Goal: Task Accomplishment & Management: Manage account settings

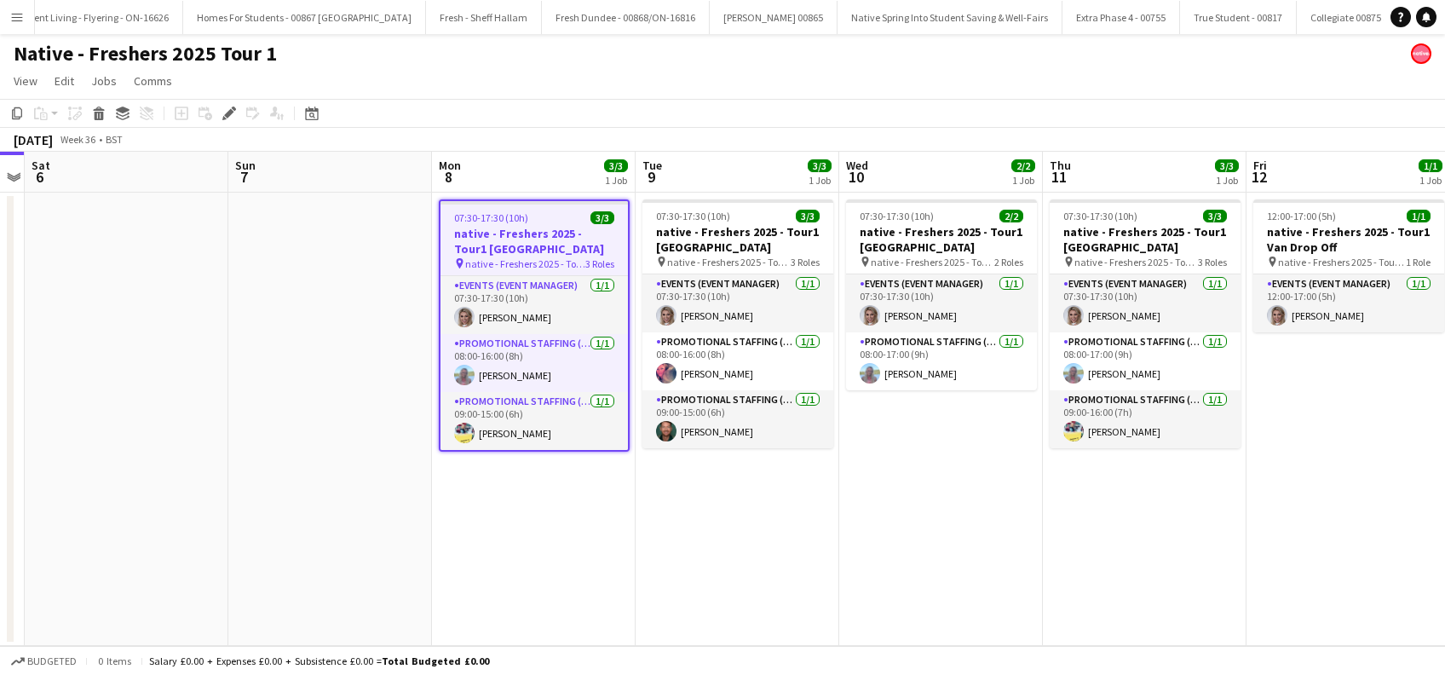
click at [648, 540] on app-date-cell "07:30-17:30 (10h) 3/3 native - Freshers 2025 - Tour1 Glasgow Caledonian pin nat…" at bounding box center [738, 419] width 204 height 453
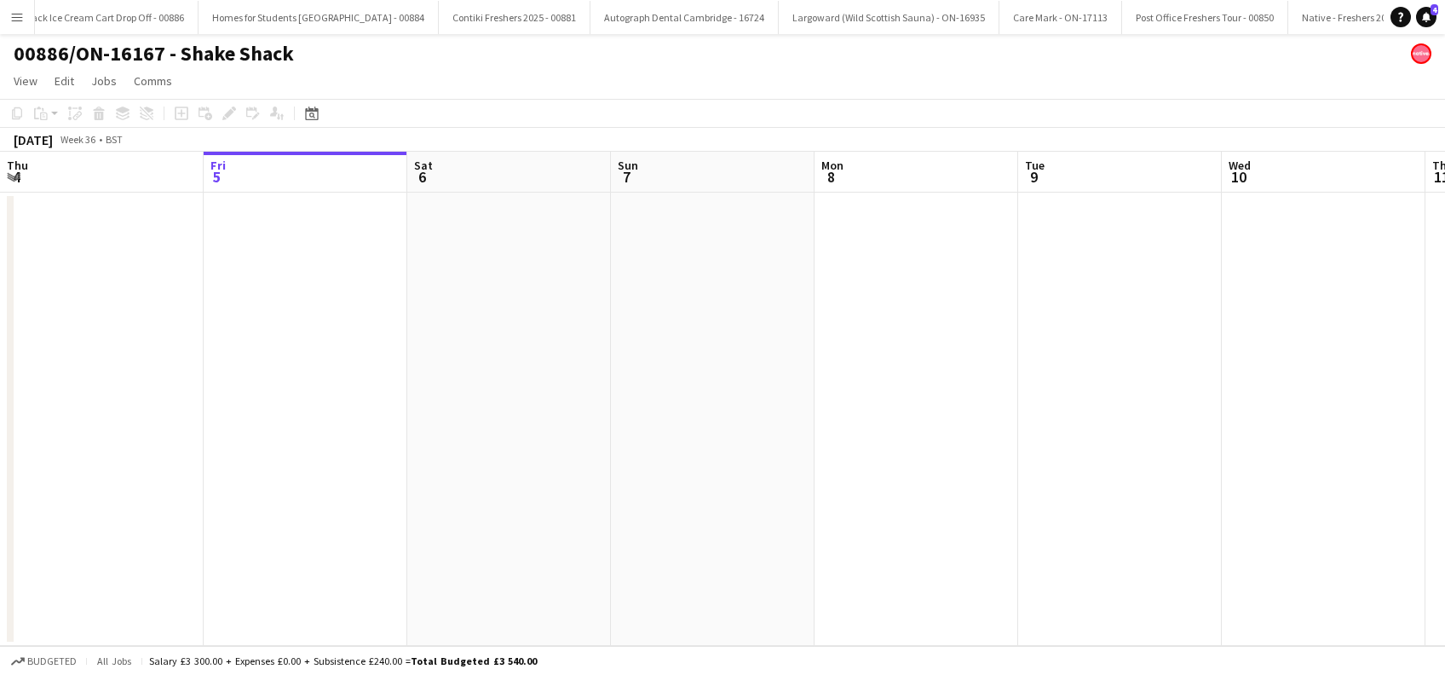
click at [714, 424] on app-date-cell at bounding box center [713, 419] width 204 height 453
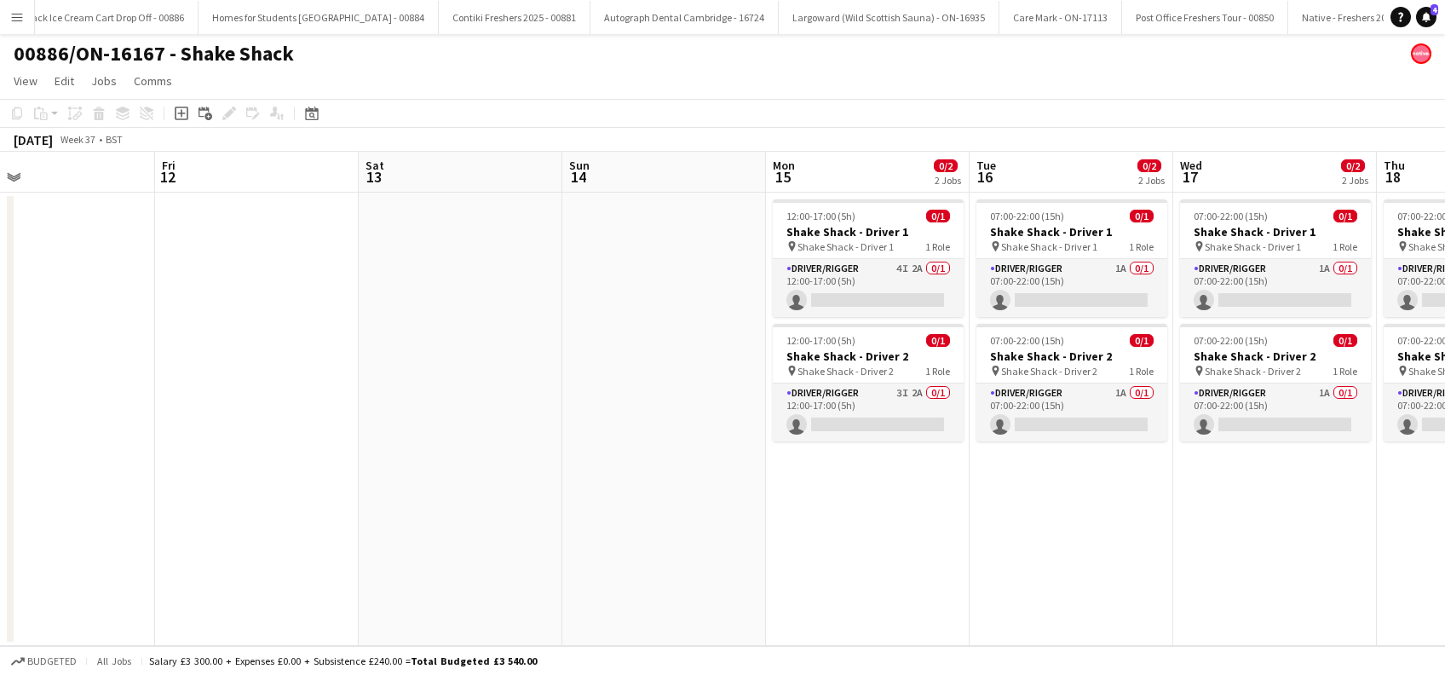
scroll to position [0, 705]
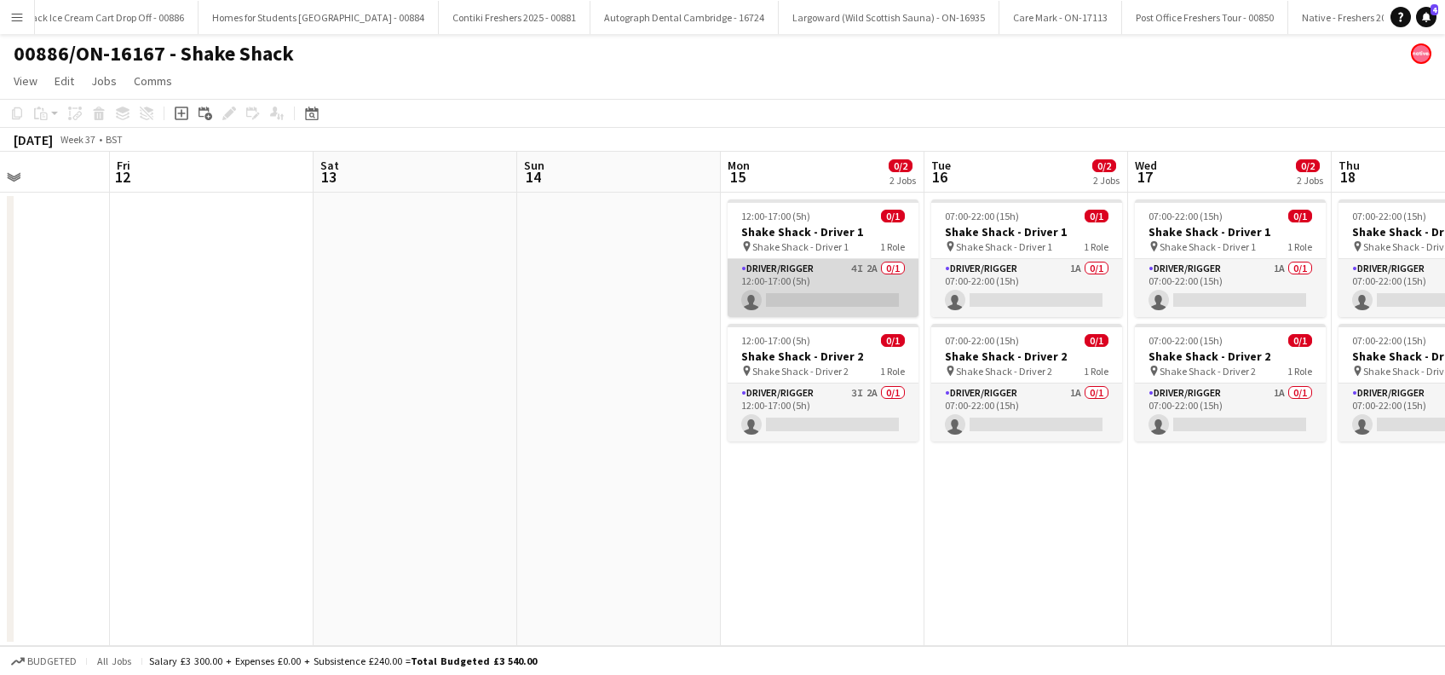
click at [832, 300] on app-card-role "Driver/Rigger 4I 2A 0/1 12:00-17:00 (5h) single-neutral-actions" at bounding box center [823, 288] width 191 height 58
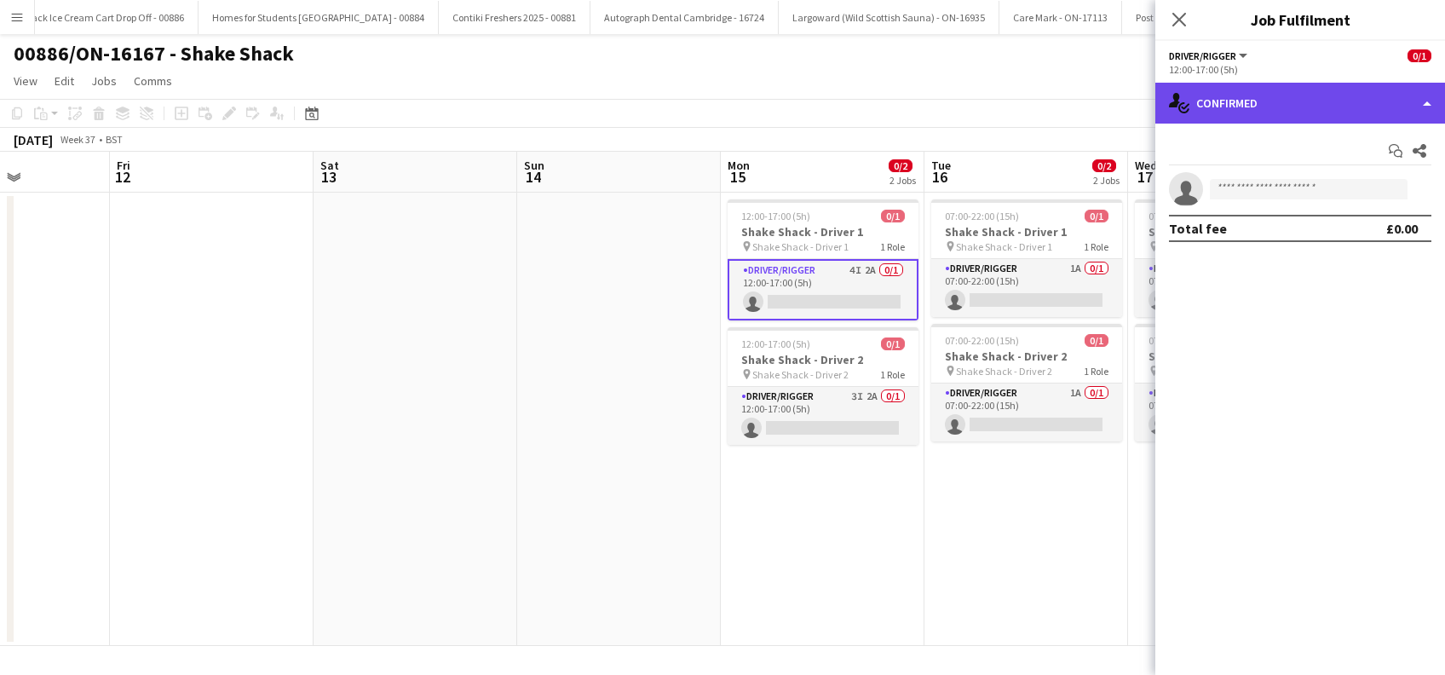
click at [1280, 107] on div "single-neutral-actions-check-2 Confirmed" at bounding box center [1301, 103] width 290 height 41
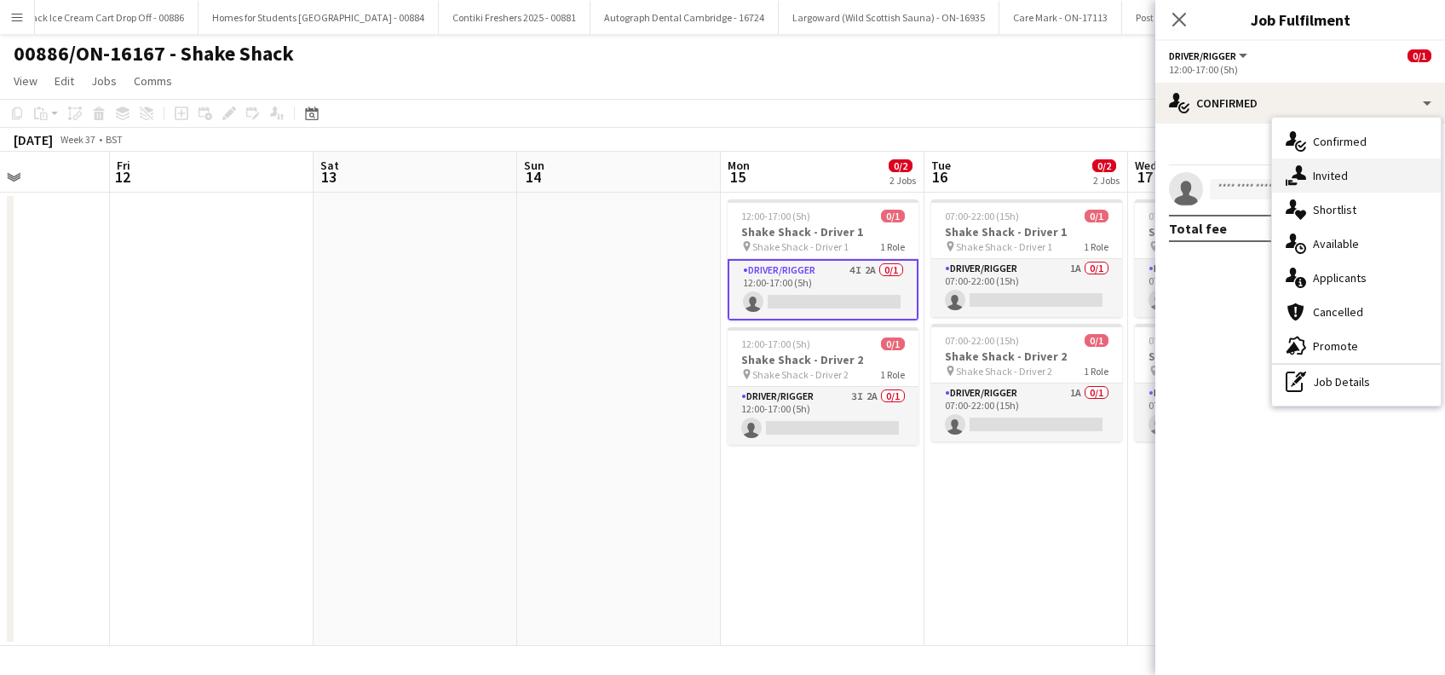
click at [1342, 183] on span "Invited" at bounding box center [1330, 175] width 35 height 15
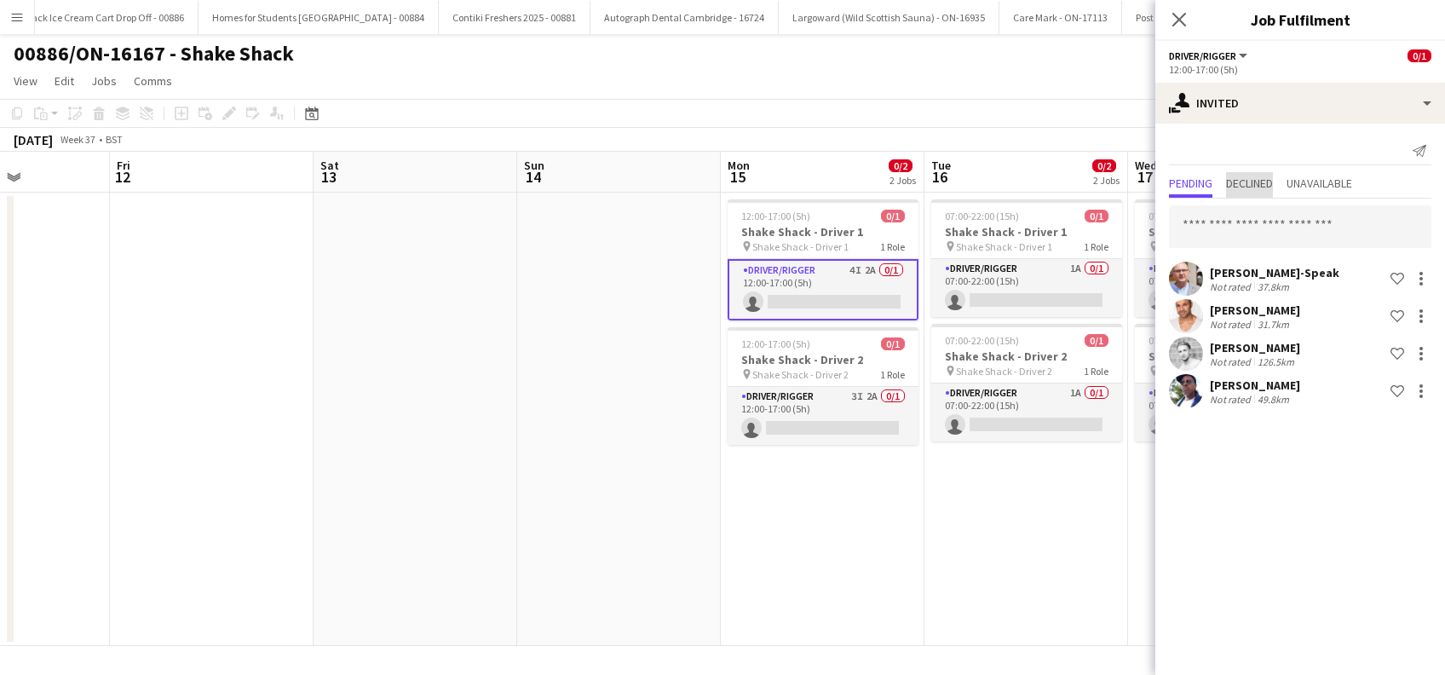
click at [1261, 195] on span "Declined" at bounding box center [1249, 185] width 47 height 26
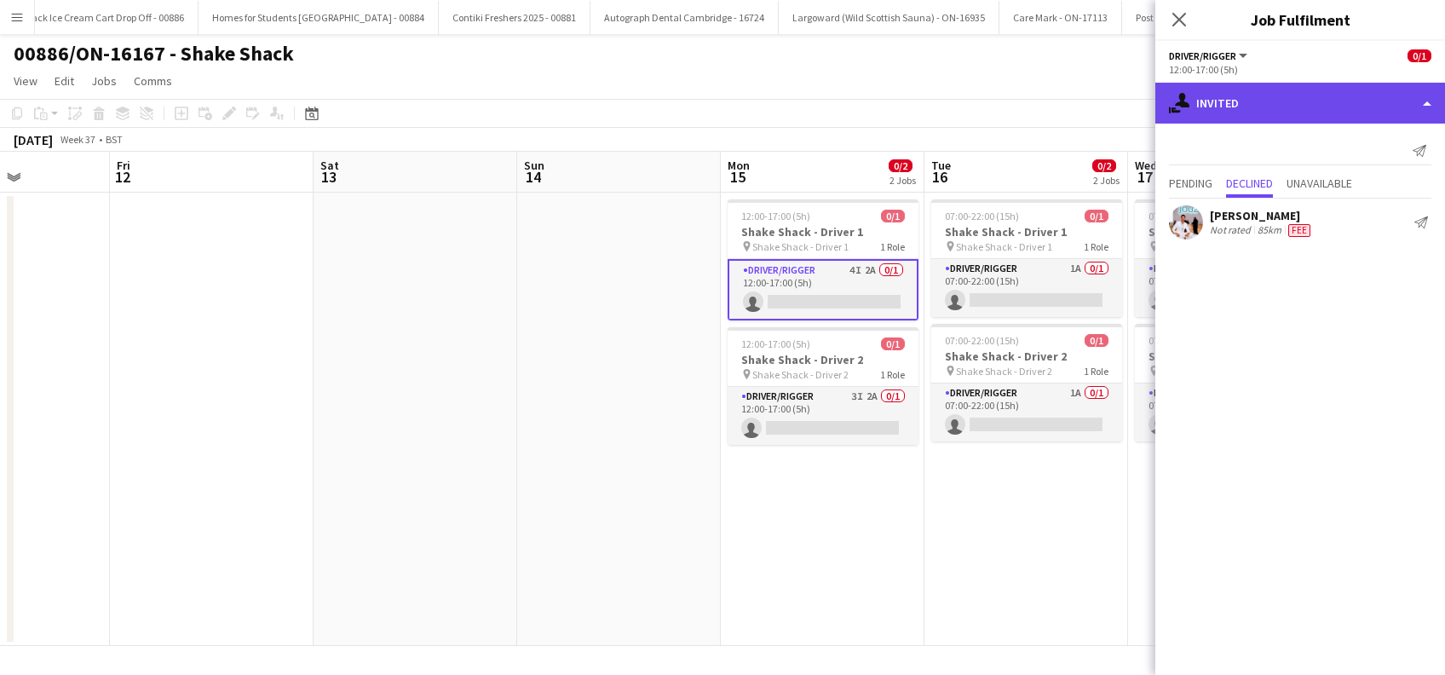
click at [1228, 102] on div "single-neutral-actions-share-1 Invited" at bounding box center [1301, 103] width 290 height 41
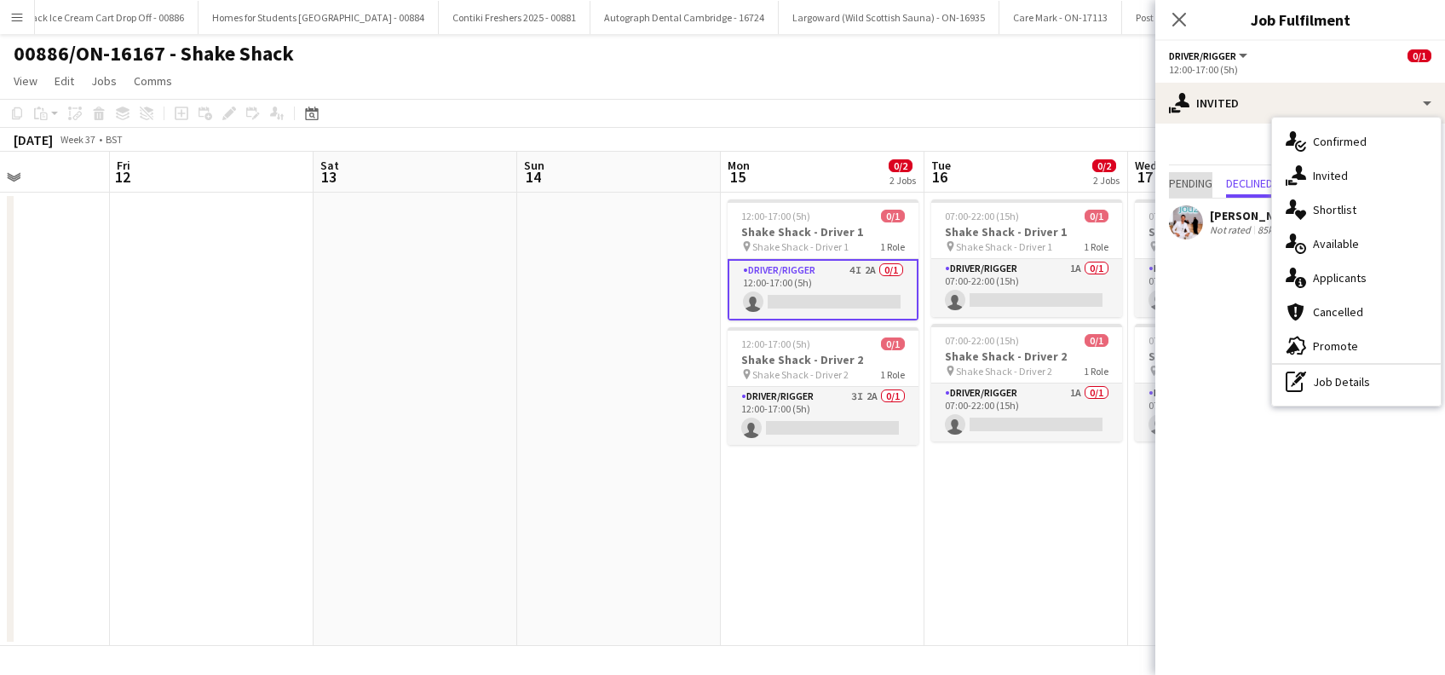
click at [1191, 184] on span "Pending" at bounding box center [1190, 183] width 43 height 12
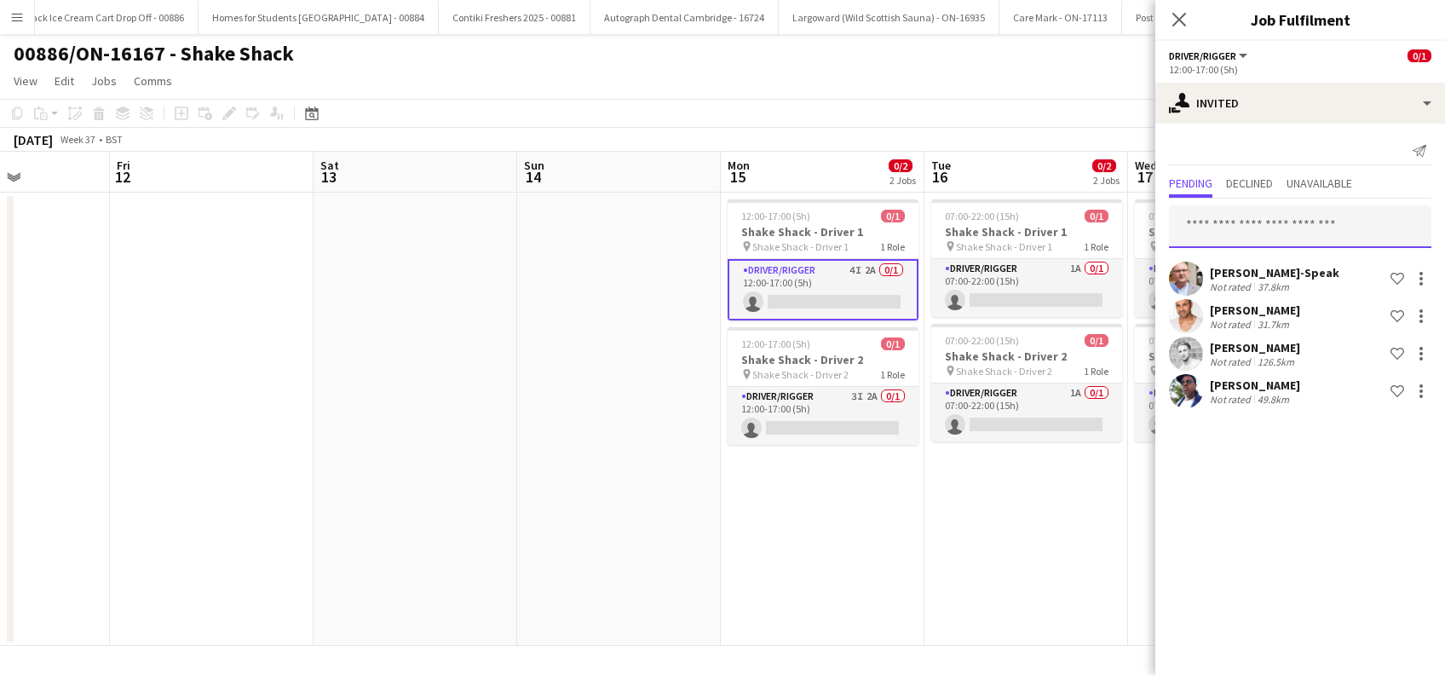
click at [1225, 226] on input "text" at bounding box center [1300, 226] width 263 height 43
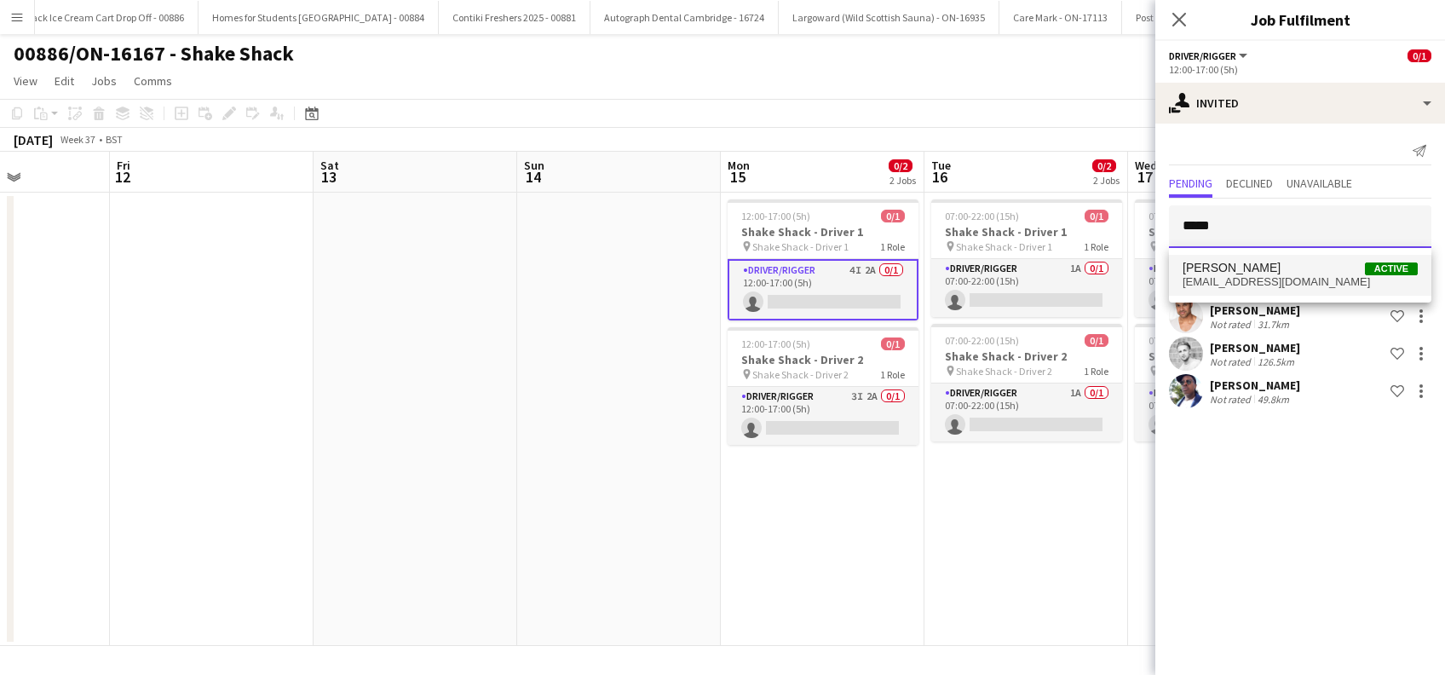
type input "****"
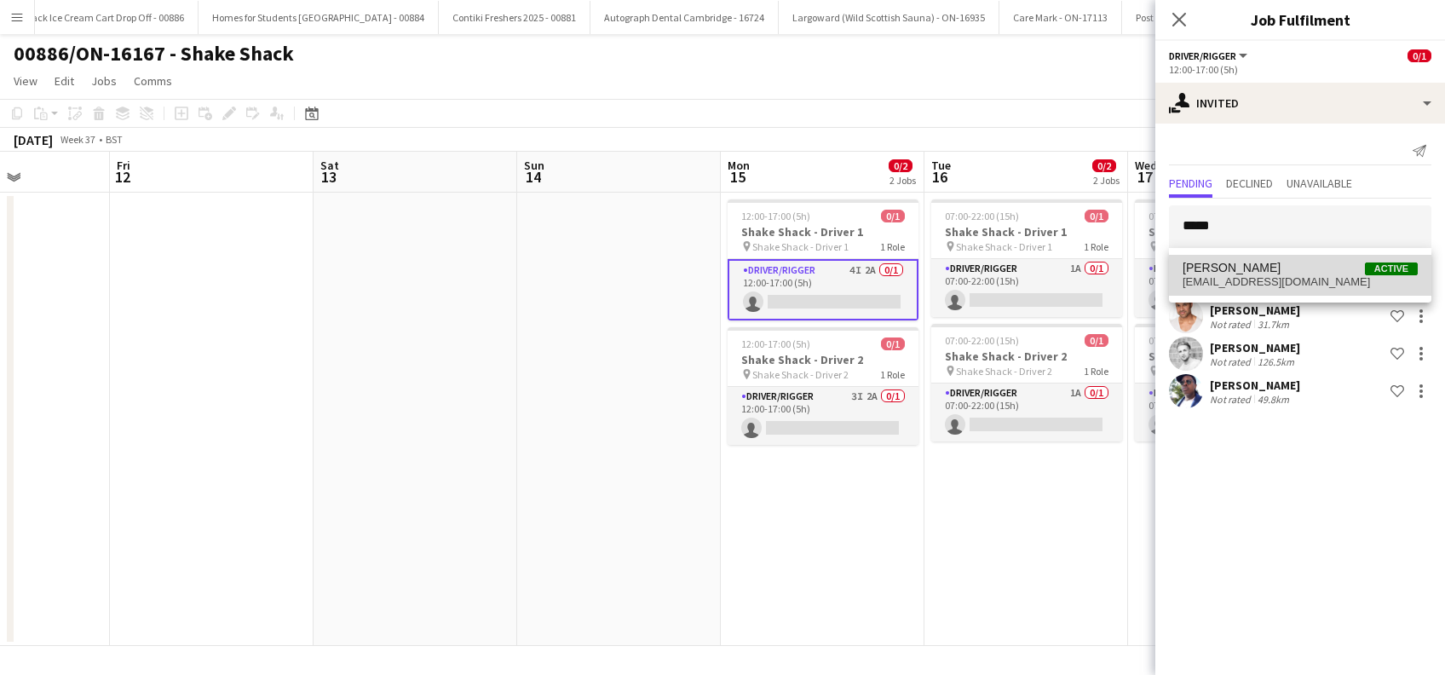
click at [1233, 270] on span "Alan Johnstone" at bounding box center [1232, 268] width 98 height 14
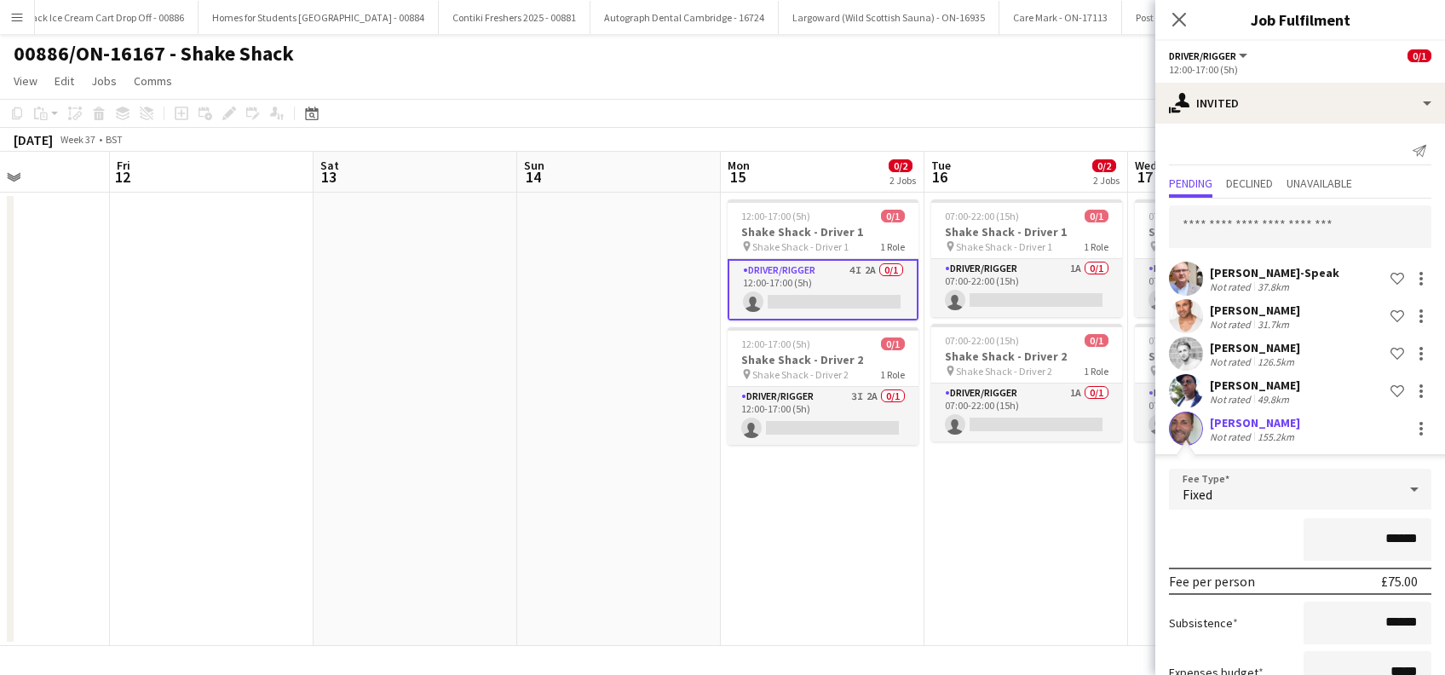
scroll to position [123, 0]
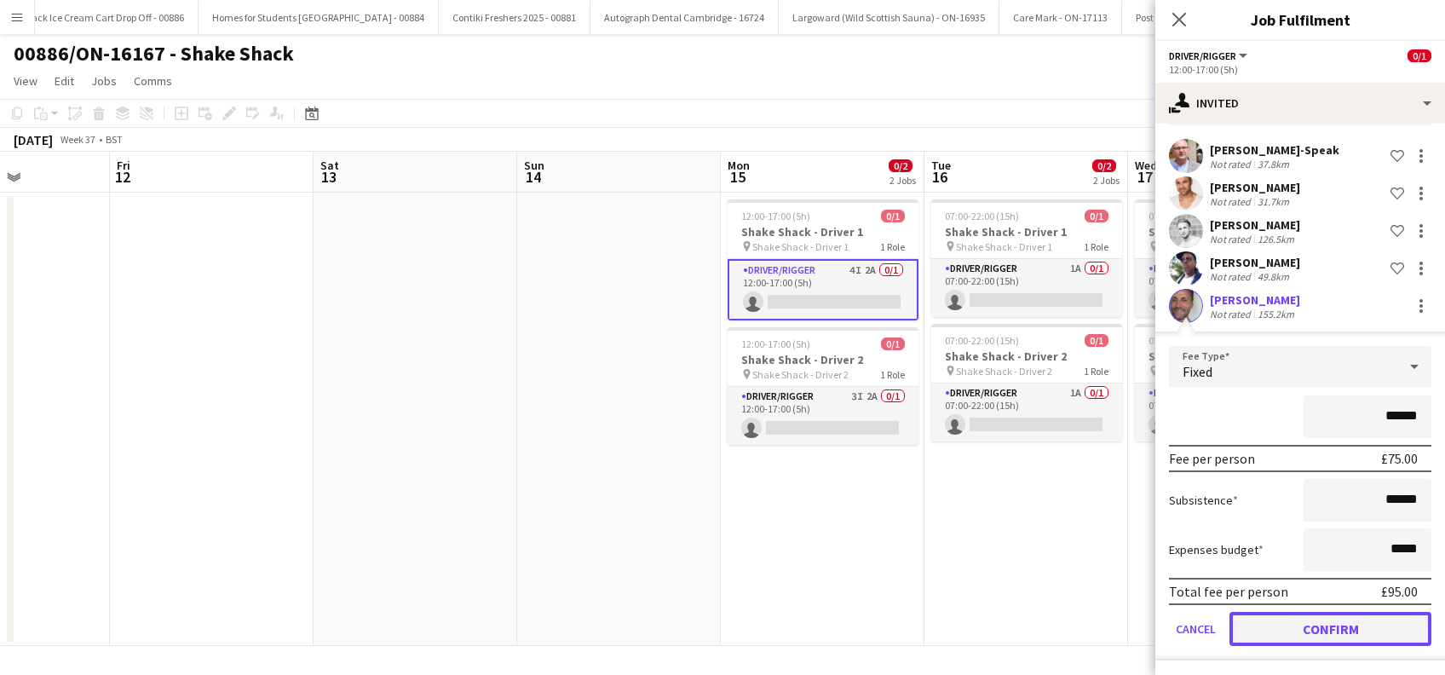
click at [1327, 630] on button "Confirm" at bounding box center [1331, 629] width 202 height 34
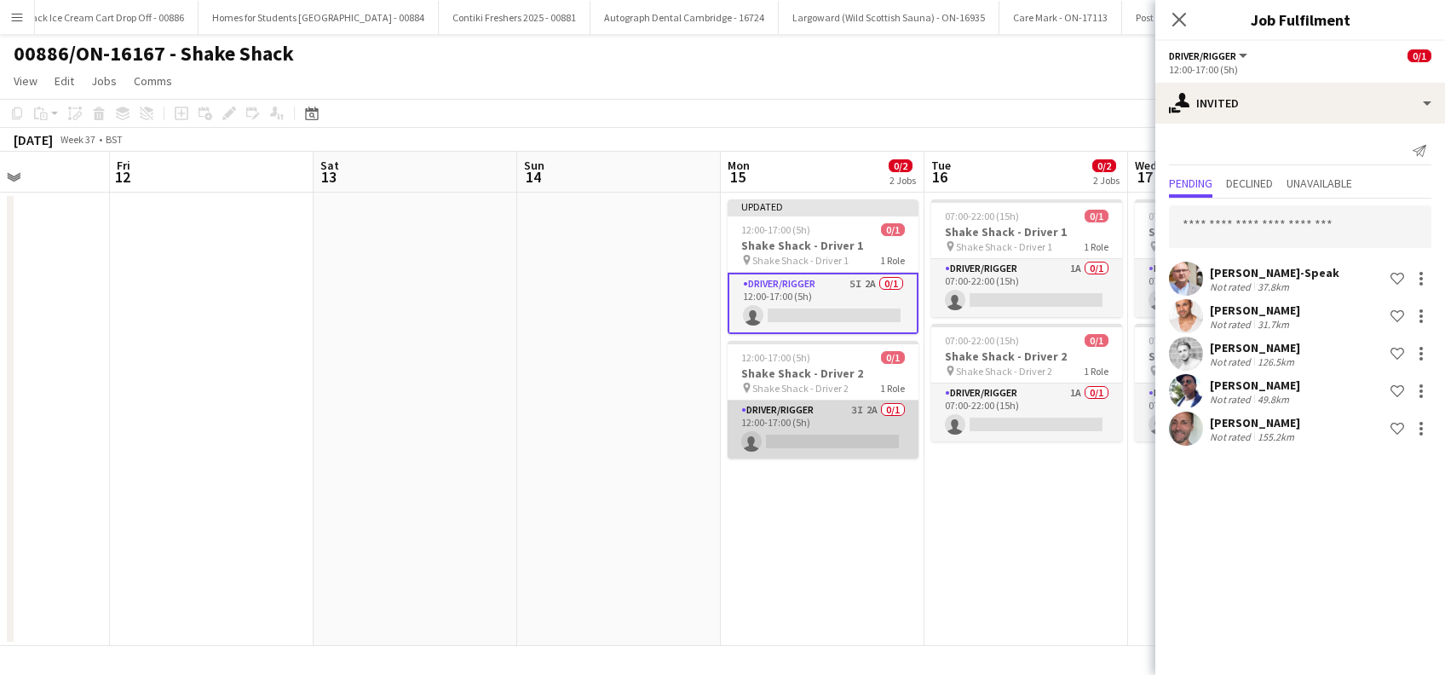
click at [796, 430] on app-card-role "Driver/Rigger 3I 2A 0/1 12:00-17:00 (5h) single-neutral-actions" at bounding box center [823, 430] width 191 height 58
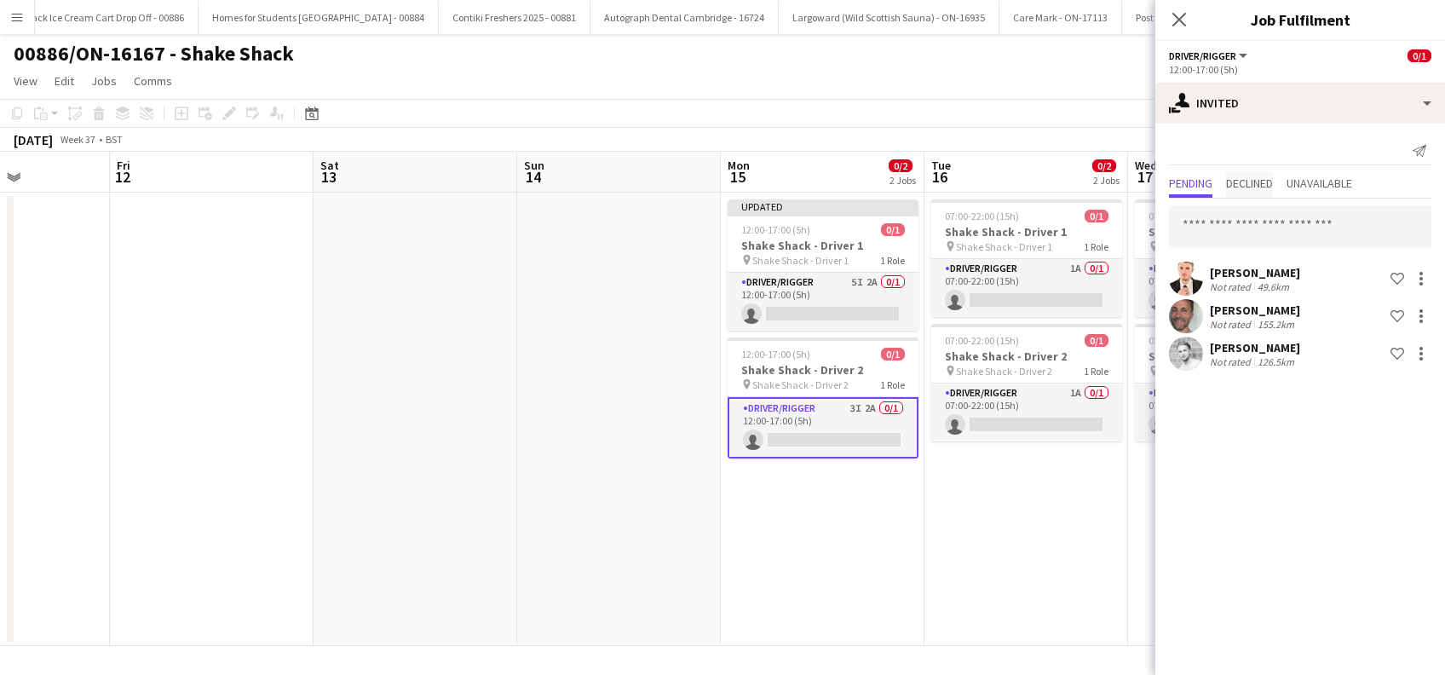
click at [1248, 183] on span "Declined" at bounding box center [1249, 183] width 47 height 12
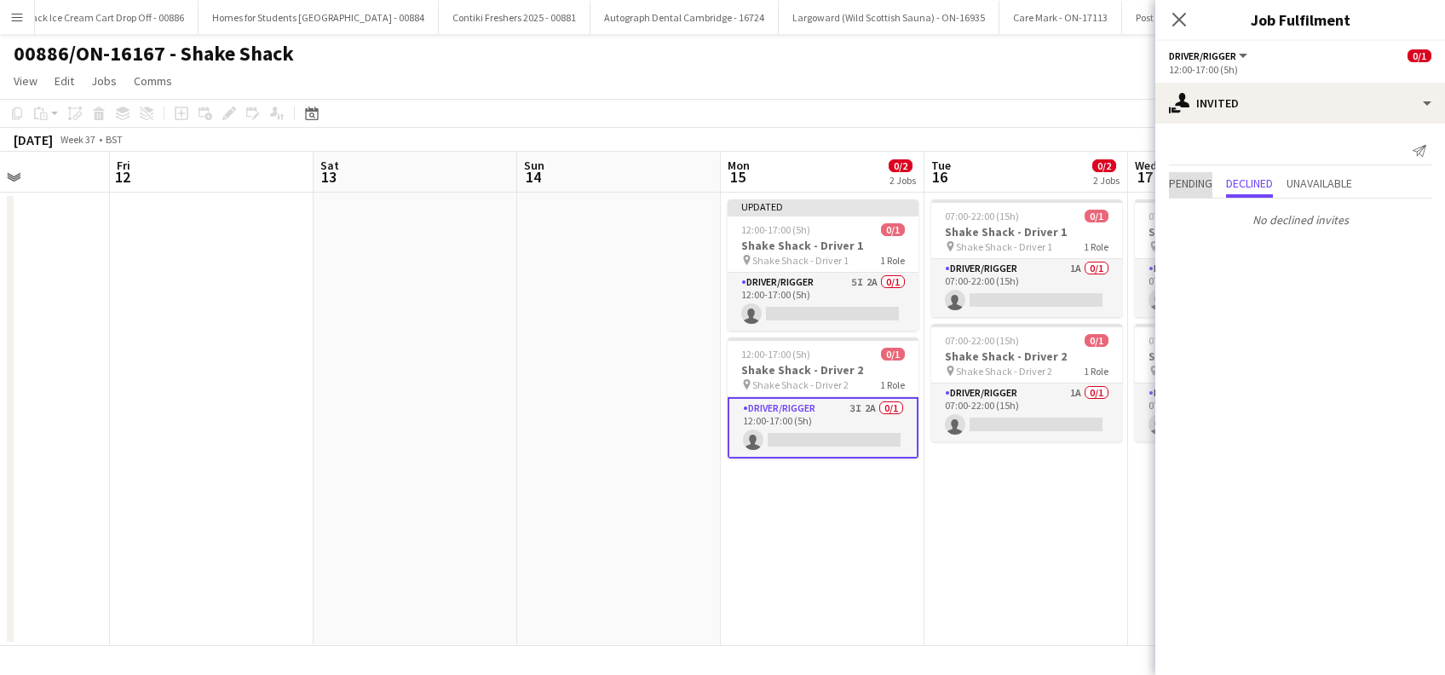
click at [1186, 185] on span "Pending" at bounding box center [1190, 183] width 43 height 12
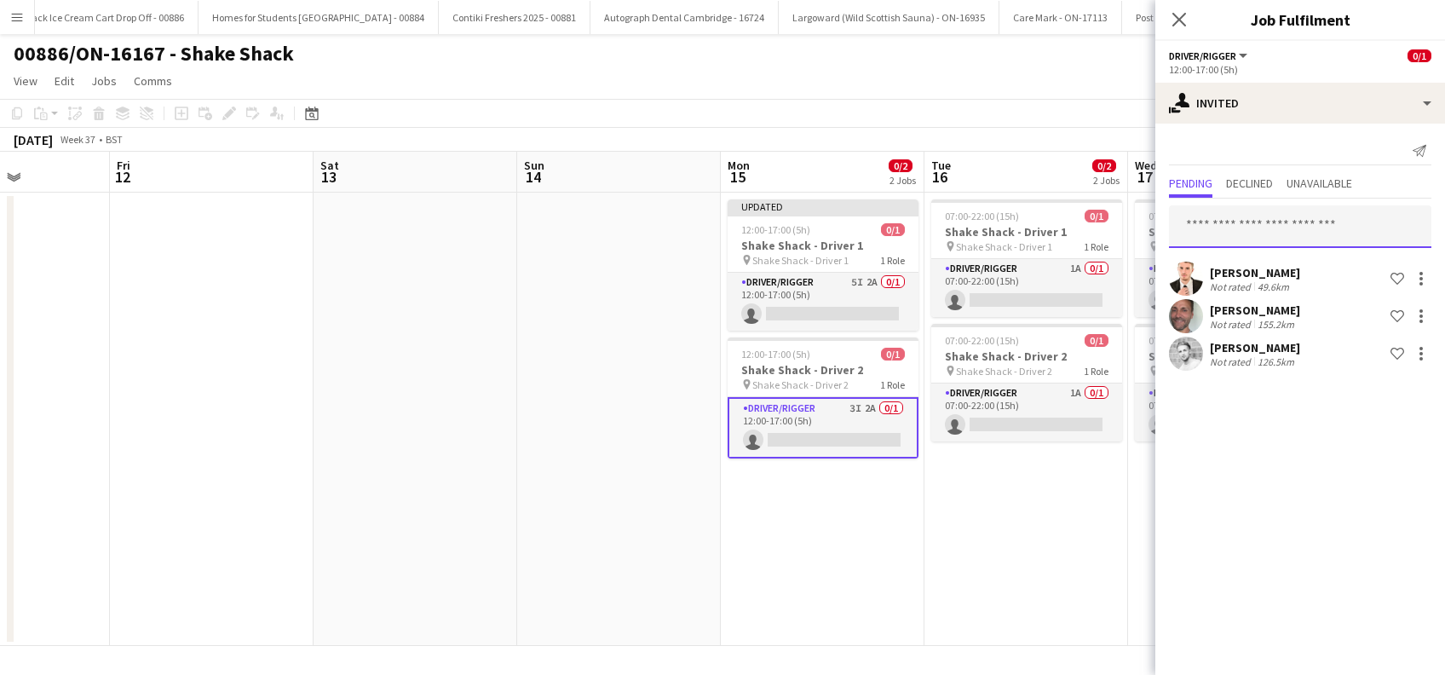
click at [1207, 231] on input "text" at bounding box center [1300, 226] width 263 height 43
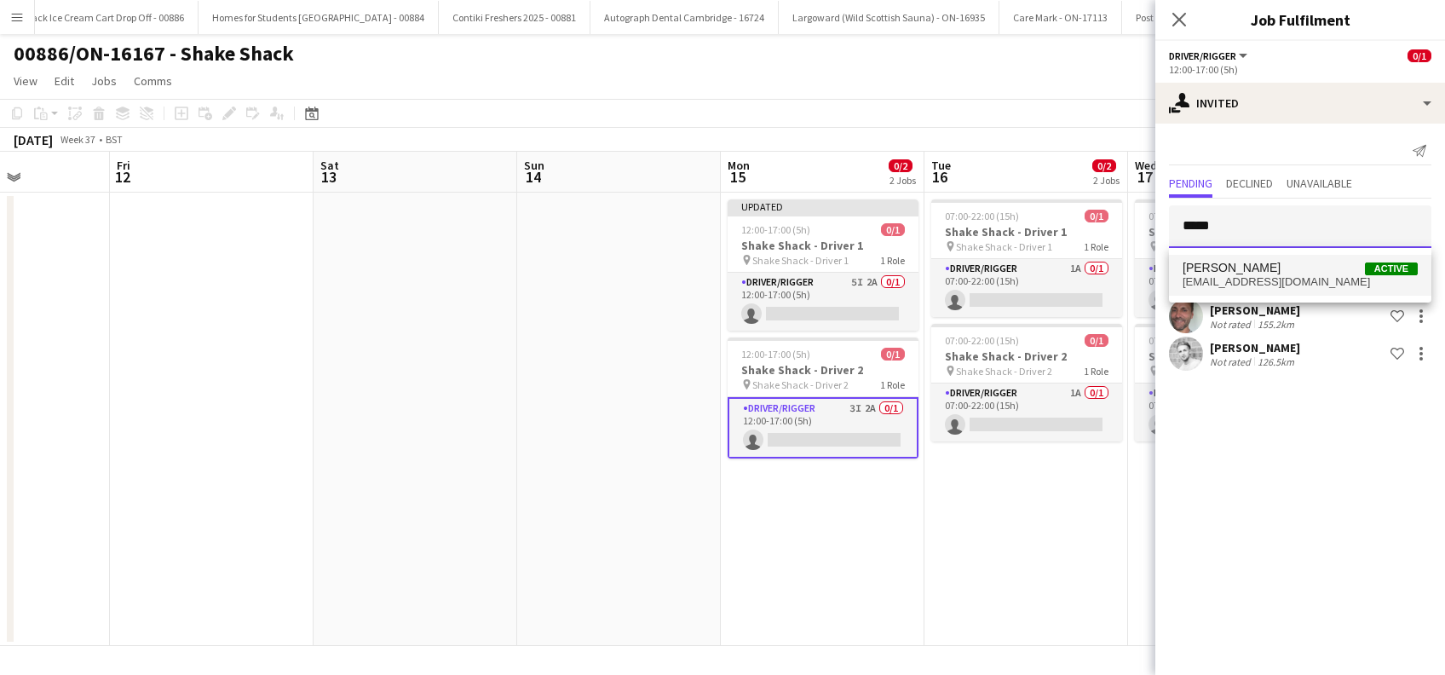
type input "*****"
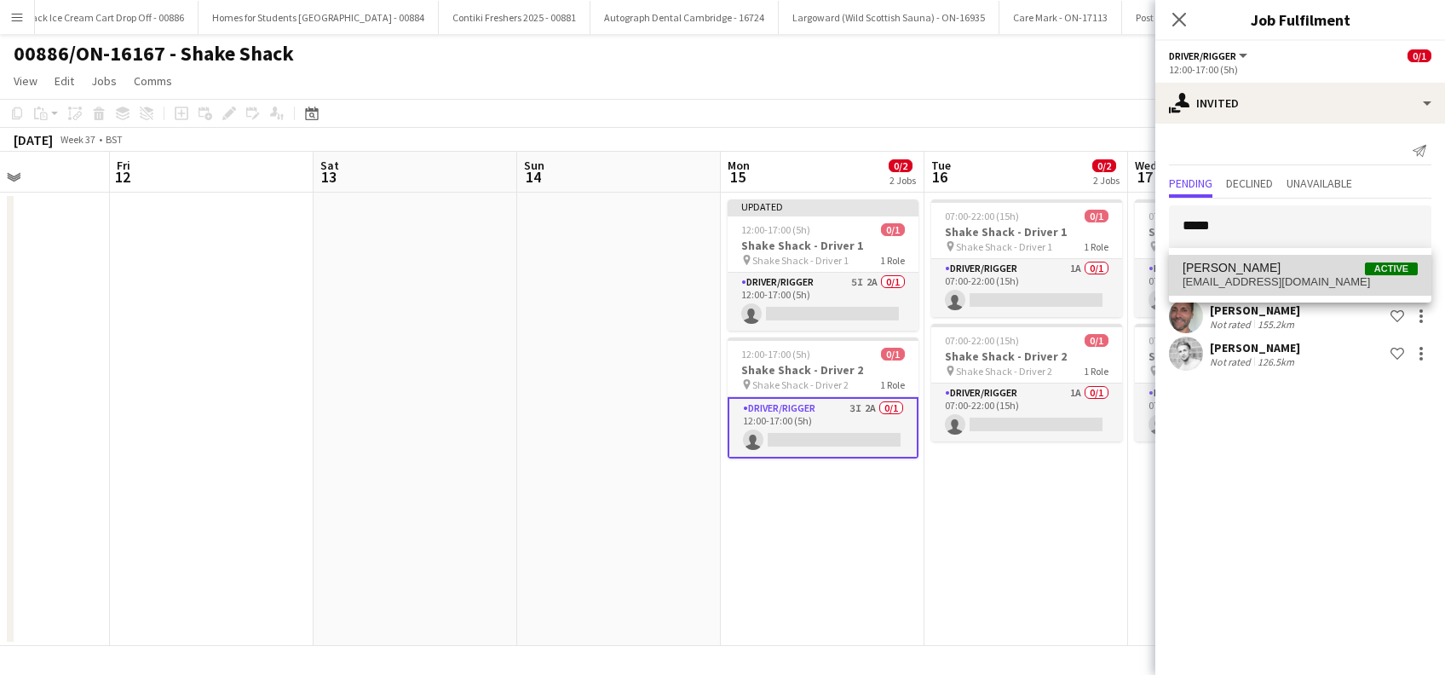
click at [1234, 273] on span "Glenn Brighty" at bounding box center [1232, 268] width 98 height 14
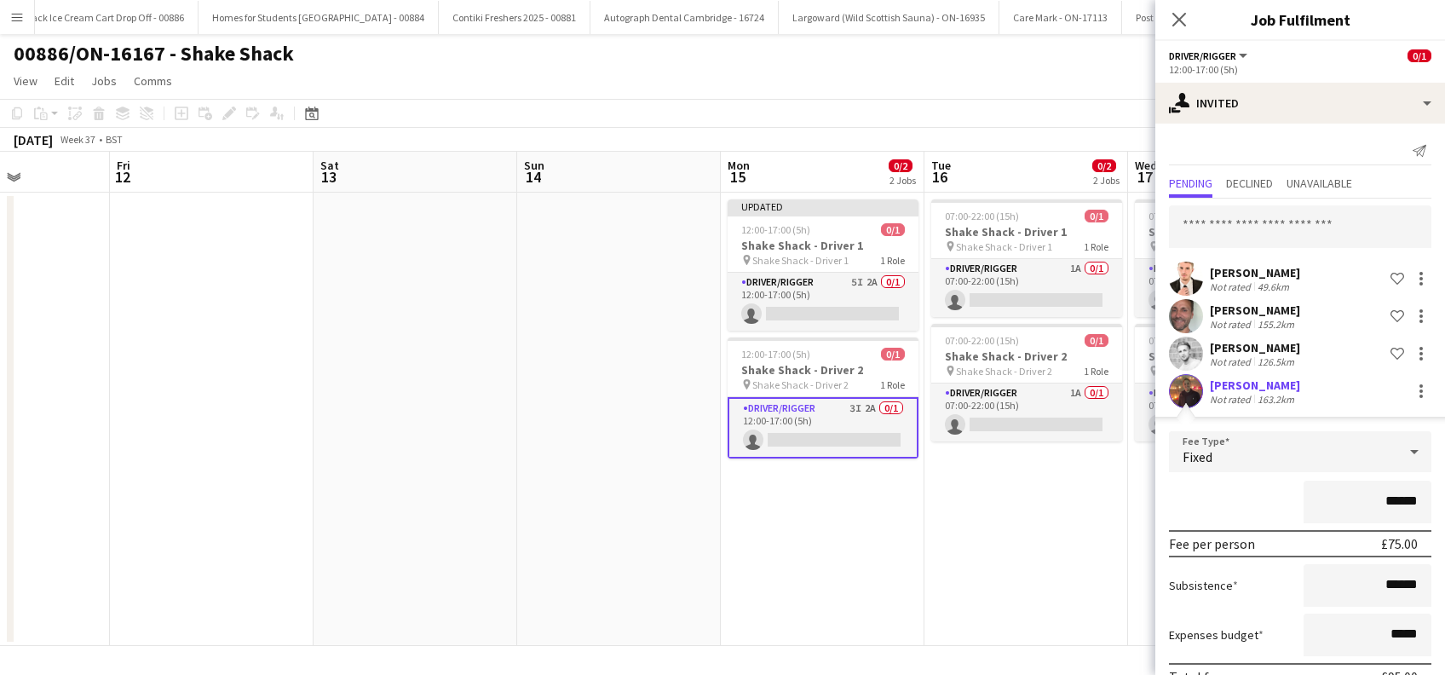
scroll to position [85, 0]
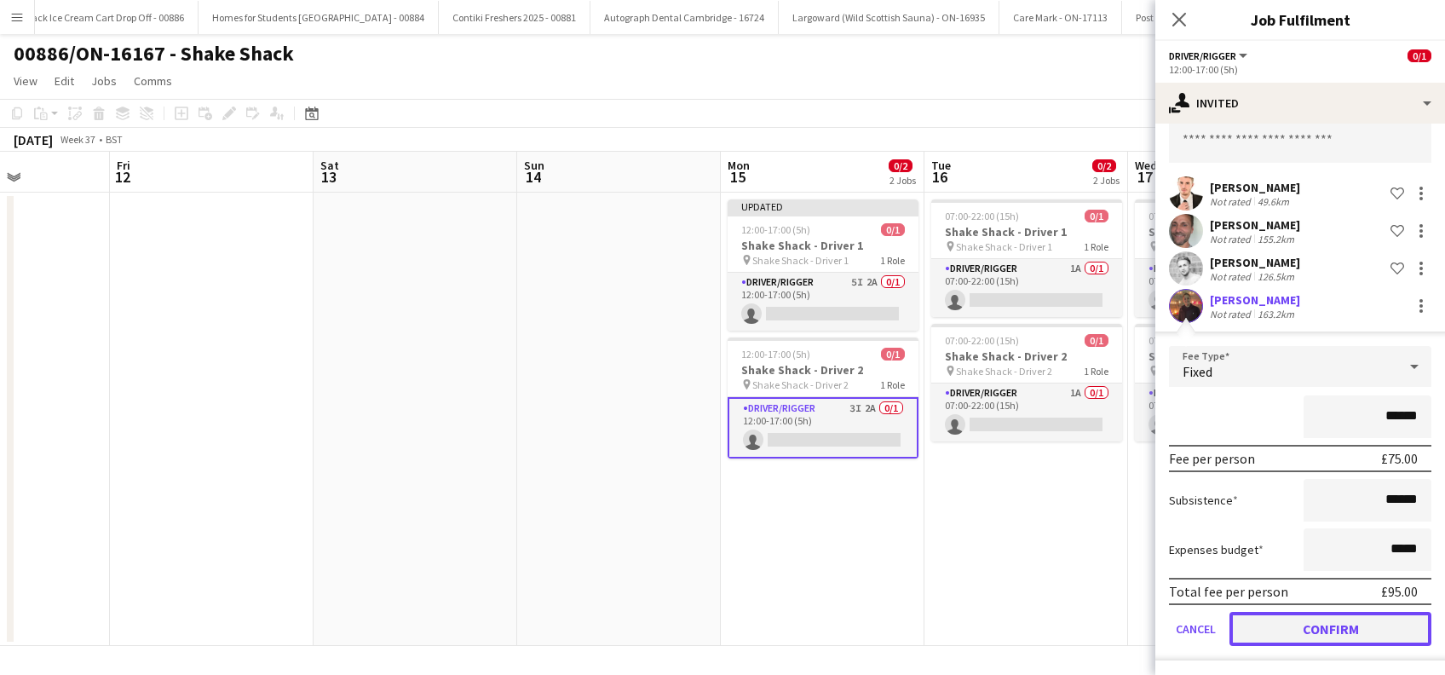
click at [1323, 631] on button "Confirm" at bounding box center [1331, 629] width 202 height 34
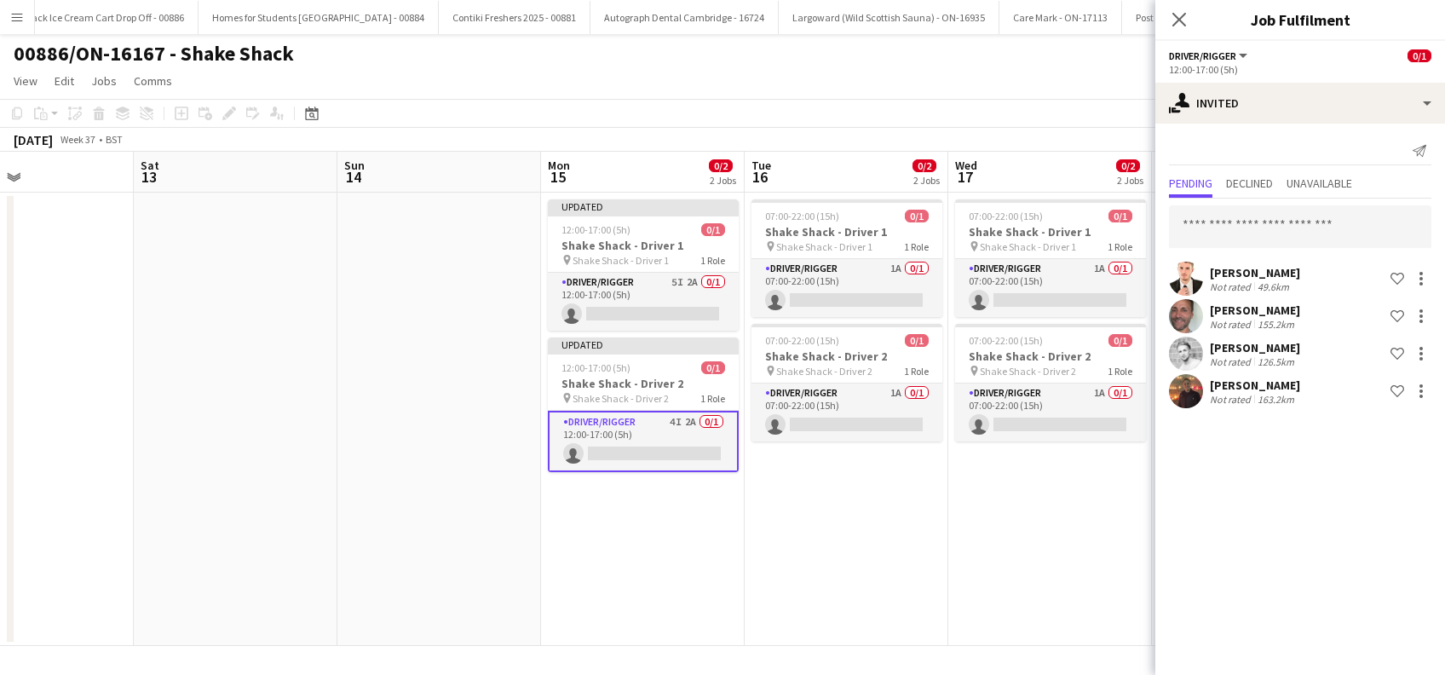
scroll to position [0, 484]
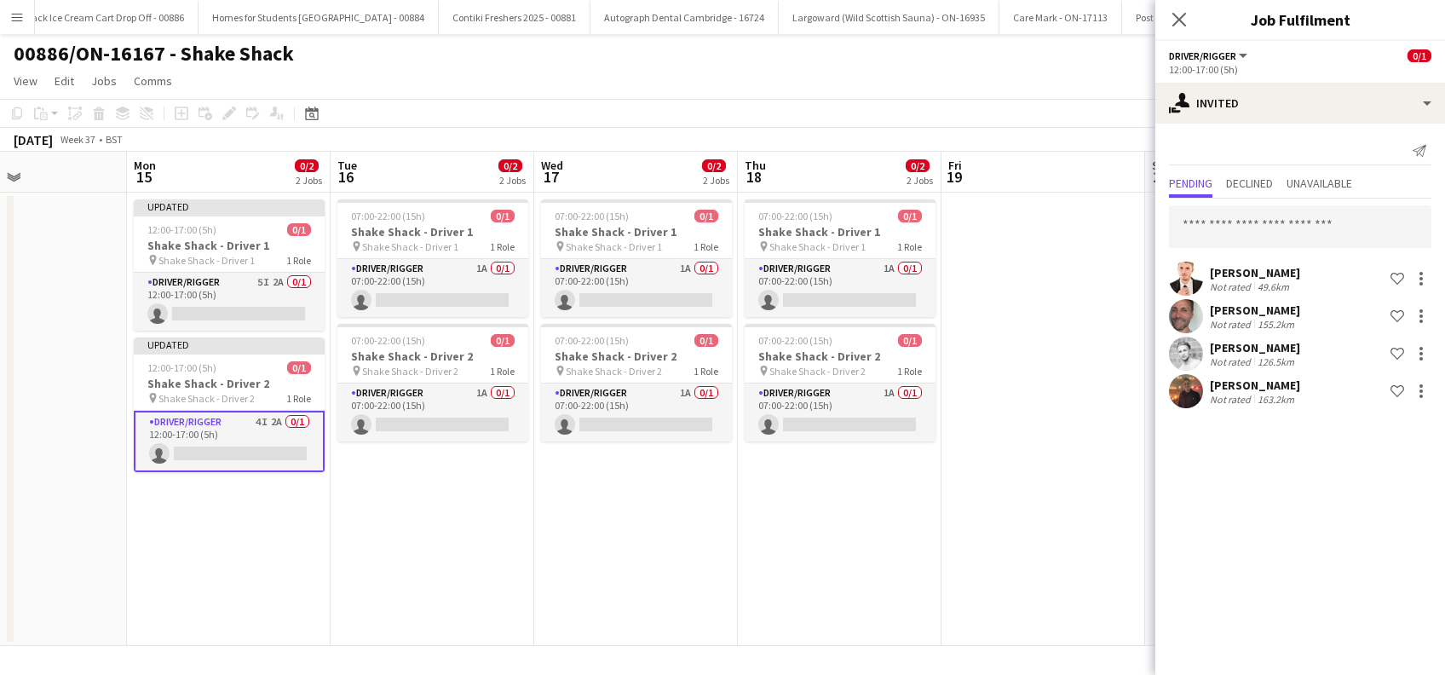
drag, startPoint x: 1091, startPoint y: 571, endPoint x: 498, endPoint y: 593, distance: 593.6
click at [498, 593] on app-calendar-viewport "Fri 12 Sat 13 Sun 14 Mon 15 0/2 2 Jobs Tue 16 0/2 2 Jobs Wed 17 0/2 2 Jobs Thu …" at bounding box center [722, 399] width 1445 height 494
click at [1179, 17] on icon "Close pop-in" at bounding box center [1179, 19] width 16 height 16
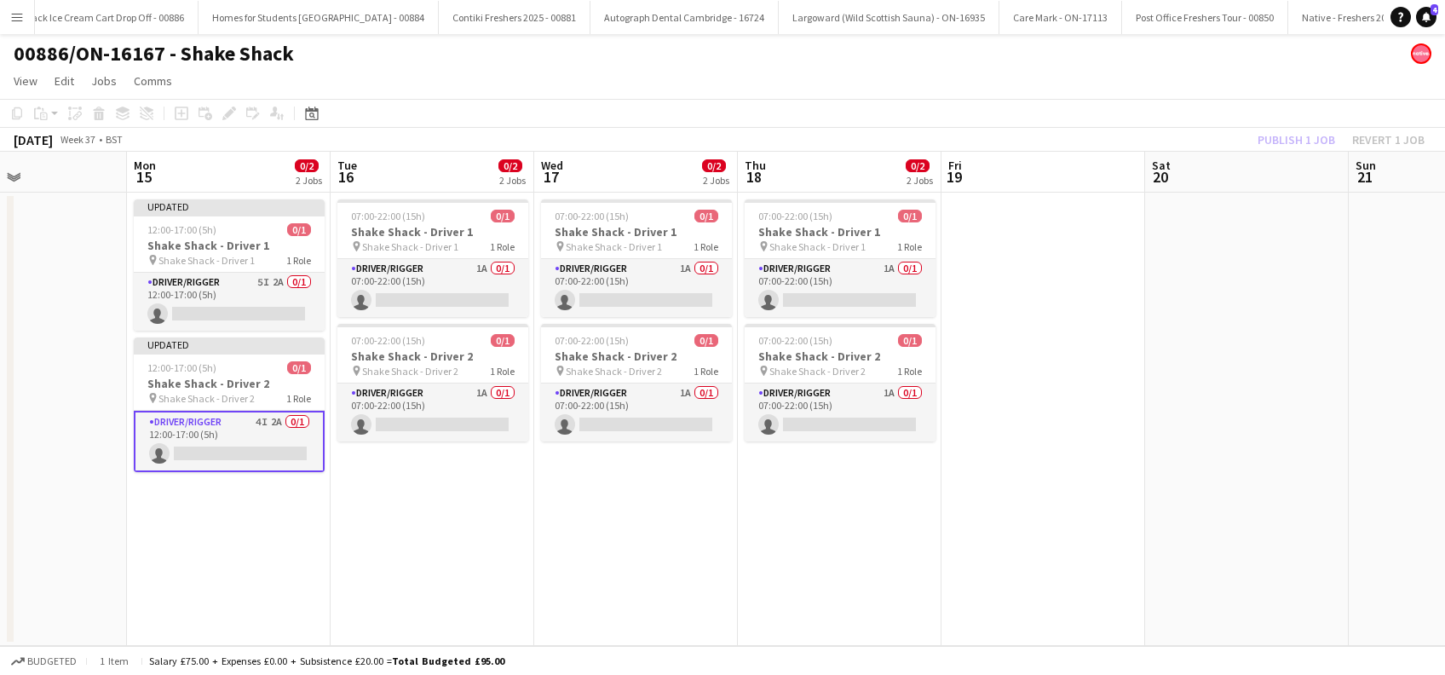
click at [1118, 280] on app-date-cell at bounding box center [1044, 419] width 204 height 453
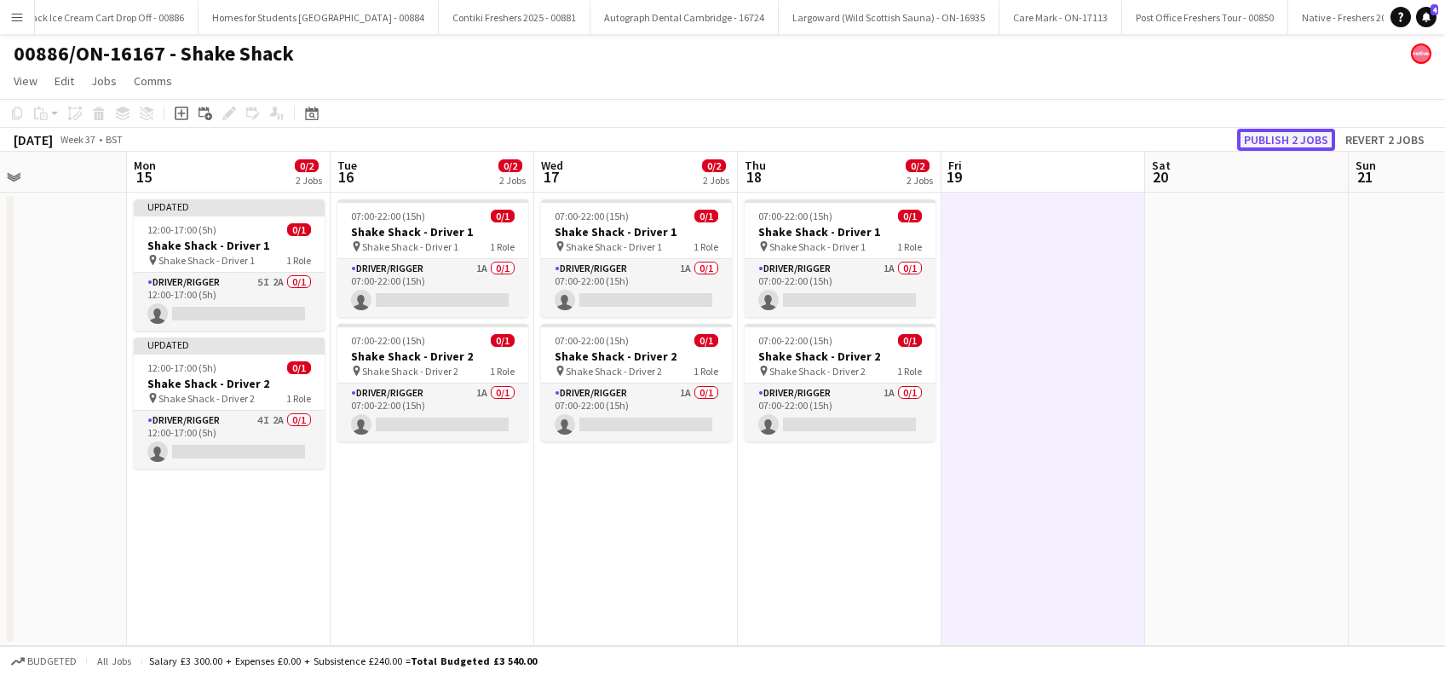
click at [1290, 137] on button "Publish 2 jobs" at bounding box center [1287, 140] width 98 height 22
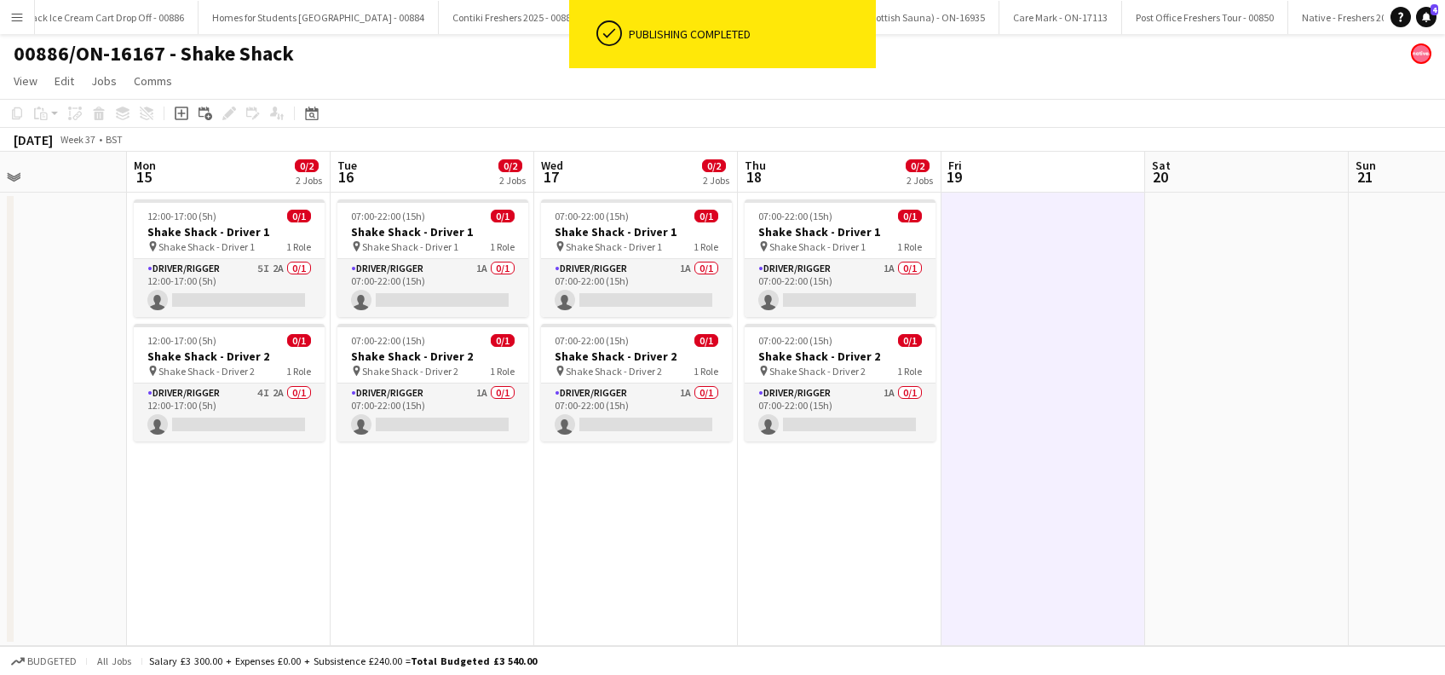
click at [239, 546] on app-date-cell "12:00-17:00 (5h) 0/1 Shake Shack - Driver 1 pin Shake Shack - Driver 1 1 Role D…" at bounding box center [229, 419] width 204 height 453
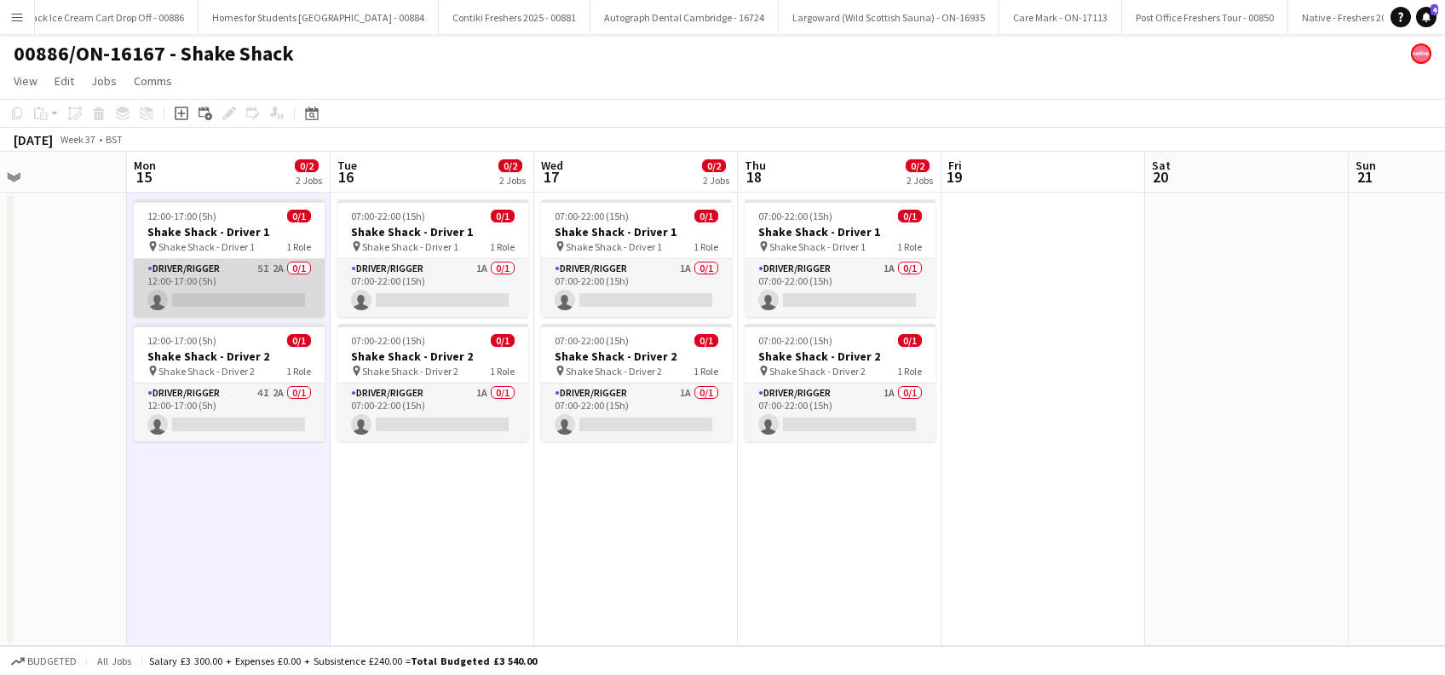
click at [231, 305] on app-card-role "Driver/Rigger 5I 2A 0/1 12:00-17:00 (5h) single-neutral-actions" at bounding box center [229, 288] width 191 height 58
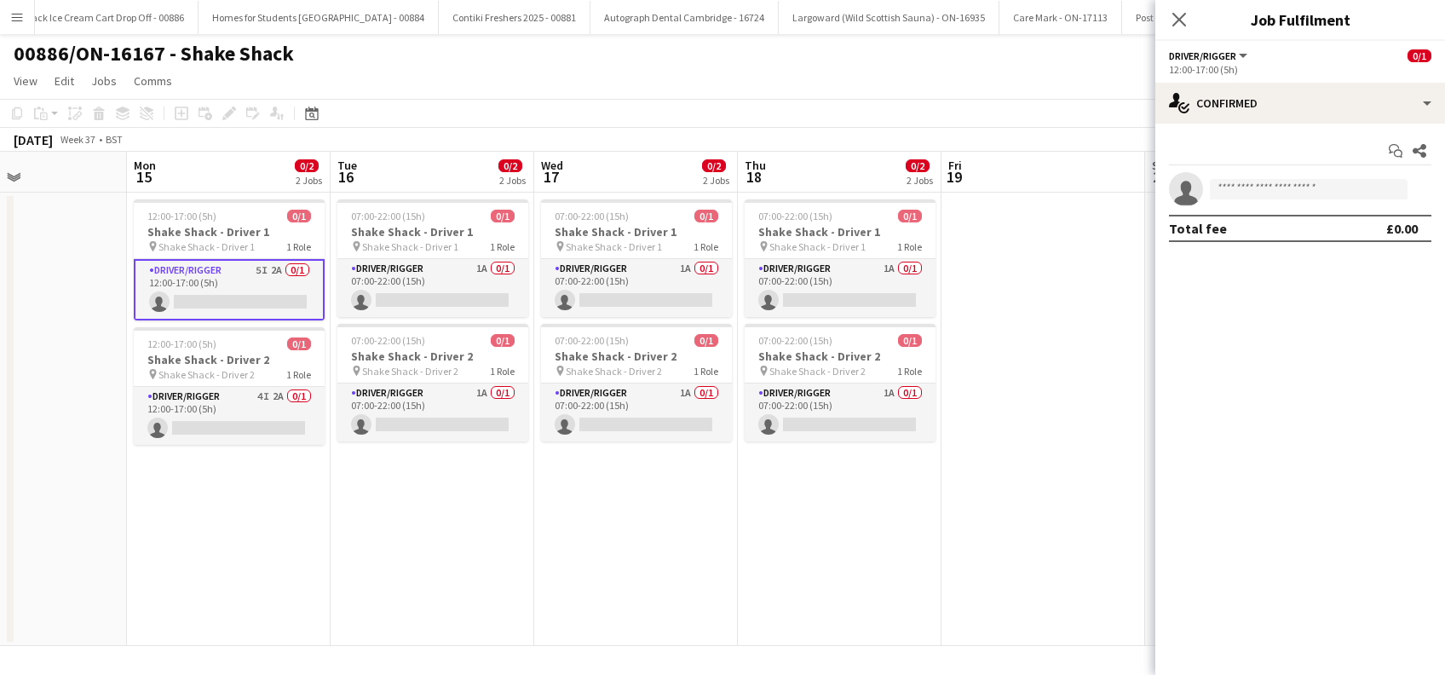
click at [307, 508] on app-date-cell "12:00-17:00 (5h) 0/1 Shake Shack - Driver 1 pin Shake Shack - Driver 1 1 Role D…" at bounding box center [229, 419] width 204 height 453
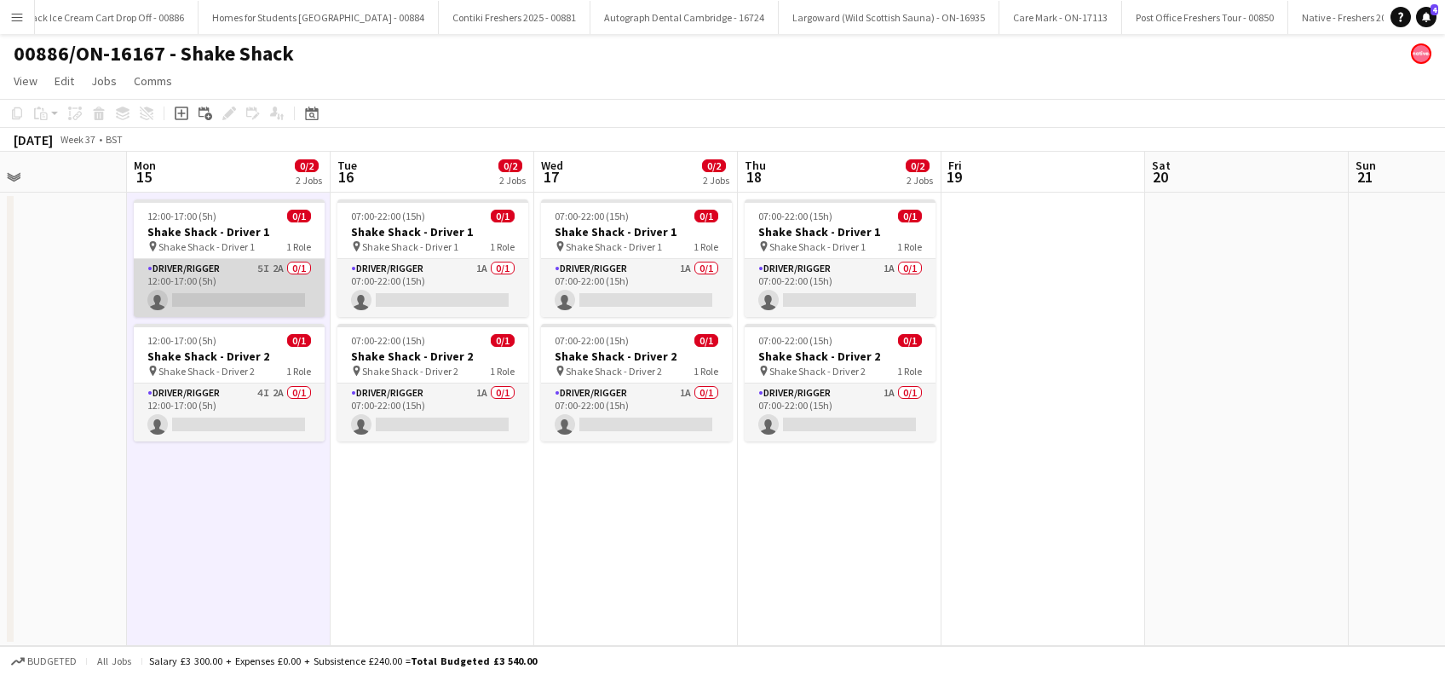
click at [264, 303] on app-card-role "Driver/Rigger 5I 2A 0/1 12:00-17:00 (5h) single-neutral-actions" at bounding box center [229, 288] width 191 height 58
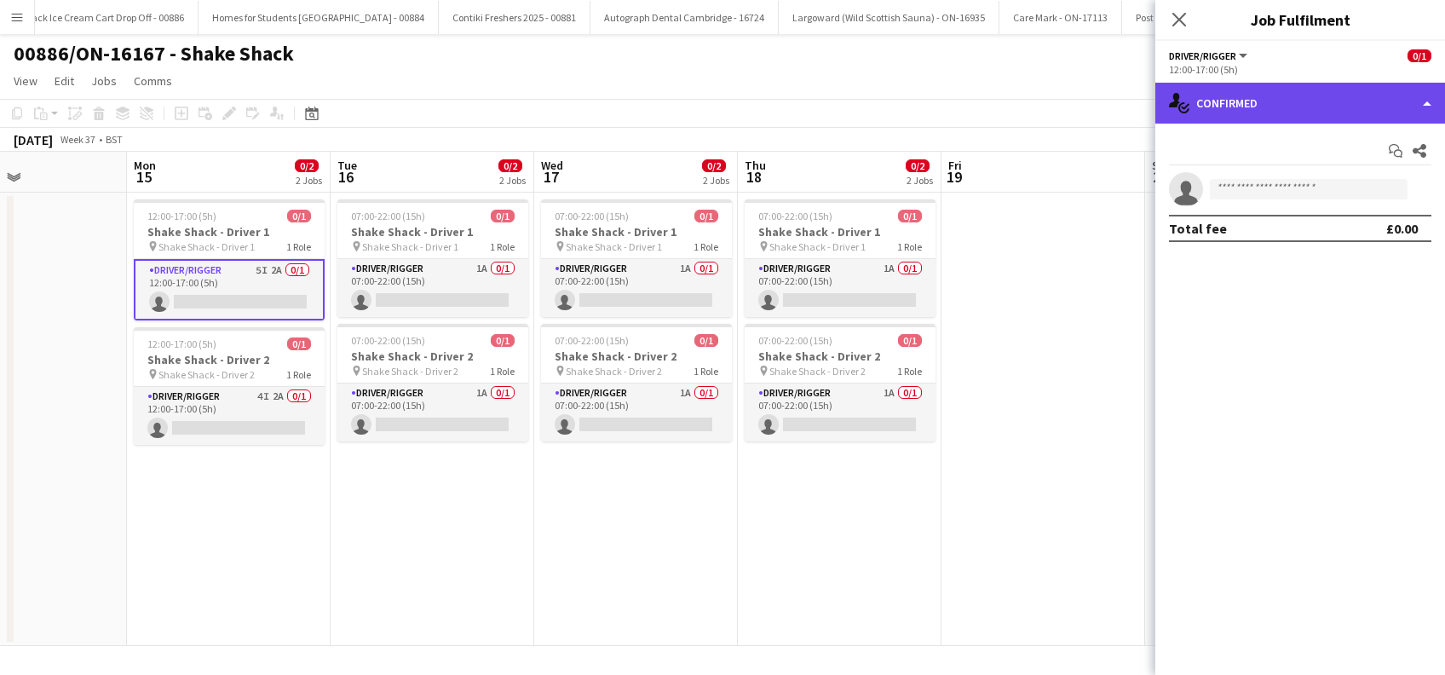
click at [1301, 101] on div "single-neutral-actions-check-2 Confirmed" at bounding box center [1301, 103] width 290 height 41
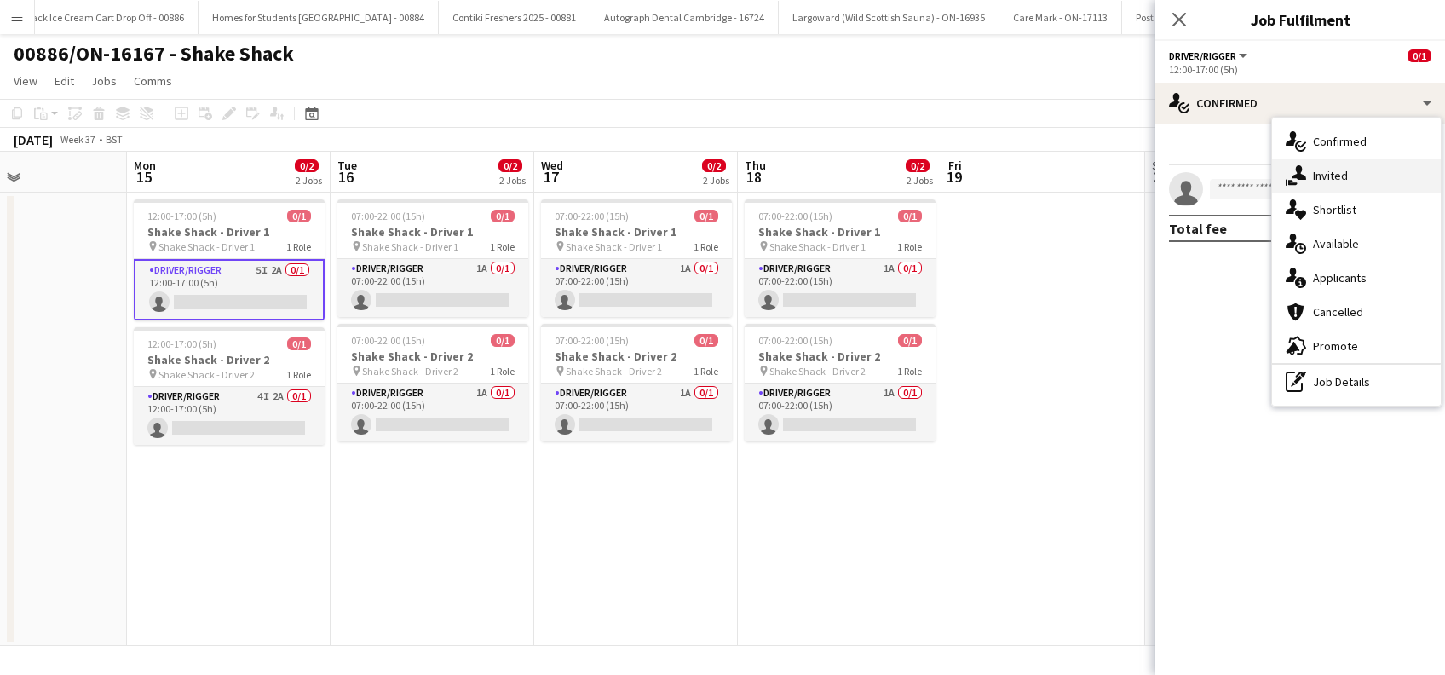
click at [1340, 170] on span "Invited" at bounding box center [1330, 175] width 35 height 15
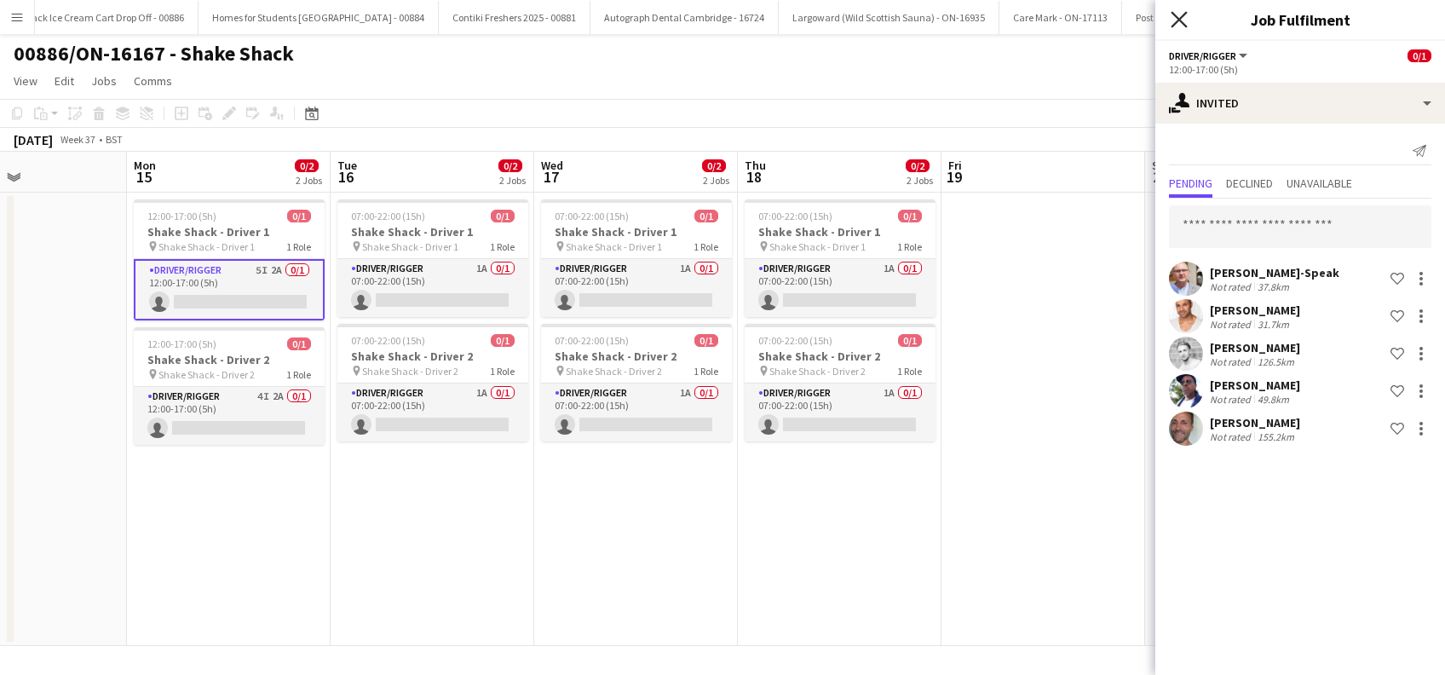
click at [1180, 22] on icon "Close pop-in" at bounding box center [1179, 19] width 16 height 16
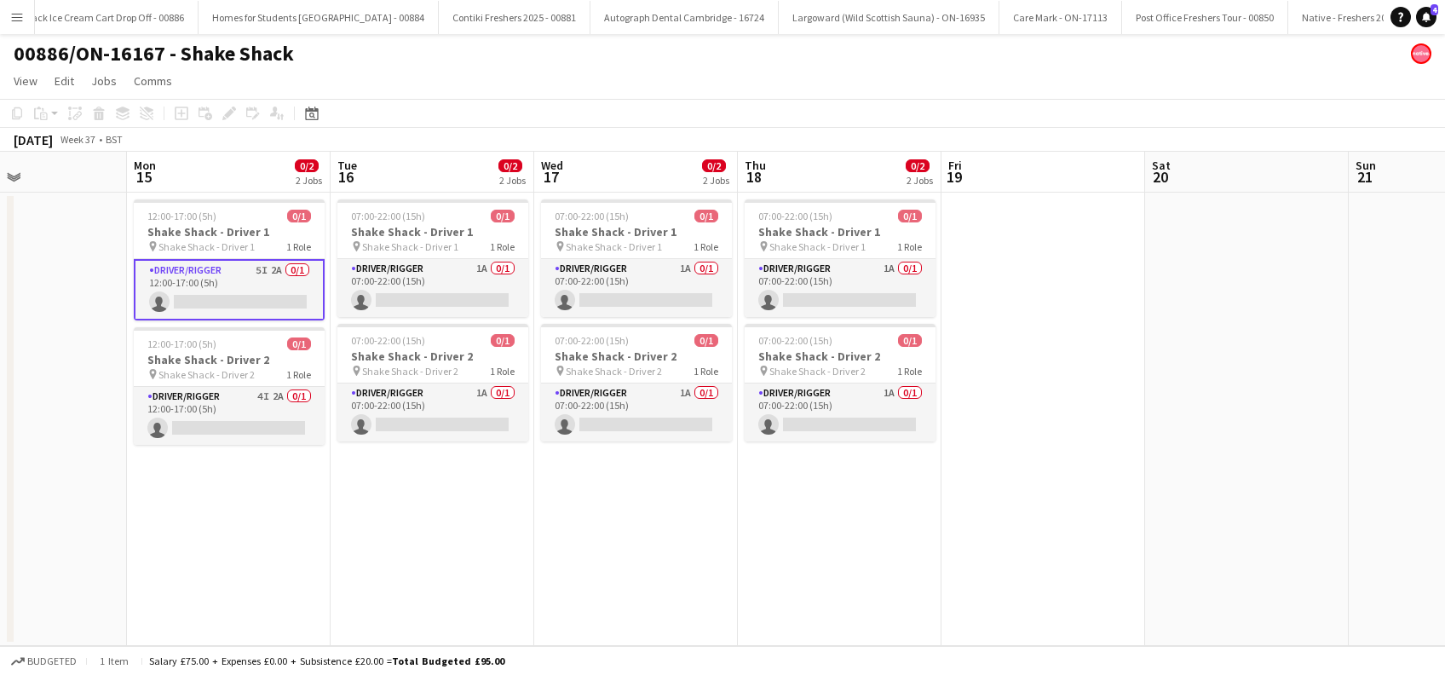
click at [1014, 306] on app-date-cell at bounding box center [1044, 419] width 204 height 453
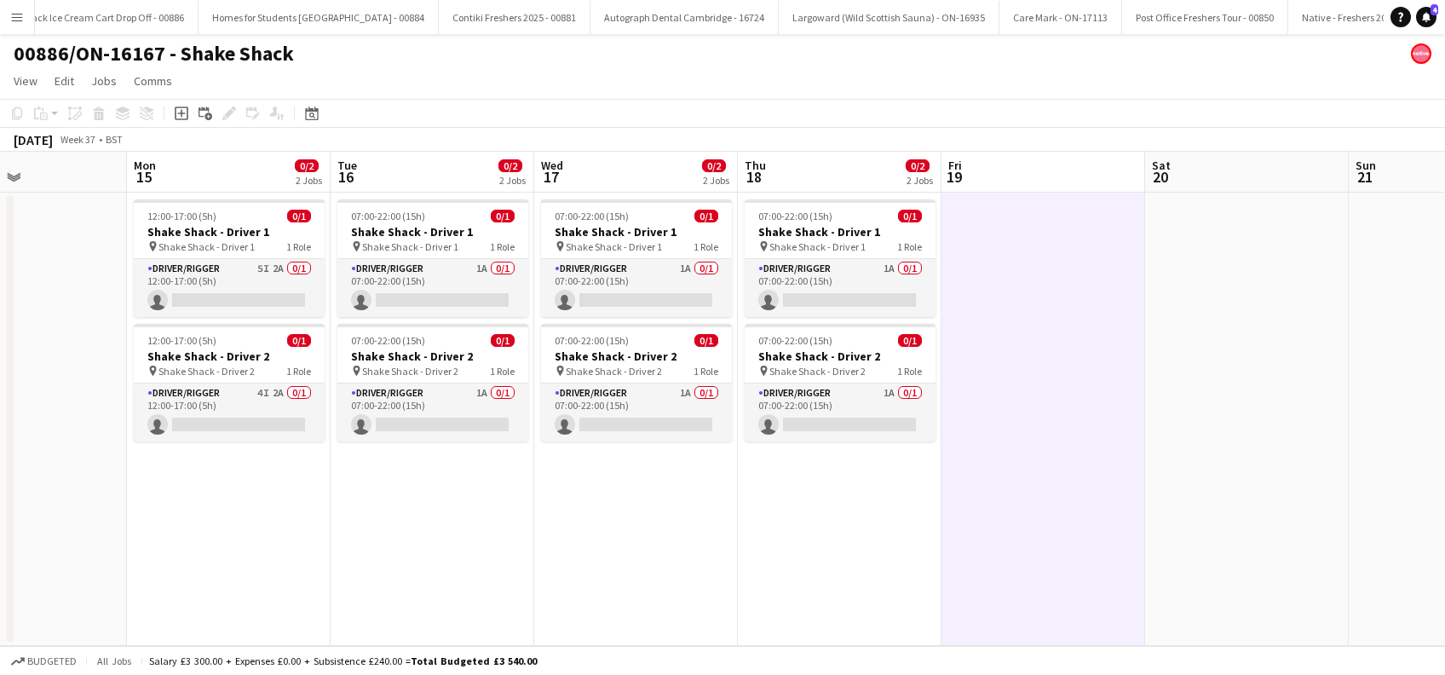
click at [1036, 402] on app-date-cell at bounding box center [1044, 419] width 204 height 453
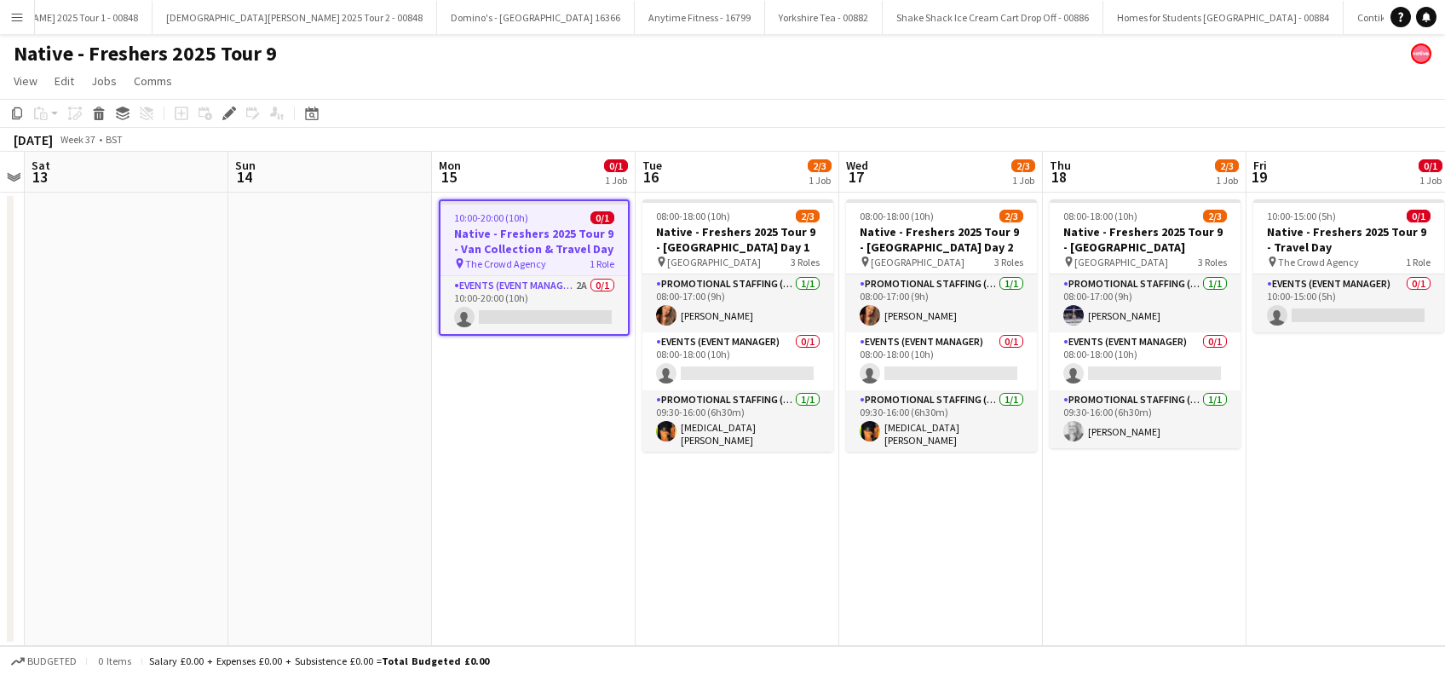
click at [571, 407] on app-date-cell "10:00-20:00 (10h) 0/1 Native - Freshers 2025 Tour 9 - Van Collection & Travel D…" at bounding box center [534, 419] width 204 height 453
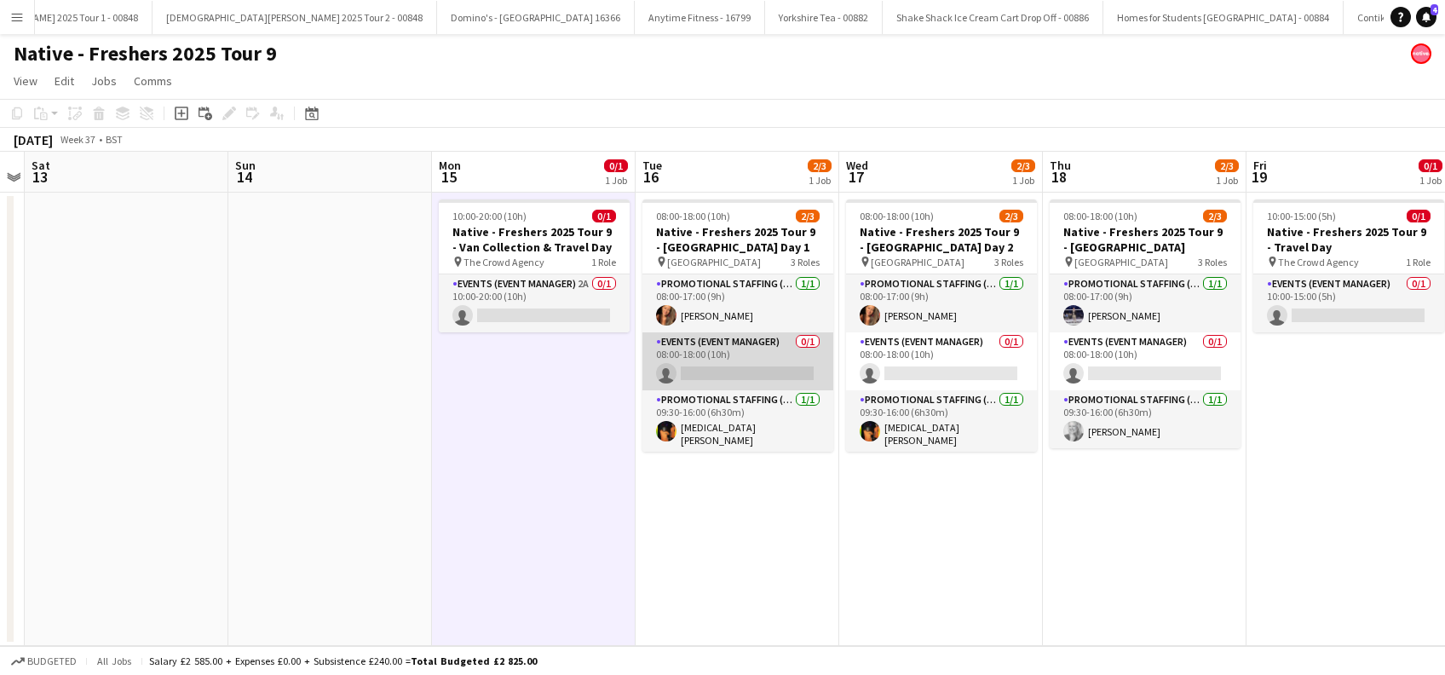
click at [799, 375] on app-card-role "Events (Event Manager) 0/1 08:00-18:00 (10h) single-neutral-actions" at bounding box center [738, 361] width 191 height 58
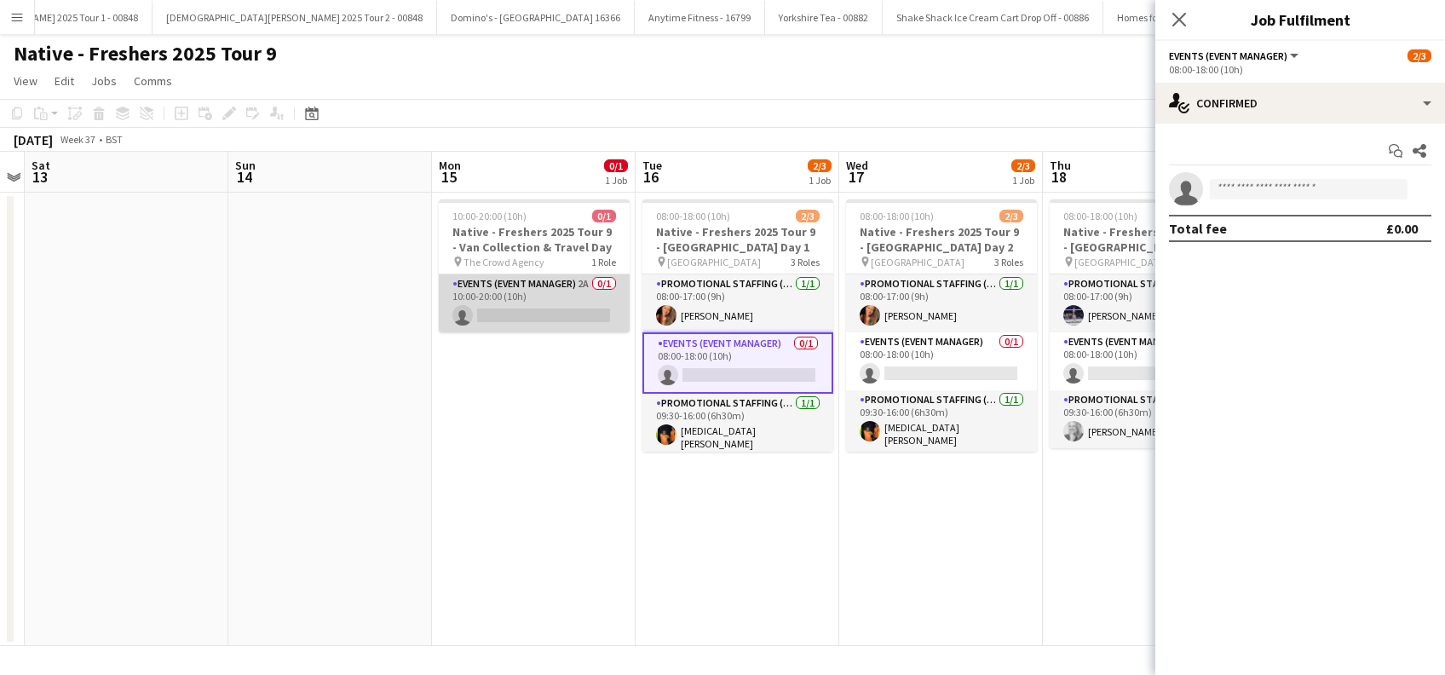
click at [532, 309] on app-card-role "Events (Event Manager) 2A 0/1 10:00-20:00 (10h) single-neutral-actions" at bounding box center [534, 303] width 191 height 58
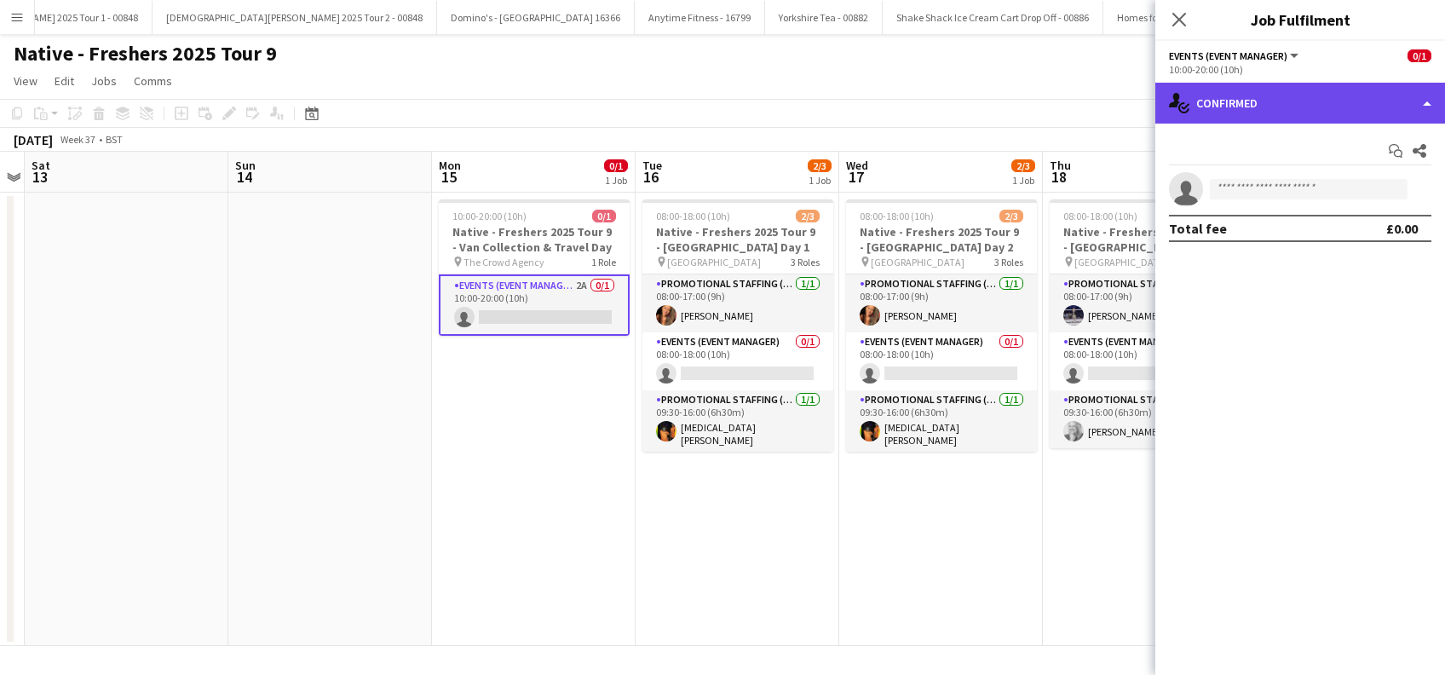
click at [1300, 96] on div "single-neutral-actions-check-2 Confirmed" at bounding box center [1301, 103] width 290 height 41
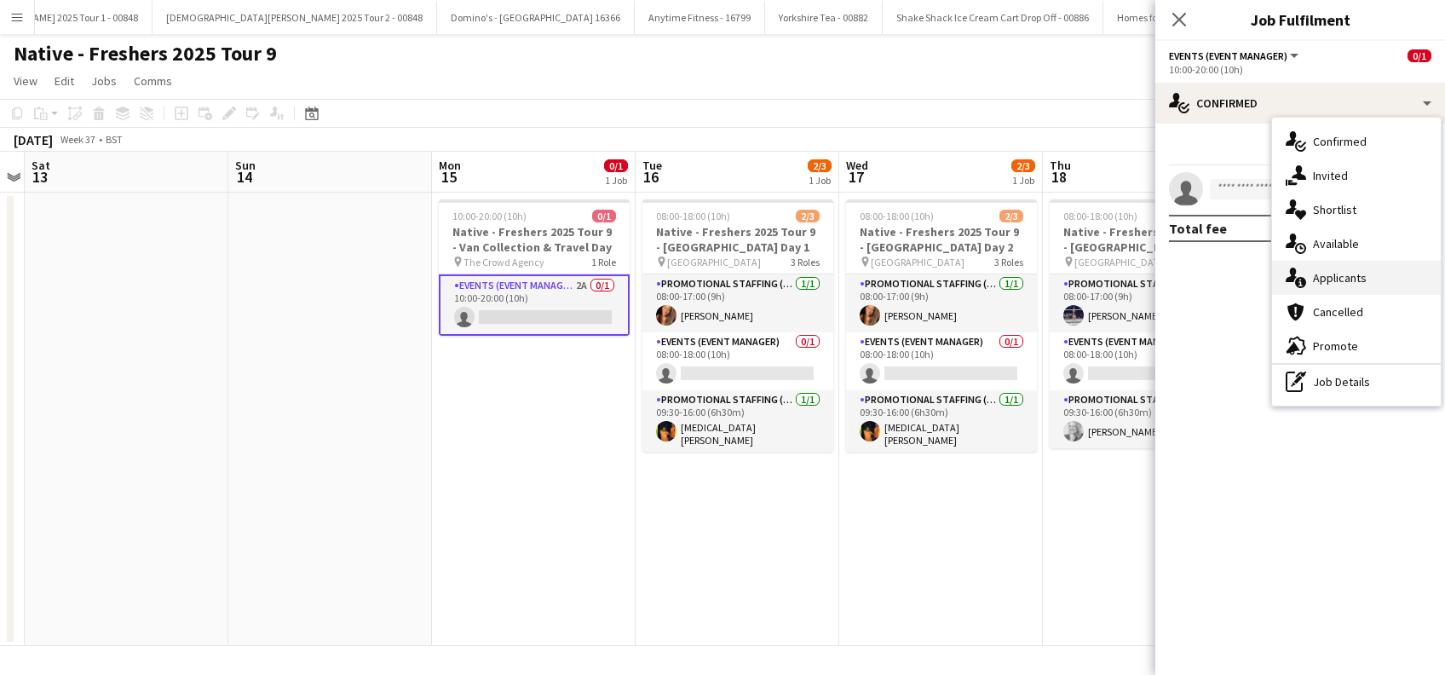
click at [1341, 273] on span "Applicants" at bounding box center [1340, 277] width 54 height 15
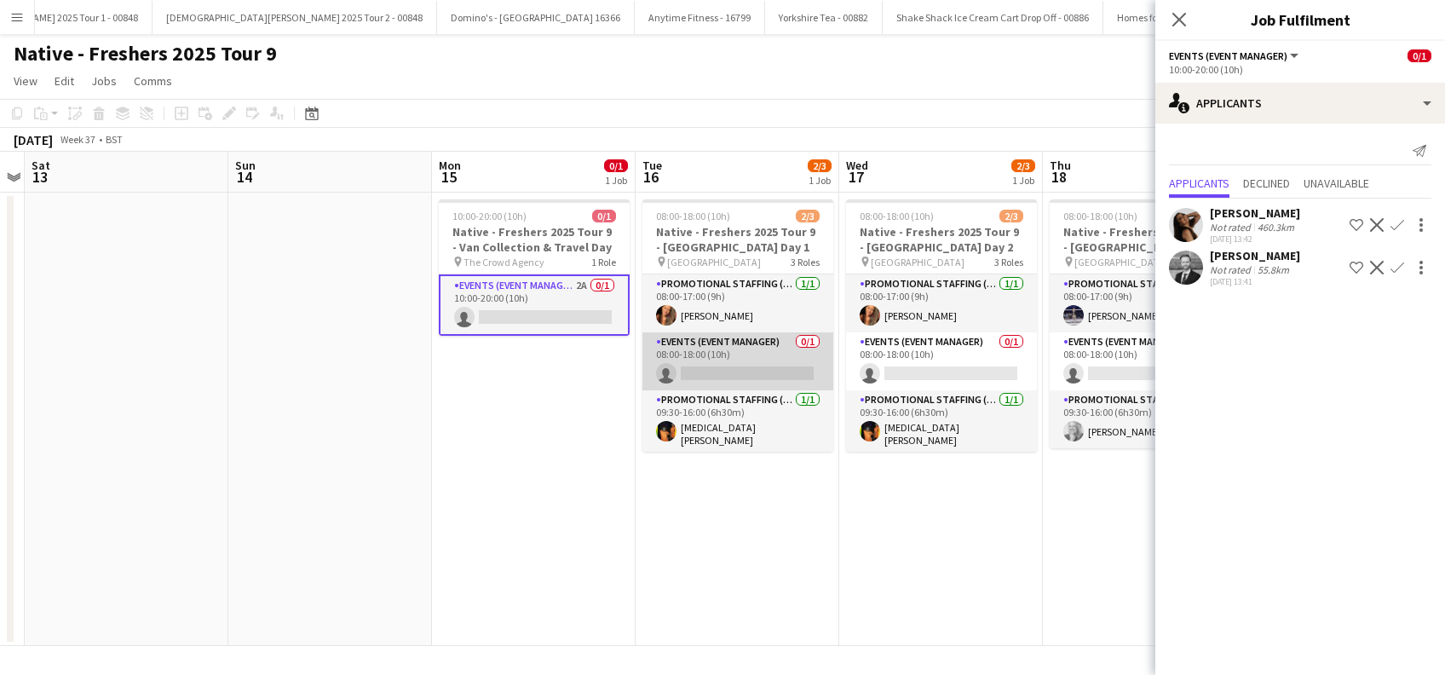
click at [760, 374] on app-card-role "Events (Event Manager) 0/1 08:00-18:00 (10h) single-neutral-actions" at bounding box center [738, 361] width 191 height 58
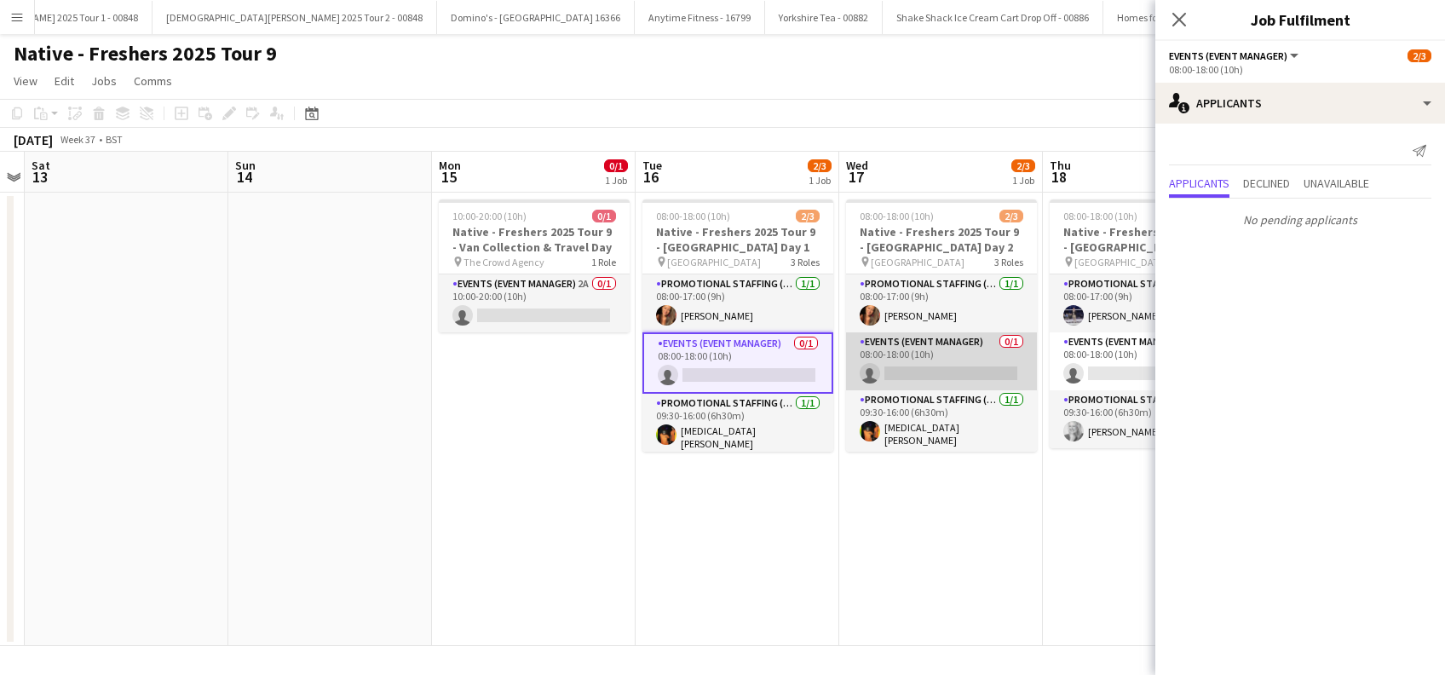
click at [967, 378] on app-card-role "Events (Event Manager) 0/1 08:00-18:00 (10h) single-neutral-actions" at bounding box center [941, 361] width 191 height 58
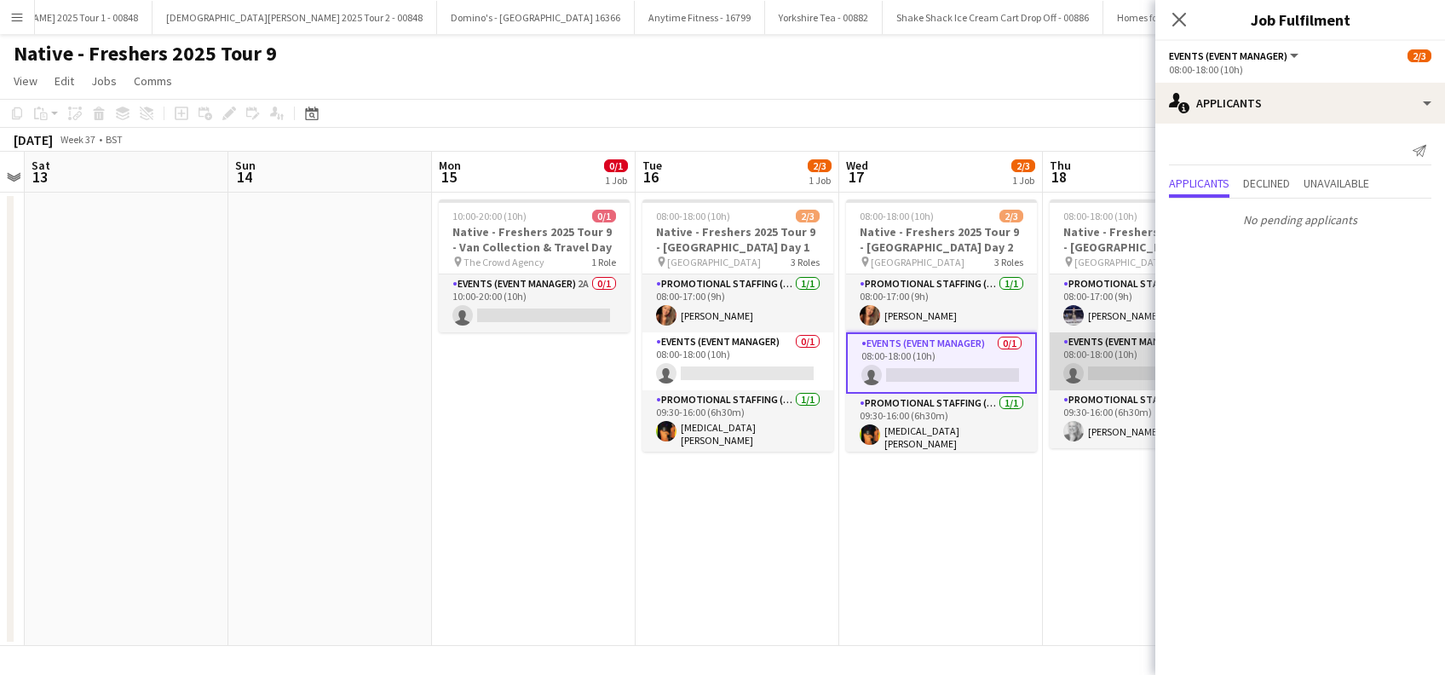
click at [1086, 376] on app-card-role "Events (Event Manager) 0/1 08:00-18:00 (10h) single-neutral-actions" at bounding box center [1145, 361] width 191 height 58
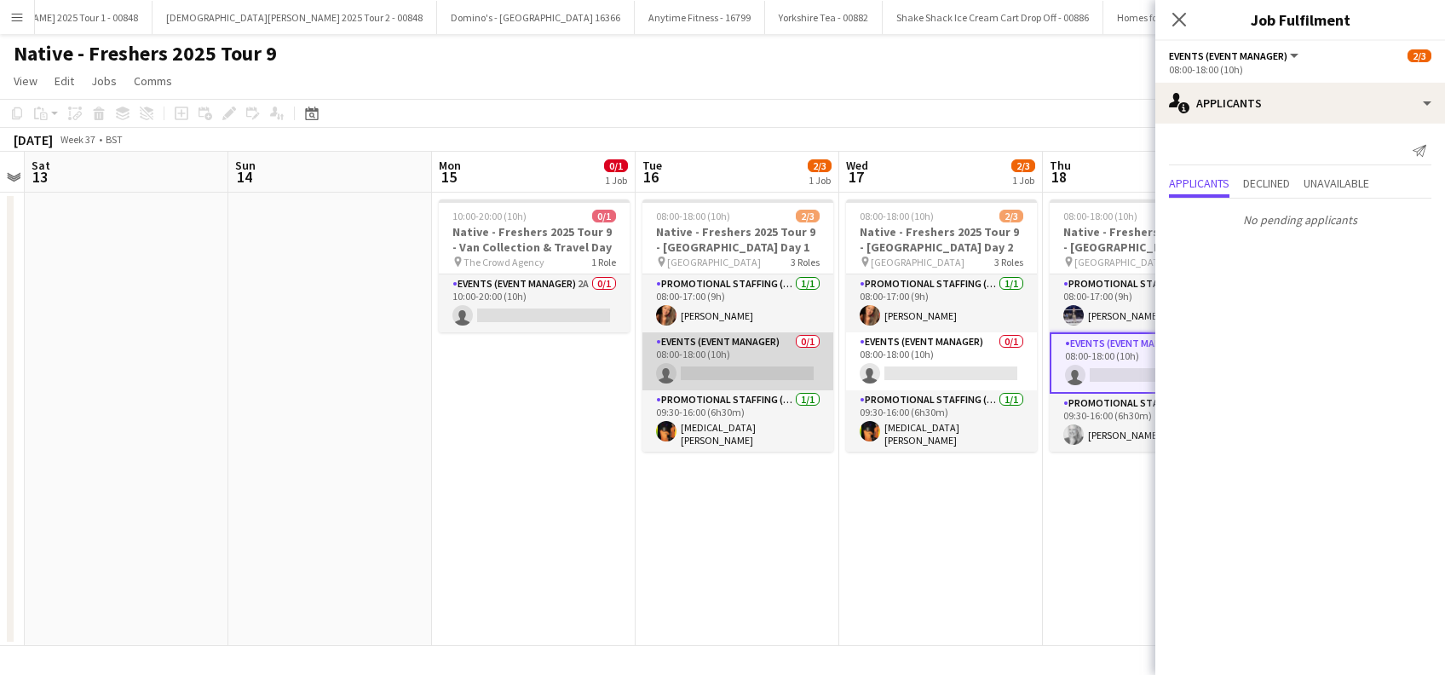
click at [741, 369] on app-card-role "Events (Event Manager) 0/1 08:00-18:00 (10h) single-neutral-actions" at bounding box center [738, 361] width 191 height 58
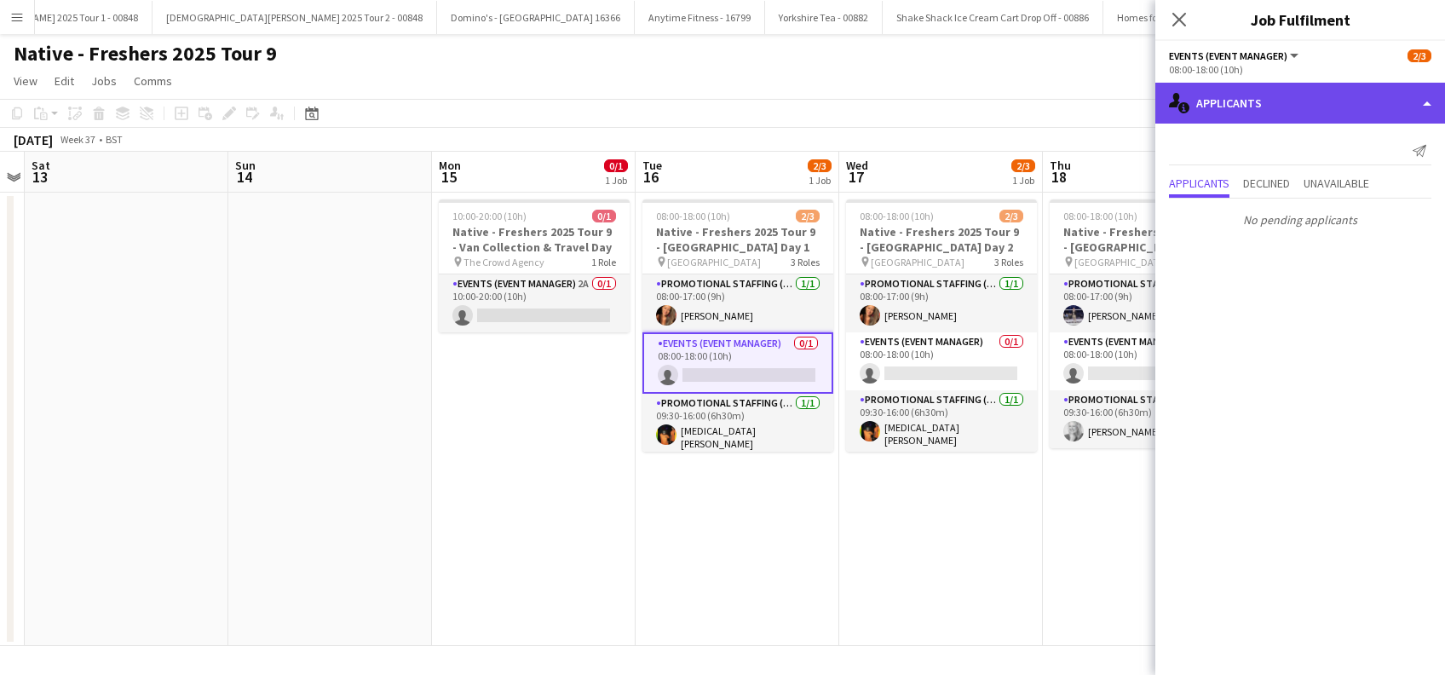
click at [1277, 106] on div "single-neutral-actions-information Applicants" at bounding box center [1301, 103] width 290 height 41
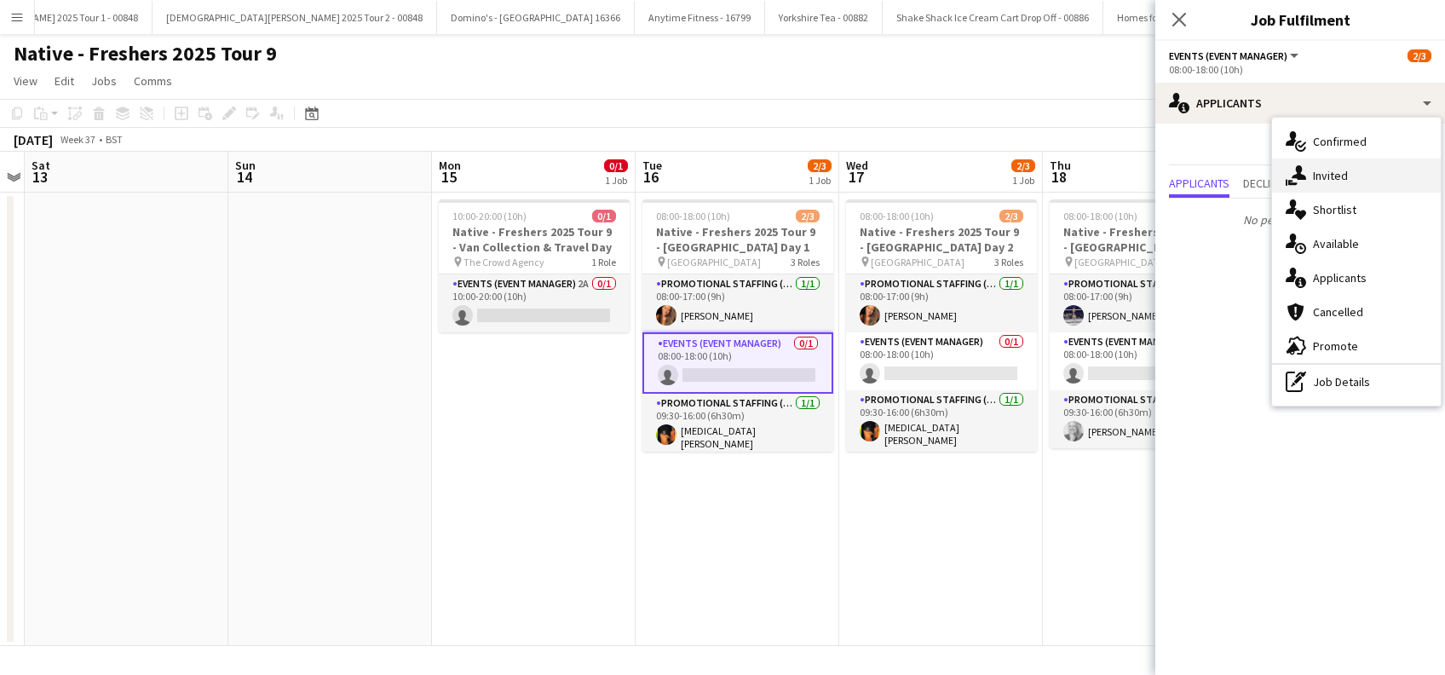
click at [1335, 174] on span "Invited" at bounding box center [1330, 175] width 35 height 15
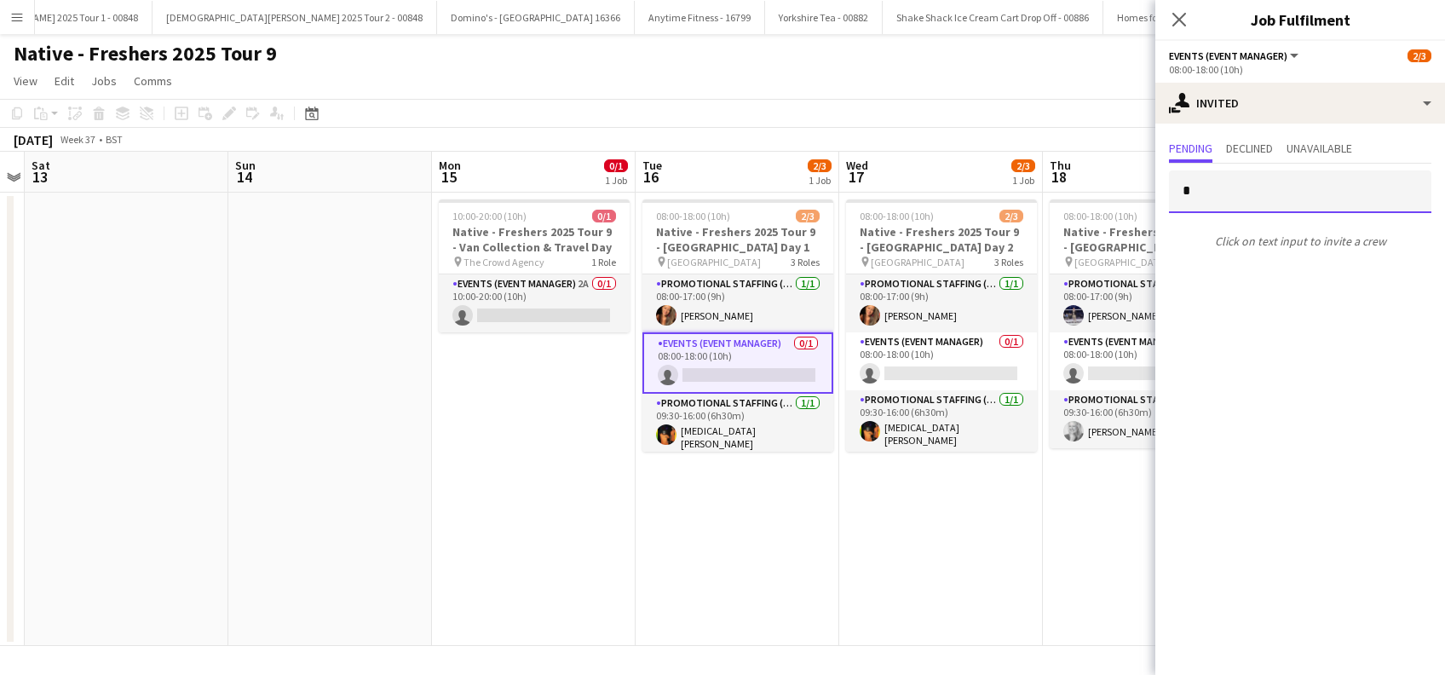
click at [1243, 197] on input "*" at bounding box center [1300, 191] width 263 height 43
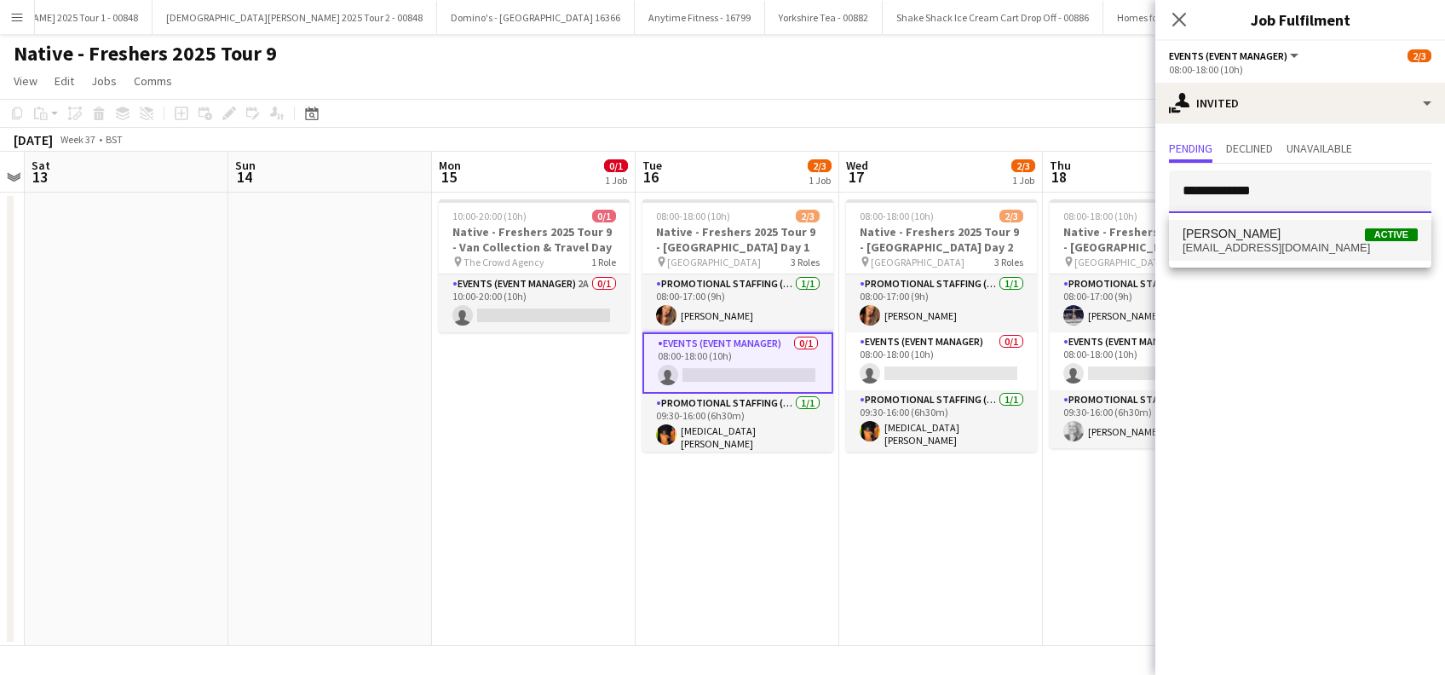
type input "**********"
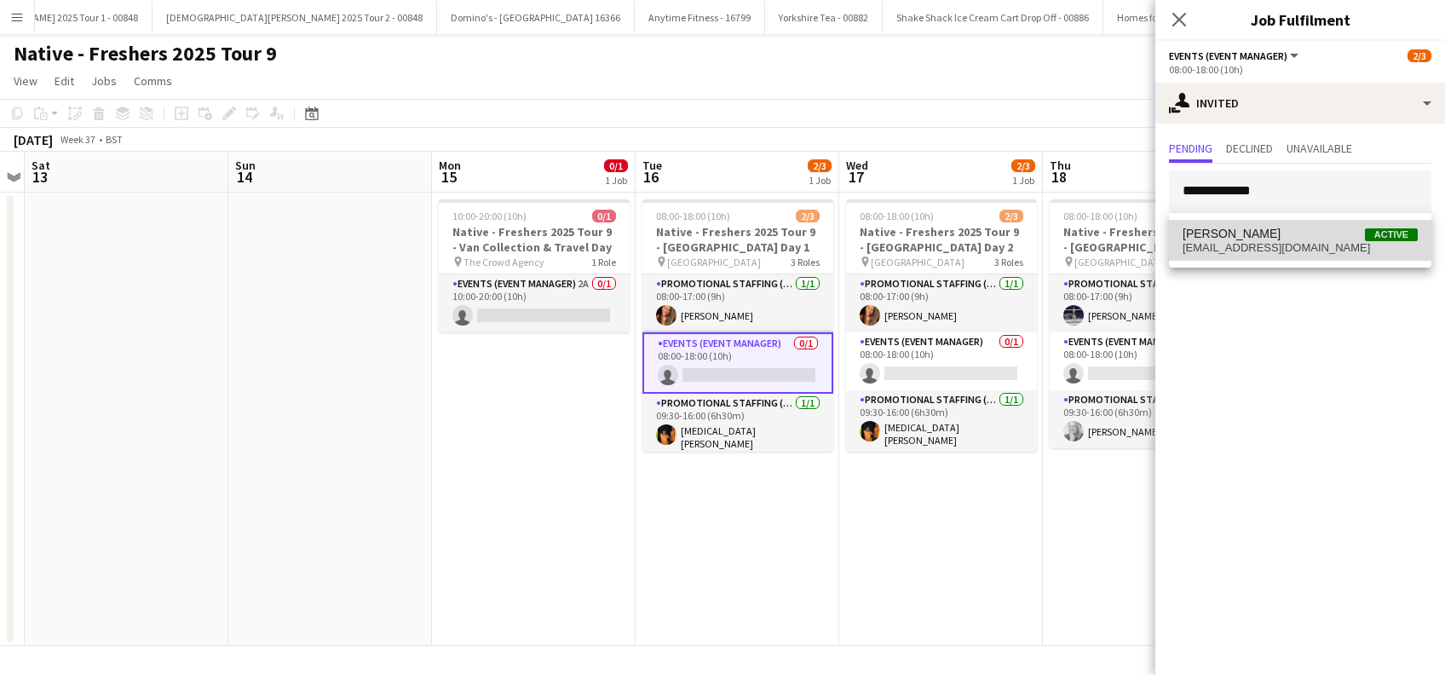
click at [1255, 234] on span "Scott Sanders" at bounding box center [1232, 234] width 98 height 14
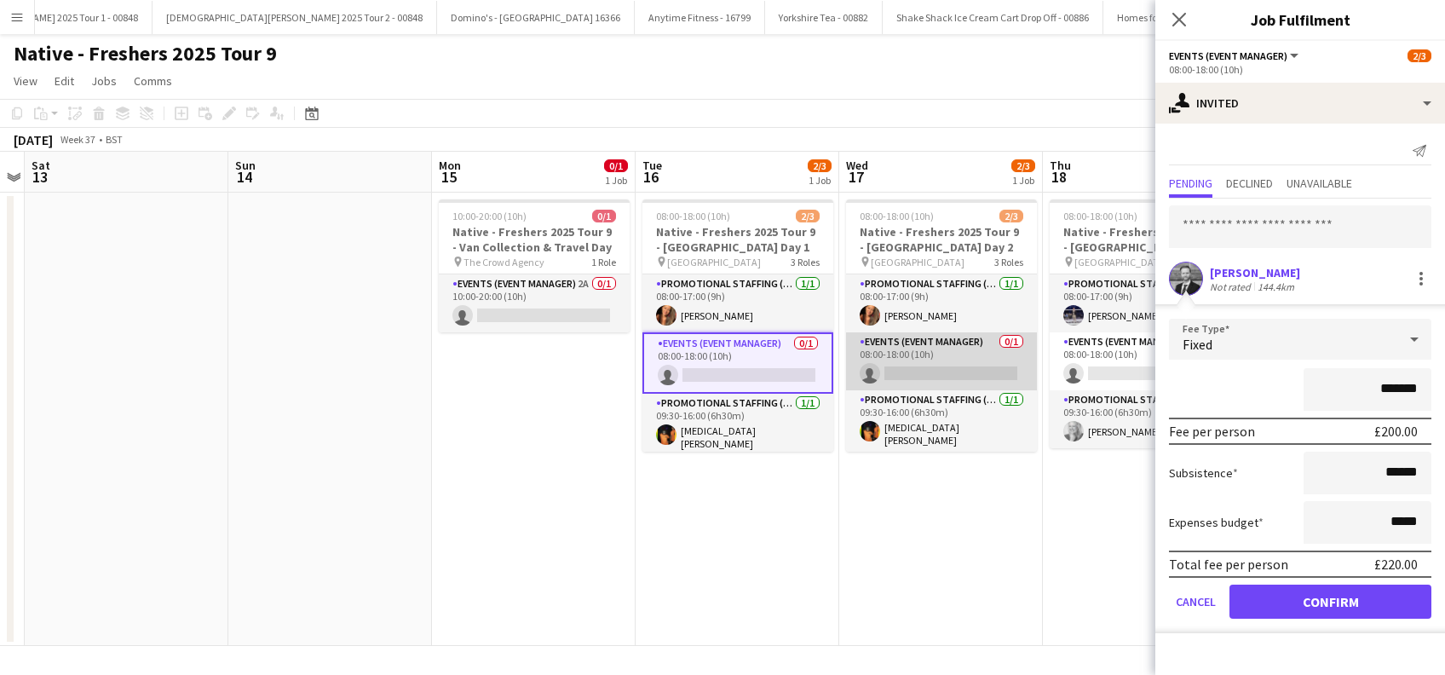
click at [968, 367] on app-card-role "Events (Event Manager) 0/1 08:00-18:00 (10h) single-neutral-actions" at bounding box center [941, 361] width 191 height 58
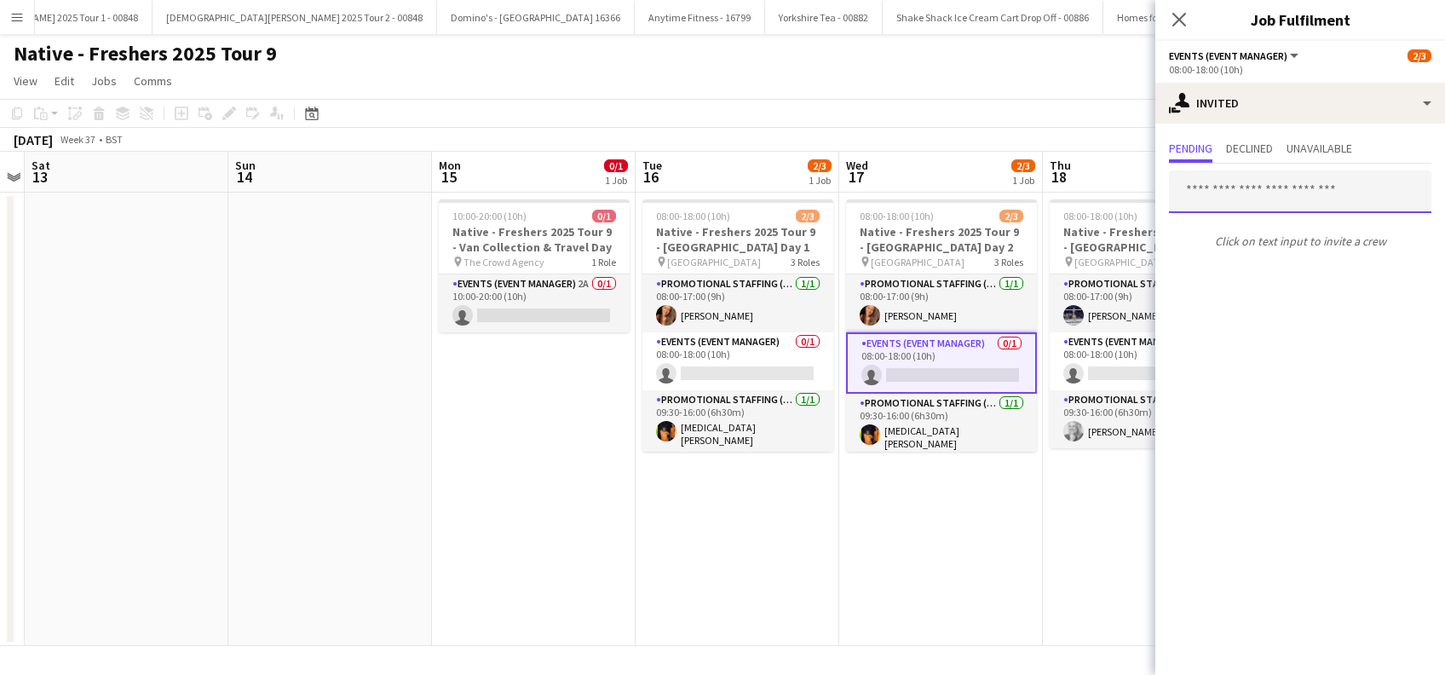
click at [1231, 182] on input "text" at bounding box center [1300, 191] width 263 height 43
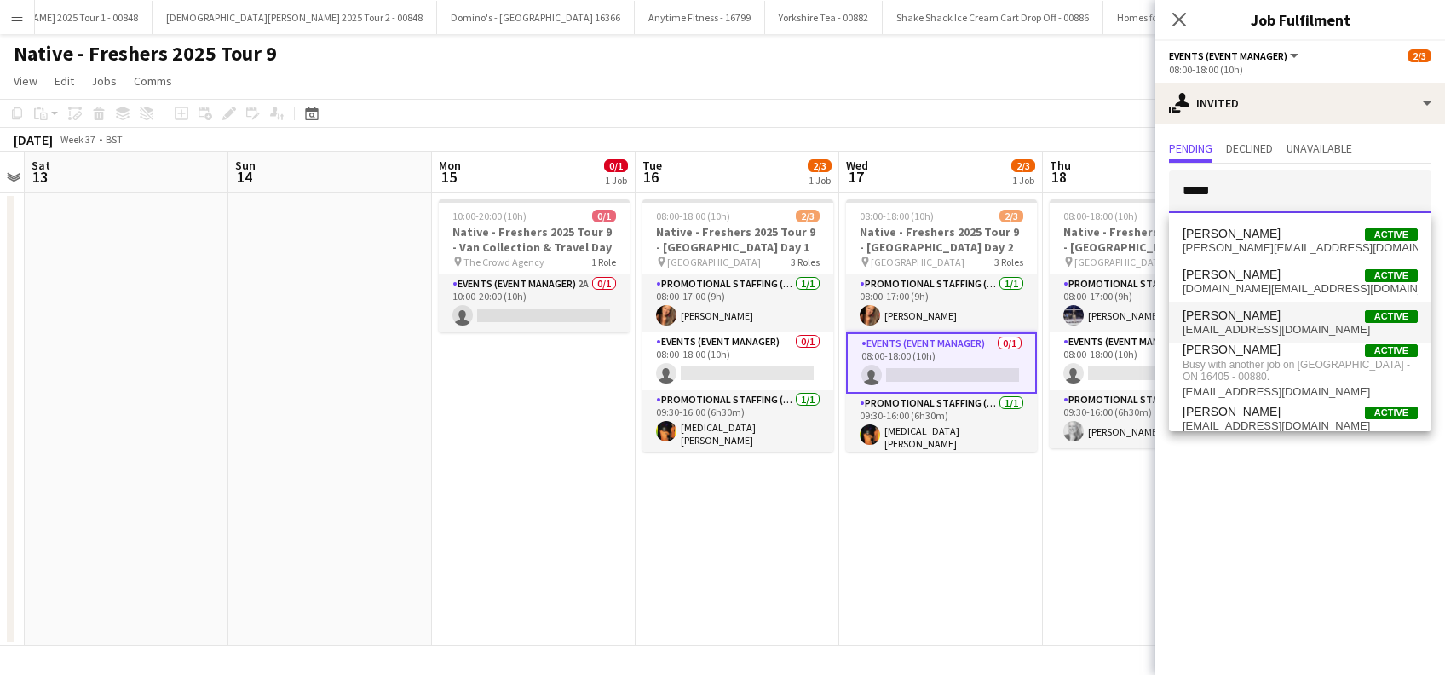
type input "*****"
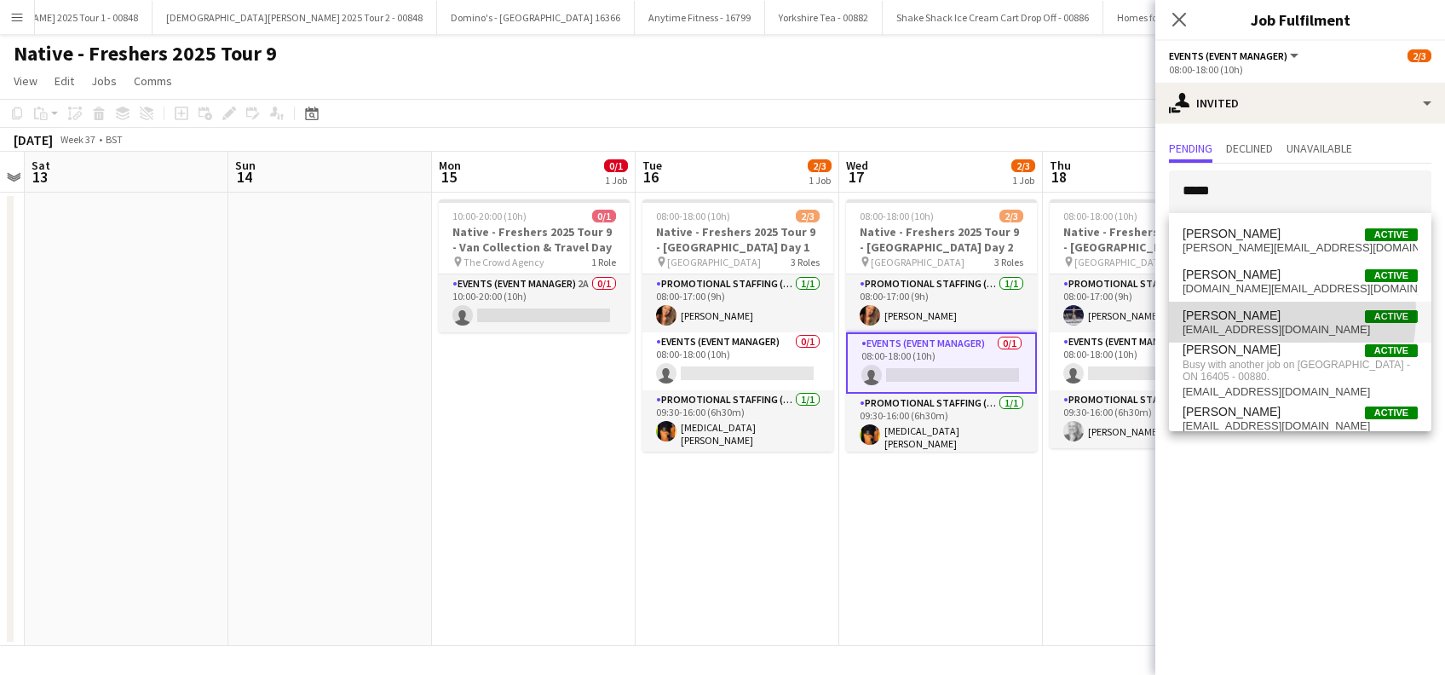
click at [1236, 314] on span "Scott Sanders" at bounding box center [1232, 316] width 98 height 14
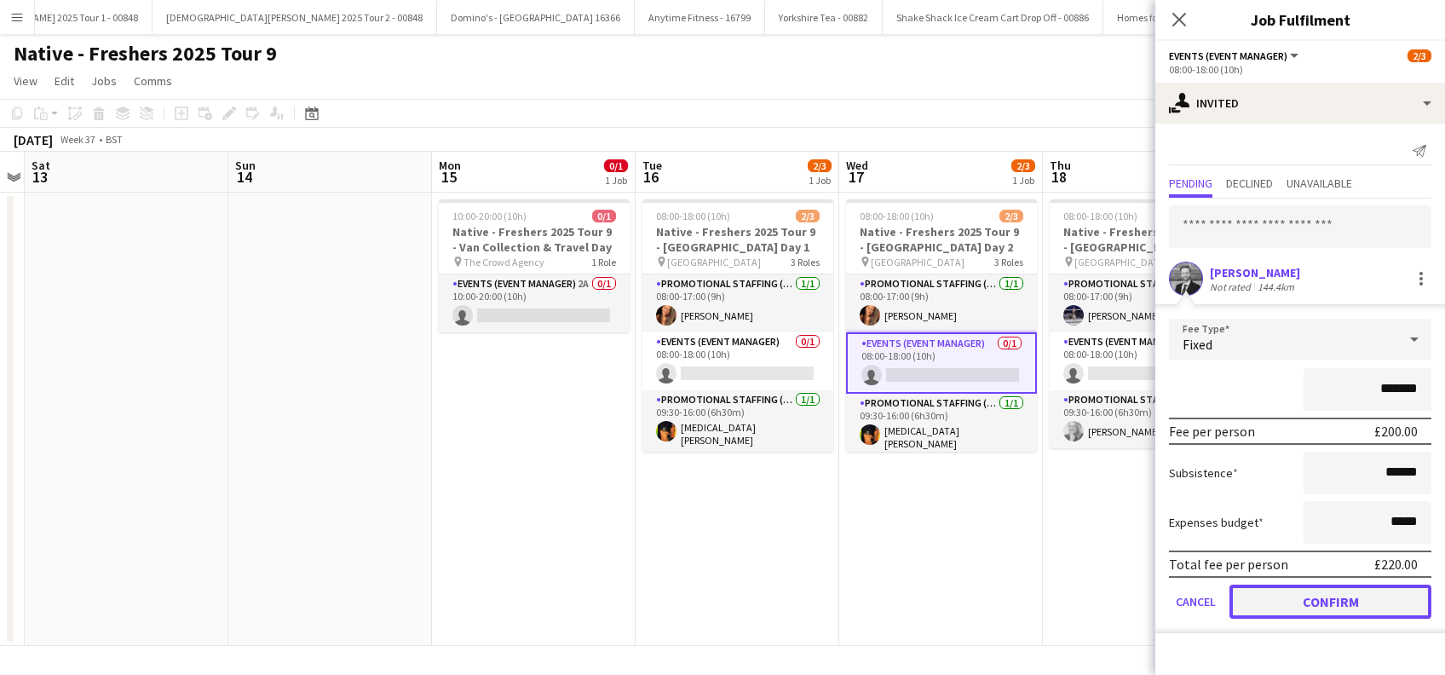
click at [1328, 595] on button "Confirm" at bounding box center [1331, 602] width 202 height 34
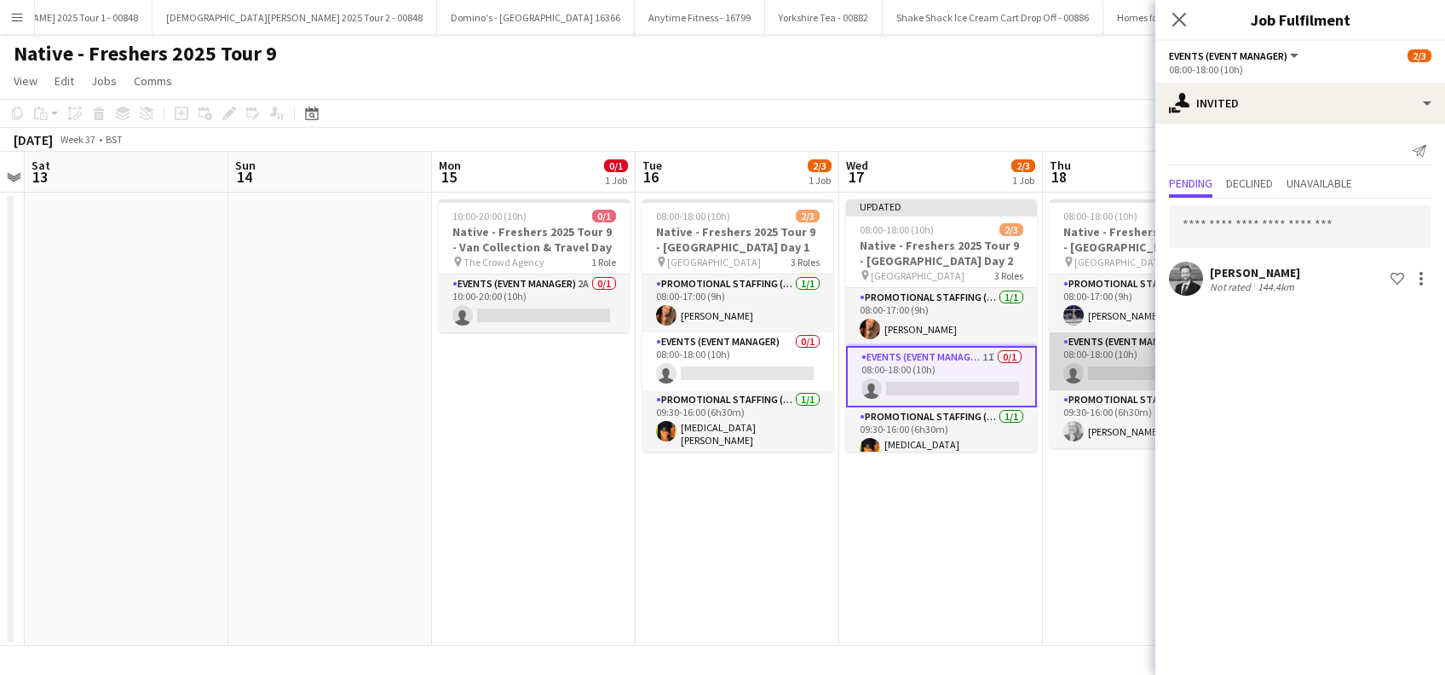
click at [1125, 371] on app-card-role "Events (Event Manager) 0/1 08:00-18:00 (10h) single-neutral-actions" at bounding box center [1145, 361] width 191 height 58
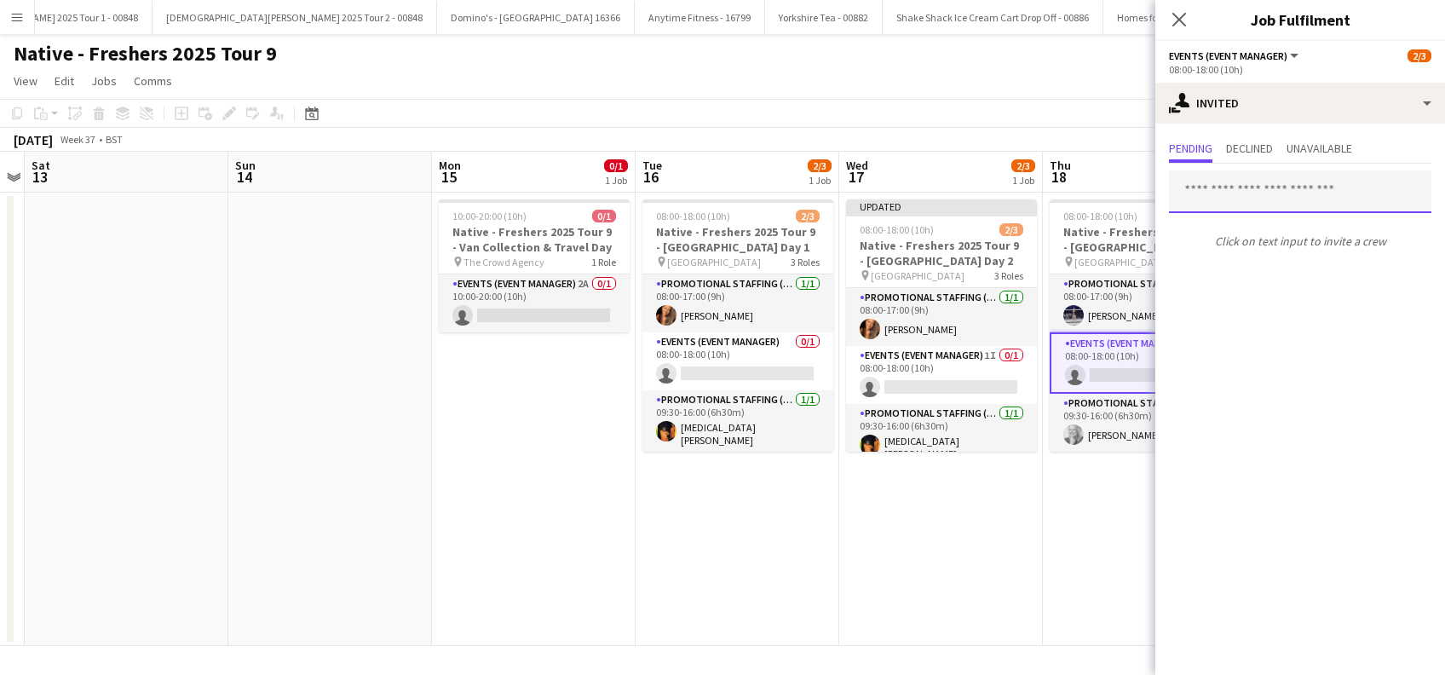
click at [1238, 194] on input "text" at bounding box center [1300, 191] width 263 height 43
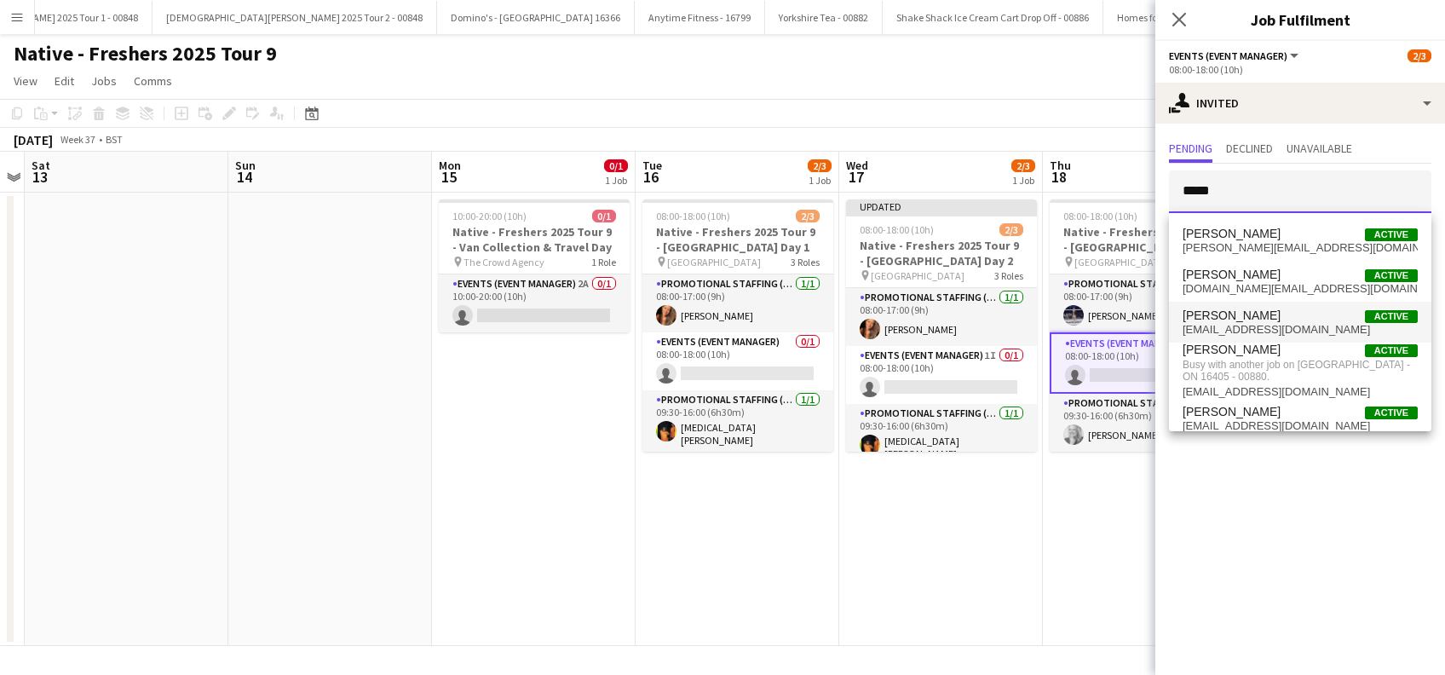
type input "*****"
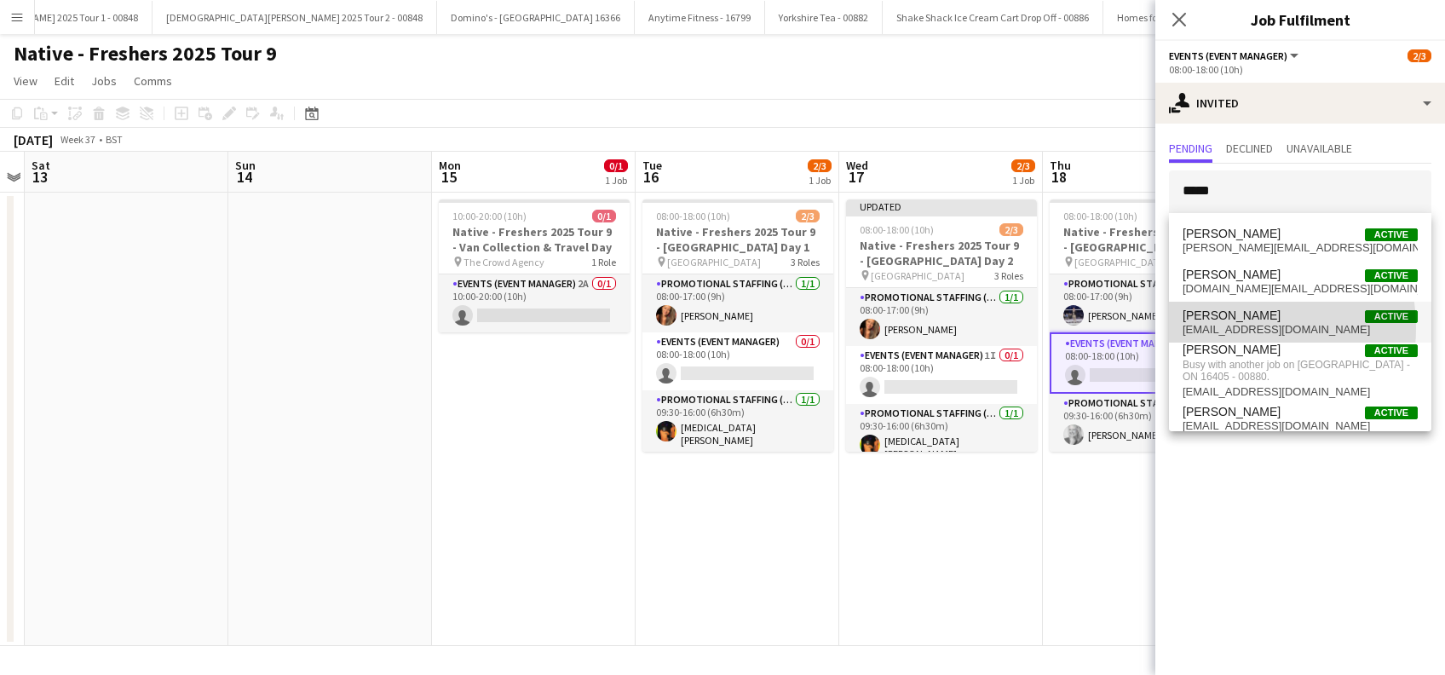
click at [1226, 328] on span "scottsanders1986@gmail.com" at bounding box center [1300, 330] width 235 height 14
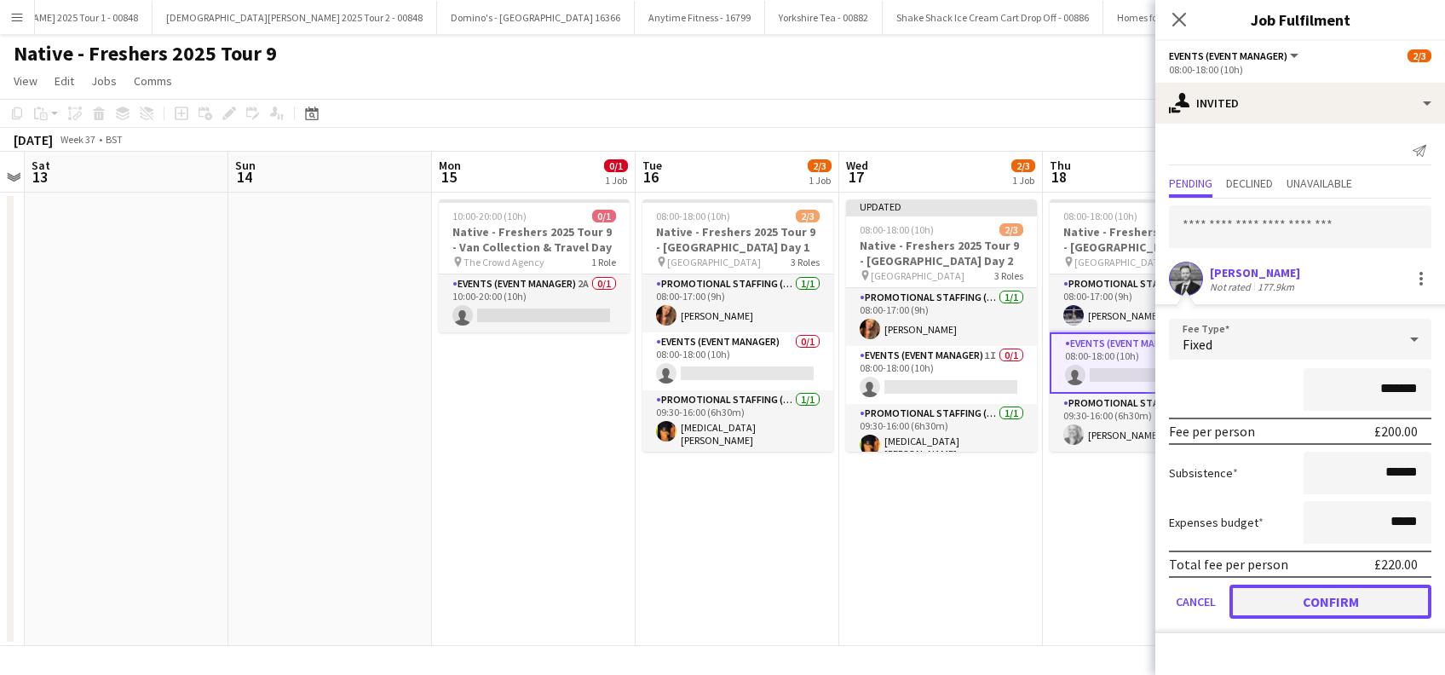
click at [1340, 606] on button "Confirm" at bounding box center [1331, 602] width 202 height 34
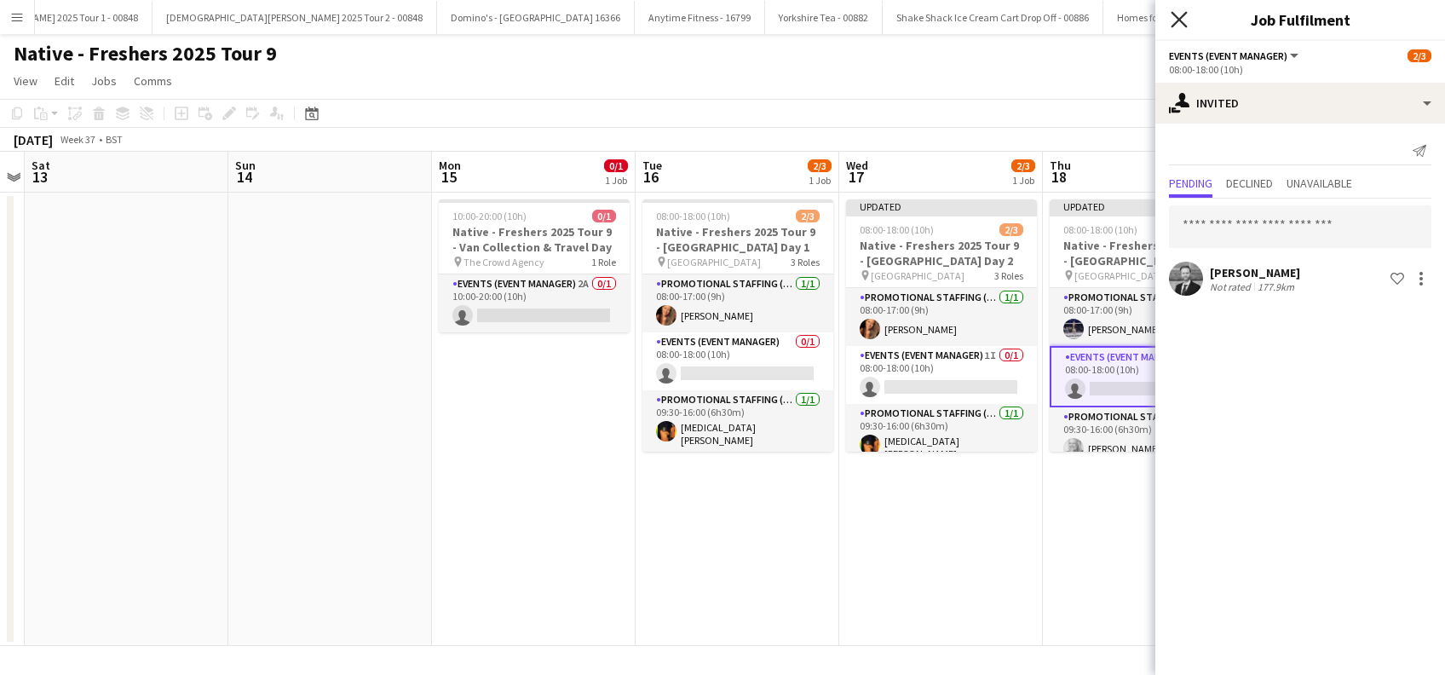
click at [1180, 20] on icon at bounding box center [1179, 19] width 16 height 16
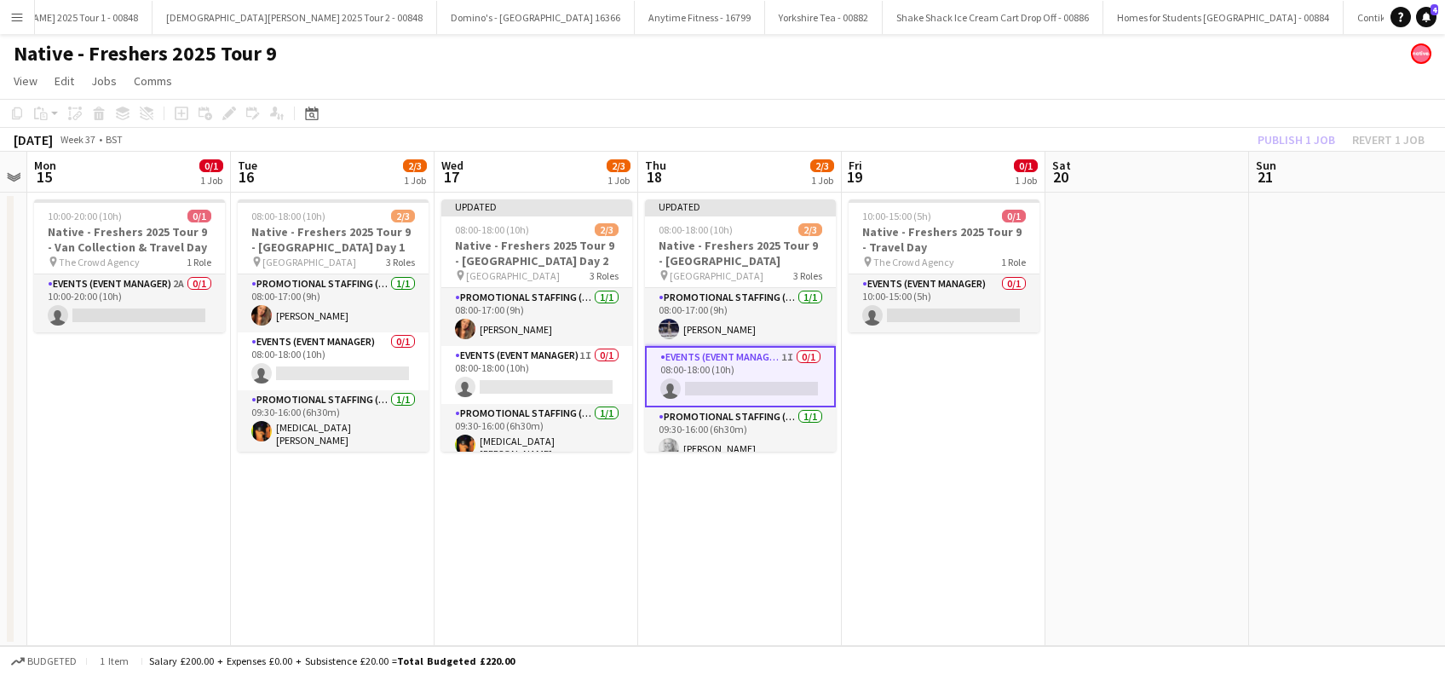
scroll to position [0, 586]
drag, startPoint x: 1334, startPoint y: 471, endPoint x: 926, endPoint y: 445, distance: 409.1
click at [926, 445] on app-calendar-viewport "Fri 12 Sat 13 Sun 14 Mon 15 0/1 1 Job Tue 16 2/3 1 Job Wed 17 2/3 1 Job Thu 18 …" at bounding box center [722, 399] width 1445 height 494
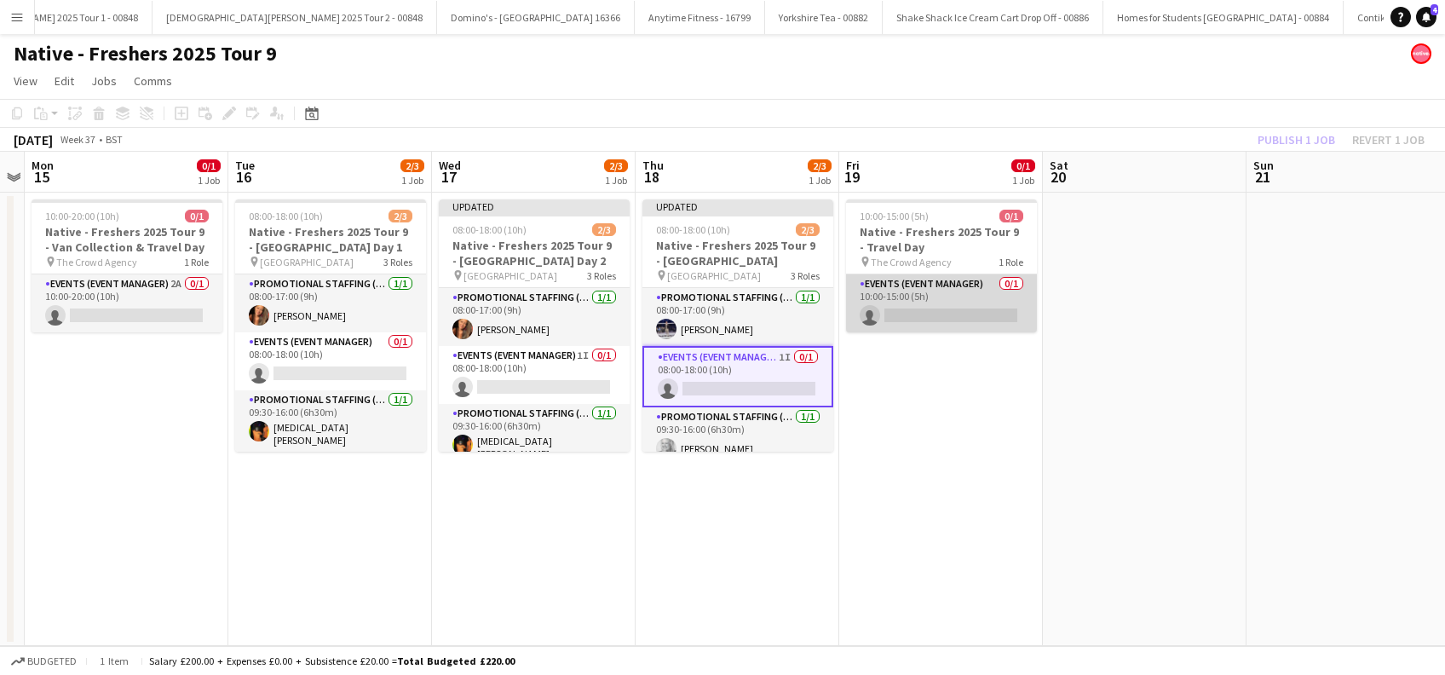
click at [939, 313] on app-card-role "Events (Event Manager) 0/1 10:00-15:00 (5h) single-neutral-actions" at bounding box center [941, 303] width 191 height 58
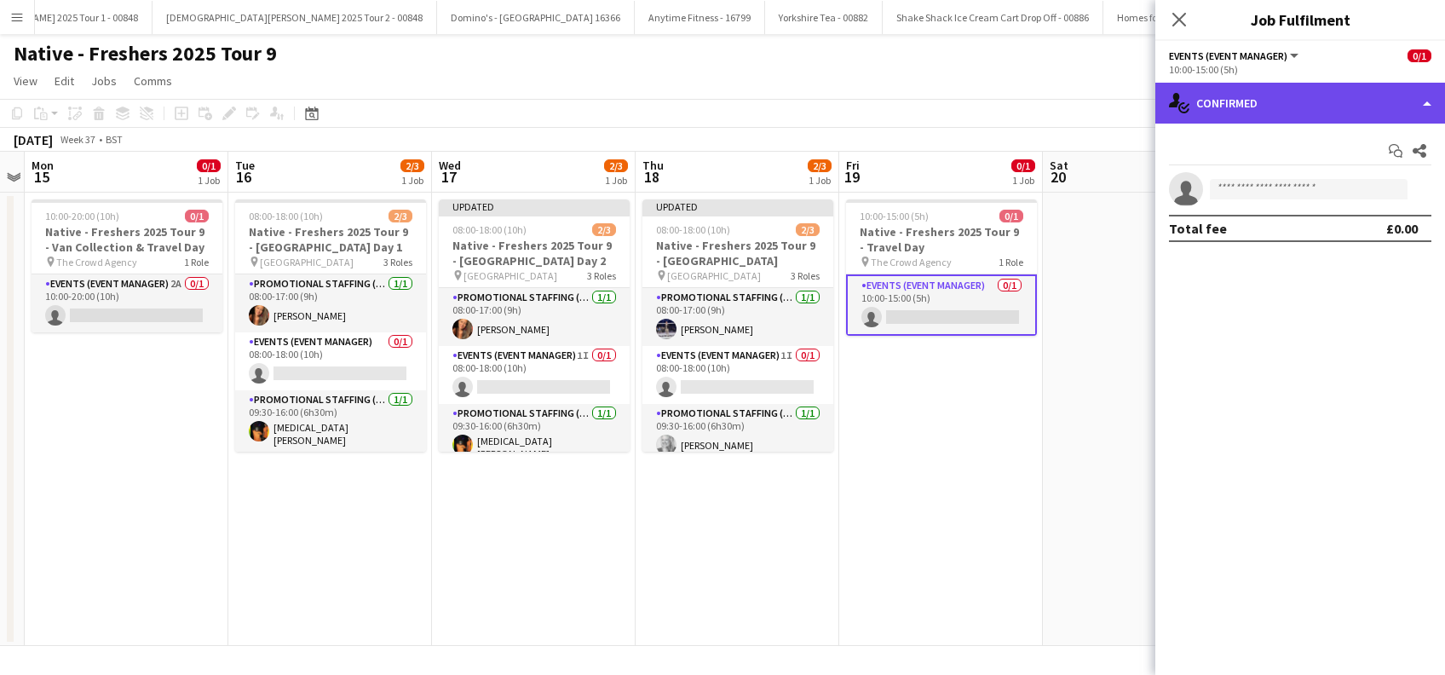
click at [1292, 116] on div "single-neutral-actions-check-2 Confirmed" at bounding box center [1301, 103] width 290 height 41
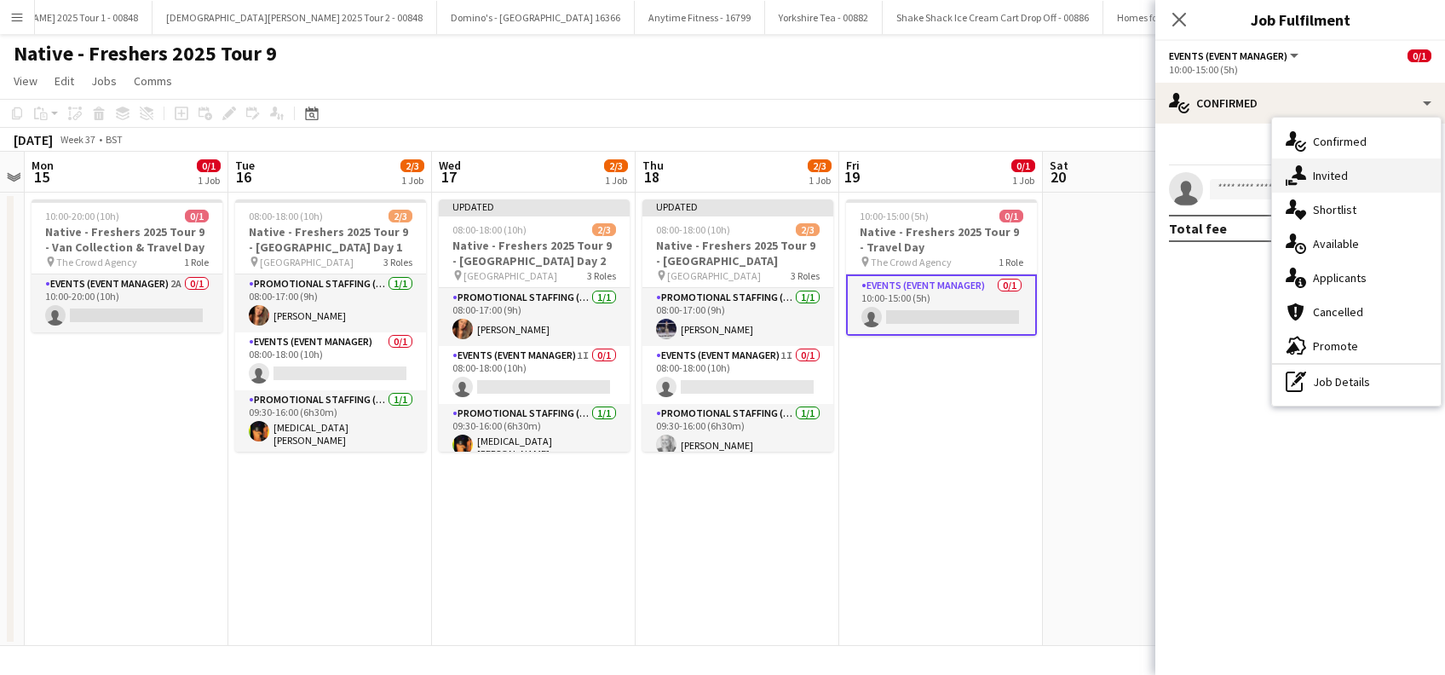
click at [1338, 172] on span "Invited" at bounding box center [1330, 175] width 35 height 15
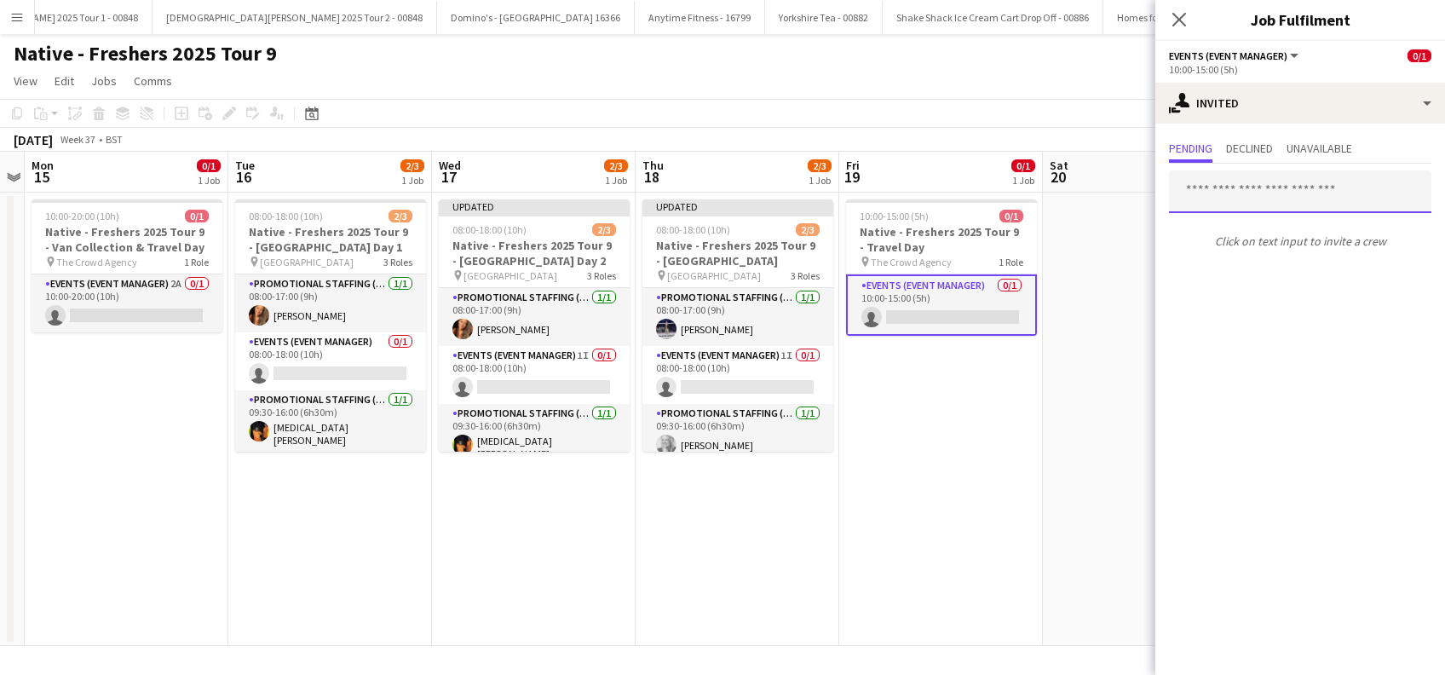
click at [1250, 186] on input "text" at bounding box center [1300, 191] width 263 height 43
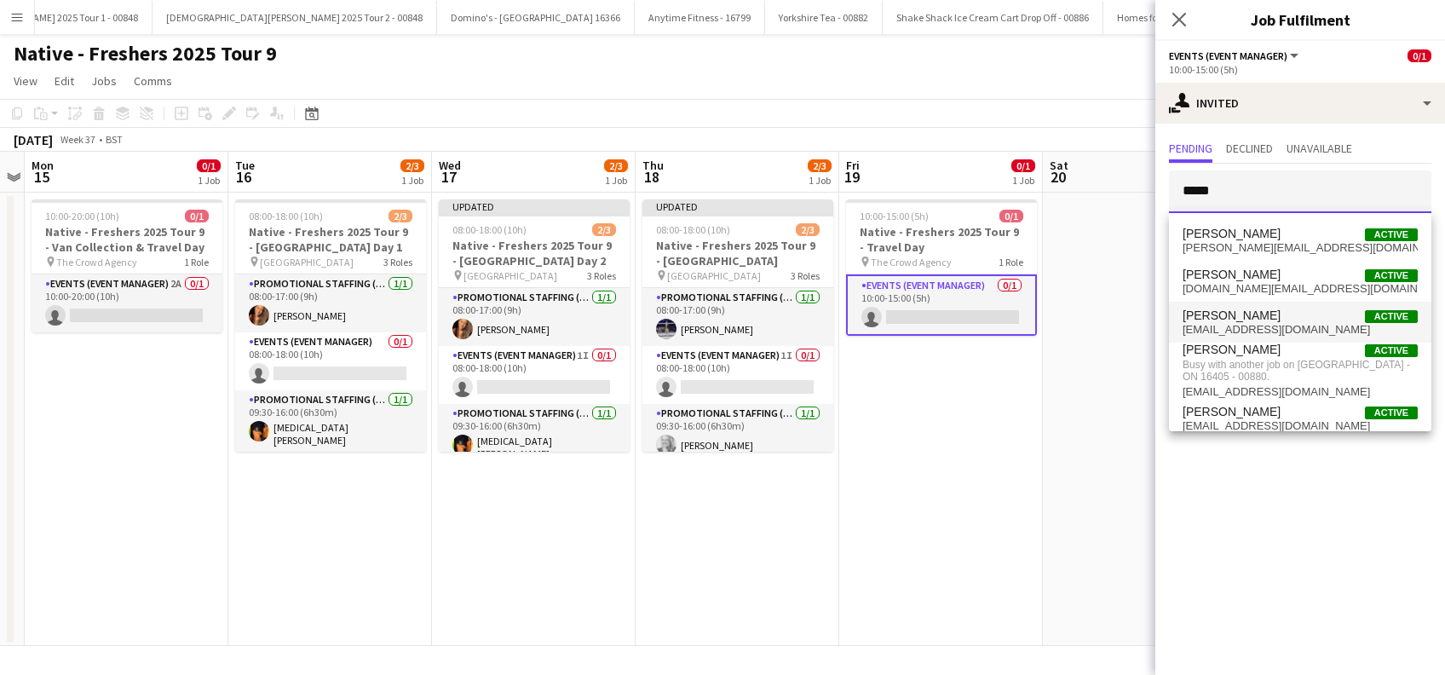
type input "*****"
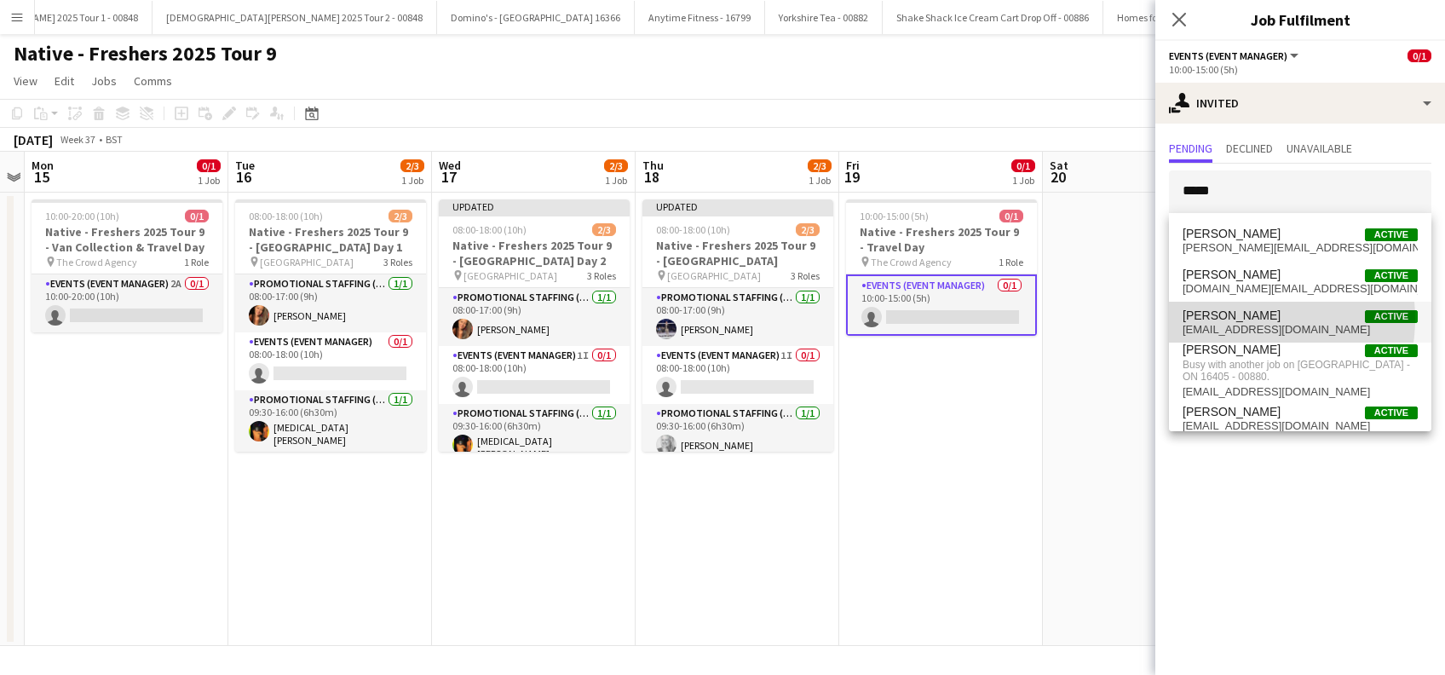
click at [1235, 319] on span "Scott Sanders" at bounding box center [1232, 316] width 98 height 14
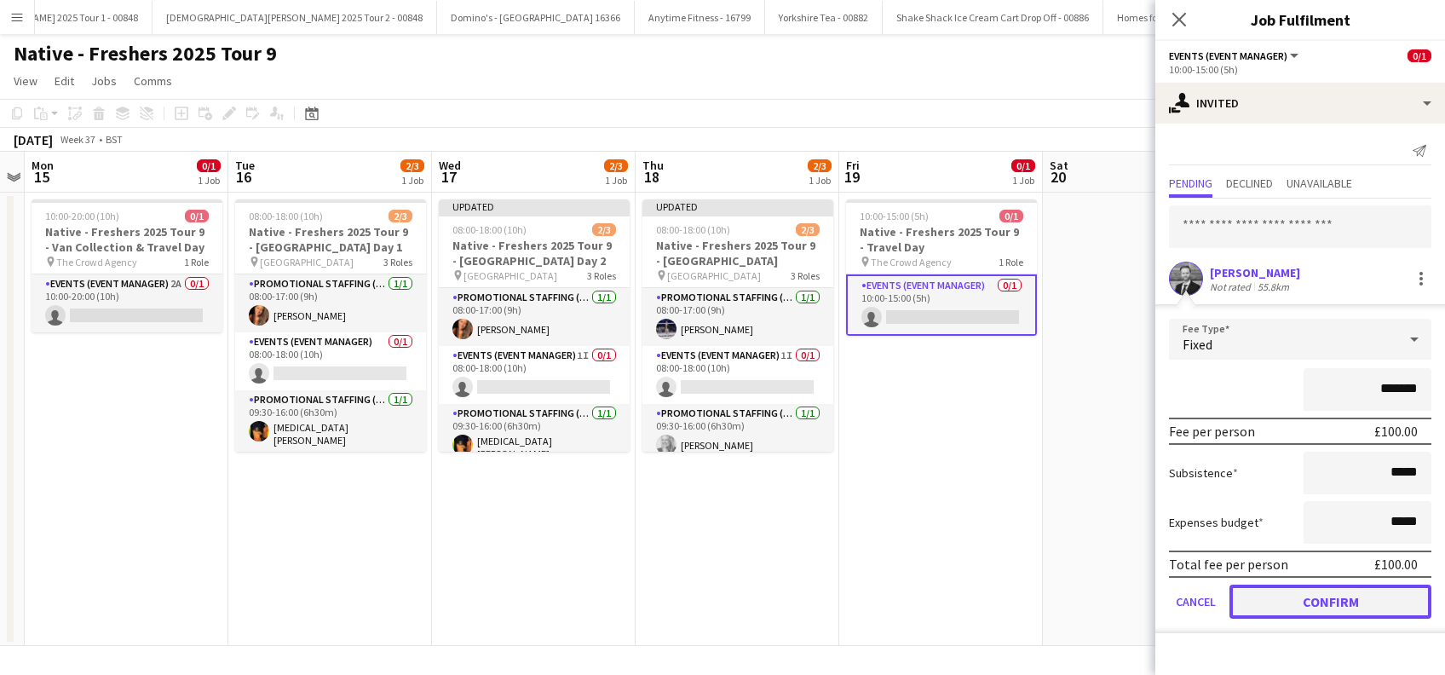
click at [1322, 595] on button "Confirm" at bounding box center [1331, 602] width 202 height 34
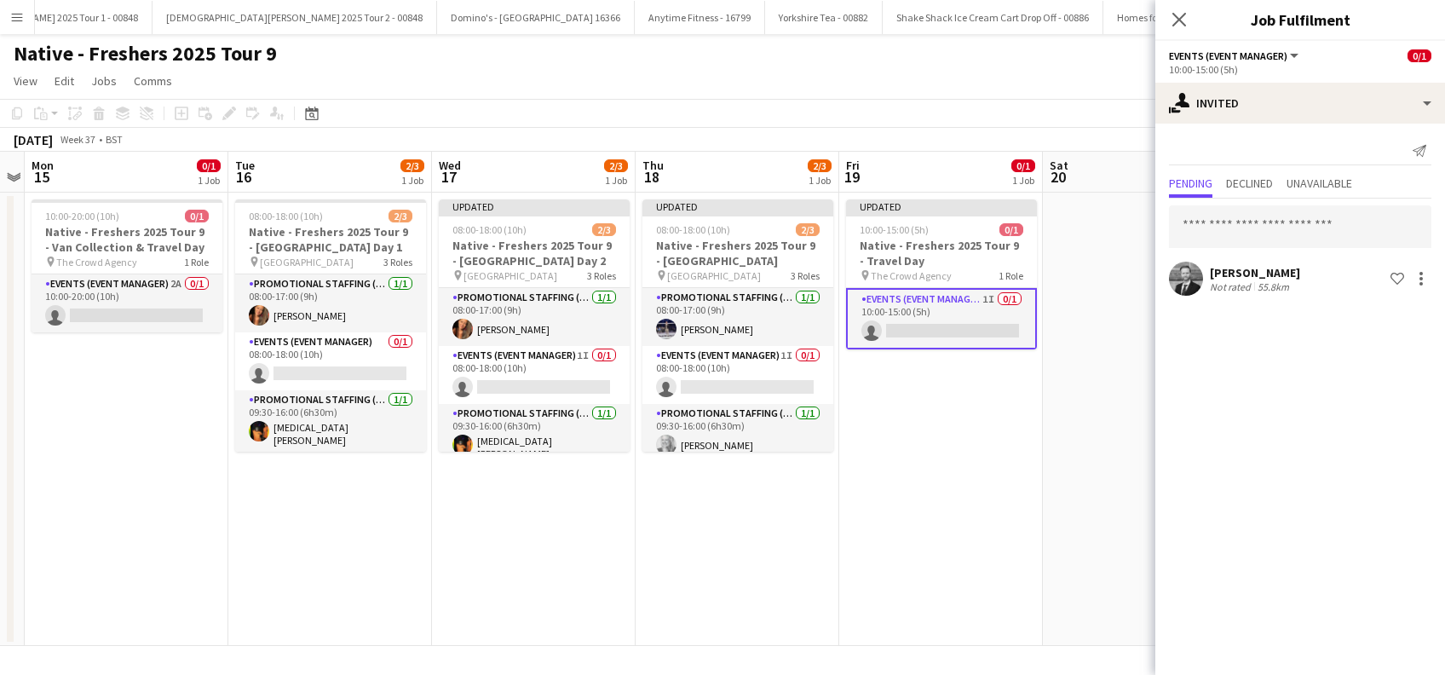
click at [991, 588] on app-date-cell "Updated 10:00-15:00 (5h) 0/1 Native - Freshers 2025 Tour 9 - Travel Day pin The…" at bounding box center [941, 419] width 204 height 453
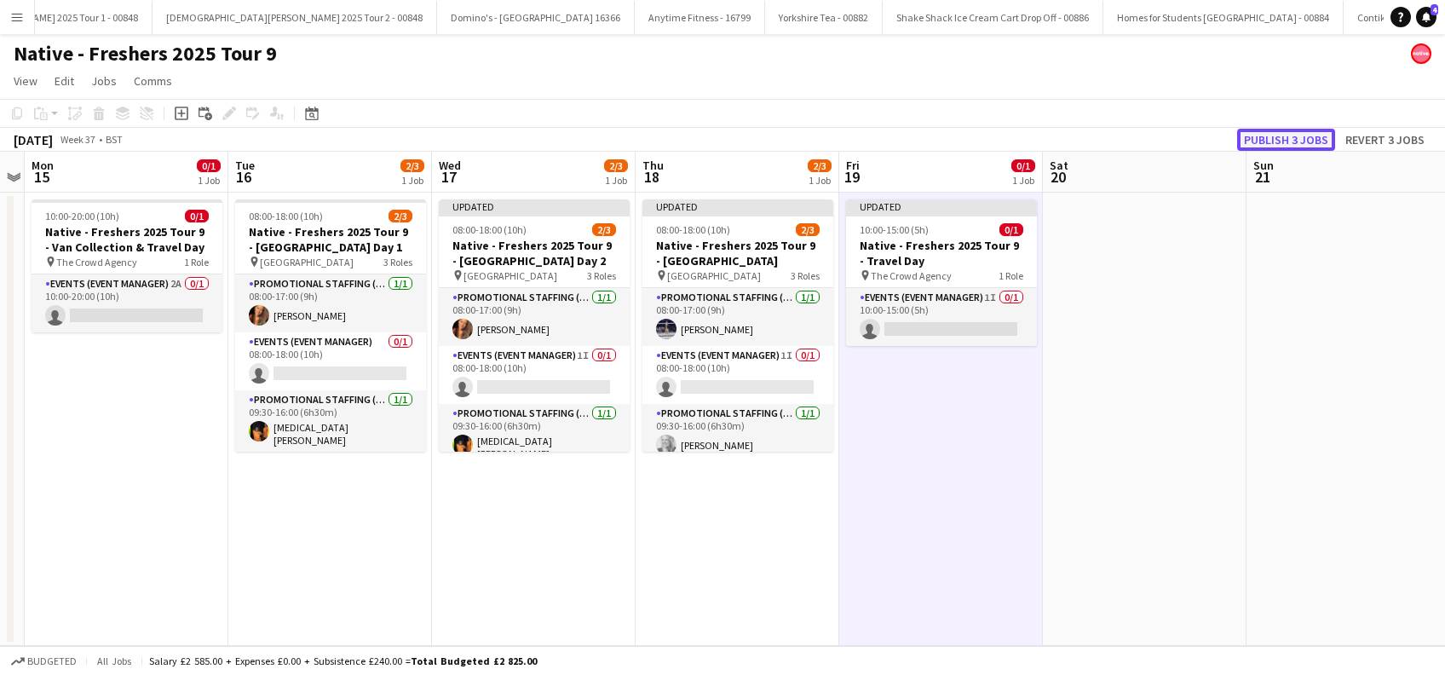
click at [1292, 136] on button "Publish 3 jobs" at bounding box center [1287, 140] width 98 height 22
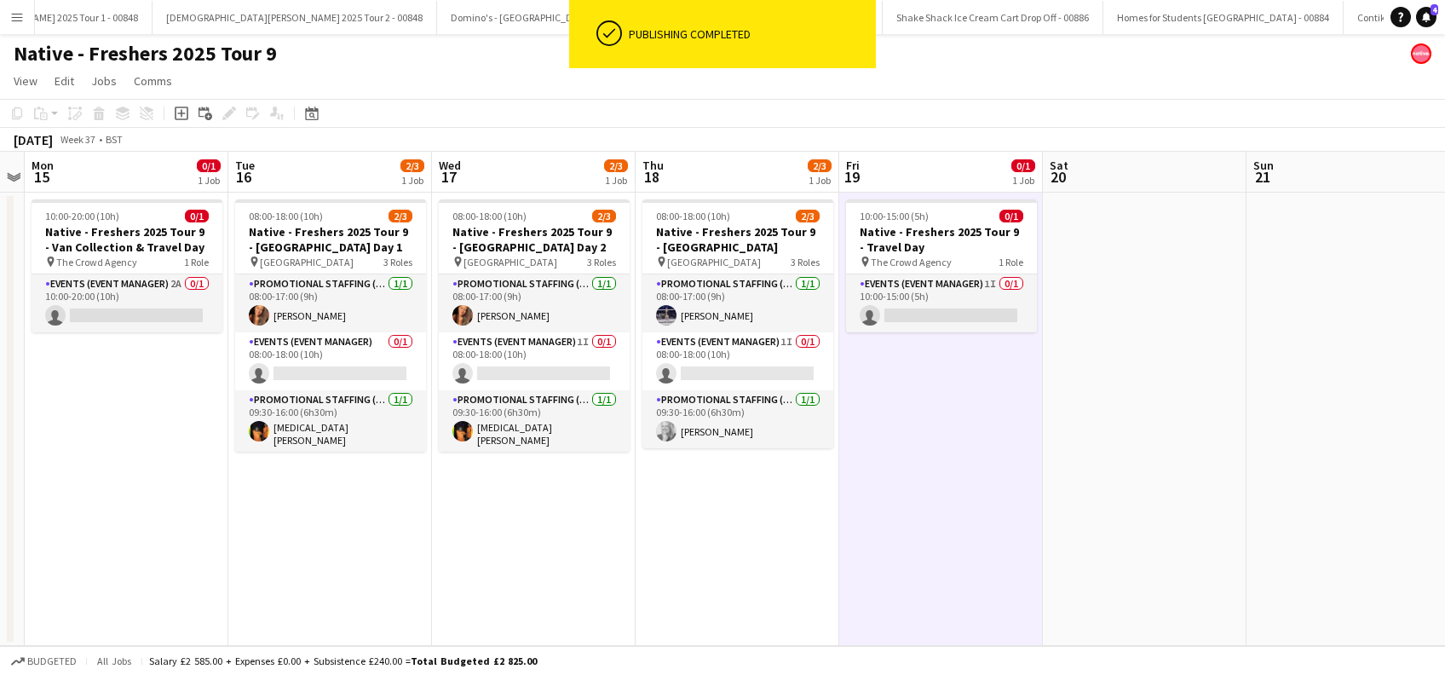
click at [1116, 511] on app-date-cell at bounding box center [1145, 419] width 204 height 453
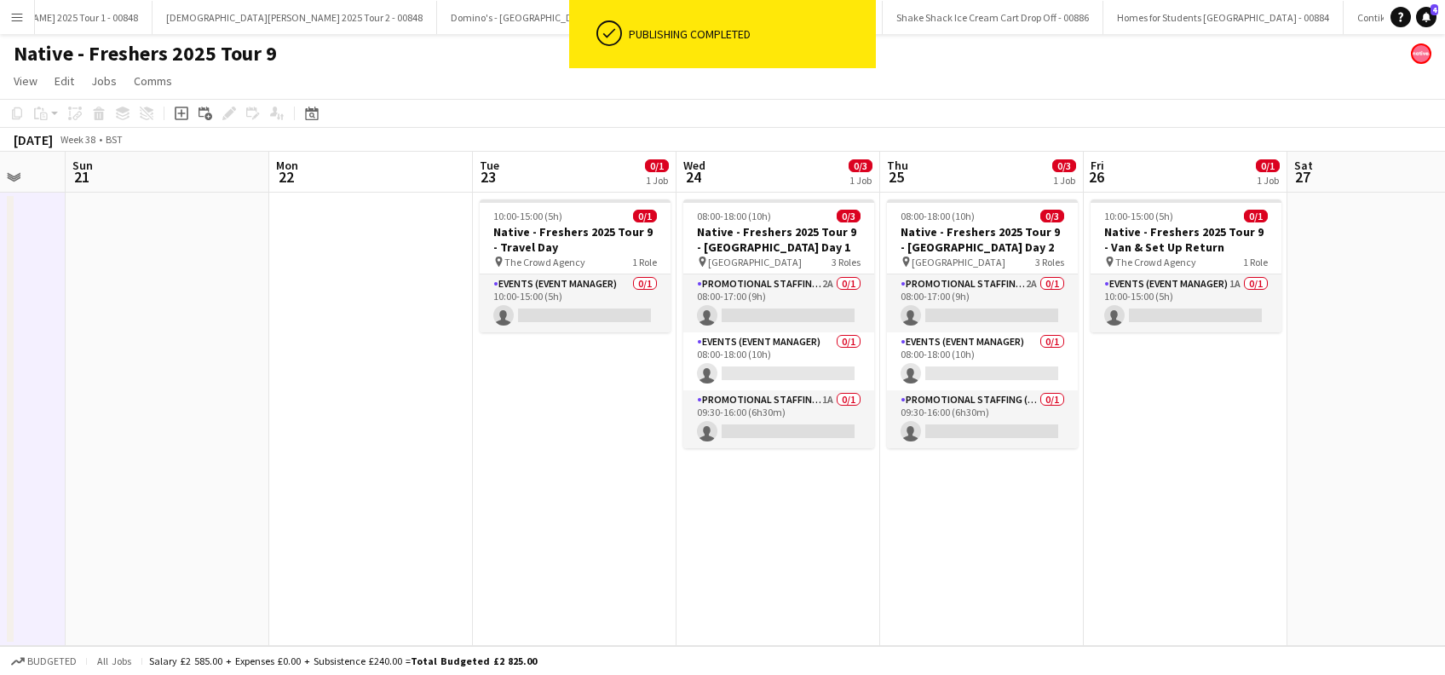
scroll to position [0, 591]
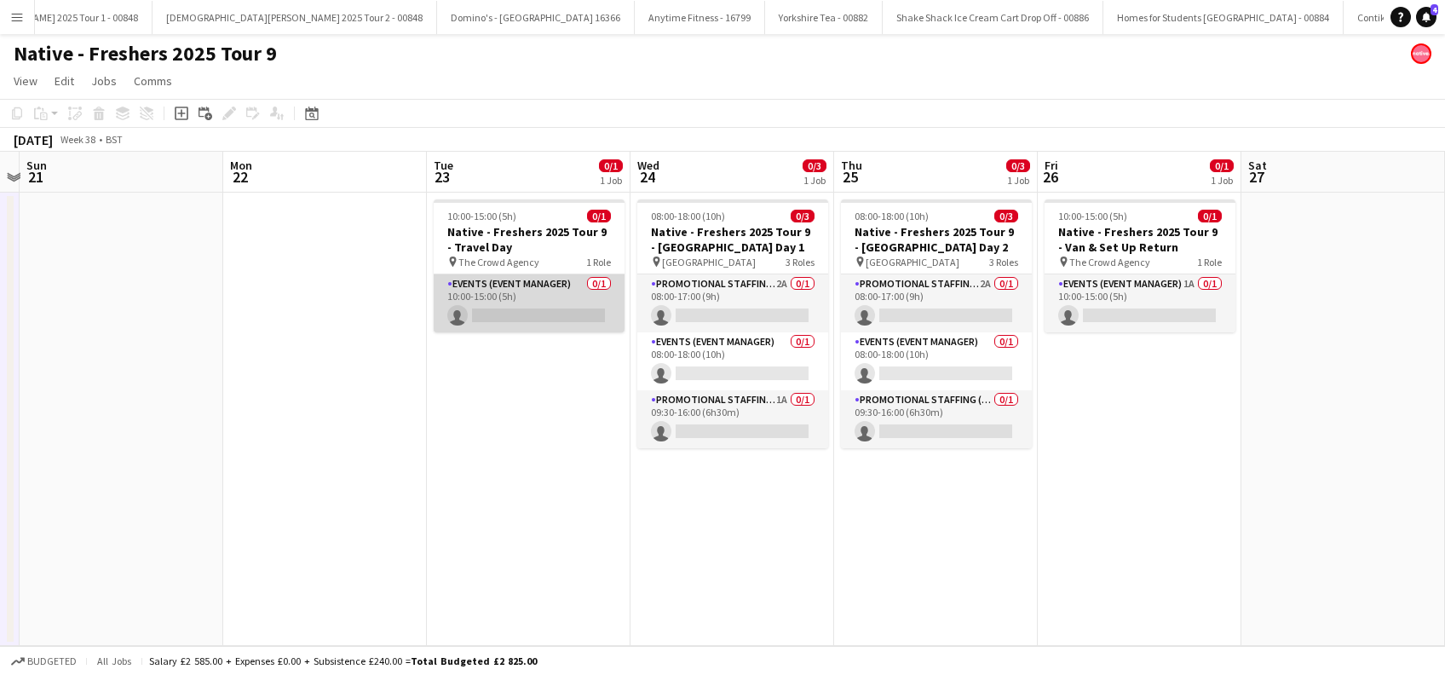
click at [552, 300] on app-card-role "Events (Event Manager) 0/1 10:00-15:00 (5h) single-neutral-actions" at bounding box center [529, 303] width 191 height 58
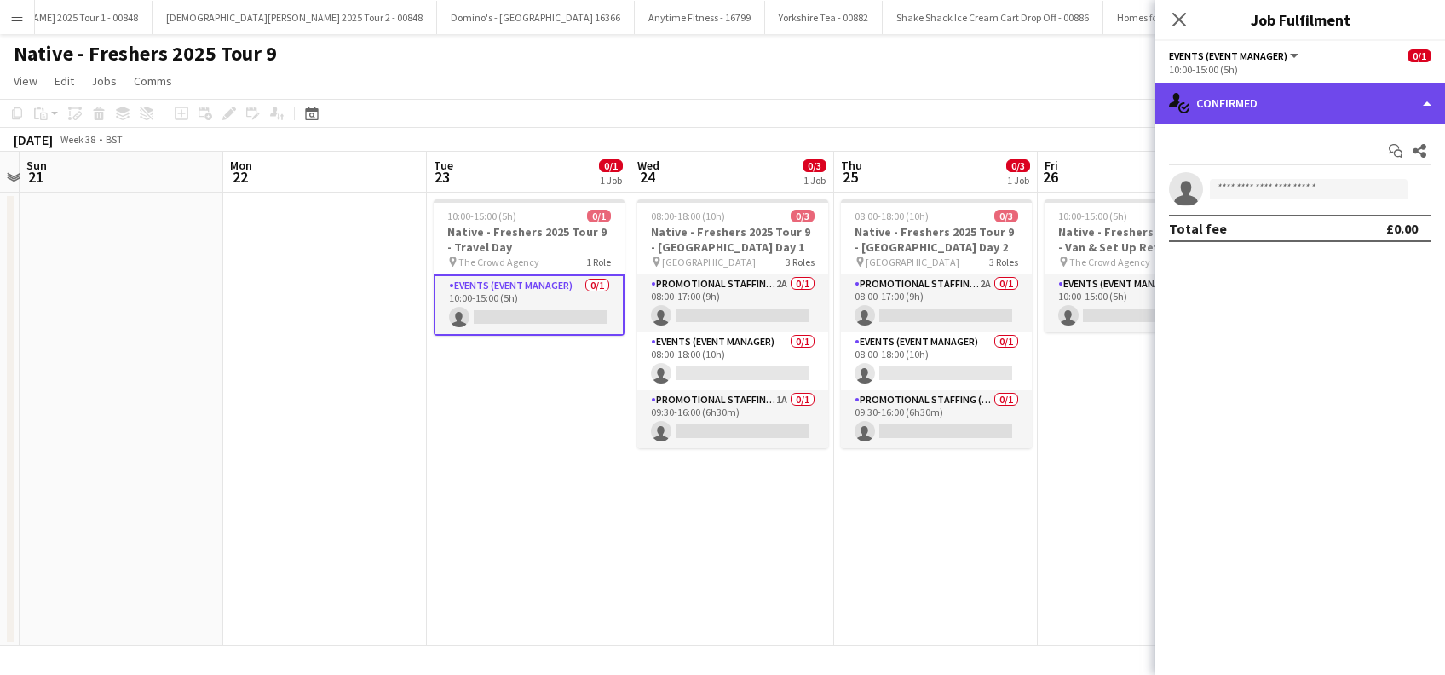
click at [1334, 95] on div "single-neutral-actions-check-2 Confirmed" at bounding box center [1301, 103] width 290 height 41
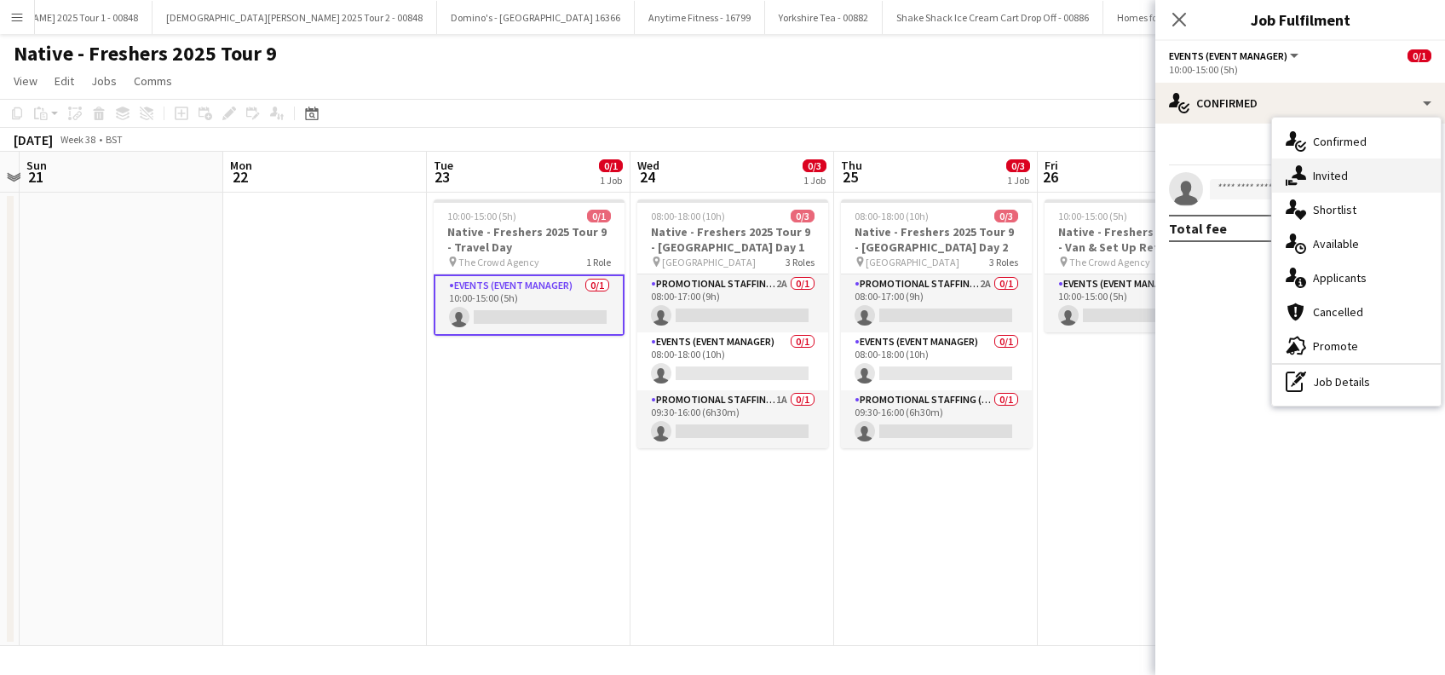
click at [1336, 166] on div "single-neutral-actions-share-1 Invited" at bounding box center [1356, 176] width 169 height 34
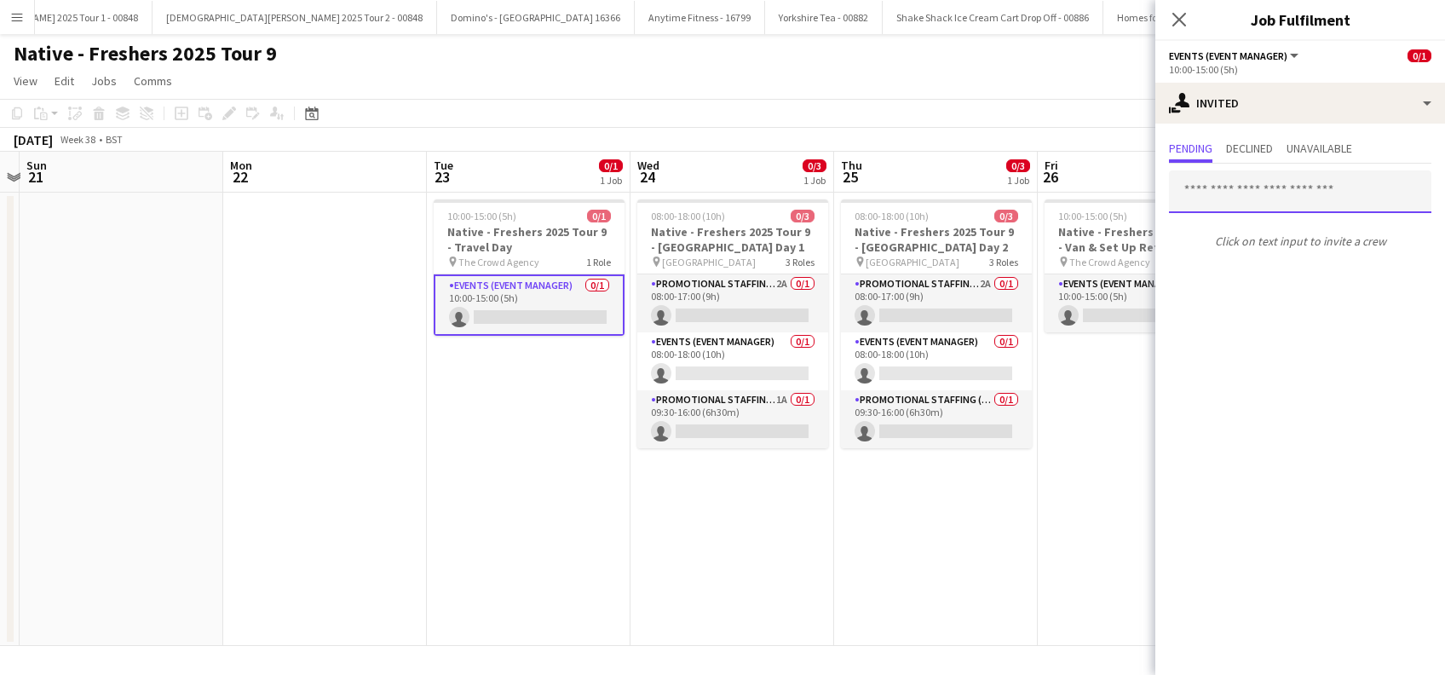
click at [1235, 184] on input "text" at bounding box center [1300, 191] width 263 height 43
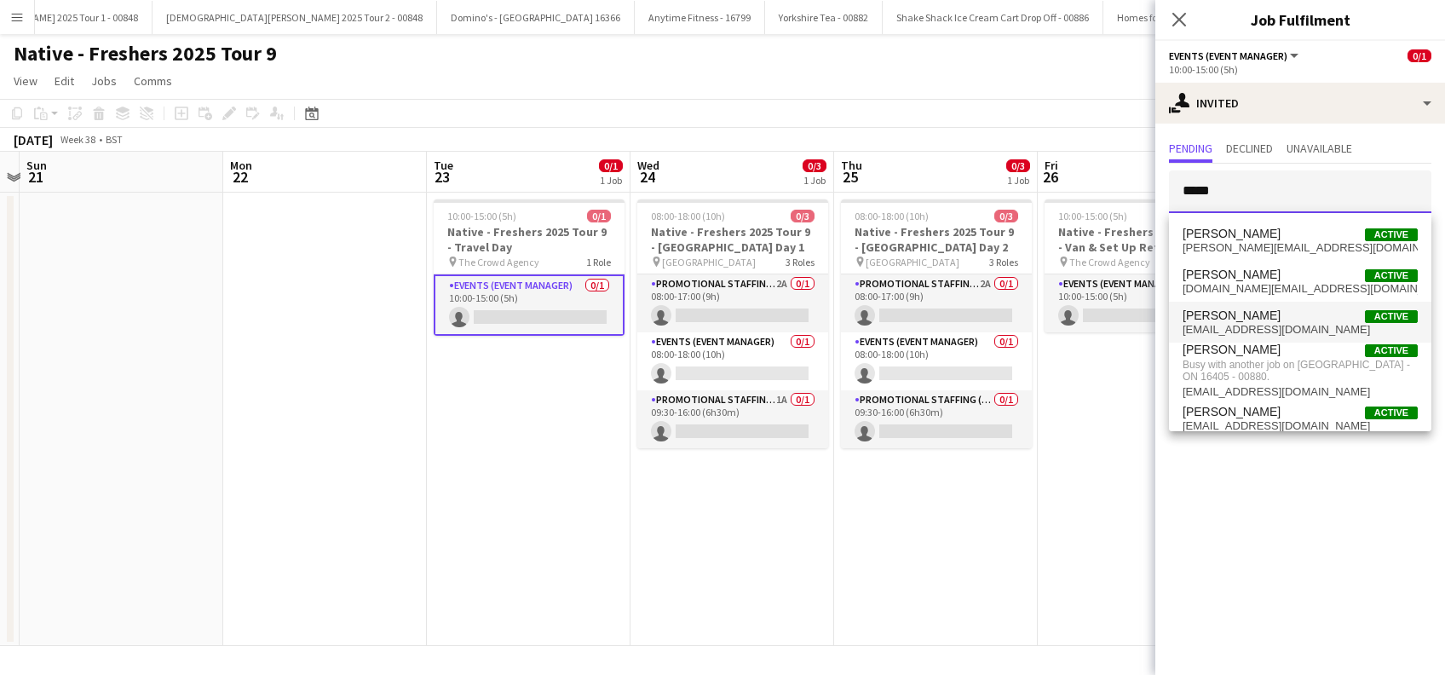
type input "*****"
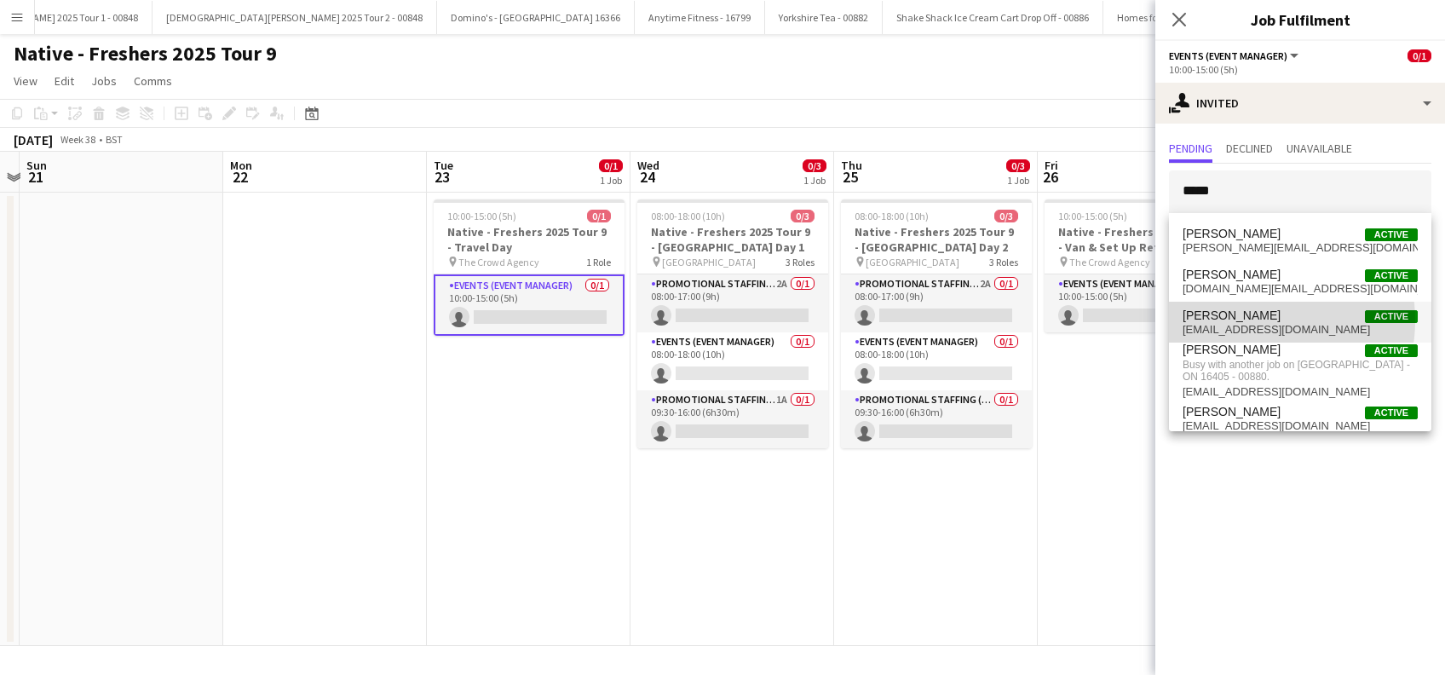
click at [1241, 320] on span "Scott Sanders" at bounding box center [1232, 316] width 98 height 14
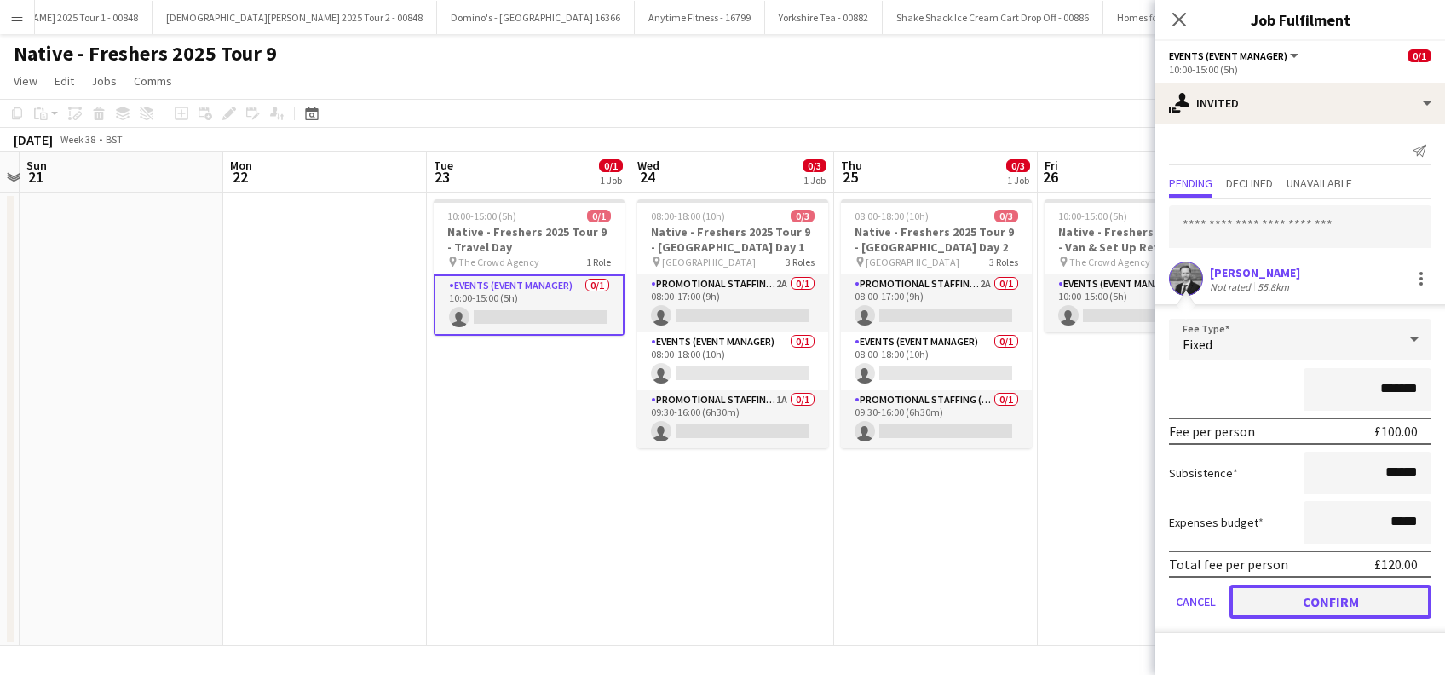
click at [1311, 599] on button "Confirm" at bounding box center [1331, 602] width 202 height 34
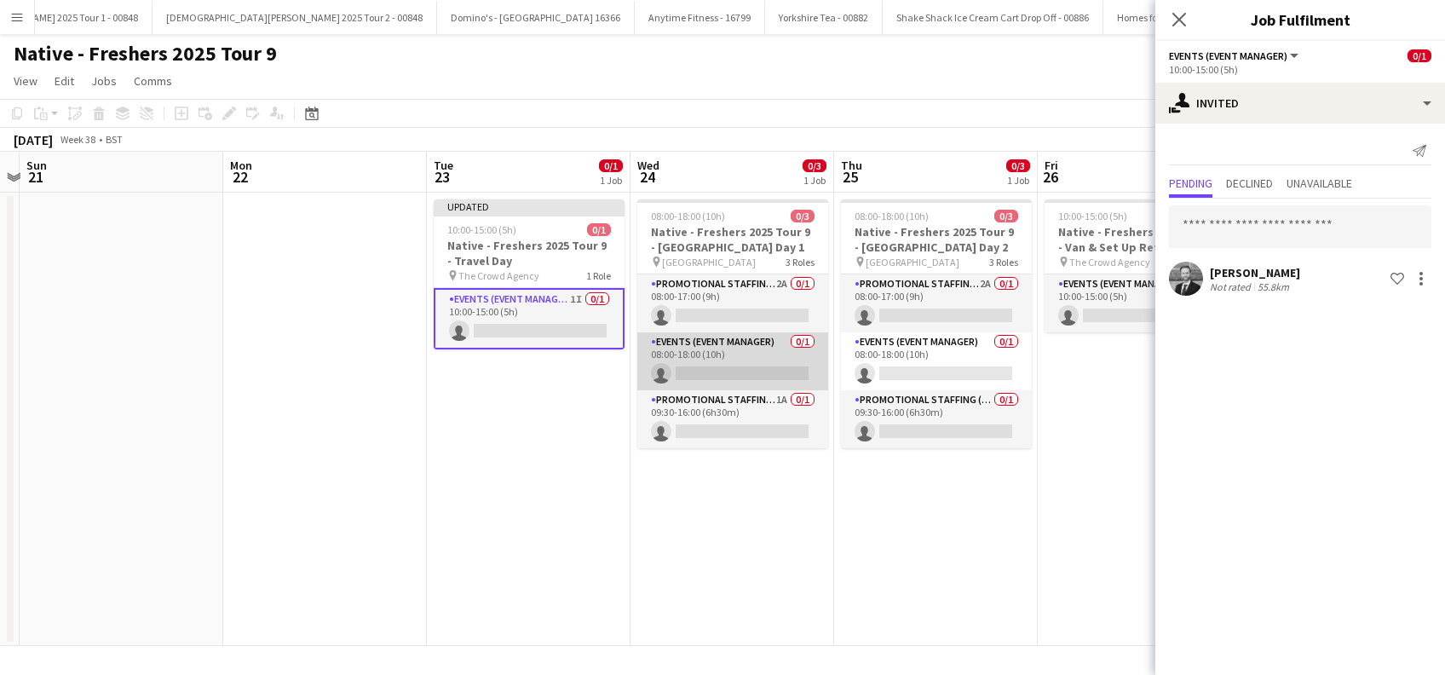
click at [752, 372] on app-card-role "Events (Event Manager) 0/1 08:00-18:00 (10h) single-neutral-actions" at bounding box center [733, 361] width 191 height 58
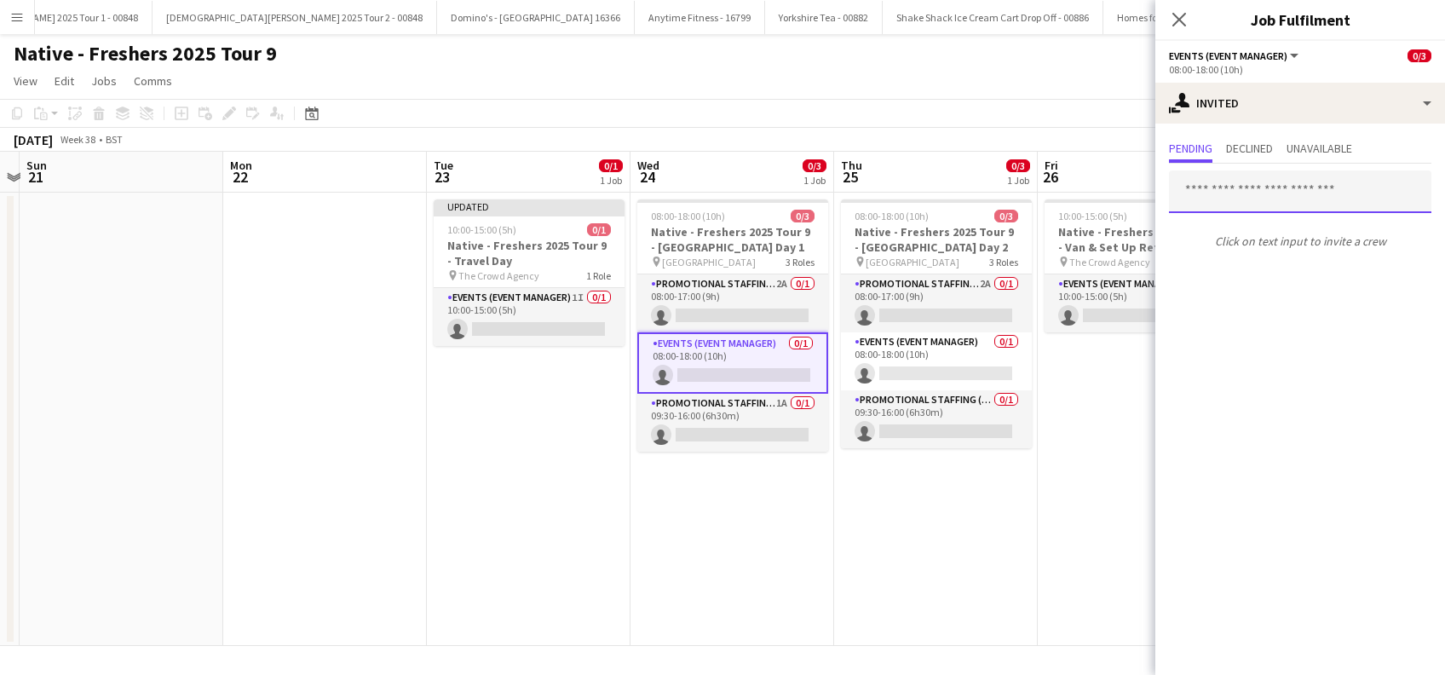
click at [1238, 191] on input "text" at bounding box center [1300, 191] width 263 height 43
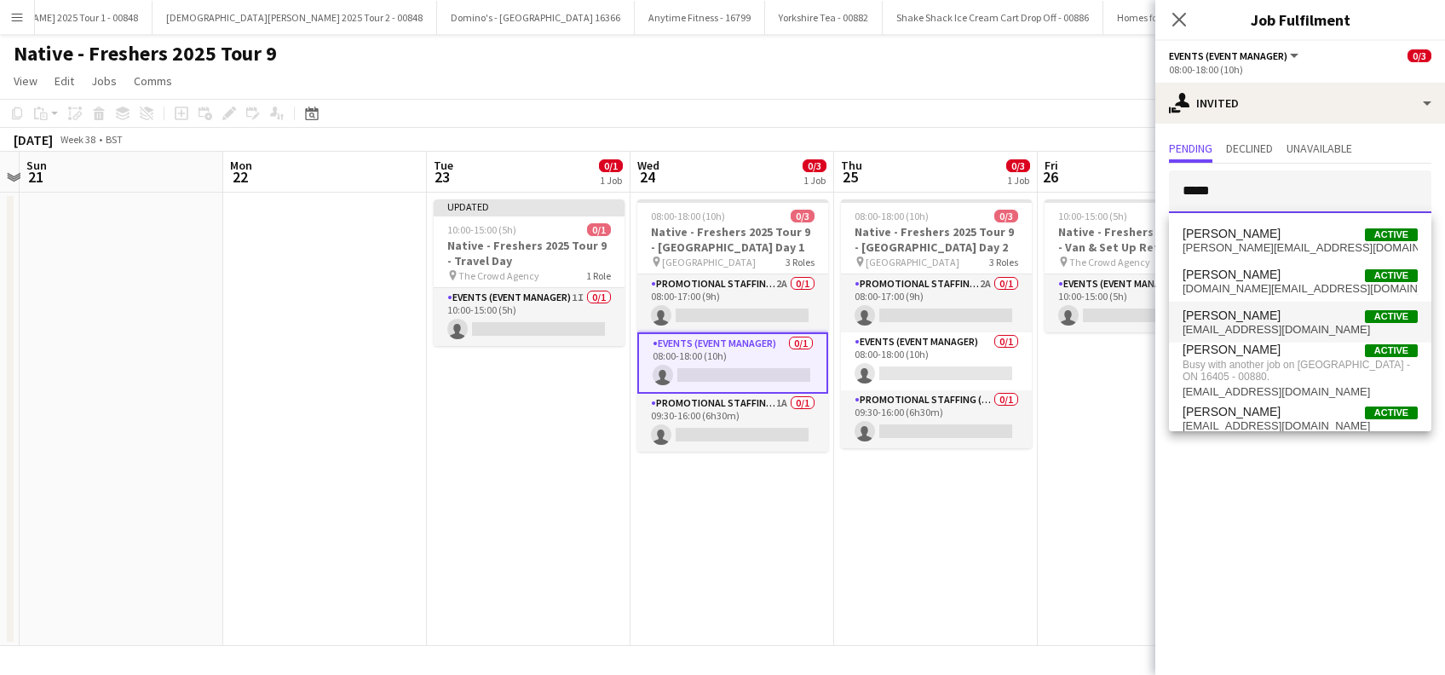
type input "*****"
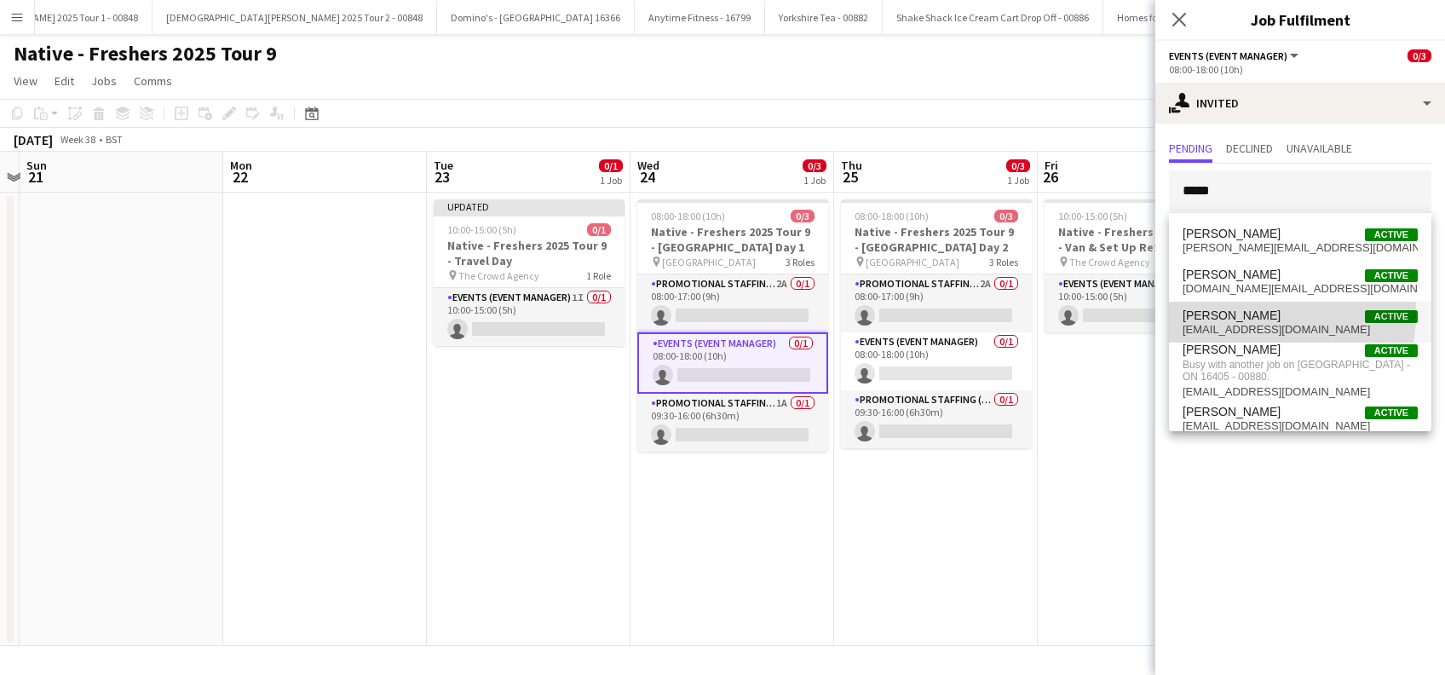
click at [1229, 314] on span "Scott Sanders" at bounding box center [1232, 316] width 98 height 14
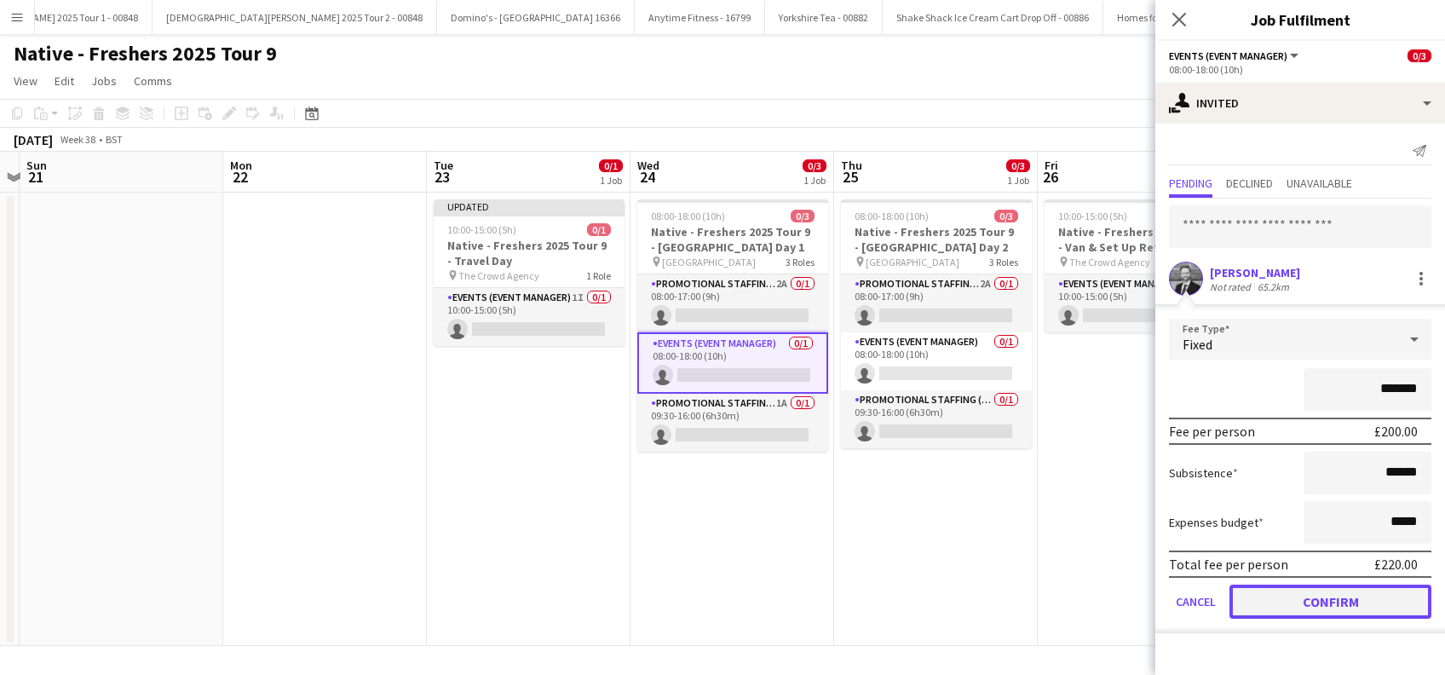
click at [1322, 603] on button "Confirm" at bounding box center [1331, 602] width 202 height 34
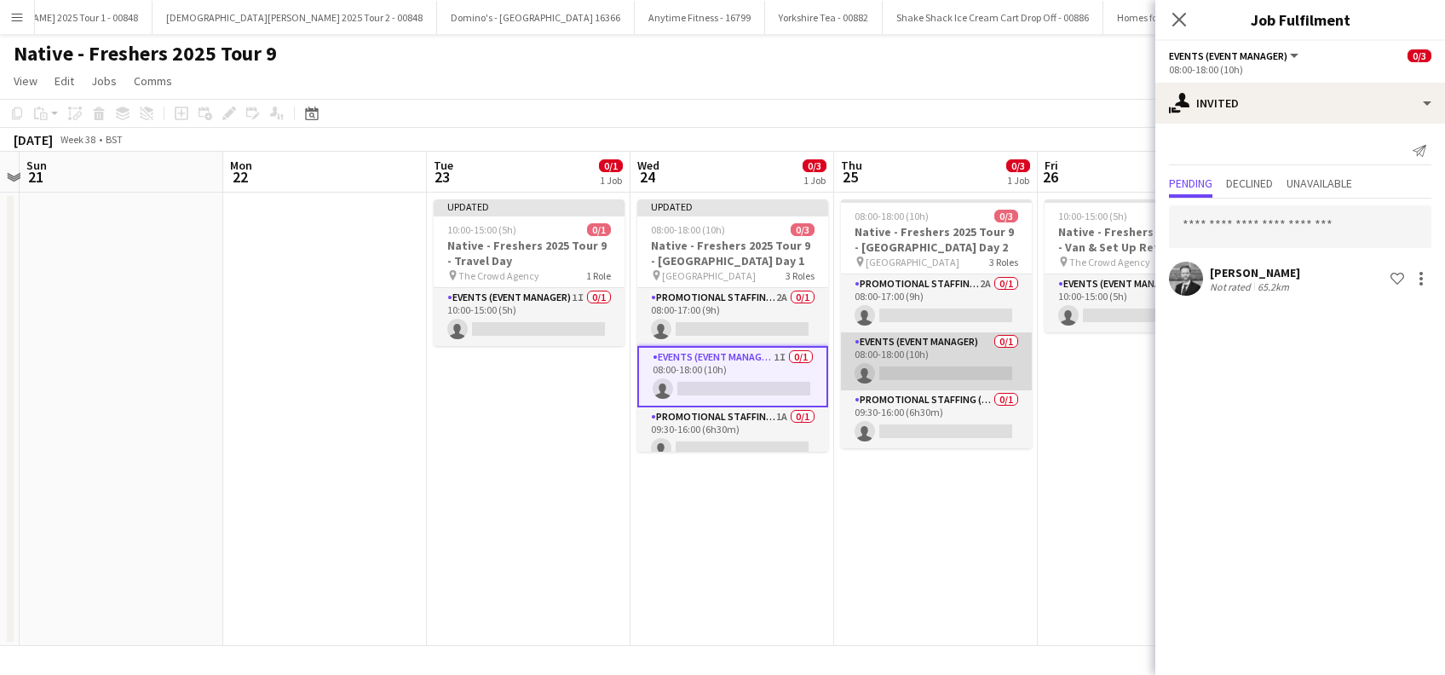
click at [970, 380] on app-card-role "Events (Event Manager) 0/1 08:00-18:00 (10h) single-neutral-actions" at bounding box center [936, 361] width 191 height 58
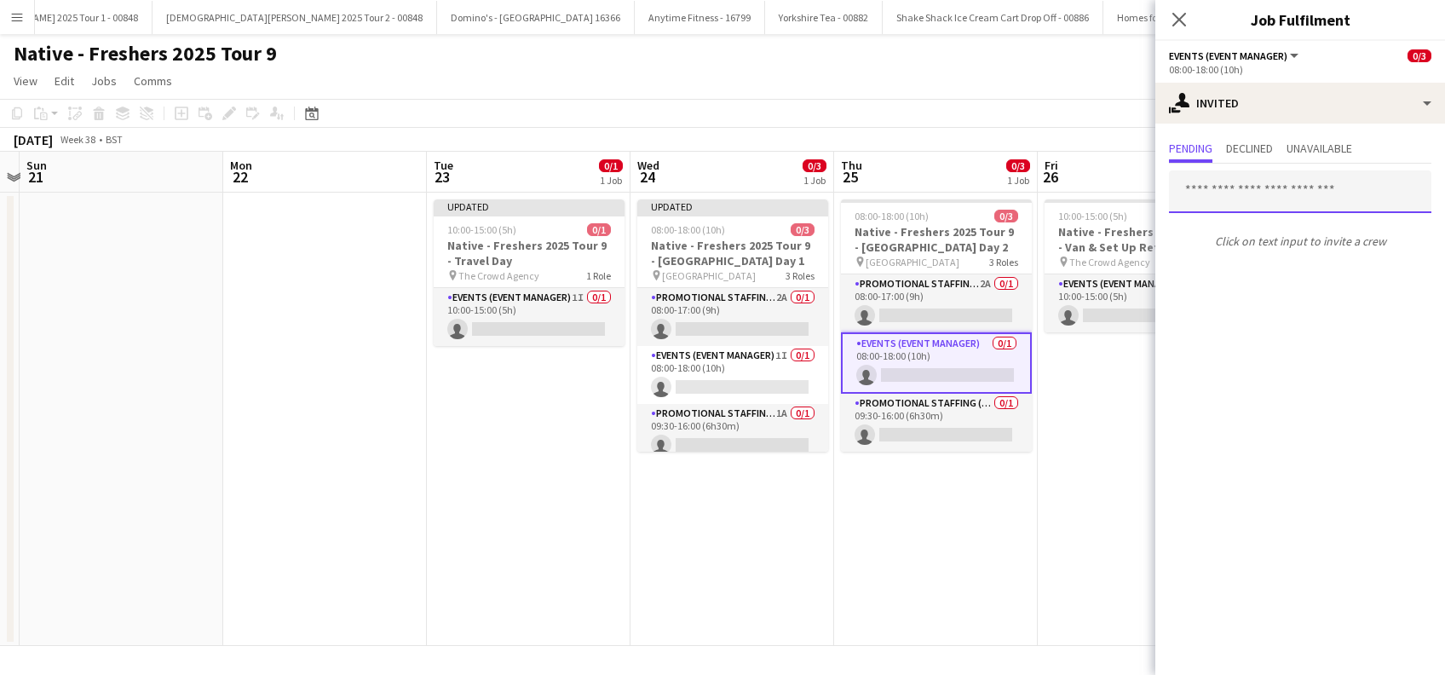
click at [1206, 196] on input "text" at bounding box center [1300, 191] width 263 height 43
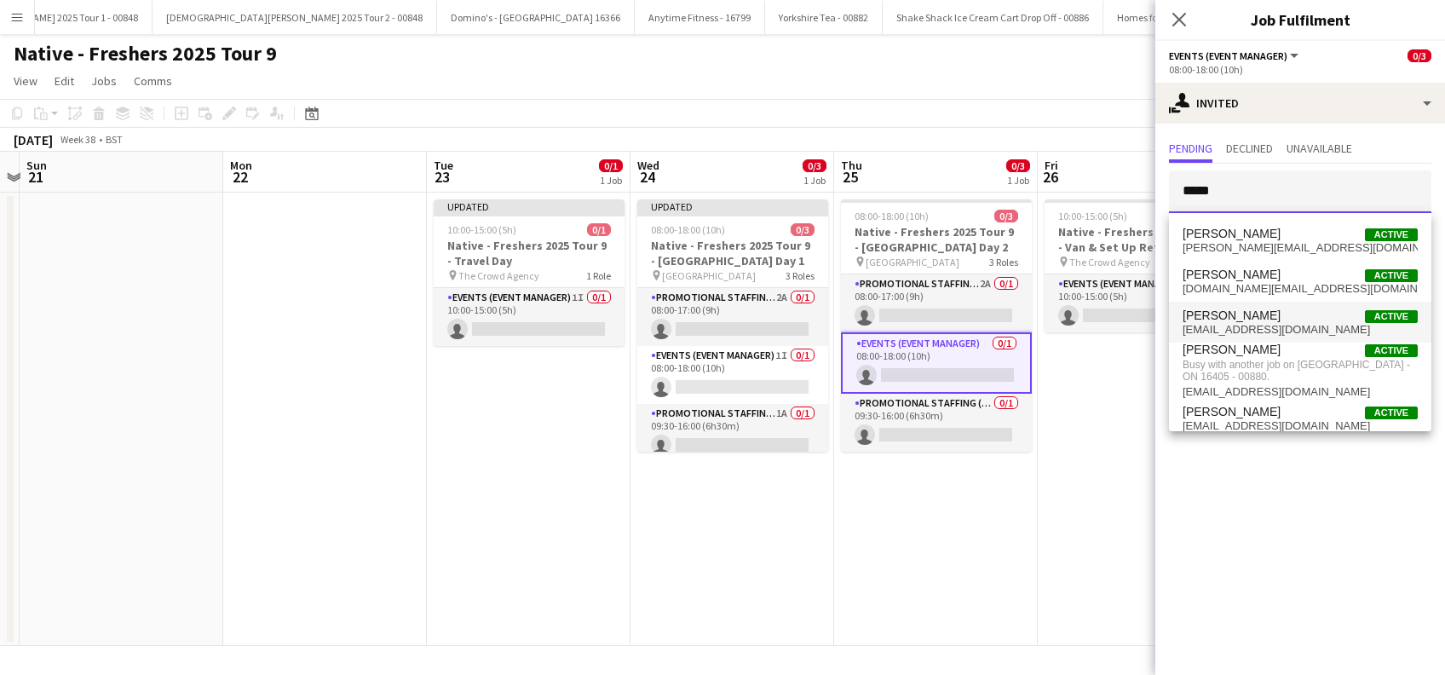
type input "*****"
click at [1232, 315] on span "Scott Sanders" at bounding box center [1232, 316] width 98 height 14
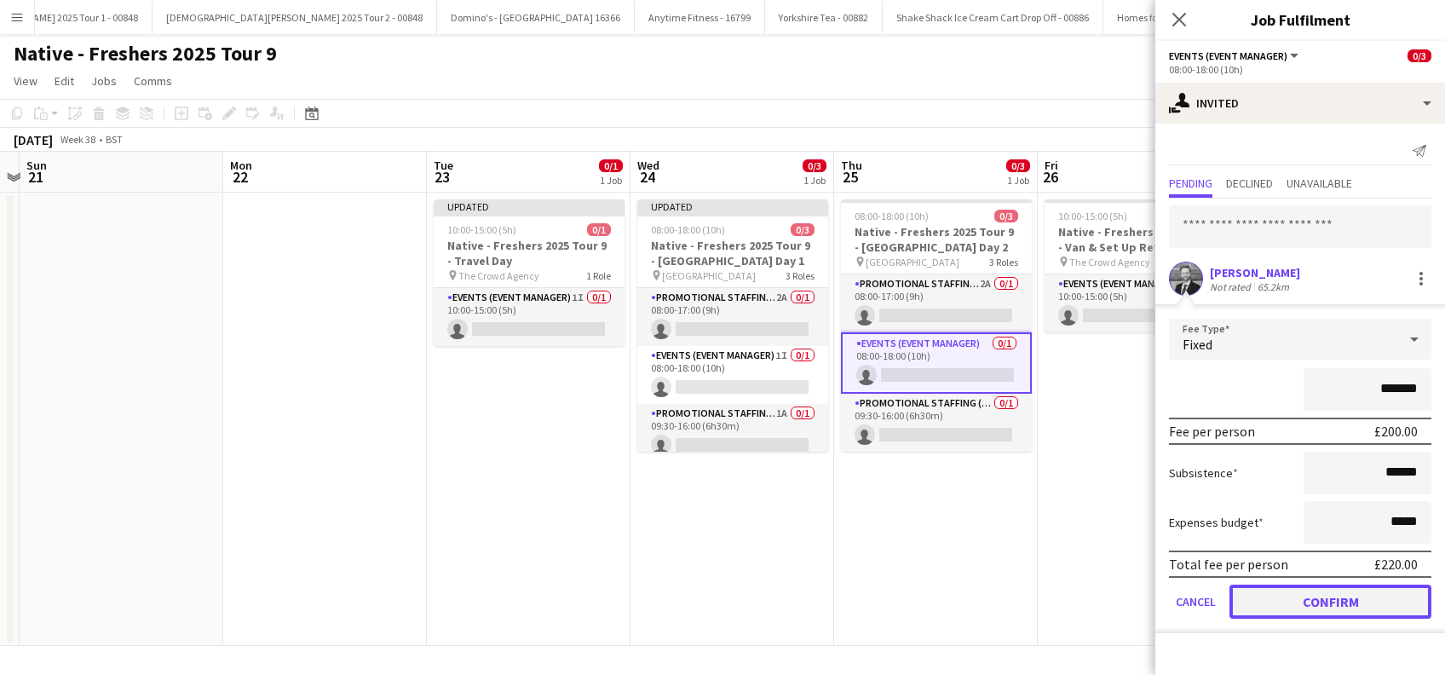
click at [1301, 598] on button "Confirm" at bounding box center [1331, 602] width 202 height 34
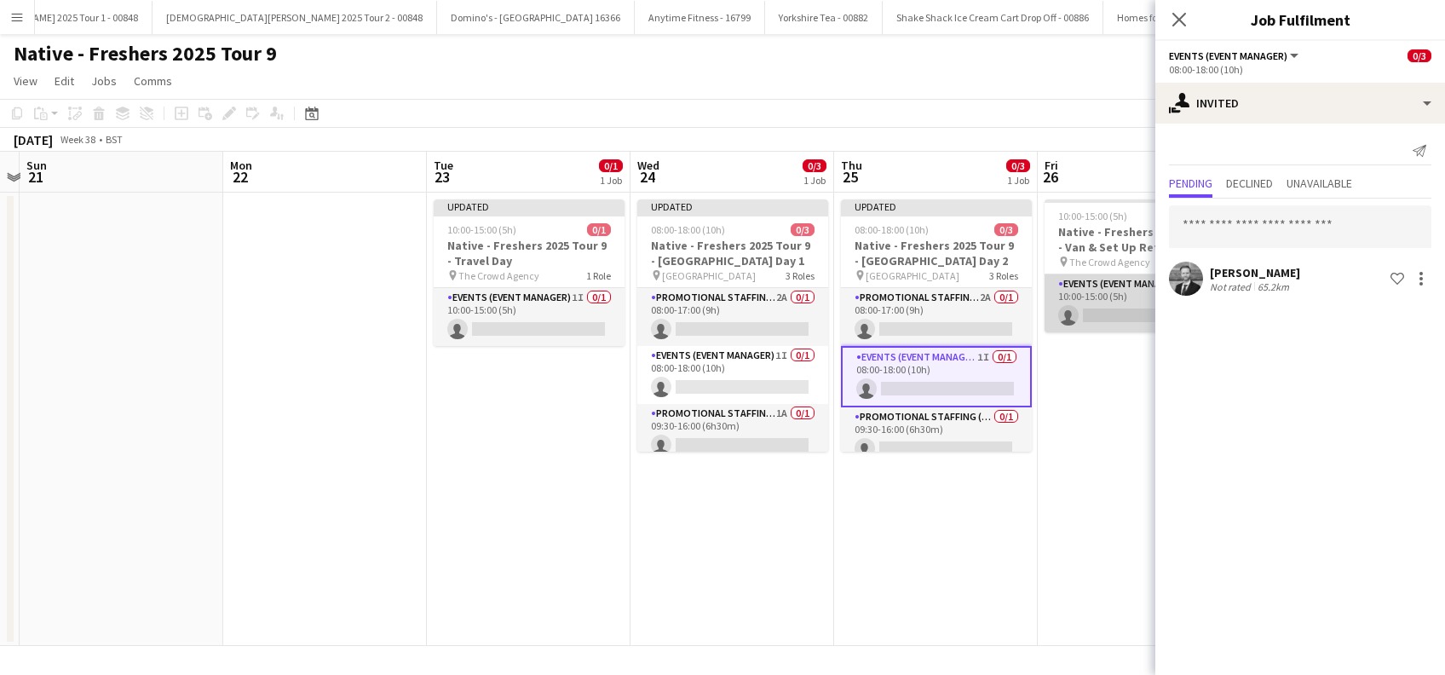
click at [1111, 321] on app-card-role "Events (Event Manager) 1A 0/1 10:00-15:00 (5h) single-neutral-actions" at bounding box center [1140, 303] width 191 height 58
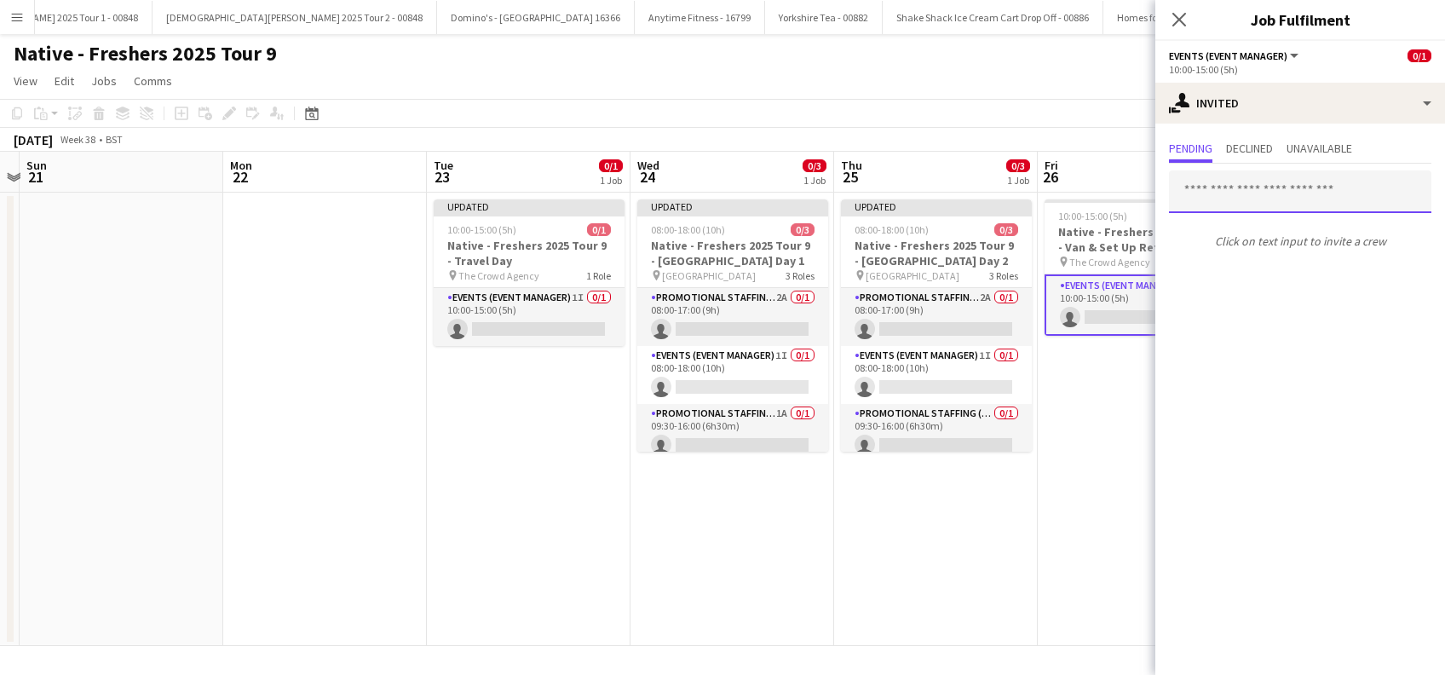
click at [1240, 198] on input "text" at bounding box center [1300, 191] width 263 height 43
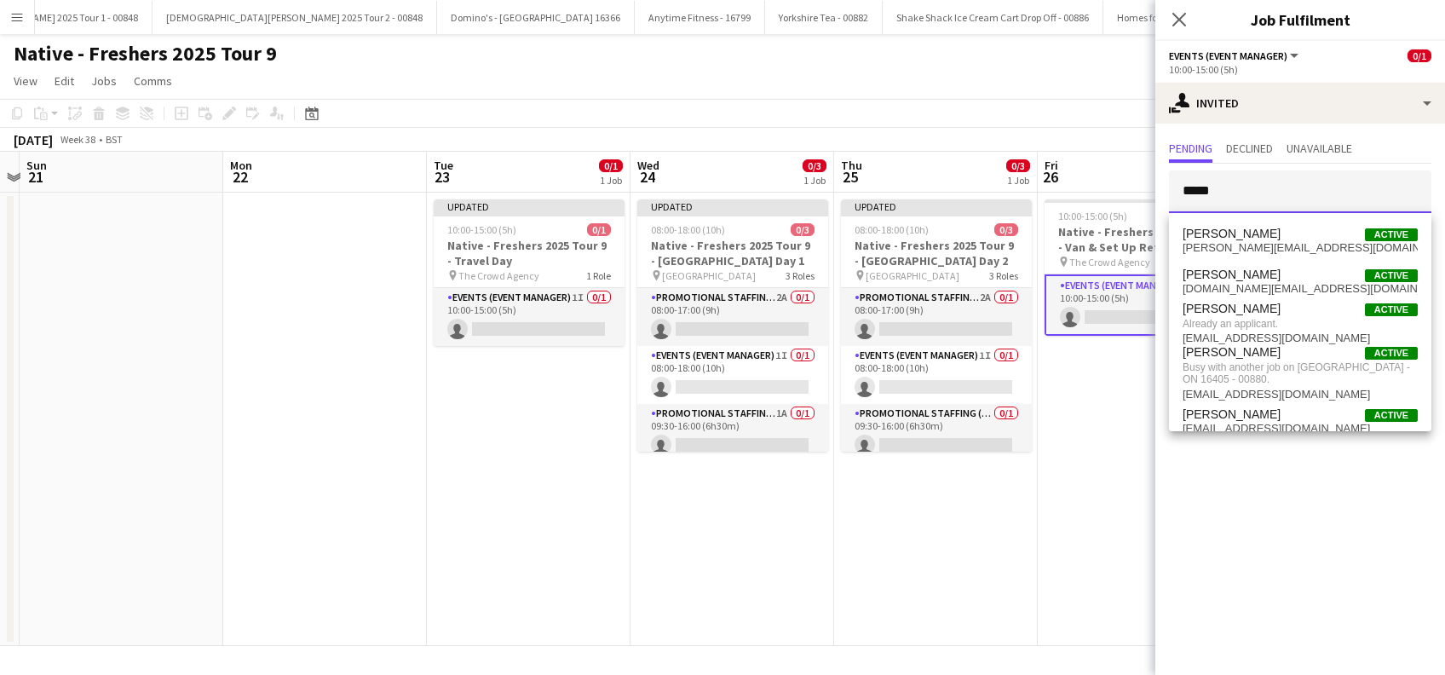
type input "*****"
click at [1105, 395] on app-date-cell "10:00-15:00 (5h) 0/1 Native - Freshers 2025 Tour 9 - Van & Set Up Return pin Th…" at bounding box center [1140, 419] width 204 height 453
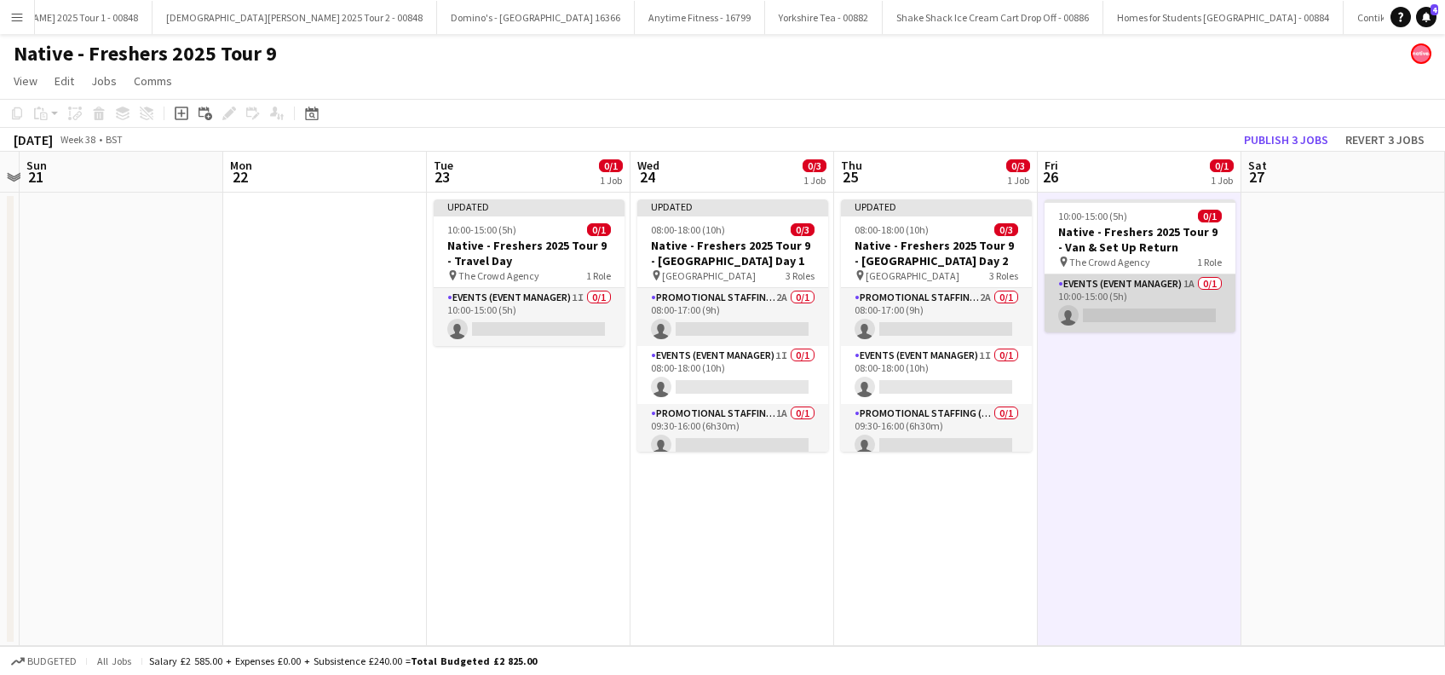
click at [1123, 314] on app-card-role "Events (Event Manager) 1A 0/1 10:00-15:00 (5h) single-neutral-actions" at bounding box center [1140, 303] width 191 height 58
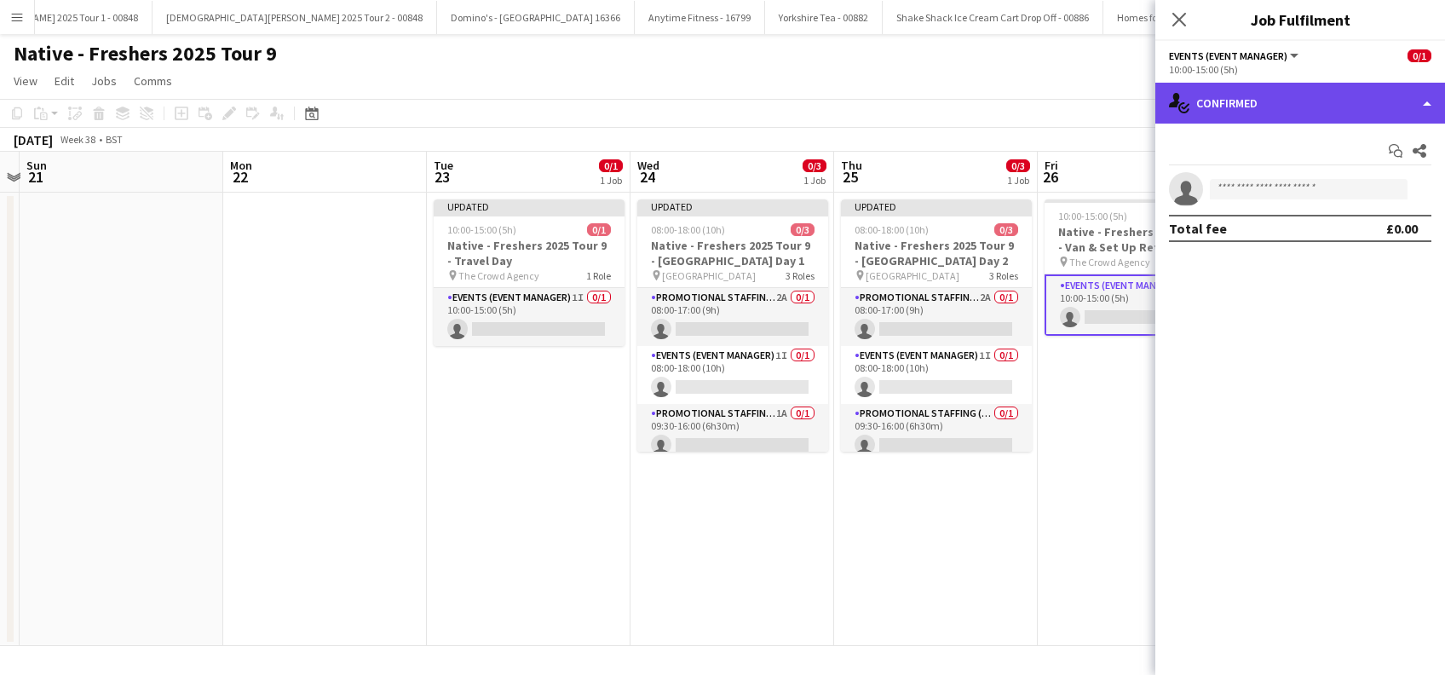
click at [1301, 97] on div "single-neutral-actions-check-2 Confirmed" at bounding box center [1301, 103] width 290 height 41
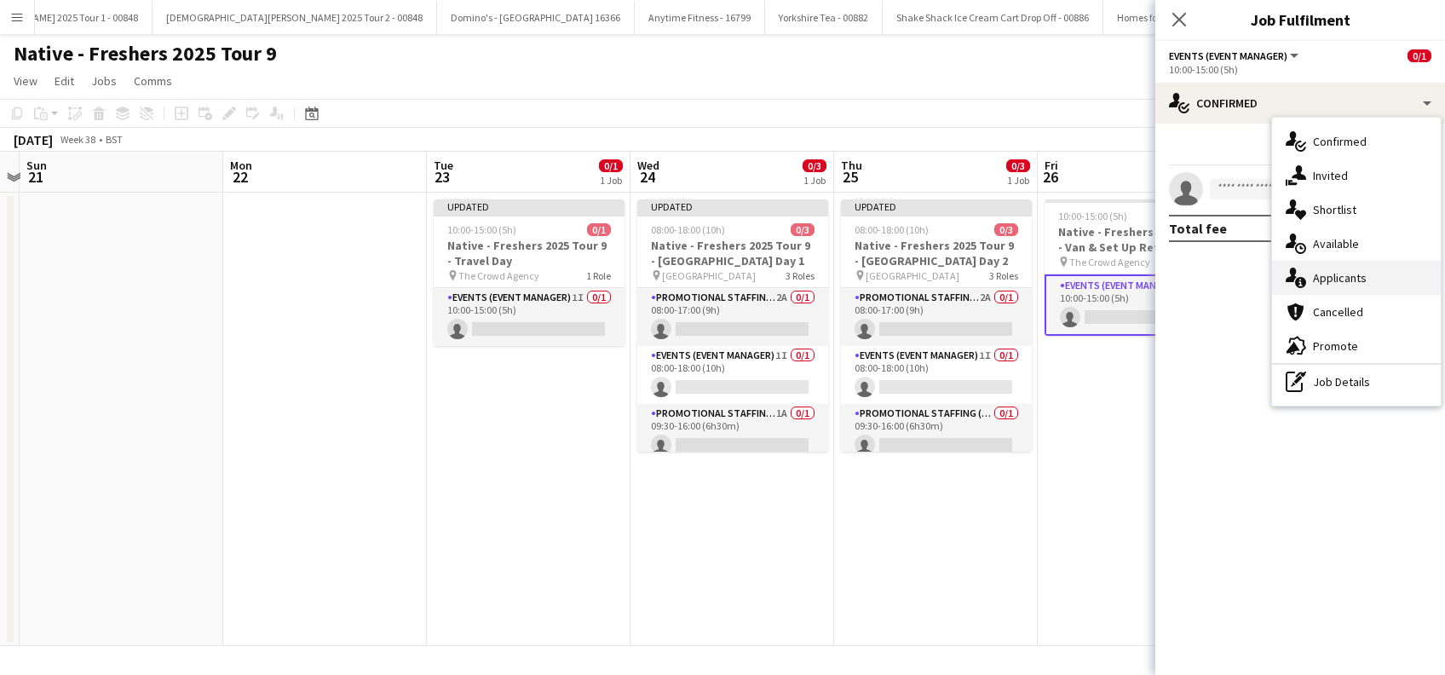
click at [1346, 281] on span "Applicants" at bounding box center [1340, 277] width 54 height 15
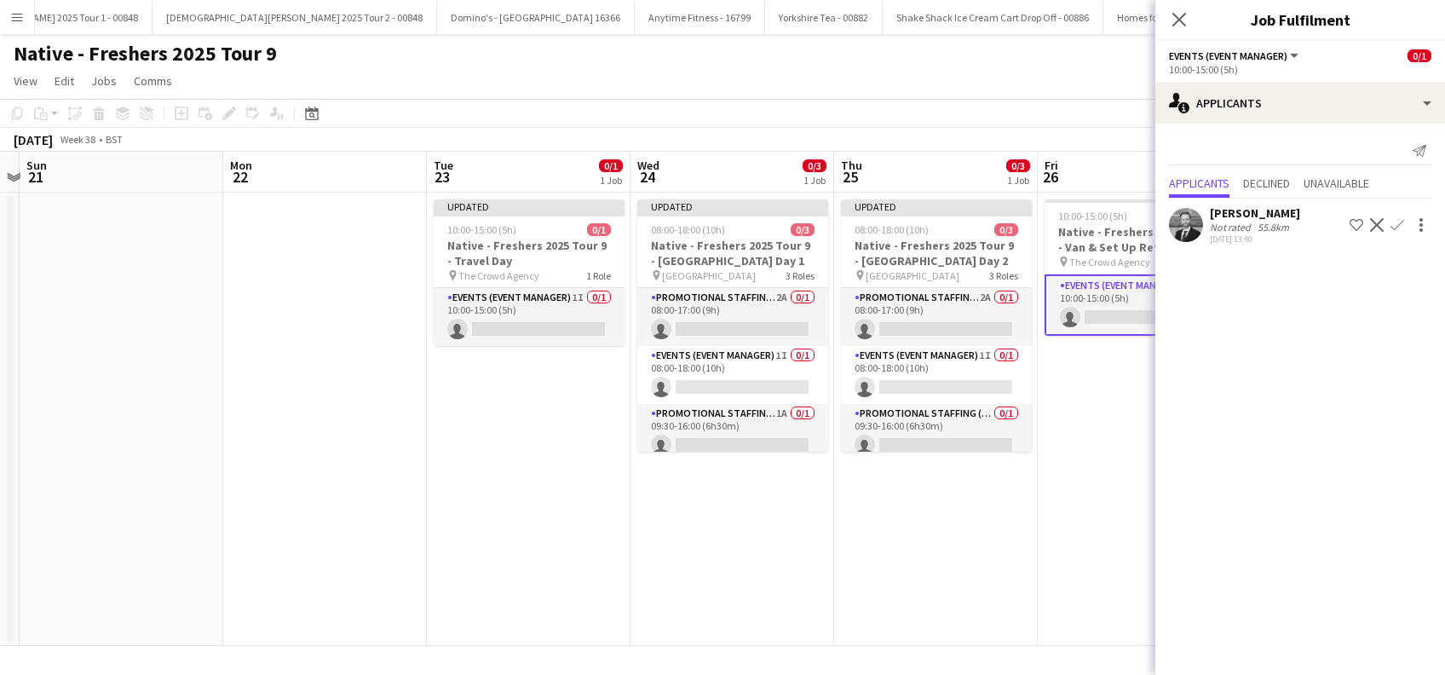
click at [1397, 226] on app-icon "Confirm" at bounding box center [1398, 225] width 14 height 14
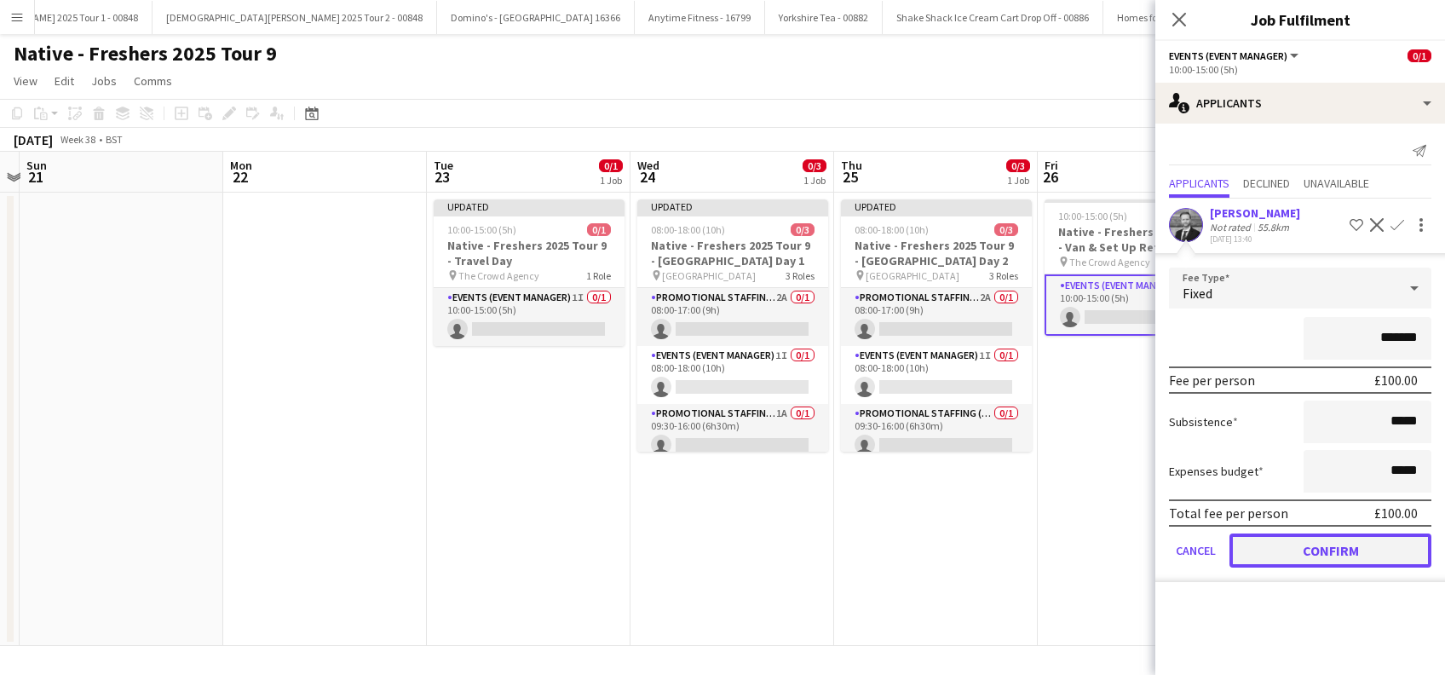
click at [1313, 554] on button "Confirm" at bounding box center [1331, 551] width 202 height 34
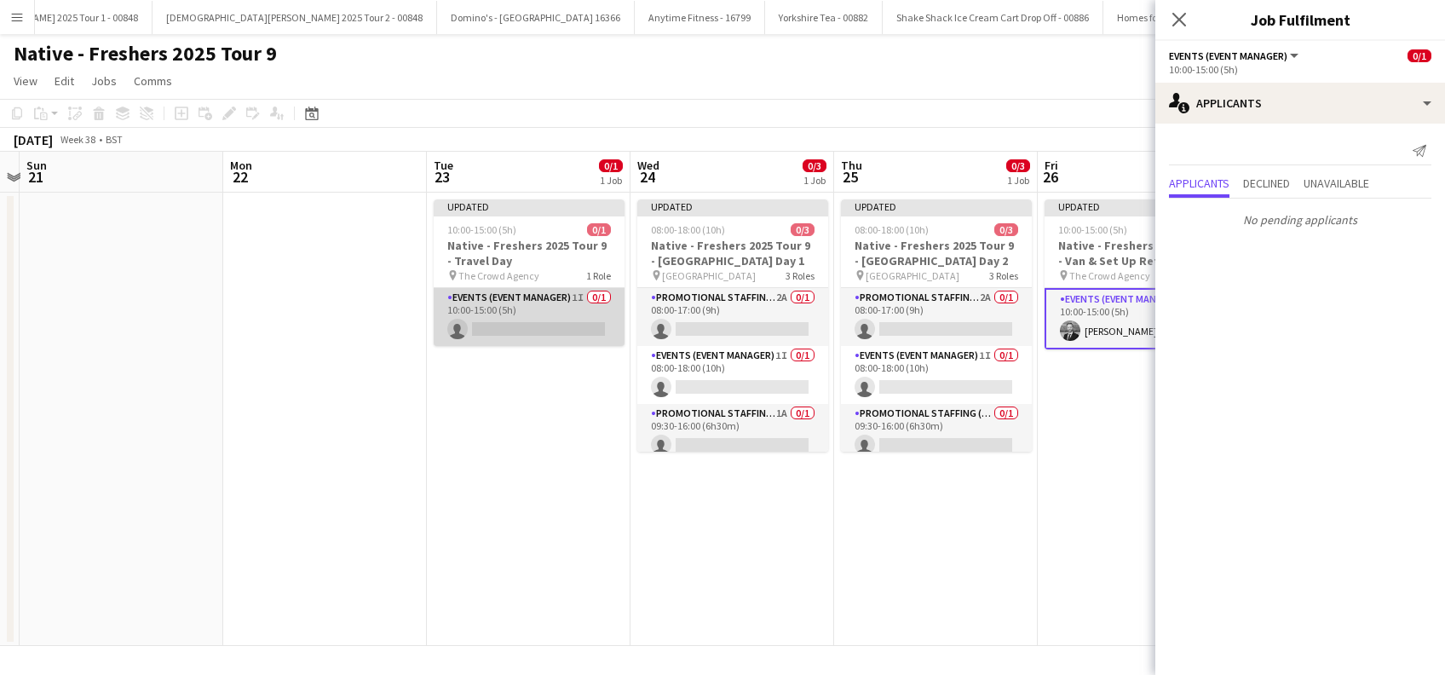
click at [541, 332] on app-card-role "Events (Event Manager) 1I 0/1 10:00-15:00 (5h) single-neutral-actions" at bounding box center [529, 317] width 191 height 58
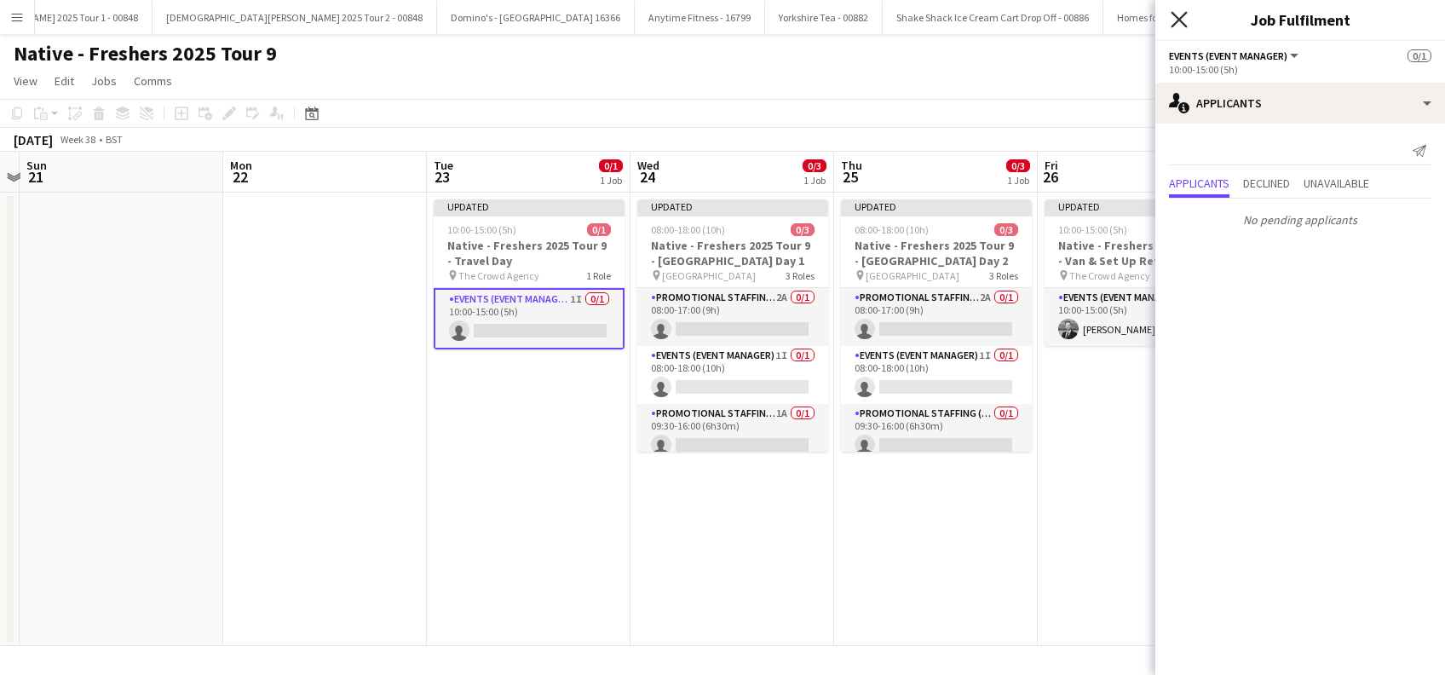
click at [1181, 14] on icon "Close pop-in" at bounding box center [1179, 19] width 16 height 16
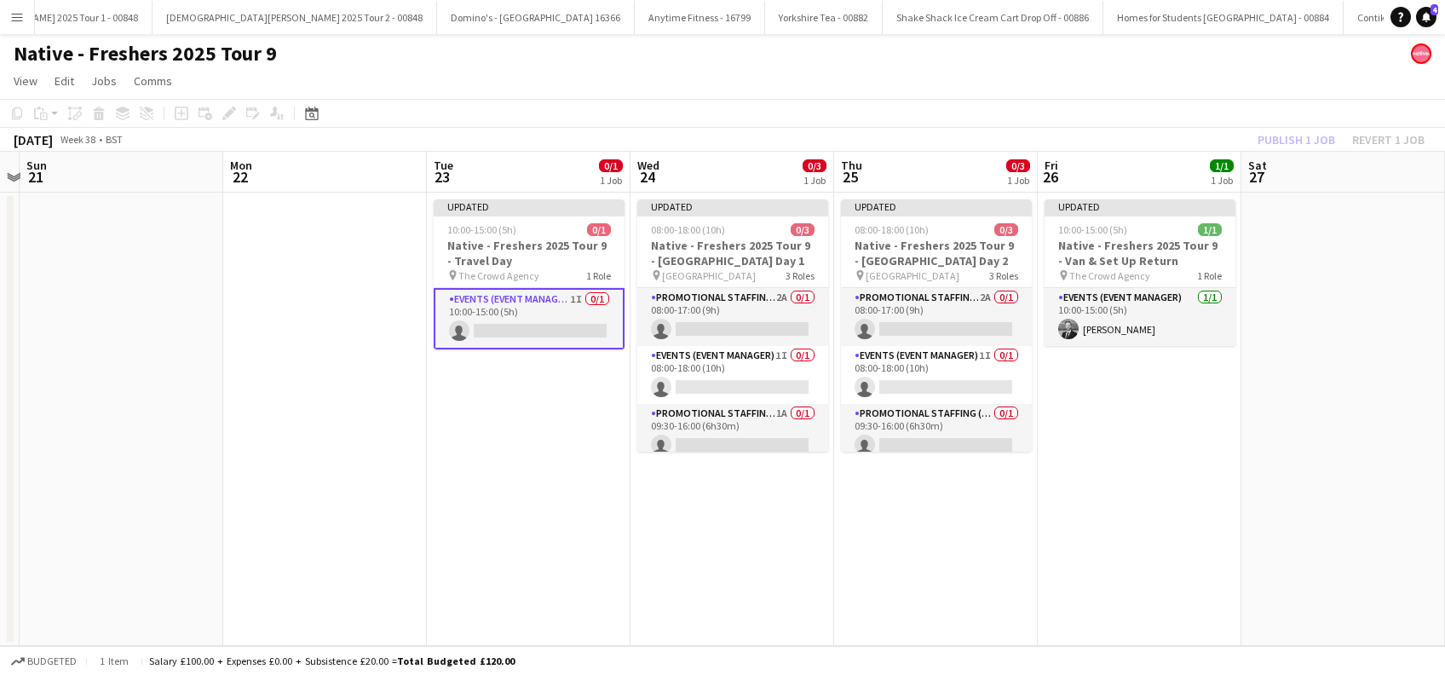
click at [1261, 307] on app-date-cell at bounding box center [1344, 419] width 204 height 453
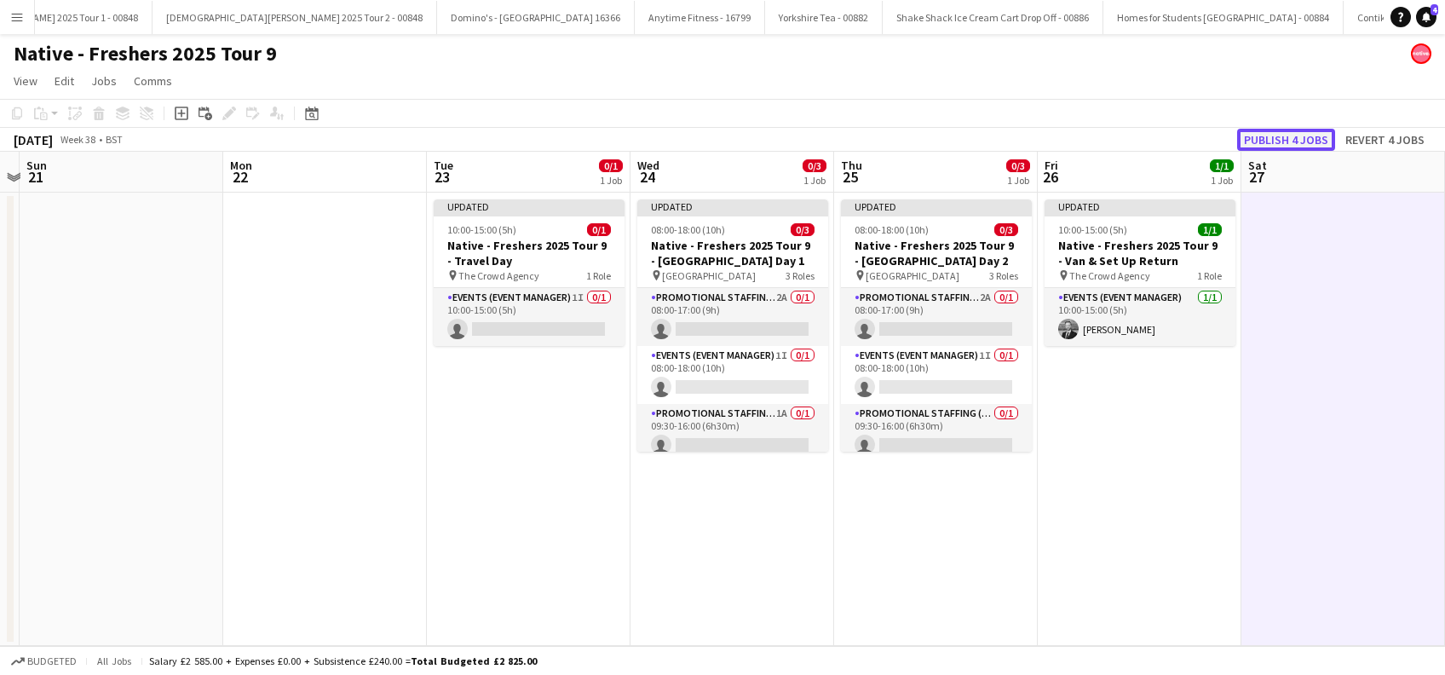
click at [1299, 130] on button "Publish 4 jobs" at bounding box center [1287, 140] width 98 height 22
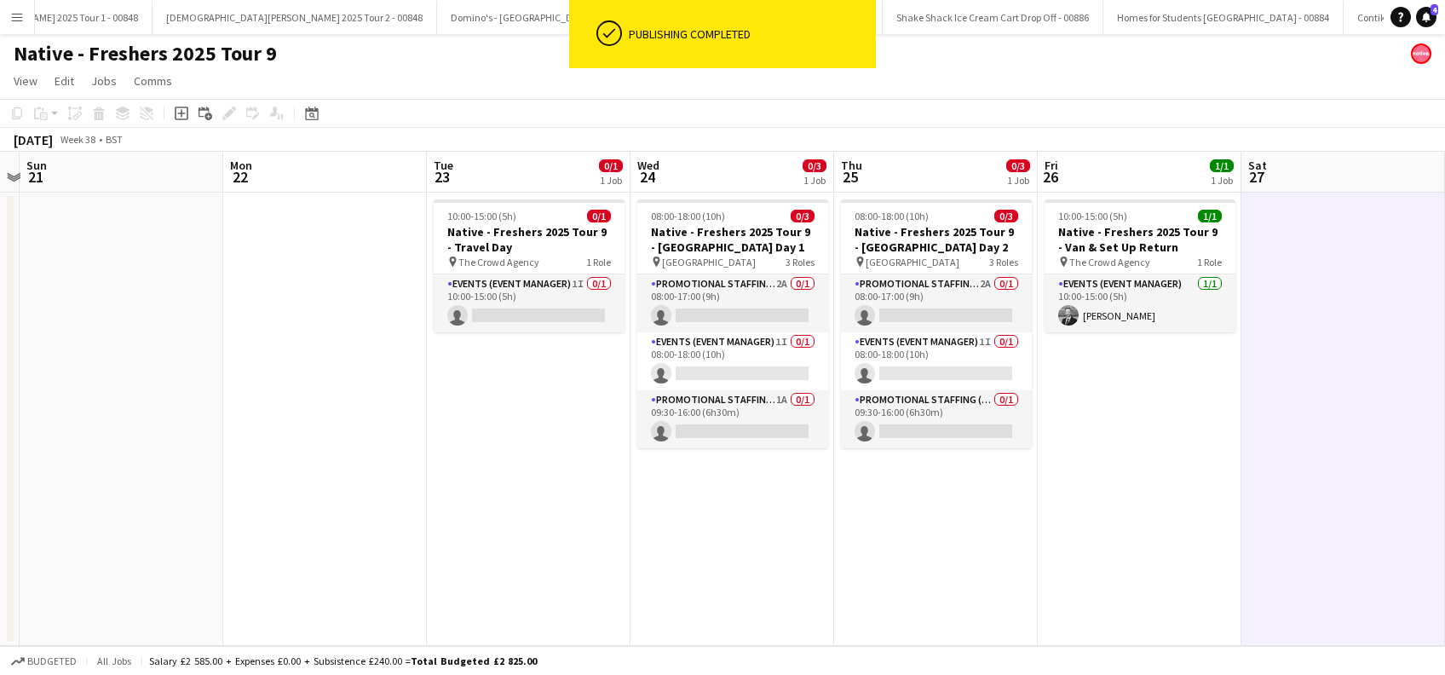
click at [1194, 457] on app-date-cell "10:00-15:00 (5h) 1/1 Native - Freshers 2025 Tour 9 - Van & Set Up Return pin Th…" at bounding box center [1140, 419] width 204 height 453
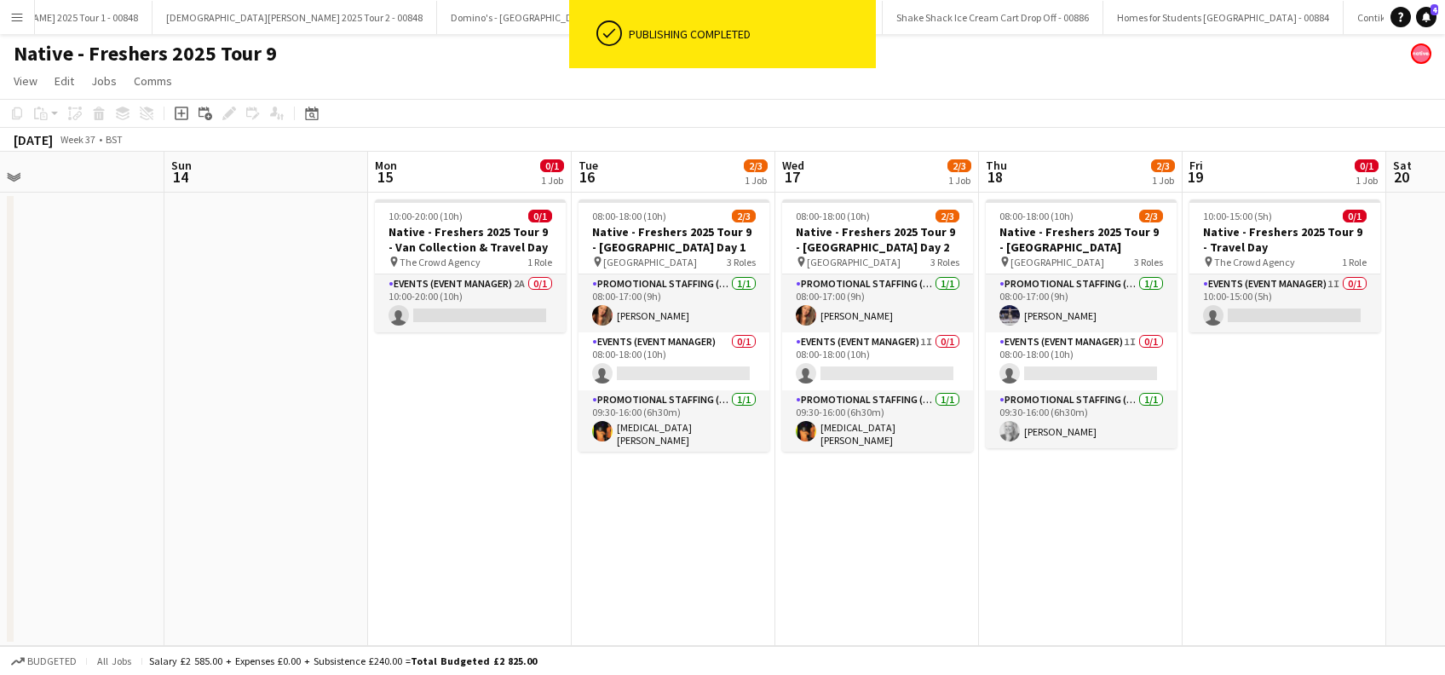
scroll to position [0, 427]
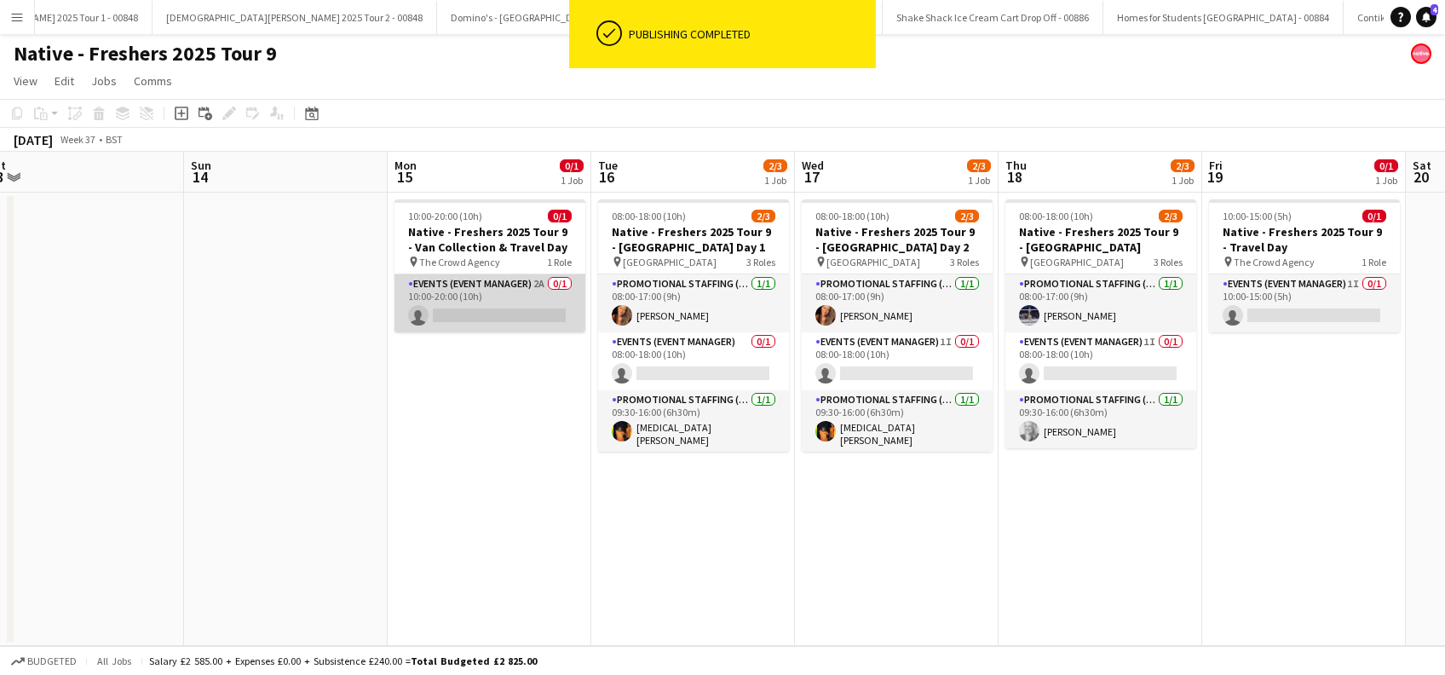
click at [477, 314] on app-card-role "Events (Event Manager) 2A 0/1 10:00-20:00 (10h) single-neutral-actions" at bounding box center [490, 303] width 191 height 58
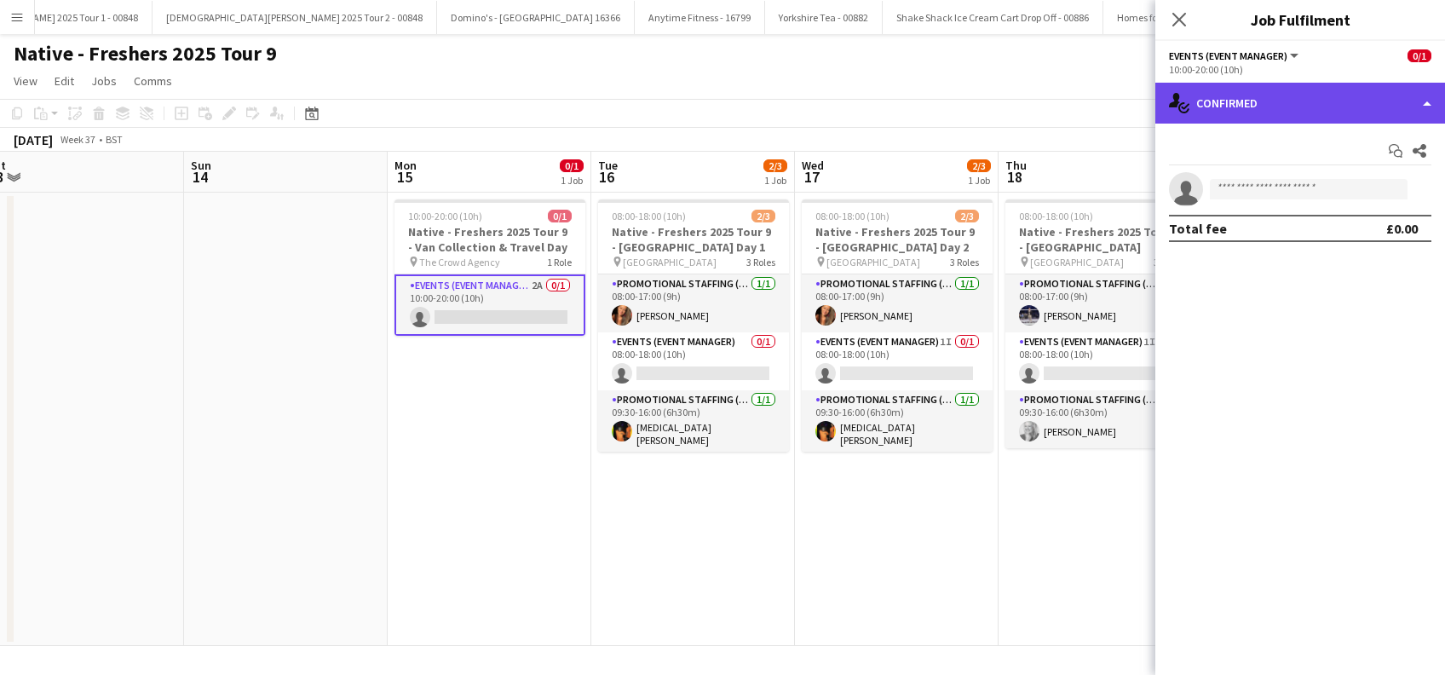
click at [1353, 106] on div "single-neutral-actions-check-2 Confirmed" at bounding box center [1301, 103] width 290 height 41
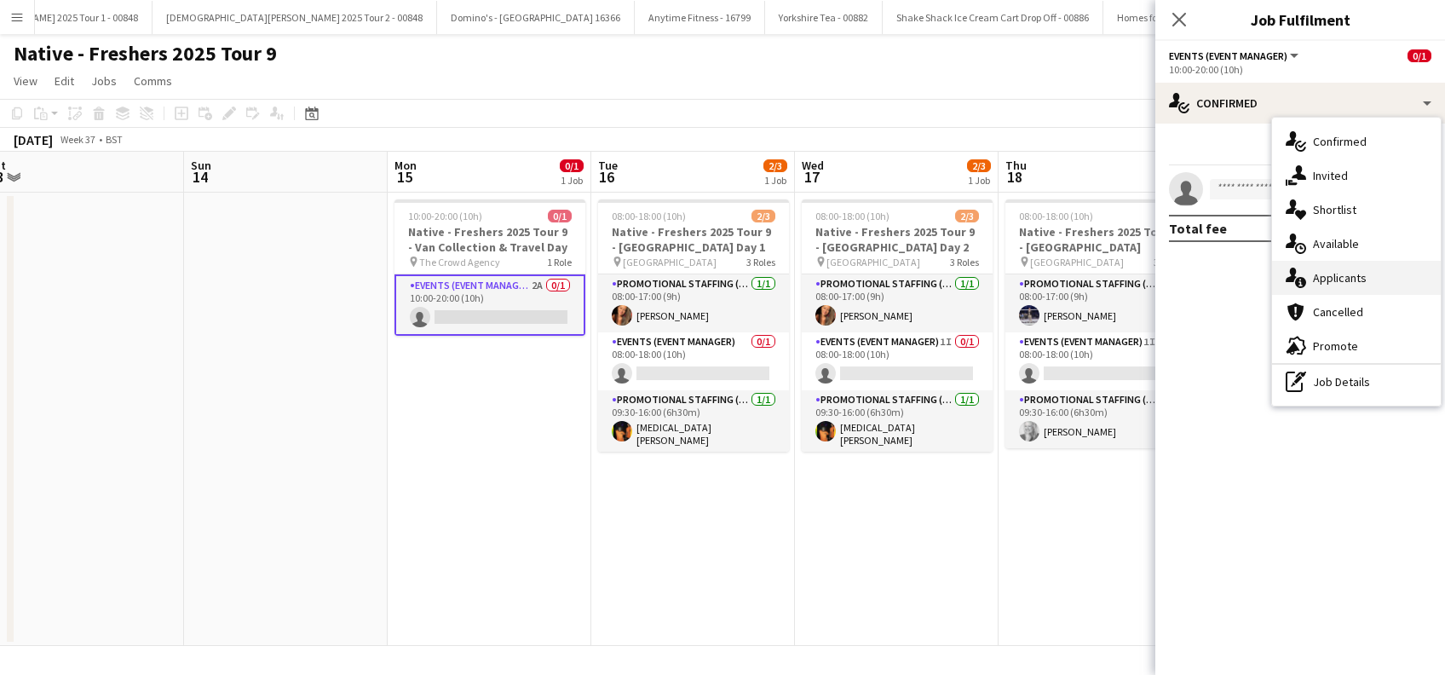
click at [1341, 286] on div "single-neutral-actions-information Applicants" at bounding box center [1356, 278] width 169 height 34
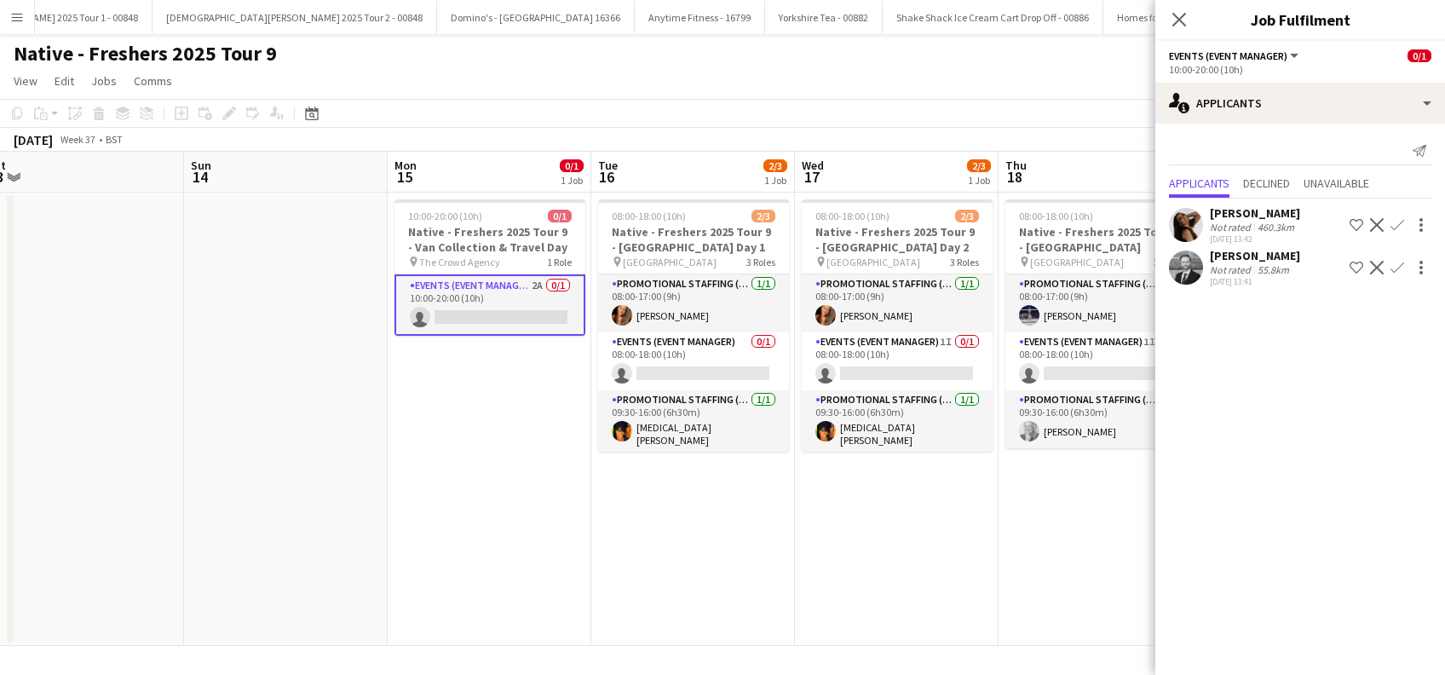
click at [1393, 268] on app-icon "Confirm" at bounding box center [1398, 268] width 14 height 14
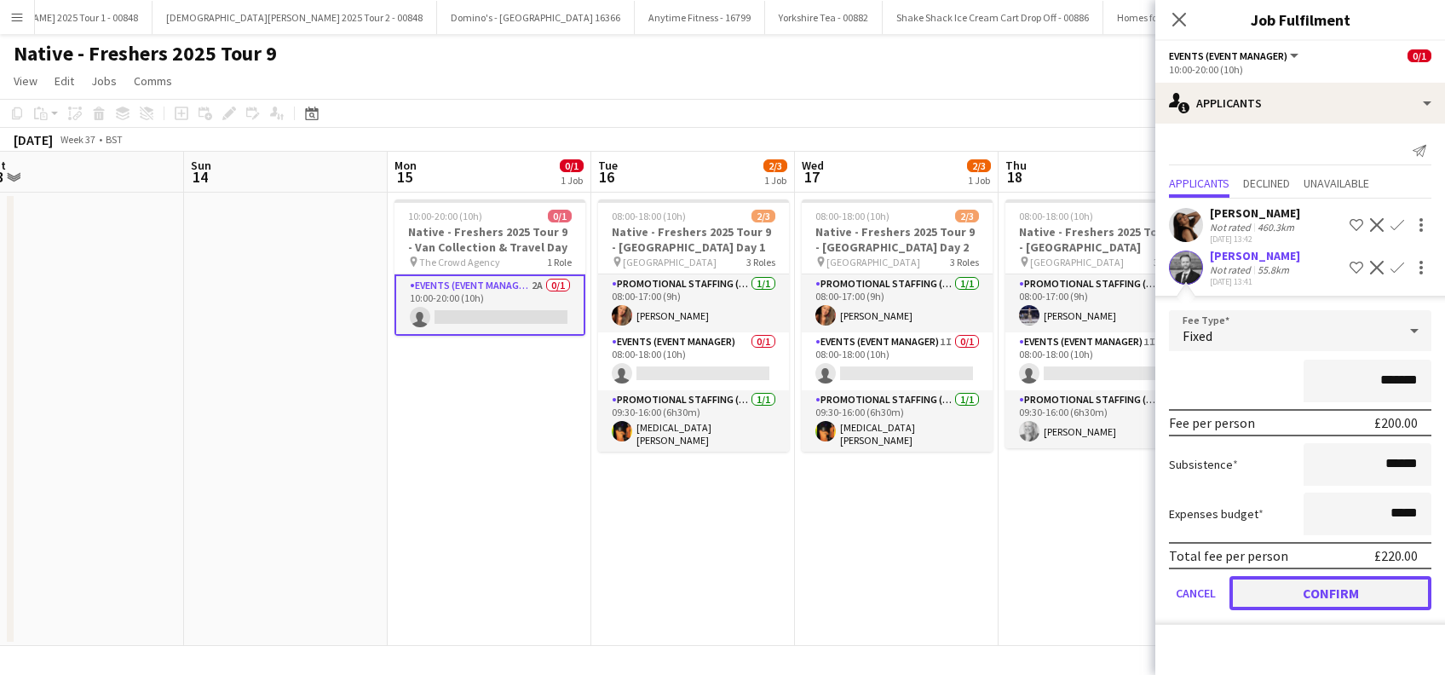
click at [1321, 588] on button "Confirm" at bounding box center [1331, 593] width 202 height 34
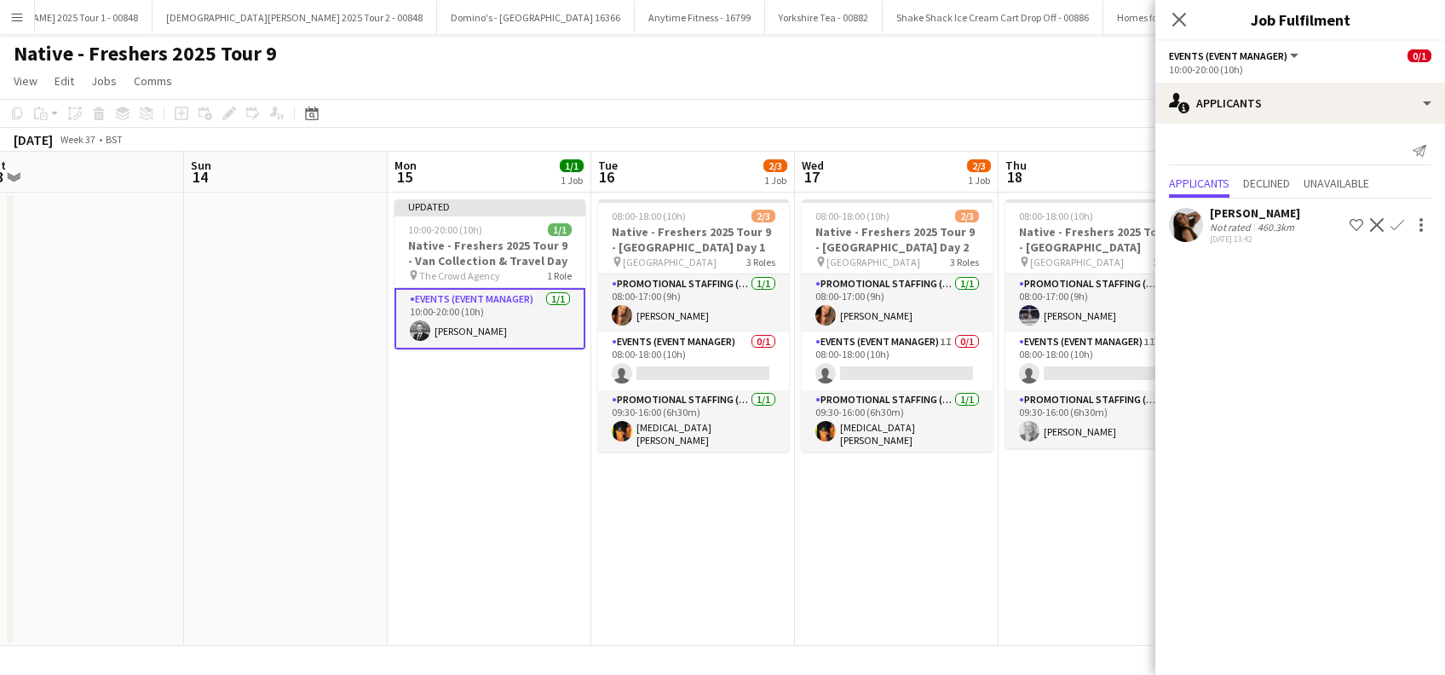
click at [734, 539] on app-date-cell "08:00-18:00 (10h) 2/3 Native - Freshers 2025 Tour 9 - Middlesex University Day …" at bounding box center [693, 419] width 204 height 453
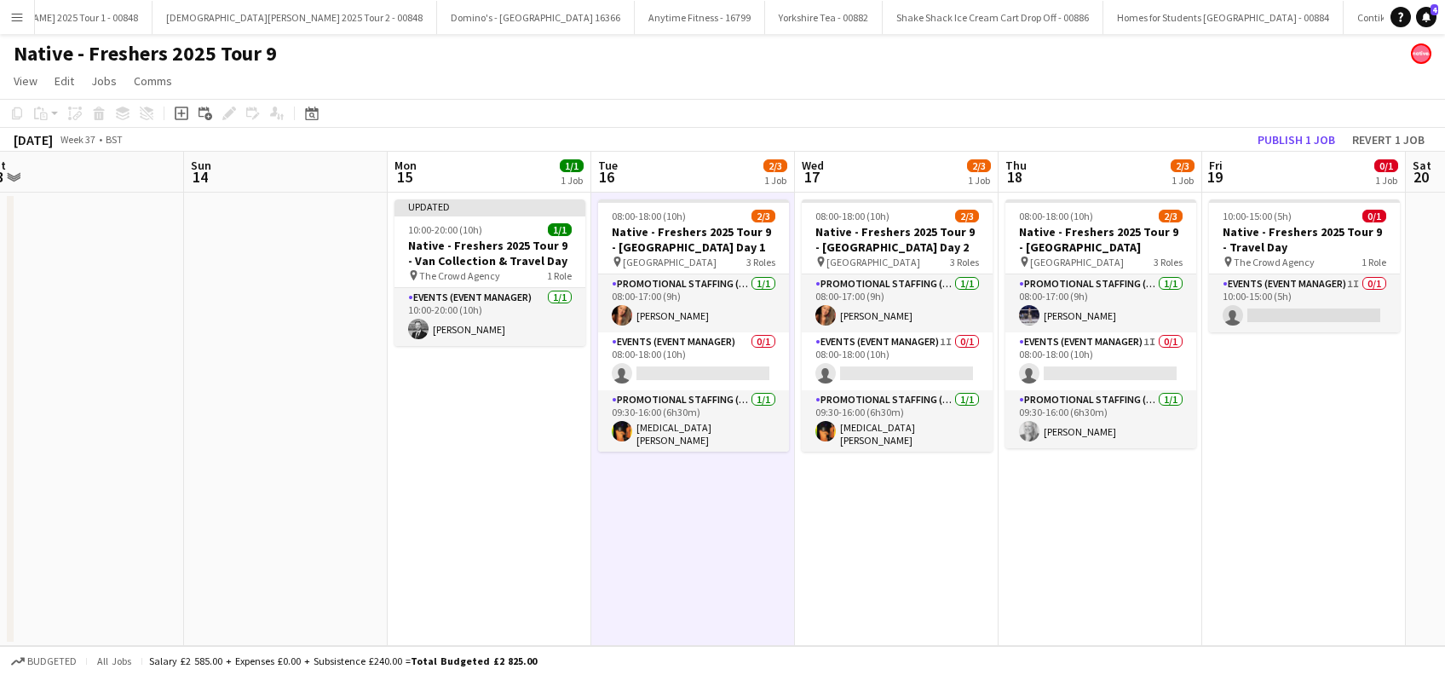
click at [1153, 488] on app-date-cell "08:00-18:00 (10h) 2/3 Native - Freshers 2025 Tour 9 - Southampton Solent Univer…" at bounding box center [1101, 419] width 204 height 453
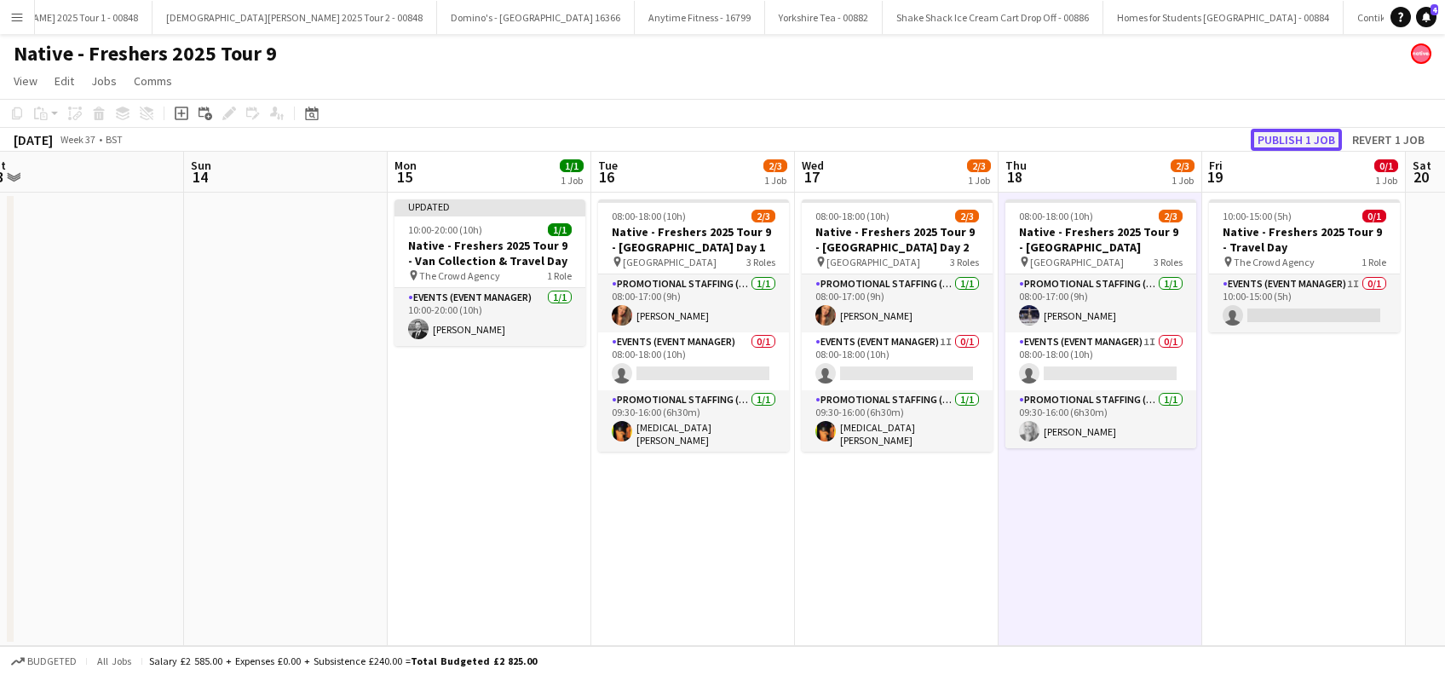
click at [1284, 133] on button "Publish 1 job" at bounding box center [1296, 140] width 91 height 22
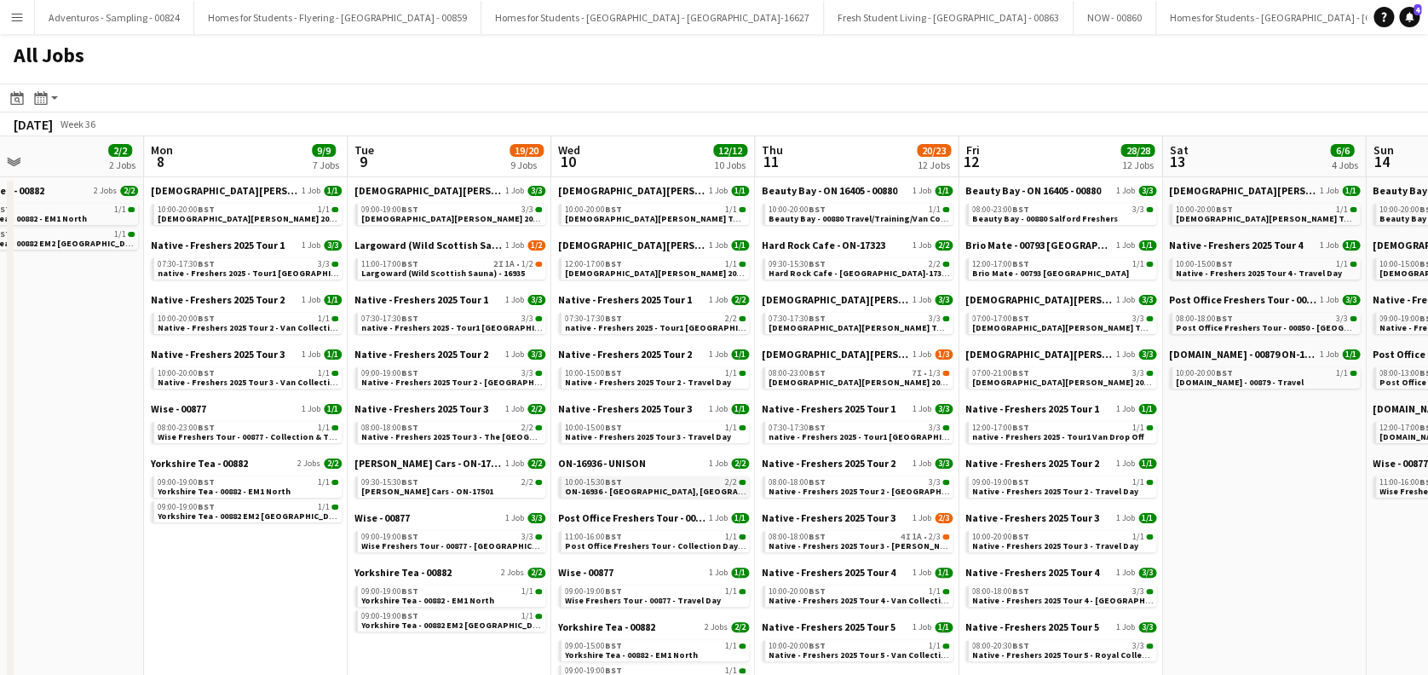
scroll to position [0, 702]
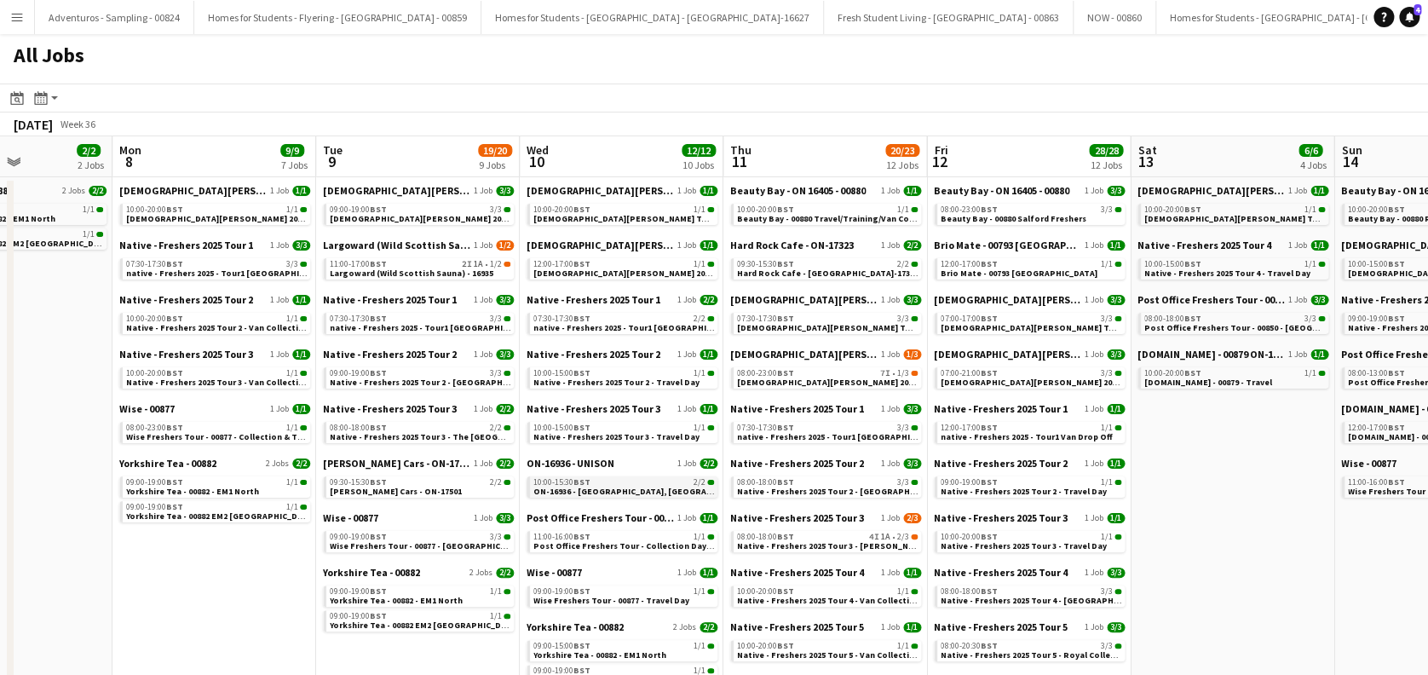
drag, startPoint x: 1197, startPoint y: 430, endPoint x: 567, endPoint y: 482, distance: 632.8
click at [834, 217] on span "Beauty Bay - 00880 Travel/Training/Van Collection" at bounding box center [839, 218] width 205 height 11
click at [1009, 434] on span "native - Freshers 2025 - Tour1 Van Drop Off" at bounding box center [1027, 436] width 172 height 11
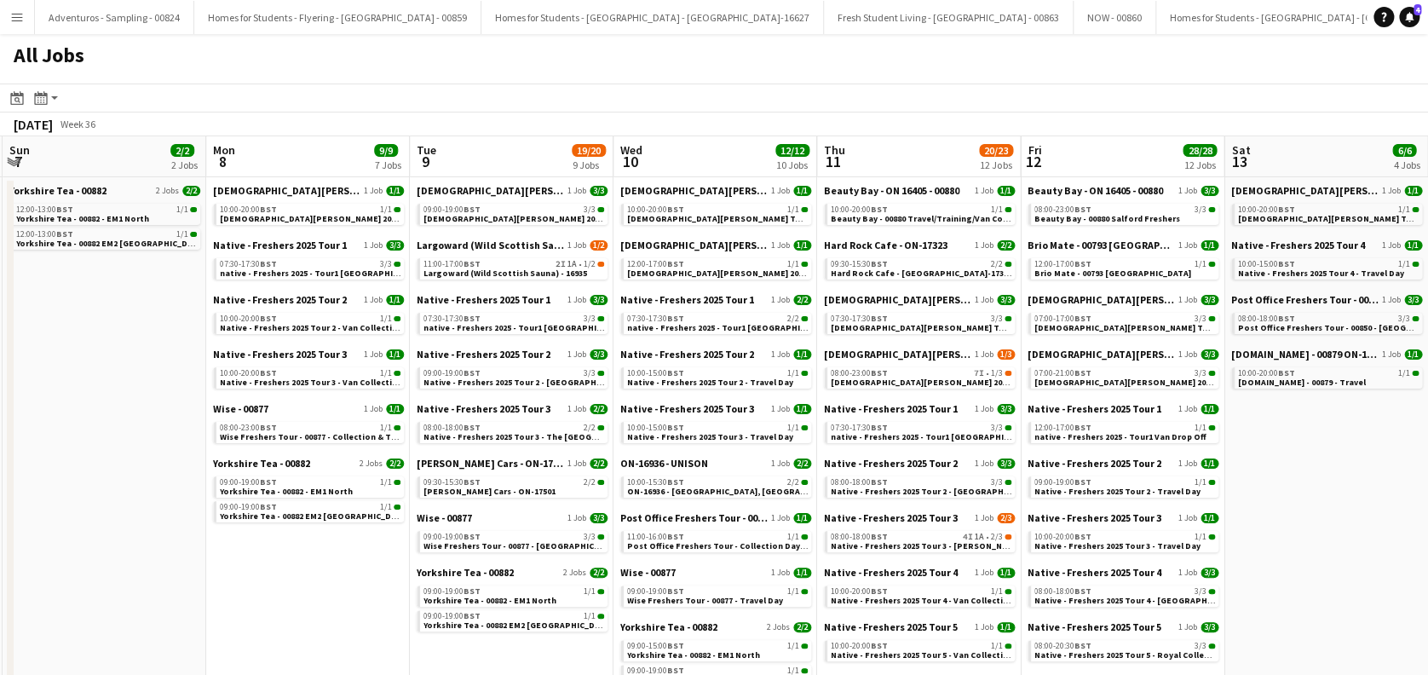
scroll to position [0, 613]
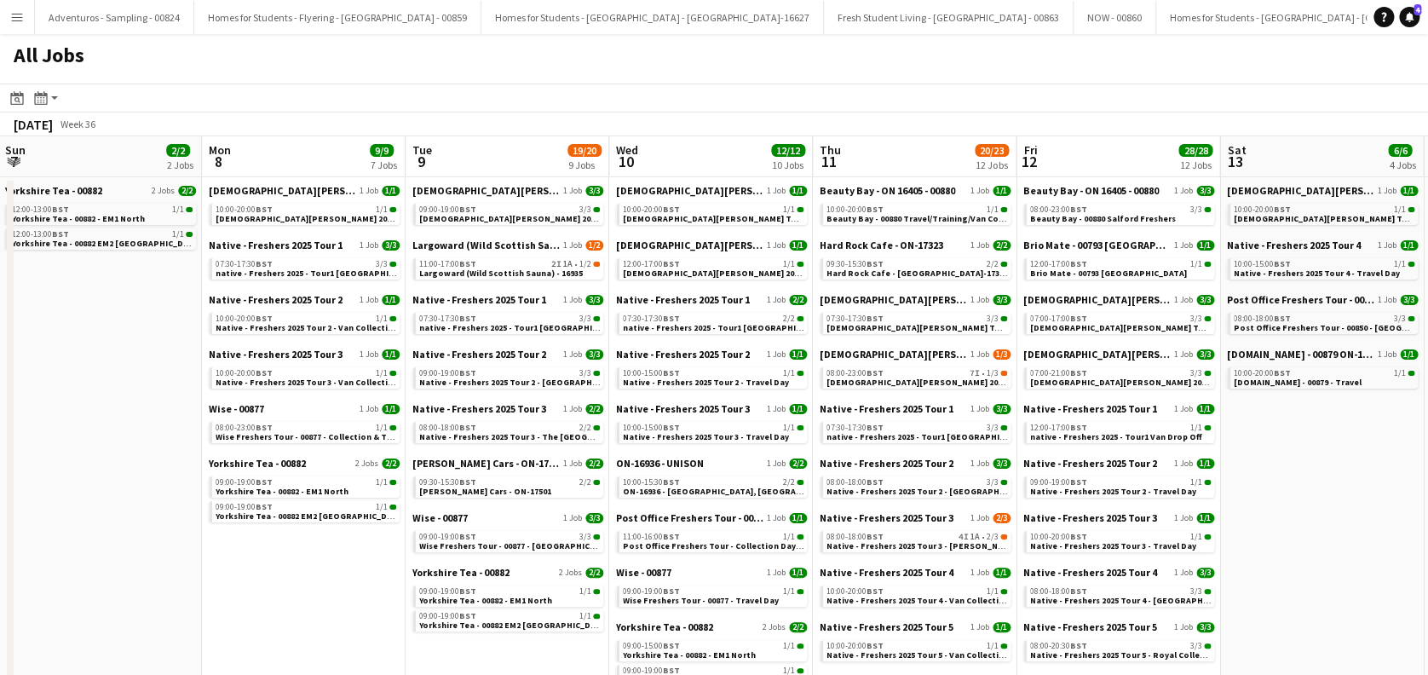
drag, startPoint x: 211, startPoint y: 557, endPoint x: 301, endPoint y: 484, distance: 115.1
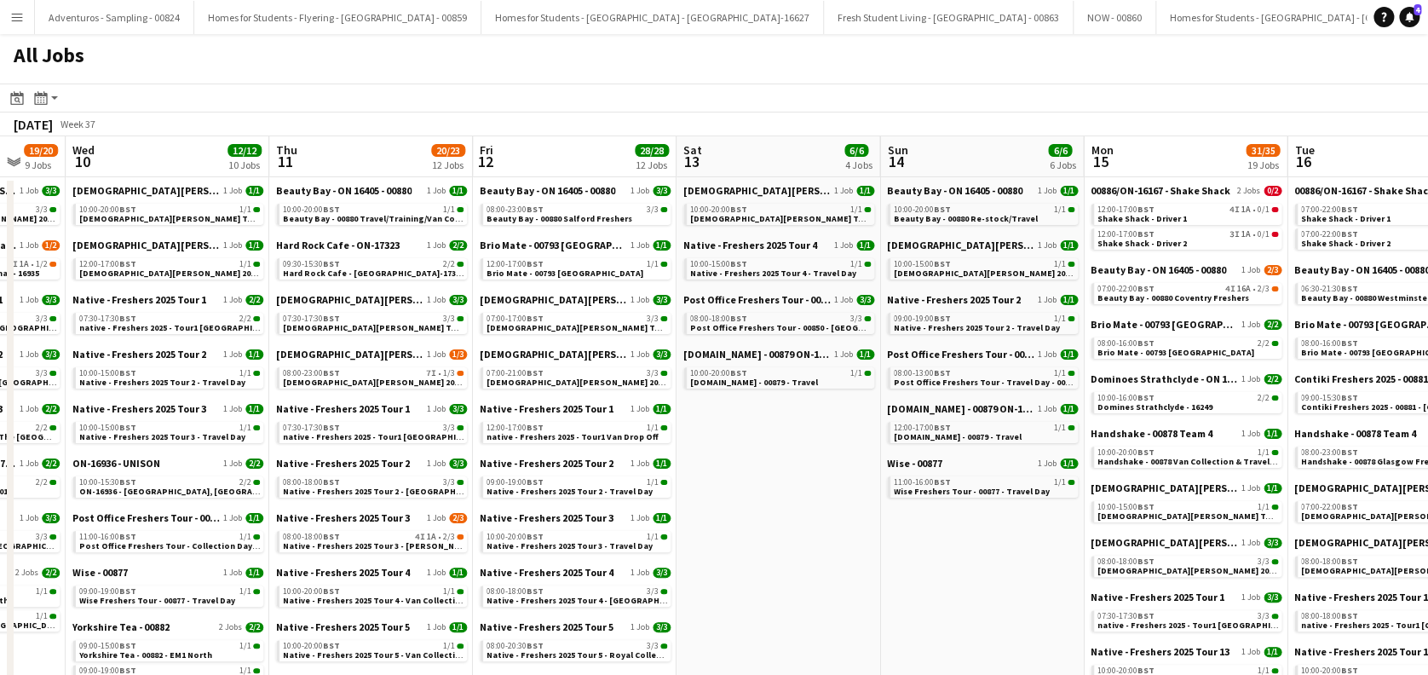
scroll to position [0, 758]
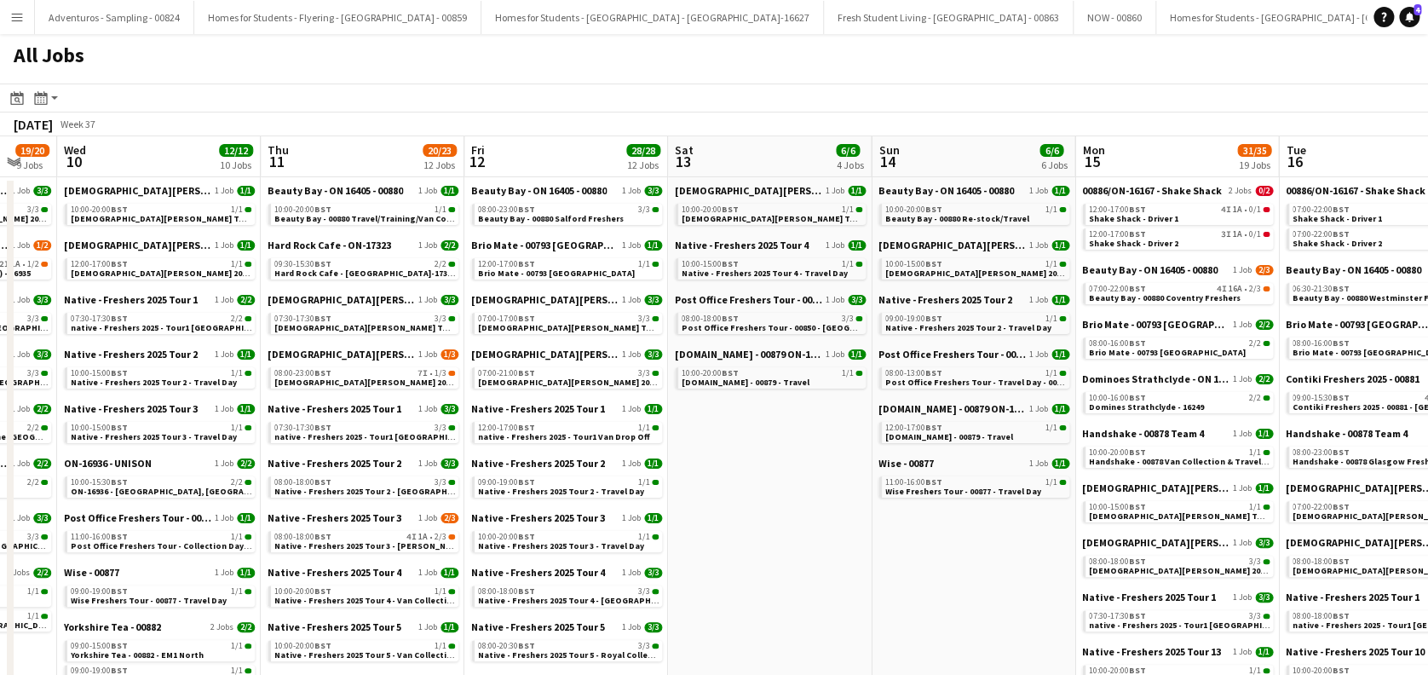
drag, startPoint x: 1304, startPoint y: 491, endPoint x: 752, endPoint y: 455, distance: 553.4
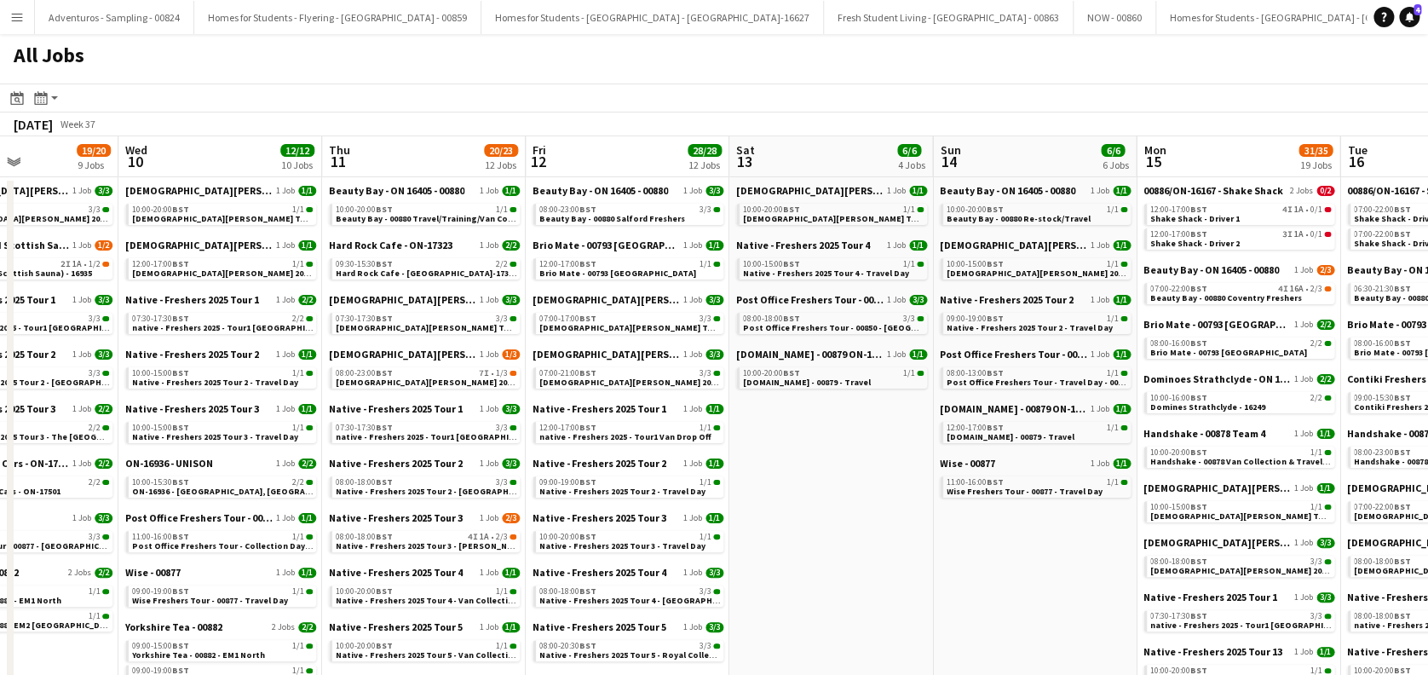
scroll to position [0, 695]
drag, startPoint x: 758, startPoint y: 516, endPoint x: 821, endPoint y: 519, distance: 63.1
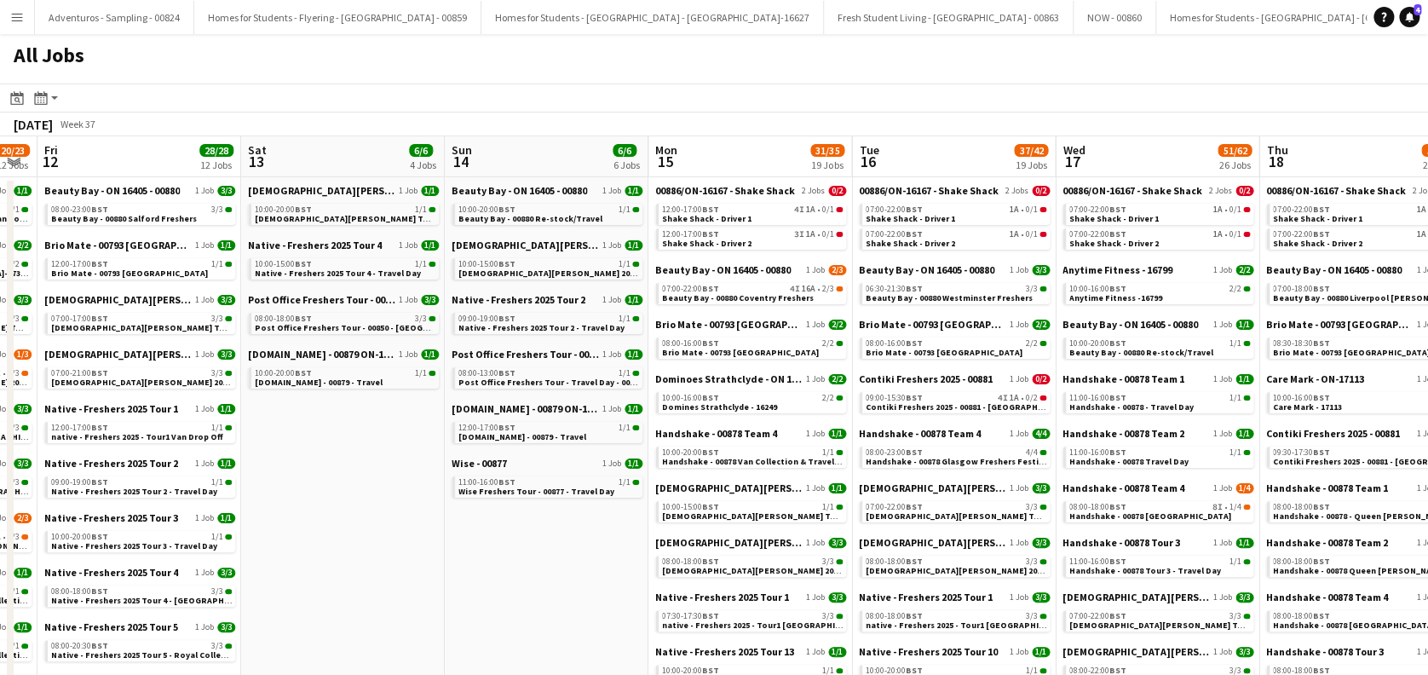
scroll to position [0, 782]
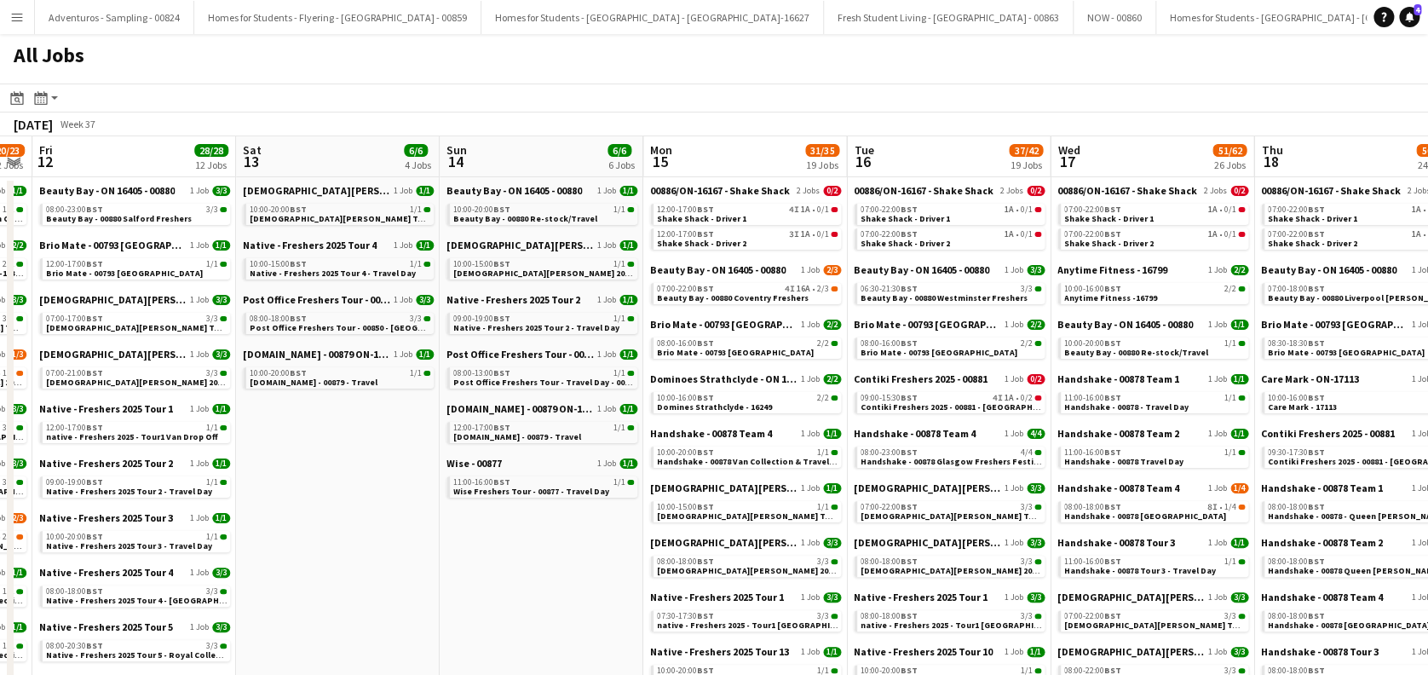
drag, startPoint x: 999, startPoint y: 582, endPoint x: 505, endPoint y: 566, distance: 494.6
click at [765, 460] on span "Handshake - 00878 Van Collection & Travel Day" at bounding box center [751, 461] width 189 height 11
click at [1145, 407] on span "Handshake - 00878 - Travel Day" at bounding box center [1126, 406] width 124 height 11
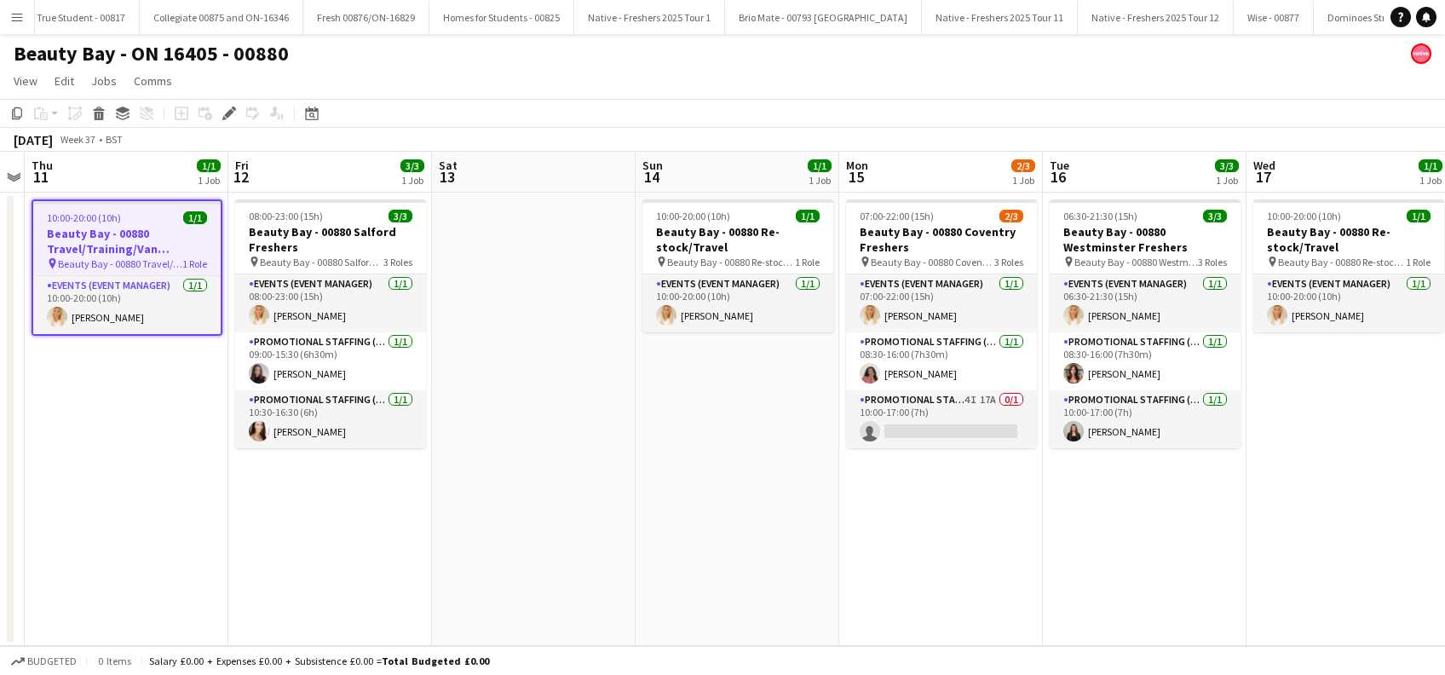
drag, startPoint x: 1094, startPoint y: 518, endPoint x: 792, endPoint y: 551, distance: 304.4
click at [792, 551] on app-calendar-viewport "Mon 8 Tue 9 Wed 10 Thu 11 1/1 1 Job Fri 12 3/3 1 Job Sat 13 Sun 14 1/1 1 Job Mo…" at bounding box center [722, 399] width 1445 height 494
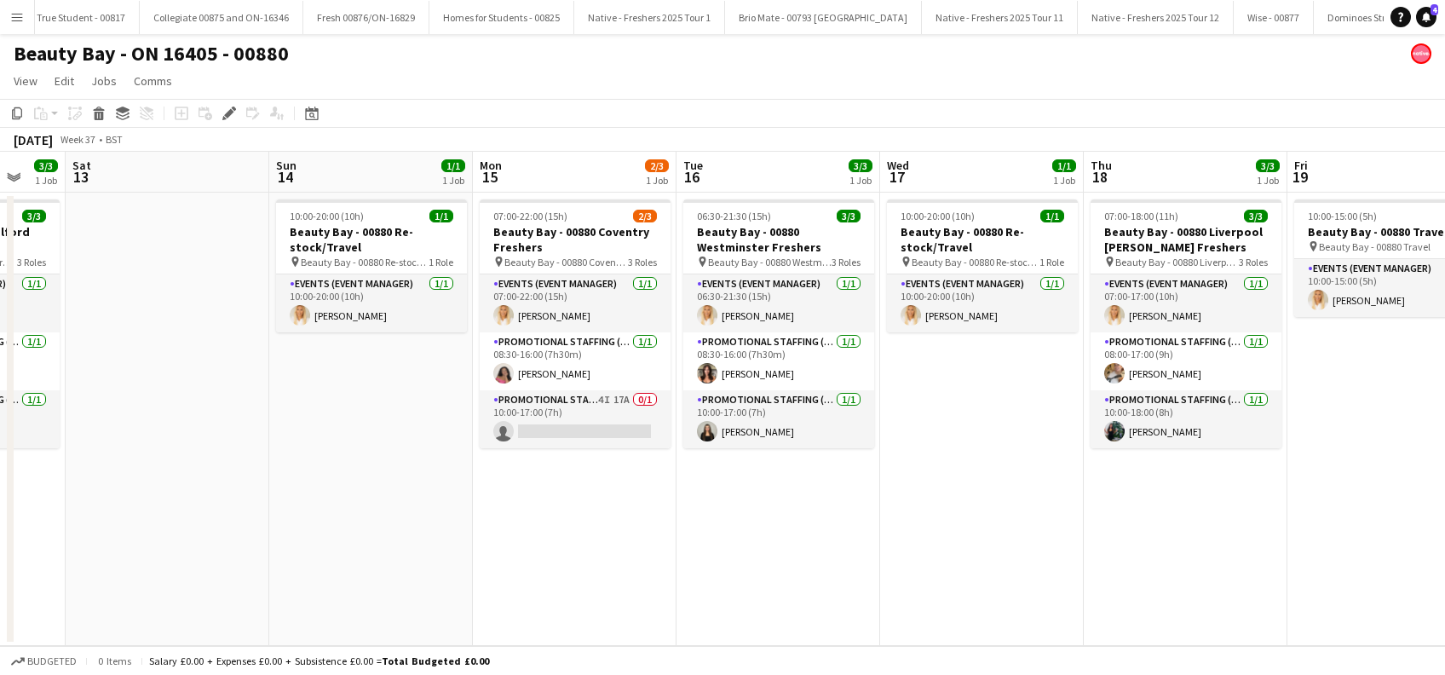
scroll to position [0, 559]
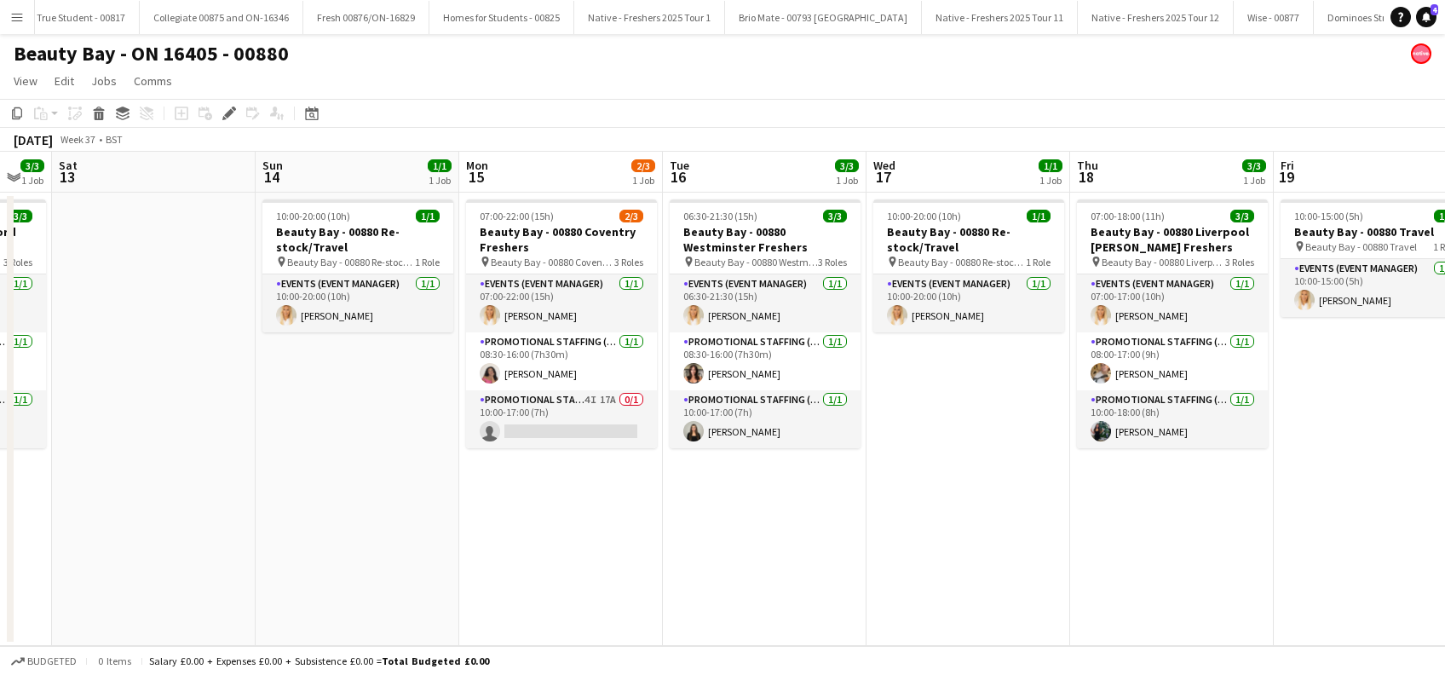
drag, startPoint x: 1215, startPoint y: 525, endPoint x: 730, endPoint y: 537, distance: 485.1
click at [730, 537] on app-calendar-viewport "Wed 10 Thu 11 1/1 1 Job Fri 12 3/3 1 Job Sat 13 Sun 14 1/1 1 Job Mon 15 2/3 1 J…" at bounding box center [722, 399] width 1445 height 494
click at [582, 418] on app-card-role "Promotional Staffing (Brand Ambassadors) 4I 17A 0/1 10:00-17:00 (7h) single-neu…" at bounding box center [561, 419] width 191 height 58
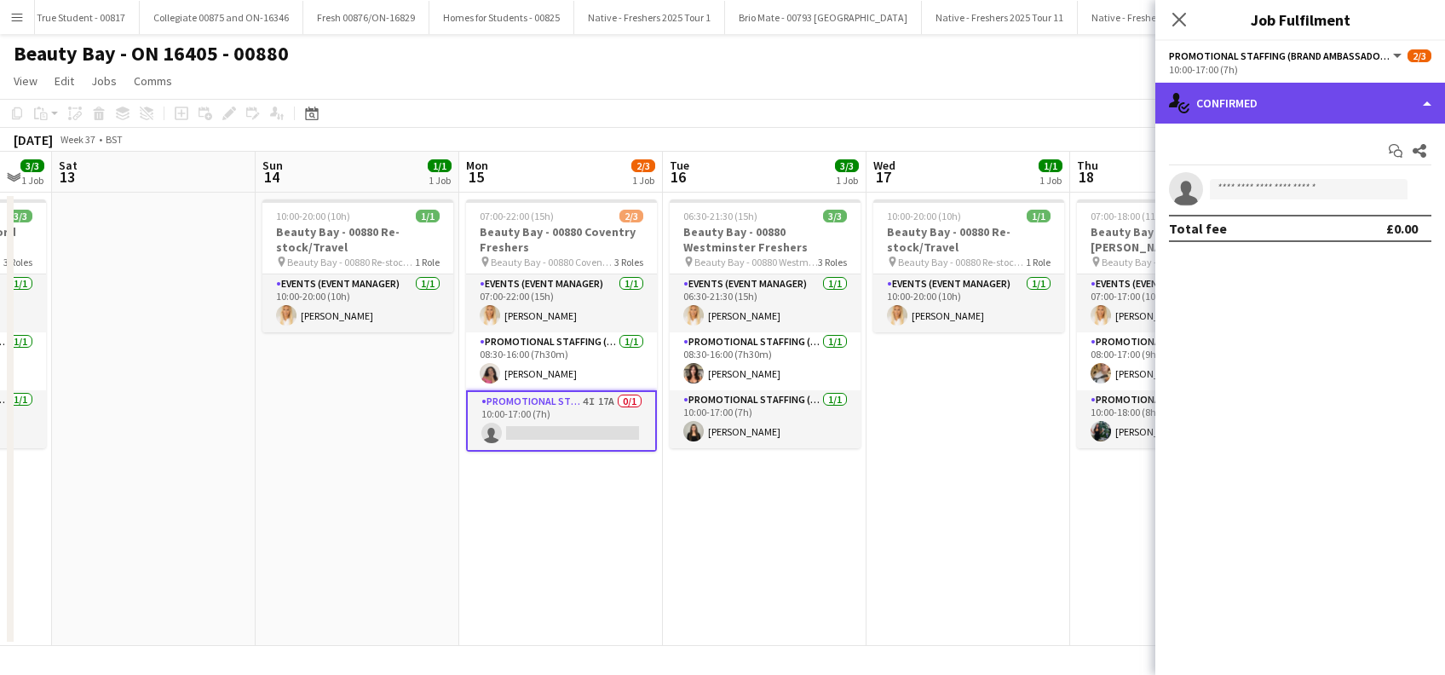
click at [1289, 107] on div "single-neutral-actions-check-2 Confirmed" at bounding box center [1301, 103] width 290 height 41
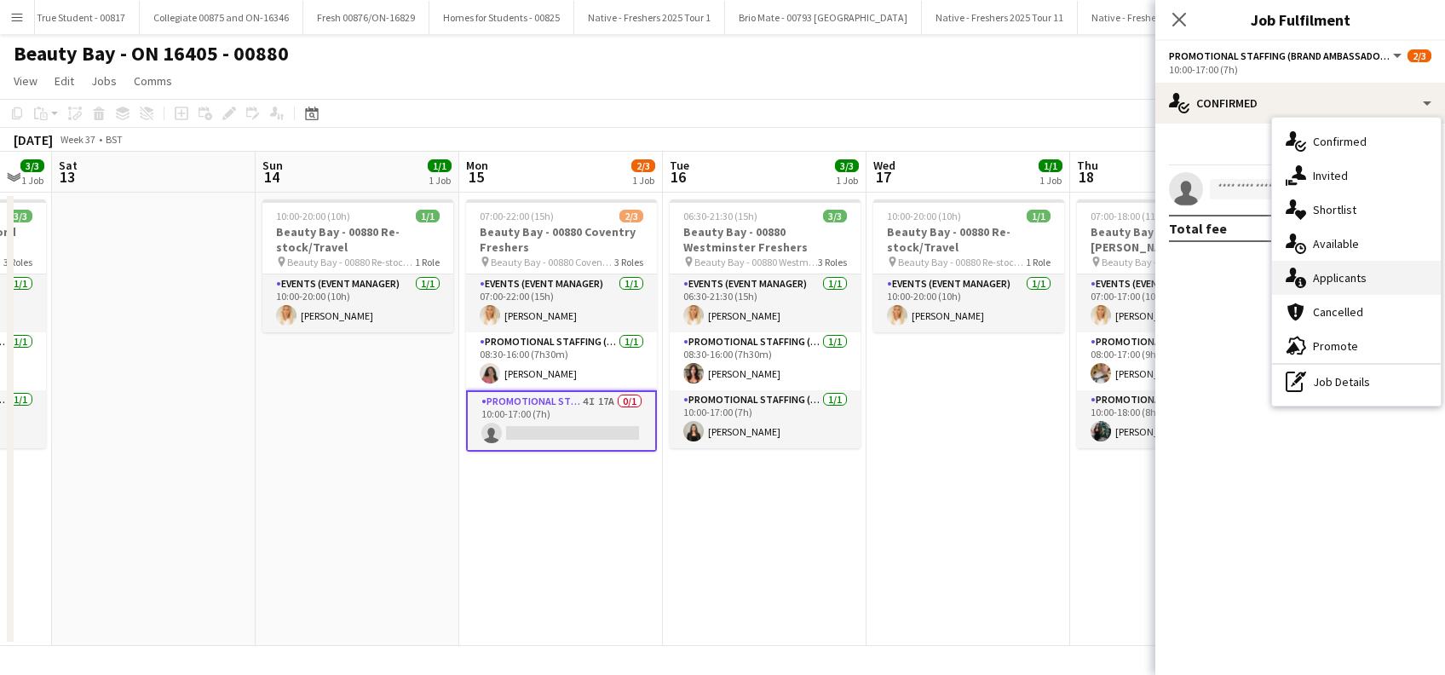
click at [1346, 274] on span "Applicants" at bounding box center [1340, 277] width 54 height 15
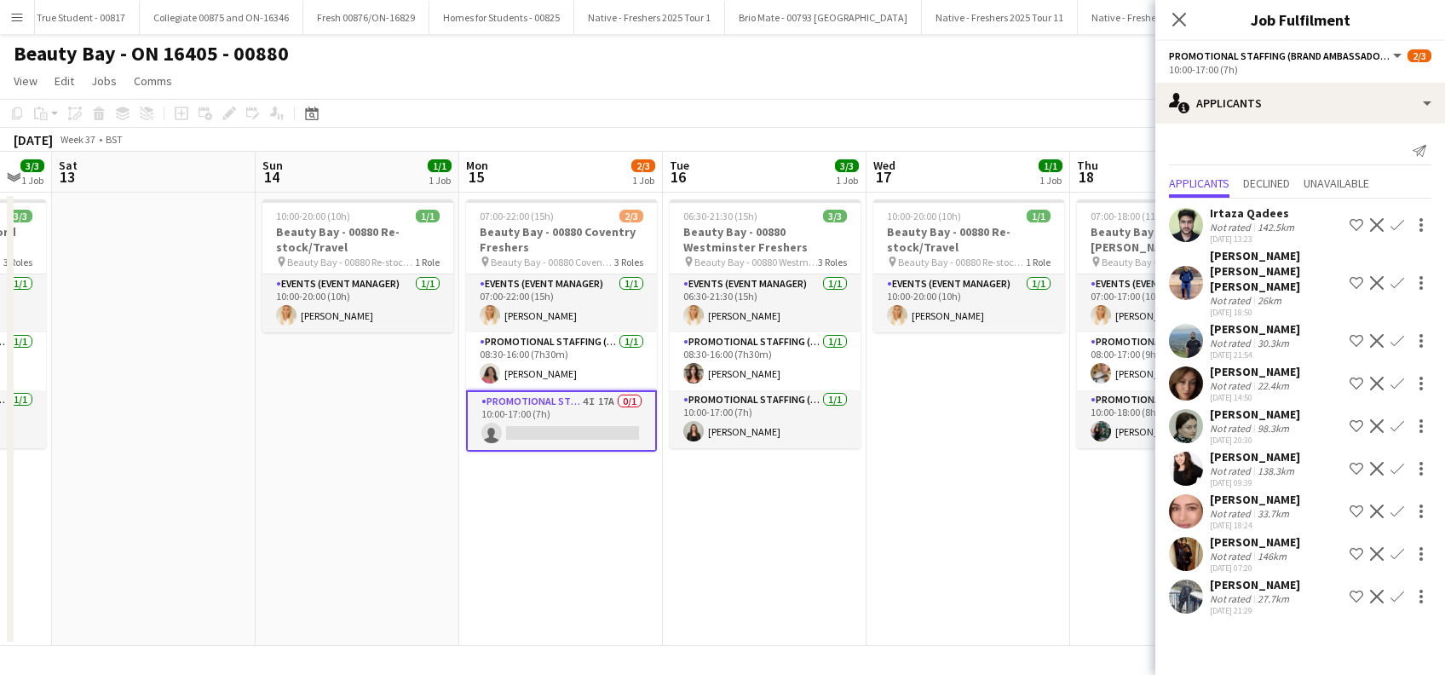
click at [1274, 374] on div "[PERSON_NAME]" at bounding box center [1255, 371] width 90 height 15
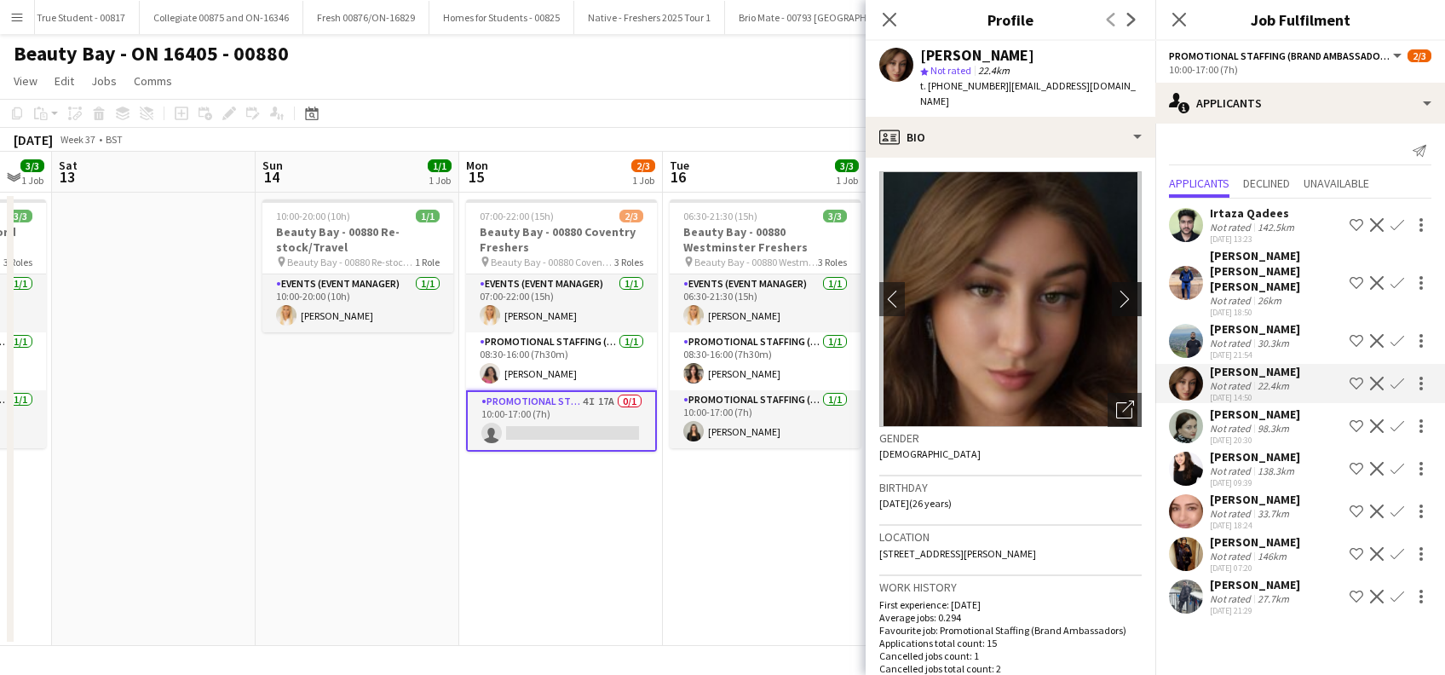
click at [1116, 300] on app-icon "chevron-right" at bounding box center [1129, 299] width 26 height 18
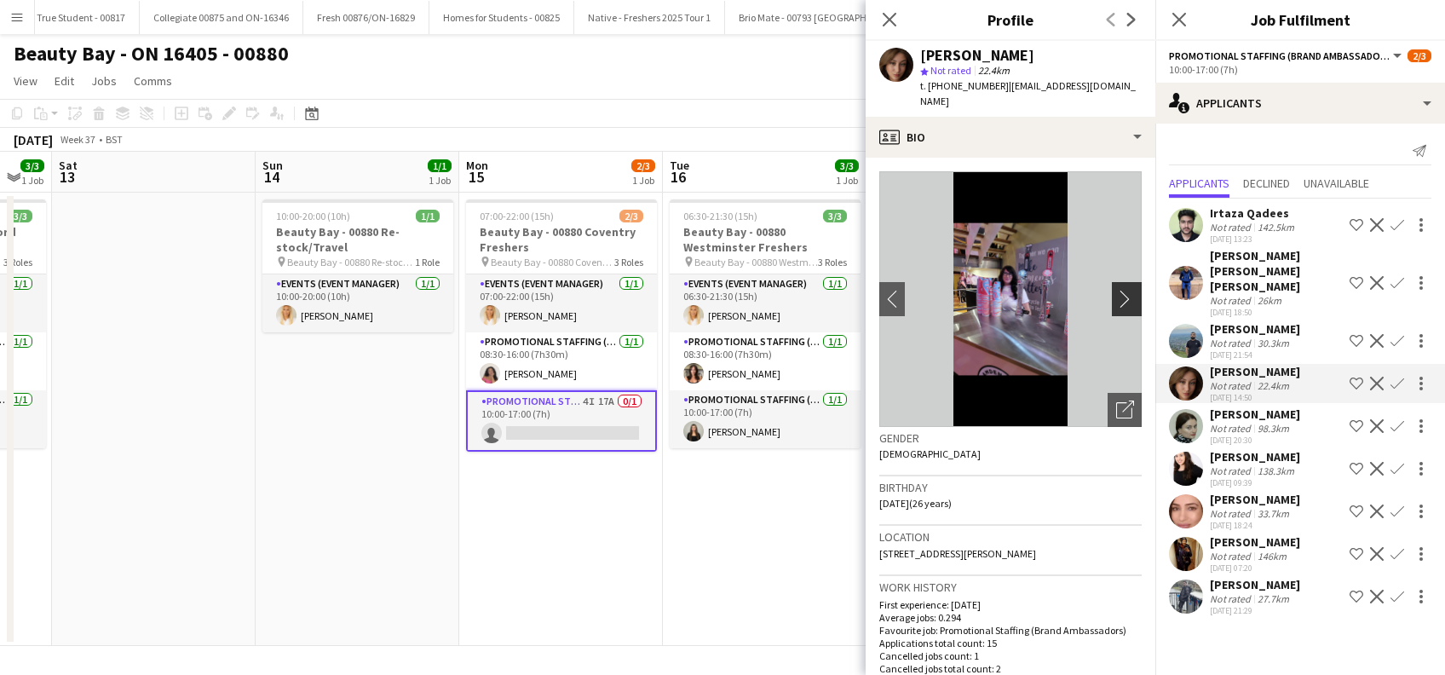
click at [1116, 300] on app-icon "chevron-right" at bounding box center [1129, 299] width 26 height 18
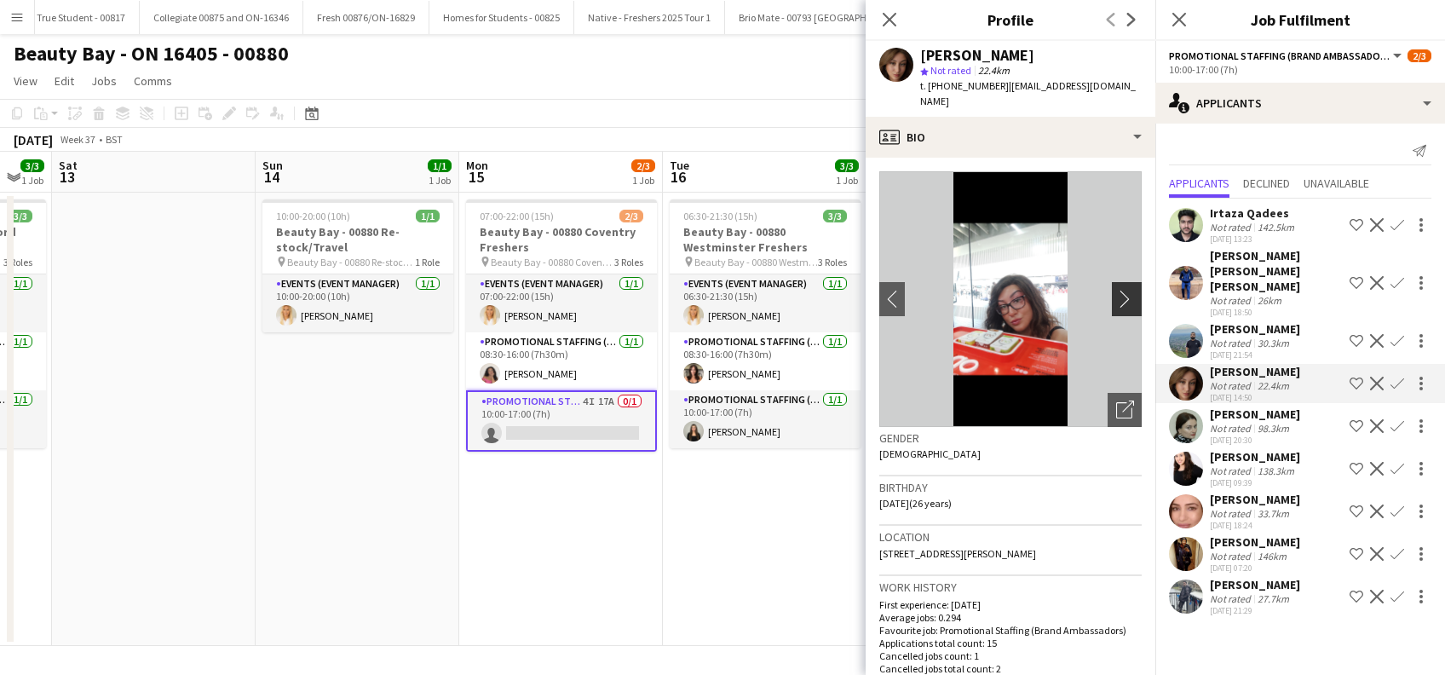
click at [1116, 300] on app-icon "chevron-right" at bounding box center [1129, 299] width 26 height 18
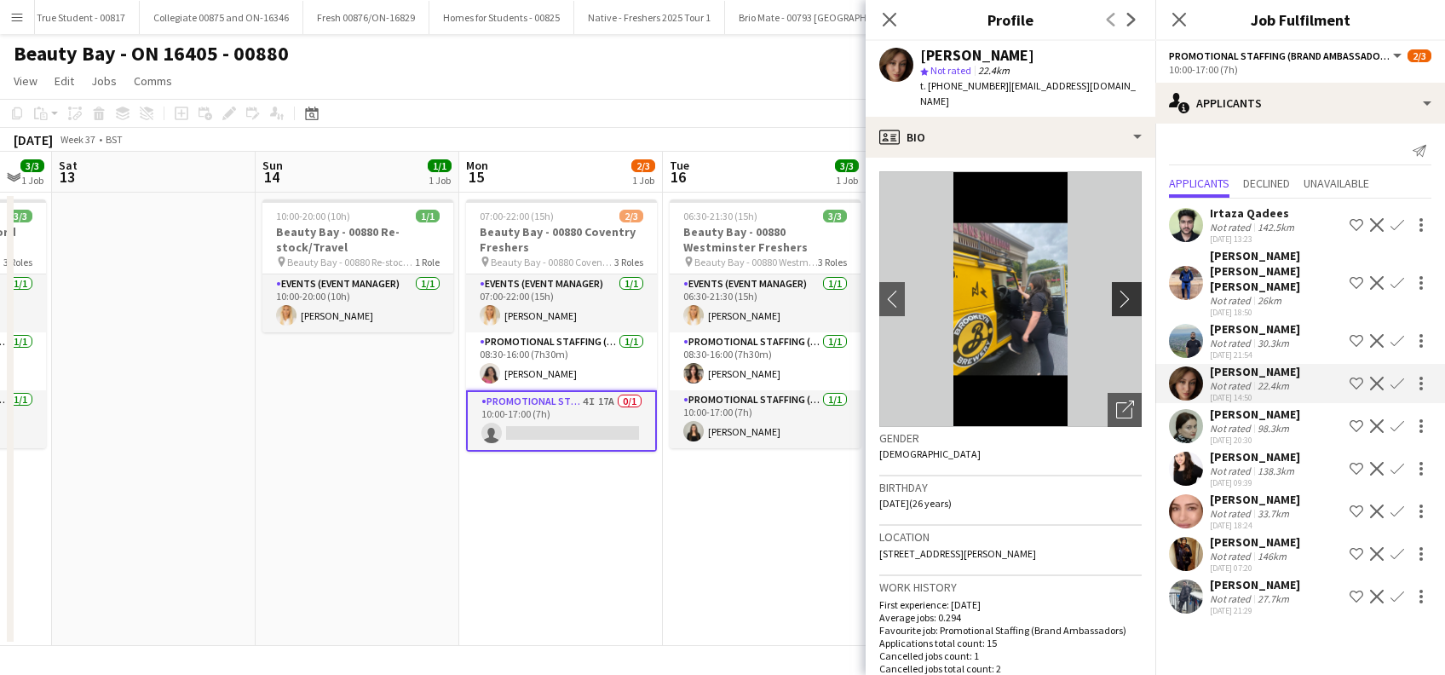
click at [1116, 300] on app-icon "chevron-right" at bounding box center [1129, 299] width 26 height 18
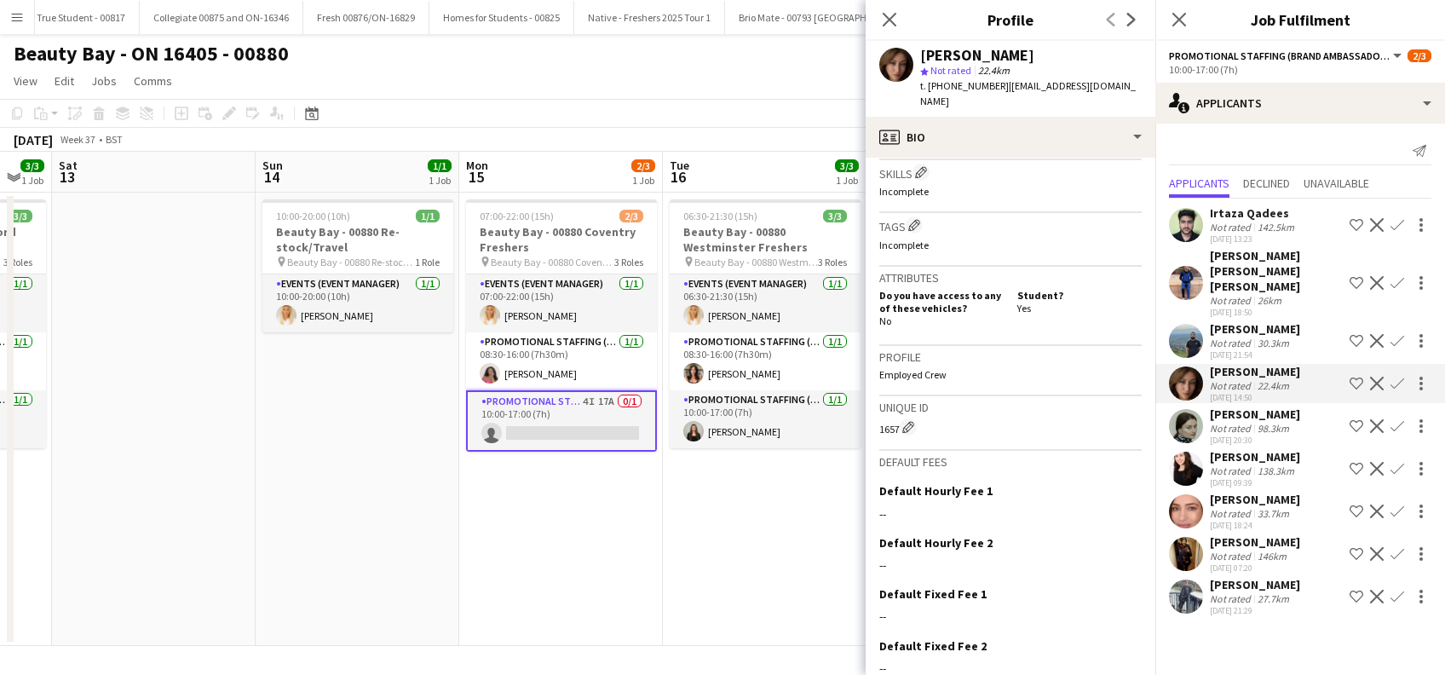
scroll to position [726, 0]
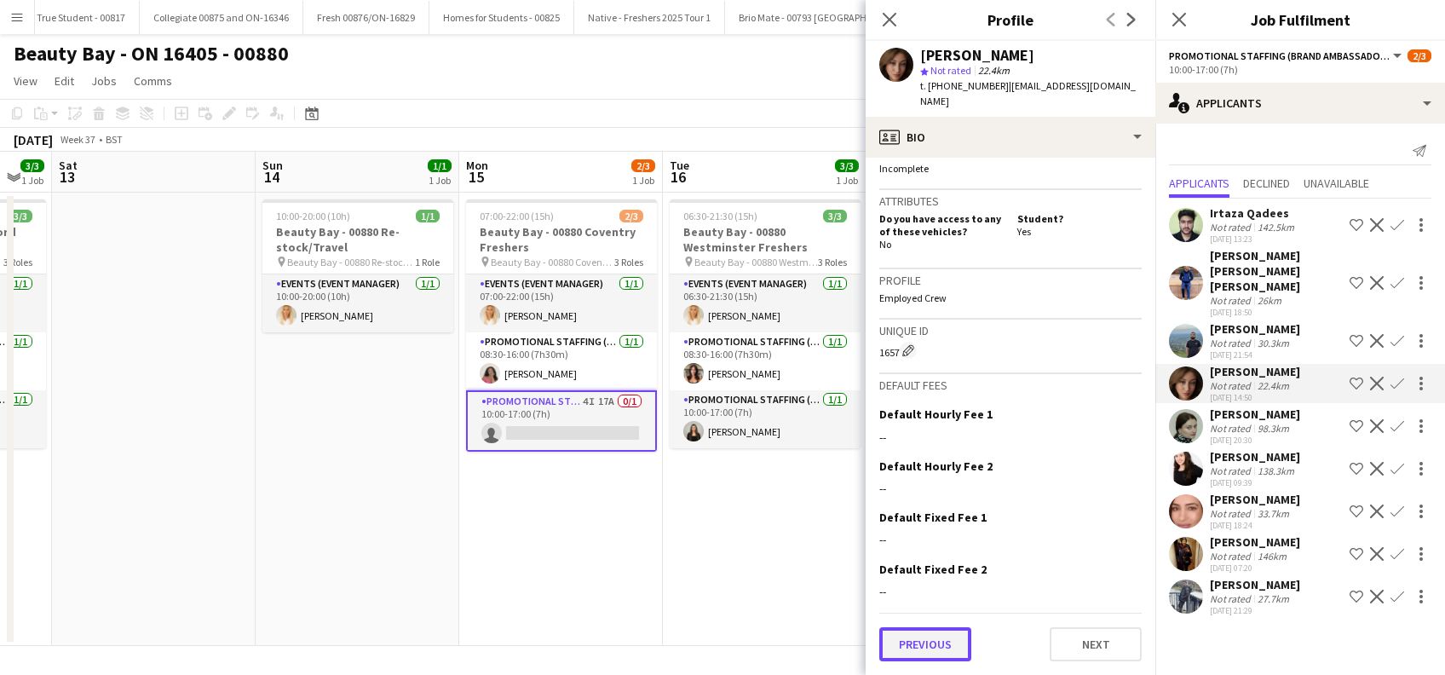
click at [914, 647] on button "Previous" at bounding box center [926, 644] width 92 height 34
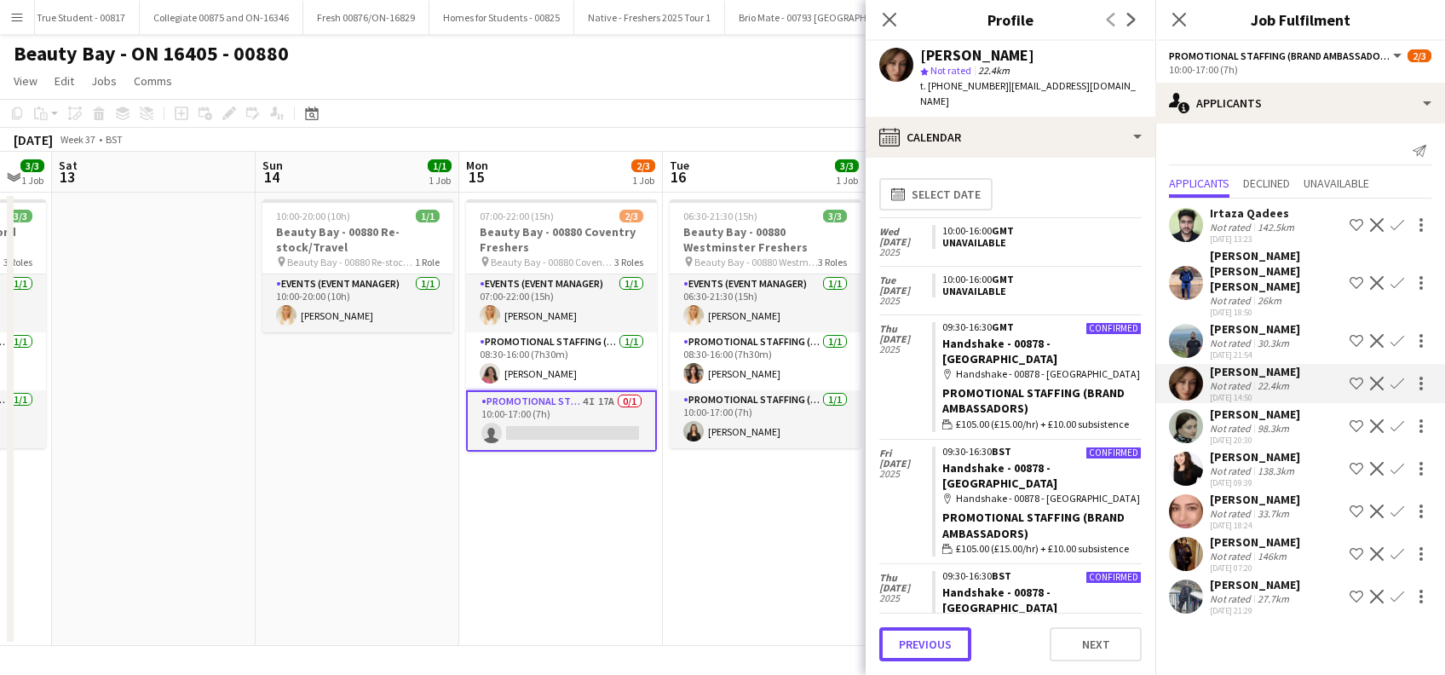
click at [914, 647] on button "Previous" at bounding box center [926, 644] width 92 height 34
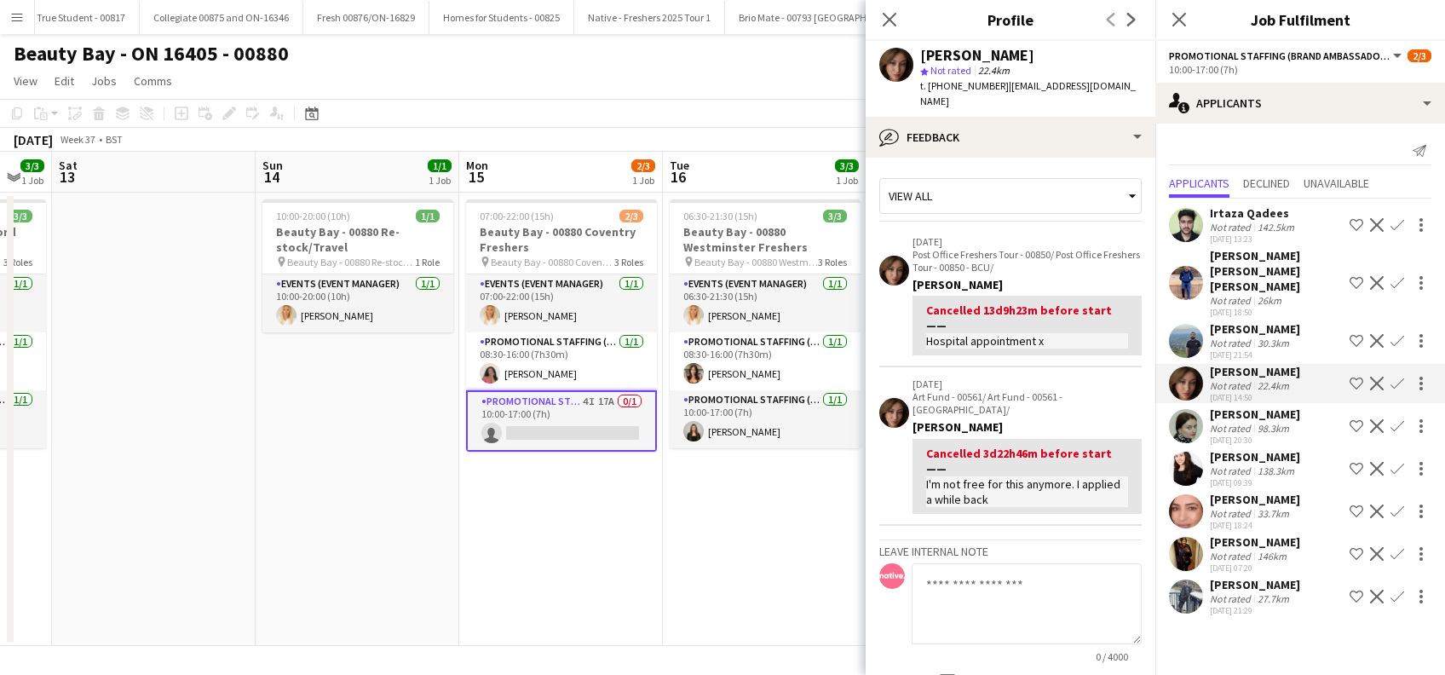
click at [1402, 384] on app-icon "Confirm" at bounding box center [1398, 384] width 14 height 14
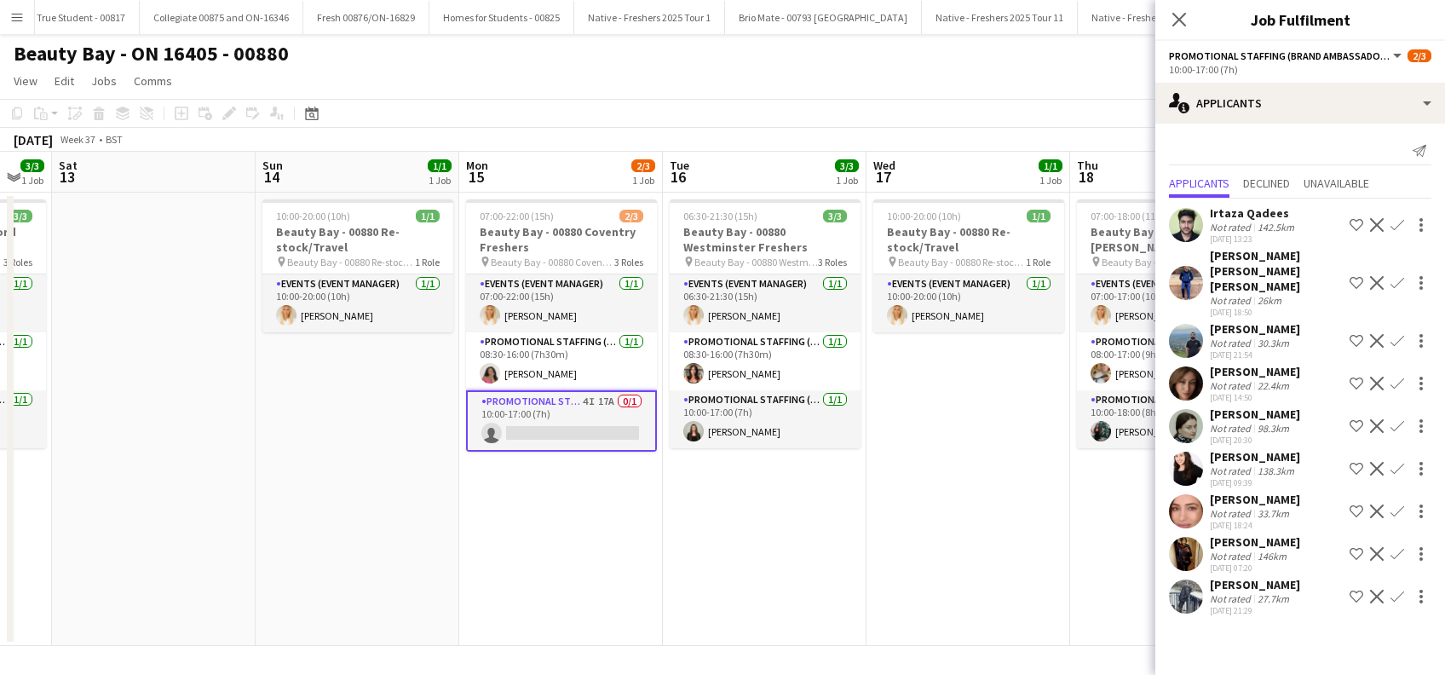
click at [1402, 384] on app-icon "Confirm" at bounding box center [1398, 384] width 14 height 14
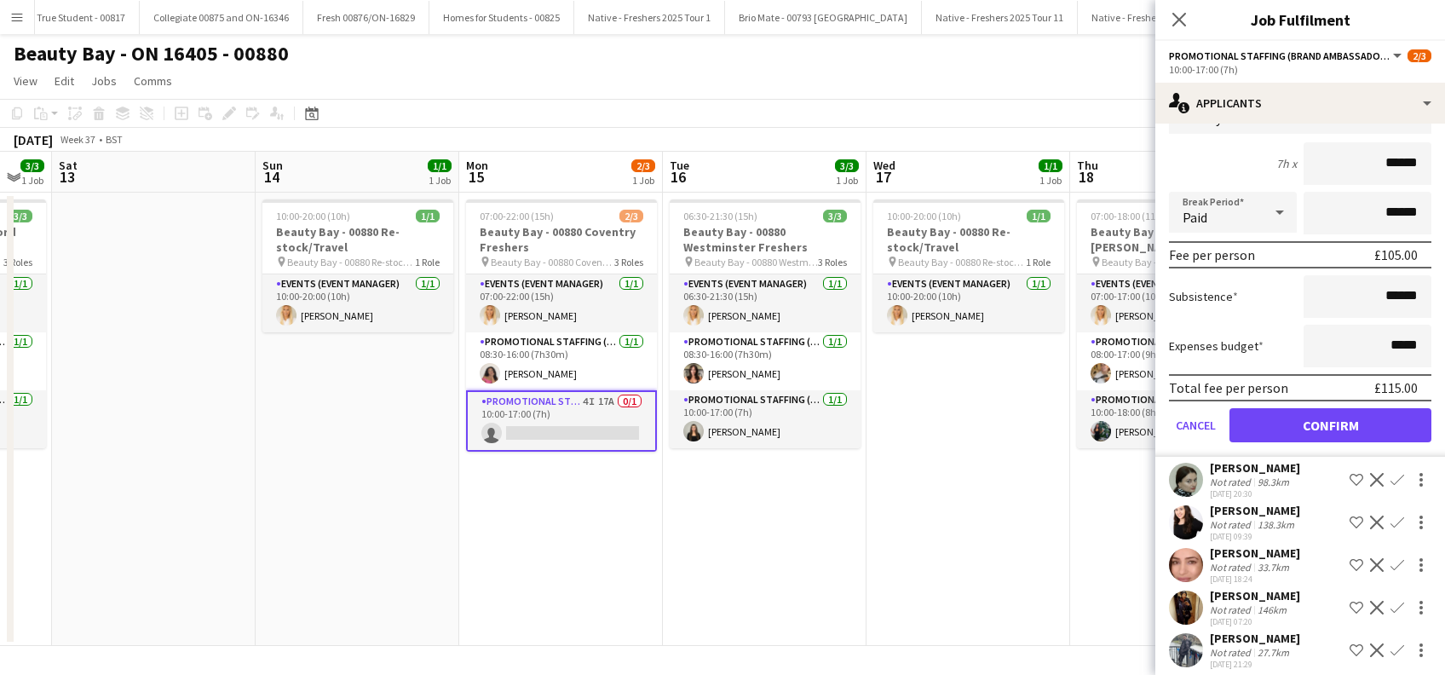
scroll to position [343, 0]
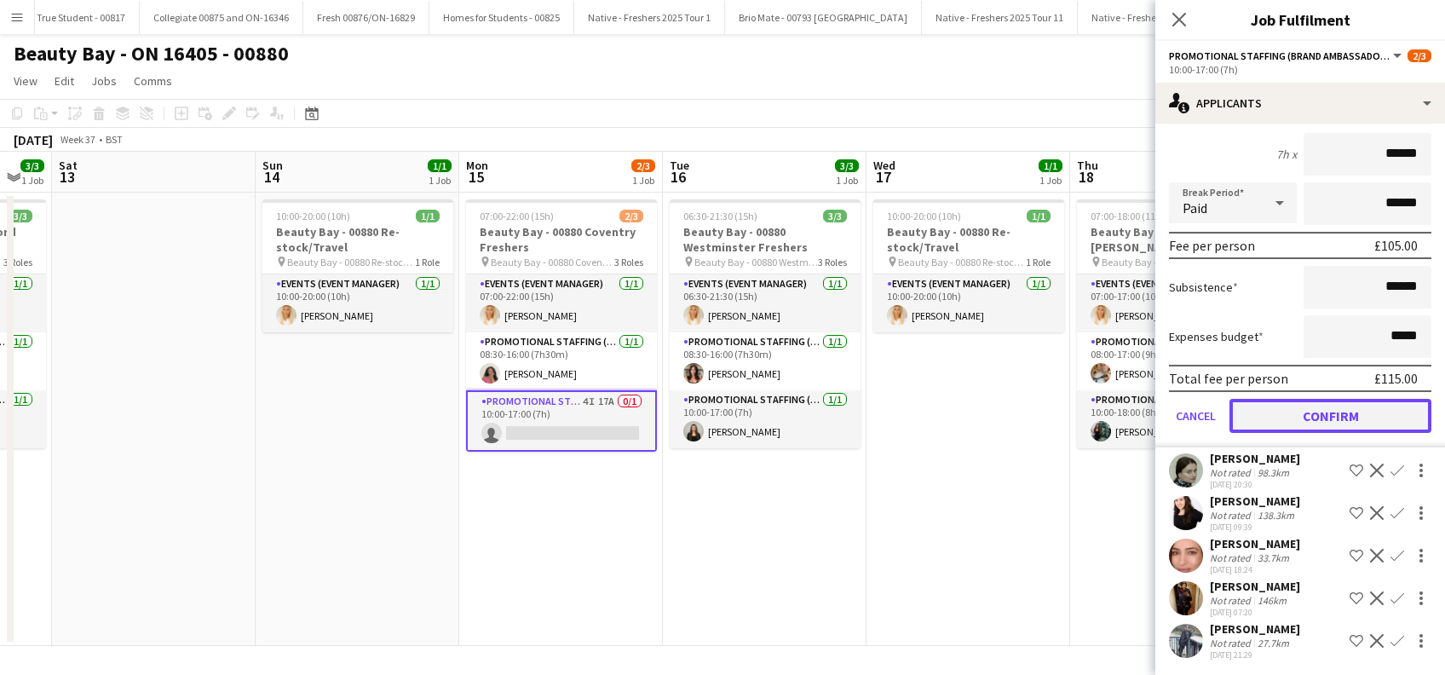
click at [1322, 399] on button "Confirm" at bounding box center [1331, 416] width 202 height 34
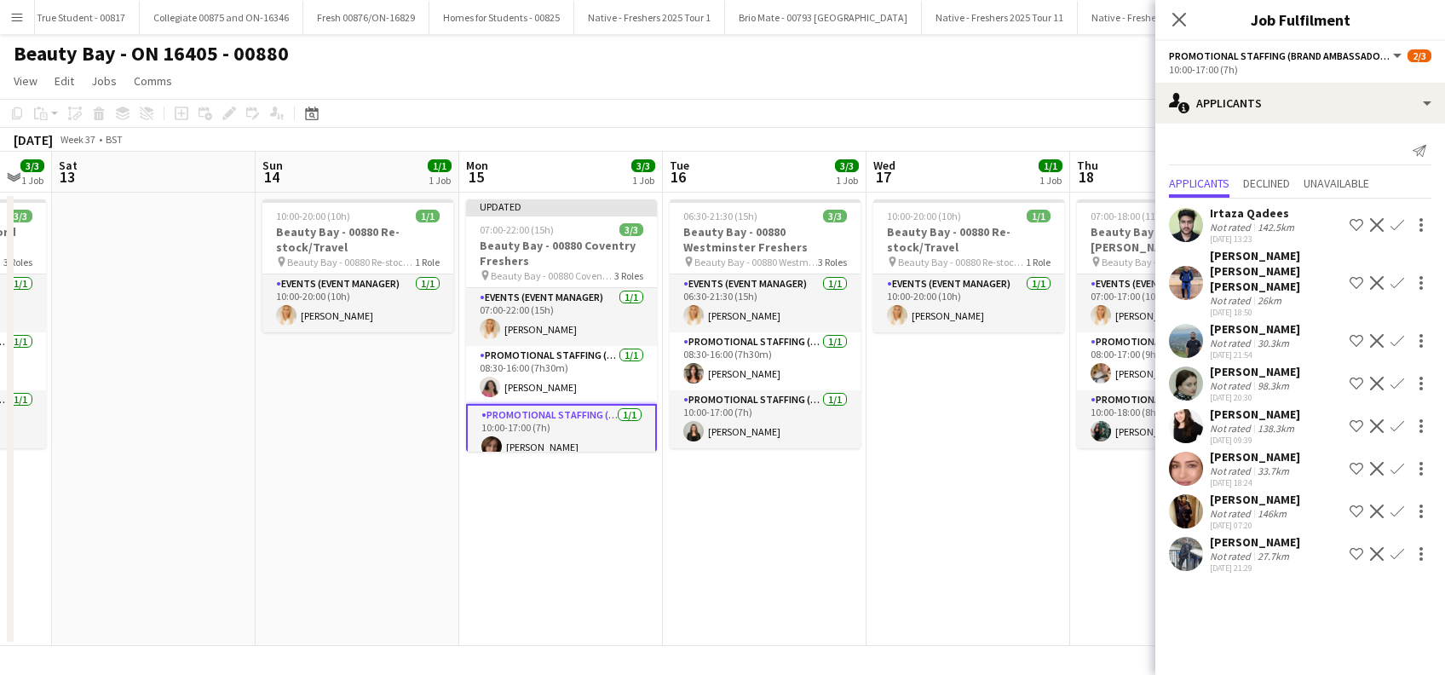
click at [1062, 537] on app-date-cell "10:00-20:00 (10h) 1/1 Beauty Bay - 00880 Re-stock/Travel pin Beauty Bay - 00880…" at bounding box center [969, 419] width 204 height 453
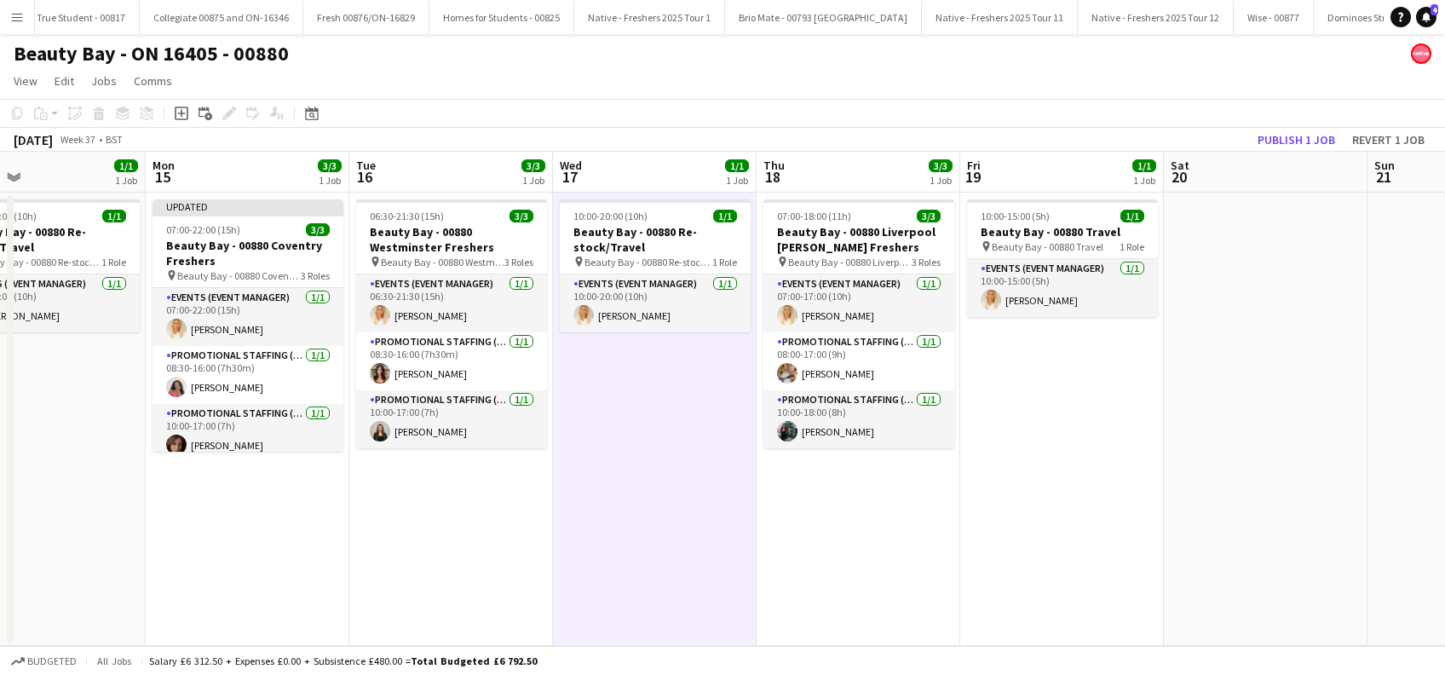
scroll to position [0, 495]
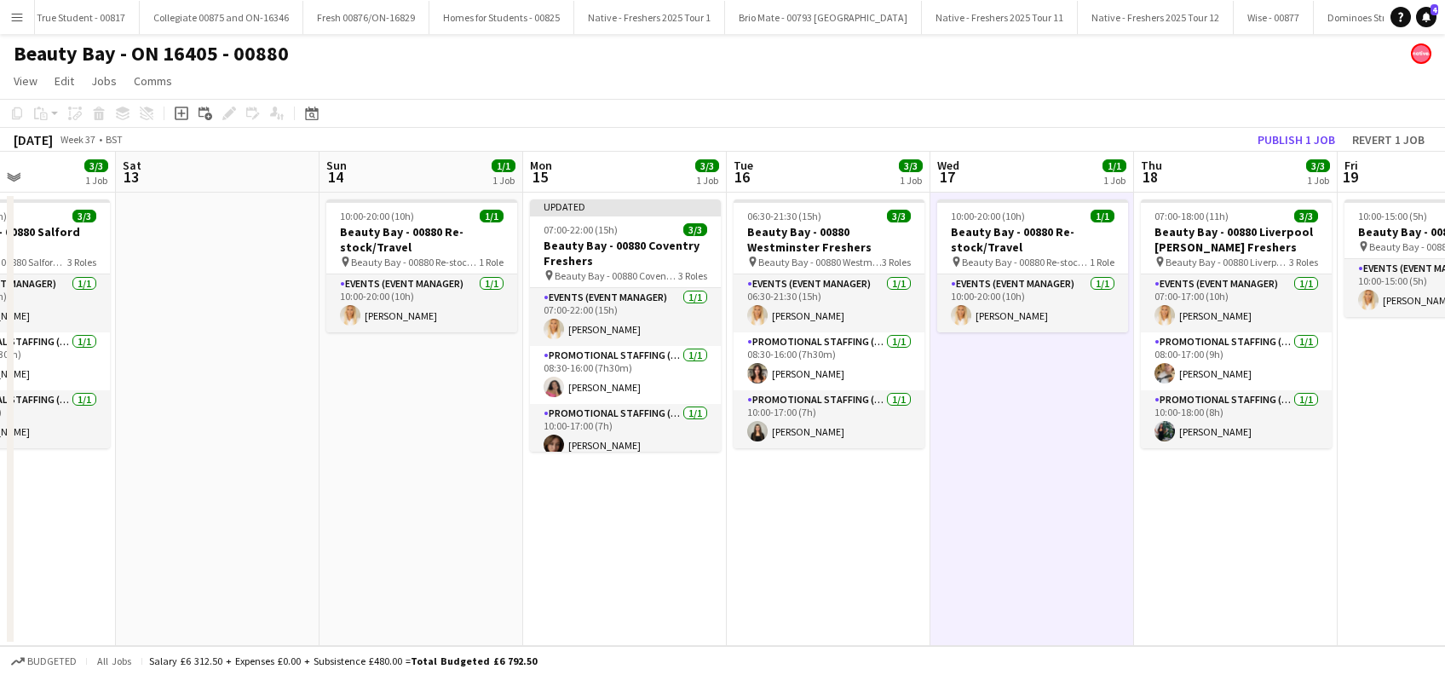
drag, startPoint x: 1302, startPoint y: 561, endPoint x: 959, endPoint y: 570, distance: 343.6
click at [959, 570] on app-calendar-viewport "Wed 10 Thu 11 1/1 1 Job Fri 12 3/3 1 Job Sat 13 Sun 14 1/1 1 Job Mon 15 3/3 1 J…" at bounding box center [722, 399] width 1445 height 494
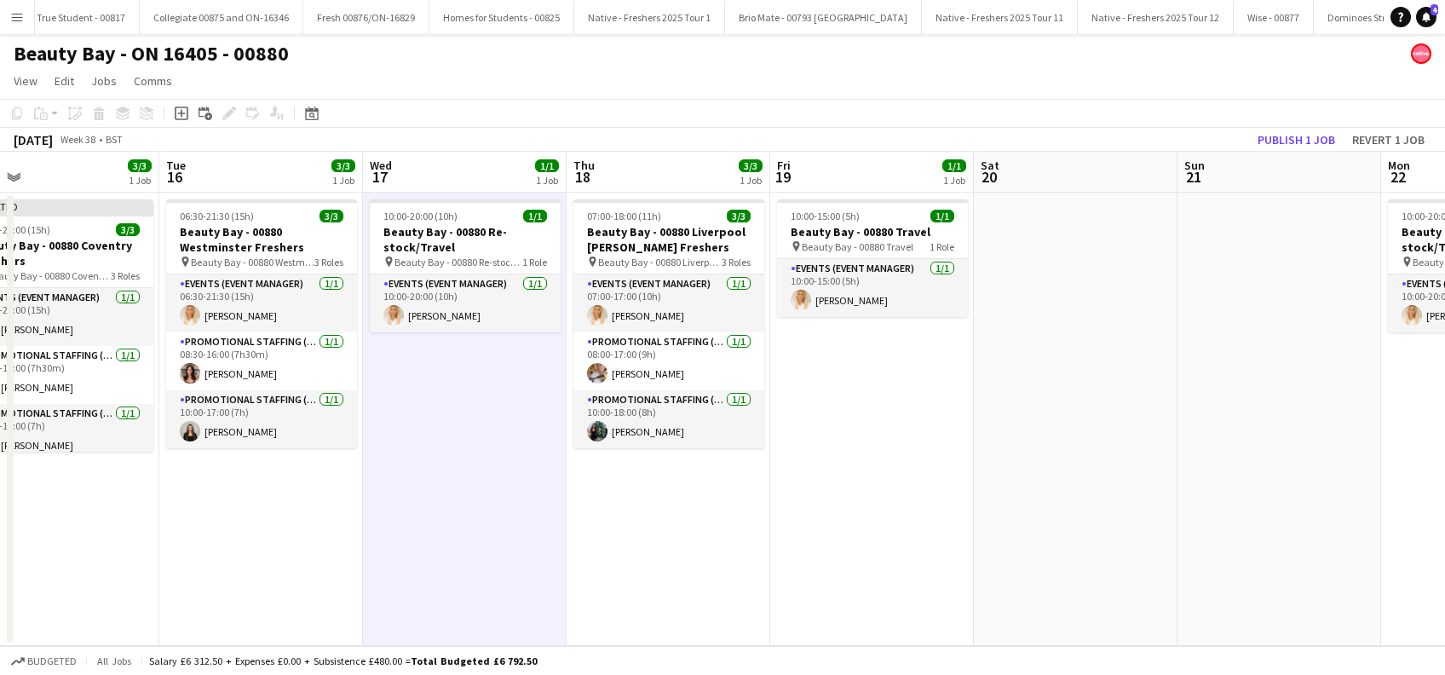
drag, startPoint x: 1279, startPoint y: 528, endPoint x: 1118, endPoint y: 540, distance: 161.6
click at [1118, 540] on app-calendar-viewport "Fri 12 3/3 1 Job Sat 13 Sun 14 1/1 1 Job Mon 15 3/3 1 Job Tue 16 3/3 1 Job Wed …" at bounding box center [722, 399] width 1445 height 494
click at [1295, 134] on button "Publish 1 job" at bounding box center [1296, 140] width 91 height 22
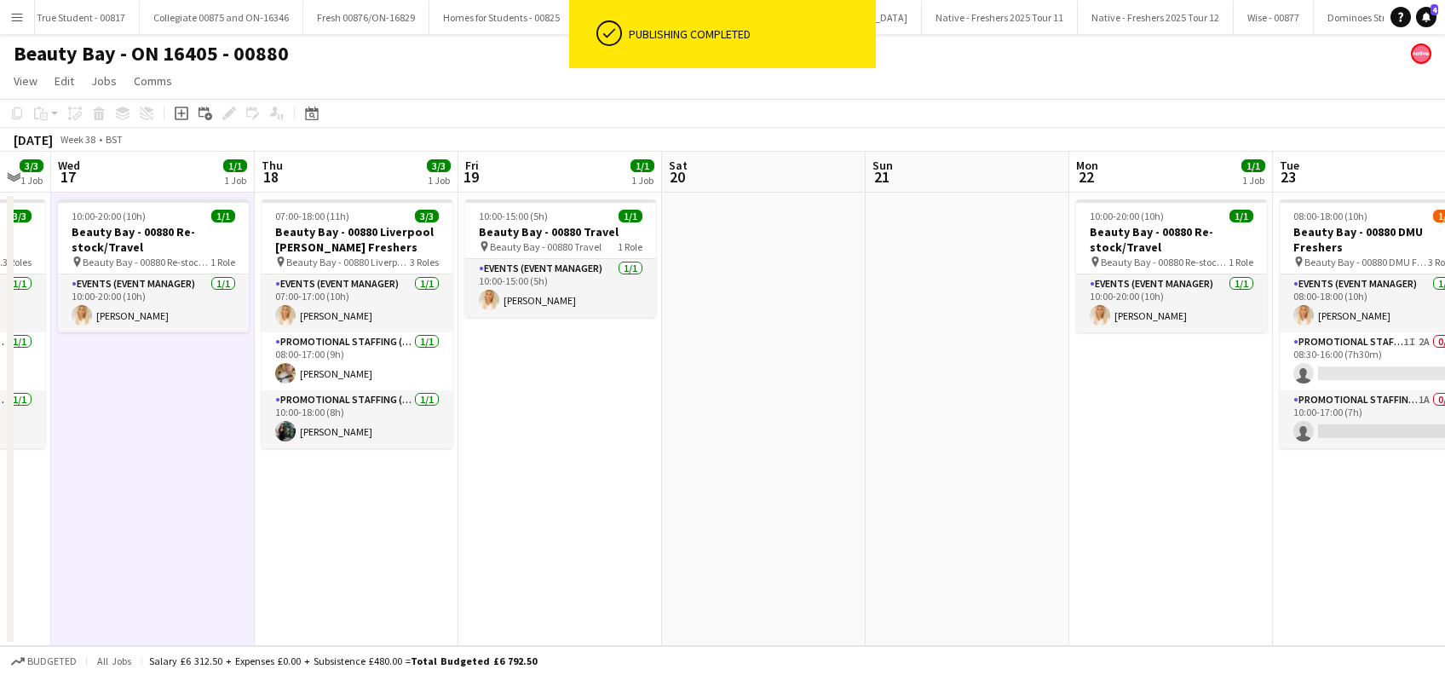
drag, startPoint x: 1228, startPoint y: 413, endPoint x: 912, endPoint y: 431, distance: 316.8
click at [912, 431] on app-calendar-viewport "Sun 14 1/1 1 Job Mon 15 3/3 1 Job Tue 16 3/3 1 Job Wed 17 1/1 1 Job Thu 18 3/3 …" at bounding box center [722, 399] width 1445 height 494
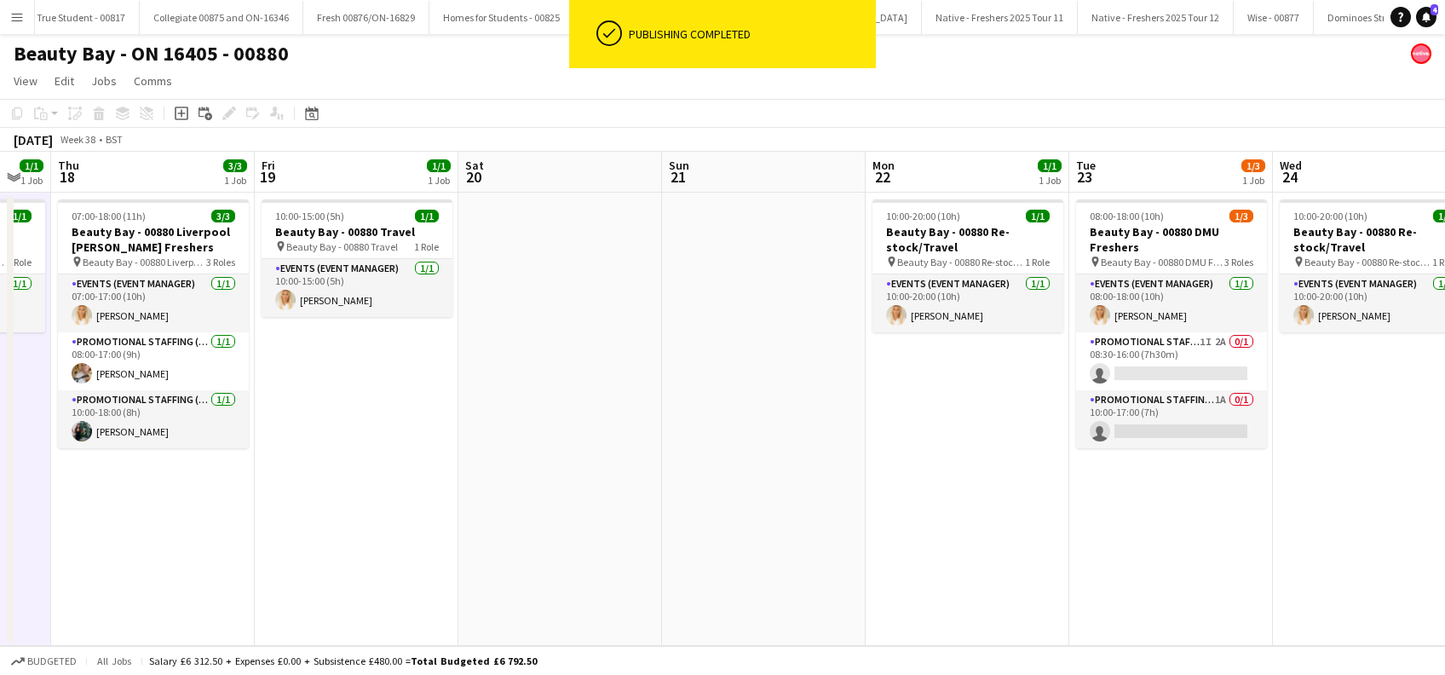
scroll to position [0, 845]
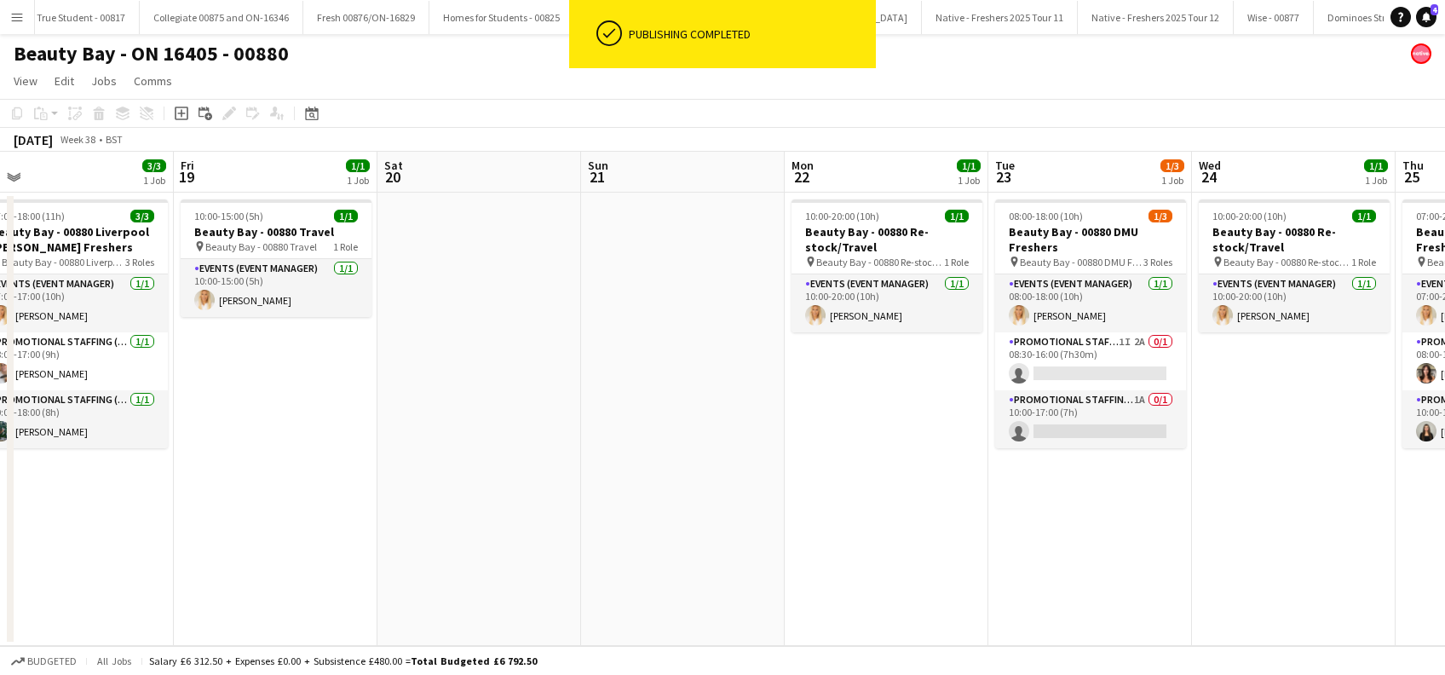
drag, startPoint x: 1259, startPoint y: 471, endPoint x: 981, endPoint y: 470, distance: 277.8
click at [981, 470] on app-calendar-viewport "Sun 14 1/1 1 Job Mon 15 3/3 1 Job Tue 16 3/3 1 Job Wed 17 1/1 1 Job Thu 18 3/3 …" at bounding box center [722, 399] width 1445 height 494
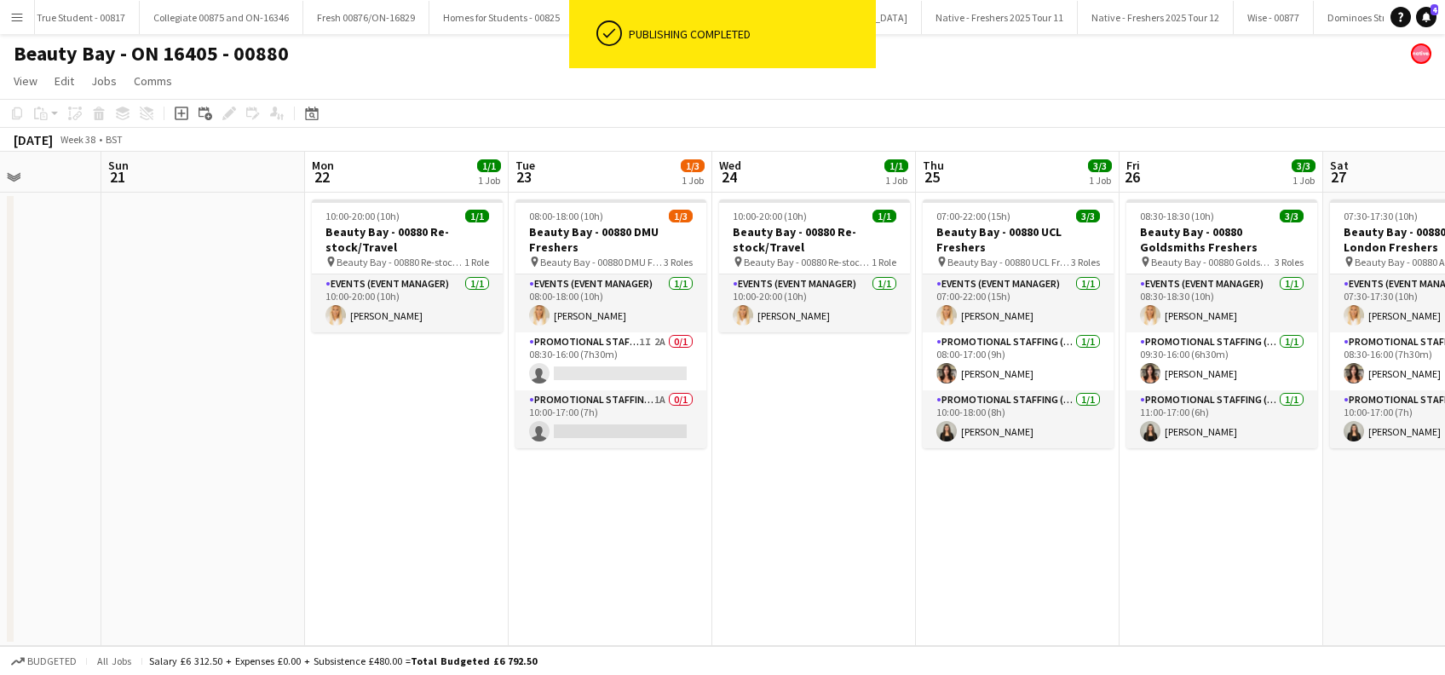
scroll to position [0, 518]
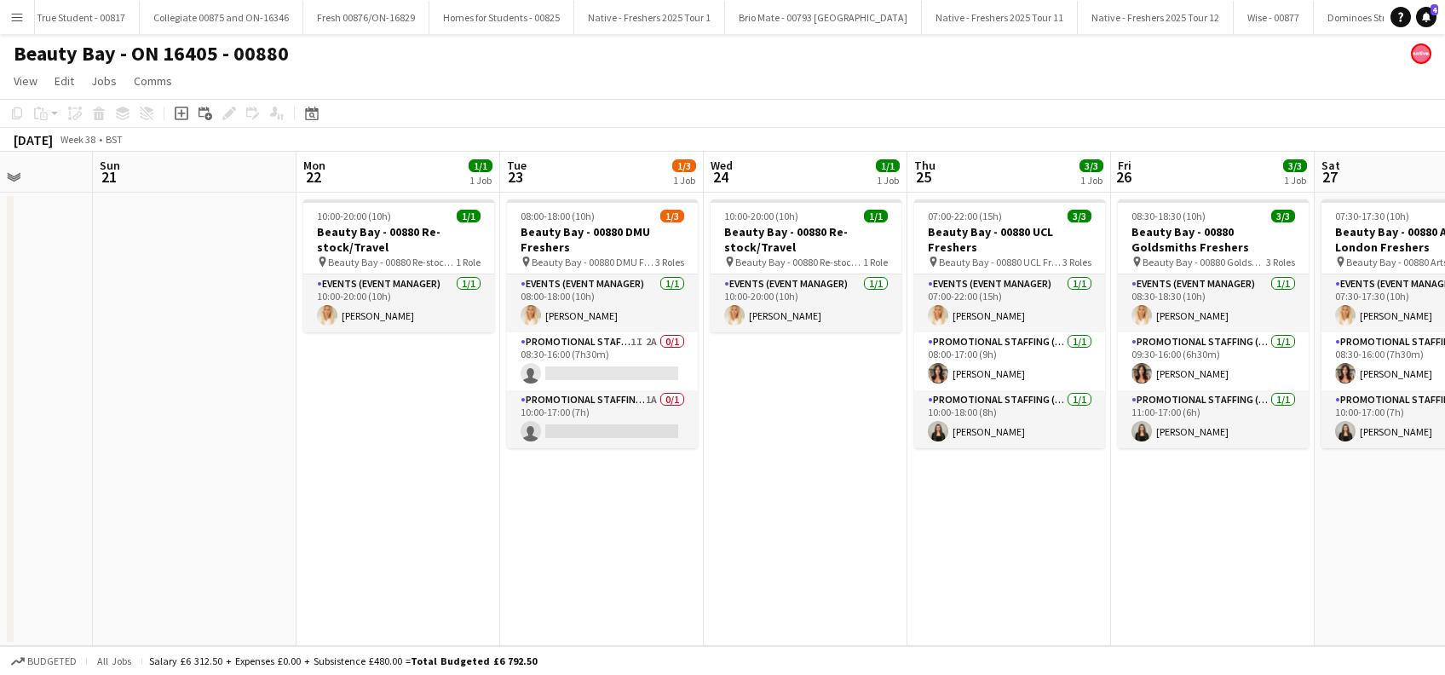
drag, startPoint x: 1290, startPoint y: 497, endPoint x: 802, endPoint y: 495, distance: 488.4
click at [802, 495] on app-calendar-viewport "Thu 18 3/3 1 Job Fri 19 1/1 1 Job Sat 20 Sun 21 Mon 22 1/1 1 Job Tue 23 1/3 1 J…" at bounding box center [722, 399] width 1445 height 494
click at [591, 362] on app-card-role "Promotional Staffing (Brand Ambassadors) 1I 2A 0/1 08:30-16:00 (7h30m) single-n…" at bounding box center [602, 361] width 191 height 58
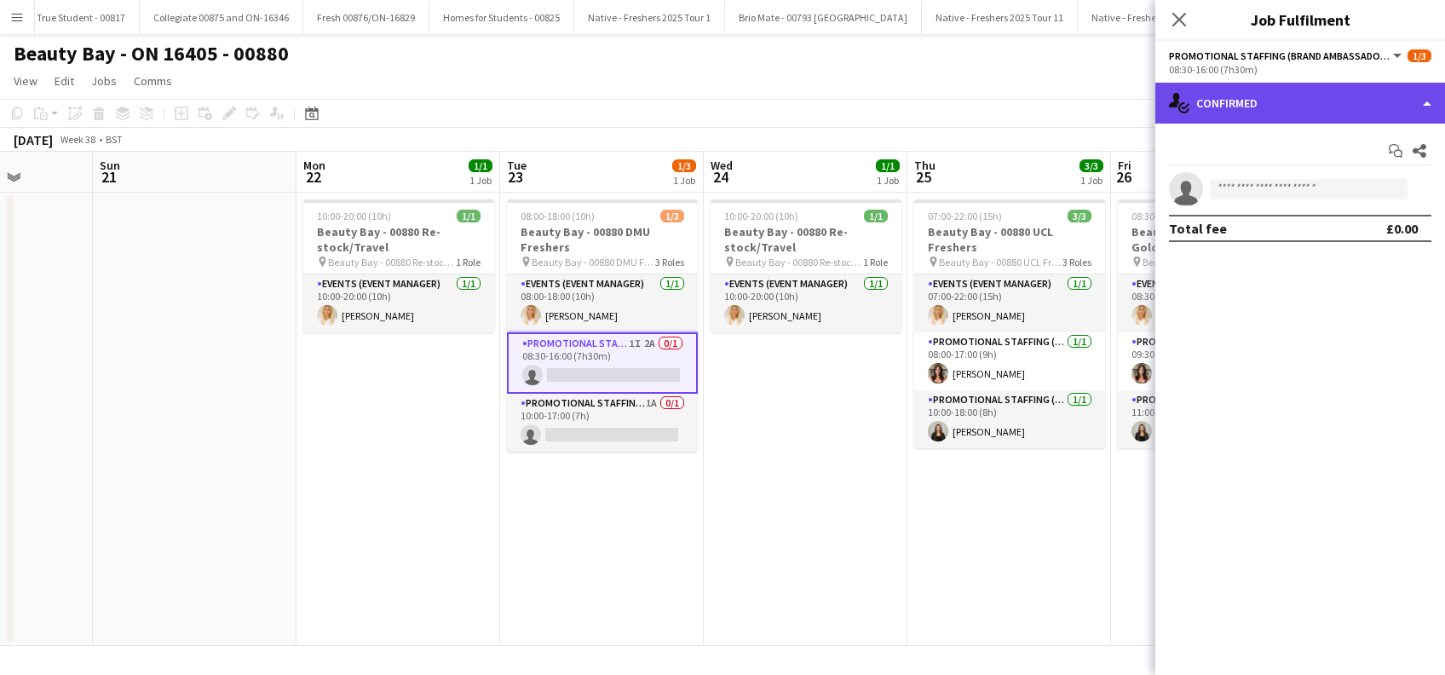
click at [1273, 102] on div "single-neutral-actions-check-2 Confirmed" at bounding box center [1301, 103] width 290 height 41
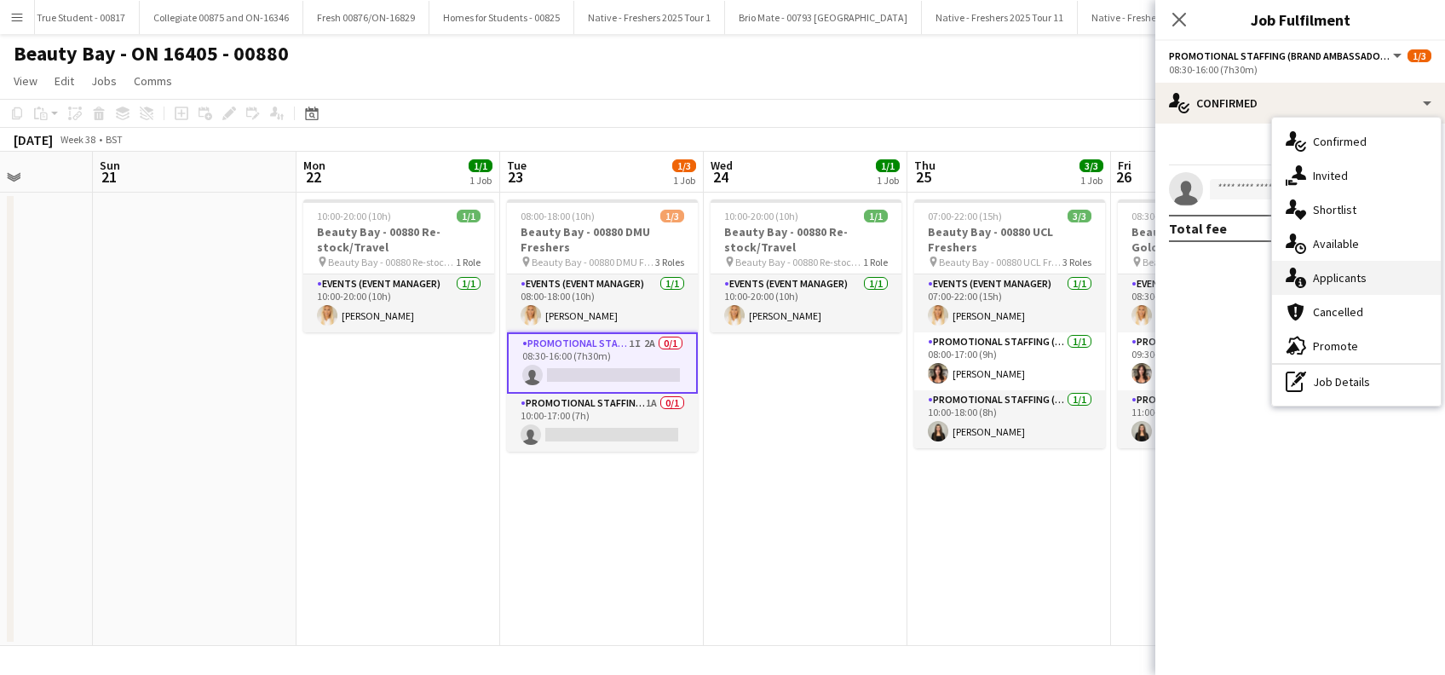
click at [1333, 283] on span "Applicants" at bounding box center [1340, 277] width 54 height 15
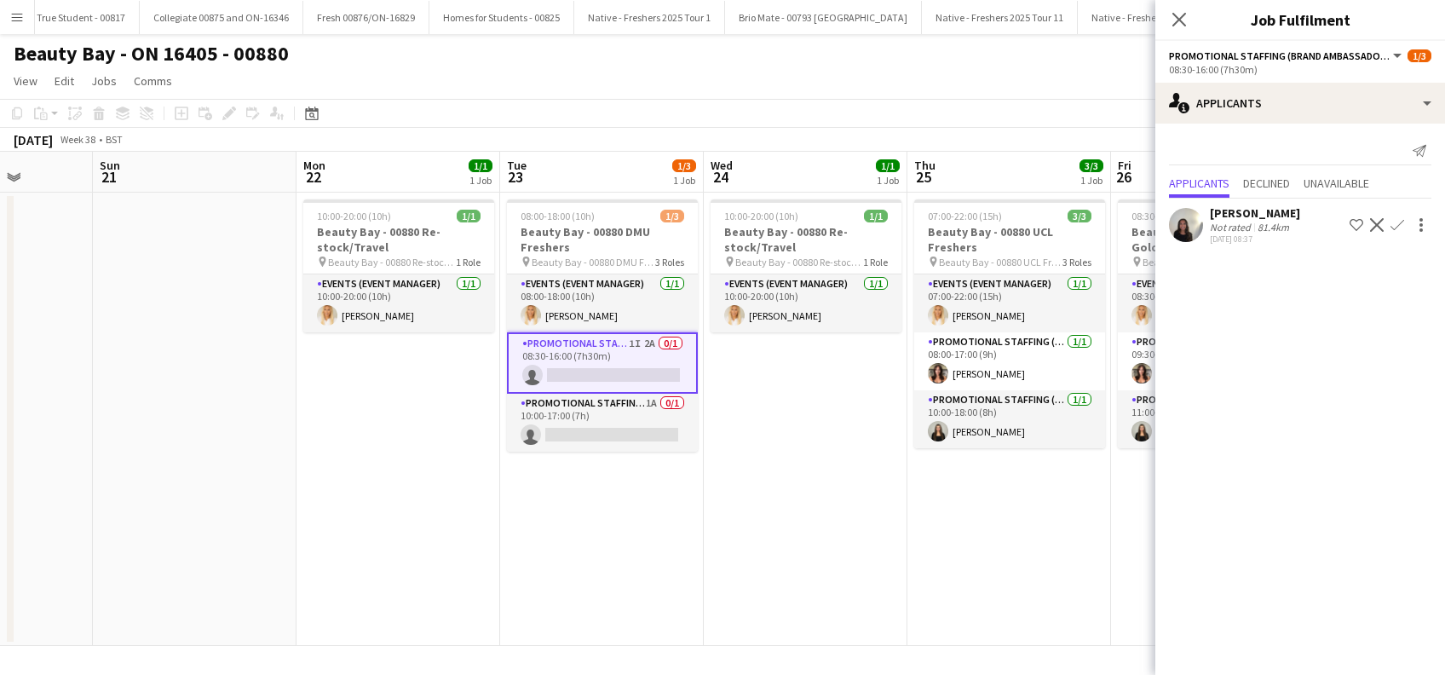
click at [1398, 226] on app-icon "Confirm" at bounding box center [1398, 225] width 14 height 14
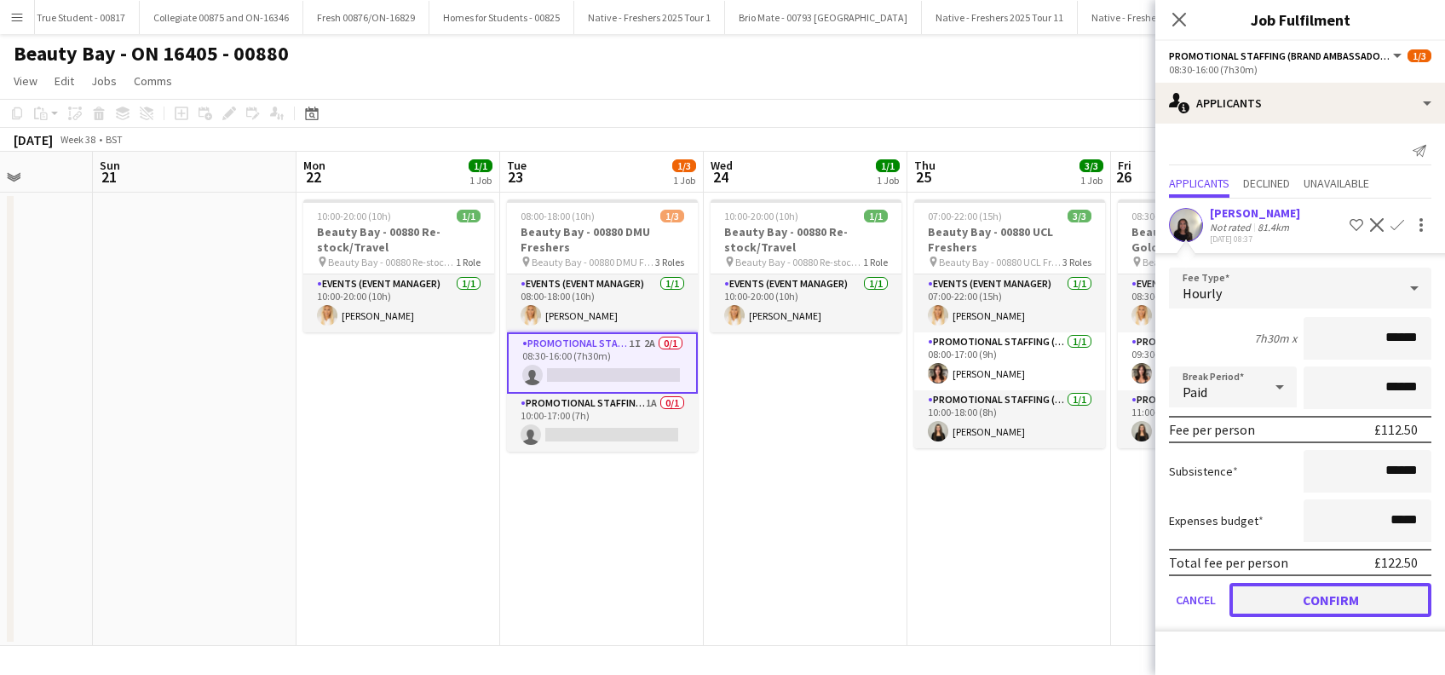
click at [1325, 598] on button "Confirm" at bounding box center [1331, 600] width 202 height 34
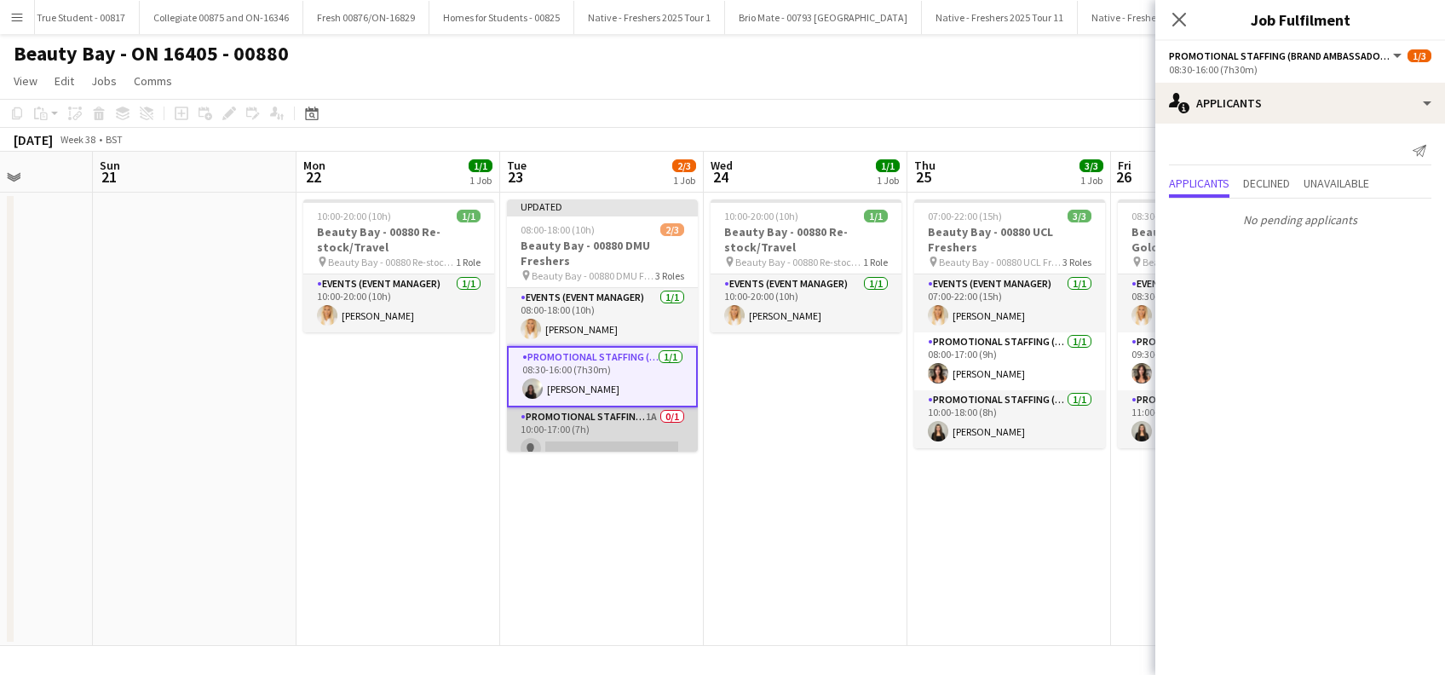
click at [606, 434] on app-card-role "Promotional Staffing (Brand Ambassadors) 1A 0/1 10:00-17:00 (7h) single-neutral…" at bounding box center [602, 436] width 191 height 58
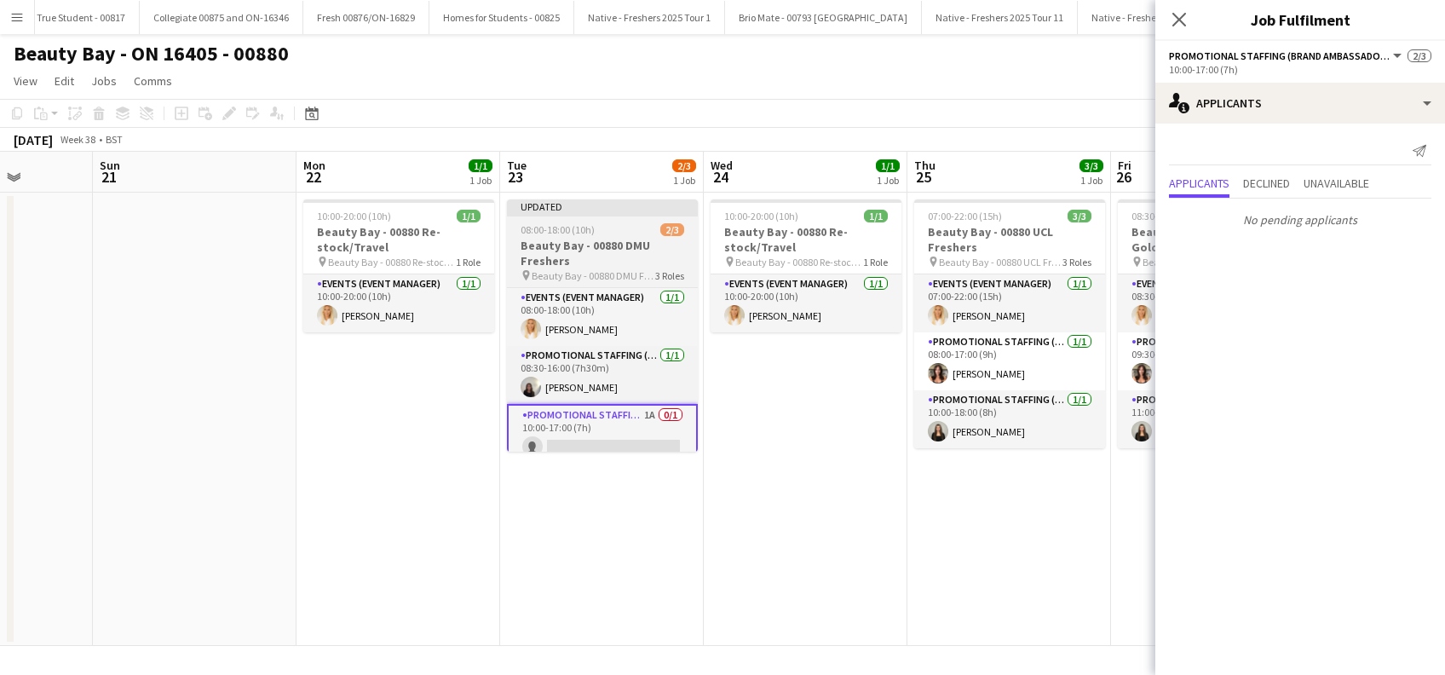
scroll to position [13, 0]
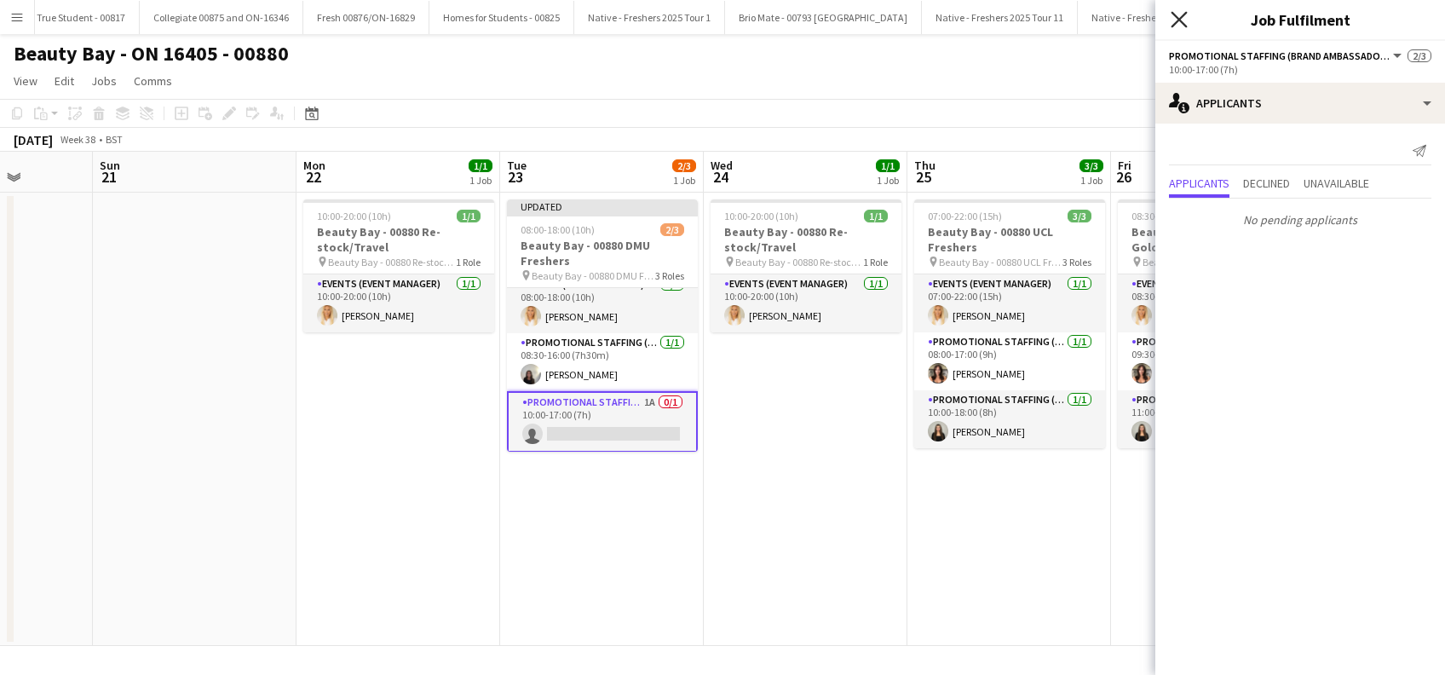
click at [1185, 15] on icon at bounding box center [1179, 19] width 16 height 16
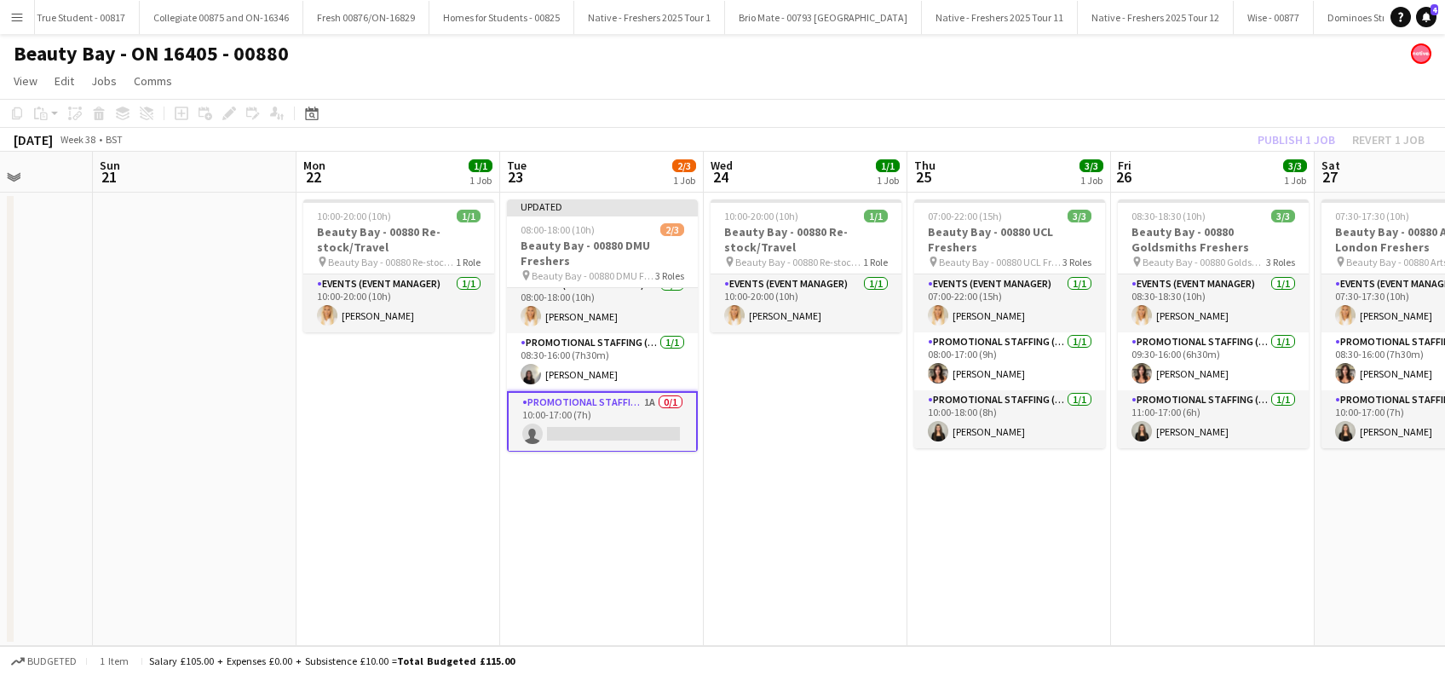
click at [834, 470] on app-date-cell "10:00-20:00 (10h) 1/1 Beauty Bay - 00880 Re-stock/Travel pin Beauty Bay - 00880…" at bounding box center [806, 419] width 204 height 453
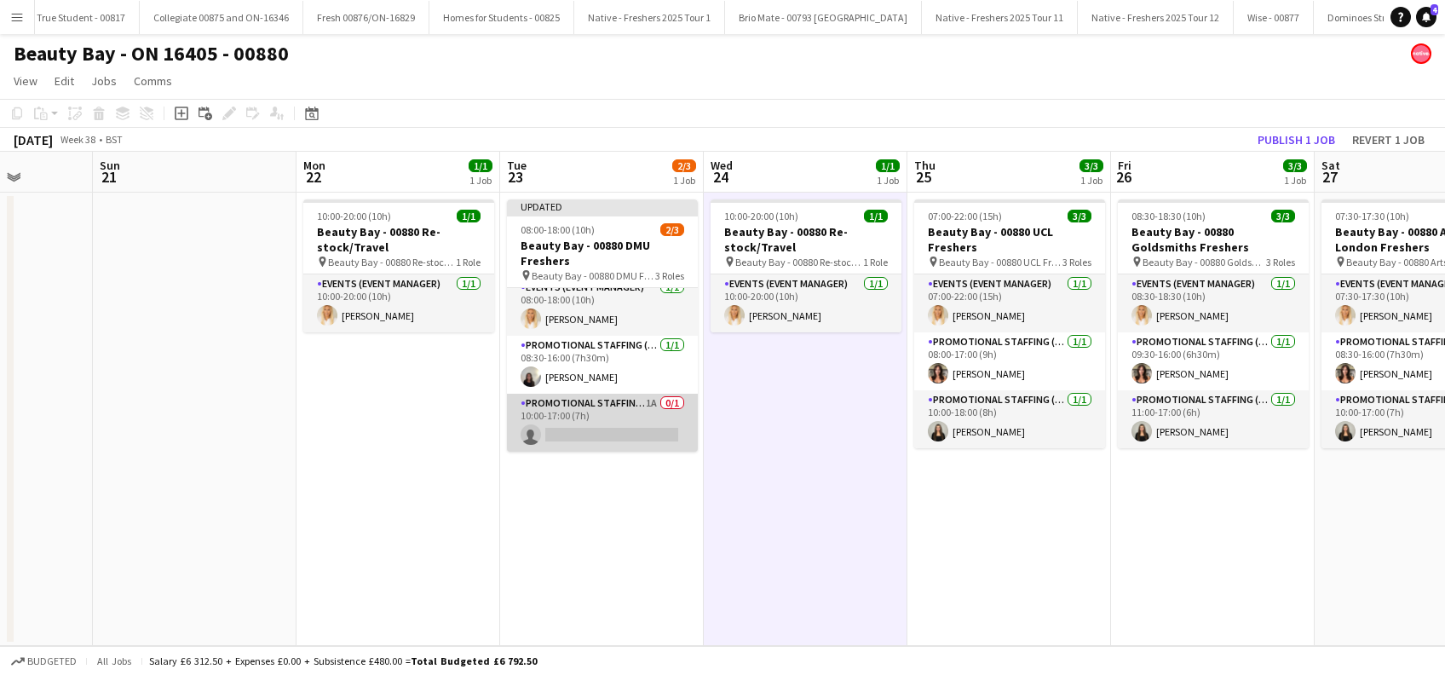
click at [614, 433] on app-card-role "Promotional Staffing (Brand Ambassadors) 1A 0/1 10:00-17:00 (7h) single-neutral…" at bounding box center [602, 423] width 191 height 58
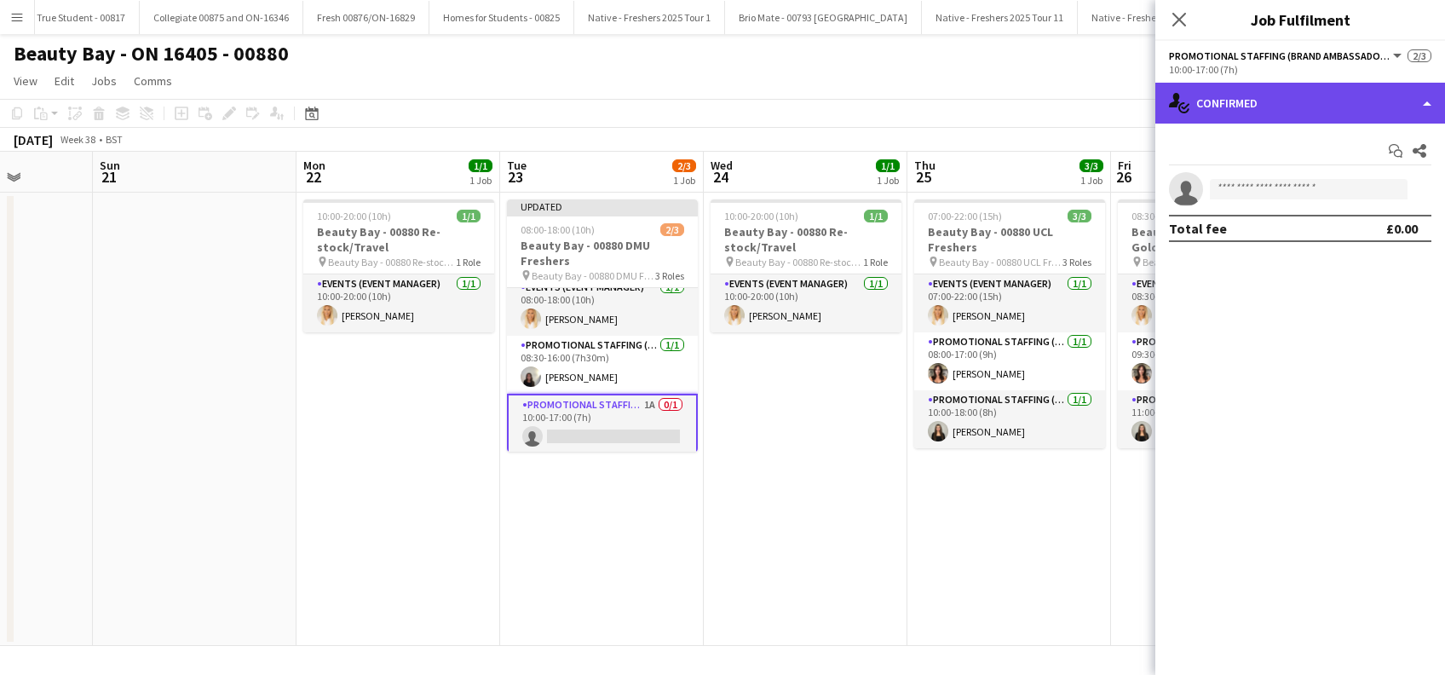
click at [1246, 112] on div "single-neutral-actions-check-2 Confirmed" at bounding box center [1301, 103] width 290 height 41
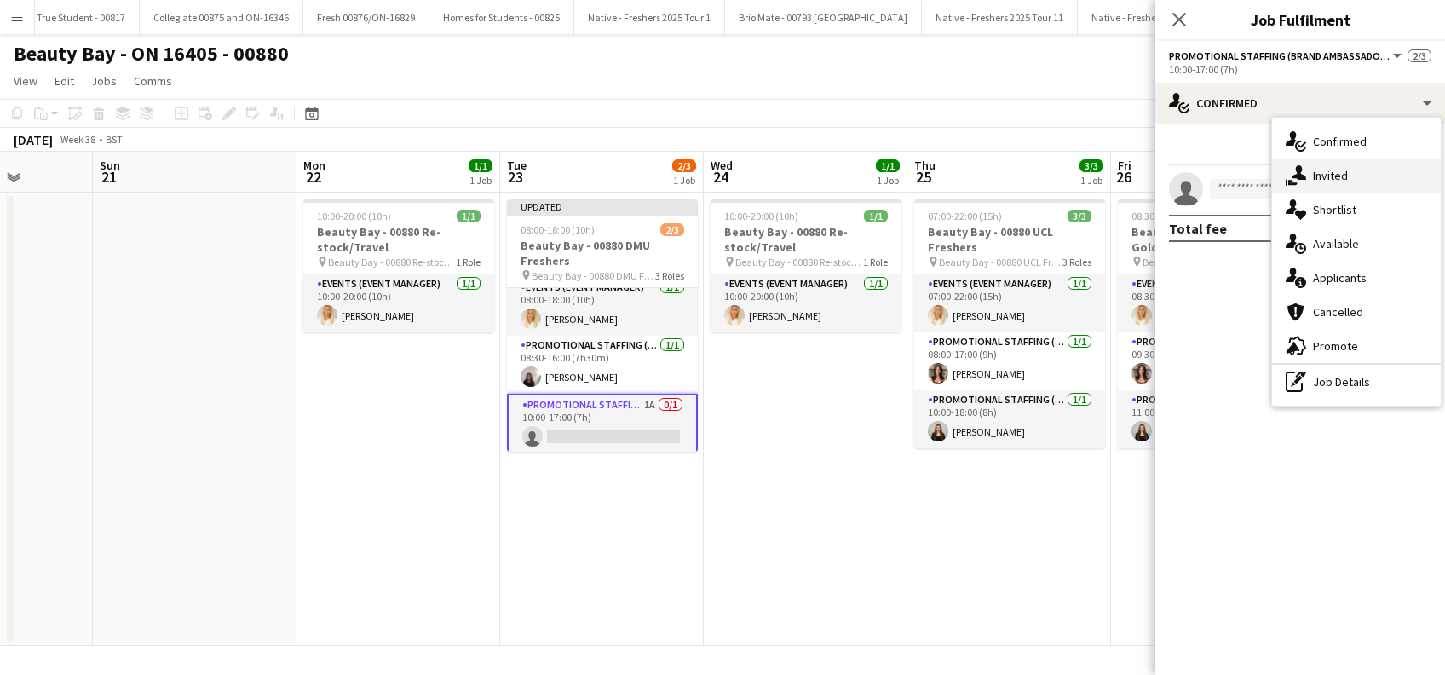
click at [1336, 176] on span "Invited" at bounding box center [1330, 175] width 35 height 15
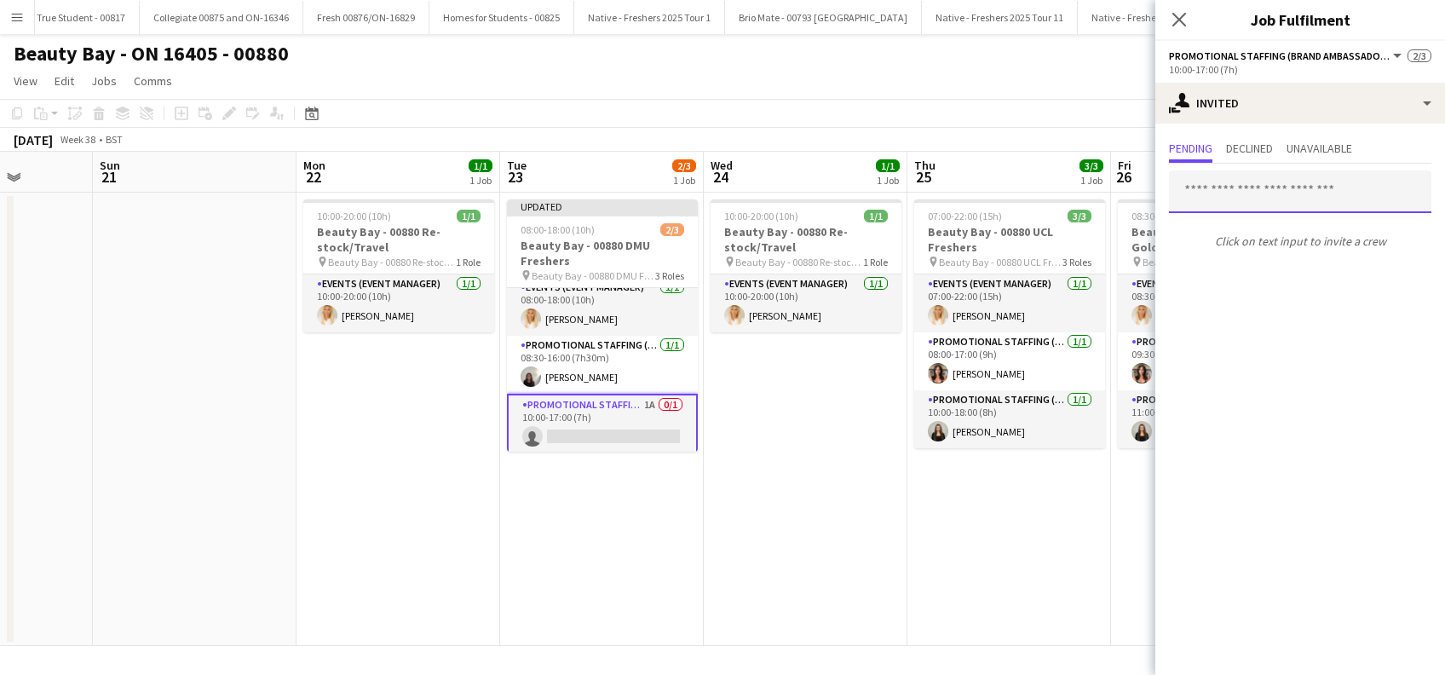
click at [1220, 185] on input "text" at bounding box center [1300, 191] width 263 height 43
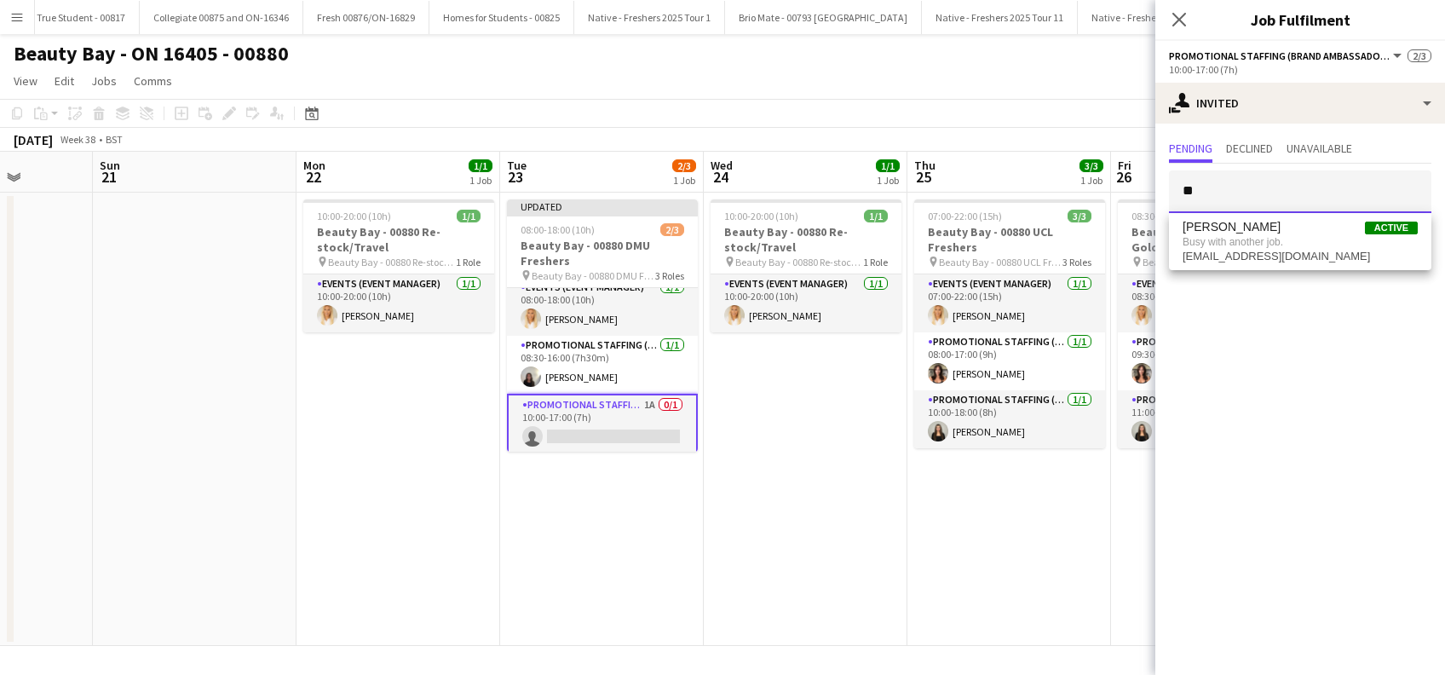
type input "*"
type input "**********"
click at [1176, 17] on icon at bounding box center [1179, 19] width 16 height 16
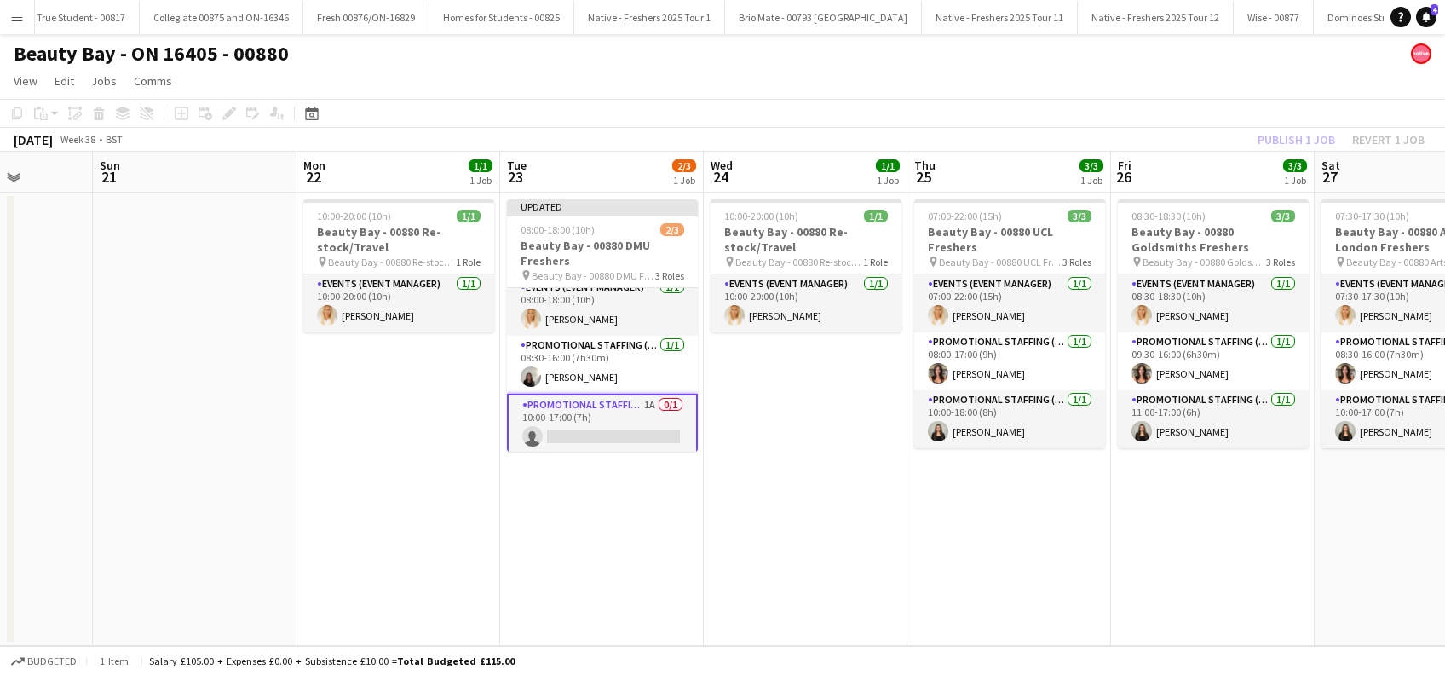
click at [795, 494] on app-date-cell "10:00-20:00 (10h) 1/1 Beauty Bay - 00880 Re-stock/Travel pin Beauty Bay - 00880…" at bounding box center [806, 419] width 204 height 453
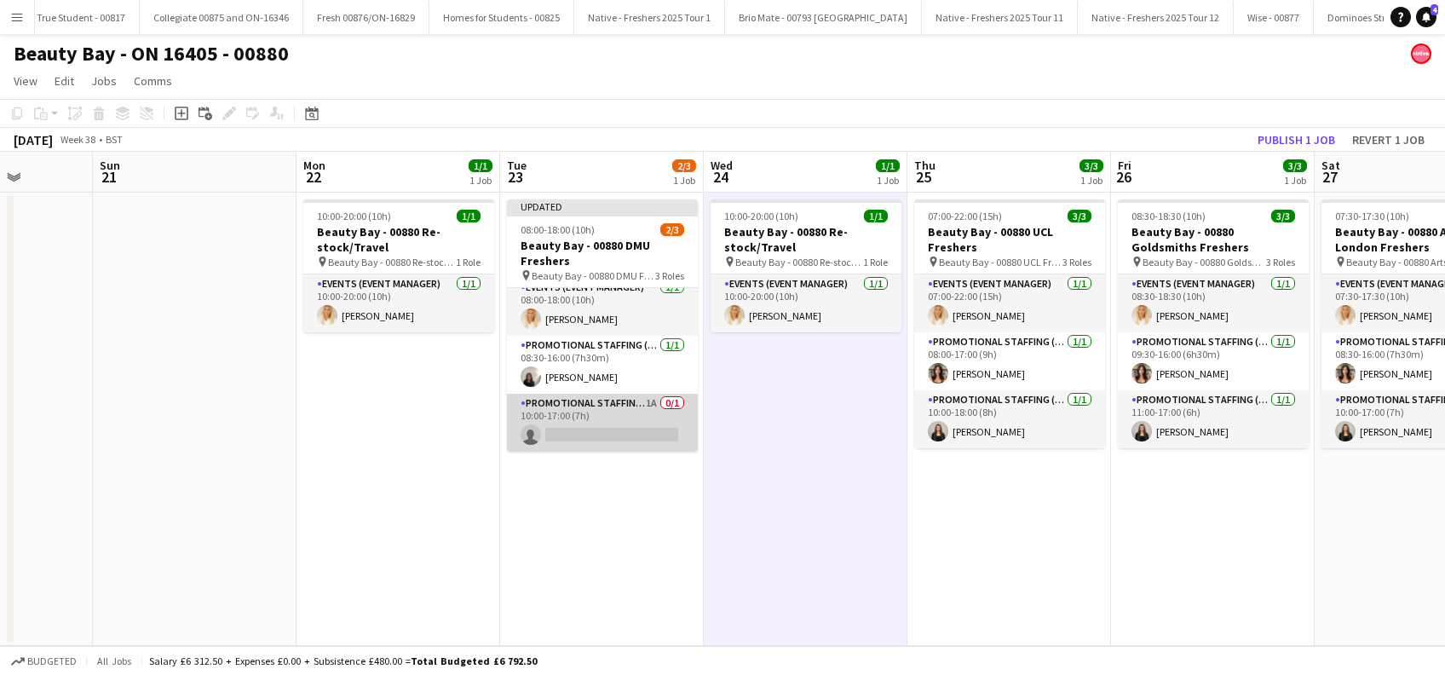
click at [619, 436] on app-card-role "Promotional Staffing (Brand Ambassadors) 1A 0/1 10:00-17:00 (7h) single-neutral…" at bounding box center [602, 423] width 191 height 58
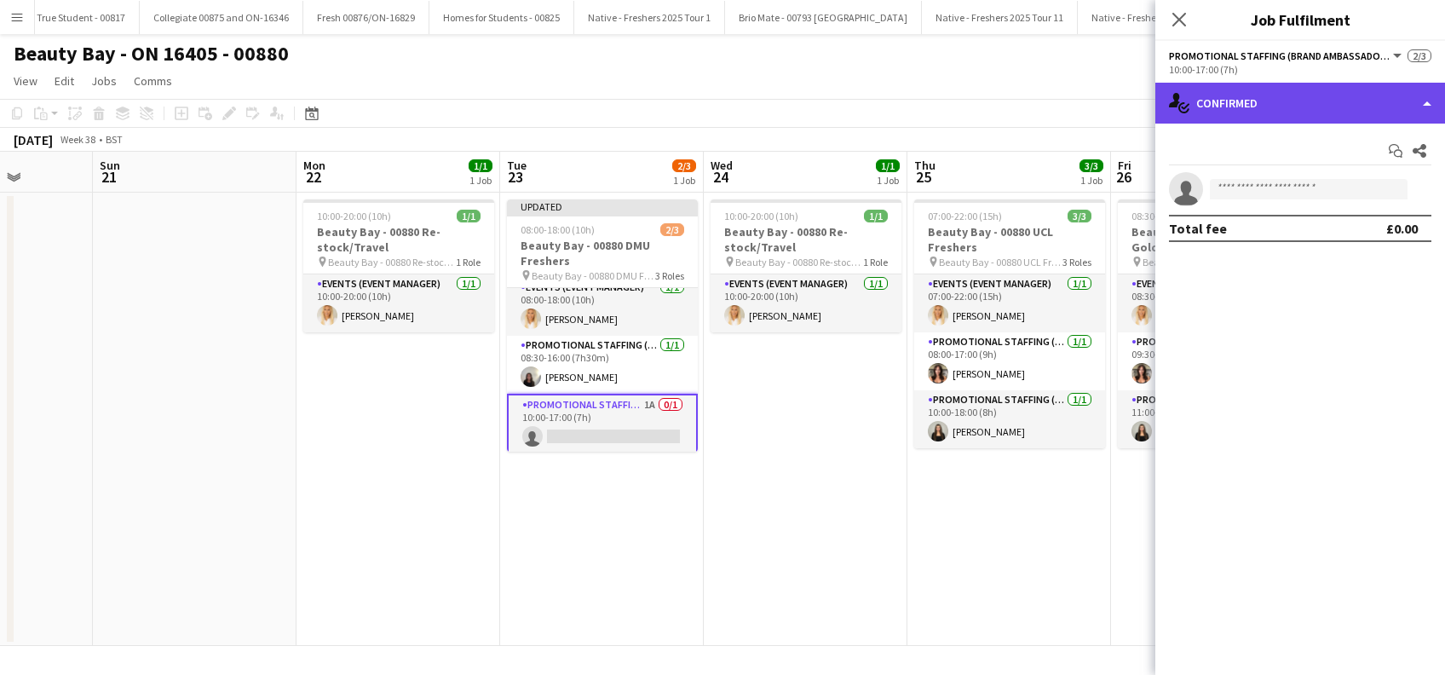
click at [1305, 95] on div "single-neutral-actions-check-2 Confirmed" at bounding box center [1301, 103] width 290 height 41
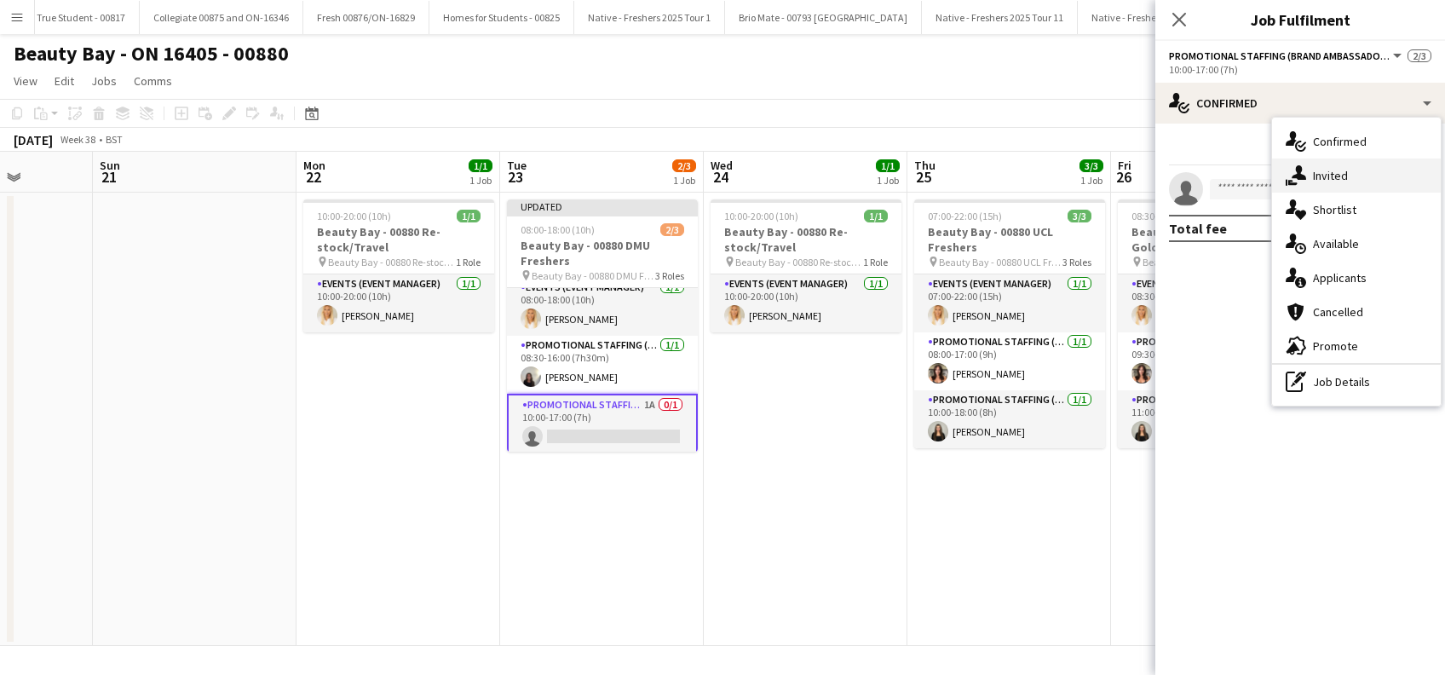
click at [1341, 174] on span "Invited" at bounding box center [1330, 175] width 35 height 15
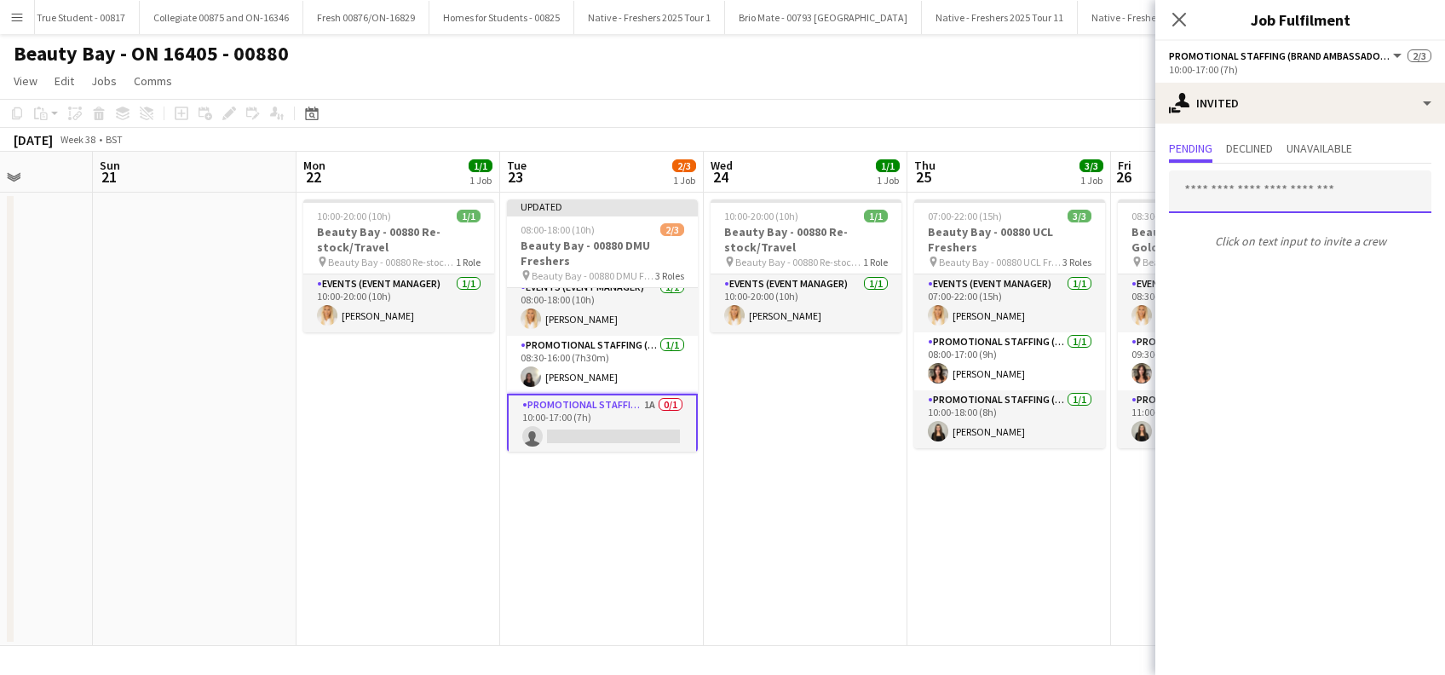
click at [1240, 187] on input "text" at bounding box center [1300, 191] width 263 height 43
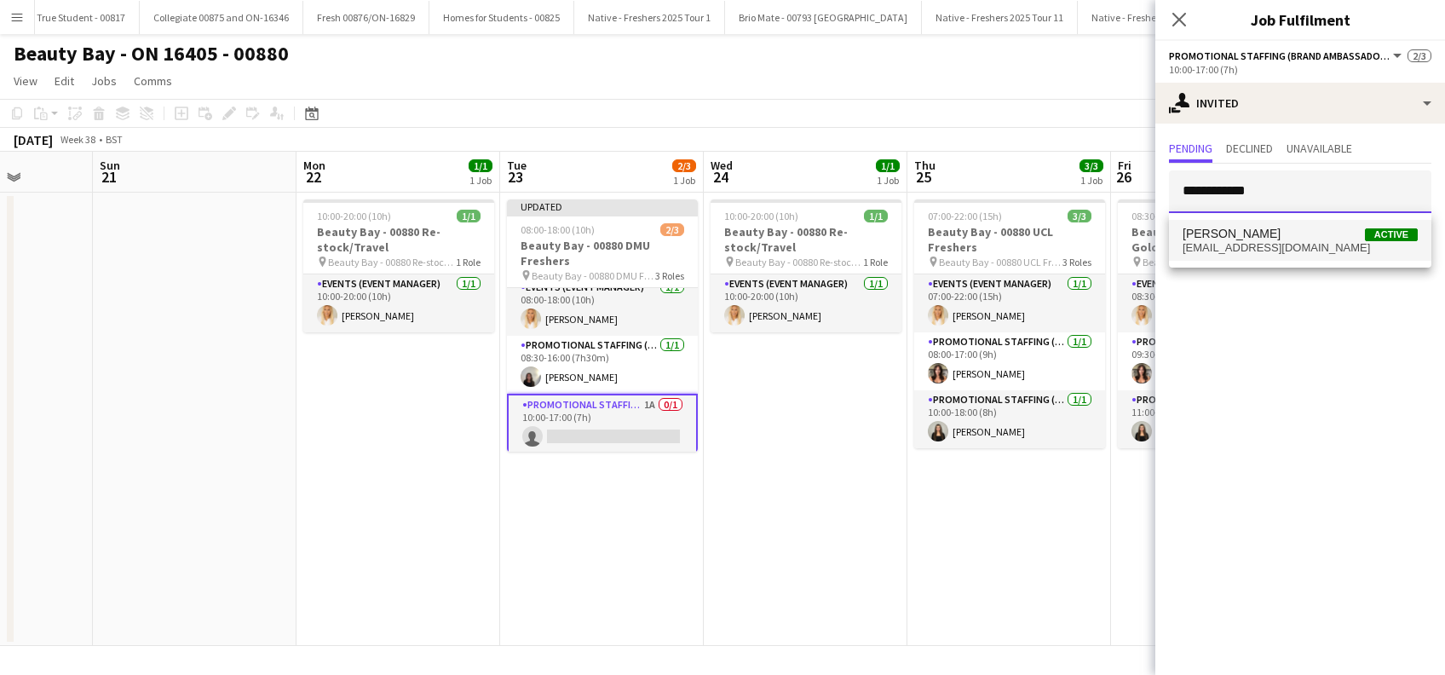
type input "**********"
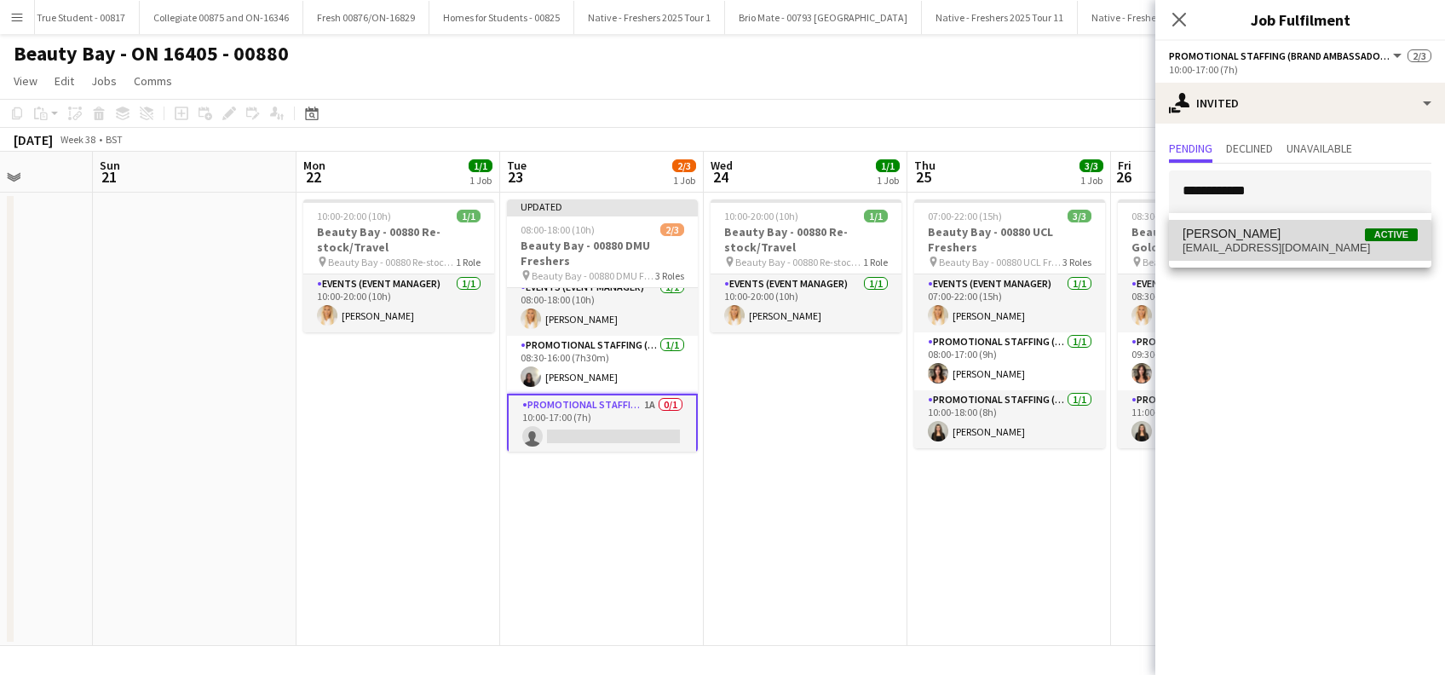
click at [1248, 241] on span "laurahunter81@yahoo.co.uk" at bounding box center [1300, 248] width 235 height 14
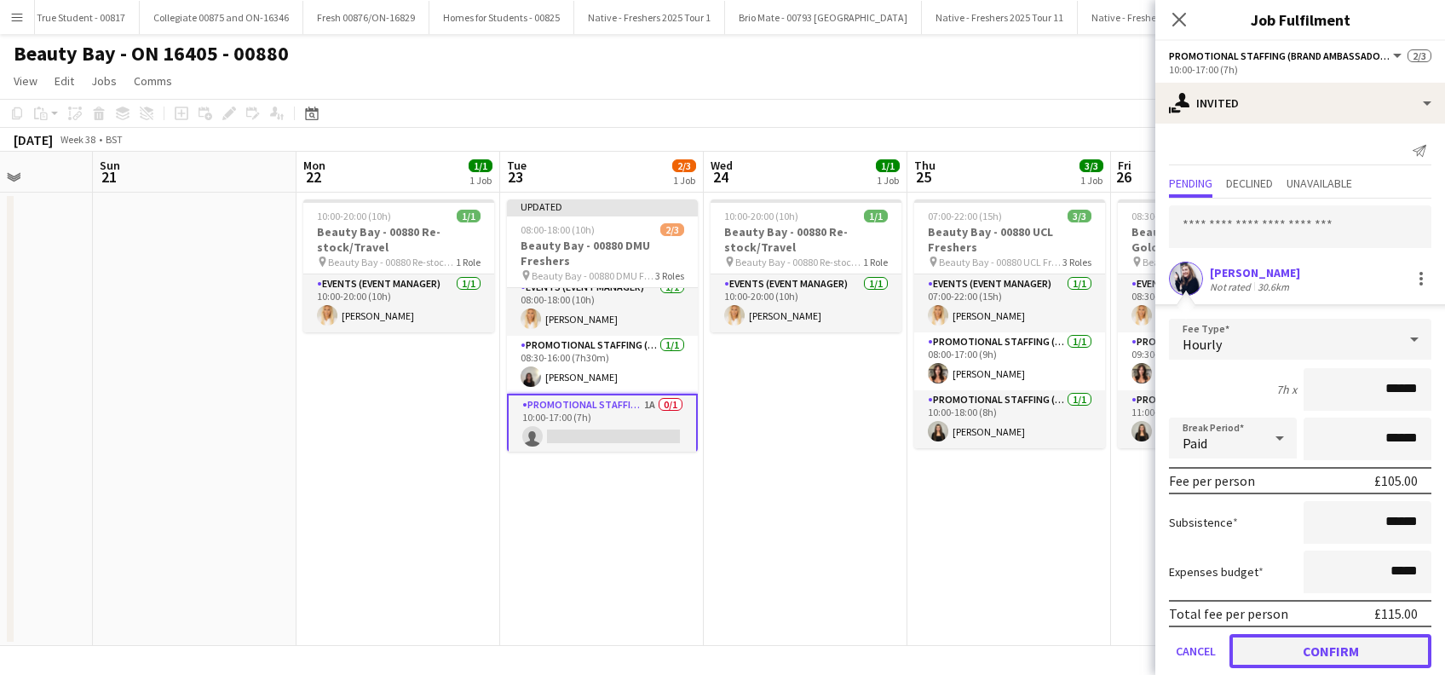
click at [1322, 649] on button "Confirm" at bounding box center [1331, 651] width 202 height 34
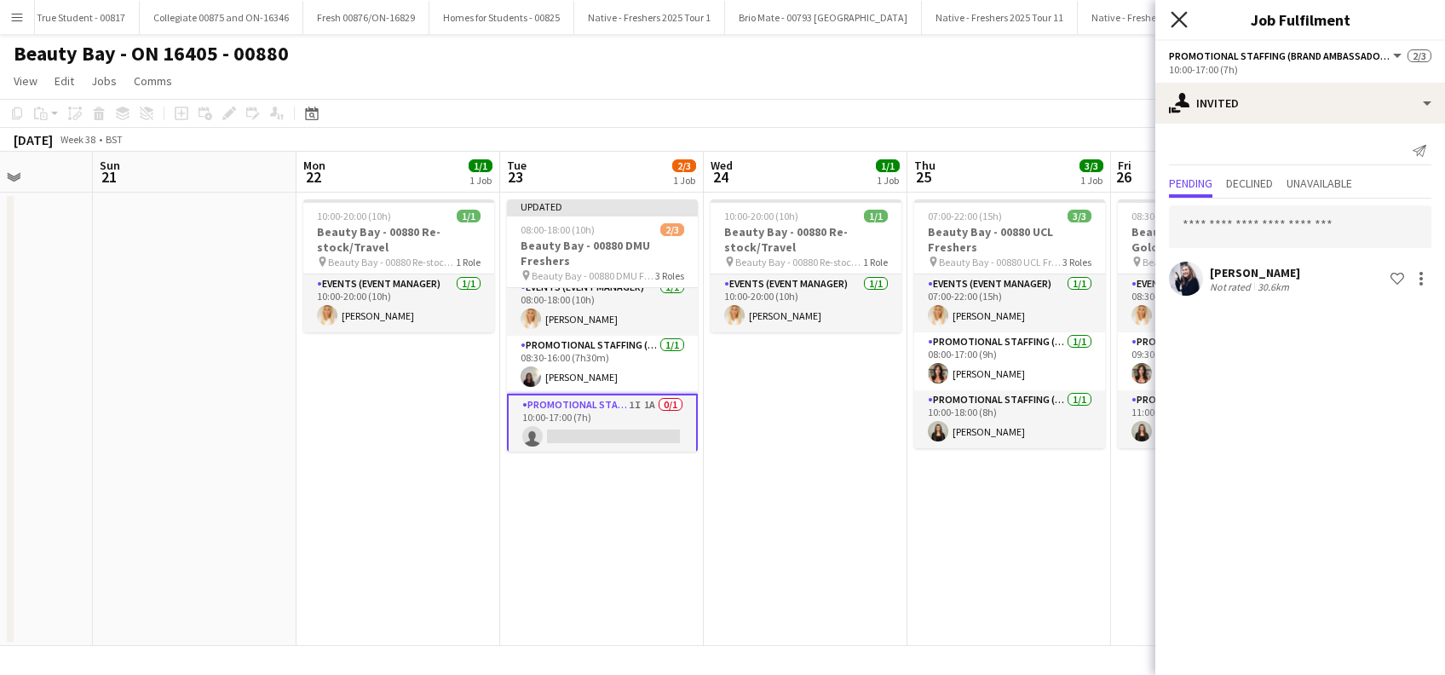
click at [1180, 17] on icon "Close pop-in" at bounding box center [1179, 19] width 16 height 16
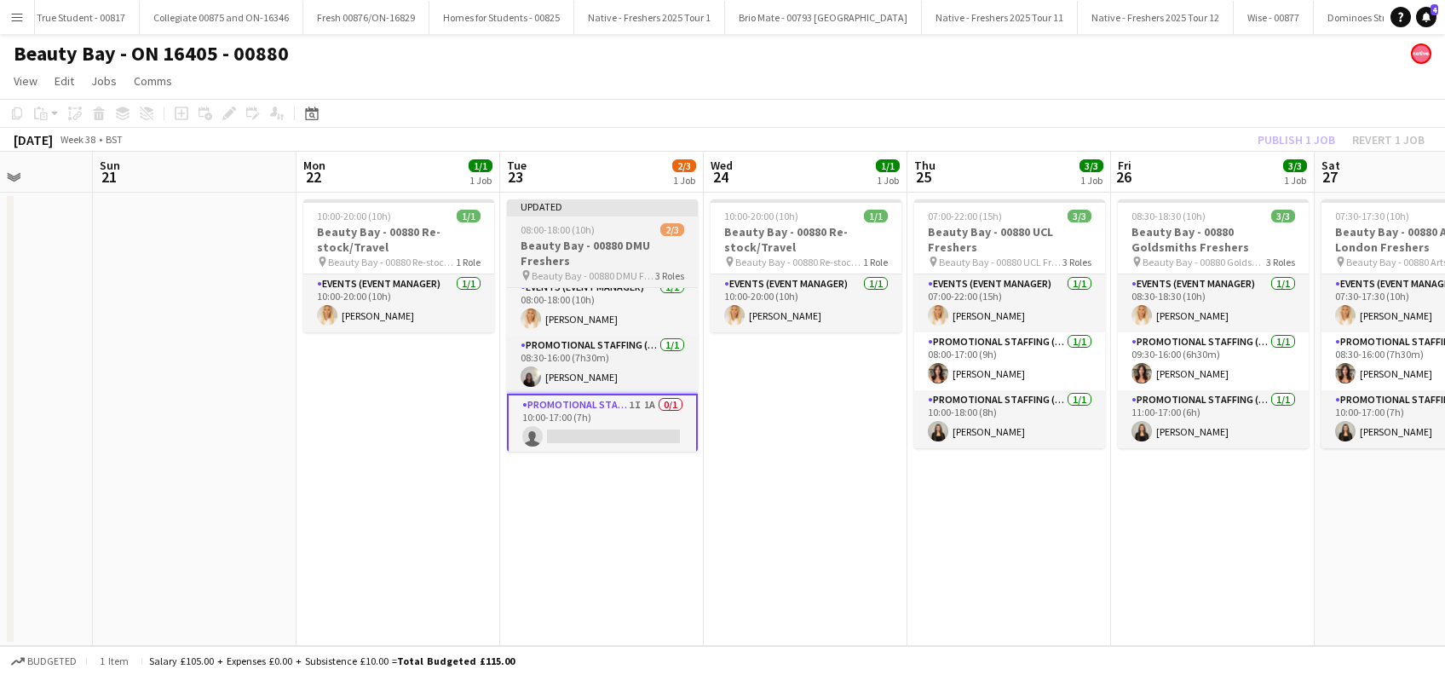
scroll to position [0, 0]
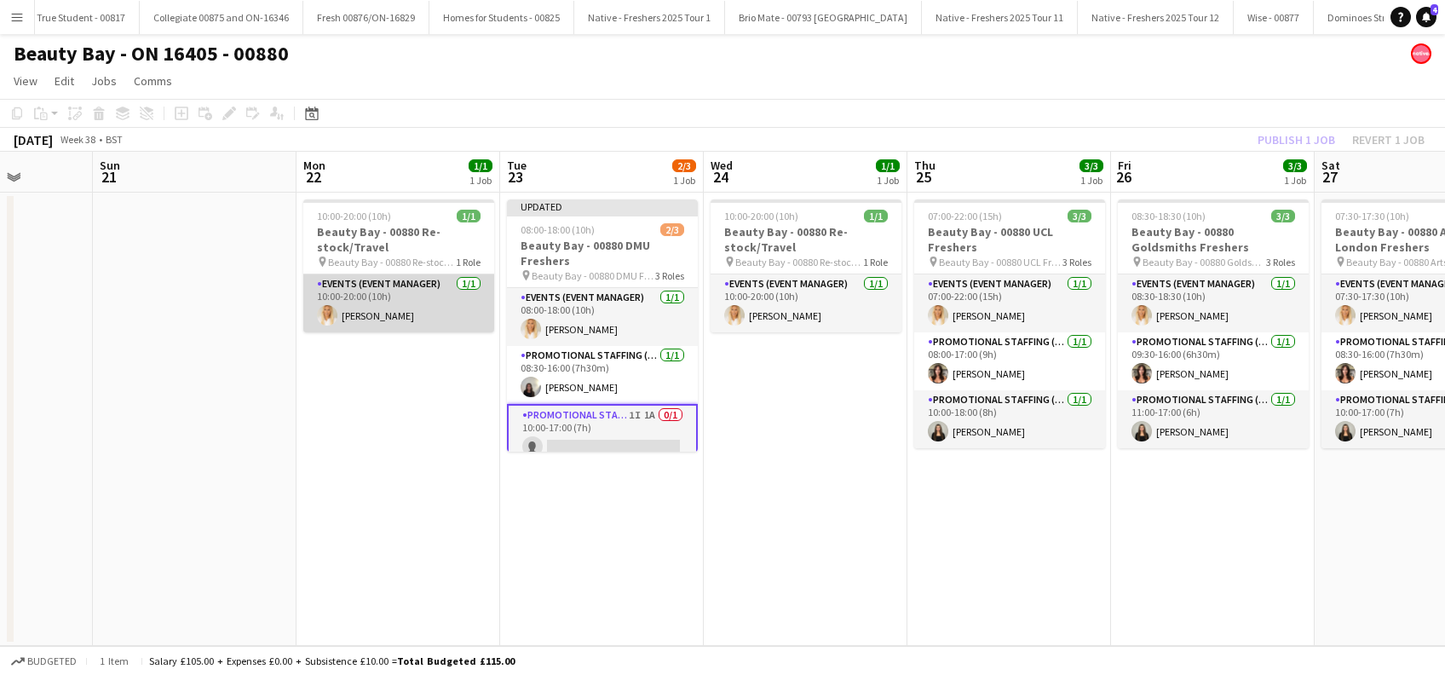
click at [423, 323] on app-card-role "Events (Event Manager) 1/1 10:00-20:00 (10h) Jenny Scott" at bounding box center [398, 303] width 191 height 58
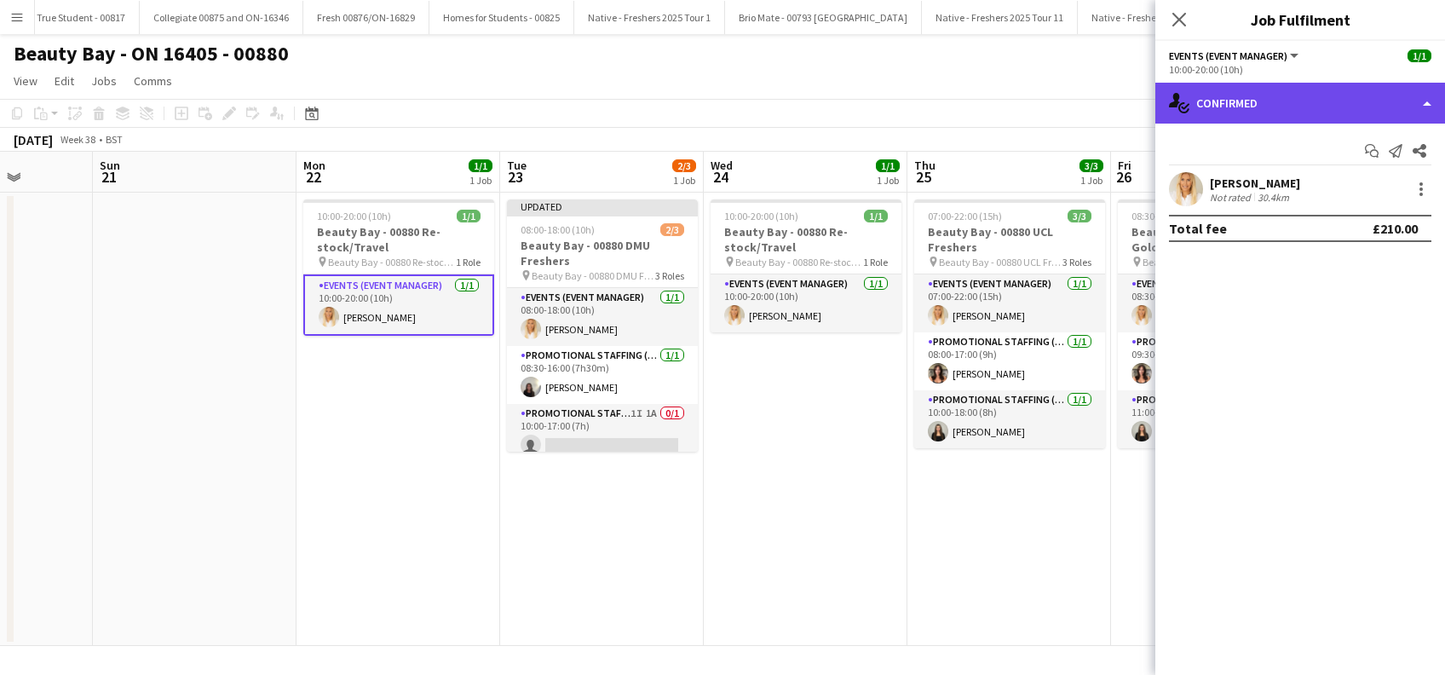
click at [1302, 97] on div "single-neutral-actions-check-2 Confirmed" at bounding box center [1301, 103] width 290 height 41
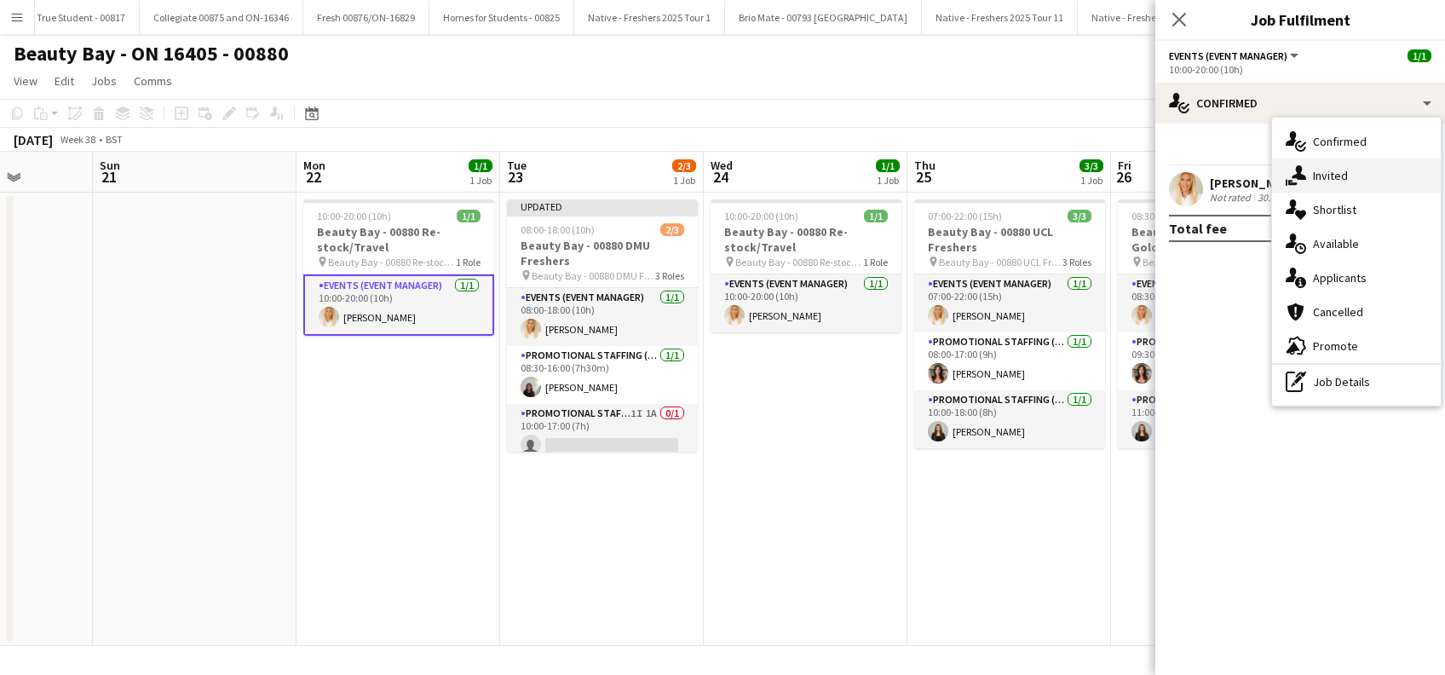
click at [1341, 174] on span "Invited" at bounding box center [1330, 175] width 35 height 15
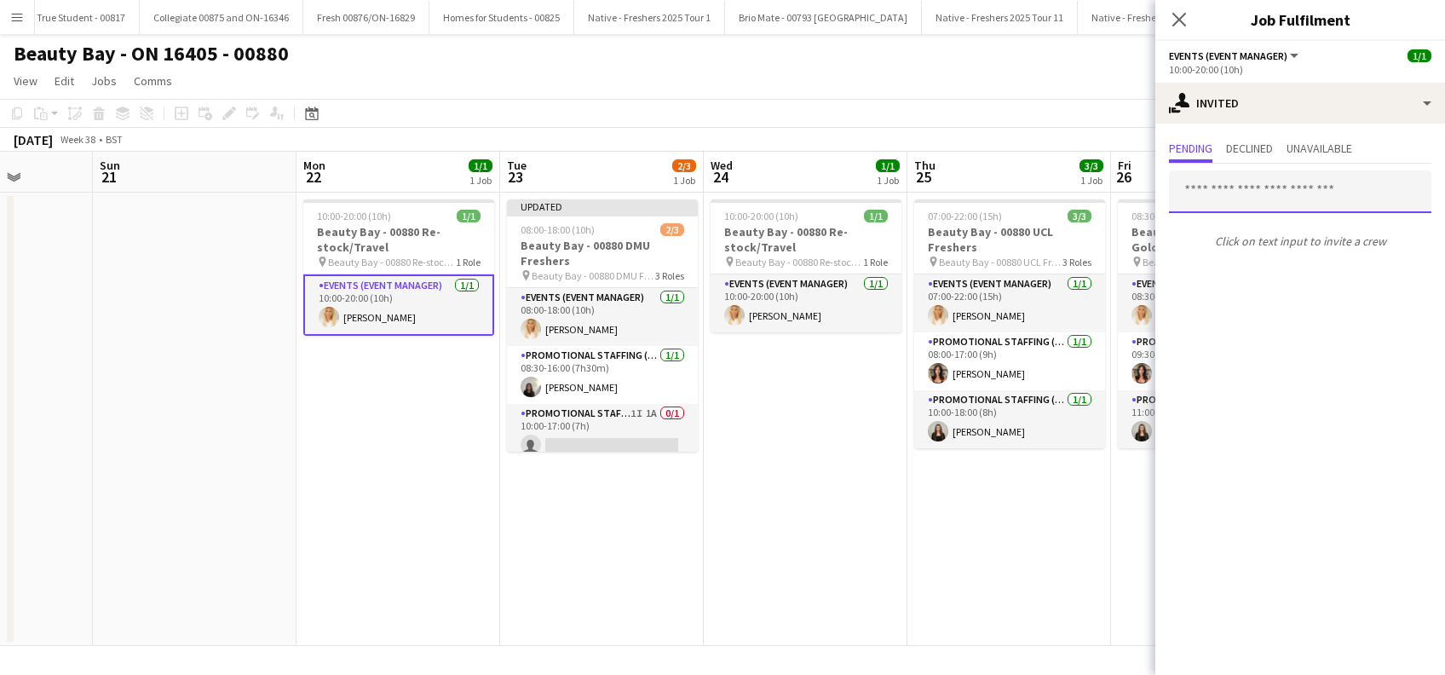
click at [1256, 182] on input "text" at bounding box center [1300, 191] width 263 height 43
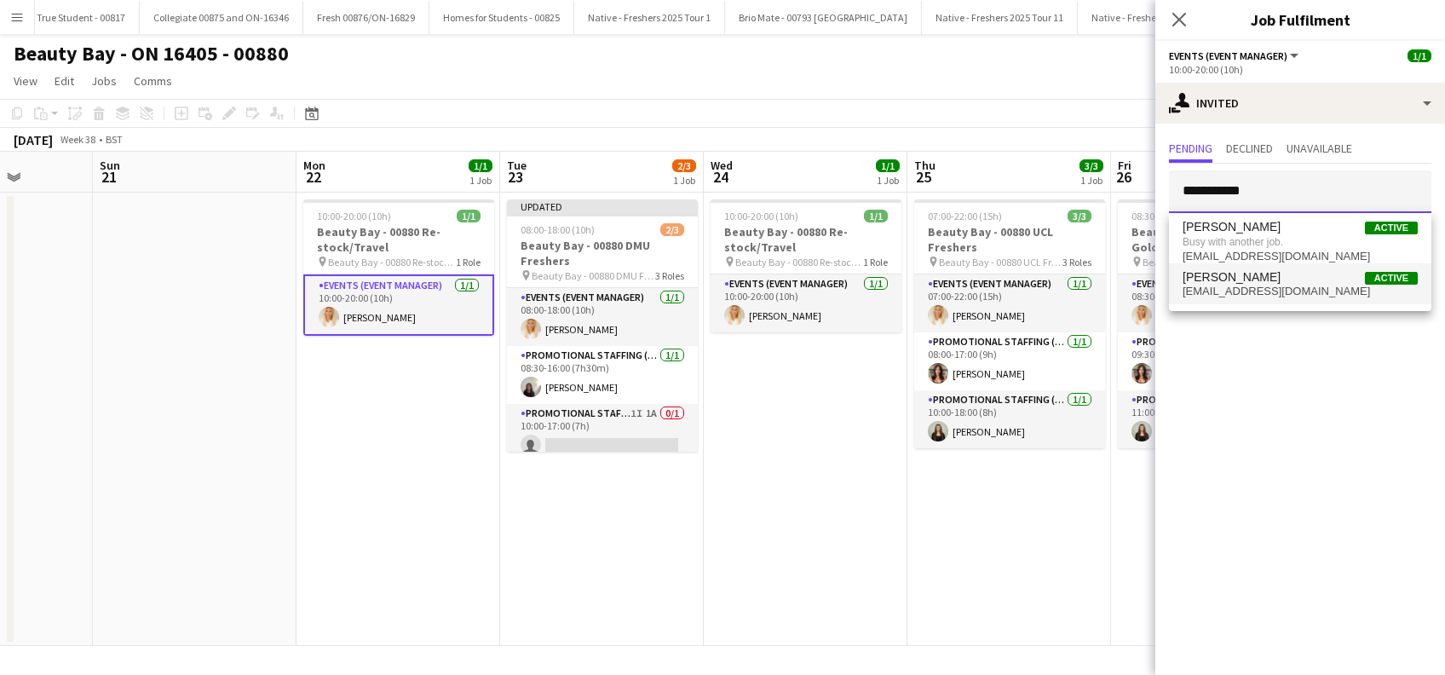
type input "**********"
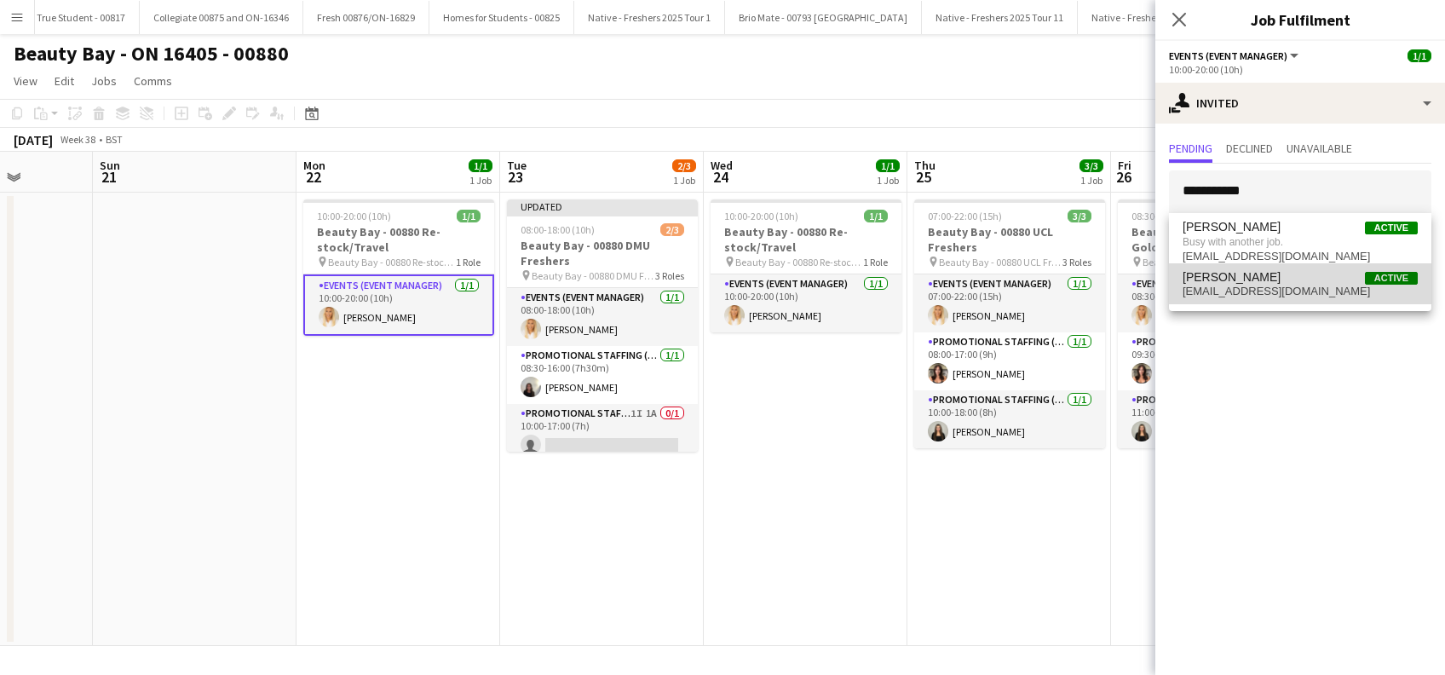
click at [1217, 288] on span "lauracutts35@gmail.com" at bounding box center [1300, 292] width 235 height 14
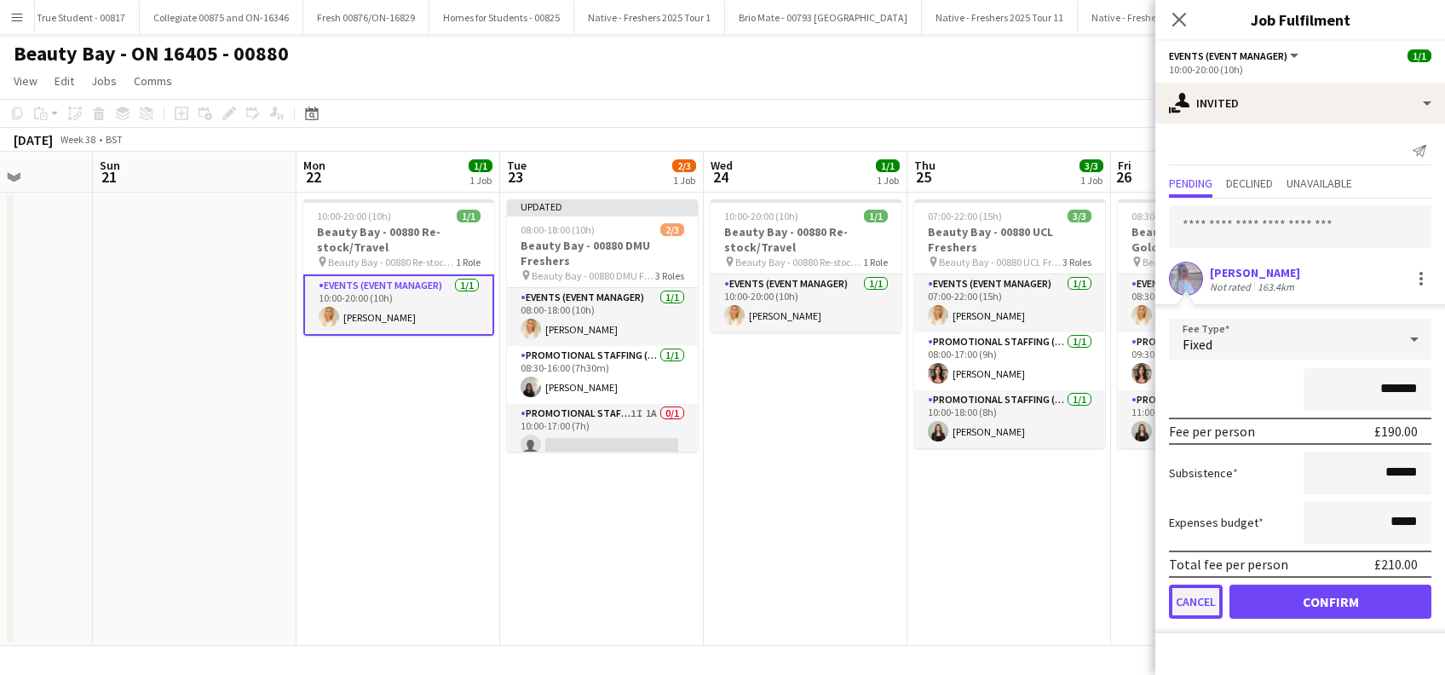
click at [1192, 606] on button "Cancel" at bounding box center [1196, 602] width 54 height 34
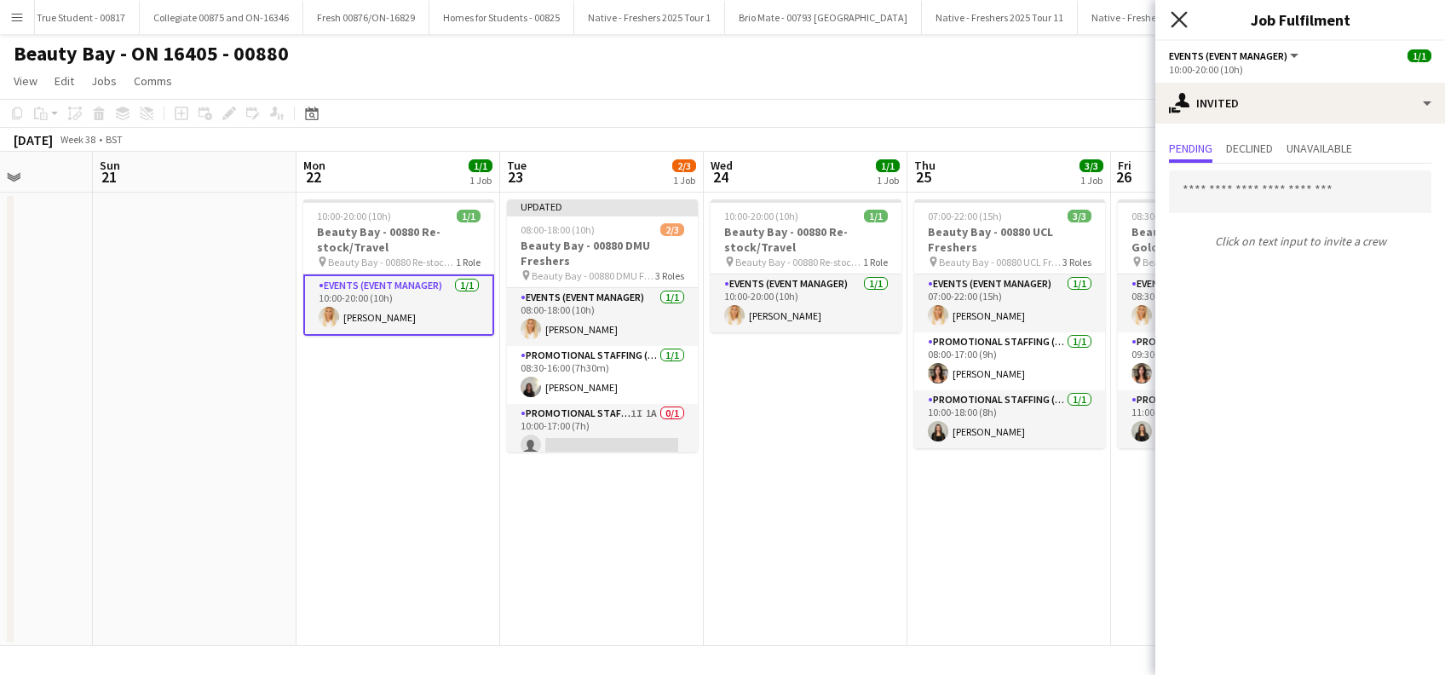
click at [1180, 18] on icon at bounding box center [1179, 19] width 16 height 16
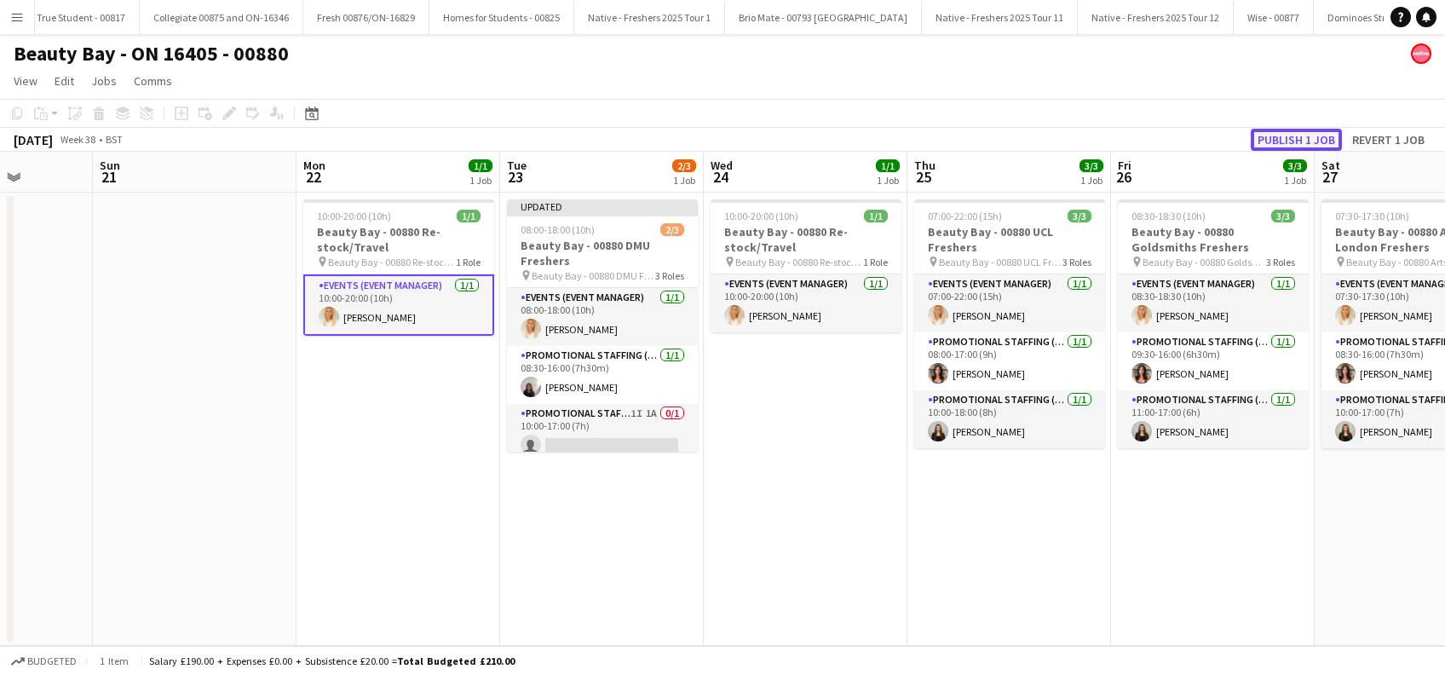
click at [1274, 143] on button "Publish 1 job" at bounding box center [1296, 140] width 91 height 22
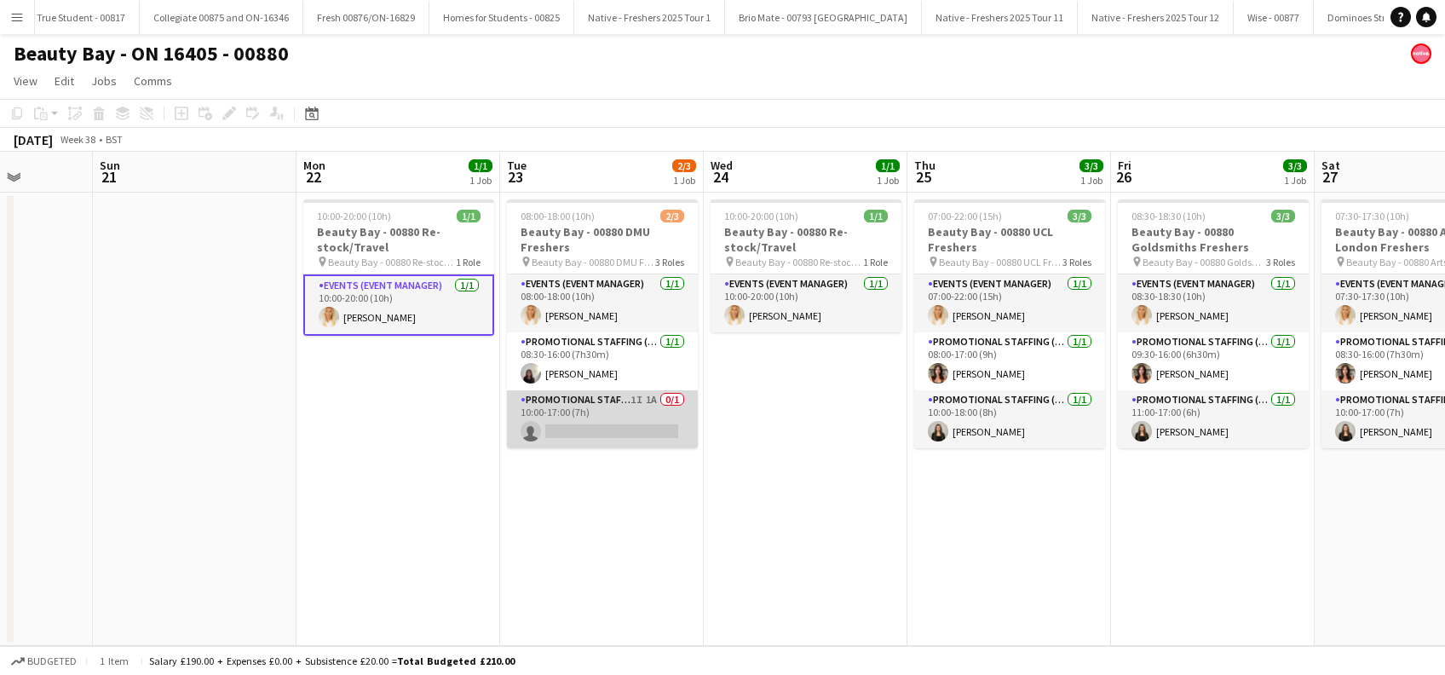
click at [634, 425] on app-card-role "Promotional Staffing (Brand Ambassadors) 1I 1A 0/1 10:00-17:00 (7h) single-neut…" at bounding box center [602, 419] width 191 height 58
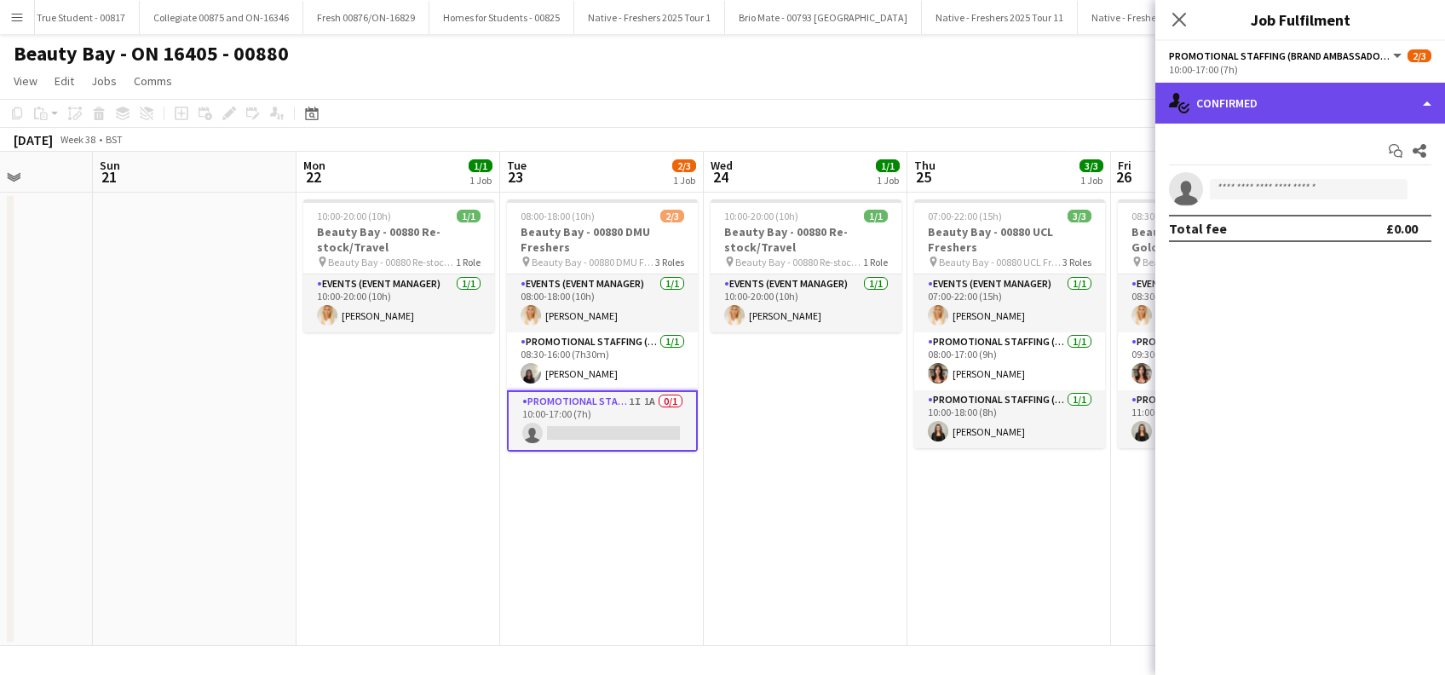
click at [1261, 105] on div "single-neutral-actions-check-2 Confirmed" at bounding box center [1301, 103] width 290 height 41
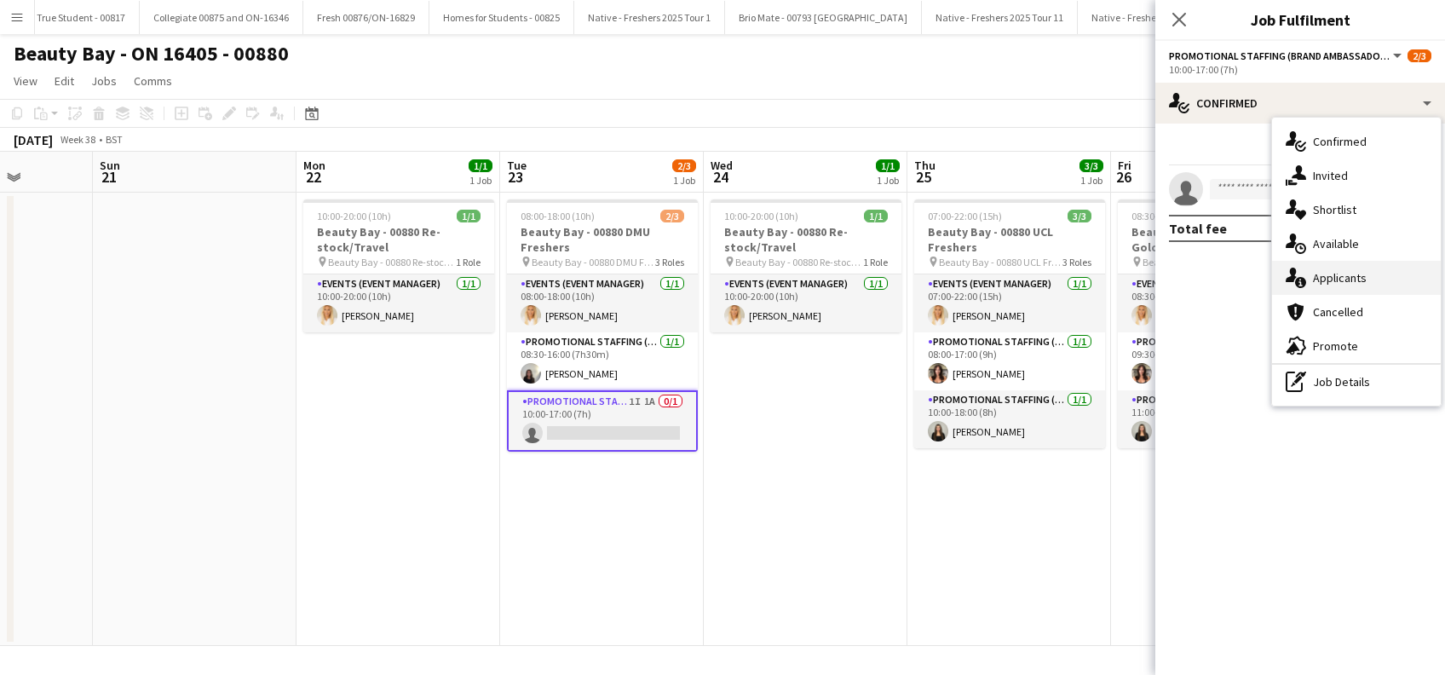
click at [1337, 280] on span "Applicants" at bounding box center [1340, 277] width 54 height 15
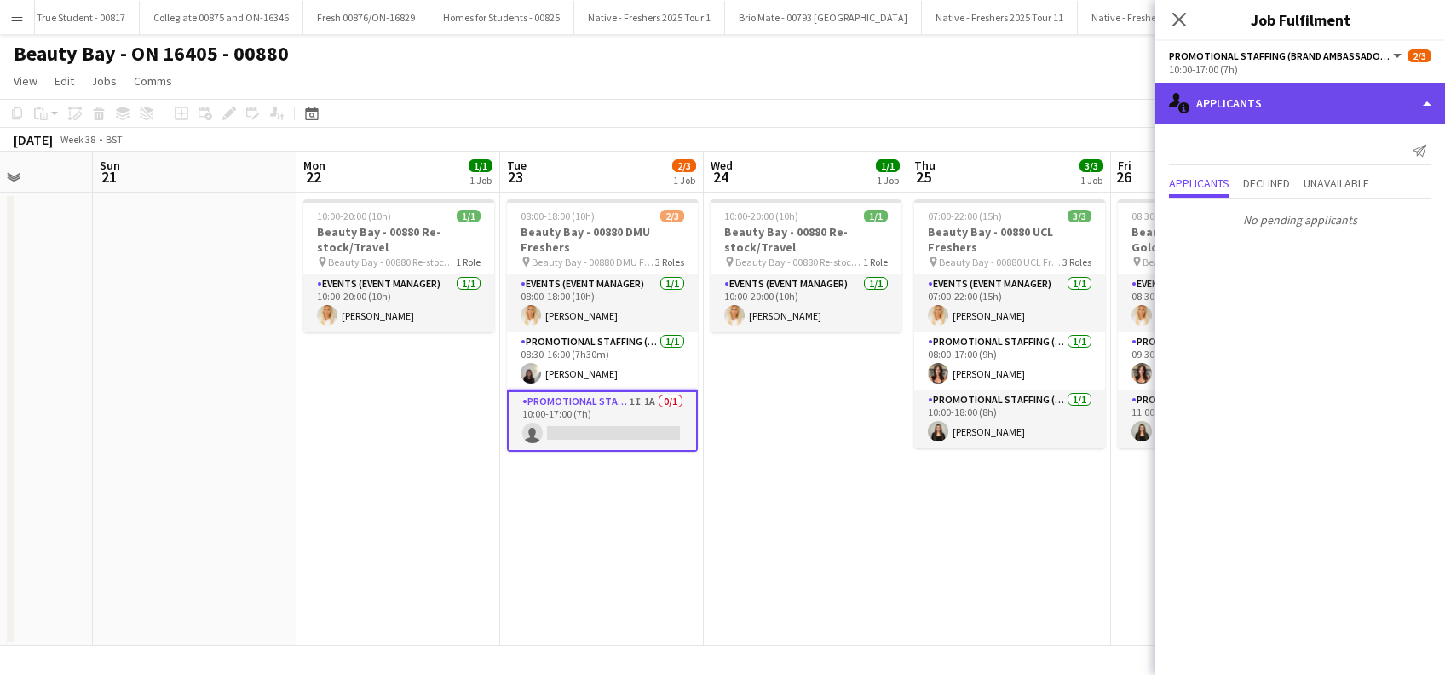
click at [1303, 113] on div "single-neutral-actions-information Applicants" at bounding box center [1301, 103] width 290 height 41
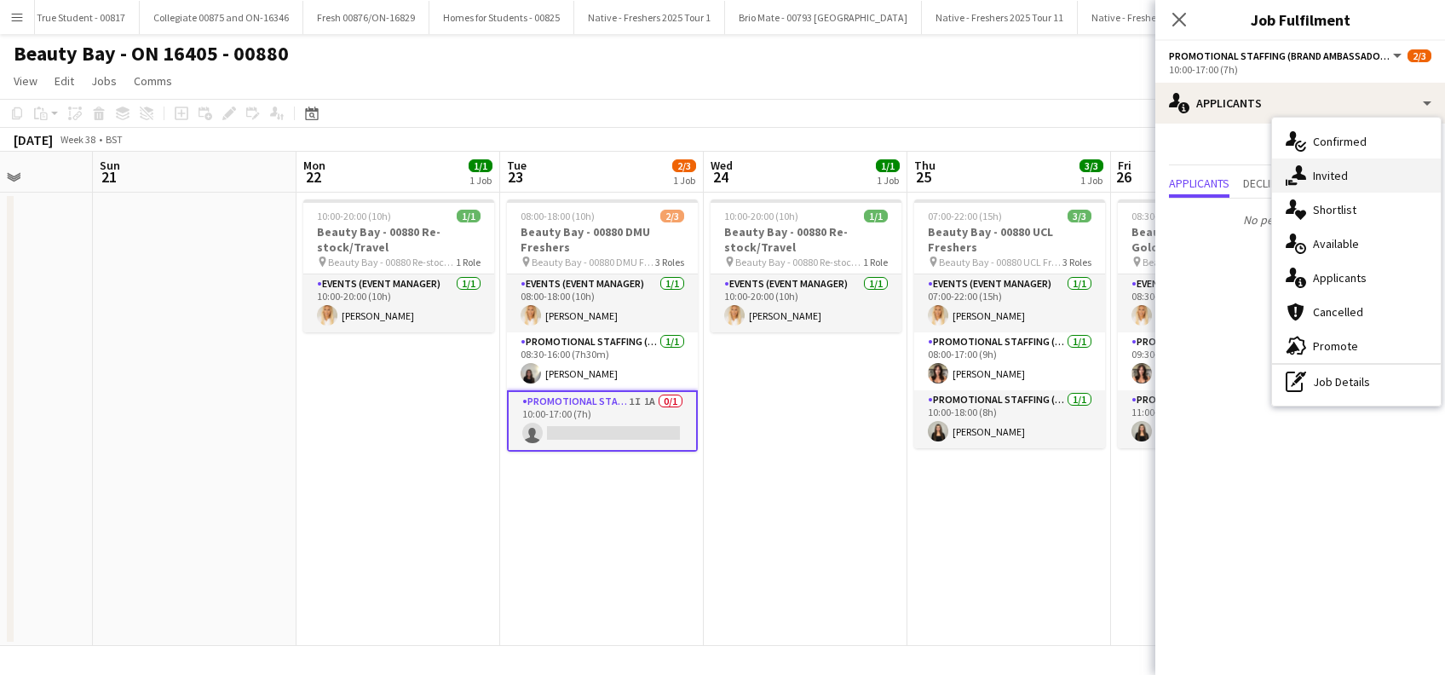
click at [1330, 181] on span "Invited" at bounding box center [1330, 175] width 35 height 15
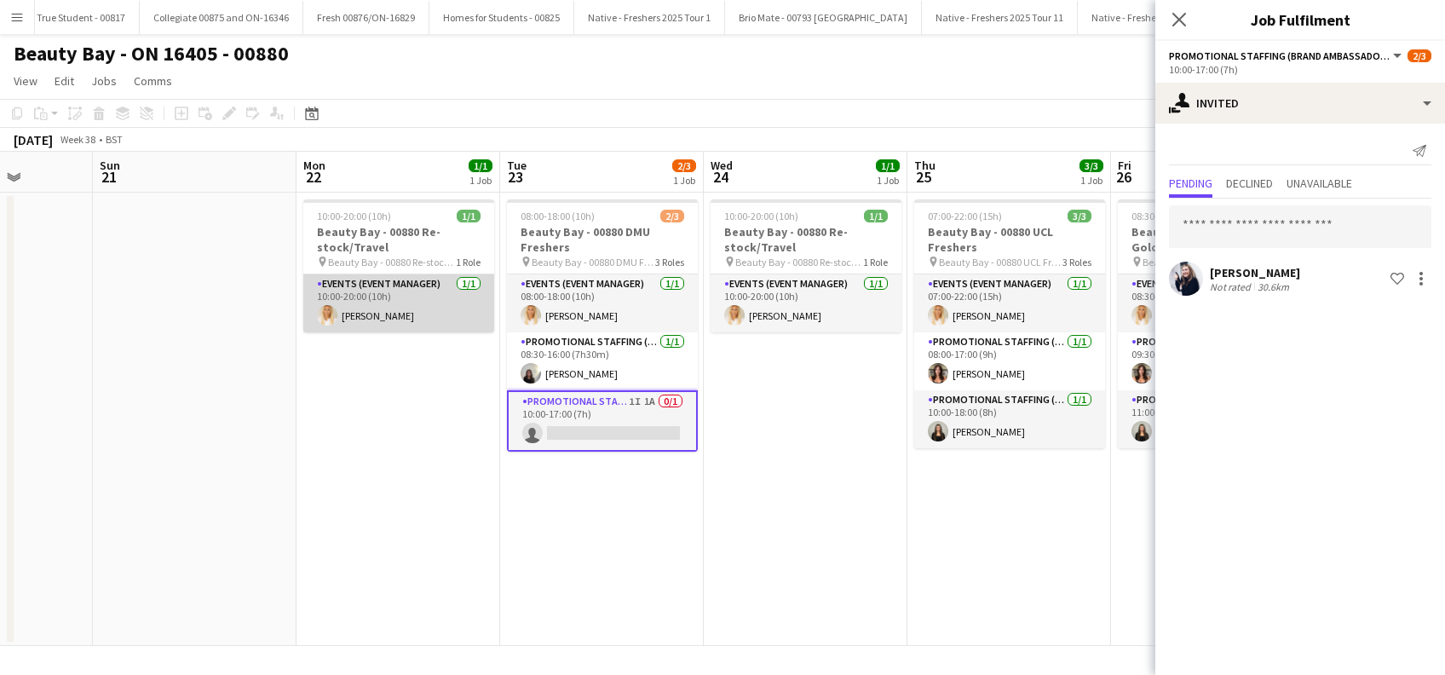
click at [416, 314] on app-card-role "Events (Event Manager) 1/1 10:00-20:00 (10h) Jenny Scott" at bounding box center [398, 303] width 191 height 58
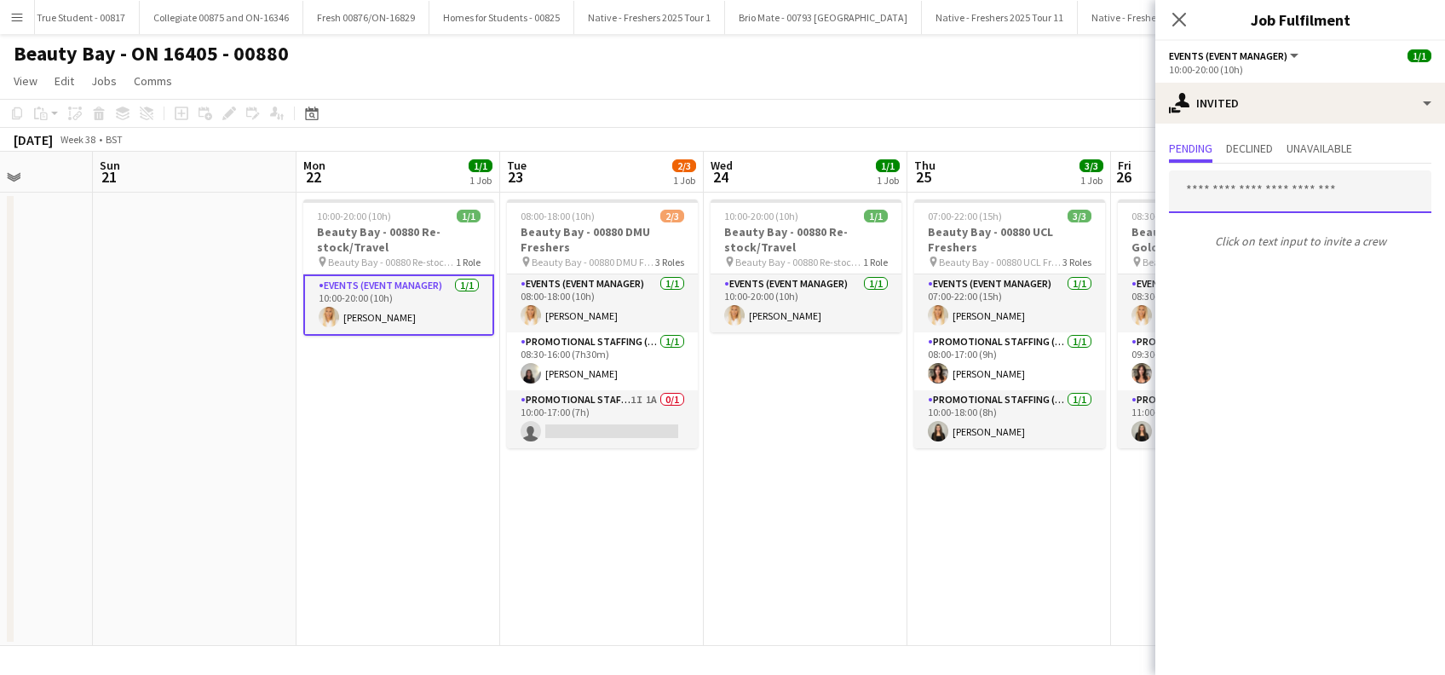
click at [1209, 193] on input "text" at bounding box center [1300, 191] width 263 height 43
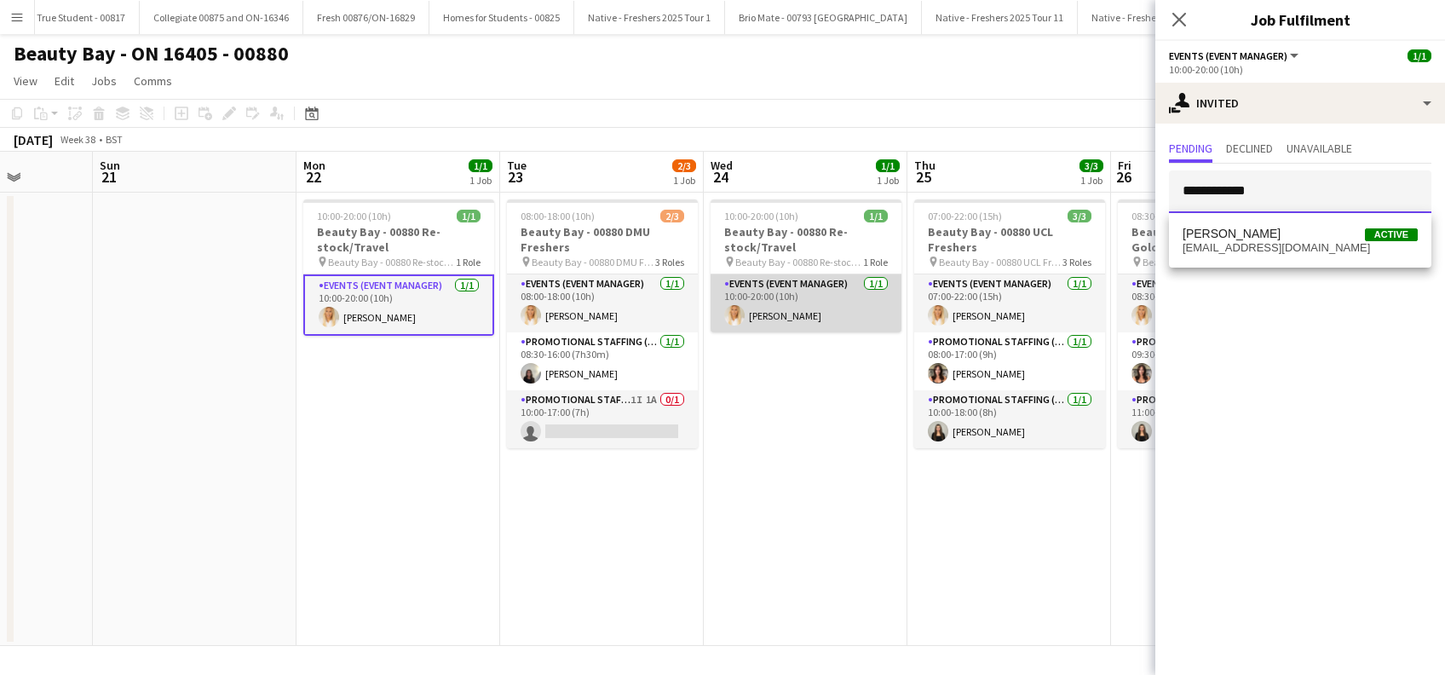
type input "**********"
click at [793, 313] on app-card-role "Events (Event Manager) 1/1 10:00-20:00 (10h) Jenny Scott" at bounding box center [806, 303] width 191 height 58
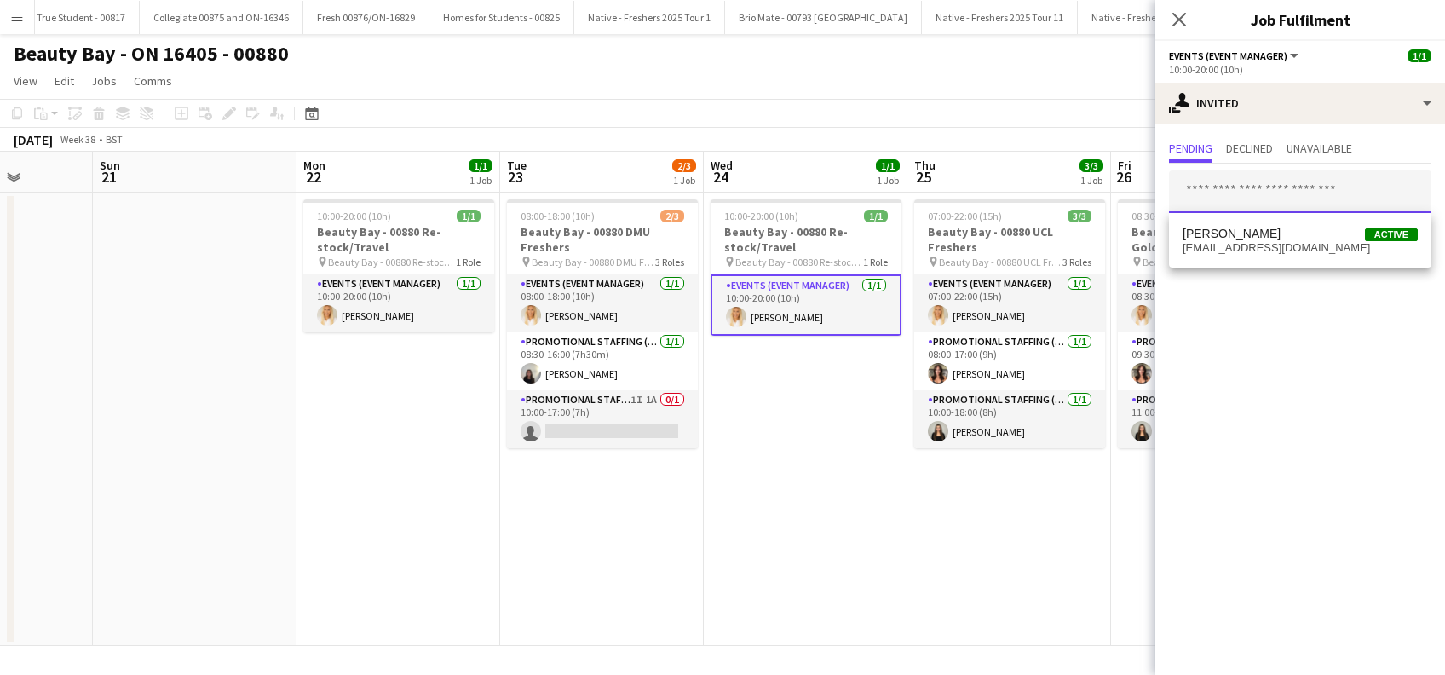
click at [1280, 189] on input "text" at bounding box center [1300, 191] width 263 height 43
type input "**********"
click at [1181, 24] on icon "Close pop-in" at bounding box center [1179, 19] width 16 height 16
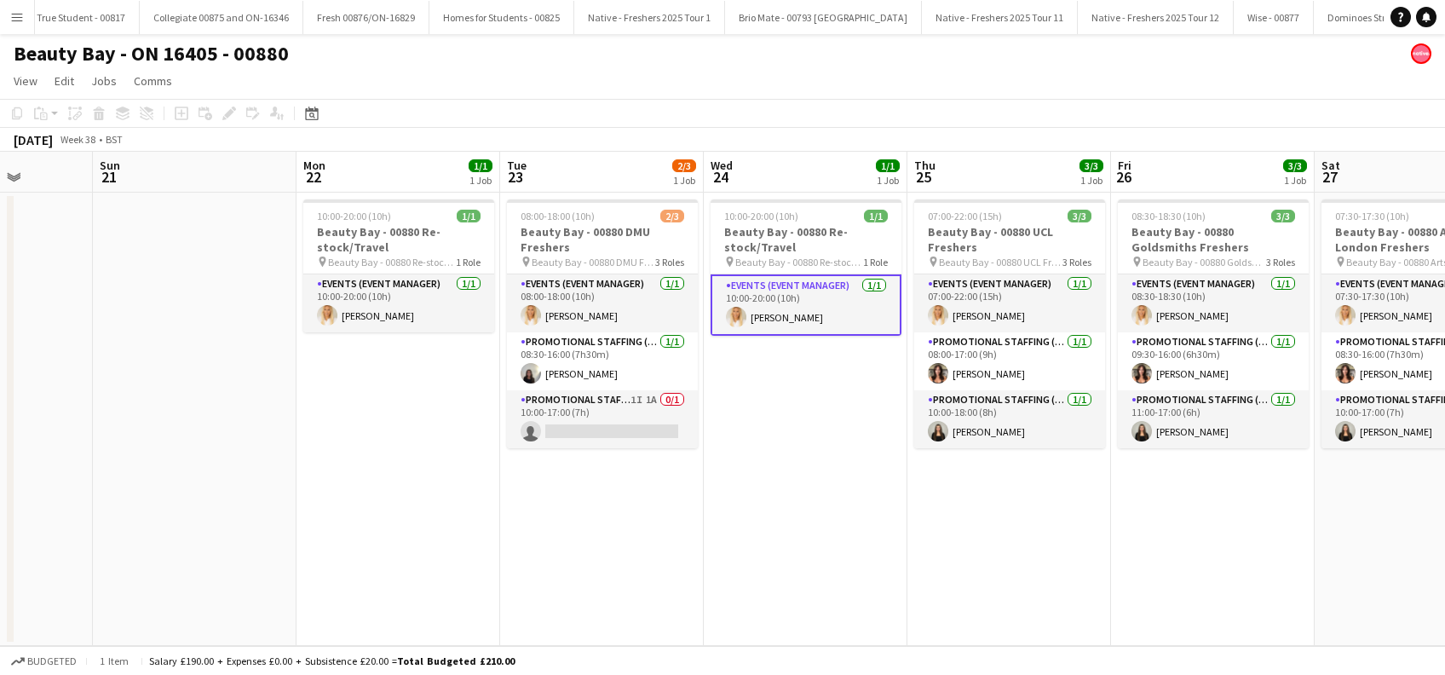
click at [757, 539] on app-date-cell "10:00-20:00 (10h) 1/1 Beauty Bay - 00880 Re-stock/Travel pin Beauty Bay - 00880…" at bounding box center [806, 419] width 204 height 453
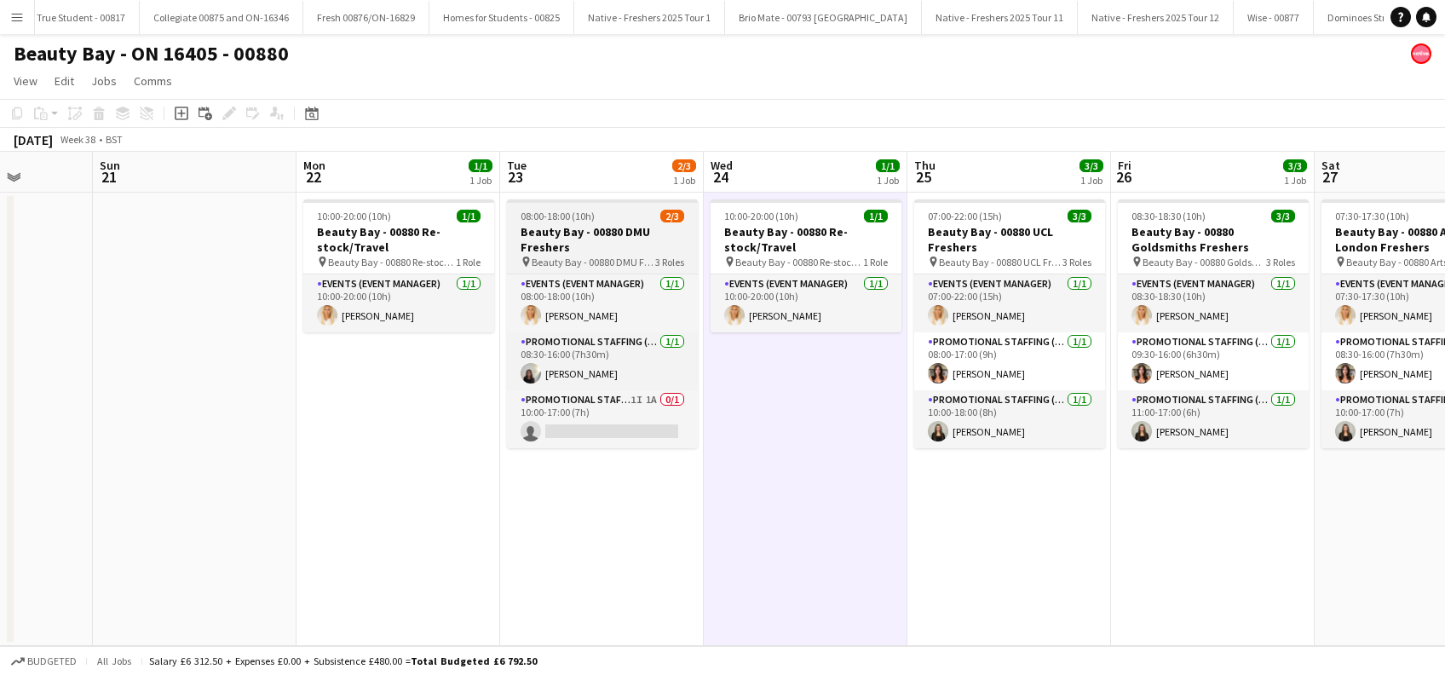
click at [555, 239] on h3 "Beauty Bay - 00880 DMU Freshers" at bounding box center [602, 239] width 191 height 31
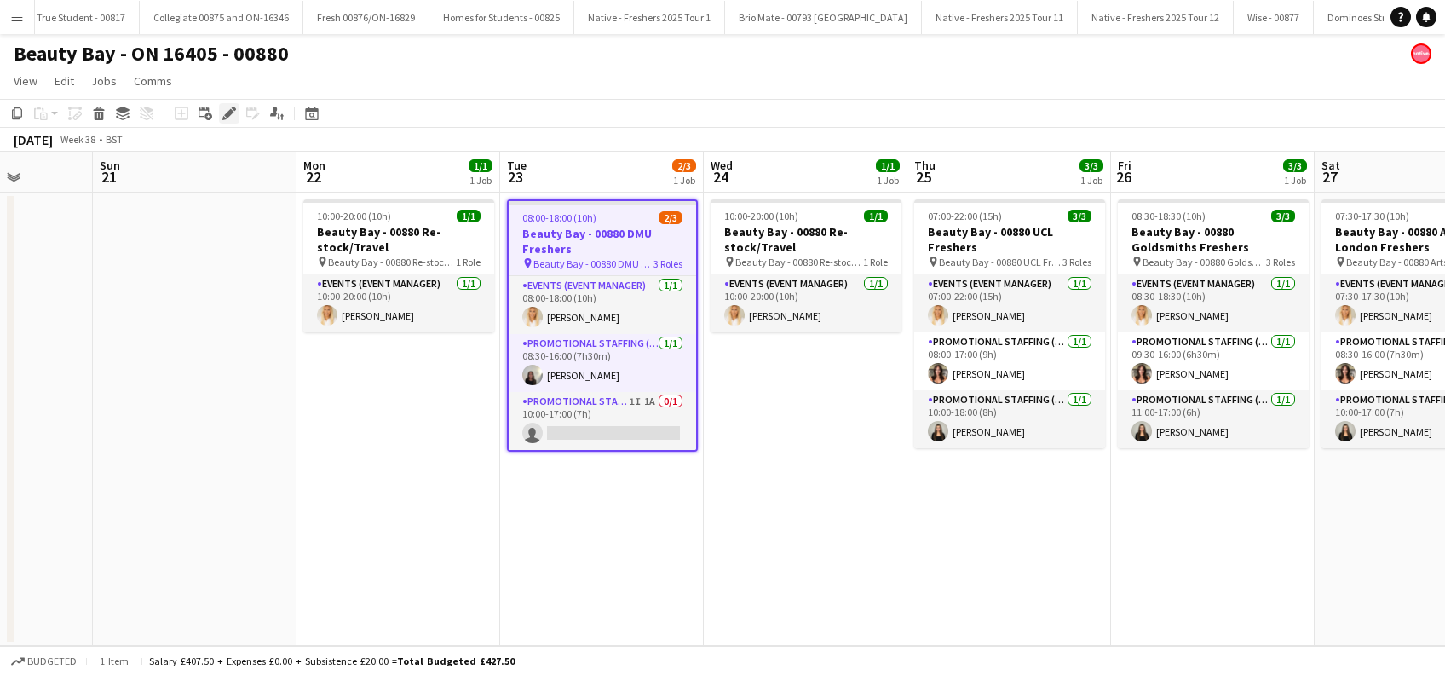
click at [228, 116] on icon at bounding box center [228, 113] width 9 height 9
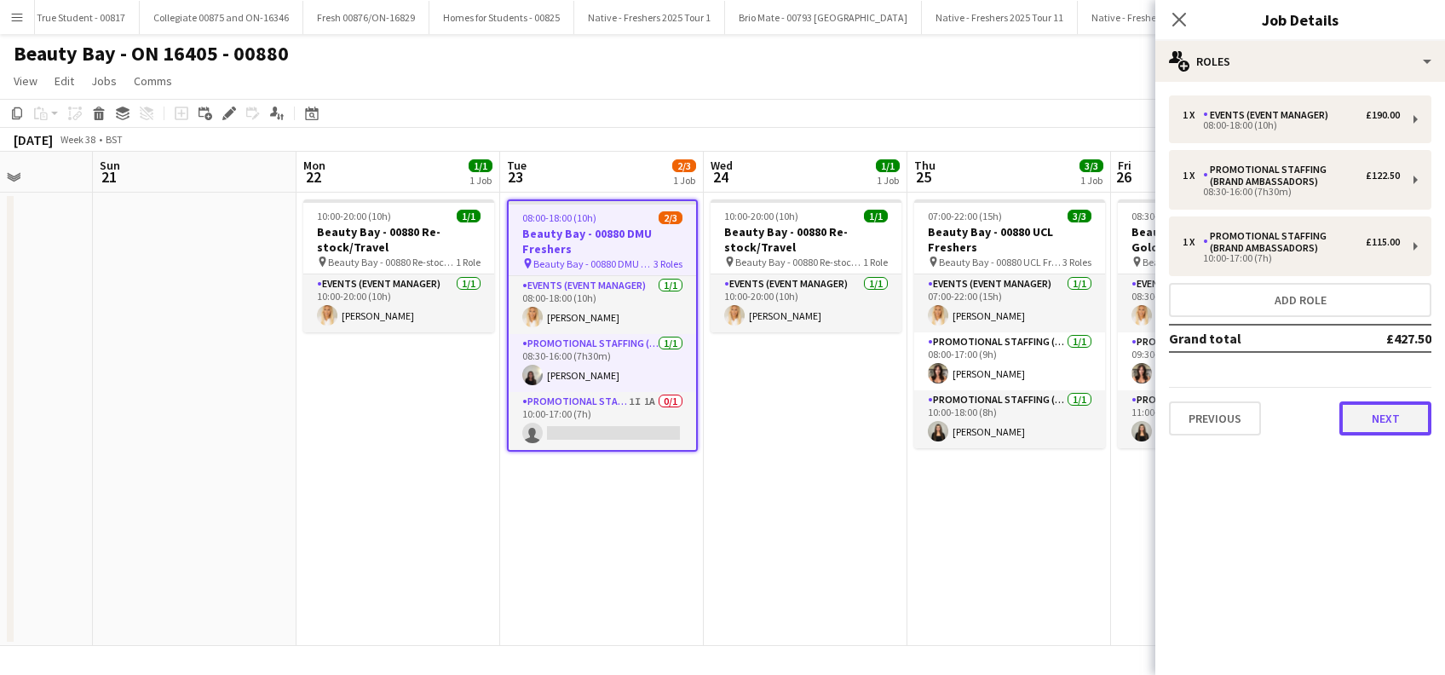
click at [1403, 427] on button "Next" at bounding box center [1386, 418] width 92 height 34
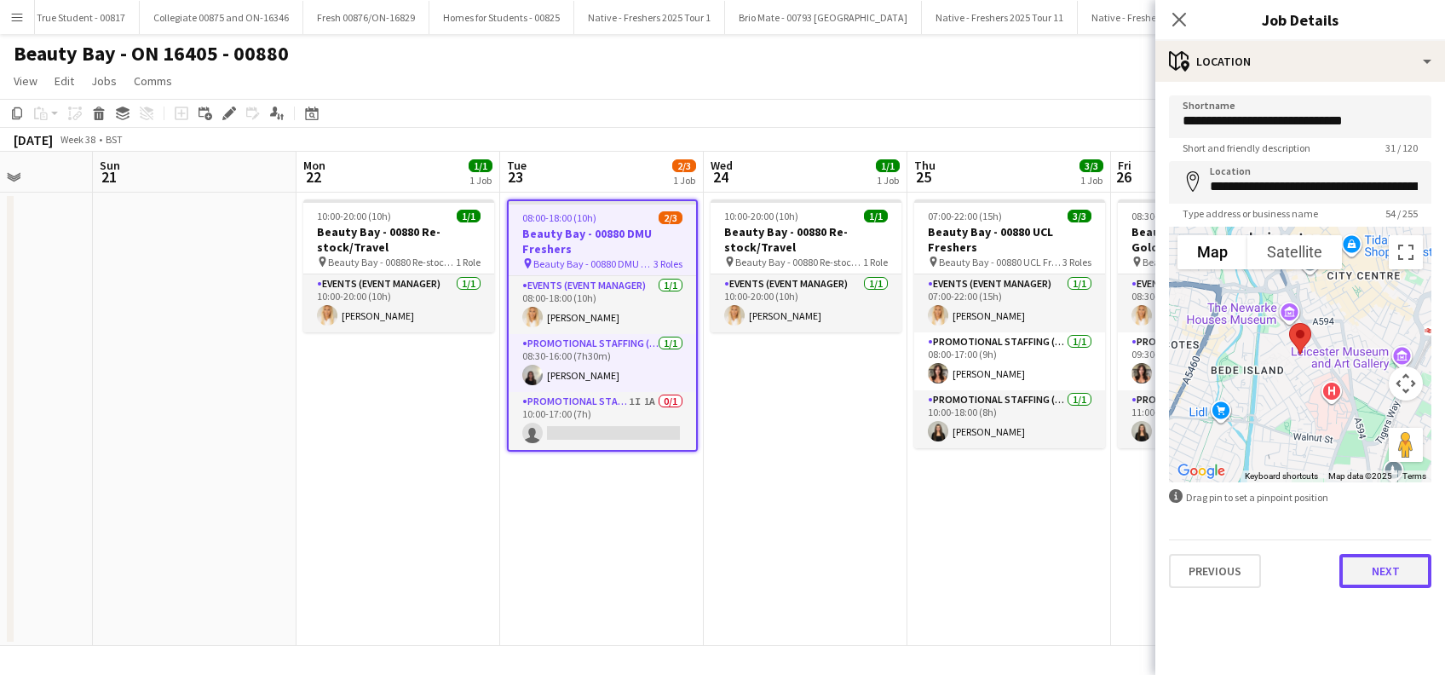
click at [1382, 566] on button "Next" at bounding box center [1386, 571] width 92 height 34
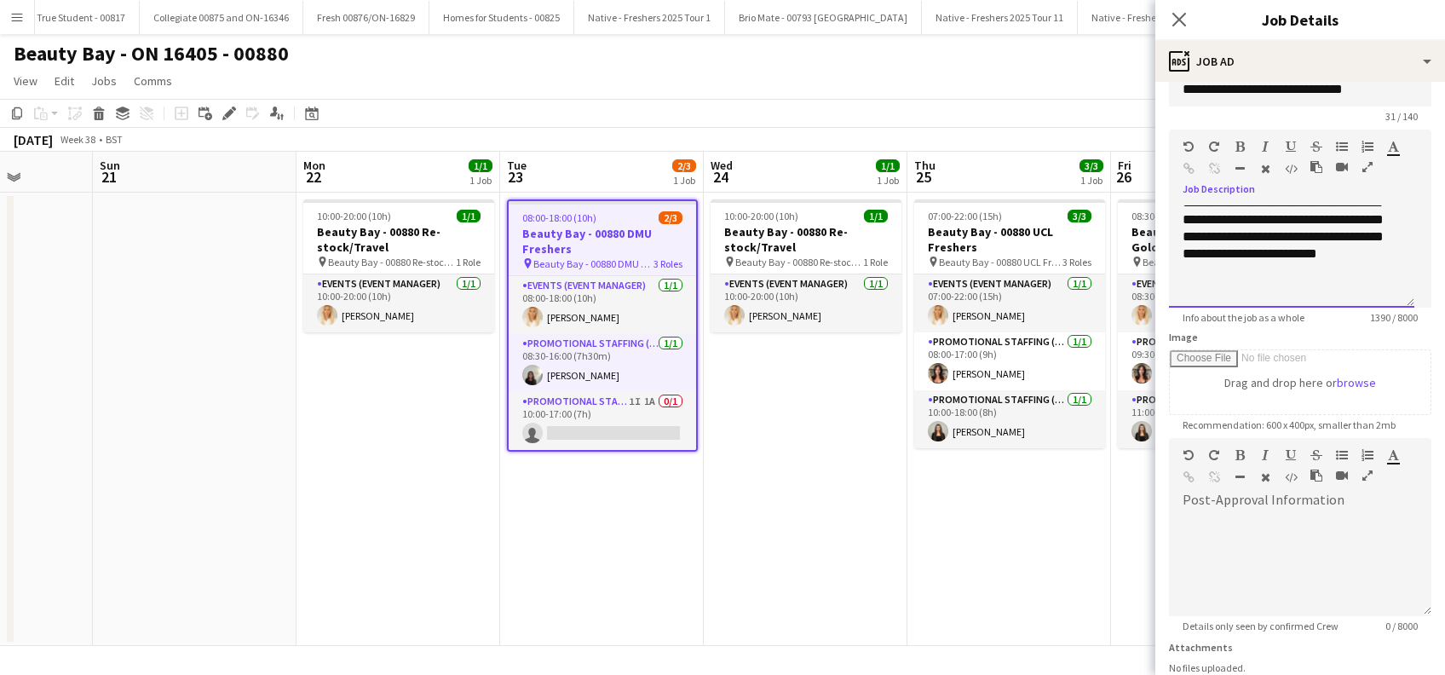
scroll to position [167, 0]
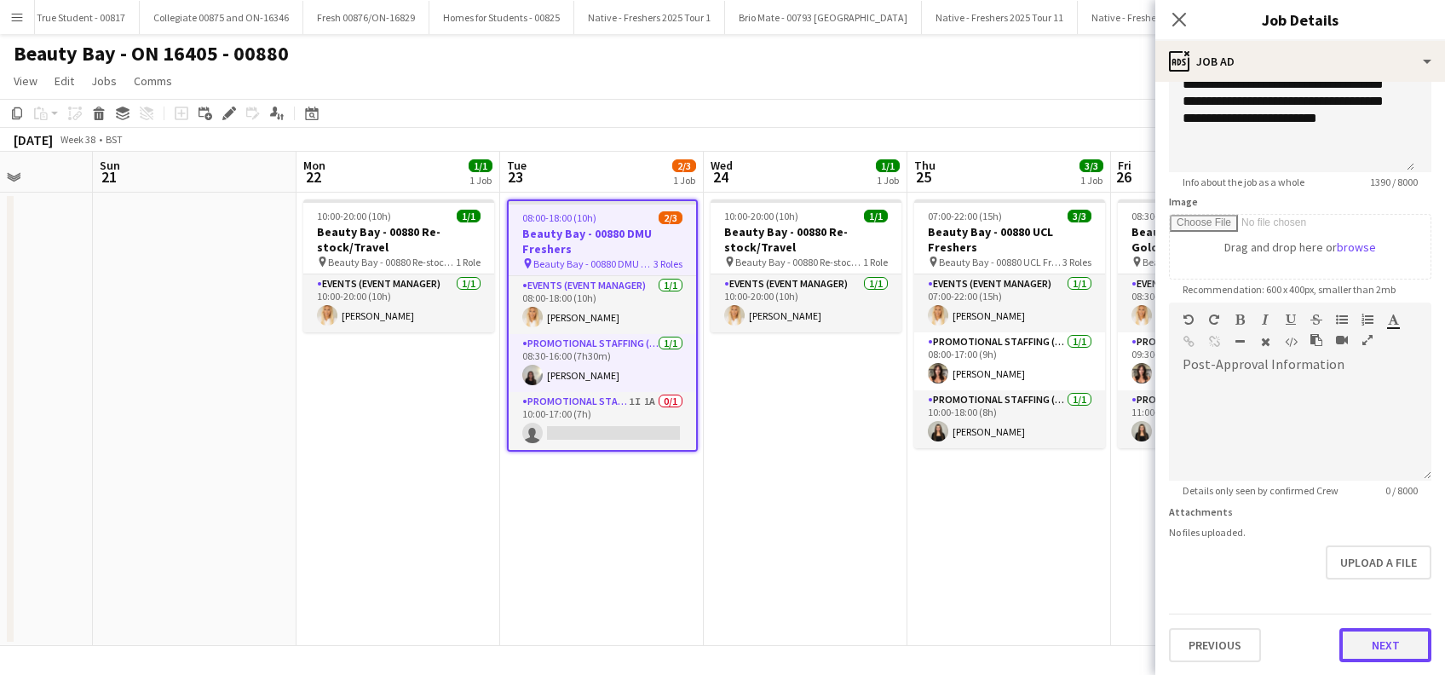
click at [1380, 647] on button "Next" at bounding box center [1386, 645] width 92 height 34
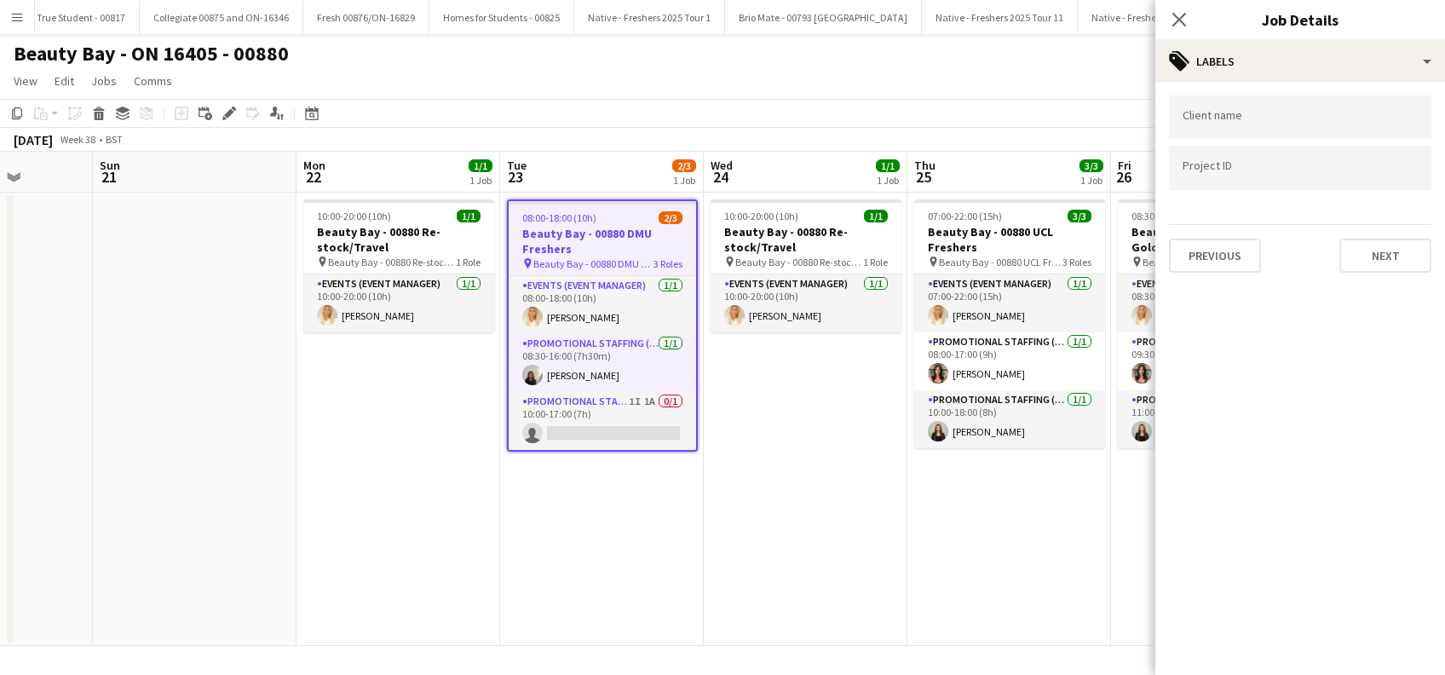
scroll to position [0, 0]
click at [1377, 254] on button "Next" at bounding box center [1386, 256] width 92 height 34
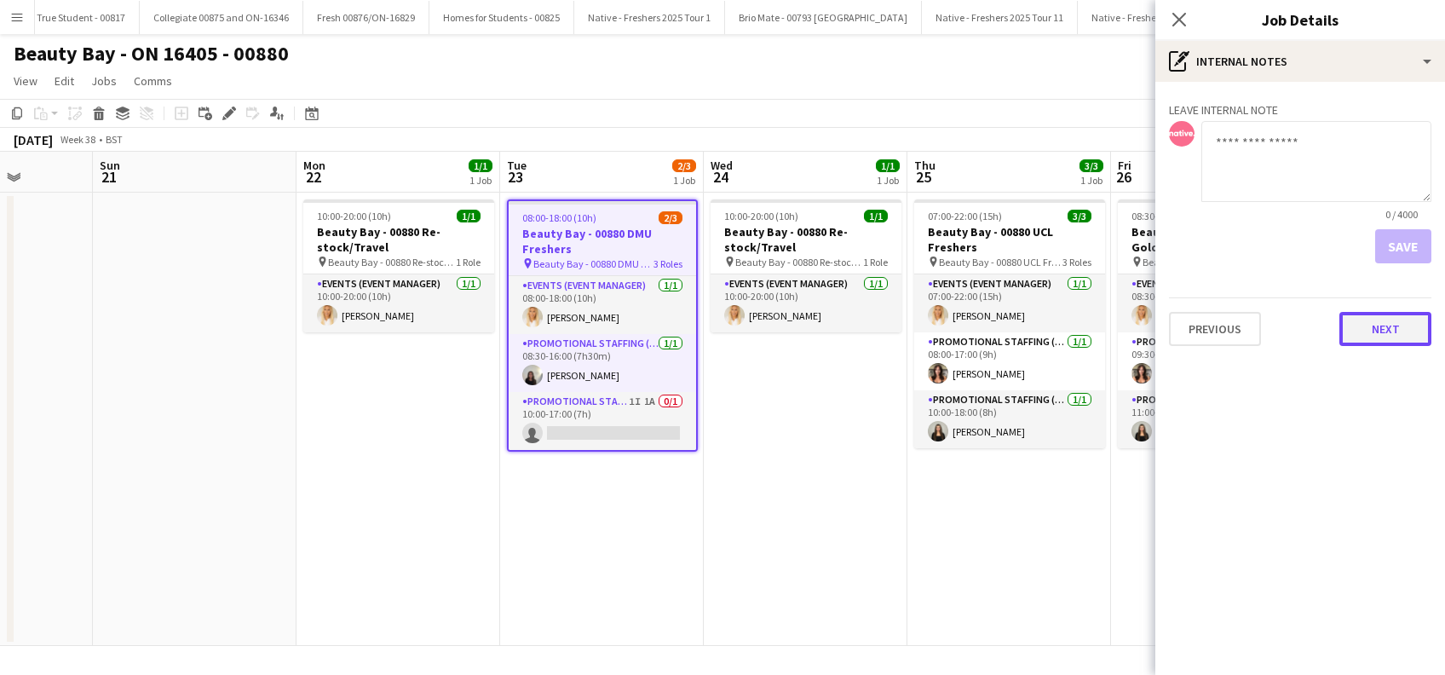
click at [1376, 328] on button "Next" at bounding box center [1386, 329] width 92 height 34
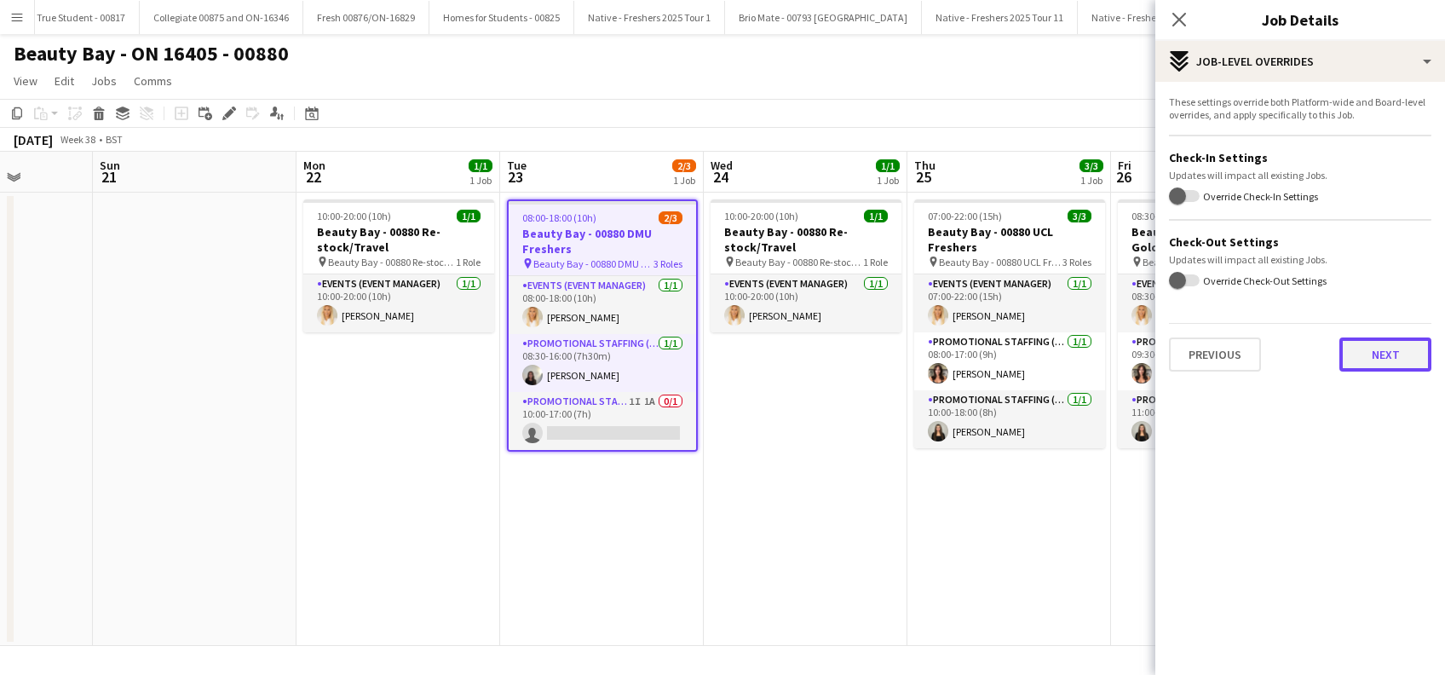
click at [1380, 346] on button "Next" at bounding box center [1386, 355] width 92 height 34
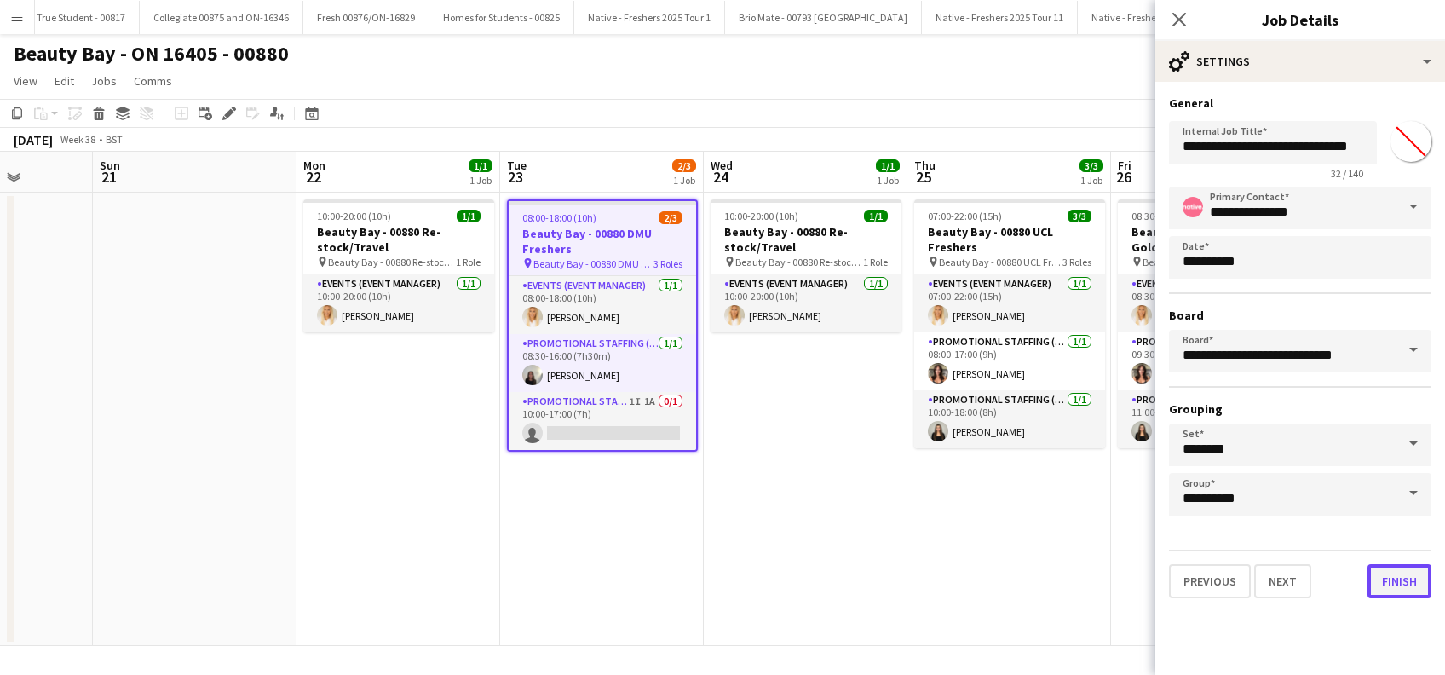
click at [1396, 573] on button "Finish" at bounding box center [1400, 581] width 64 height 34
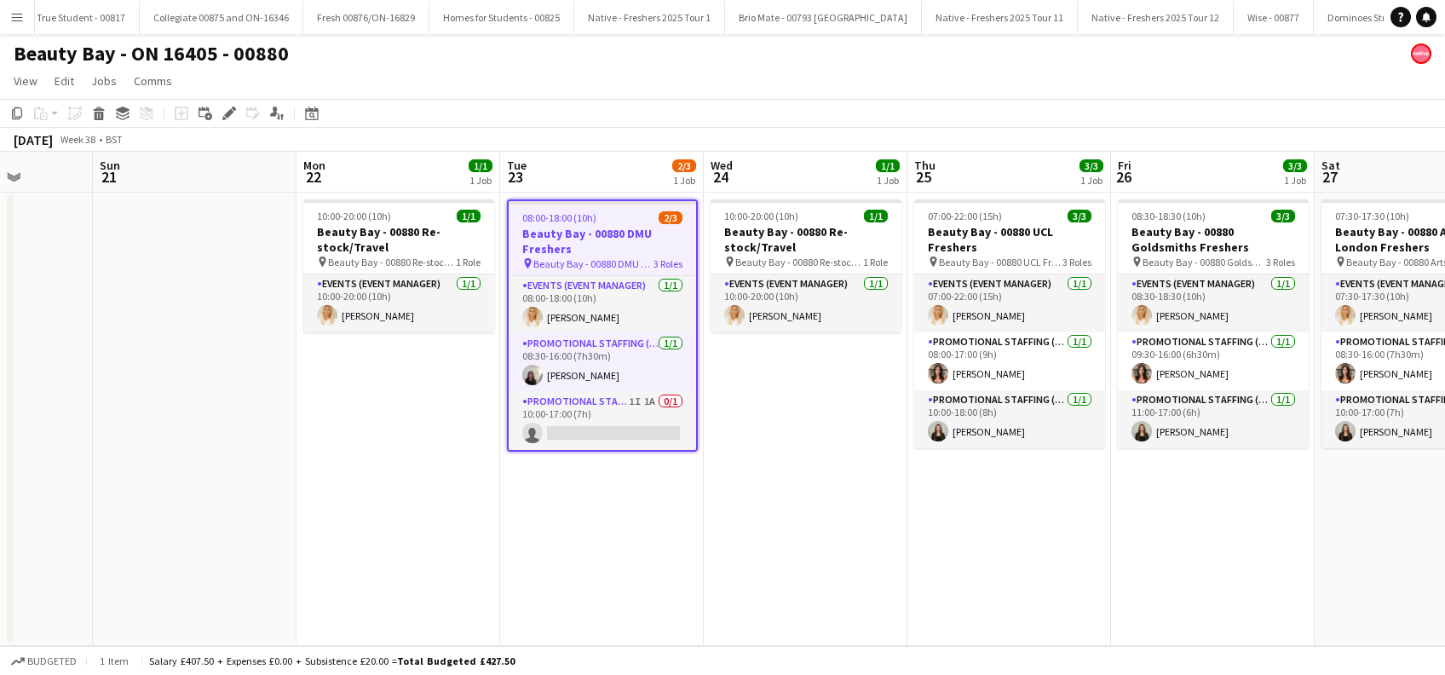
click at [1223, 581] on app-date-cell "08:30-18:30 (10h) 3/3 Beauty Bay - 00880 Goldsmiths Freshers pin Beauty Bay - 0…" at bounding box center [1213, 419] width 204 height 453
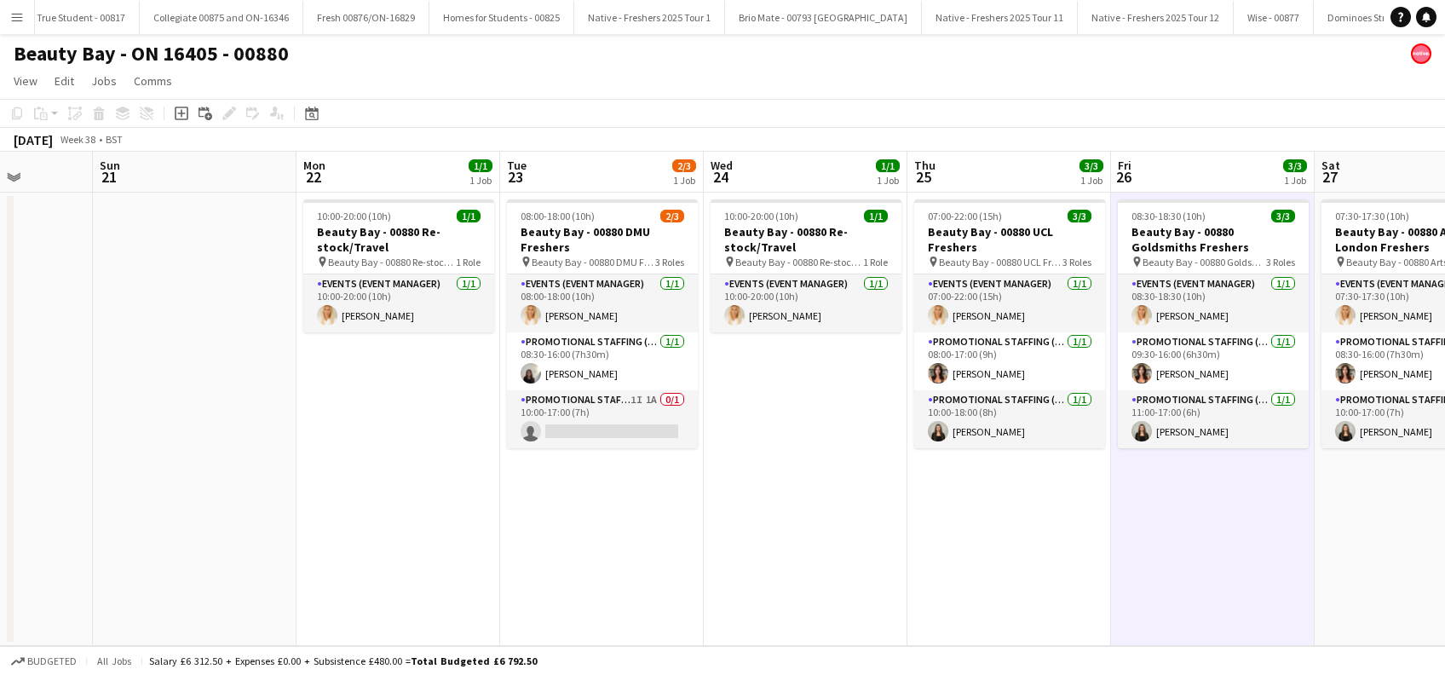
click at [845, 516] on app-date-cell "10:00-20:00 (10h) 1/1 Beauty Bay - 00880 Re-stock/Travel pin Beauty Bay - 00880…" at bounding box center [806, 419] width 204 height 453
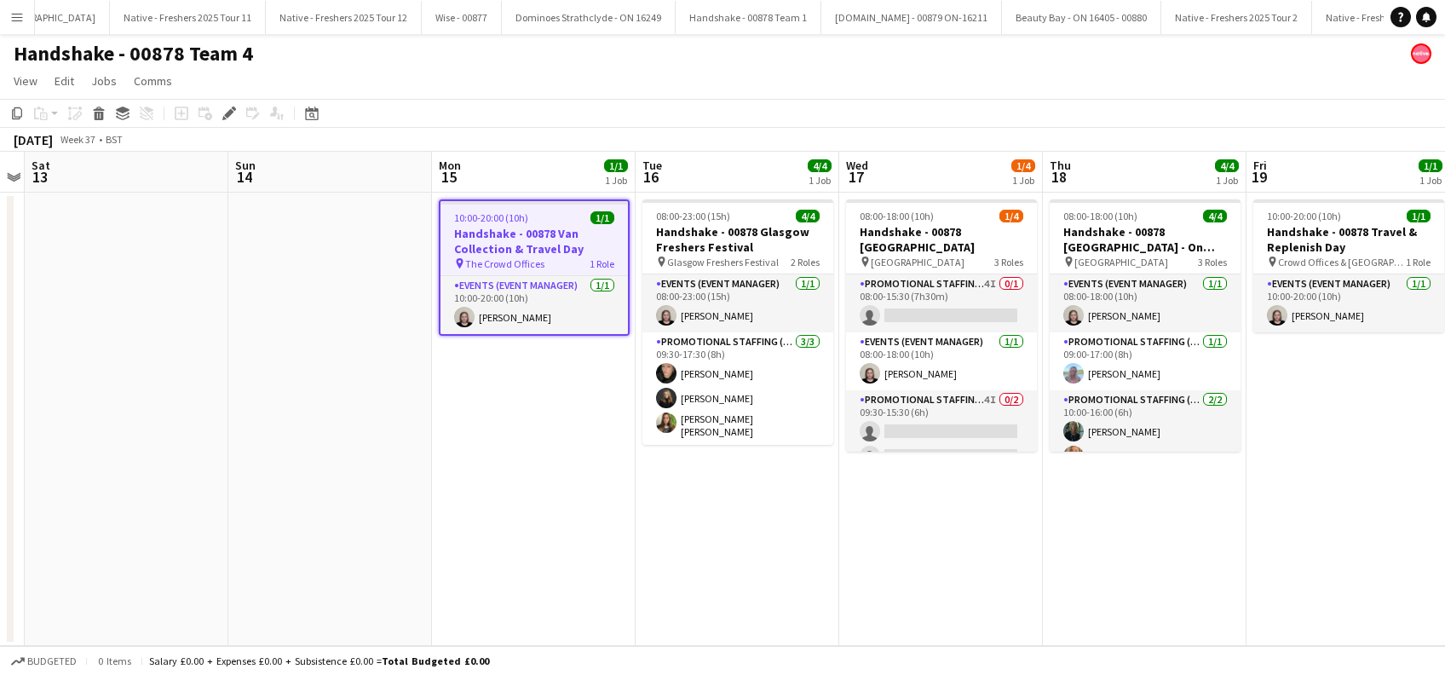
scroll to position [0, 3827]
click at [327, 248] on app-date-cell at bounding box center [330, 419] width 204 height 453
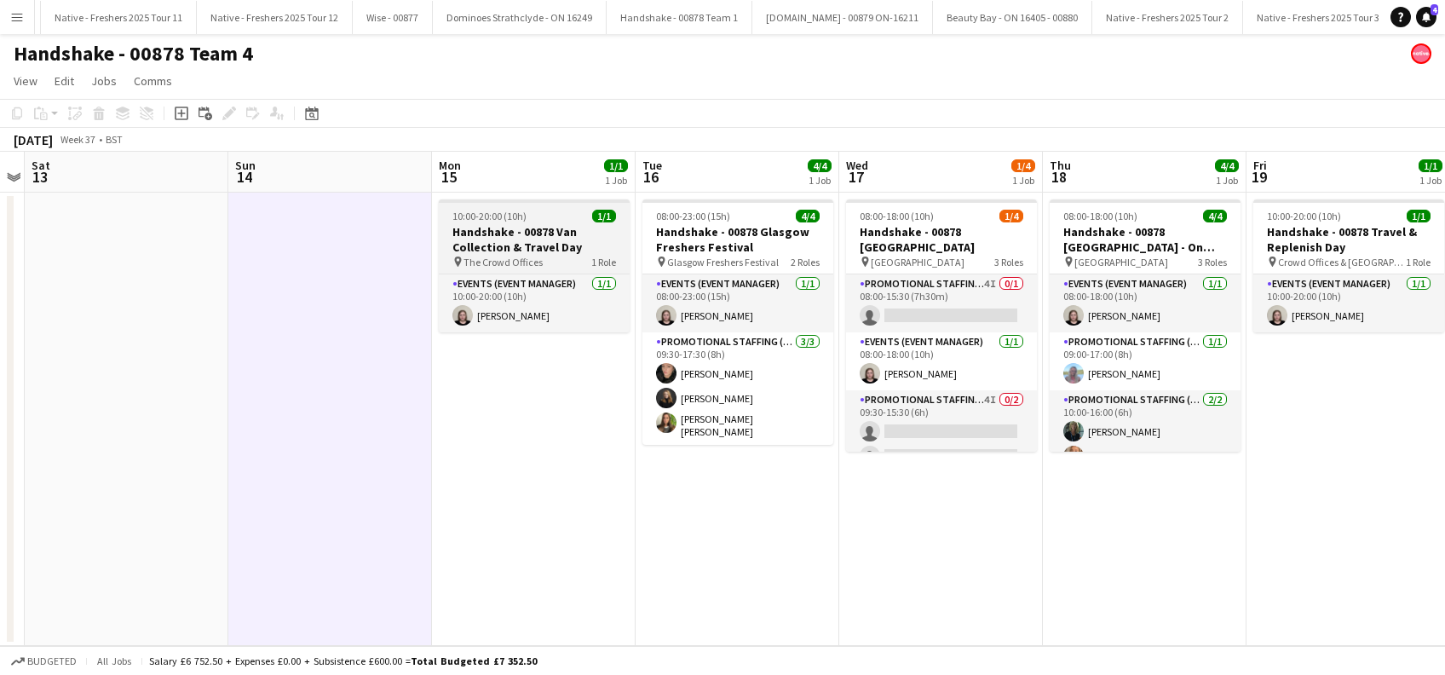
click at [505, 241] on h3 "Handshake - 00878 Van Collection & Travel Day" at bounding box center [534, 239] width 191 height 31
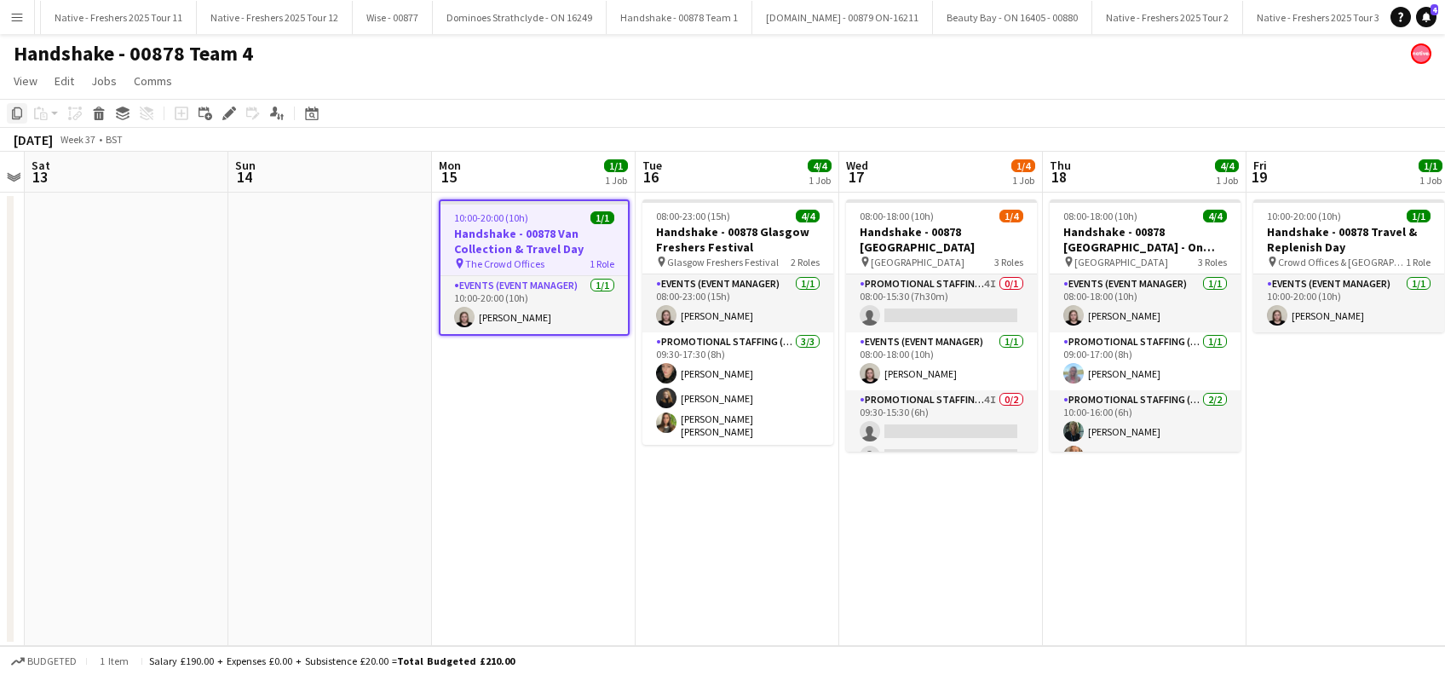
click at [14, 113] on icon "Copy" at bounding box center [17, 114] width 14 height 14
click at [322, 243] on app-date-cell at bounding box center [330, 419] width 204 height 453
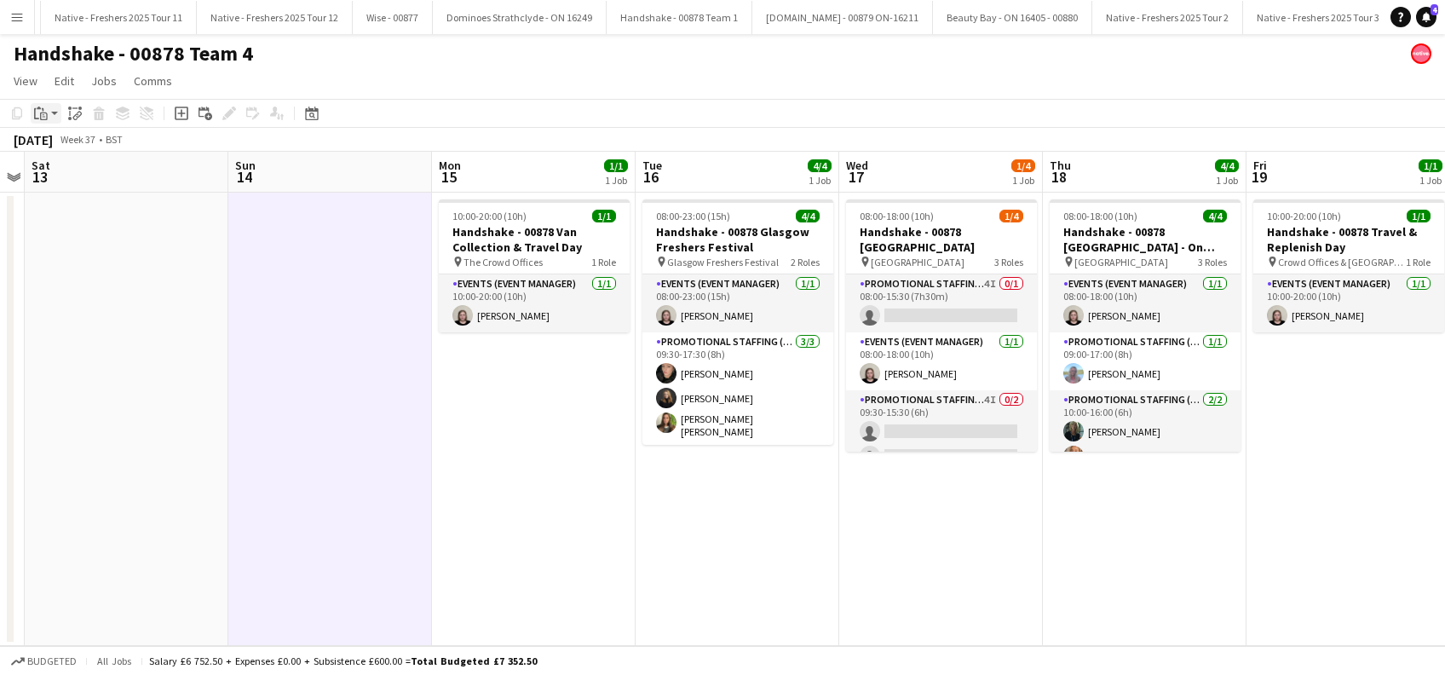
click at [41, 116] on icon "Paste" at bounding box center [41, 114] width 14 height 14
click at [57, 139] on link "Paste Ctrl+V" at bounding box center [125, 145] width 160 height 15
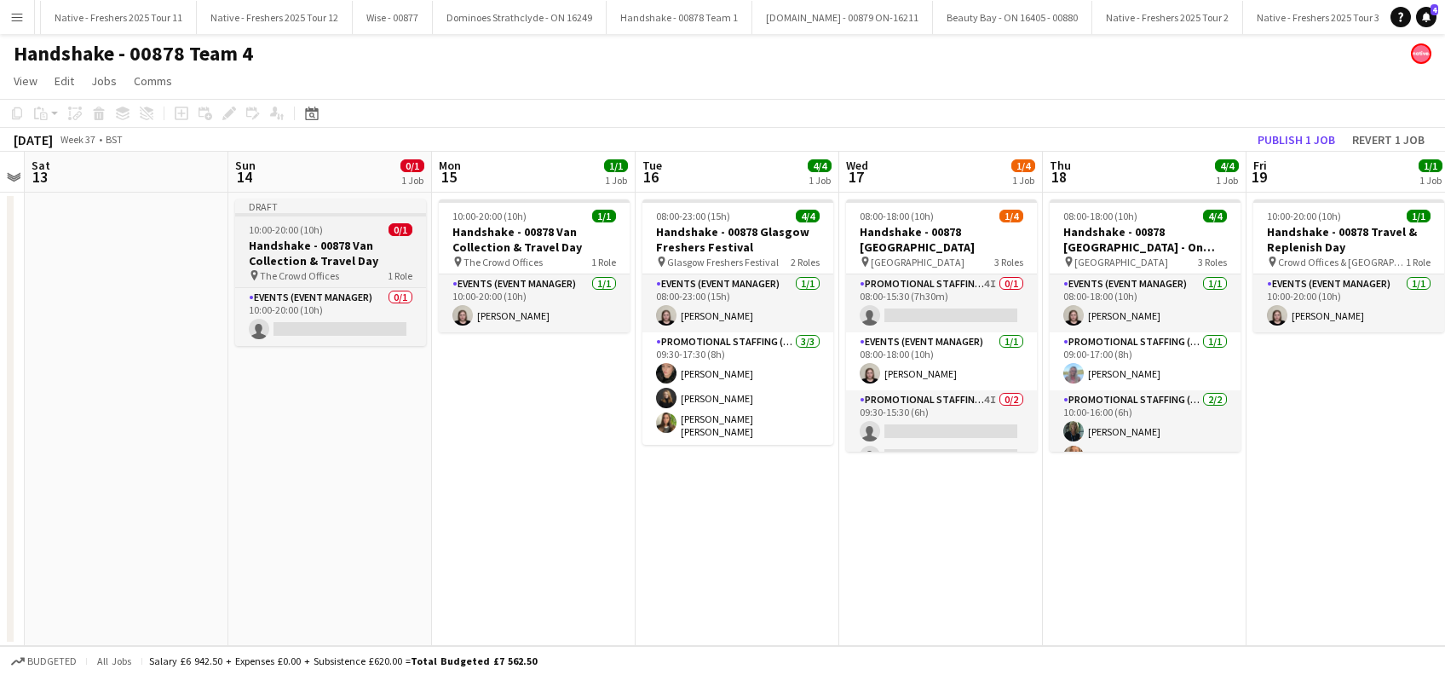
click at [302, 259] on h3 "Handshake - 00878 Van Collection & Travel Day" at bounding box center [330, 253] width 191 height 31
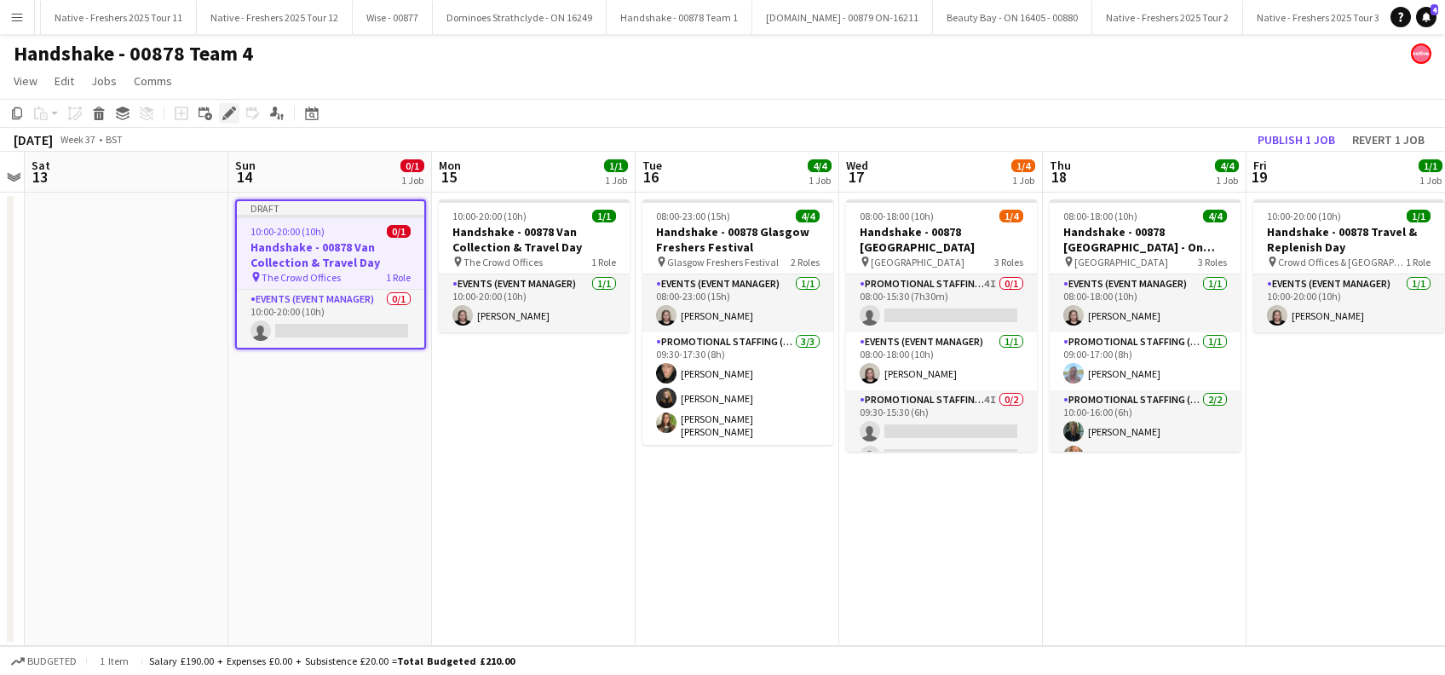
click at [230, 116] on icon "Edit" at bounding box center [229, 114] width 14 height 14
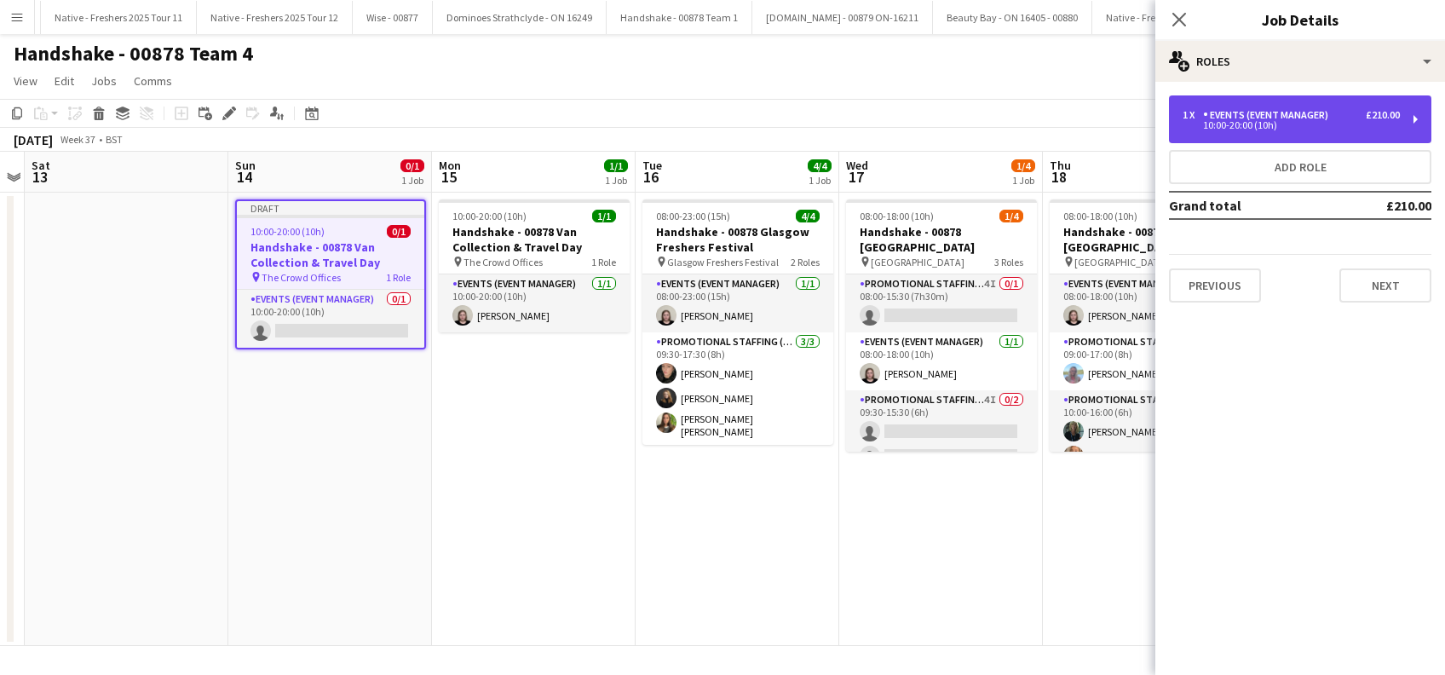
click at [1273, 129] on div "10:00-20:00 (10h)" at bounding box center [1291, 125] width 217 height 9
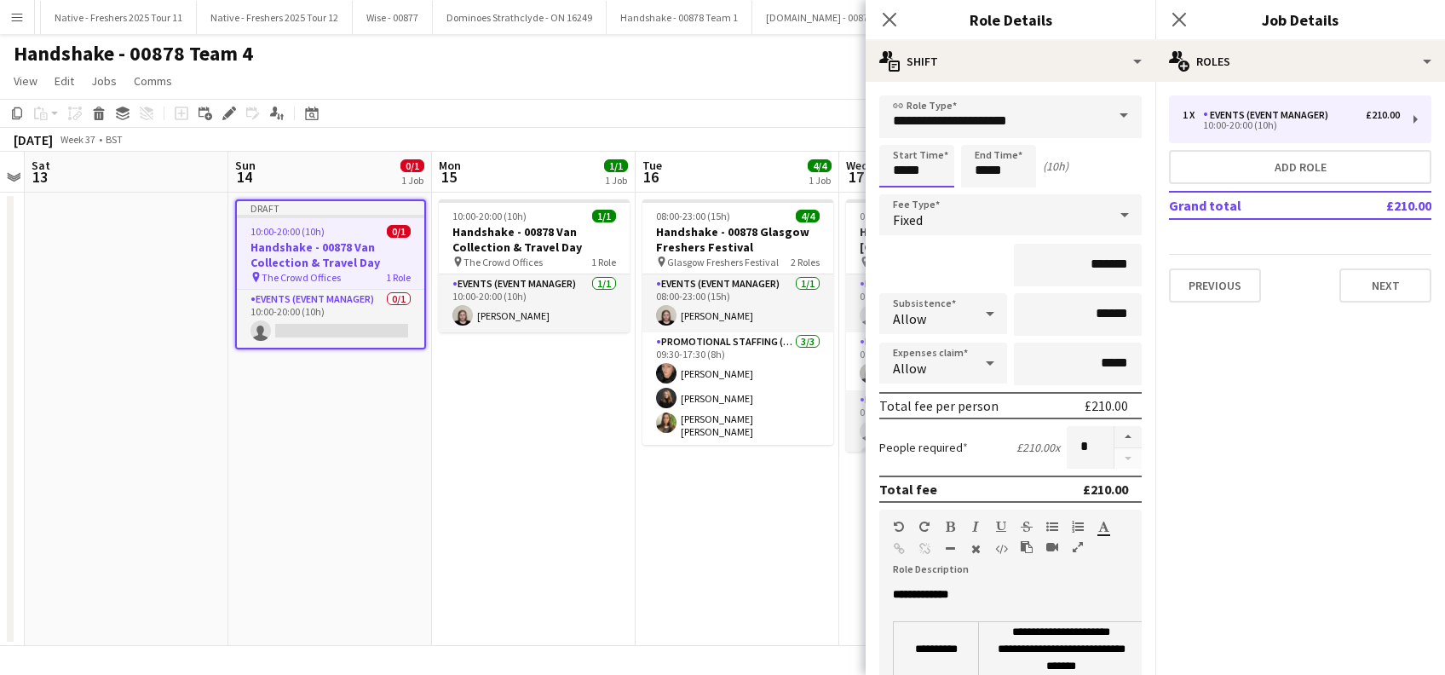
click at [929, 164] on input "*****" at bounding box center [917, 166] width 75 height 43
click at [900, 133] on div at bounding box center [900, 136] width 34 height 17
type input "*****"
click at [900, 133] on div at bounding box center [900, 136] width 34 height 17
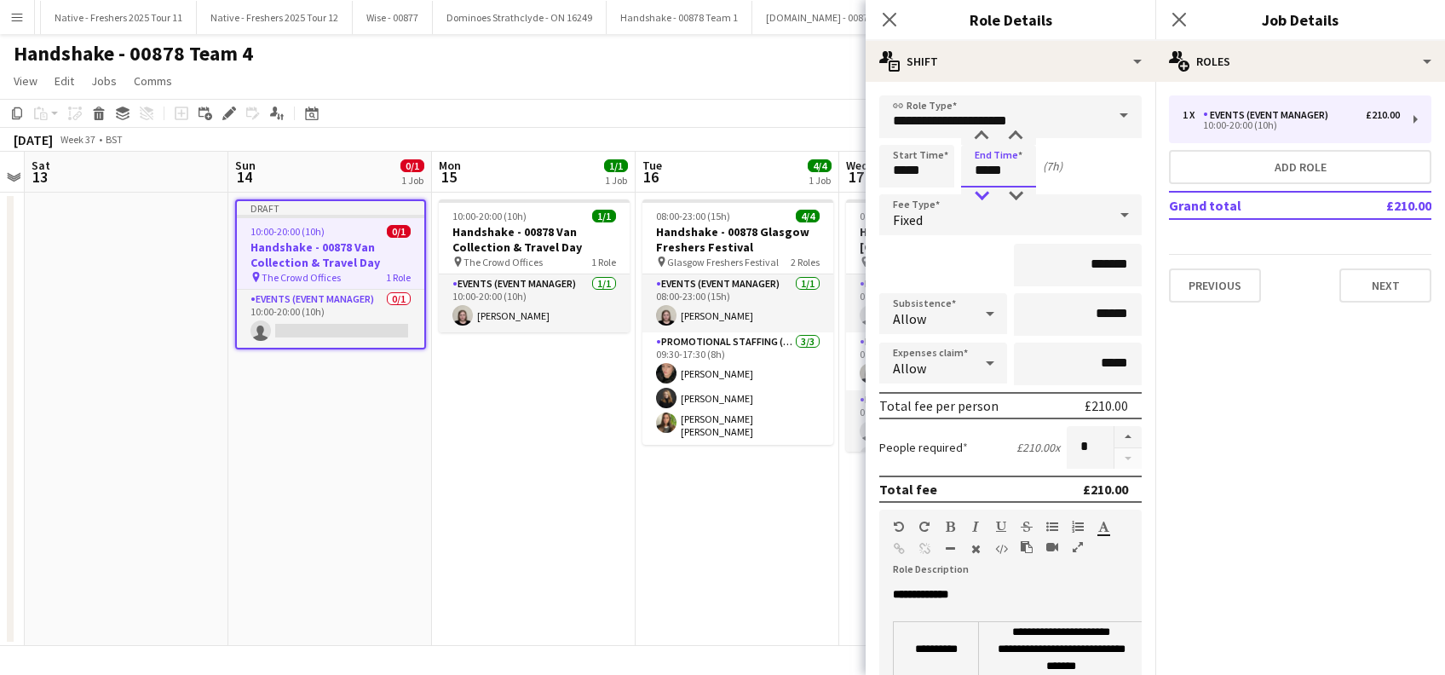
drag, startPoint x: 1007, startPoint y: 169, endPoint x: 982, endPoint y: 194, distance: 36.2
click at [982, 176] on app-time-picker "*****" at bounding box center [998, 170] width 75 height 13
click at [982, 194] on div at bounding box center [982, 196] width 34 height 17
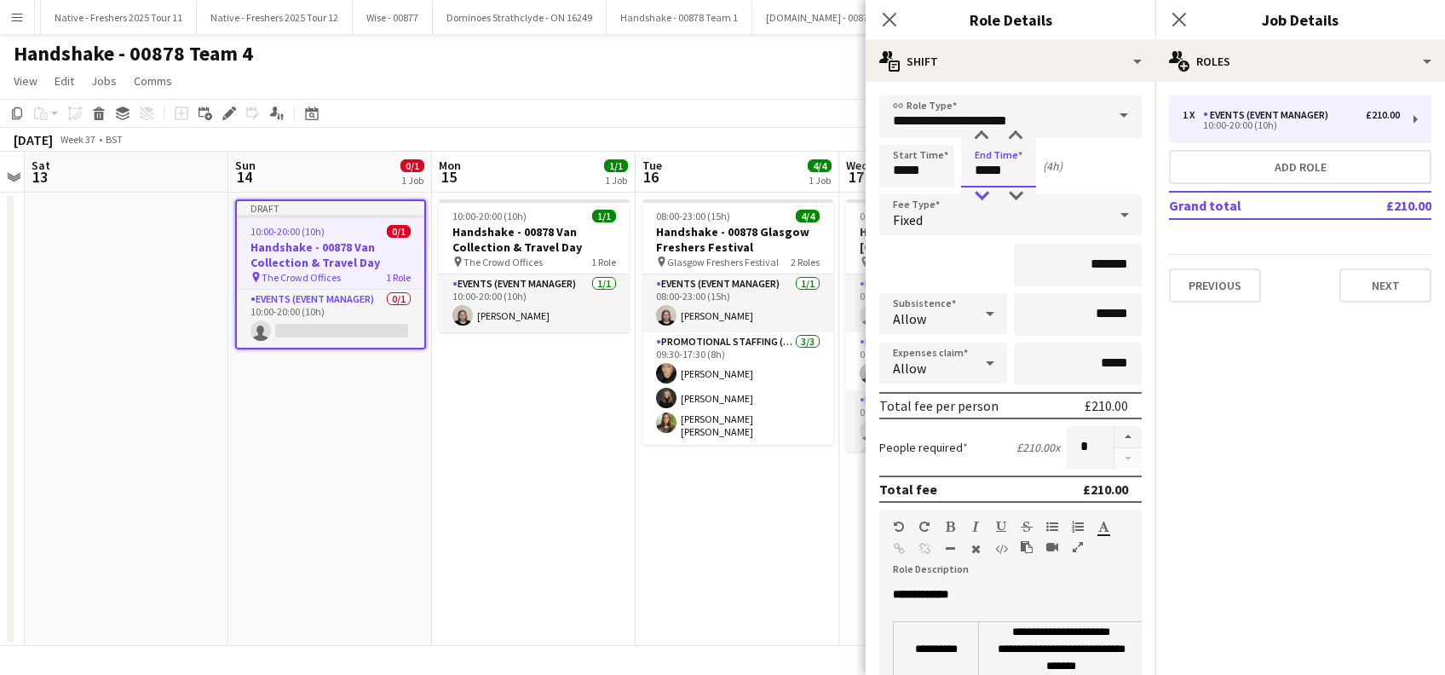
click at [982, 194] on div at bounding box center [982, 196] width 34 height 17
click at [984, 132] on div at bounding box center [982, 136] width 34 height 17
type input "*****"
click at [984, 132] on div at bounding box center [982, 136] width 34 height 17
click at [1092, 263] on input "*******" at bounding box center [1078, 265] width 128 height 43
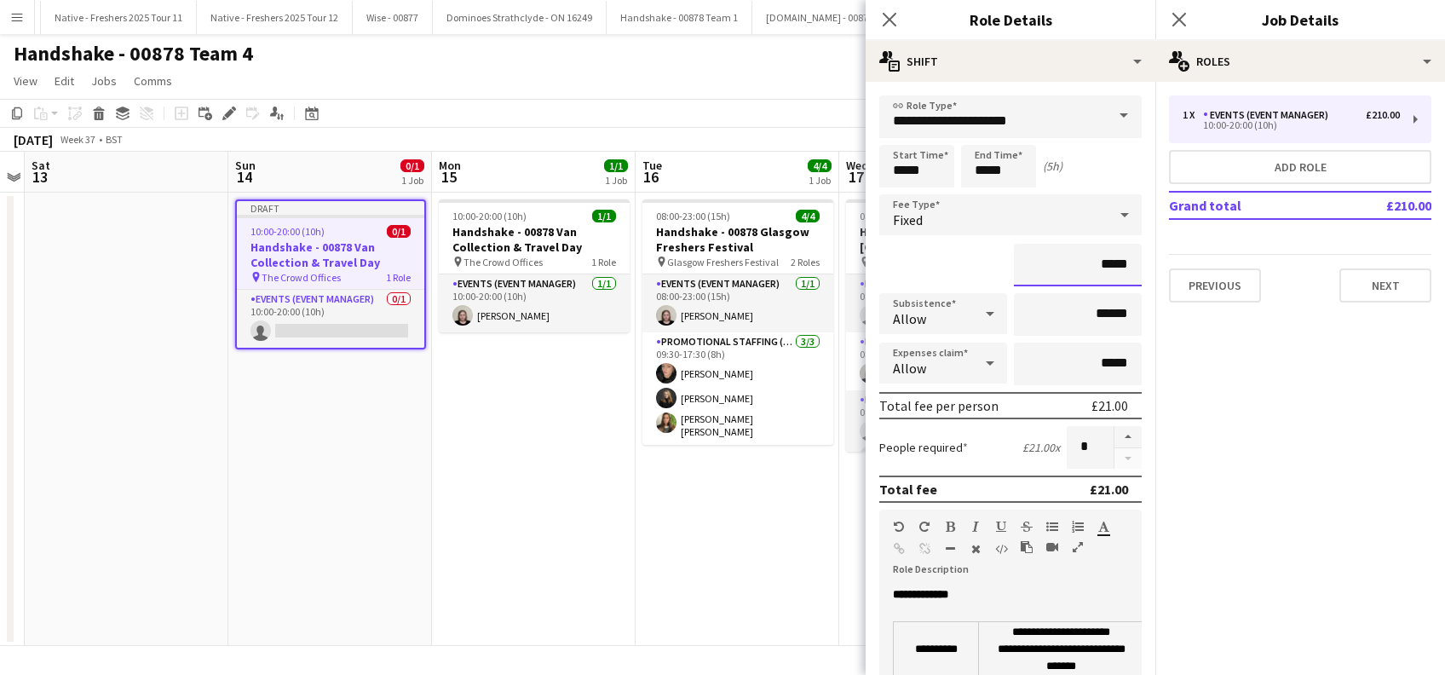
type input "**"
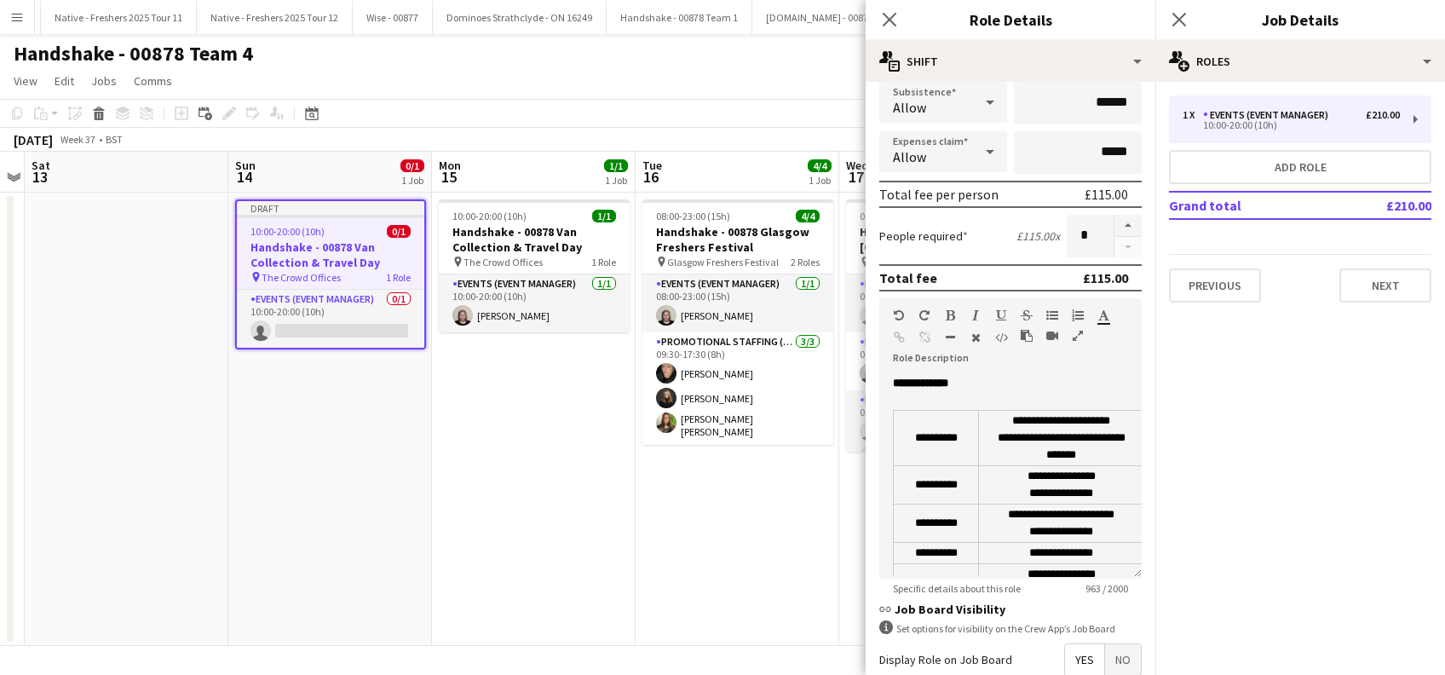
scroll to position [225, 0]
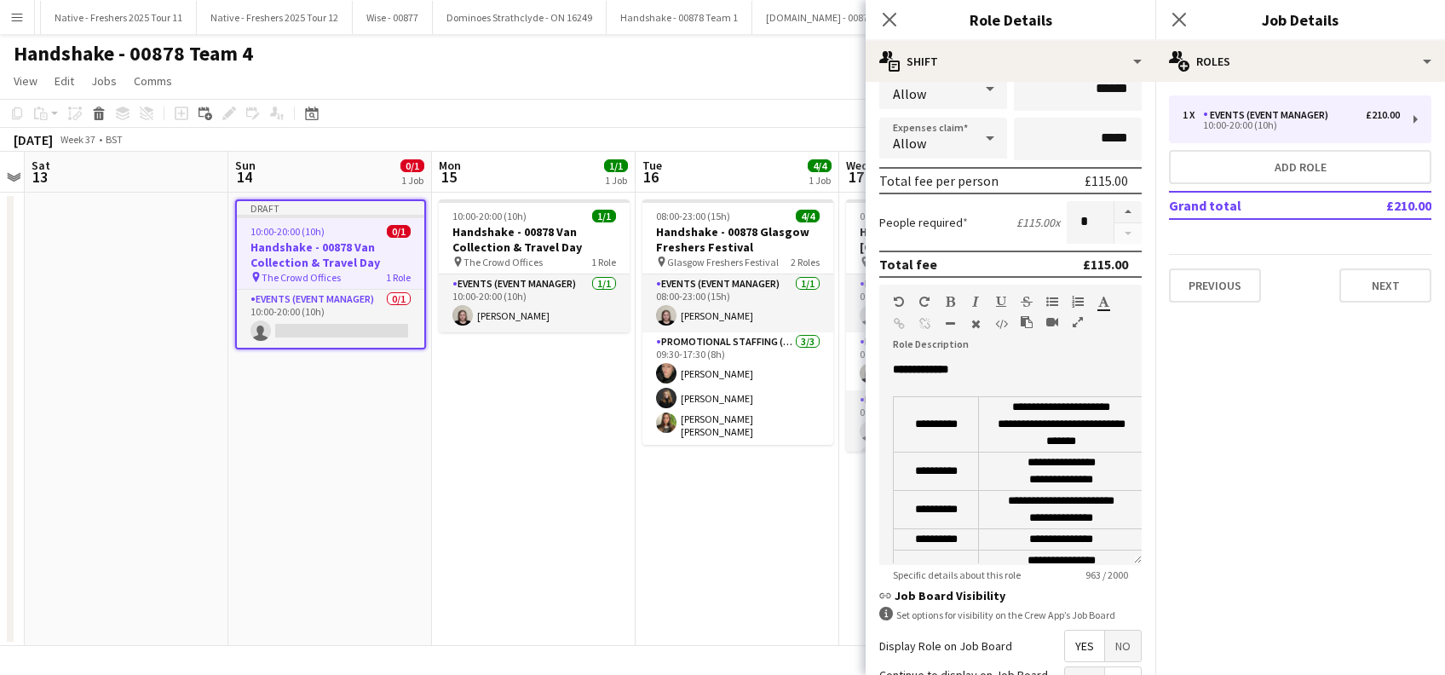
type input "******"
click at [918, 422] on td "**********" at bounding box center [936, 424] width 85 height 55
click at [1090, 436] on td "**********" at bounding box center [1061, 424] width 165 height 55
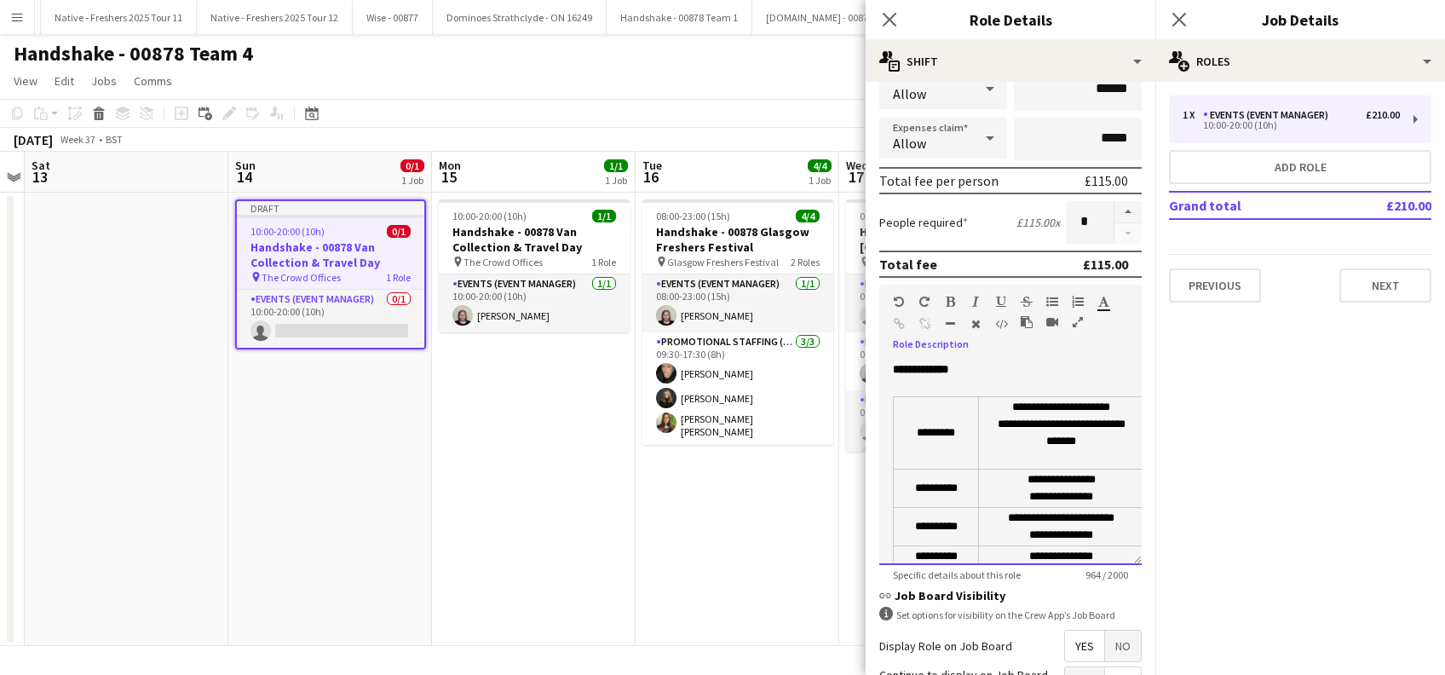
click at [1090, 436] on td "**********" at bounding box center [1061, 433] width 165 height 72
click at [1007, 478] on td "**********" at bounding box center [1061, 489] width 165 height 38
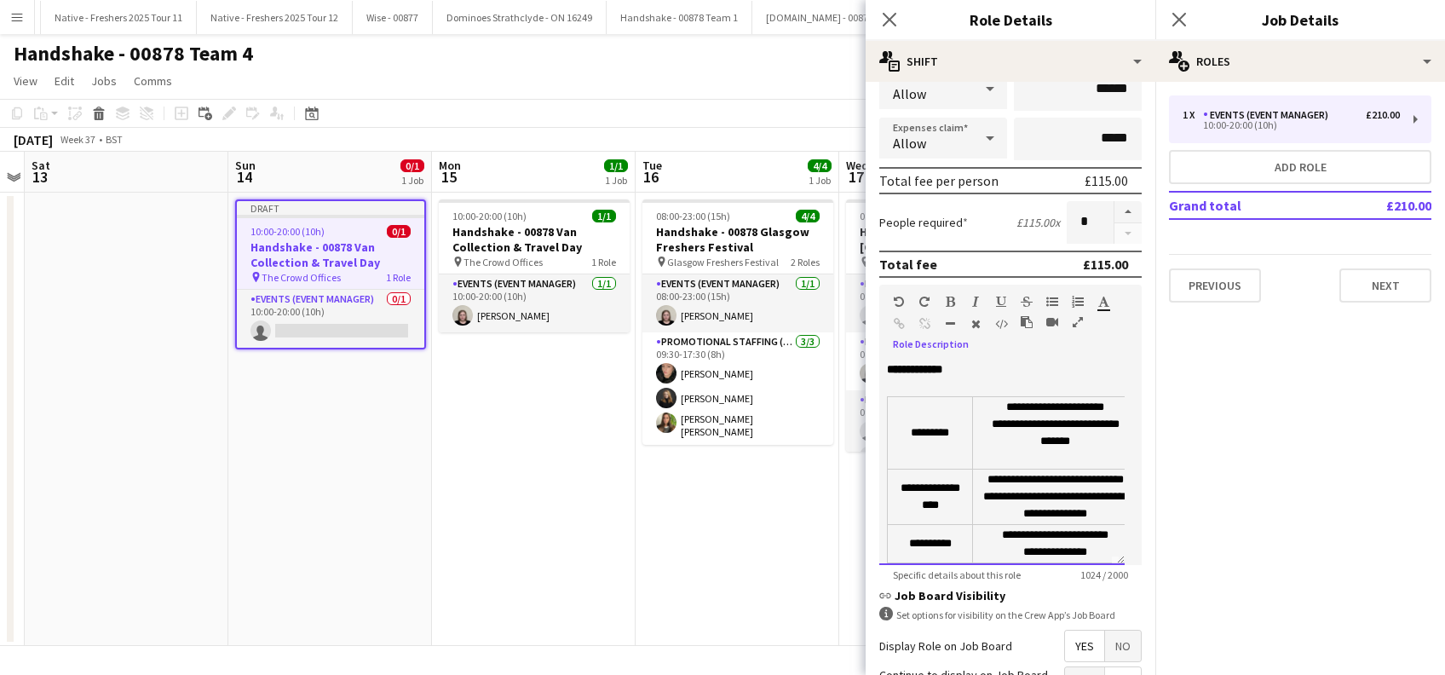
scroll to position [409, 0]
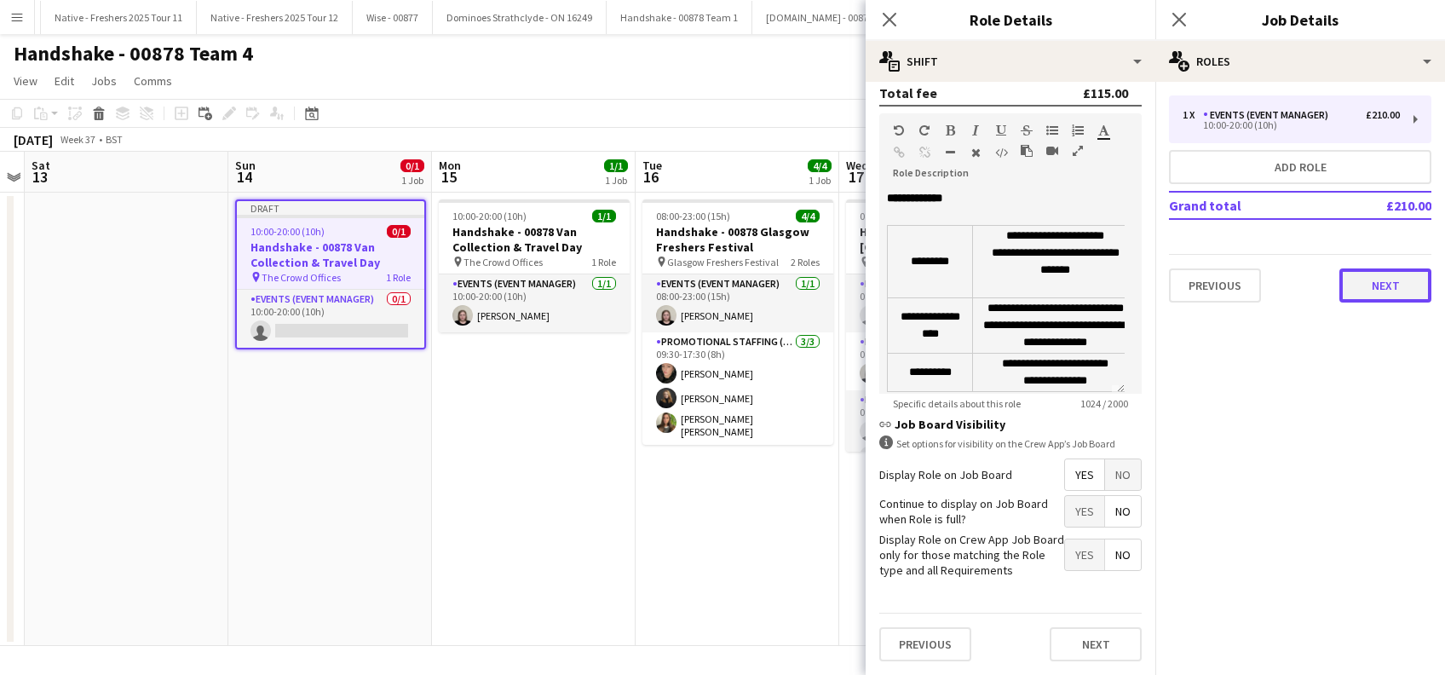
click at [1388, 293] on button "Next" at bounding box center [1386, 285] width 92 height 34
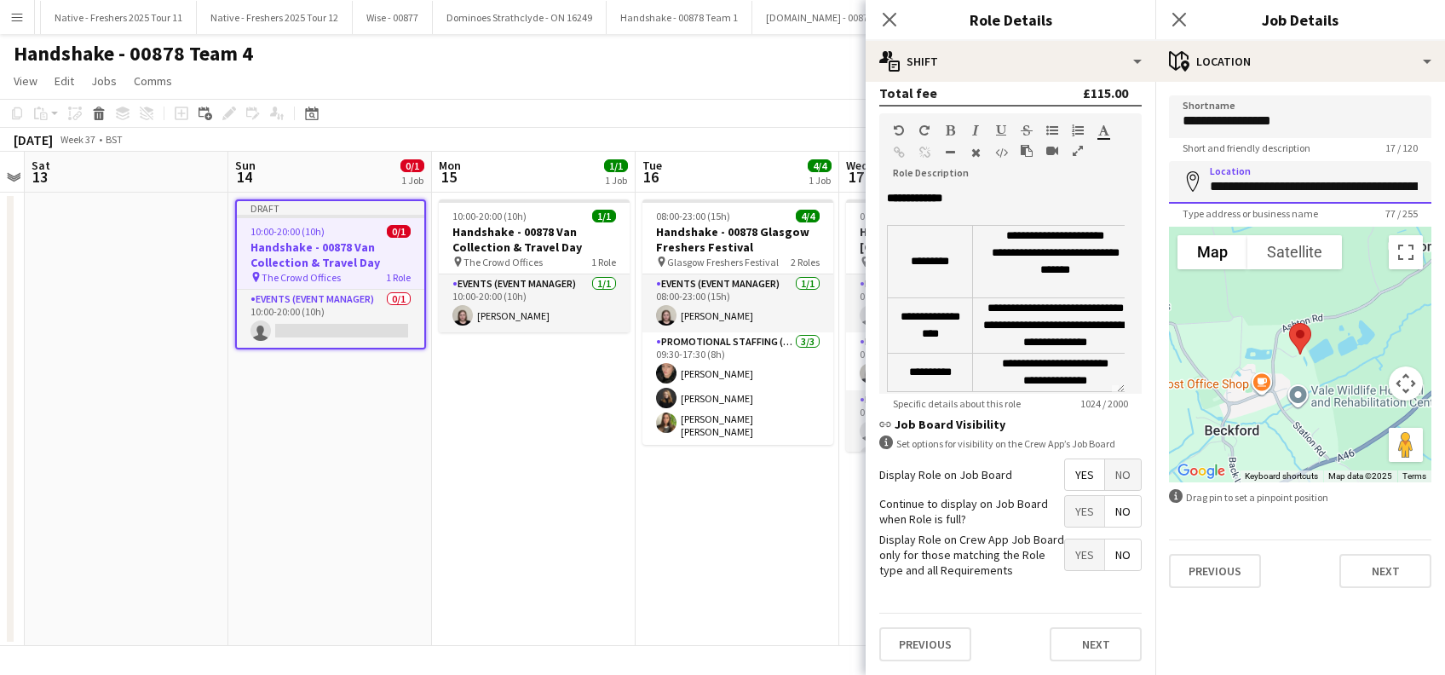
click at [1324, 188] on input "**********" at bounding box center [1300, 182] width 263 height 43
type input "**********"
click at [1385, 570] on button "Next" at bounding box center [1386, 571] width 92 height 34
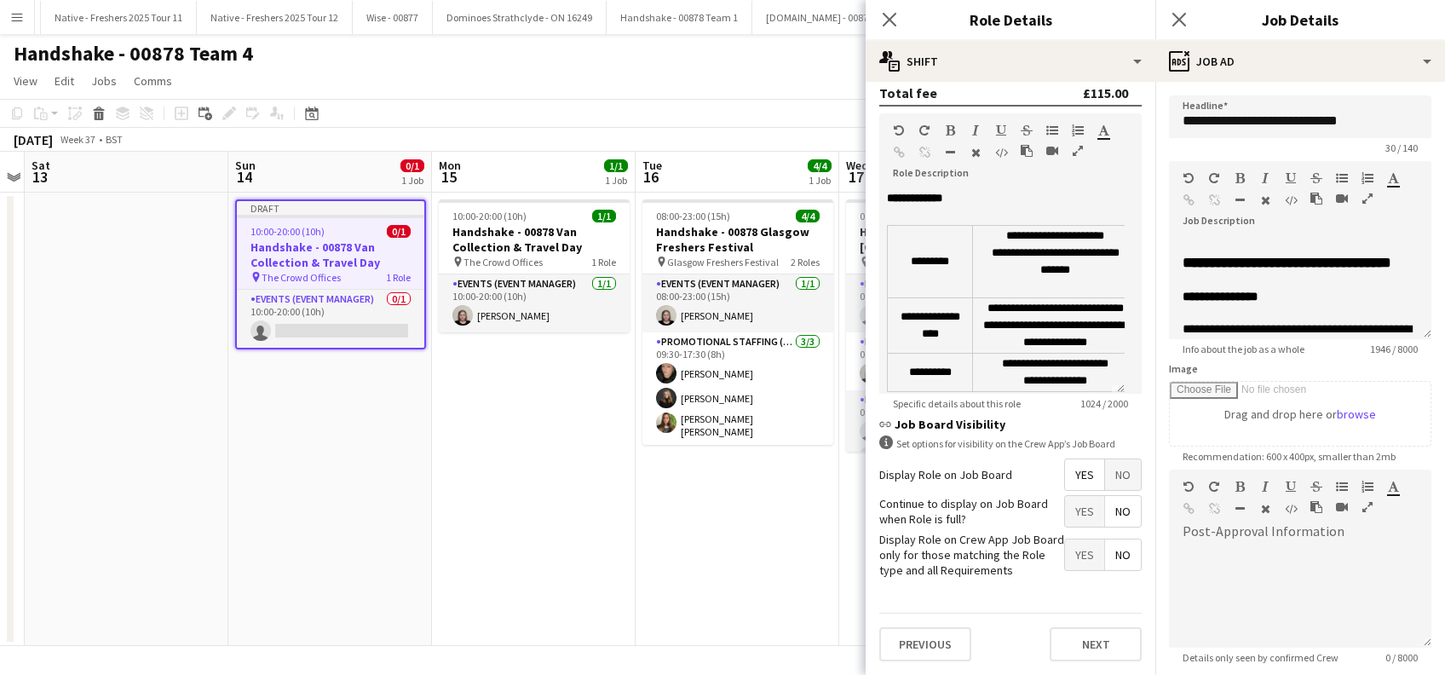
scroll to position [167, 0]
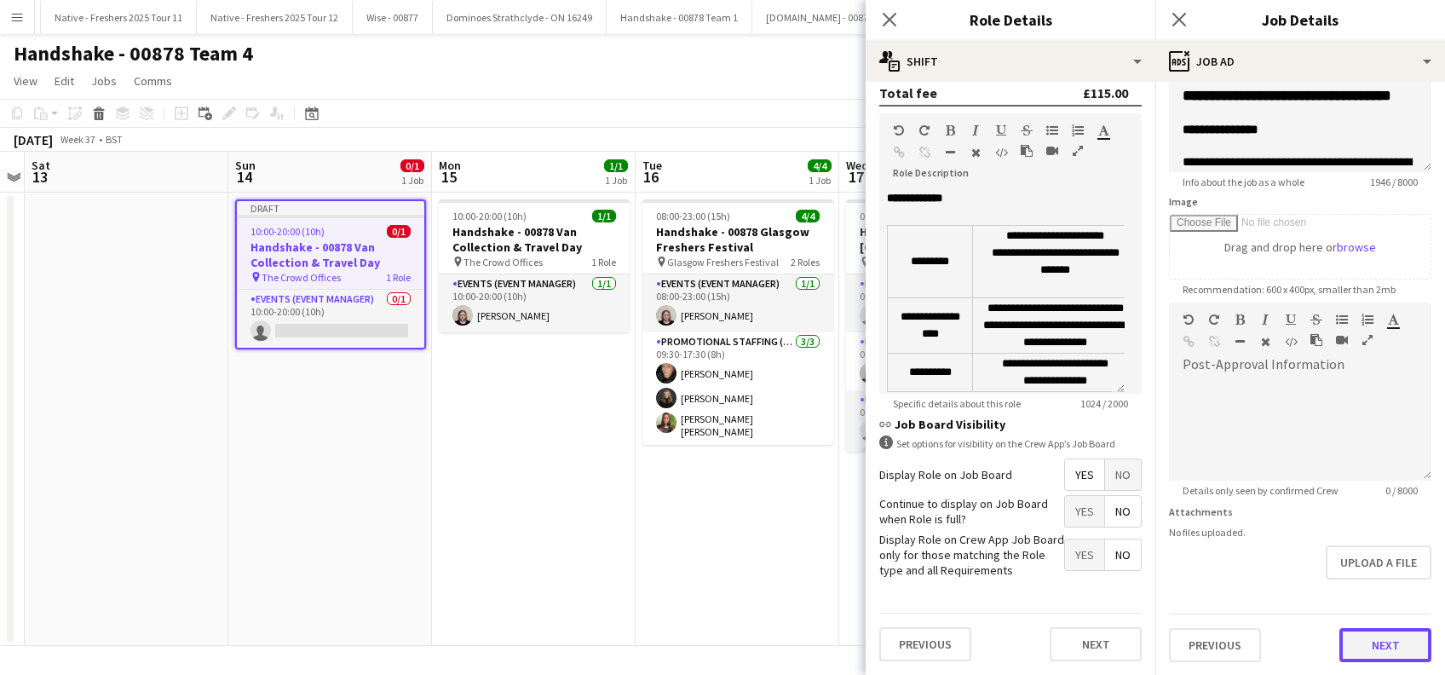
click at [1364, 638] on button "Next" at bounding box center [1386, 645] width 92 height 34
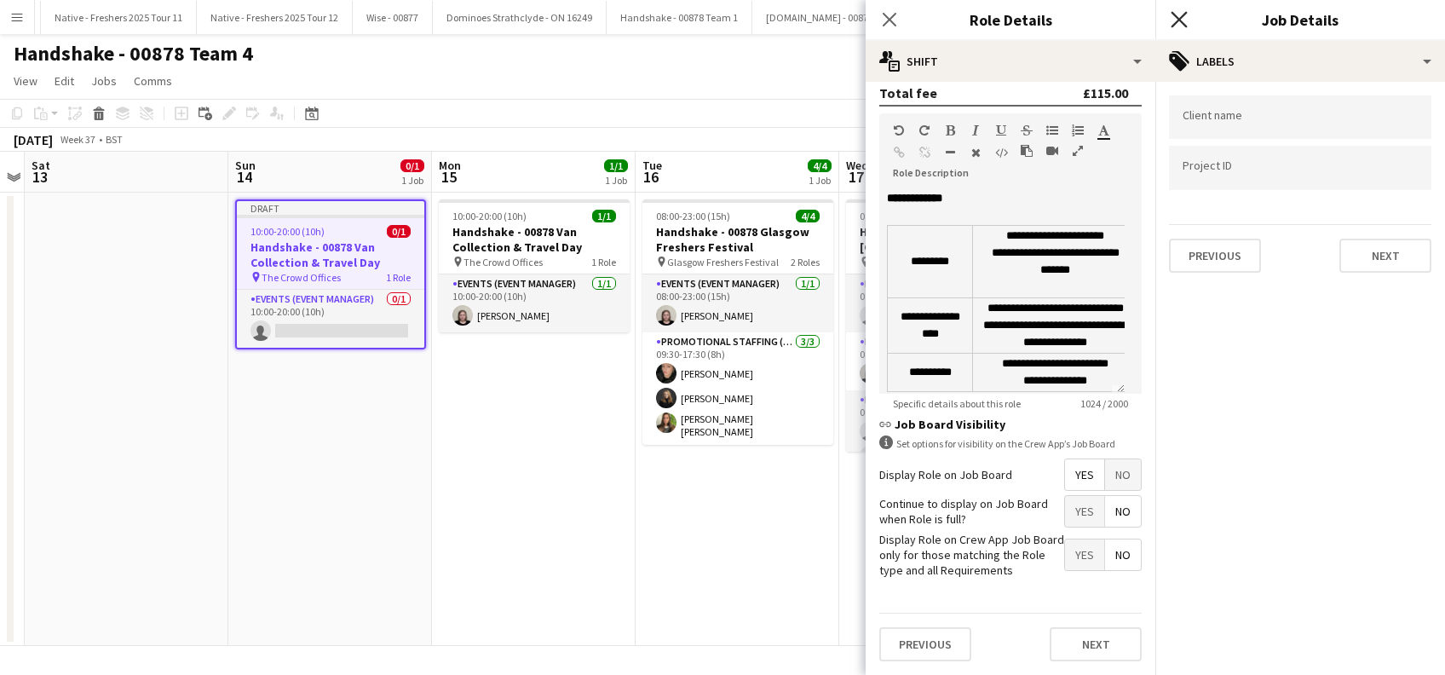
click at [1177, 17] on icon at bounding box center [1179, 19] width 16 height 16
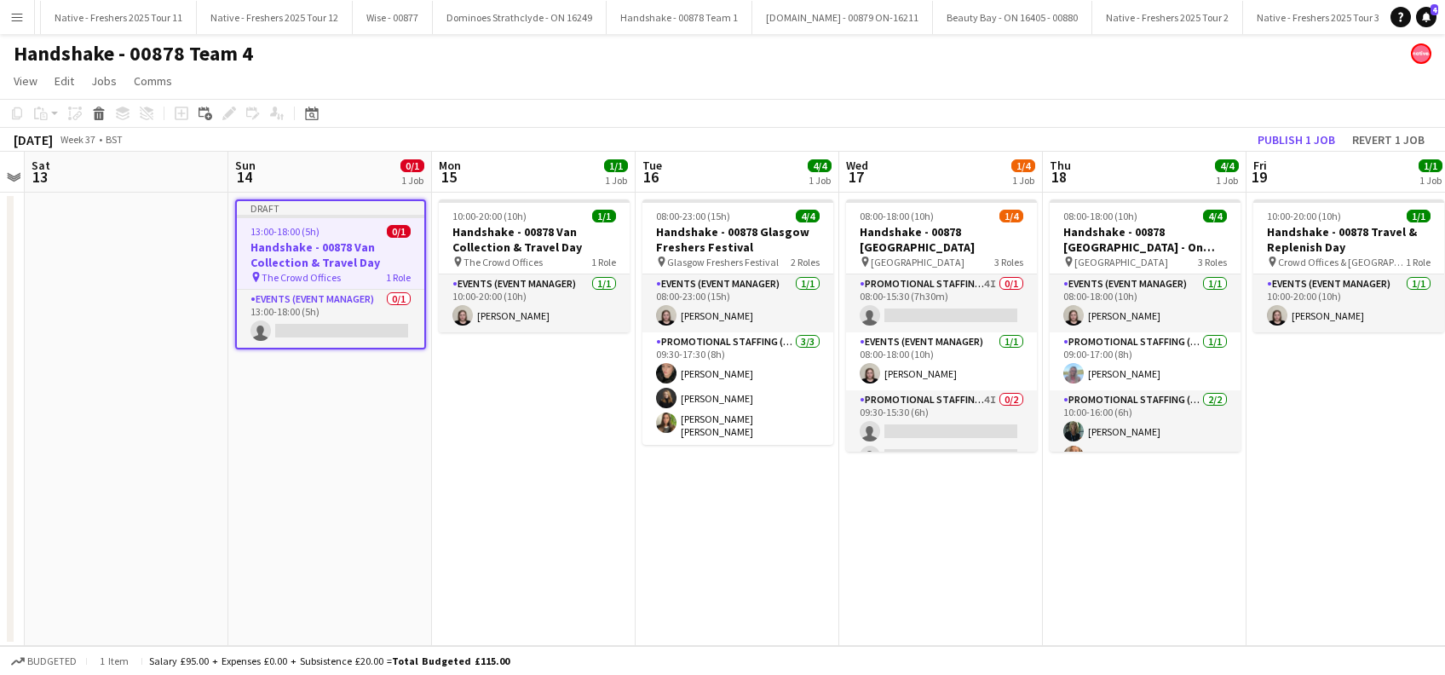
click at [582, 443] on app-date-cell "10:00-20:00 (10h) 1/1 Handshake - 00878 Van Collection & Travel Day pin The Cro…" at bounding box center [534, 419] width 204 height 453
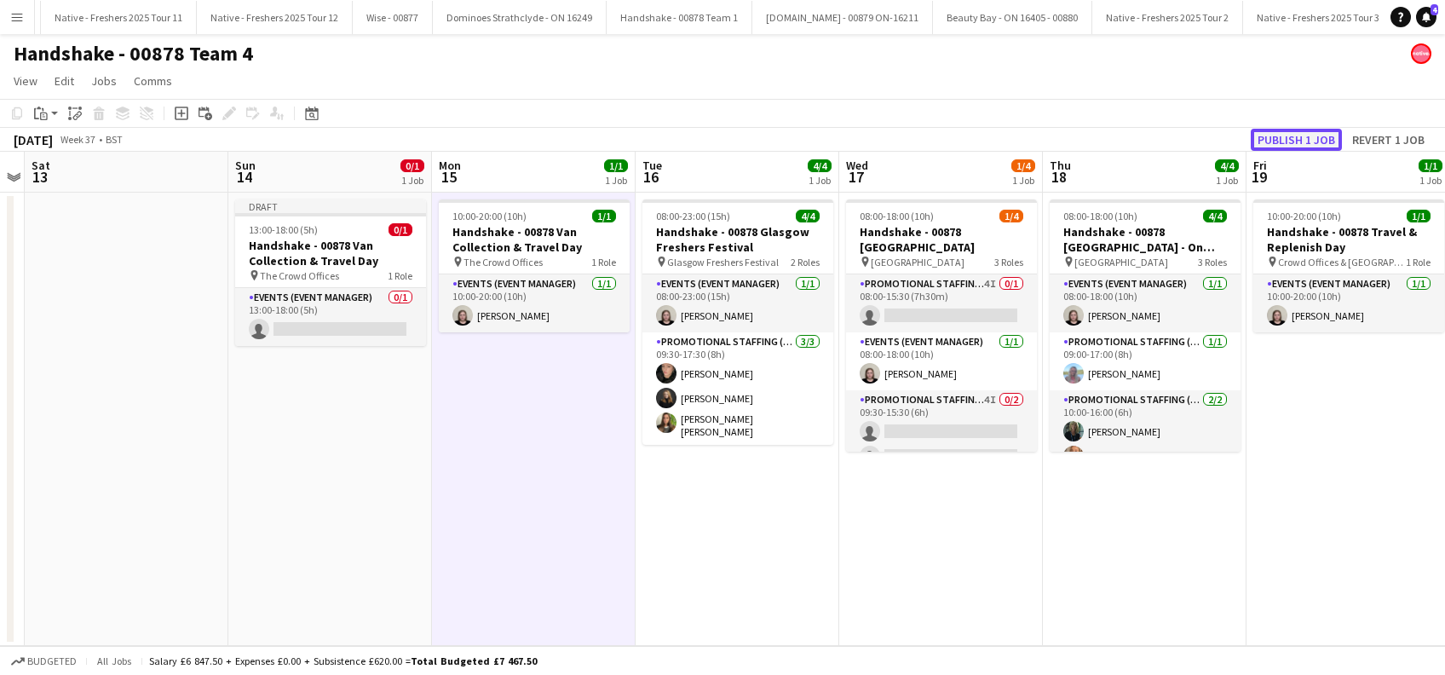
click at [1295, 138] on button "Publish 1 job" at bounding box center [1296, 140] width 91 height 22
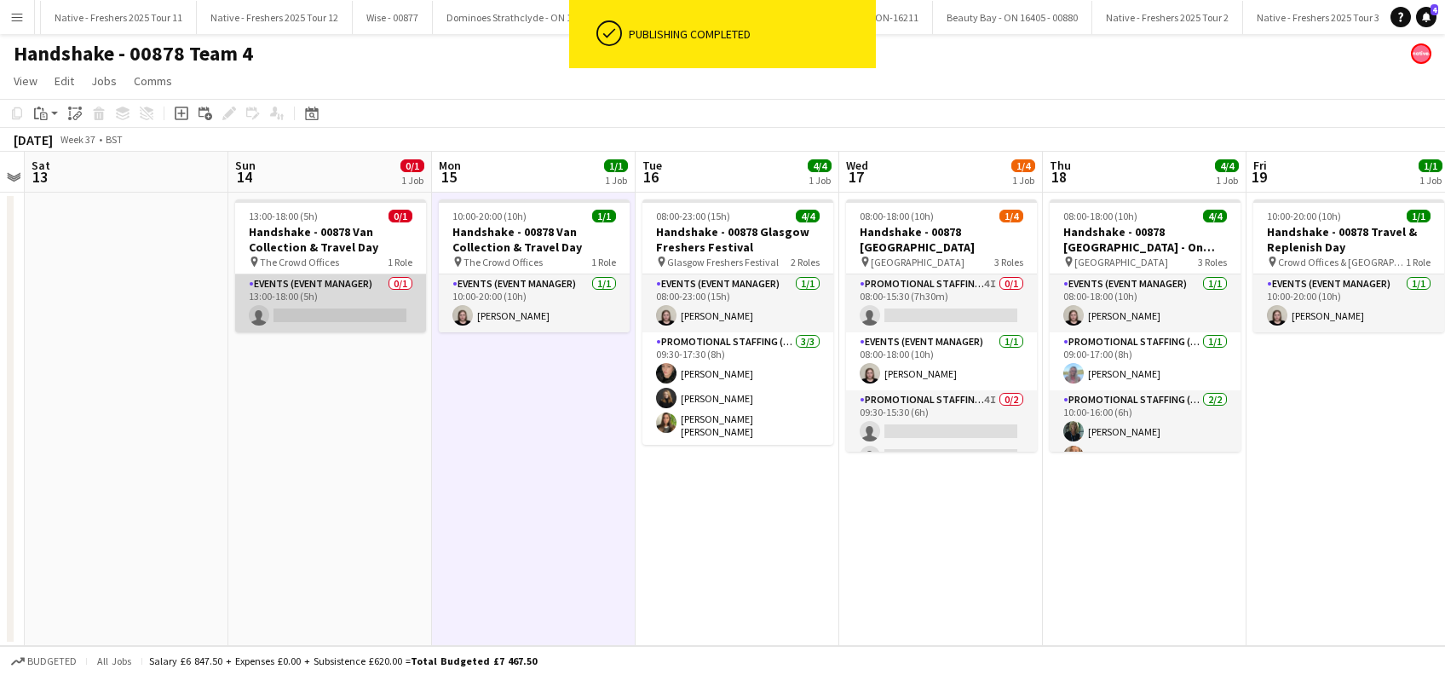
click at [366, 320] on app-card-role "Events (Event Manager) 0/1 13:00-18:00 (5h) single-neutral-actions" at bounding box center [330, 303] width 191 height 58
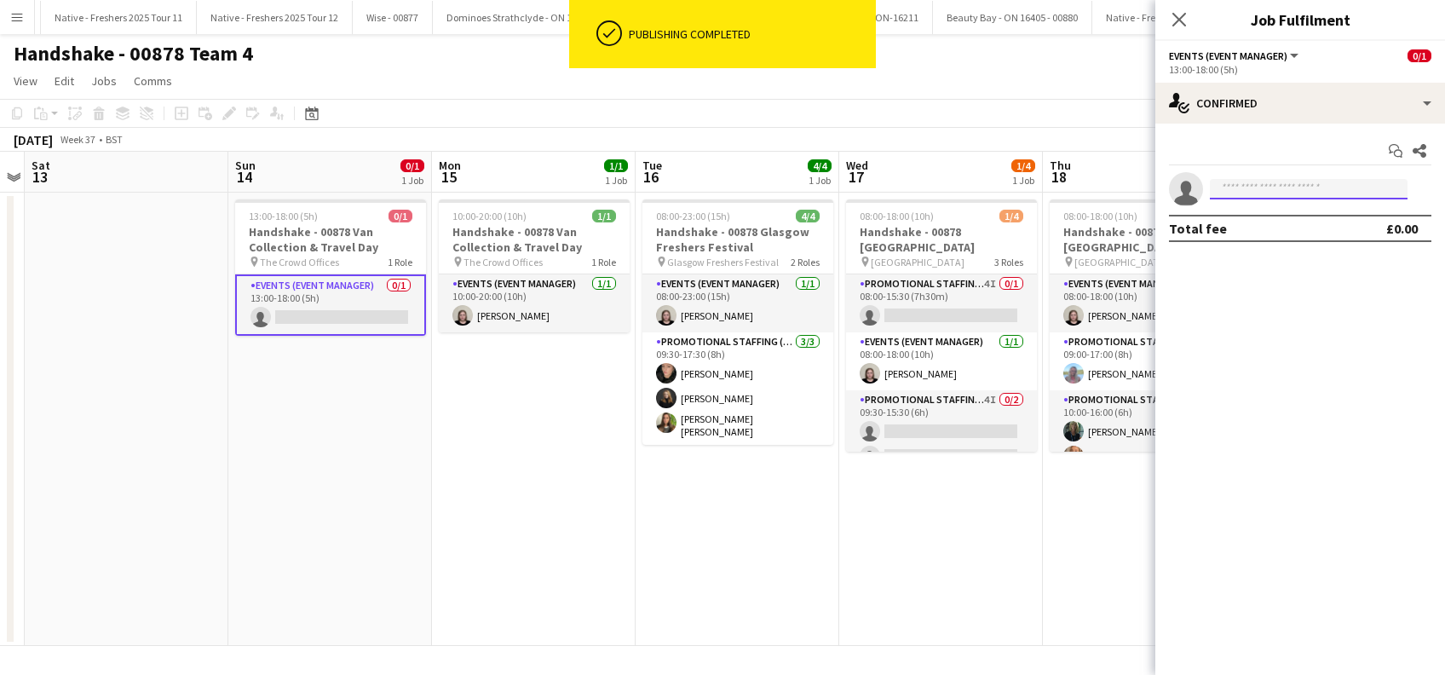
click at [1249, 180] on input at bounding box center [1309, 189] width 198 height 20
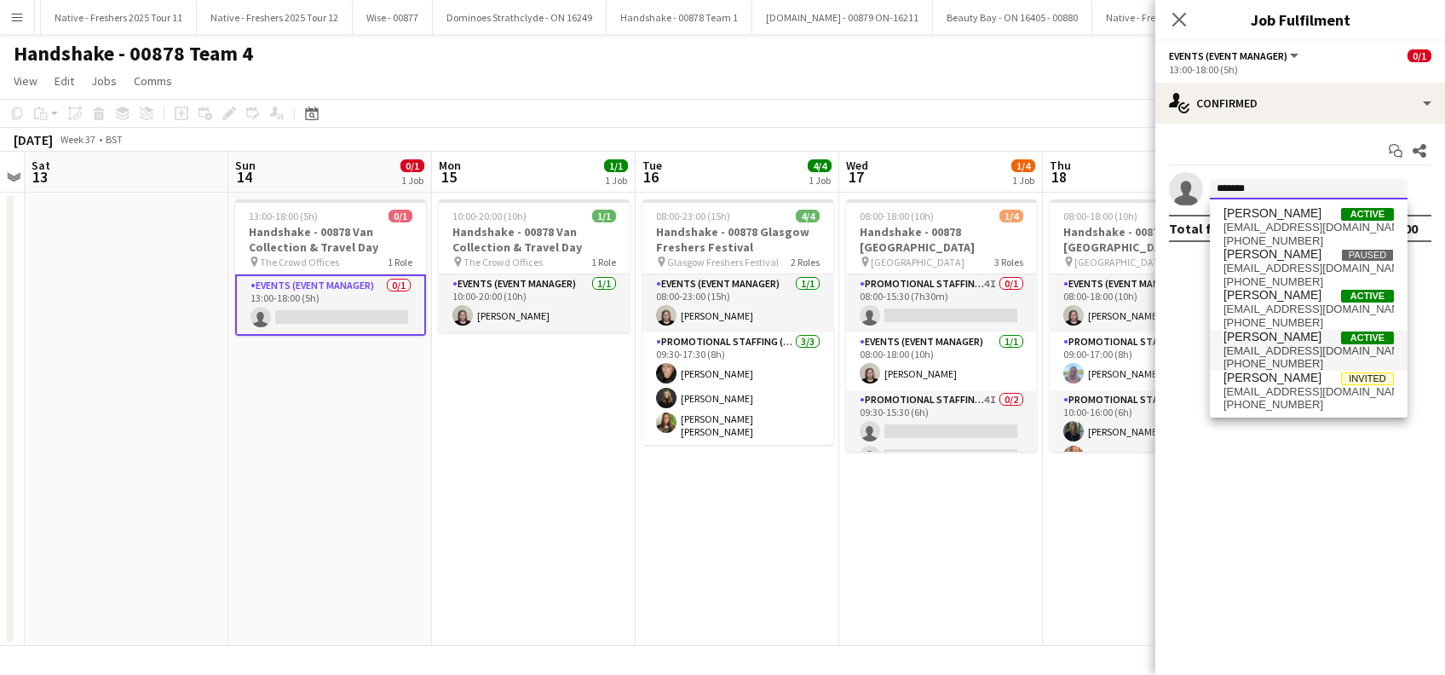
type input "*******"
click at [1281, 346] on span "natfountain@outlook.com" at bounding box center [1309, 351] width 170 height 14
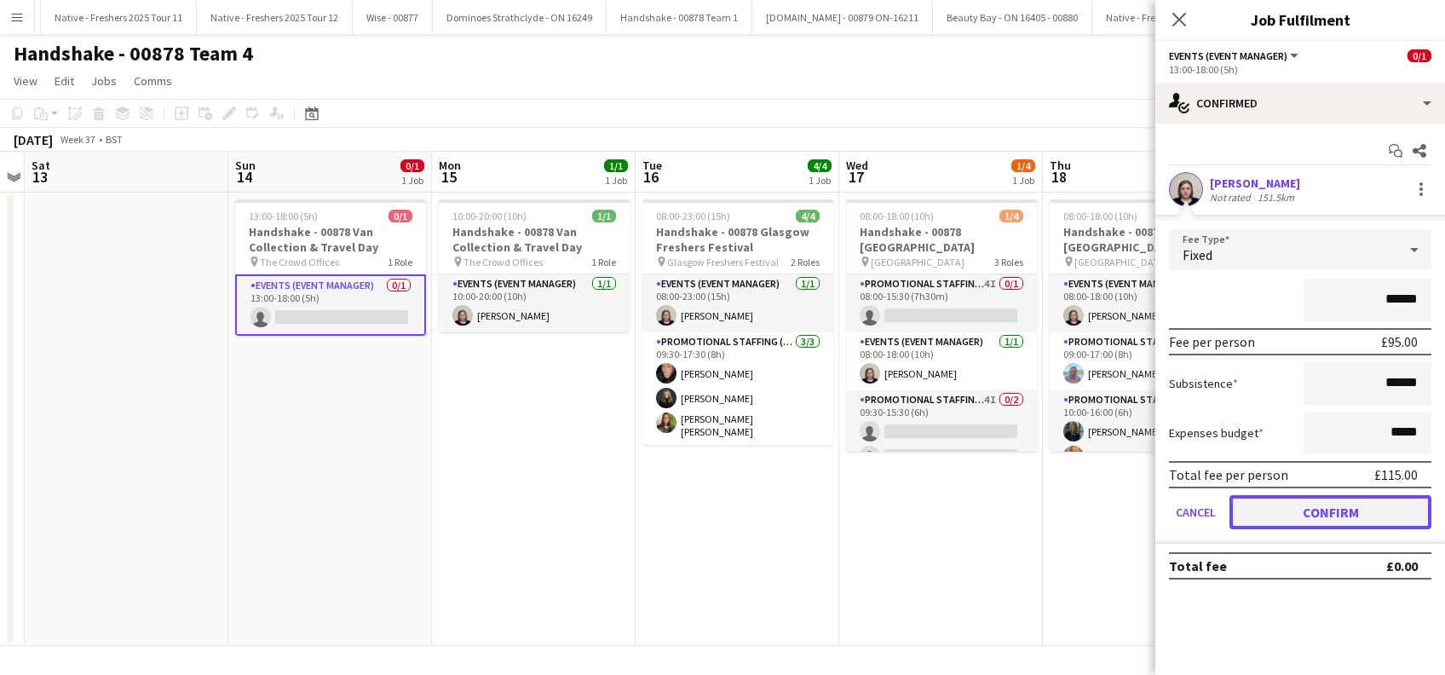
click at [1307, 519] on button "Confirm" at bounding box center [1331, 512] width 202 height 34
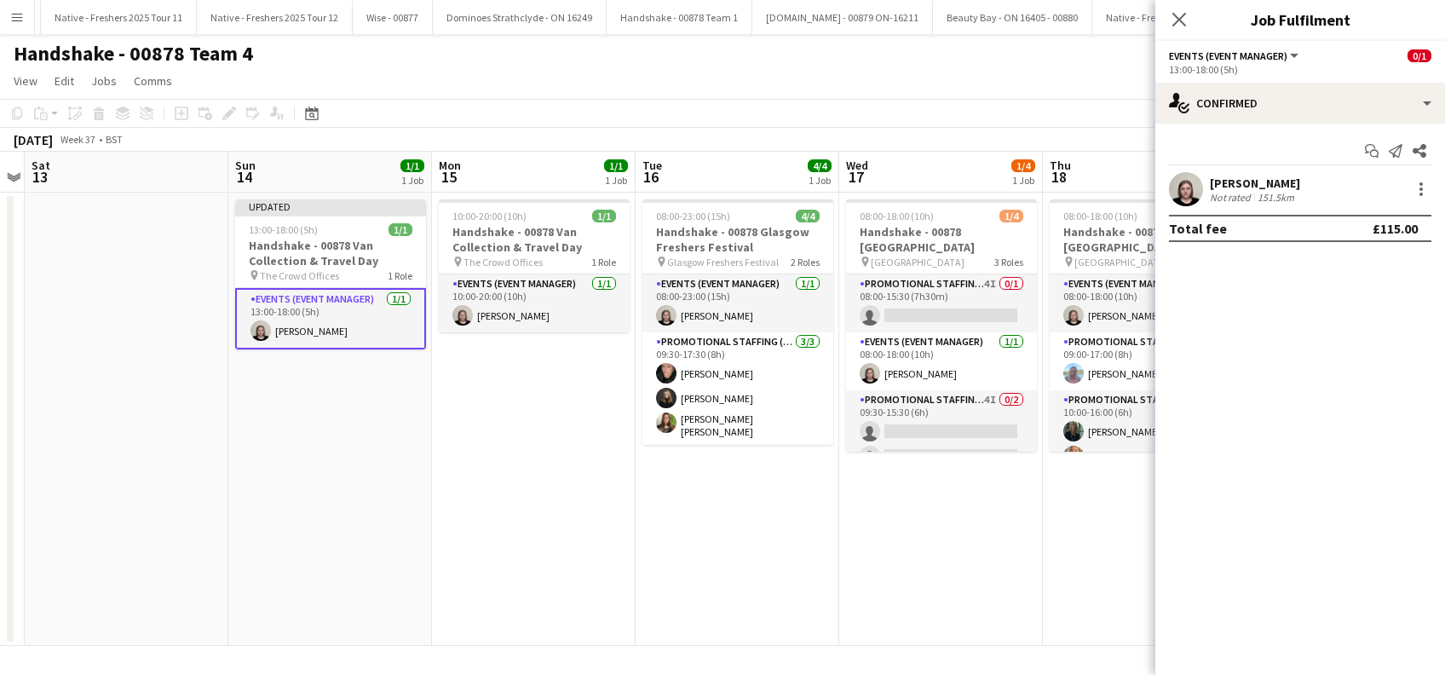
click at [970, 546] on app-date-cell "08:00-18:00 (10h) 1/4 Handshake - 00878 University of Aberdeen pin University o…" at bounding box center [941, 419] width 204 height 453
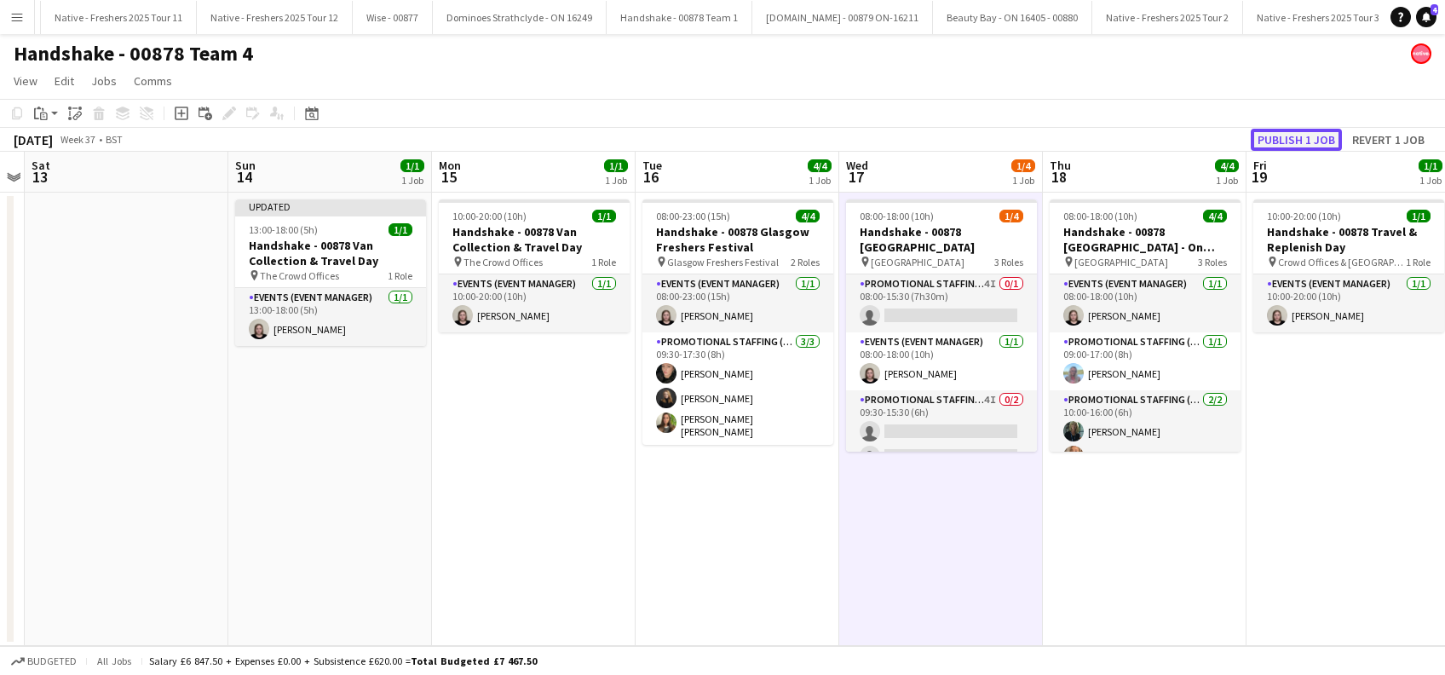
click at [1295, 146] on button "Publish 1 job" at bounding box center [1296, 140] width 91 height 22
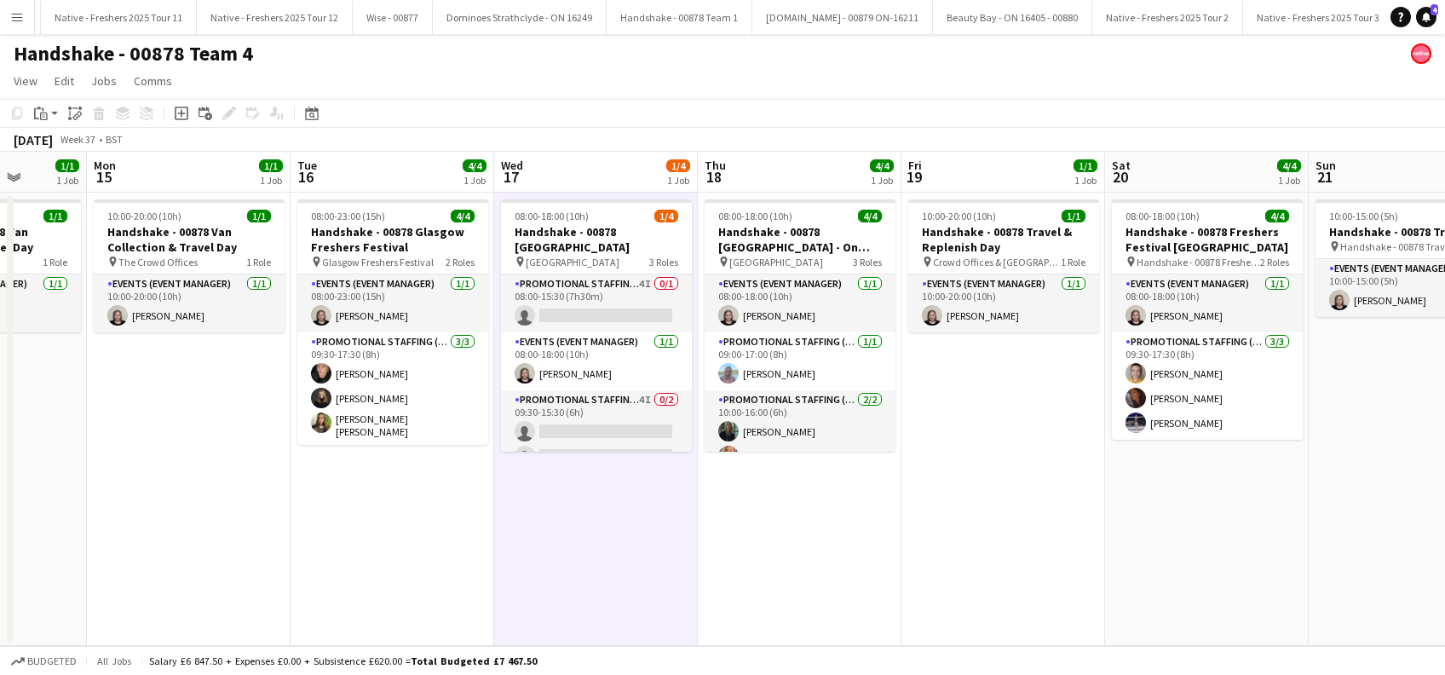
scroll to position [0, 525]
drag, startPoint x: 1316, startPoint y: 528, endPoint x: 970, endPoint y: 505, distance: 346.7
click at [970, 505] on app-calendar-viewport "Fri 12 Sat 13 Sun 14 1/1 1 Job Mon 15 1/1 1 Job Tue 16 4/4 1 Job Wed 17 1/4 1 J…" at bounding box center [722, 399] width 1445 height 494
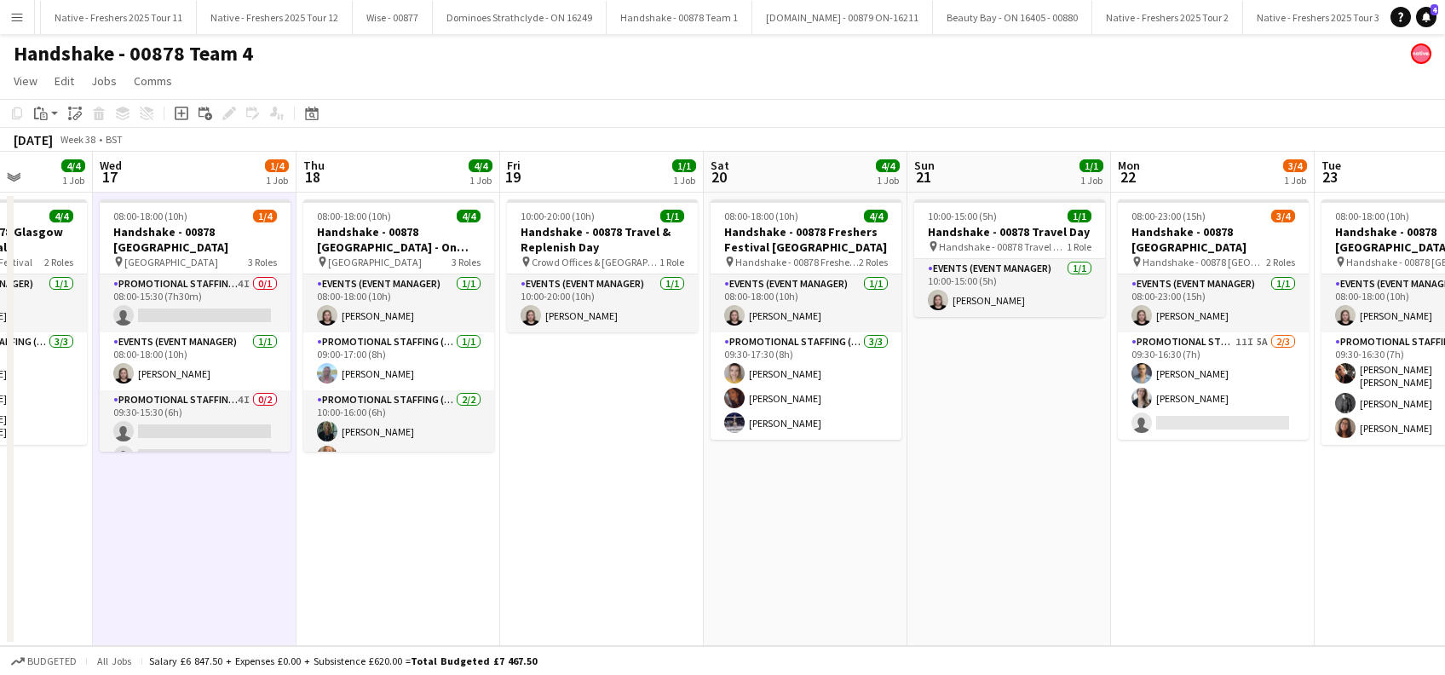
scroll to position [0, 557]
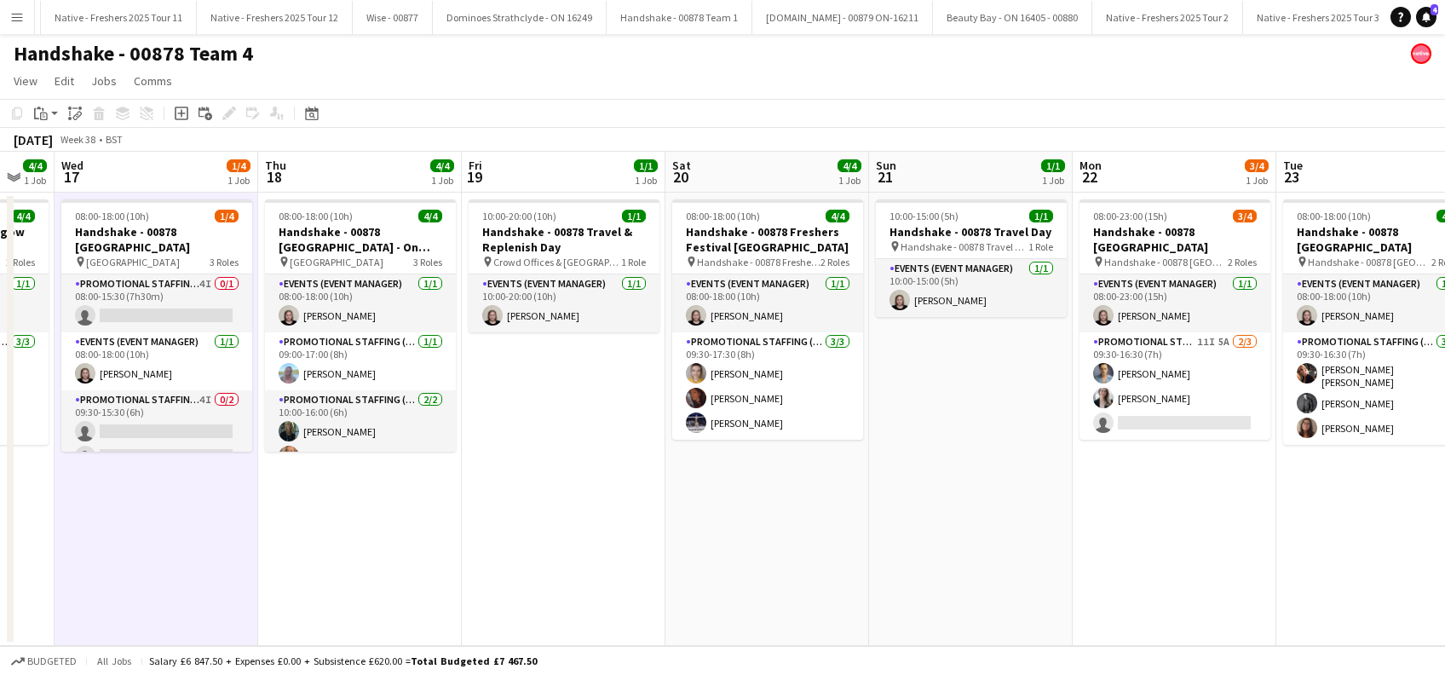
drag, startPoint x: 1222, startPoint y: 578, endPoint x: 783, endPoint y: 533, distance: 441.2
click at [783, 533] on app-calendar-viewport "Sun 14 1/1 1 Job Mon 15 1/1 1 Job Tue 16 4/4 1 Job Wed 17 1/4 1 Job Thu 18 4/4 …" at bounding box center [722, 399] width 1445 height 494
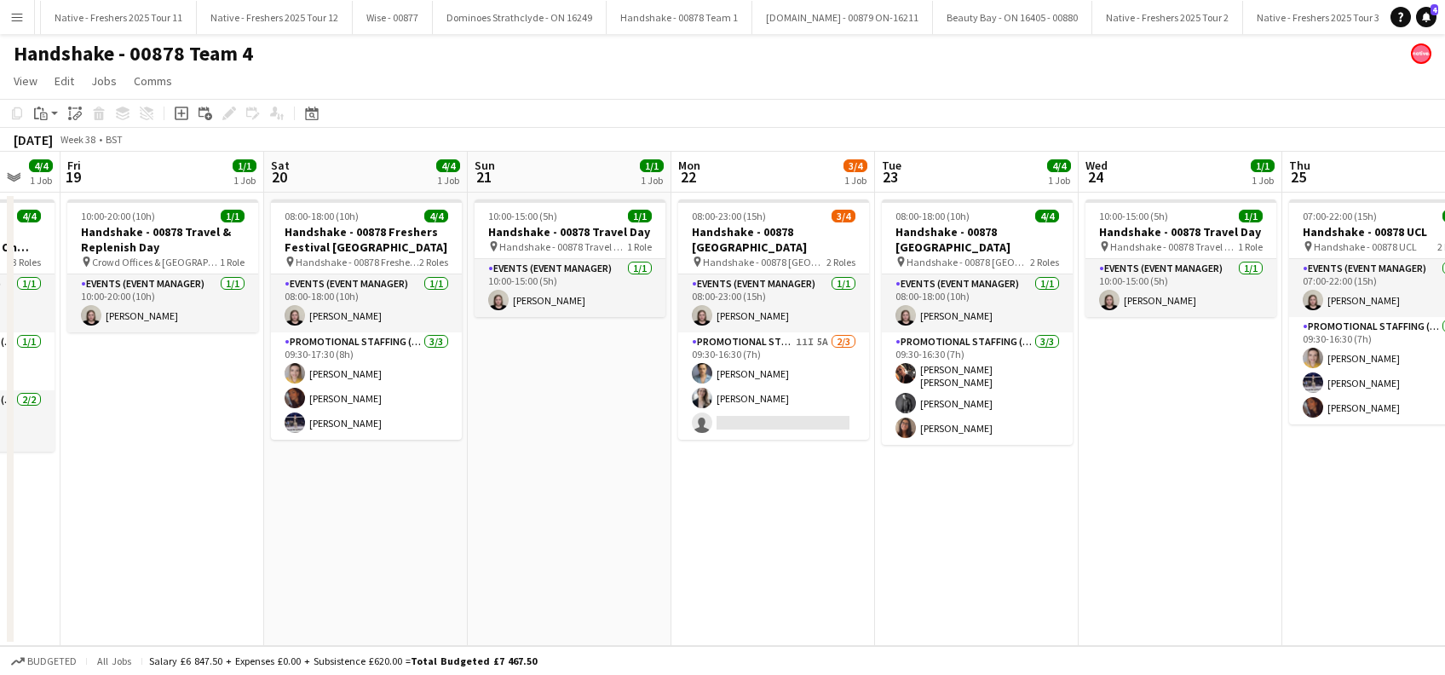
drag, startPoint x: 965, startPoint y: 458, endPoint x: 562, endPoint y: 452, distance: 403.2
click at [562, 452] on app-calendar-viewport "Tue 16 4/4 1 Job Wed 17 1/4 1 Job Thu 18 4/4 1 Job Fri 19 1/1 1 Job Sat 20 4/4 …" at bounding box center [722, 399] width 1445 height 494
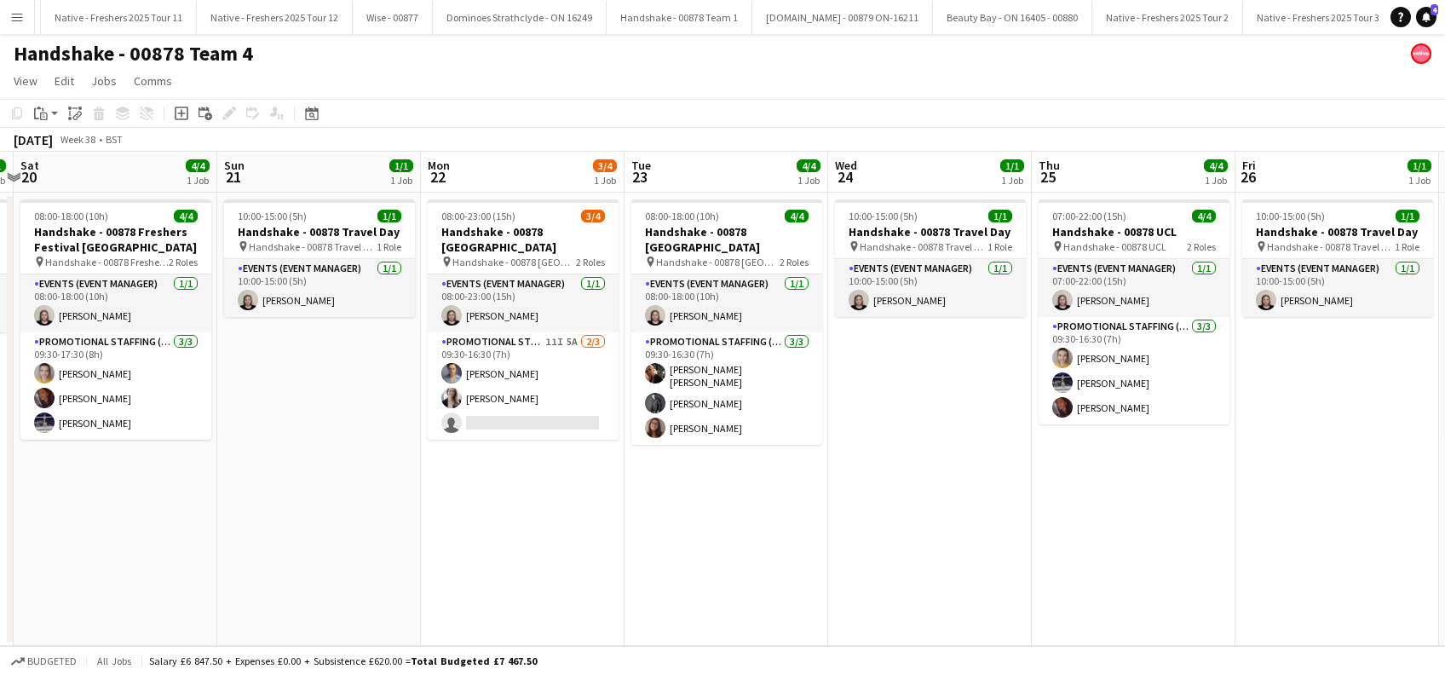
scroll to position [0, 809]
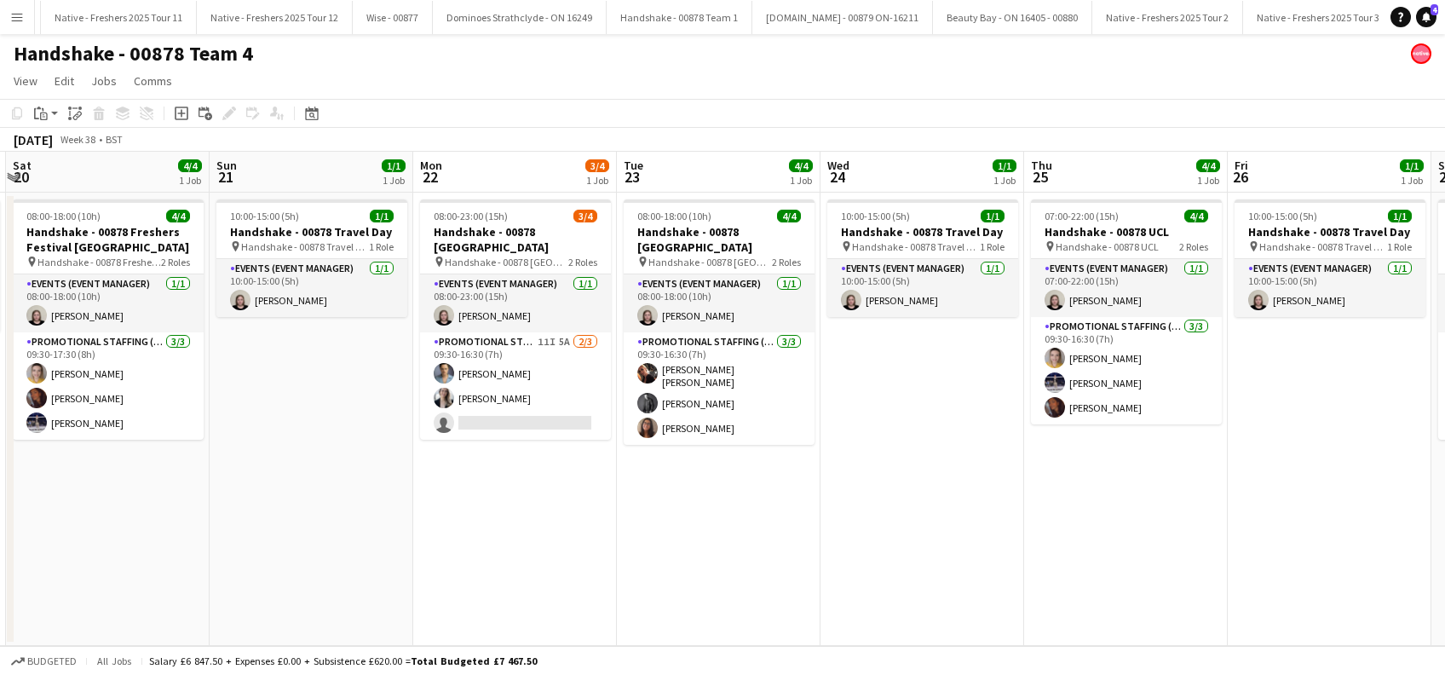
drag, startPoint x: 1007, startPoint y: 512, endPoint x: 751, endPoint y: 522, distance: 255.9
click at [751, 522] on app-calendar-viewport "Tue 16 4/4 1 Job Wed 17 1/4 1 Job Thu 18 4/4 1 Job Fri 19 1/1 1 Job Sat 20 4/4 …" at bounding box center [722, 399] width 1445 height 494
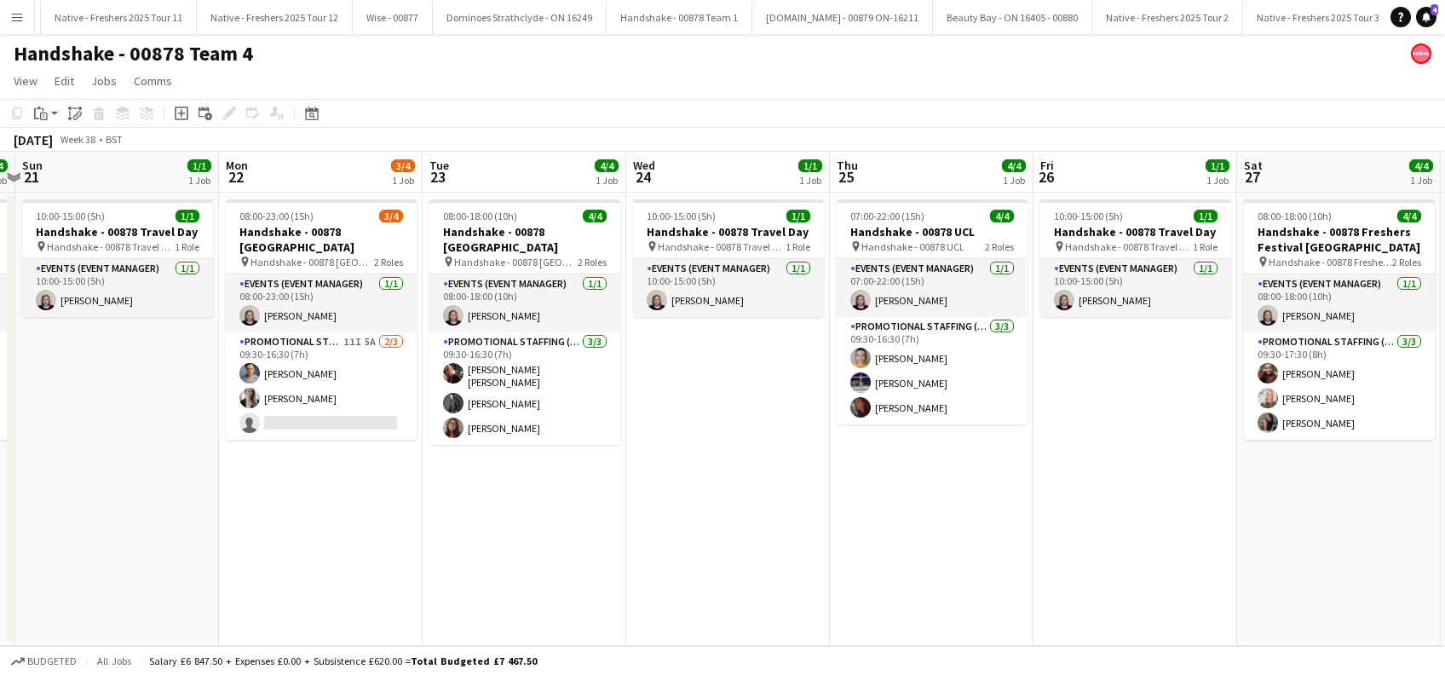
scroll to position [0, 600]
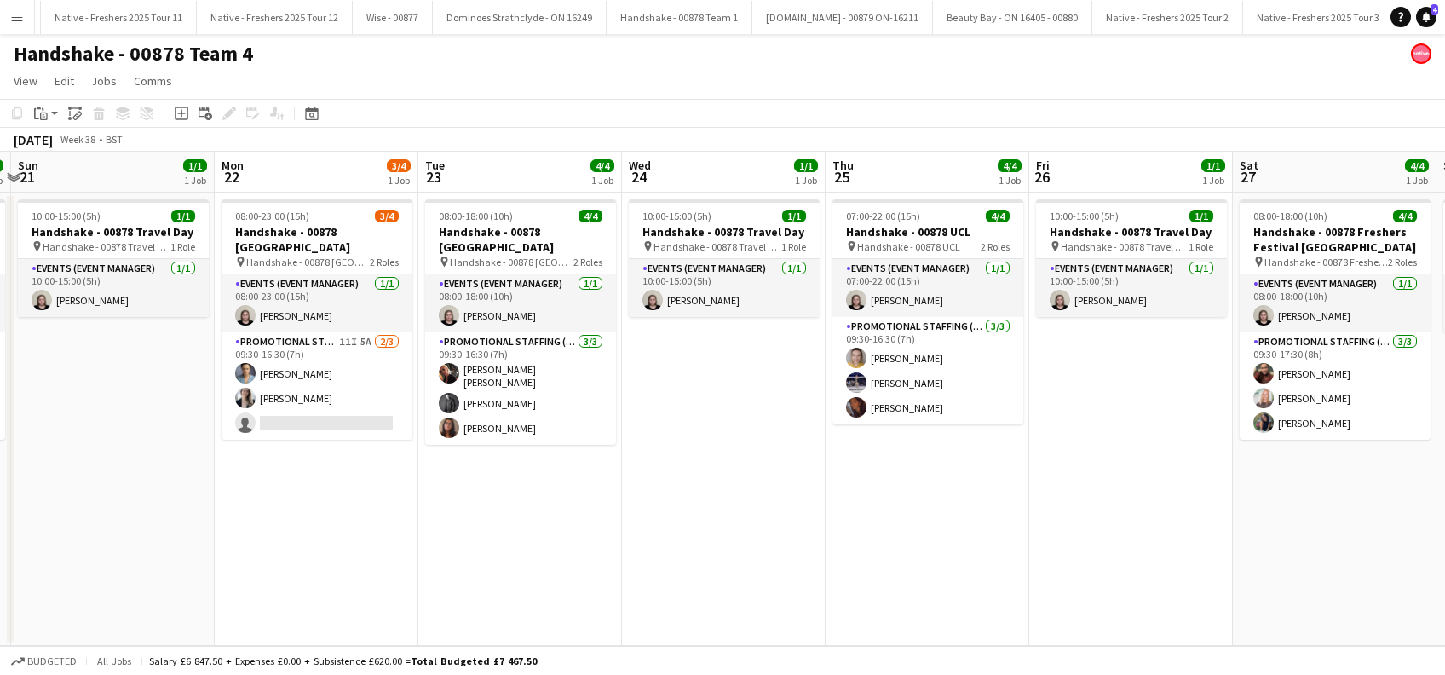
drag, startPoint x: 925, startPoint y: 498, endPoint x: 726, endPoint y: 536, distance: 202.3
click at [726, 536] on app-calendar-viewport "Thu 18 4/4 1 Job Fri 19 1/1 1 Job Sat 20 4/4 1 Job Sun 21 1/1 1 Job Mon 22 3/4 …" at bounding box center [722, 399] width 1445 height 494
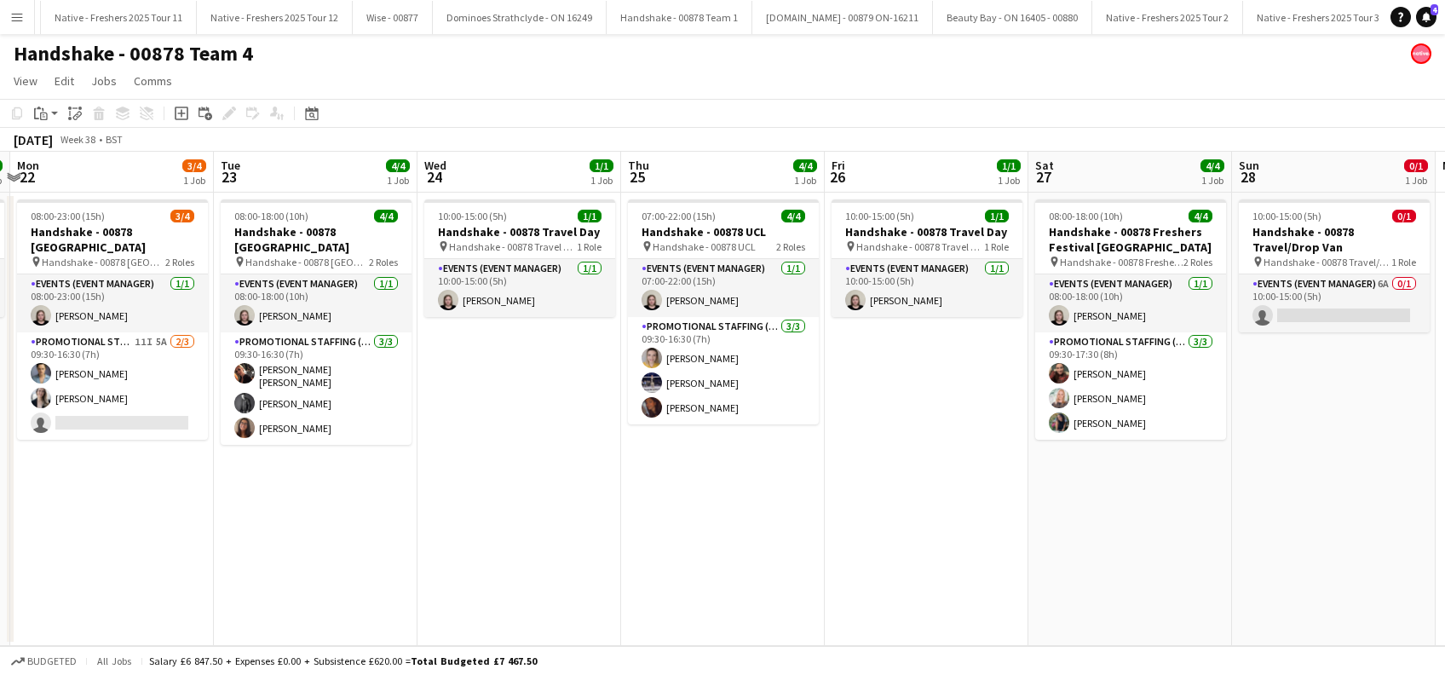
scroll to position [0, 811]
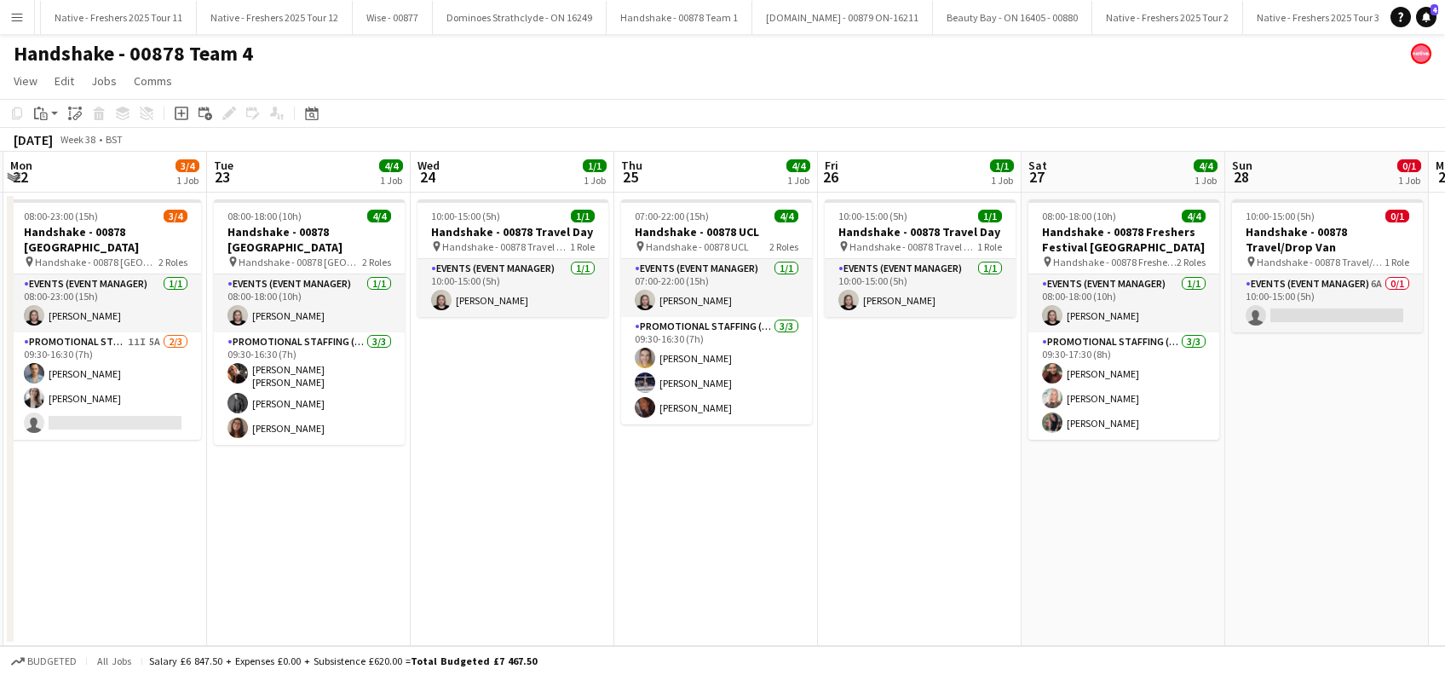
drag, startPoint x: 975, startPoint y: 512, endPoint x: 764, endPoint y: 496, distance: 212.0
click at [764, 496] on app-calendar-viewport "Thu 18 4/4 1 Job Fri 19 1/1 1 Job Sat 20 4/4 1 Job Sun 21 1/1 1 Job Mon 22 3/4 …" at bounding box center [722, 399] width 1445 height 494
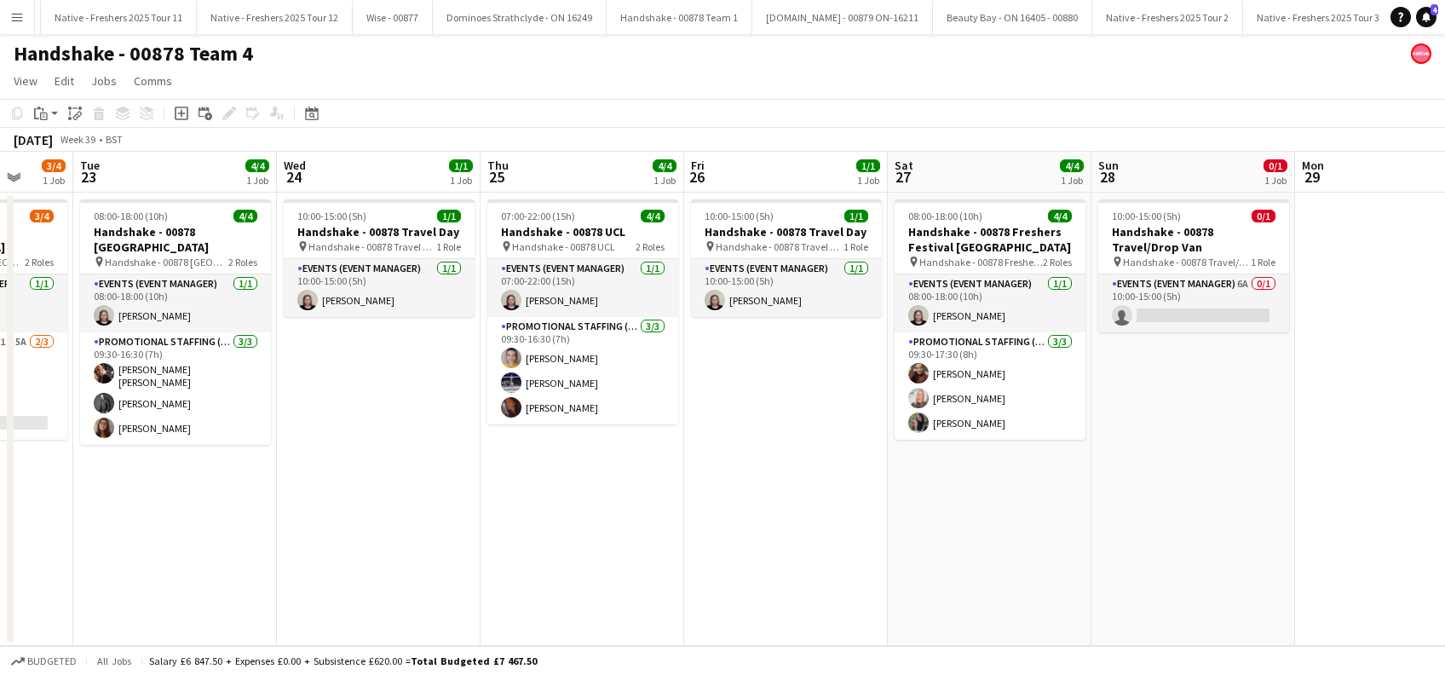
drag, startPoint x: 906, startPoint y: 498, endPoint x: 770, endPoint y: 485, distance: 136.1
click at [770, 485] on app-calendar-viewport "Sat 20 4/4 1 Job Sun 21 1/1 1 Job Mon 22 3/4 1 Job Tue 23 4/4 1 Job Wed 24 1/1 …" at bounding box center [722, 399] width 1445 height 494
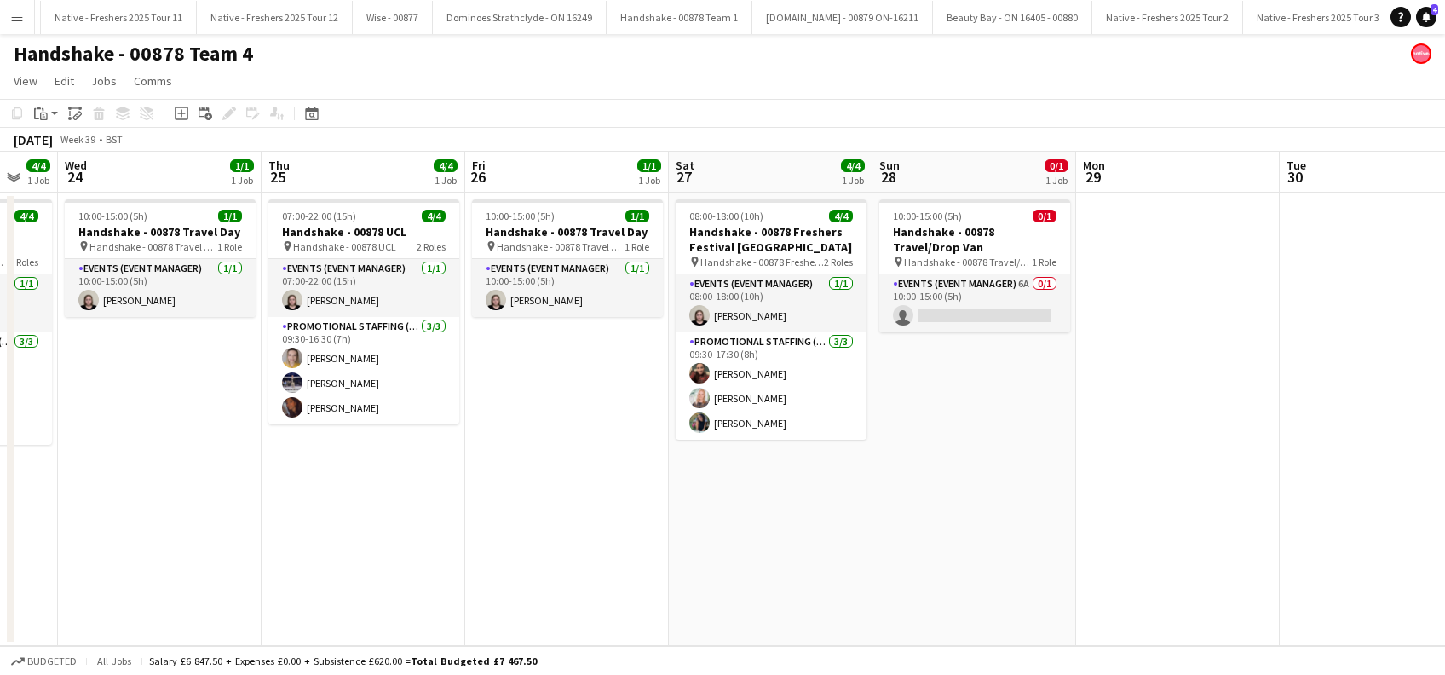
drag, startPoint x: 1003, startPoint y: 543, endPoint x: 784, endPoint y: 545, distance: 219.1
click at [784, 545] on app-calendar-viewport "Sat 20 4/4 1 Job Sun 21 1/1 1 Job Mon 22 3/4 1 Job Tue 23 4/4 1 Job Wed 24 1/1 …" at bounding box center [722, 399] width 1445 height 494
click at [978, 314] on app-card-role "Events (Event Manager) 6A 0/1 10:00-15:00 (5h) single-neutral-actions" at bounding box center [974, 303] width 191 height 58
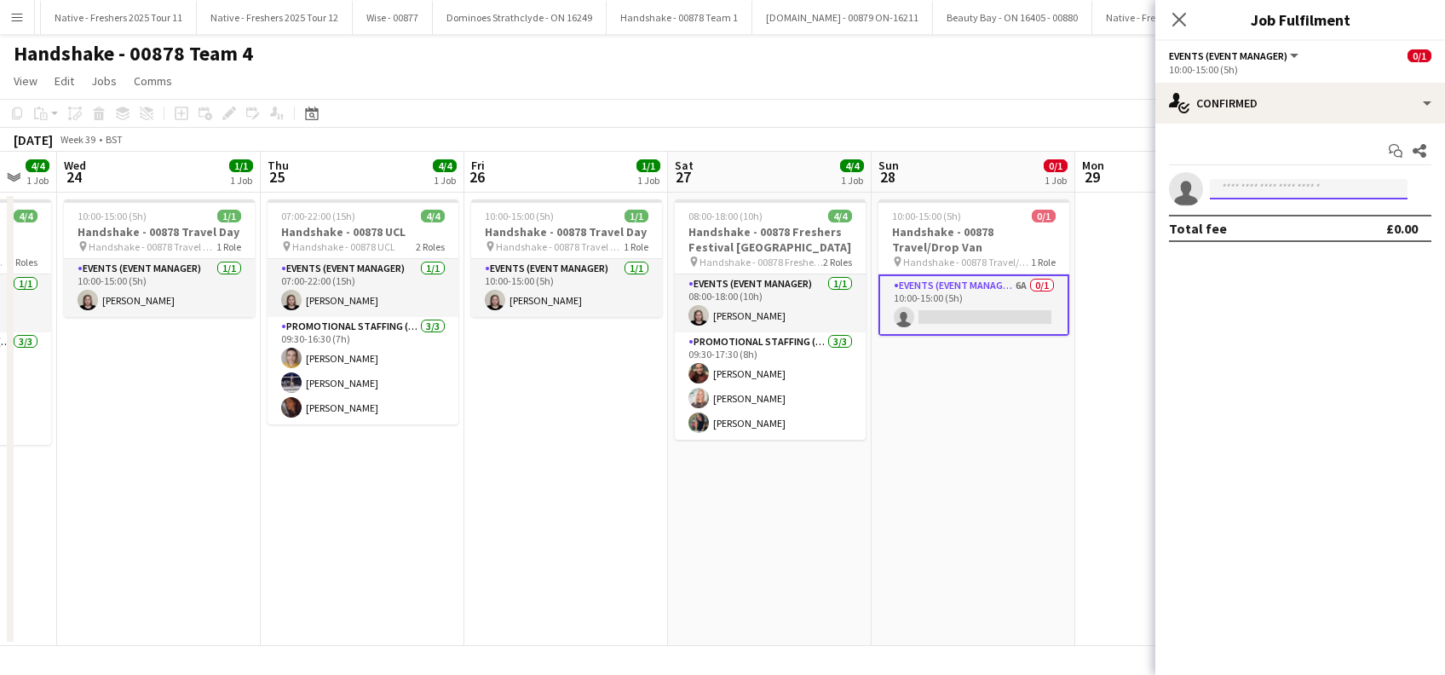
click at [1261, 184] on input at bounding box center [1309, 189] width 198 height 20
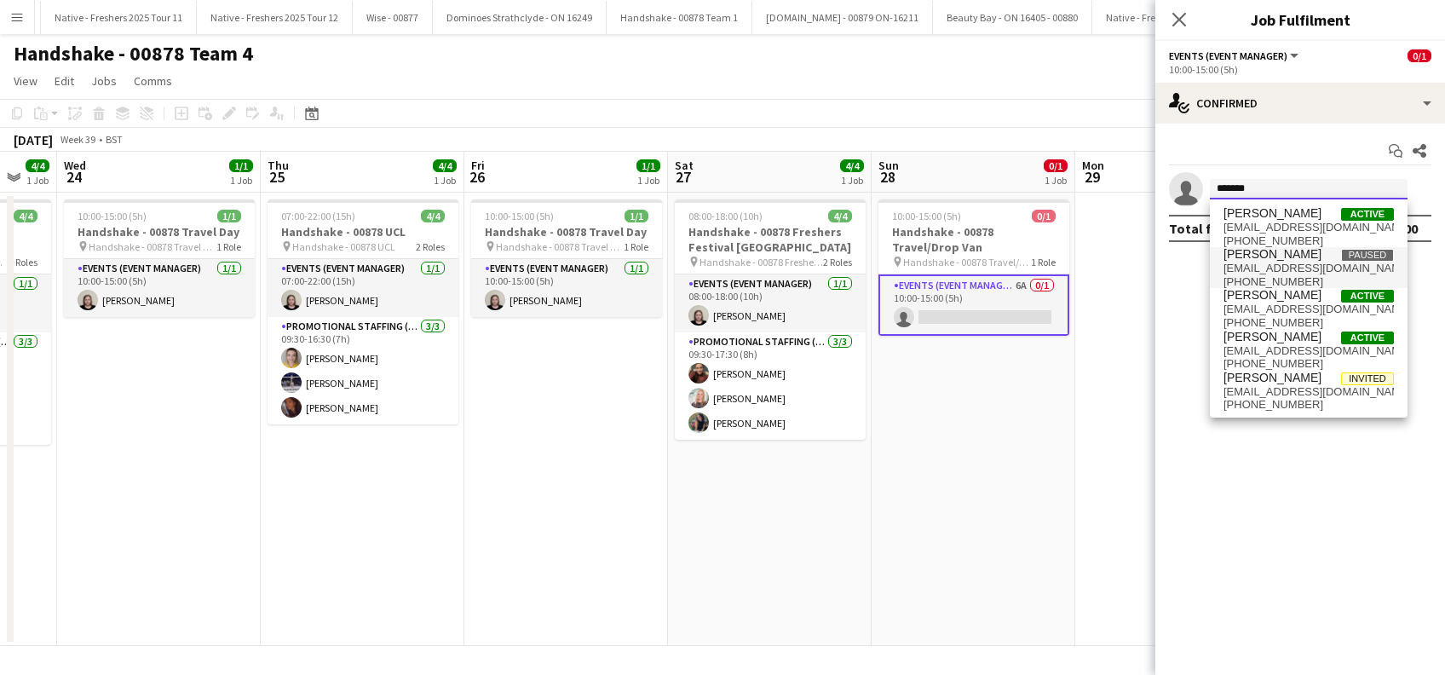
drag, startPoint x: 1261, startPoint y: 184, endPoint x: 1272, endPoint y: 282, distance: 98.5
click at [1272, 282] on body "Menu Boards Boards Boards All jobs Status Workforce Workforce My Workforce Recr…" at bounding box center [722, 337] width 1445 height 675
type input "*******"
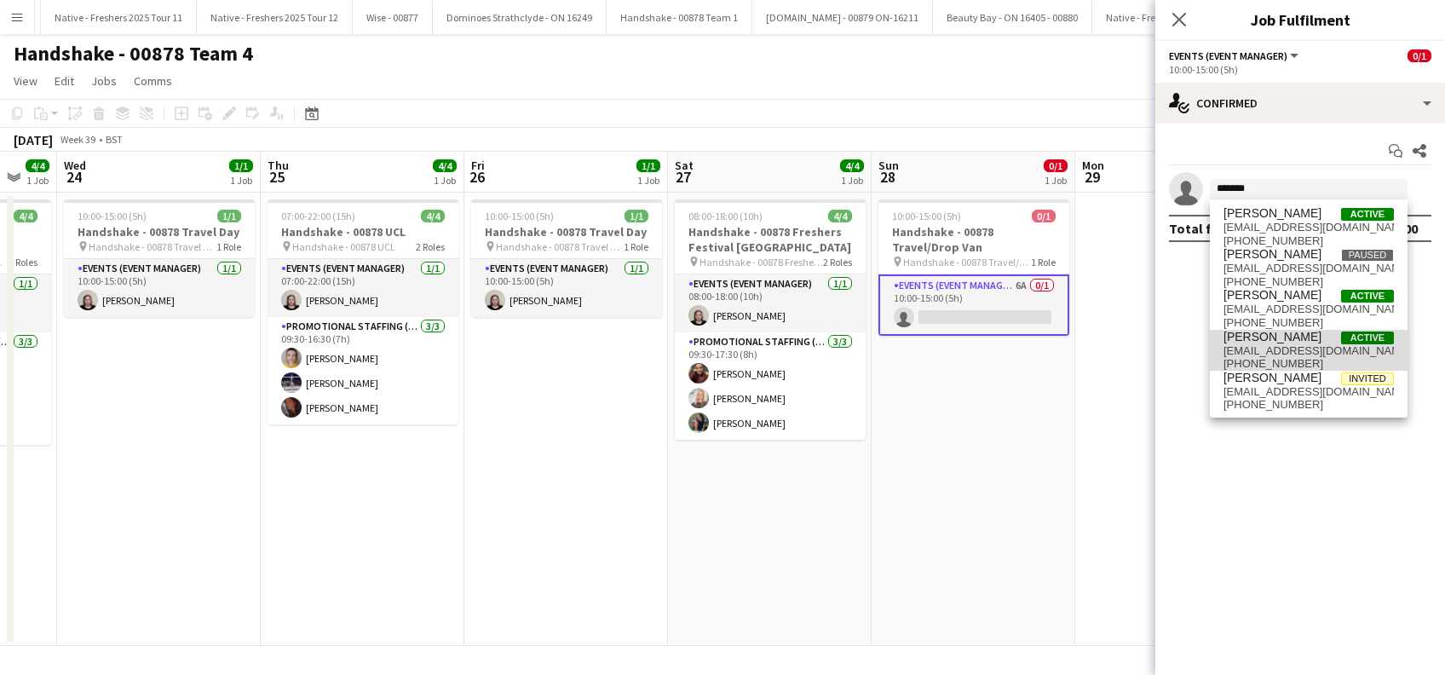
click at [1288, 344] on span "natfountain@outlook.com" at bounding box center [1309, 351] width 170 height 14
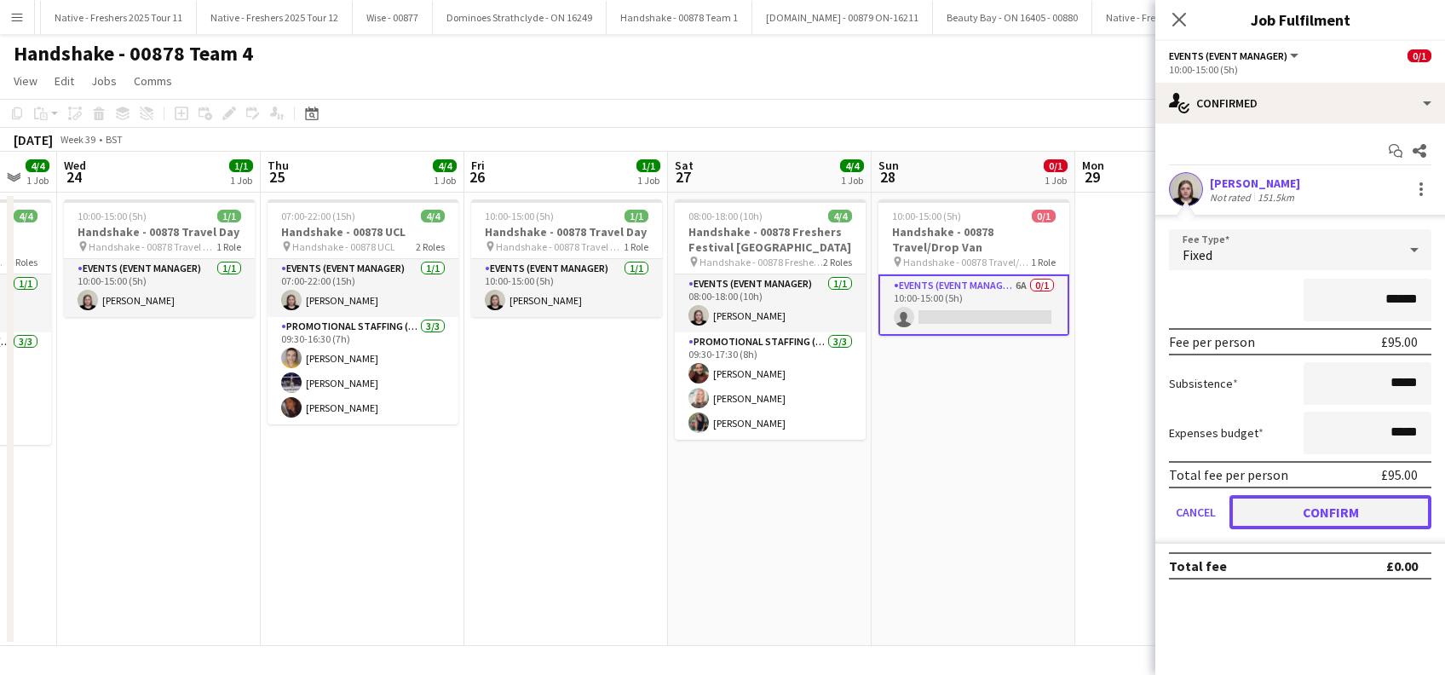
click at [1333, 505] on button "Confirm" at bounding box center [1331, 512] width 202 height 34
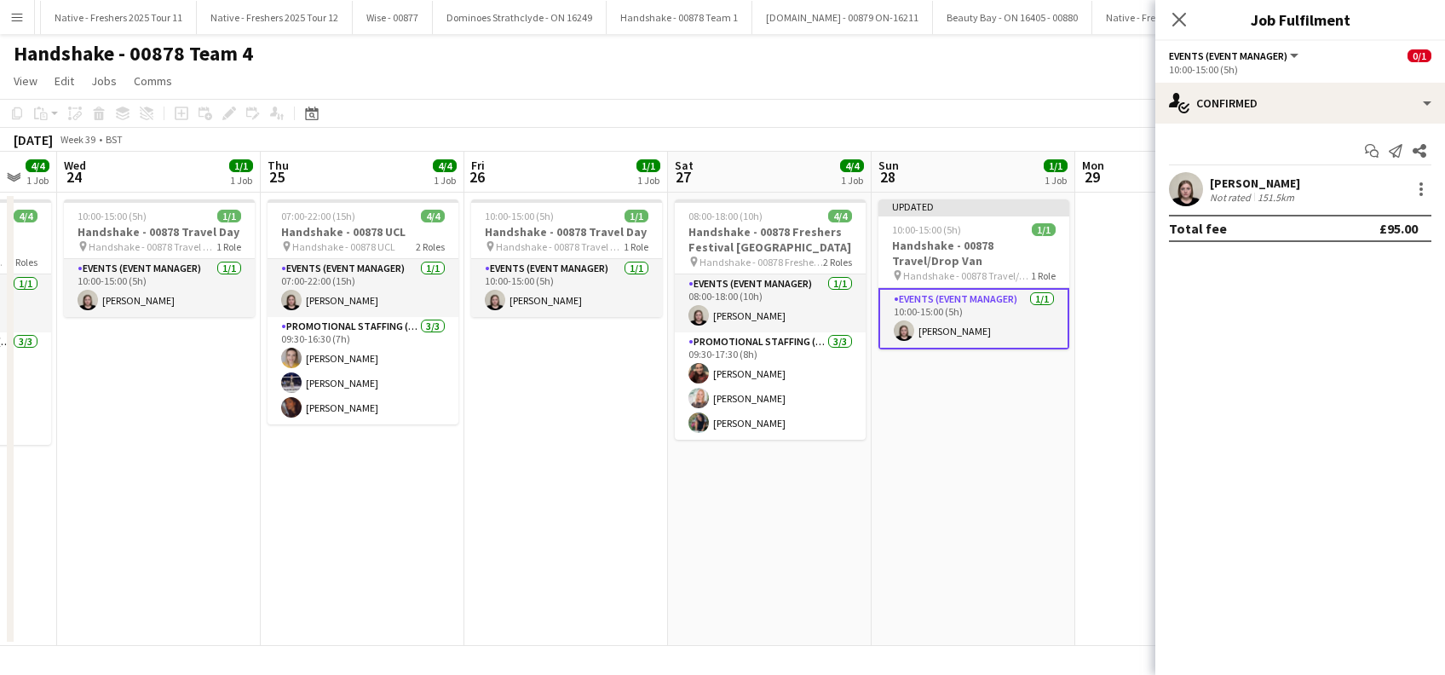
click at [1010, 507] on app-date-cell "Updated 10:00-15:00 (5h) 1/1 Handshake - 00878 Travel/Drop Van pin Handshake - …" at bounding box center [974, 419] width 204 height 453
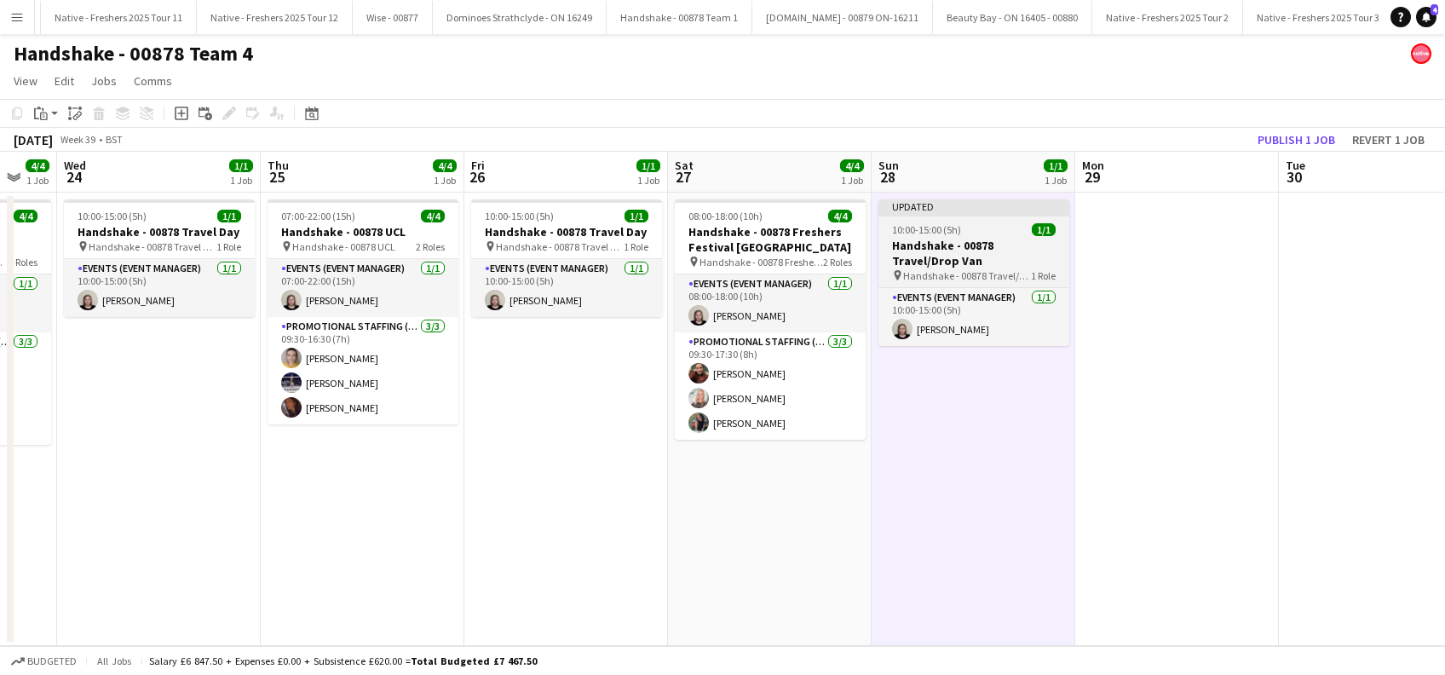
click at [948, 252] on h3 "Handshake - 00878 Travel/Drop Van" at bounding box center [974, 253] width 191 height 31
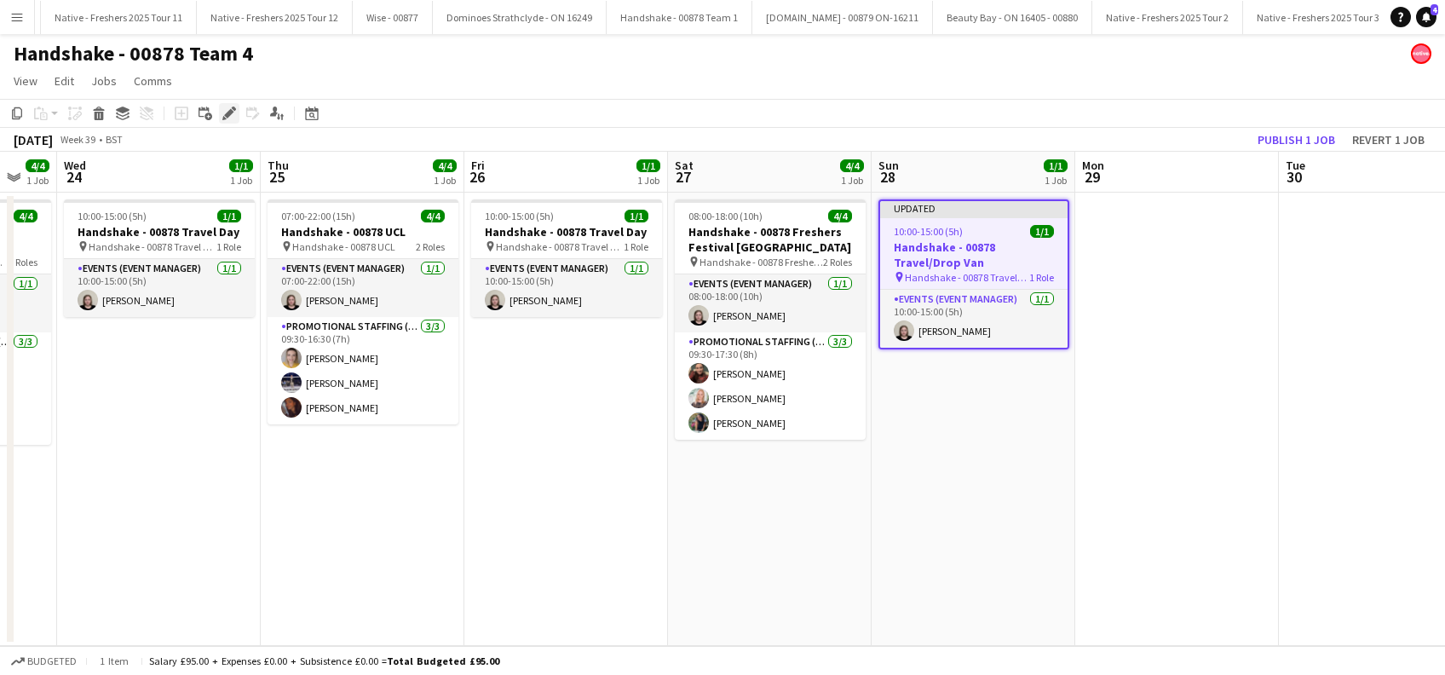
click at [230, 112] on icon at bounding box center [228, 113] width 9 height 9
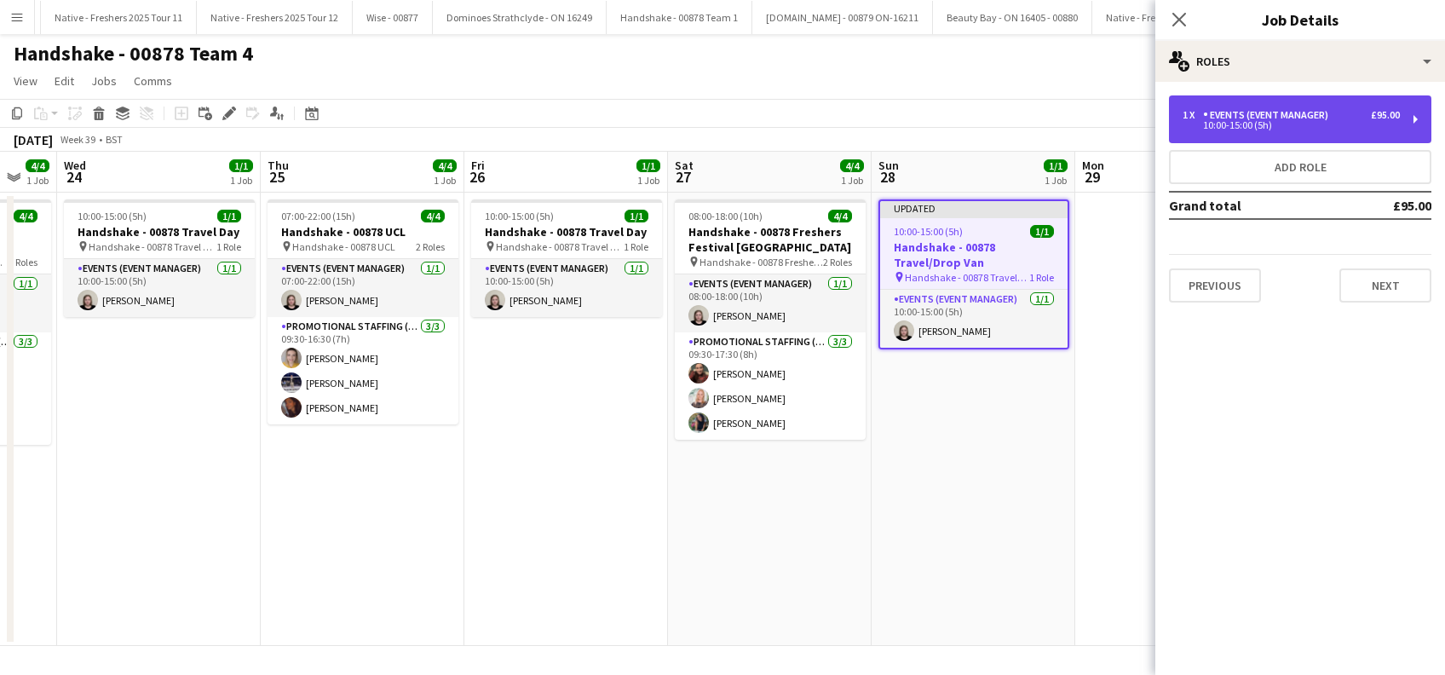
click at [1343, 116] on div "1 x Events (Event Manager) £95.00" at bounding box center [1291, 115] width 217 height 12
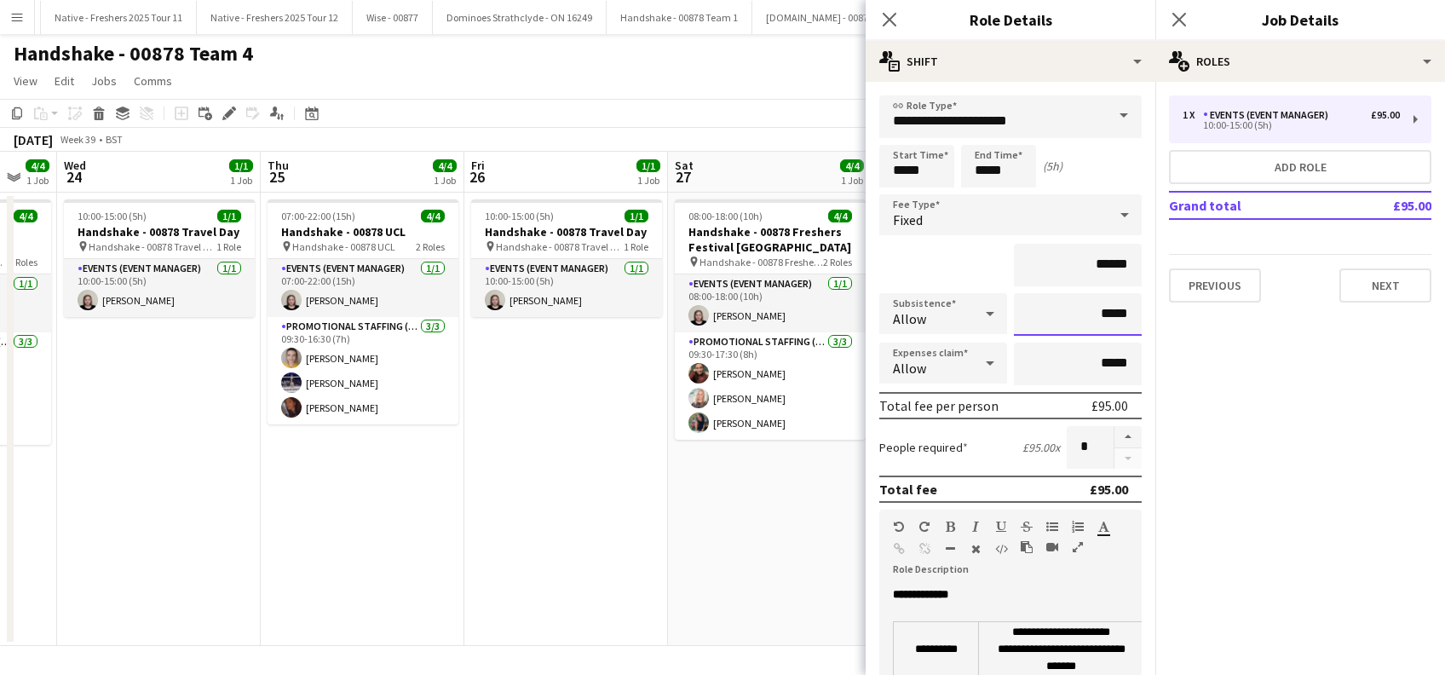
click at [1084, 314] on input "*****" at bounding box center [1078, 314] width 128 height 43
type input "******"
click at [1369, 287] on button "Next" at bounding box center [1386, 285] width 92 height 34
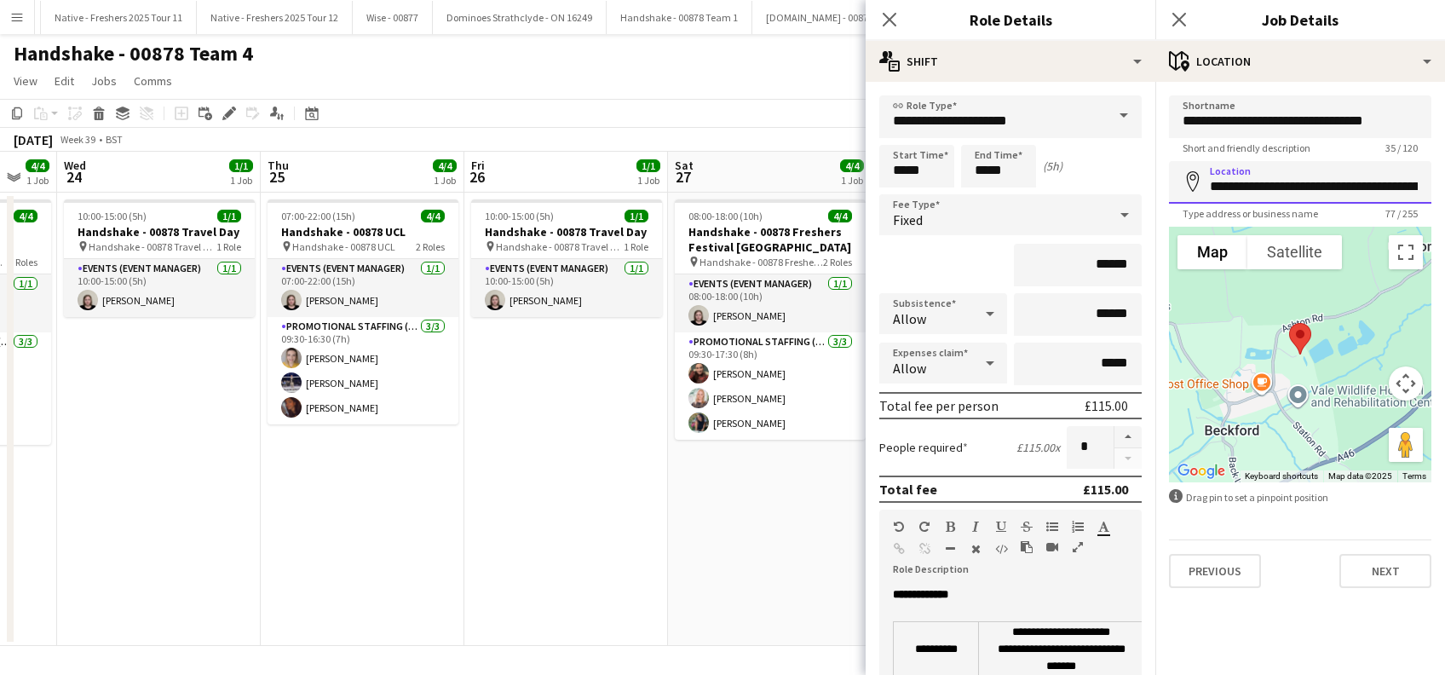
click at [1321, 186] on input "**********" at bounding box center [1300, 182] width 263 height 43
type input "**********"
click at [1380, 572] on button "Next" at bounding box center [1386, 571] width 92 height 34
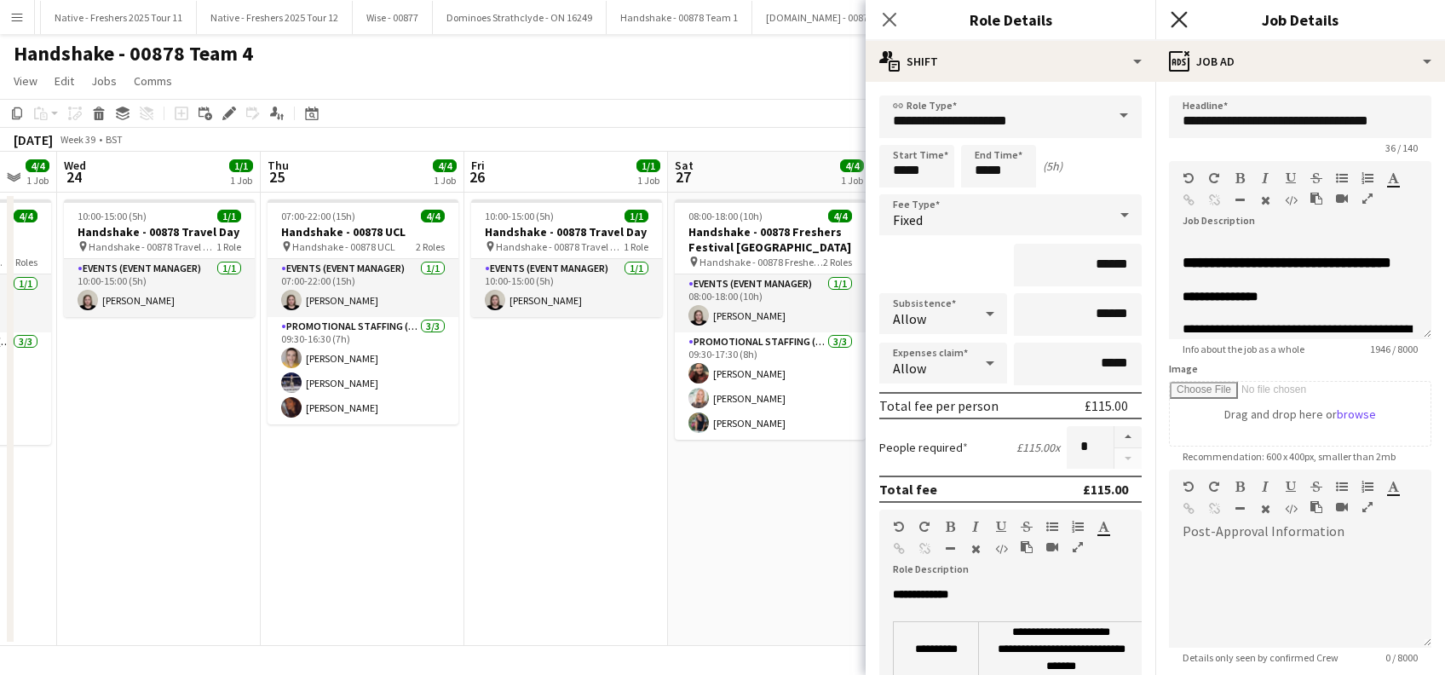
click at [1186, 19] on icon "Close pop-in" at bounding box center [1179, 19] width 16 height 16
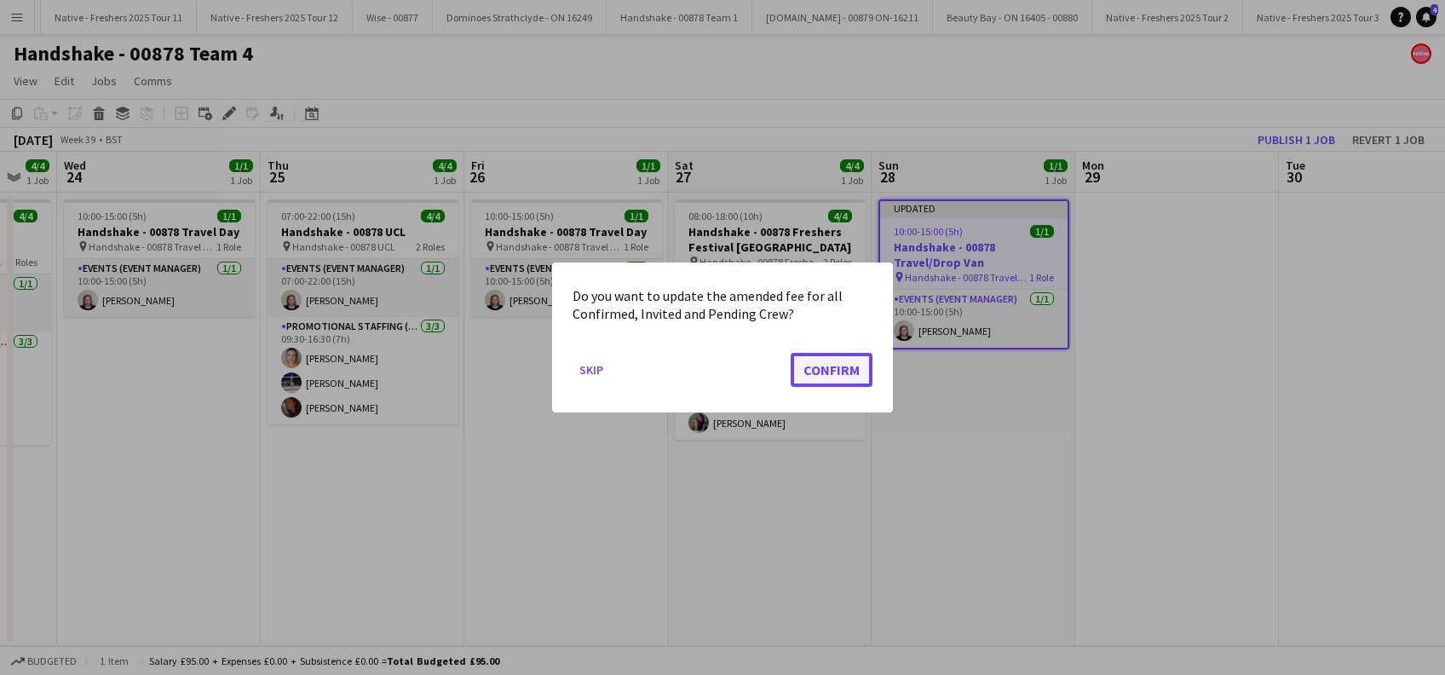
click at [835, 372] on button "Confirm" at bounding box center [832, 370] width 82 height 34
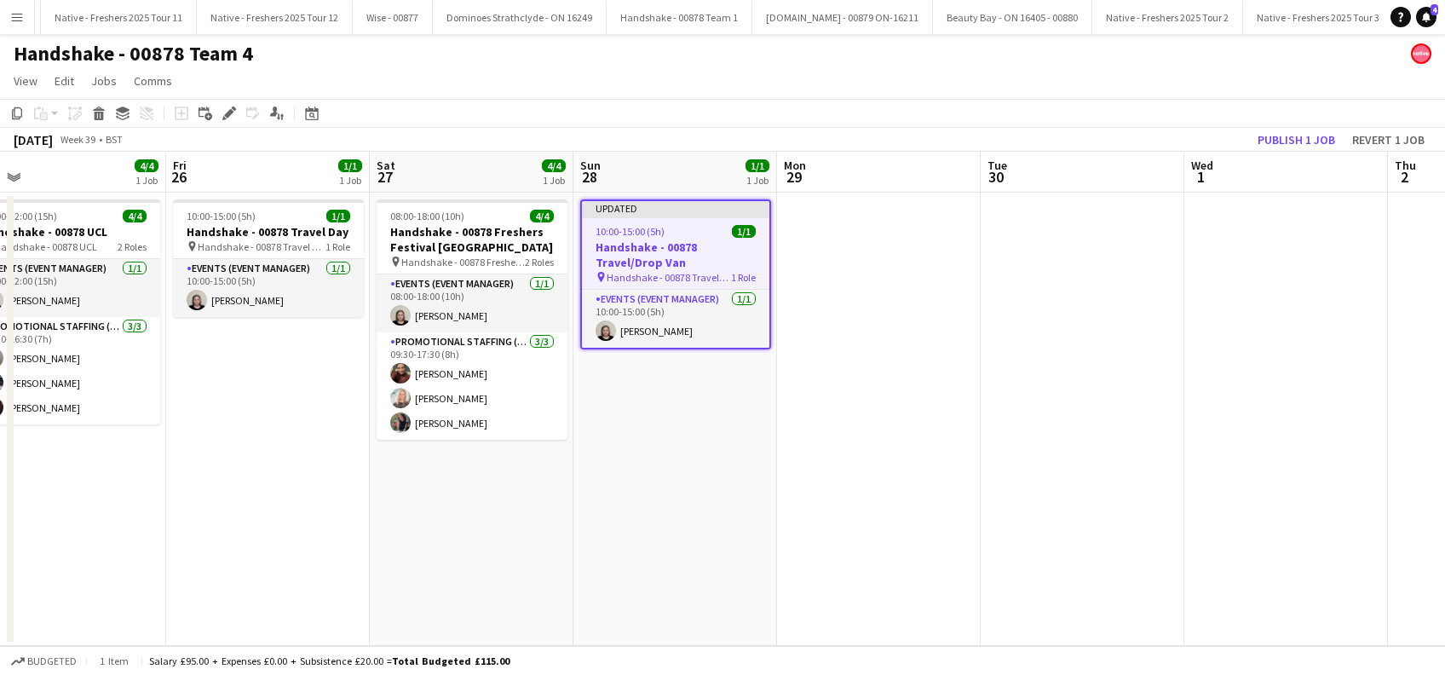
drag, startPoint x: 1188, startPoint y: 446, endPoint x: 886, endPoint y: 448, distance: 301.7
click at [886, 448] on app-calendar-viewport "Mon 22 3/4 1 Job Tue 23 4/4 1 Job Wed 24 1/1 1 Job Thu 25 4/4 1 Job Fri 26 1/1 …" at bounding box center [722, 399] width 1445 height 494
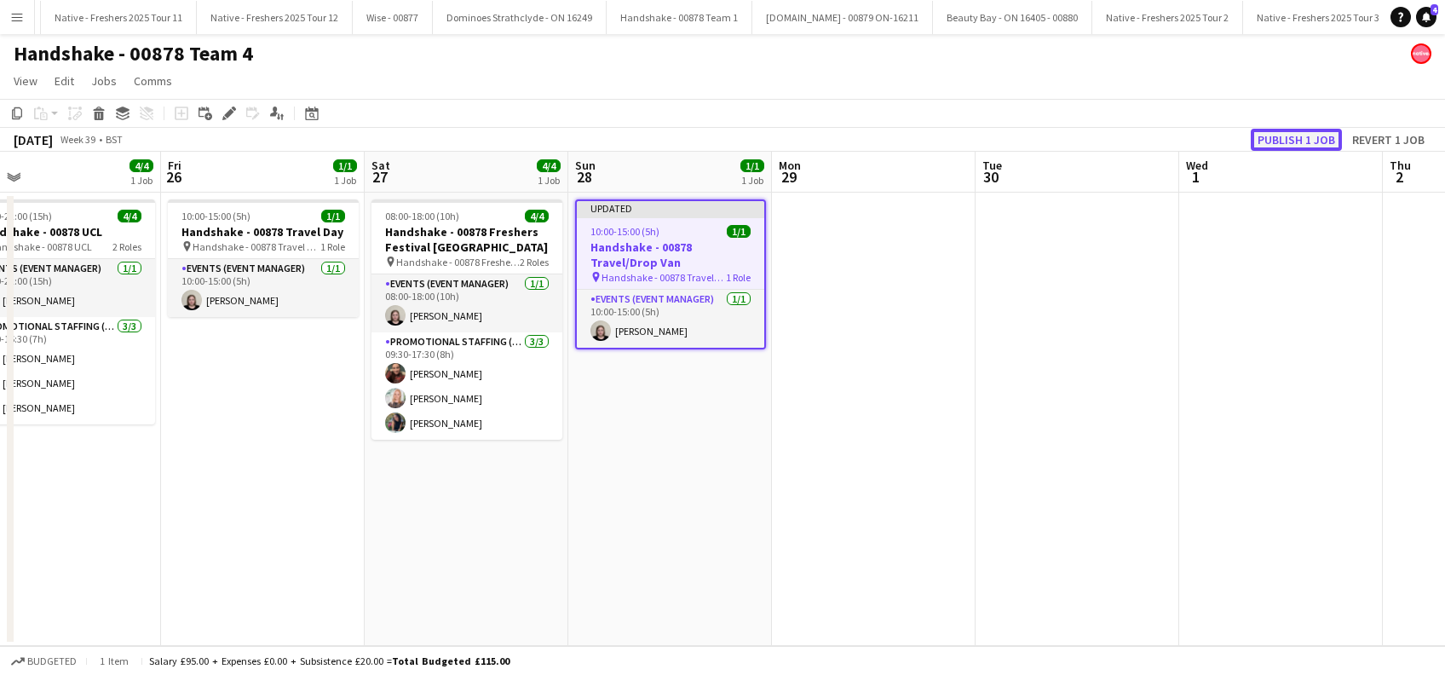
click at [1289, 137] on button "Publish 1 job" at bounding box center [1296, 140] width 91 height 22
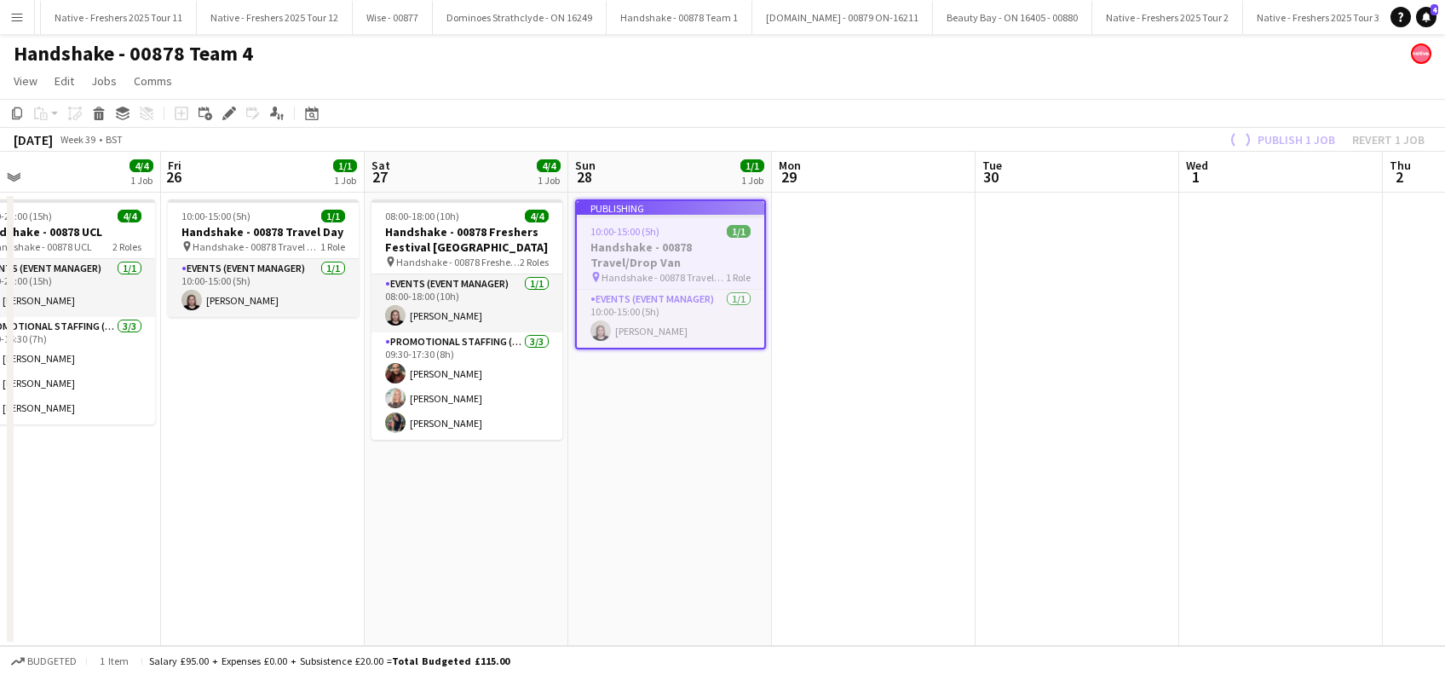
click at [880, 522] on app-date-cell at bounding box center [874, 419] width 204 height 453
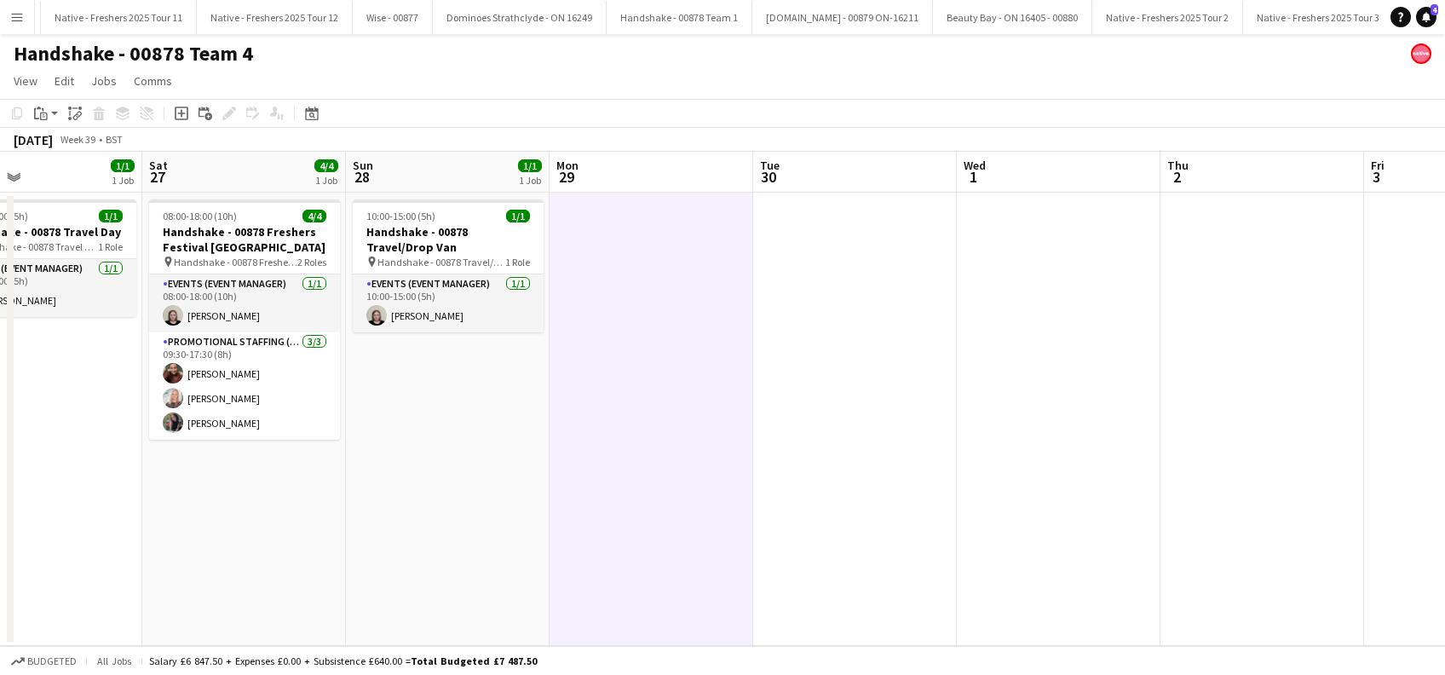
scroll to position [0, 468]
drag, startPoint x: 1336, startPoint y: 516, endPoint x: 1115, endPoint y: 361, distance: 271.0
click at [1115, 361] on app-calendar-viewport "Wed 24 1/1 1 Job Thu 25 4/4 1 Job Fri 26 1/1 1 Job Sat 27 4/4 1 Job Sun 28 1/1 …" at bounding box center [722, 399] width 1445 height 494
click at [491, 451] on app-date-cell "10:00-15:00 (5h) 1/1 Handshake - 00878 Travel/Drop Van pin Handshake - 00878 Tr…" at bounding box center [449, 419] width 204 height 453
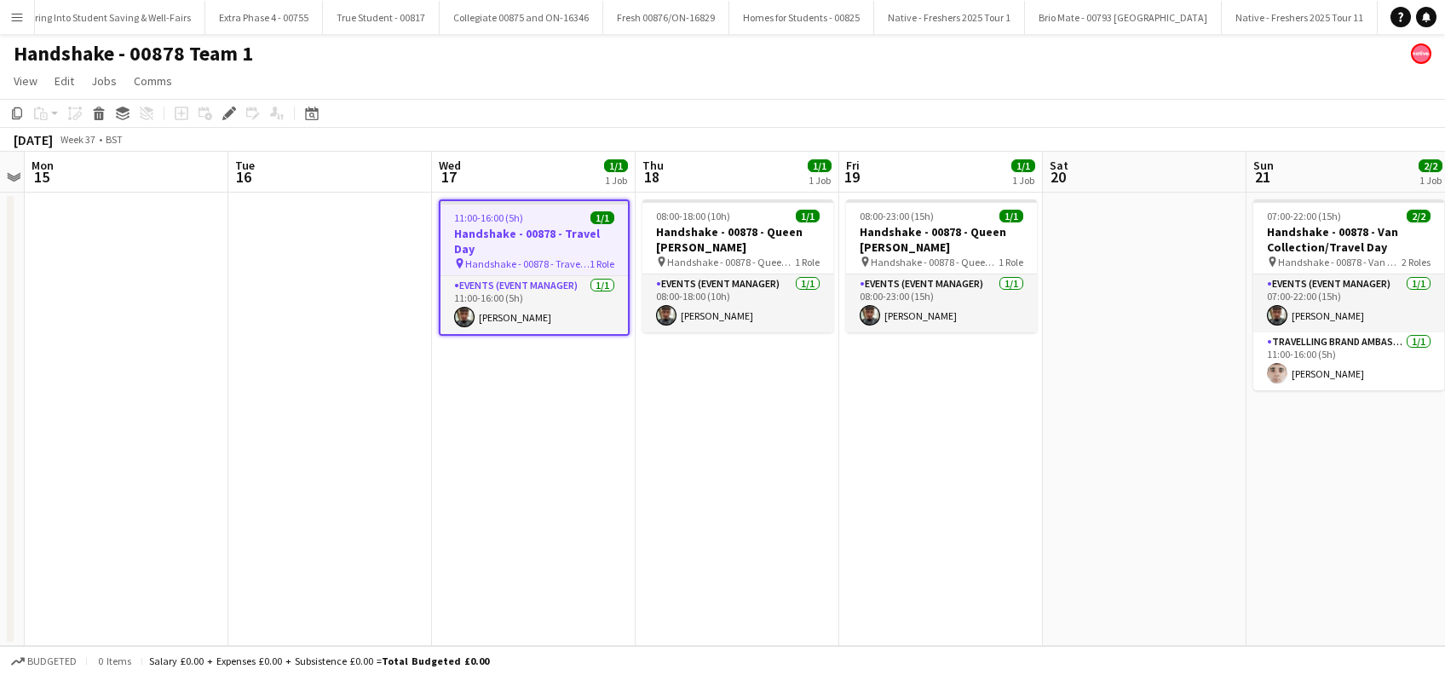
click at [552, 420] on app-date-cell "11:00-16:00 (5h) 1/1 Handshake - 00878 - Travel Day pin Handshake - 00878 - Tra…" at bounding box center [534, 419] width 204 height 453
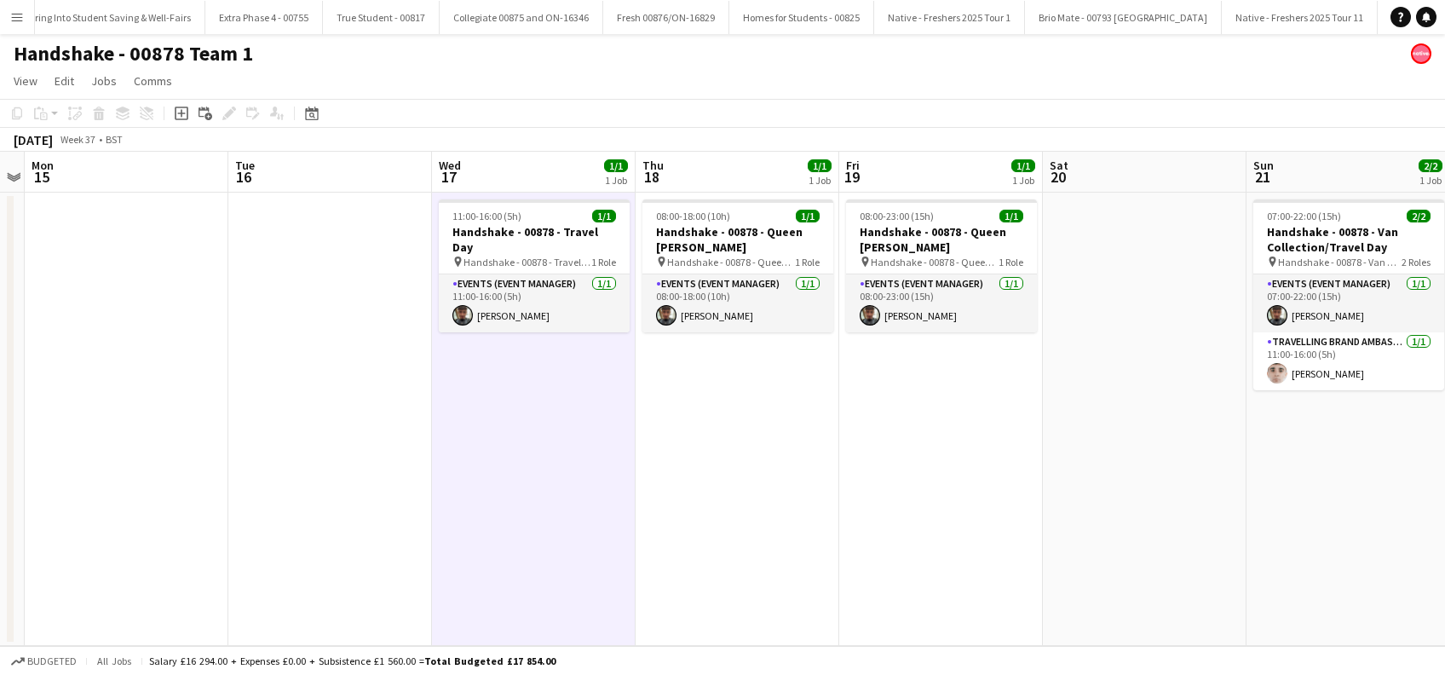
click at [701, 433] on app-date-cell "08:00-18:00 (10h) 1/1 Handshake - 00878 - Queen [PERSON_NAME] pin Handshake - 0…" at bounding box center [738, 419] width 204 height 453
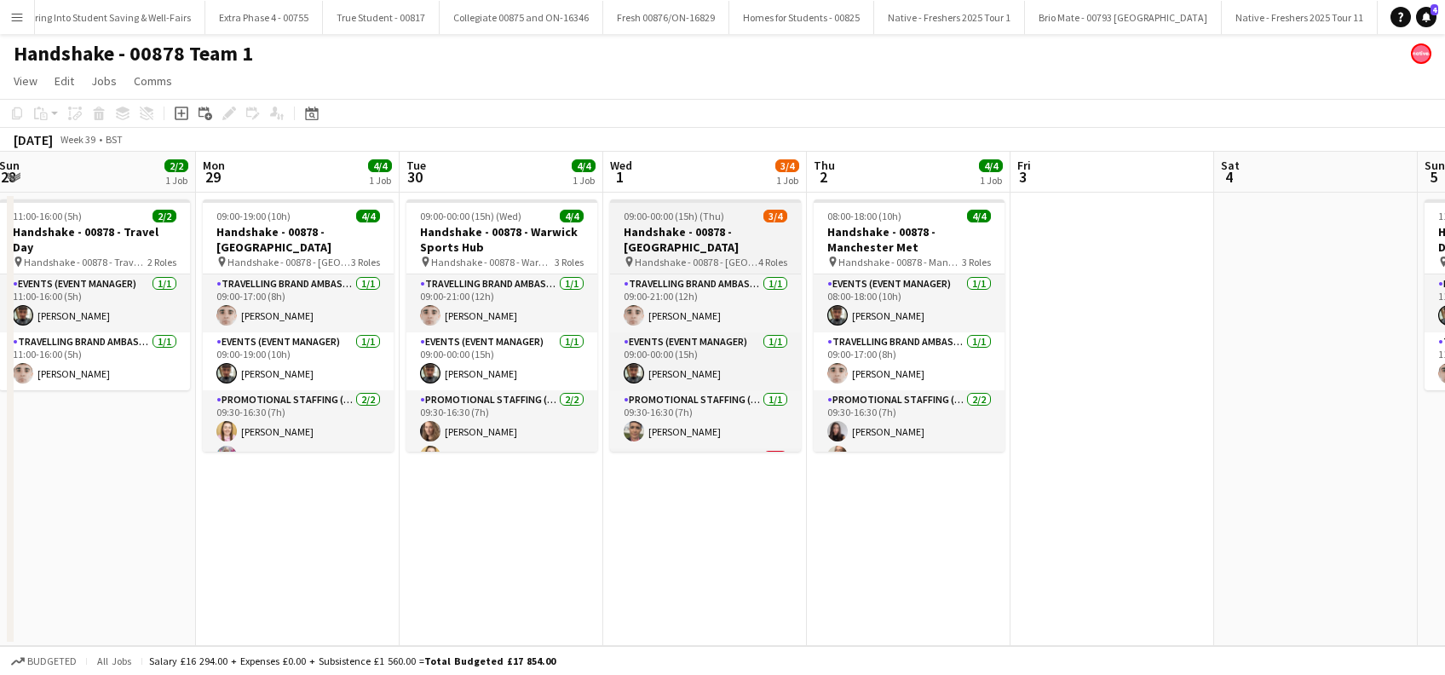
scroll to position [39, 0]
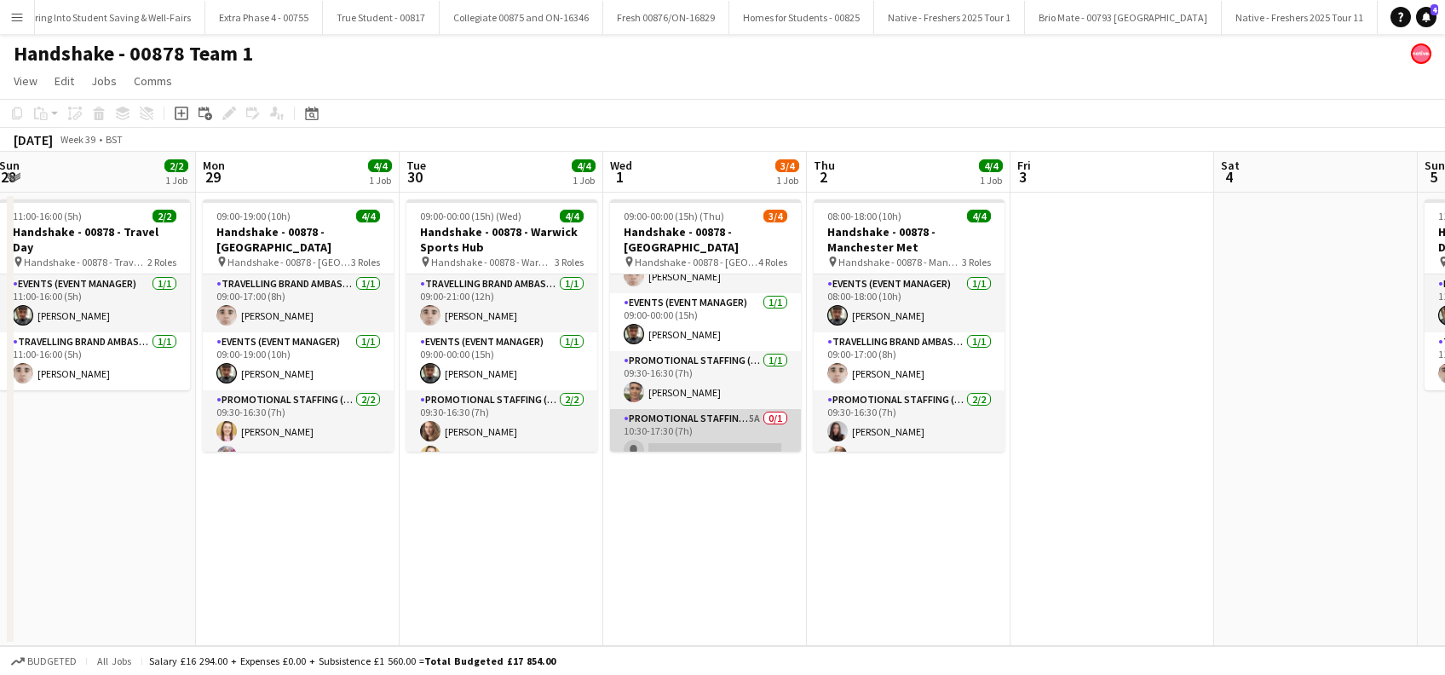
click at [702, 433] on app-card-role "Promotional Staffing (Brand Ambassadors) 5A 0/1 10:30-17:30 (7h) single-neutral…" at bounding box center [705, 438] width 191 height 58
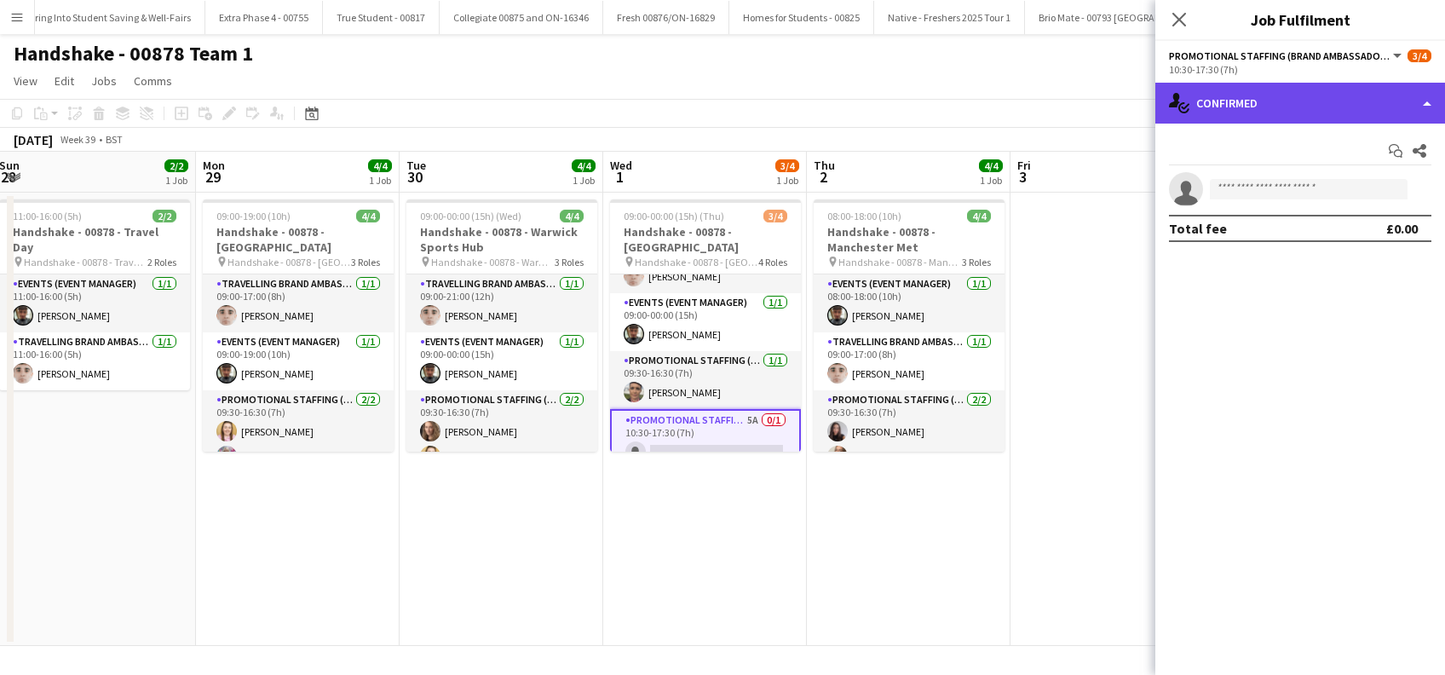
click at [1313, 98] on div "single-neutral-actions-check-2 Confirmed" at bounding box center [1301, 103] width 290 height 41
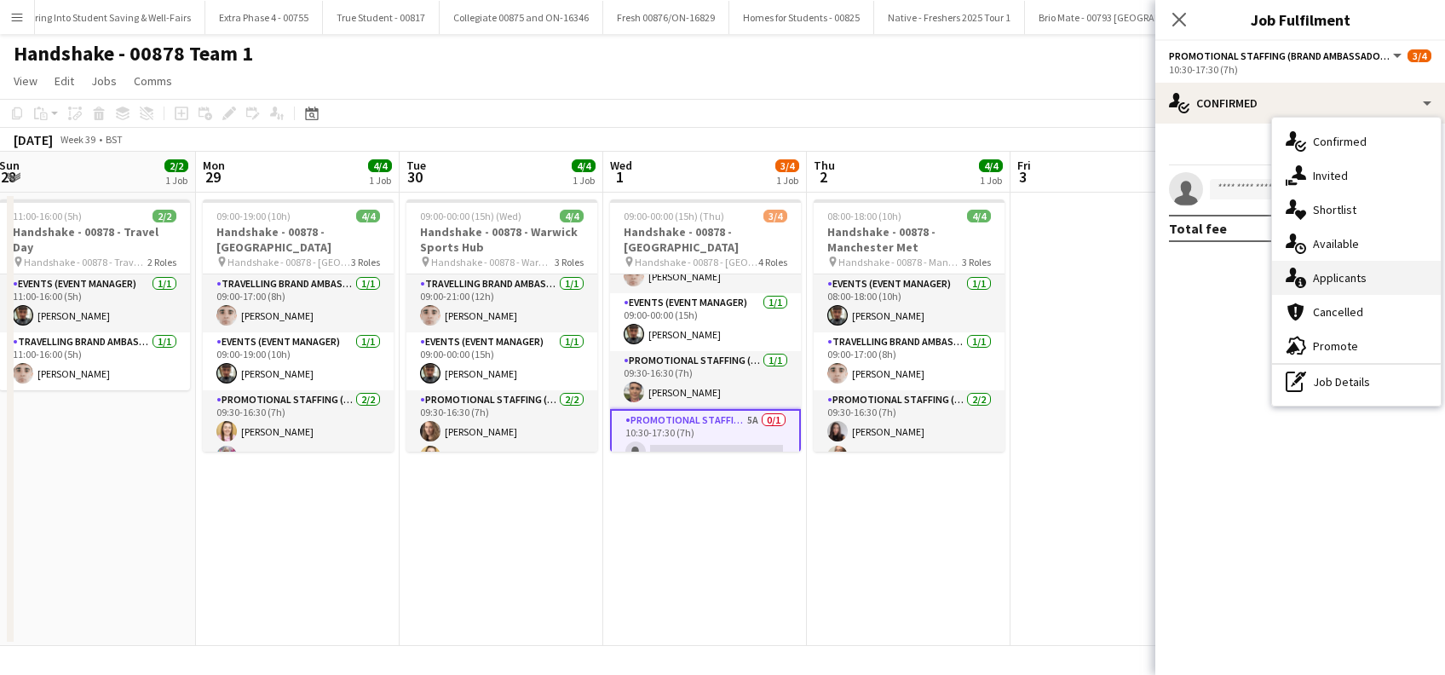
click at [1337, 276] on span "Applicants" at bounding box center [1340, 277] width 54 height 15
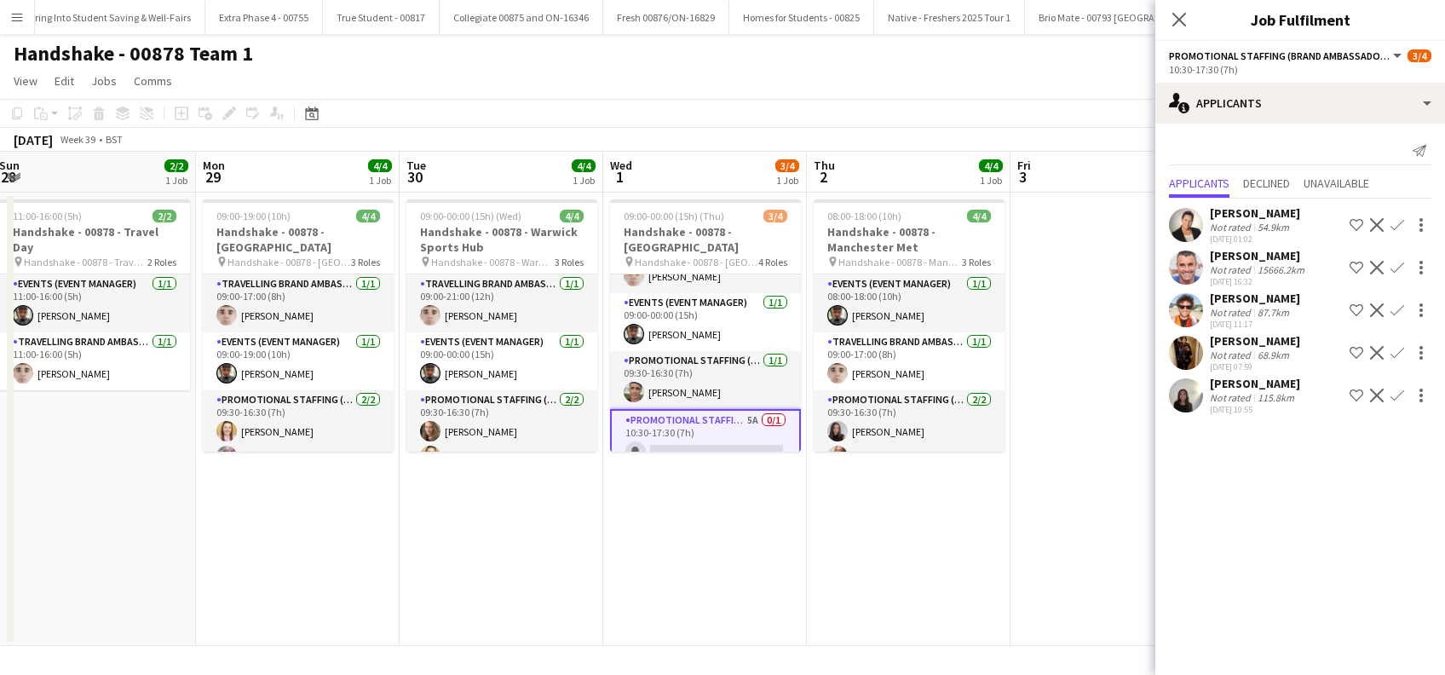
click at [1397, 395] on app-icon "Confirm" at bounding box center [1398, 396] width 14 height 14
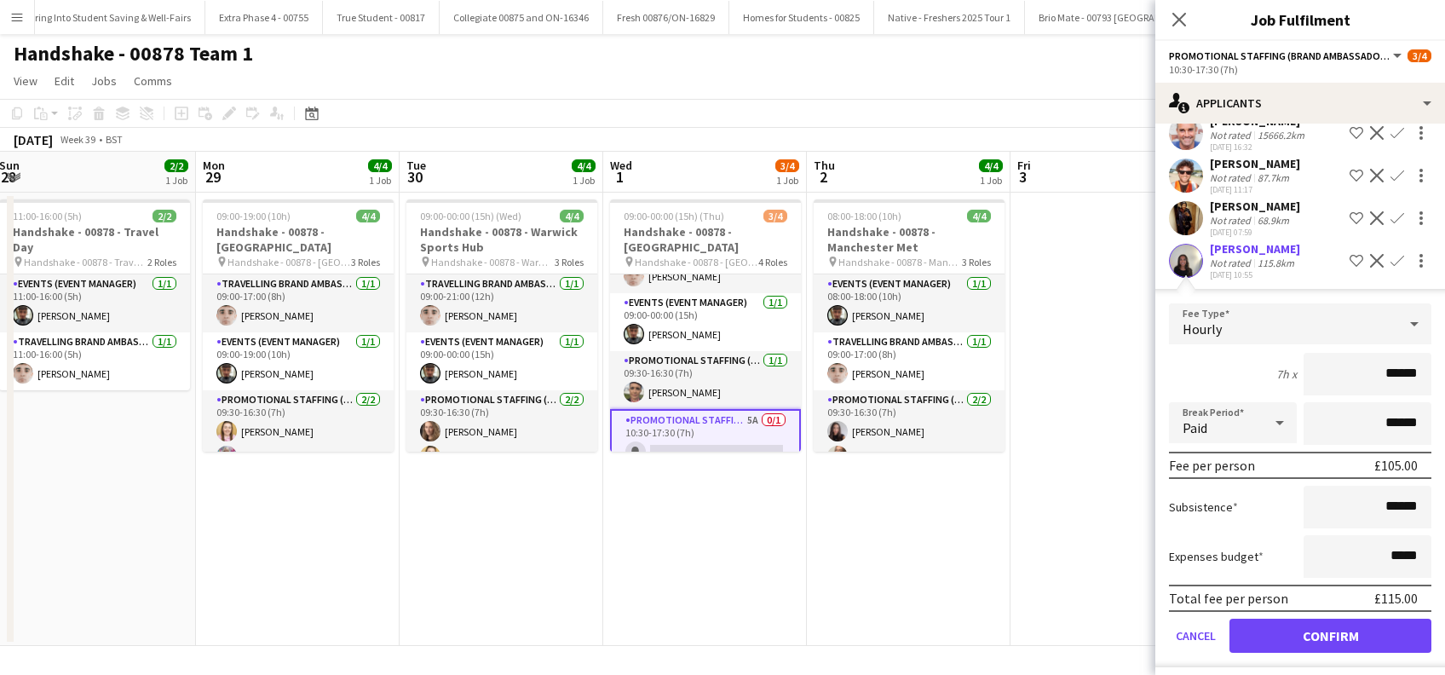
scroll to position [141, 0]
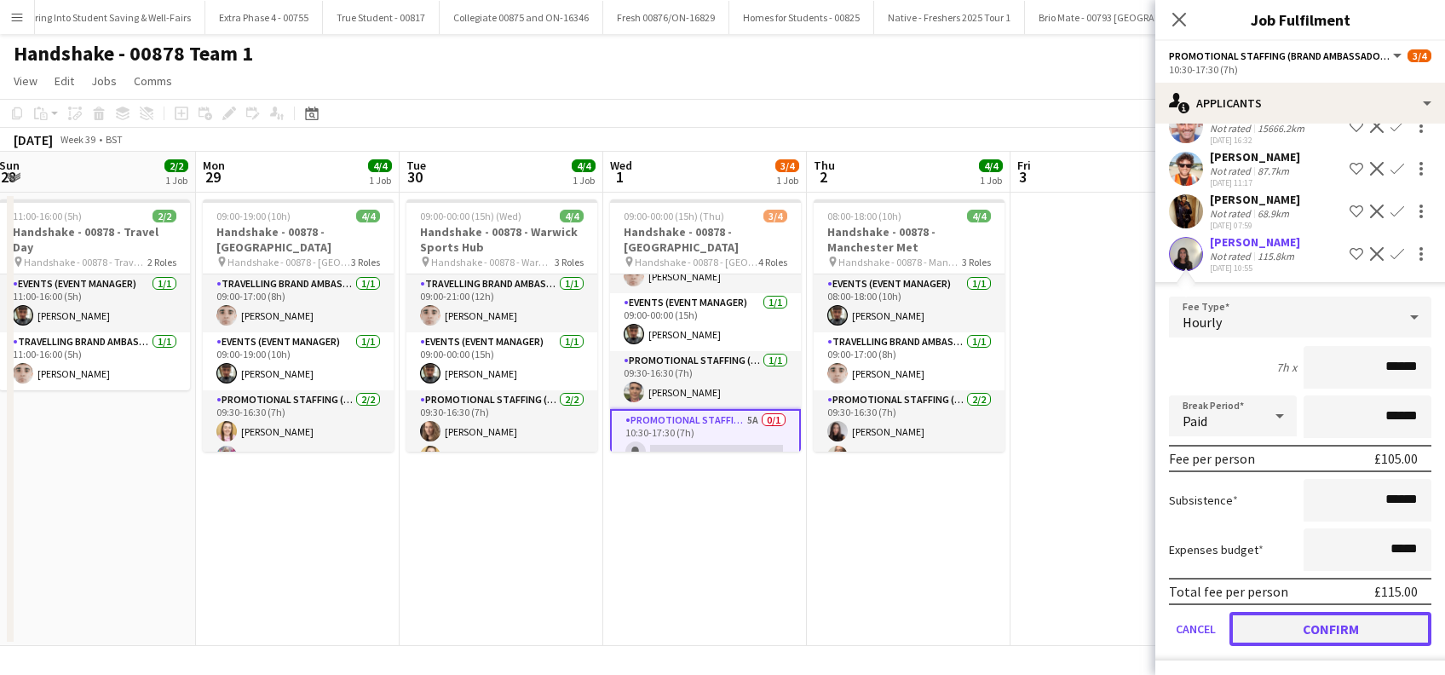
click at [1305, 638] on button "Confirm" at bounding box center [1331, 629] width 202 height 34
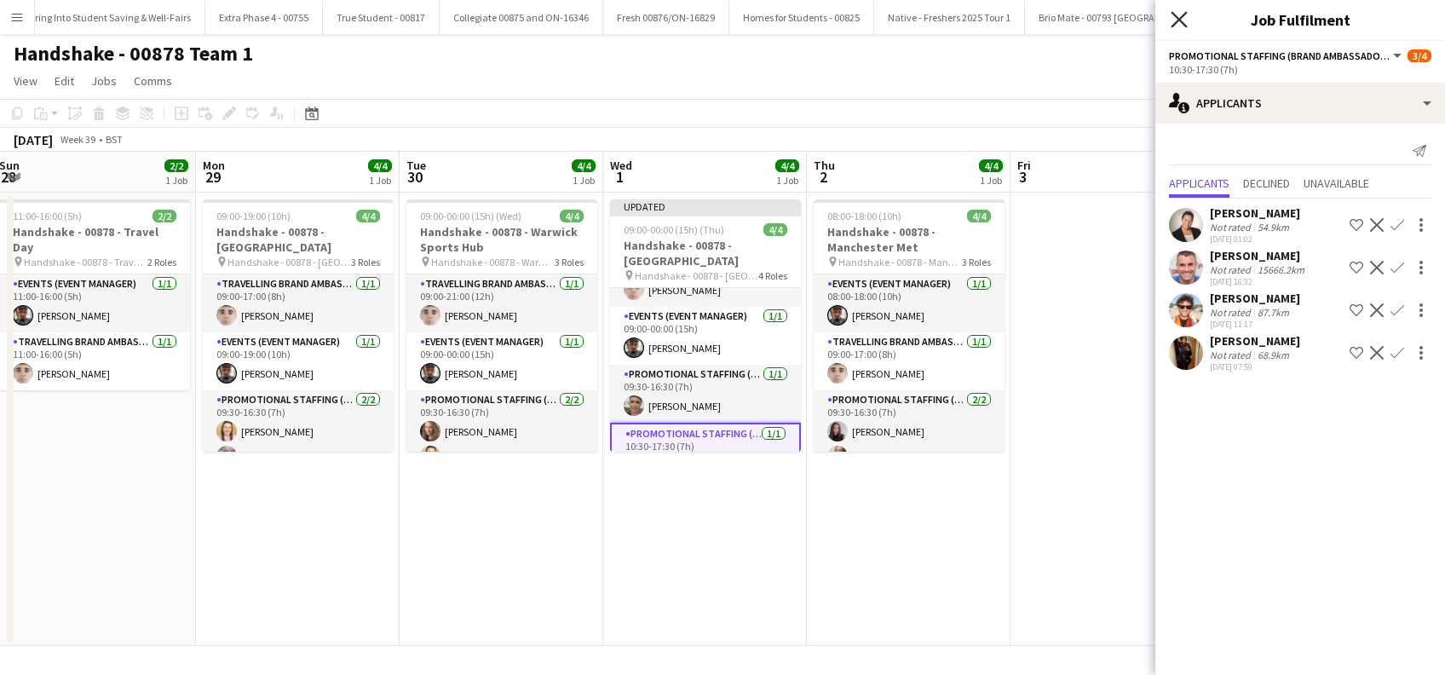
click at [1177, 14] on icon "Close pop-in" at bounding box center [1179, 19] width 16 height 16
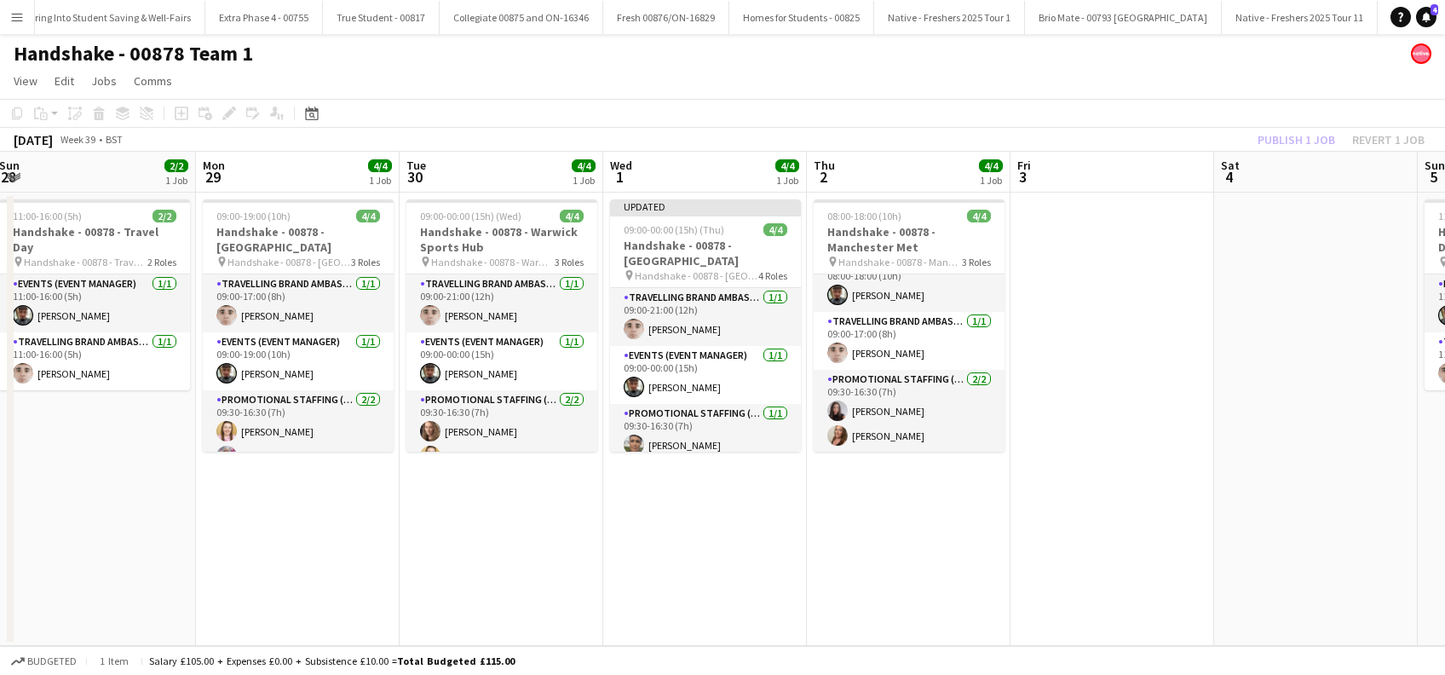
click at [1059, 301] on app-date-cell at bounding box center [1113, 419] width 204 height 453
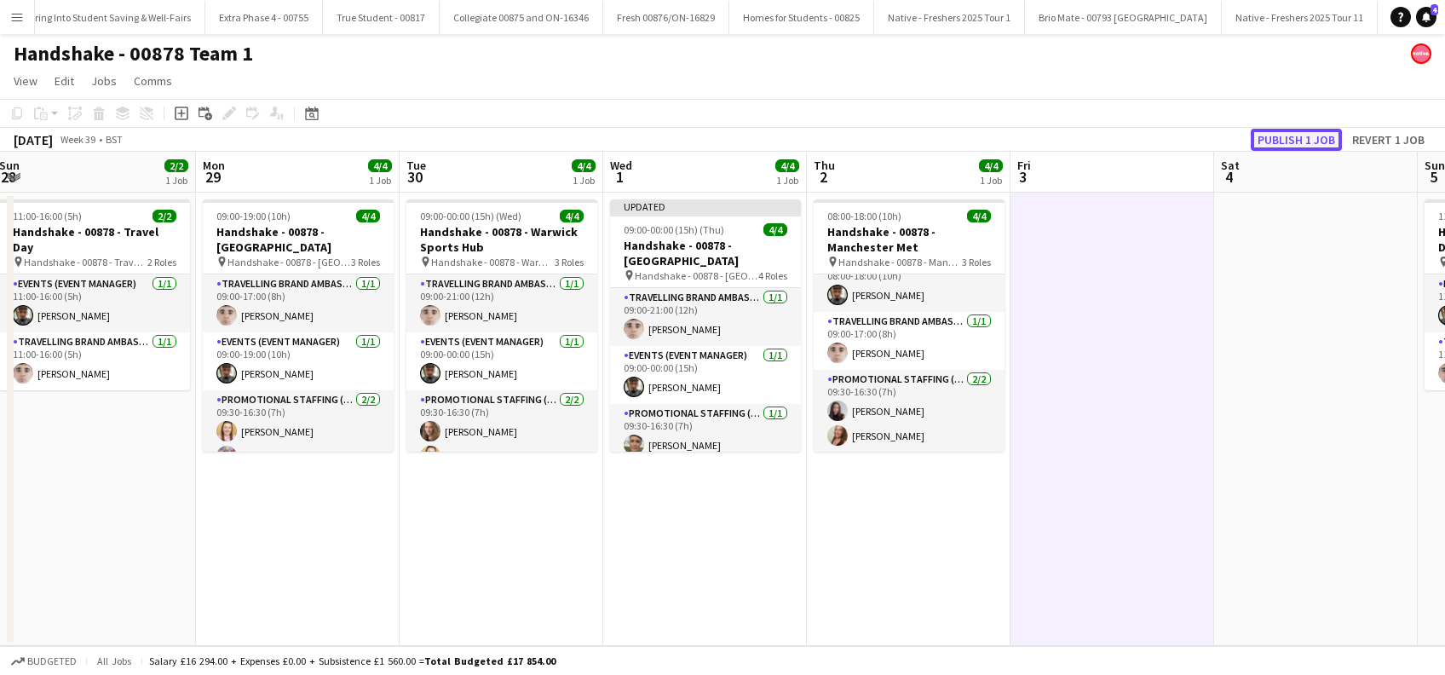
click at [1283, 145] on button "Publish 1 job" at bounding box center [1296, 140] width 91 height 22
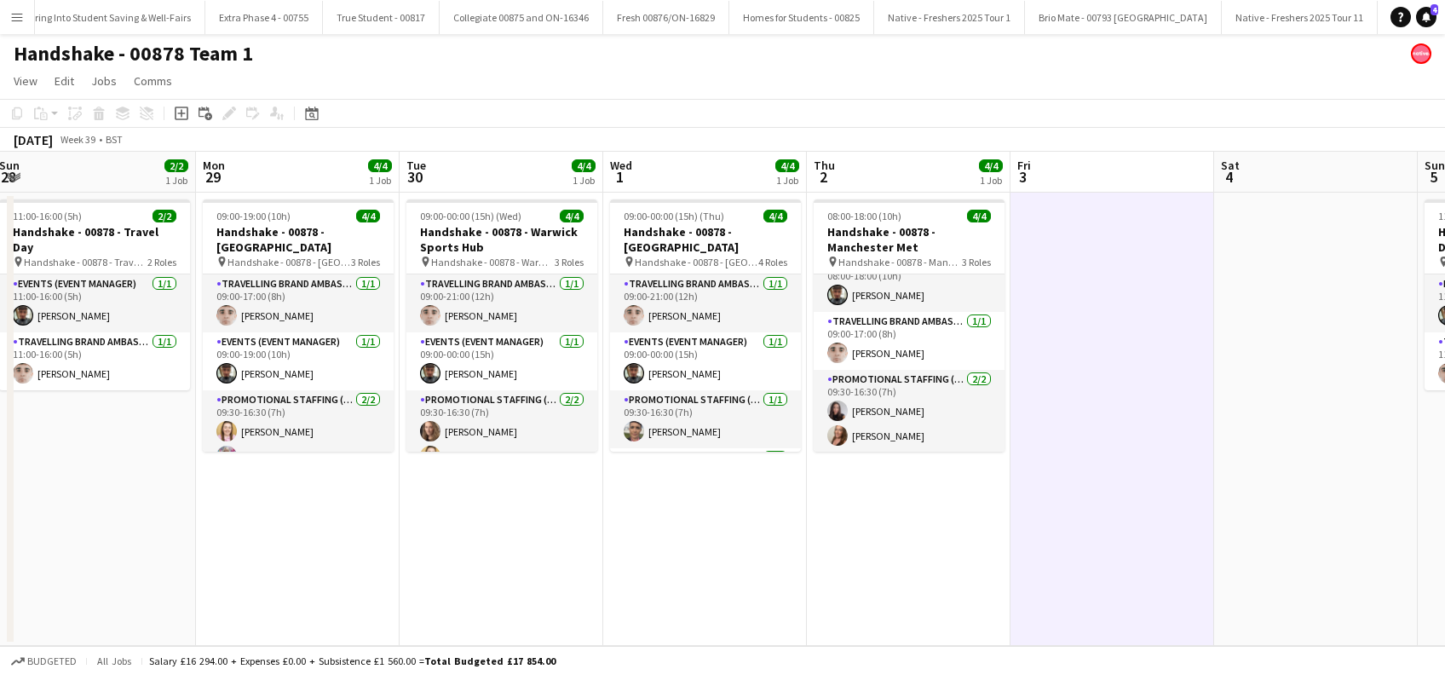
click at [332, 473] on app-date-cell "09:00-19:00 (10h) 4/4 Handshake - 00878 - [GEOGRAPHIC_DATA] pin Handshake - 008…" at bounding box center [298, 419] width 204 height 453
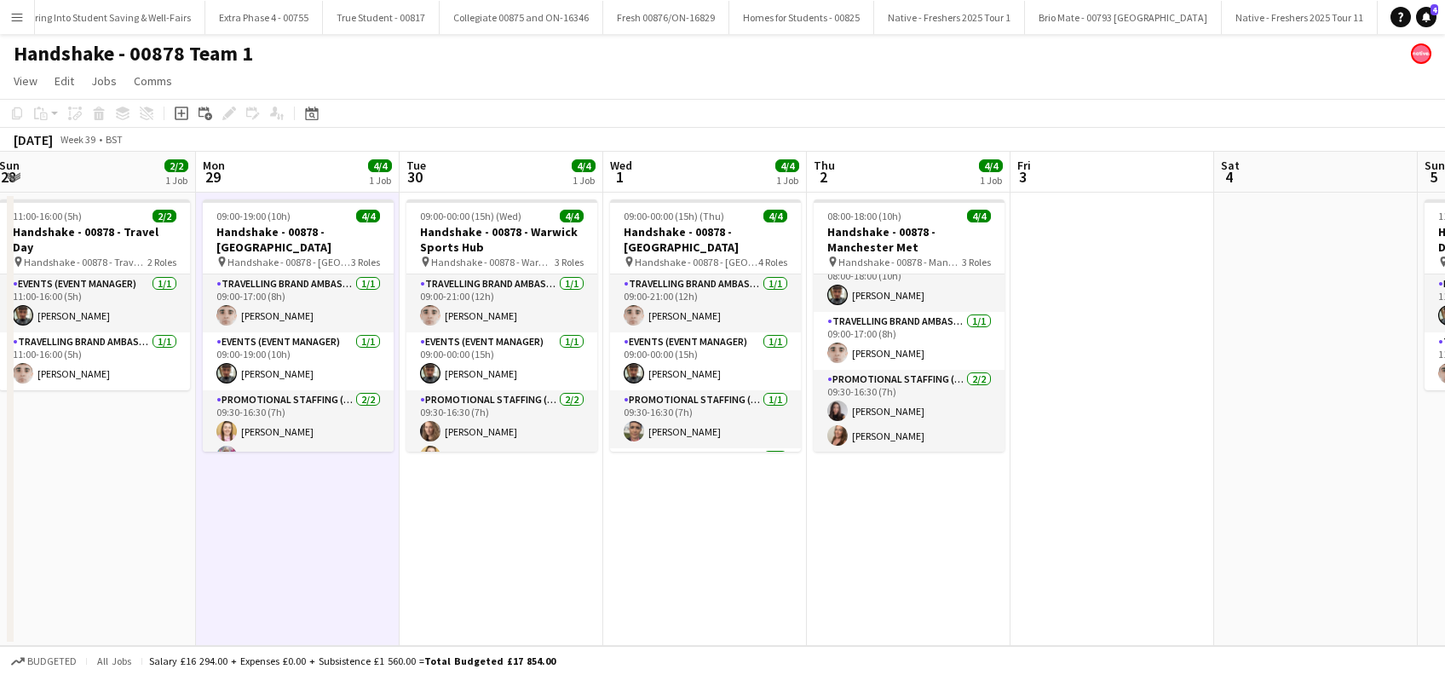
click at [482, 516] on app-date-cell "09:00-00:00 (15h) (Wed) 4/4 Handshake - 00878 - Warwick Sports Hub pin Handshak…" at bounding box center [502, 419] width 204 height 453
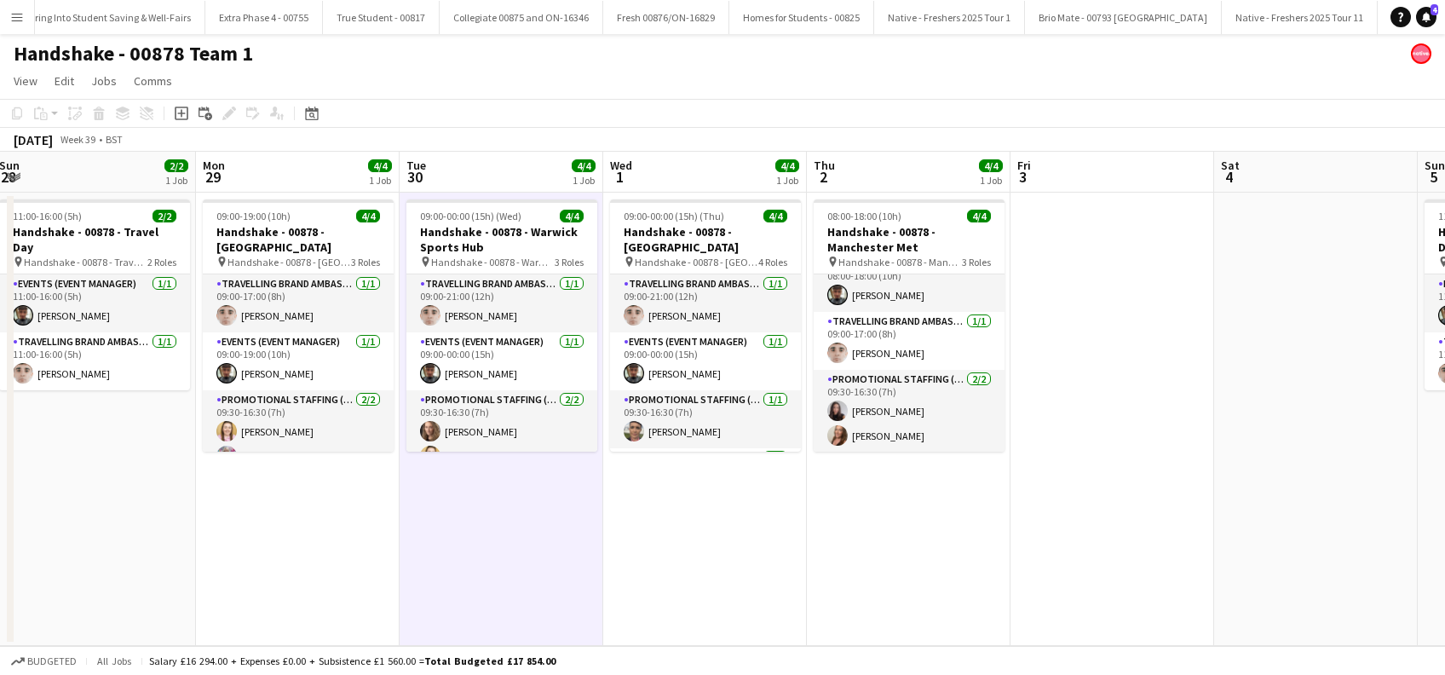
click at [1118, 406] on app-date-cell at bounding box center [1113, 419] width 204 height 453
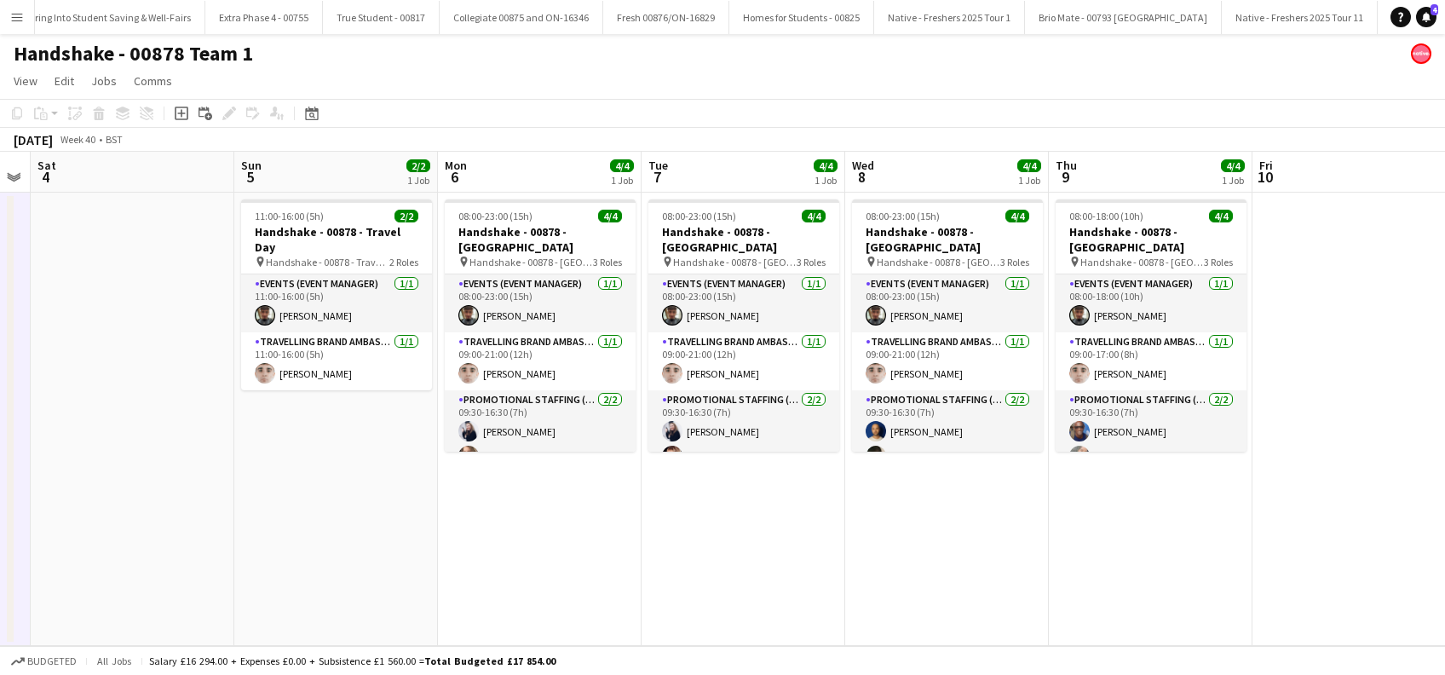
scroll to position [0, 794]
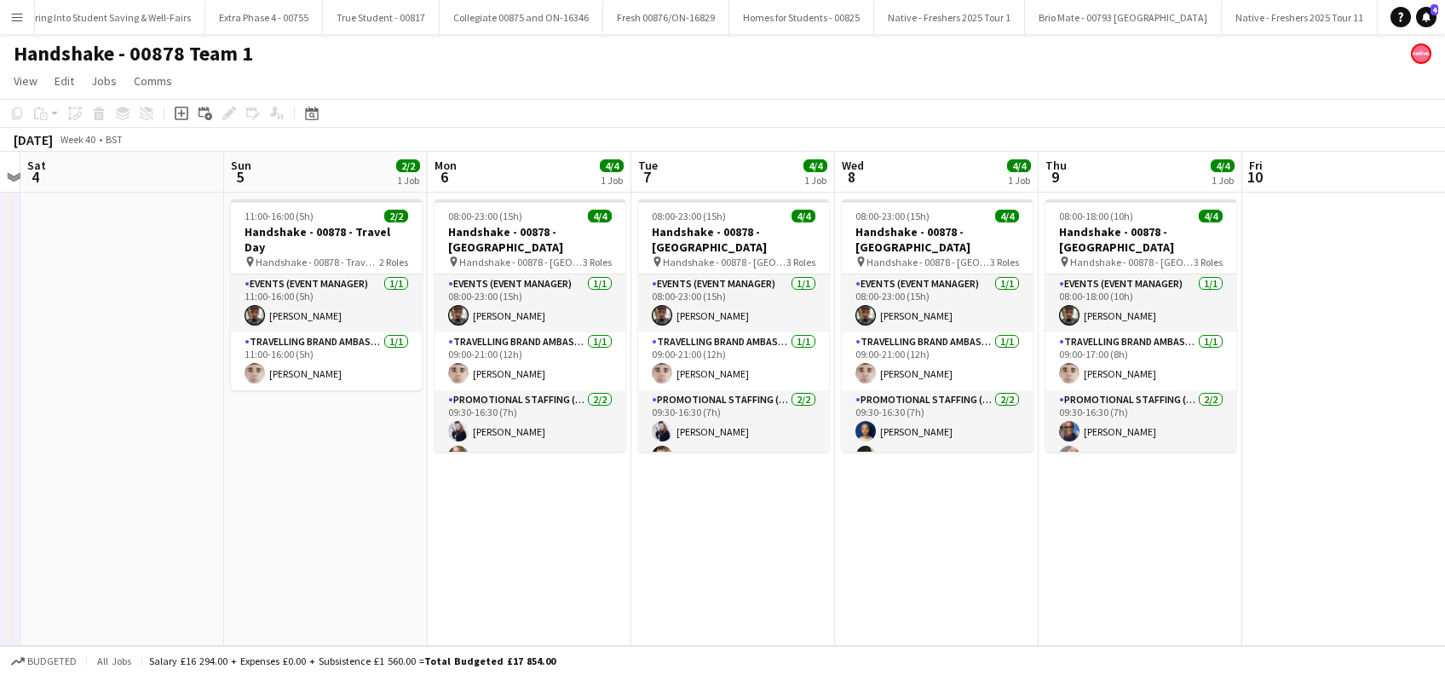
drag, startPoint x: 1311, startPoint y: 455, endPoint x: 117, endPoint y: 418, distance: 1194.6
click at [117, 418] on app-calendar-viewport "Tue 30 4/4 1 Job Wed 1 4/4 1 Job Thu 2 4/4 1 Job Fri 3 Sat 4 Sun 5 2/2 1 Job Mo…" at bounding box center [722, 399] width 1445 height 494
click at [1433, 13] on span "4" at bounding box center [1435, 9] width 8 height 11
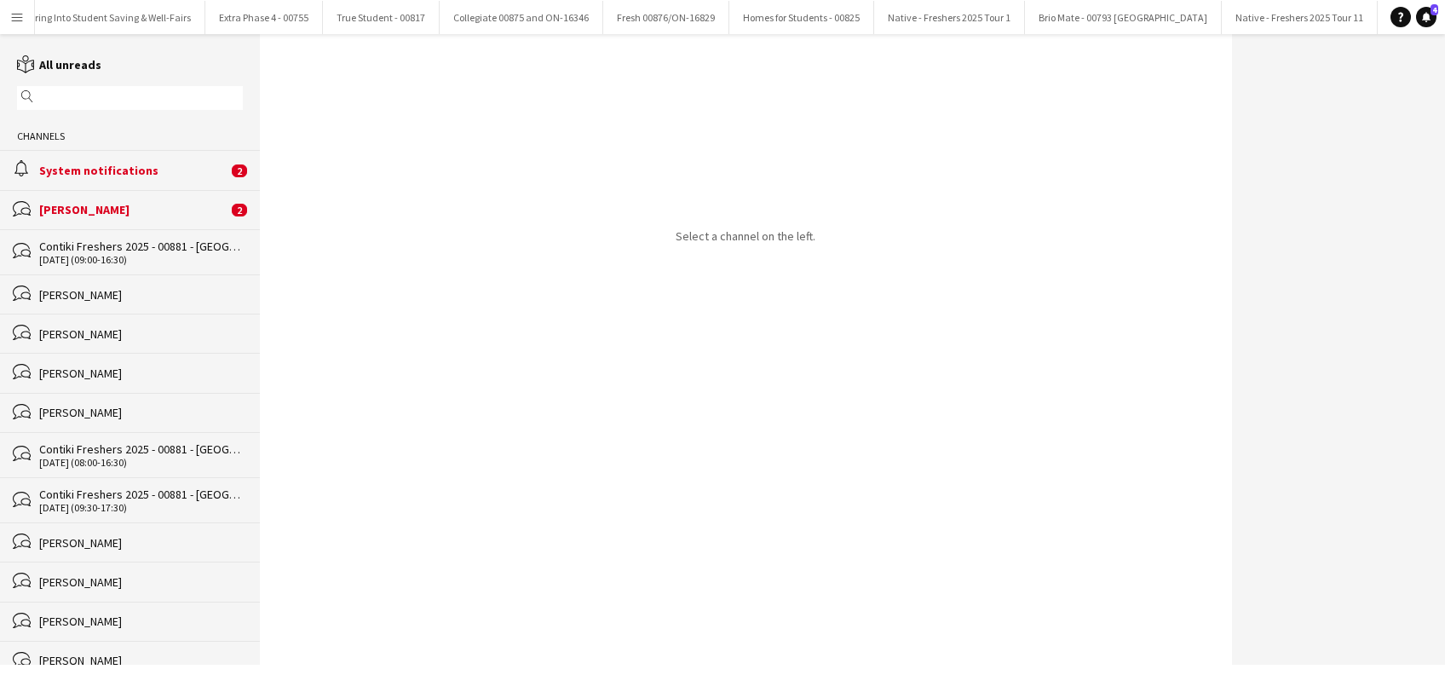
click at [95, 208] on div "[PERSON_NAME]" at bounding box center [133, 209] width 188 height 15
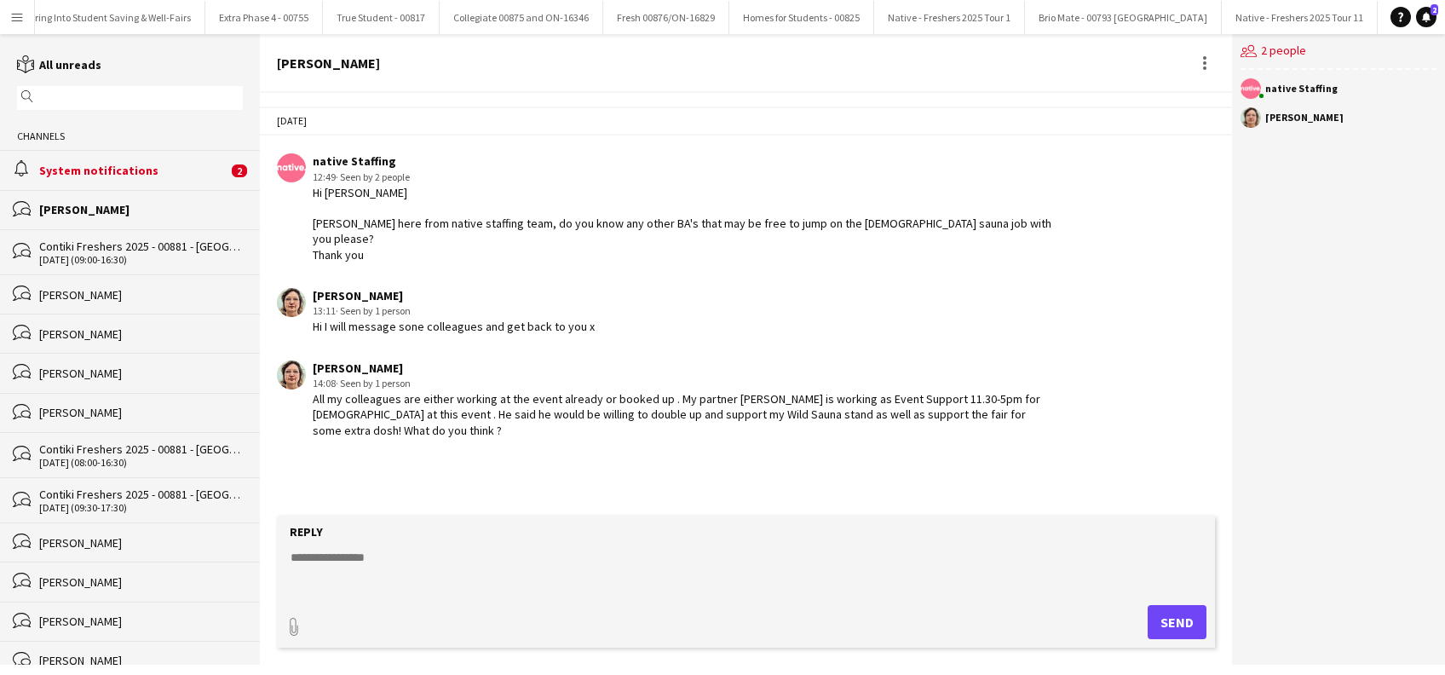
click at [107, 164] on div "System notifications" at bounding box center [133, 170] width 188 height 15
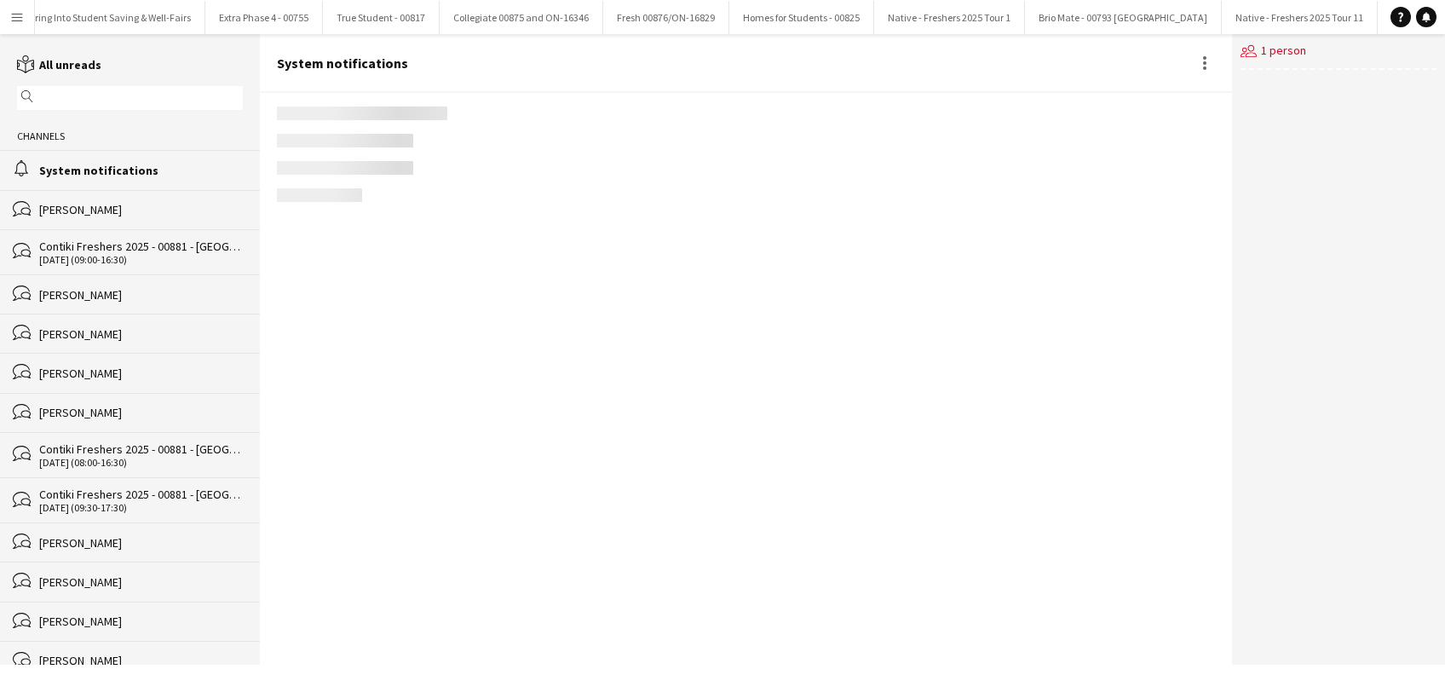
scroll to position [1971, 0]
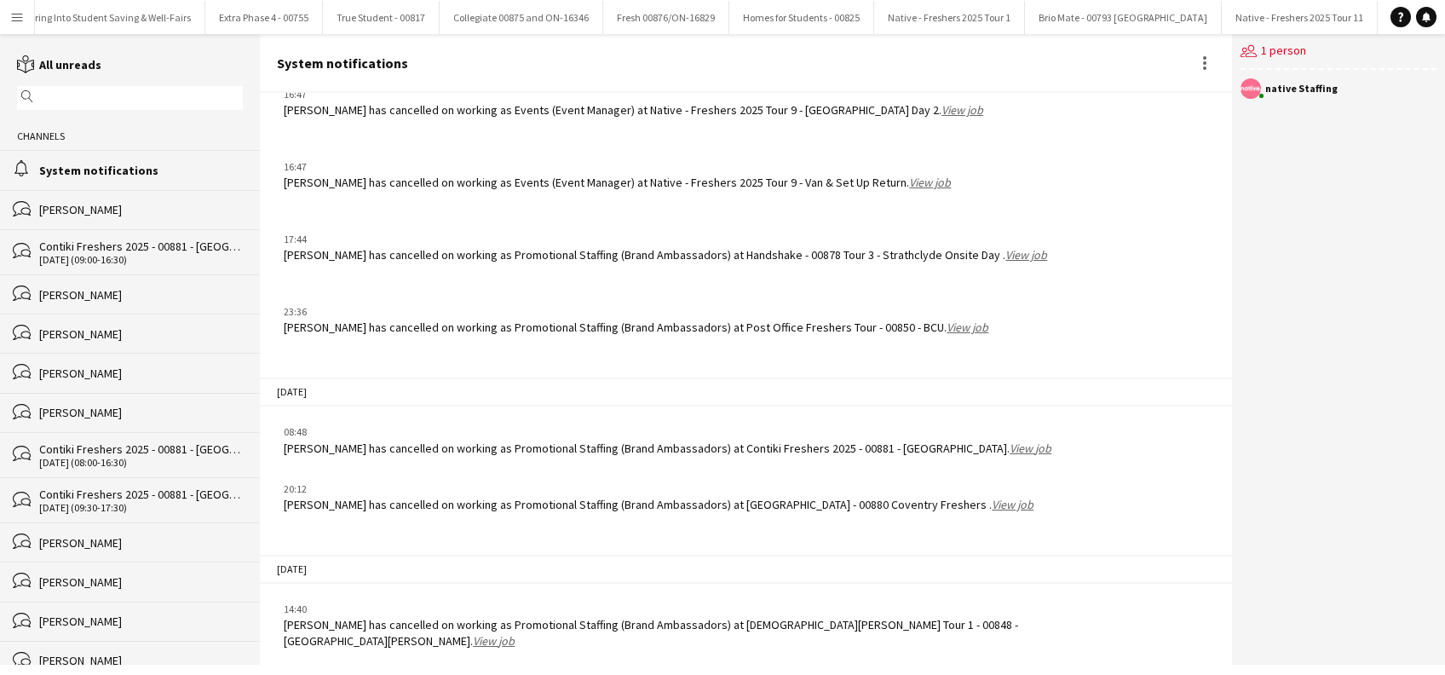
click at [473, 634] on link "View job" at bounding box center [494, 640] width 42 height 15
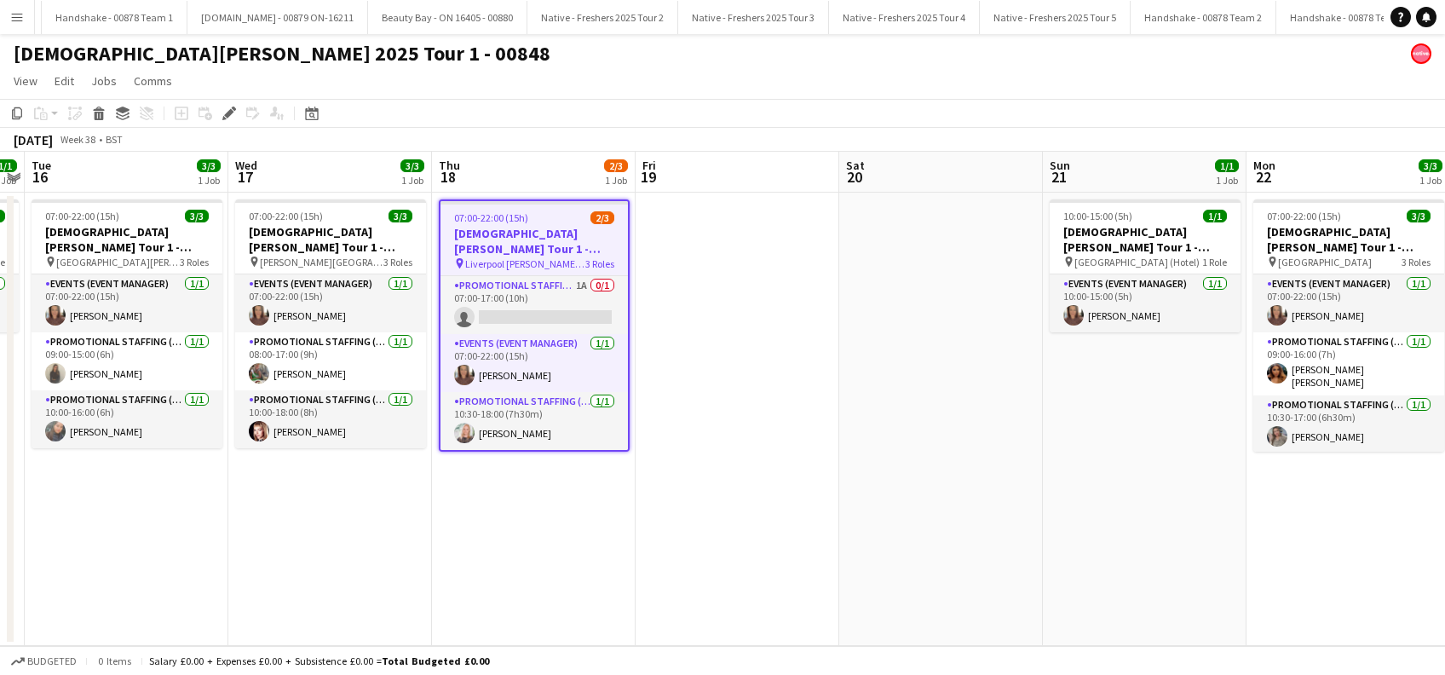
scroll to position [0, 4399]
click at [560, 314] on app-card-role "Promotional Staffing (Brand Ambassadors) 1A 0/1 07:00-17:00 (10h) single-neutra…" at bounding box center [535, 305] width 188 height 58
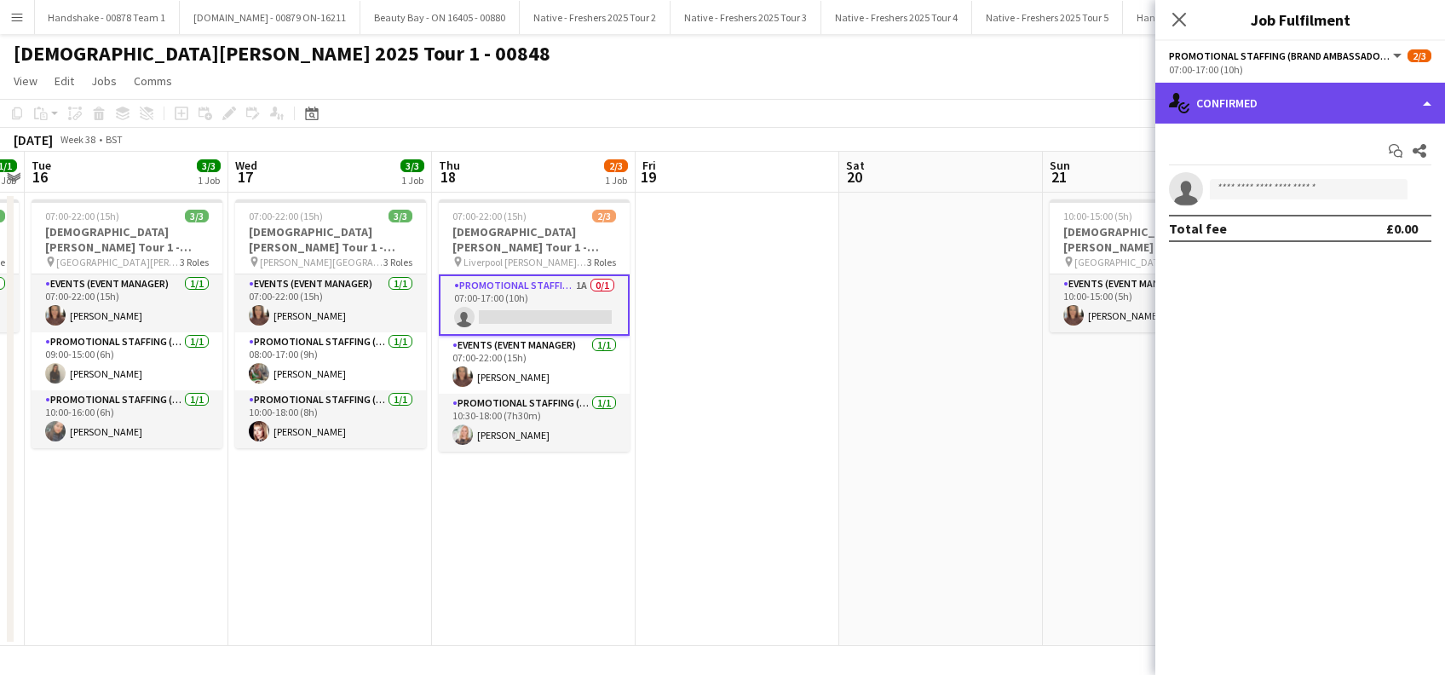
click at [1295, 107] on div "single-neutral-actions-check-2 Confirmed" at bounding box center [1301, 103] width 290 height 41
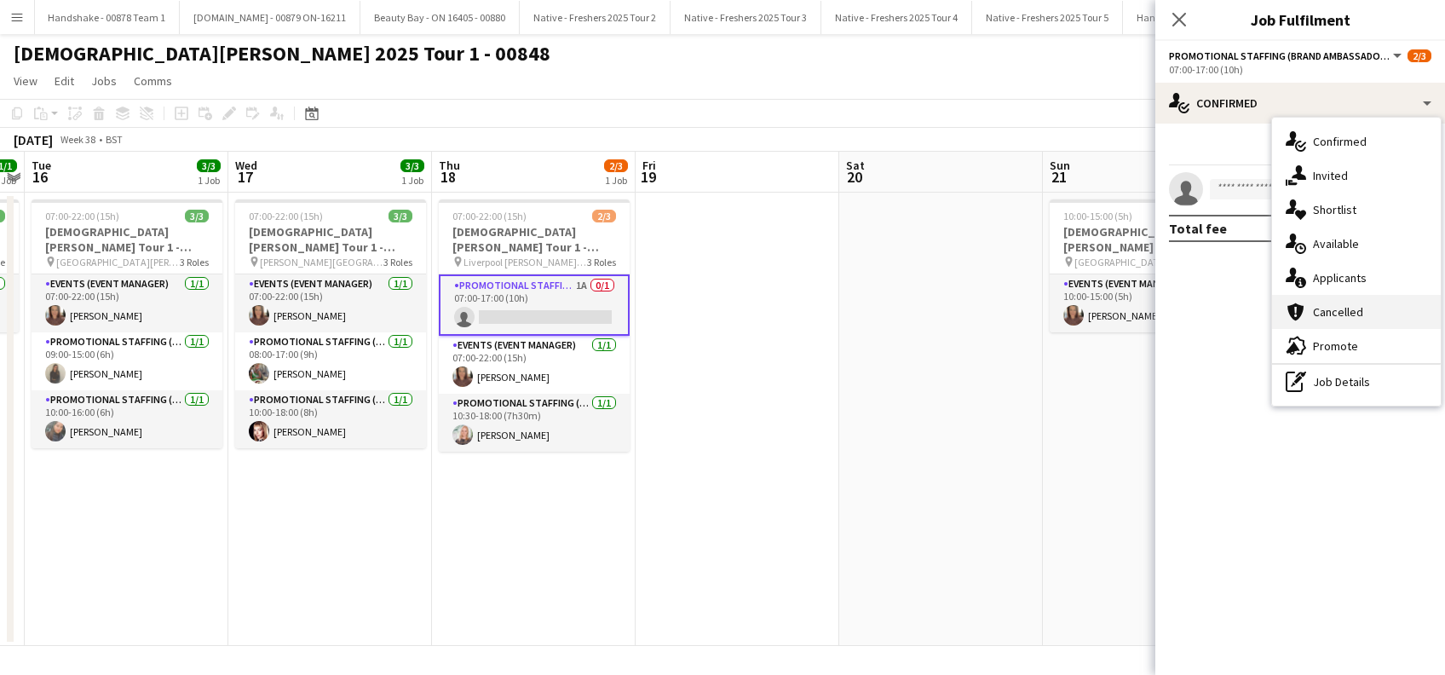
click at [1332, 314] on span "Cancelled" at bounding box center [1338, 311] width 50 height 15
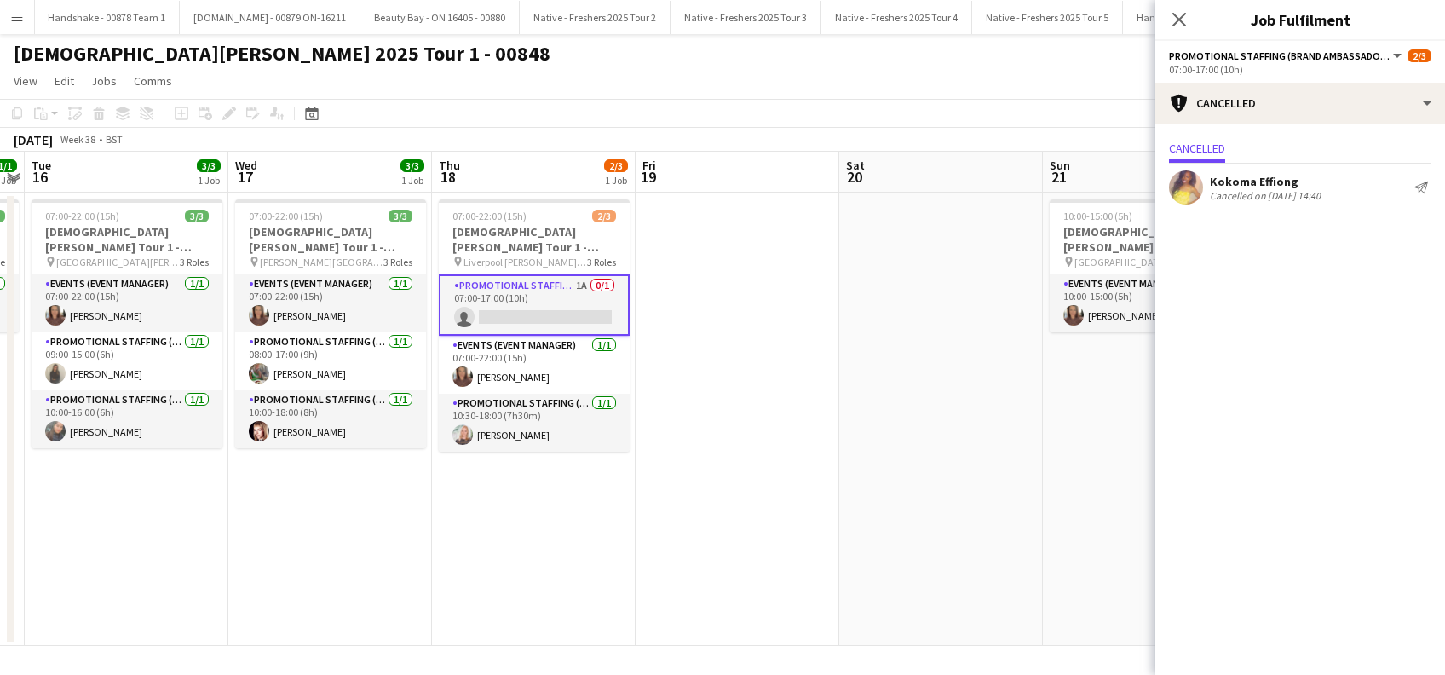
click at [1272, 183] on div "Kokoma Effiong" at bounding box center [1265, 181] width 111 height 15
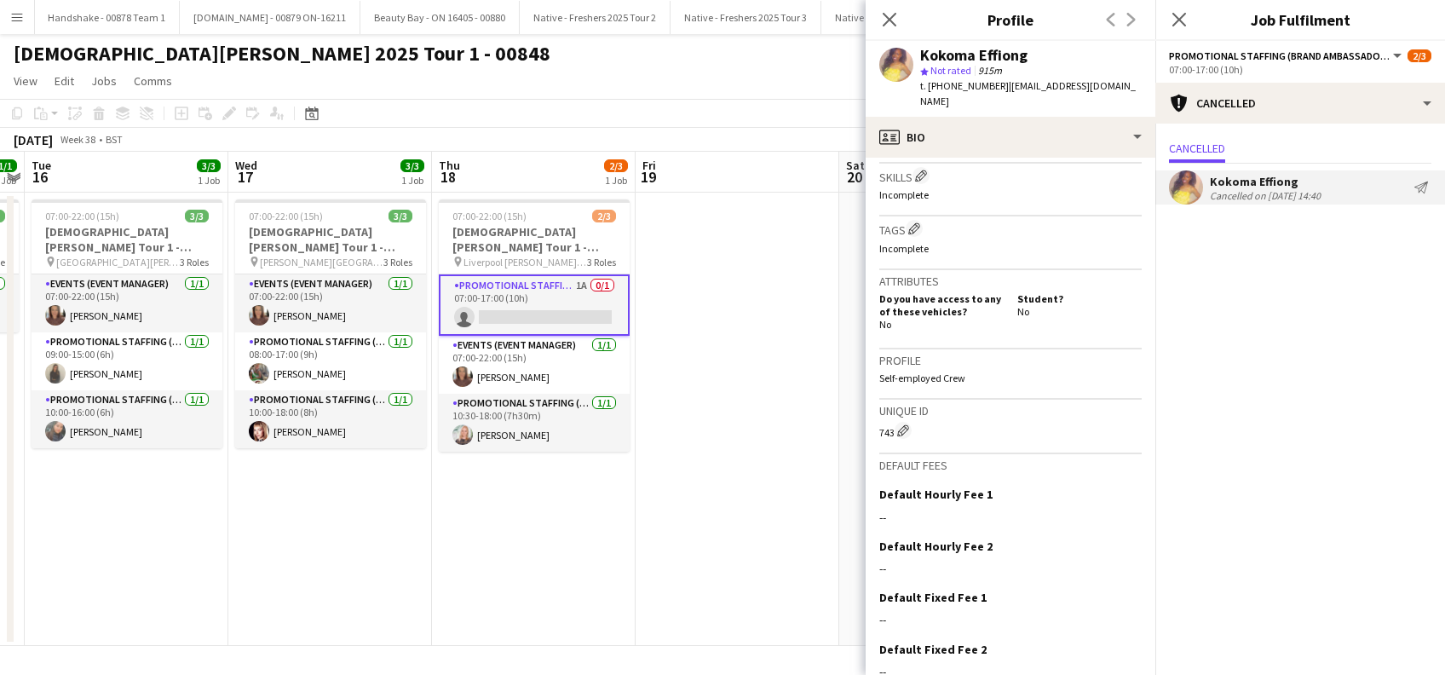
scroll to position [695, 0]
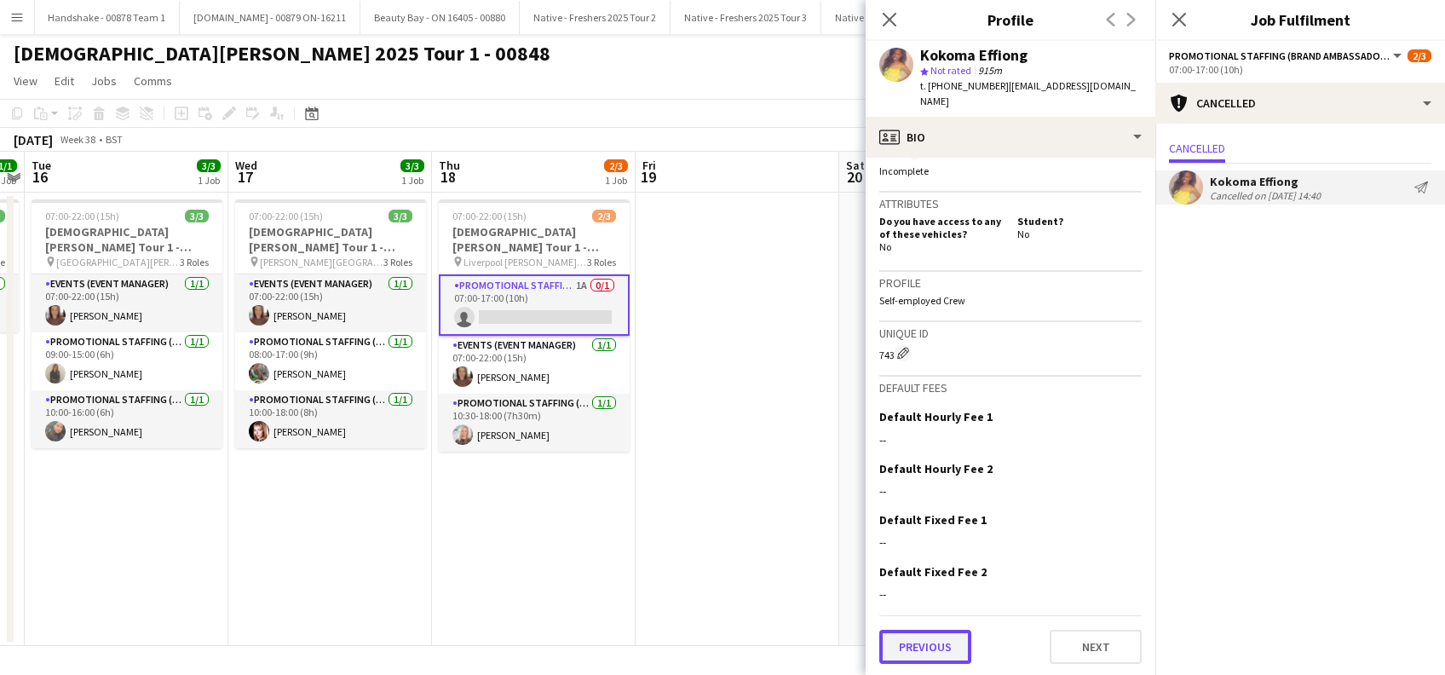
click at [948, 653] on button "Previous" at bounding box center [926, 647] width 92 height 34
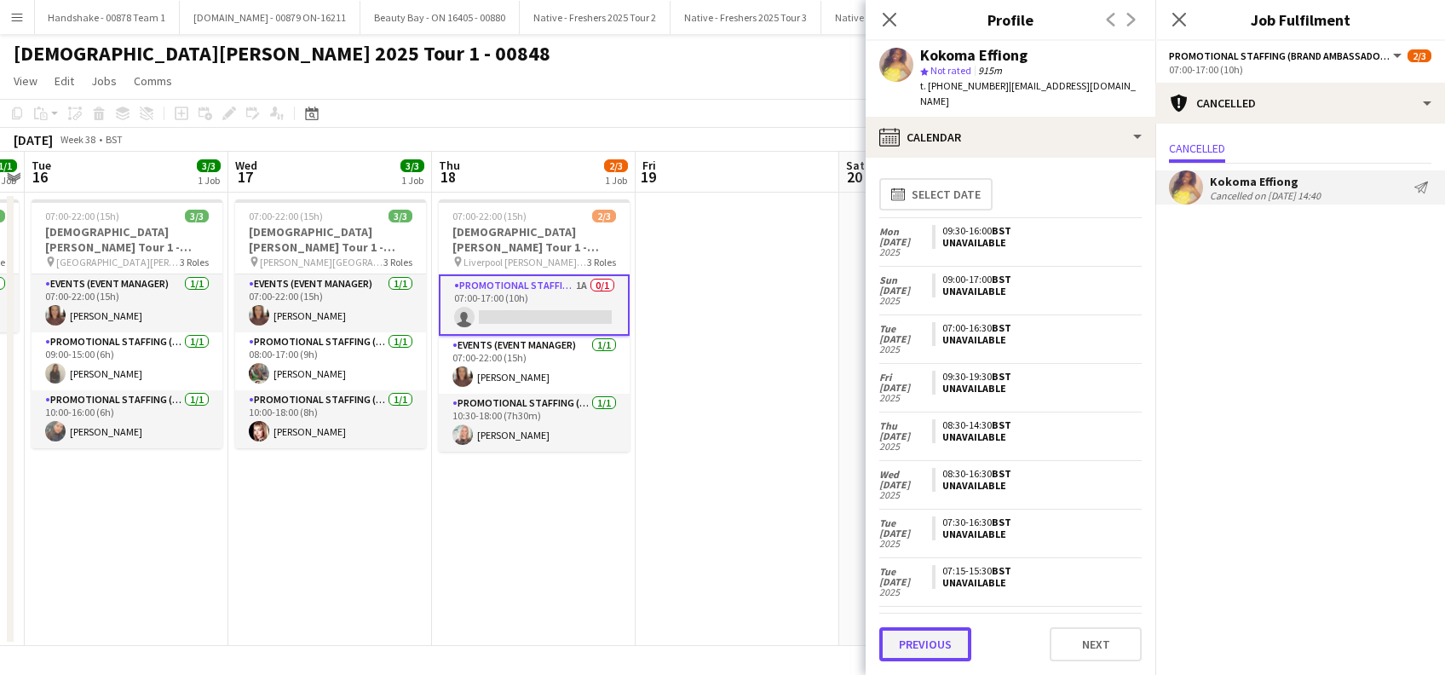
click at [921, 656] on button "Previous" at bounding box center [926, 644] width 92 height 34
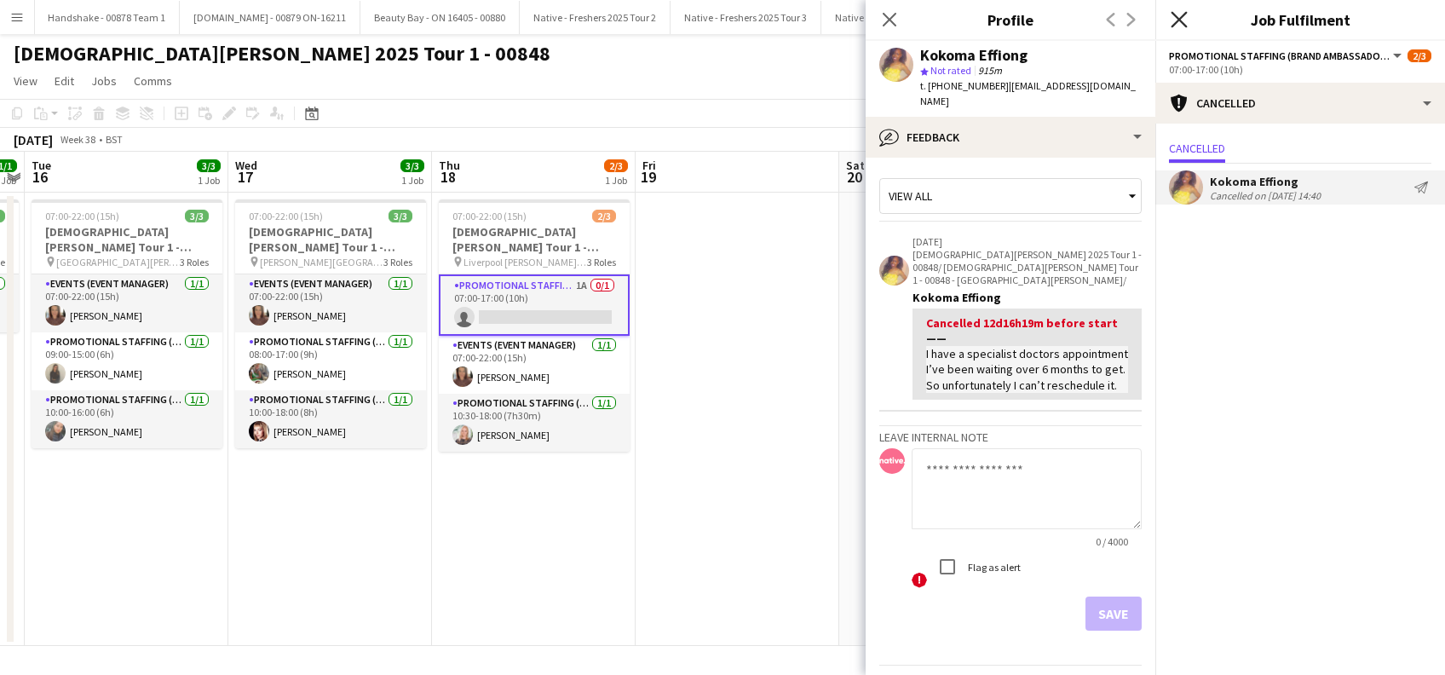
click at [1180, 16] on icon "Close pop-in" at bounding box center [1179, 19] width 16 height 16
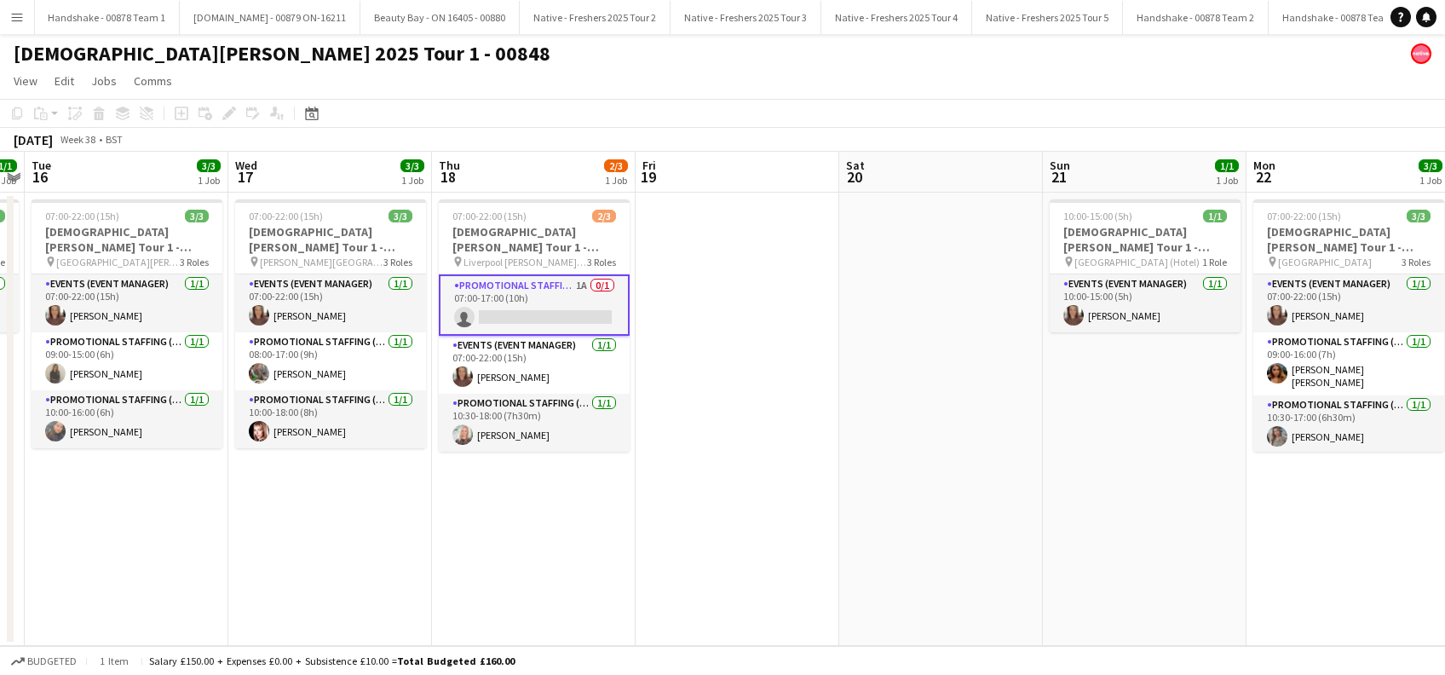
click at [534, 329] on app-card-role "Promotional Staffing (Brand Ambassadors) 1A 0/1 07:00-17:00 (10h) single-neutra…" at bounding box center [534, 304] width 191 height 61
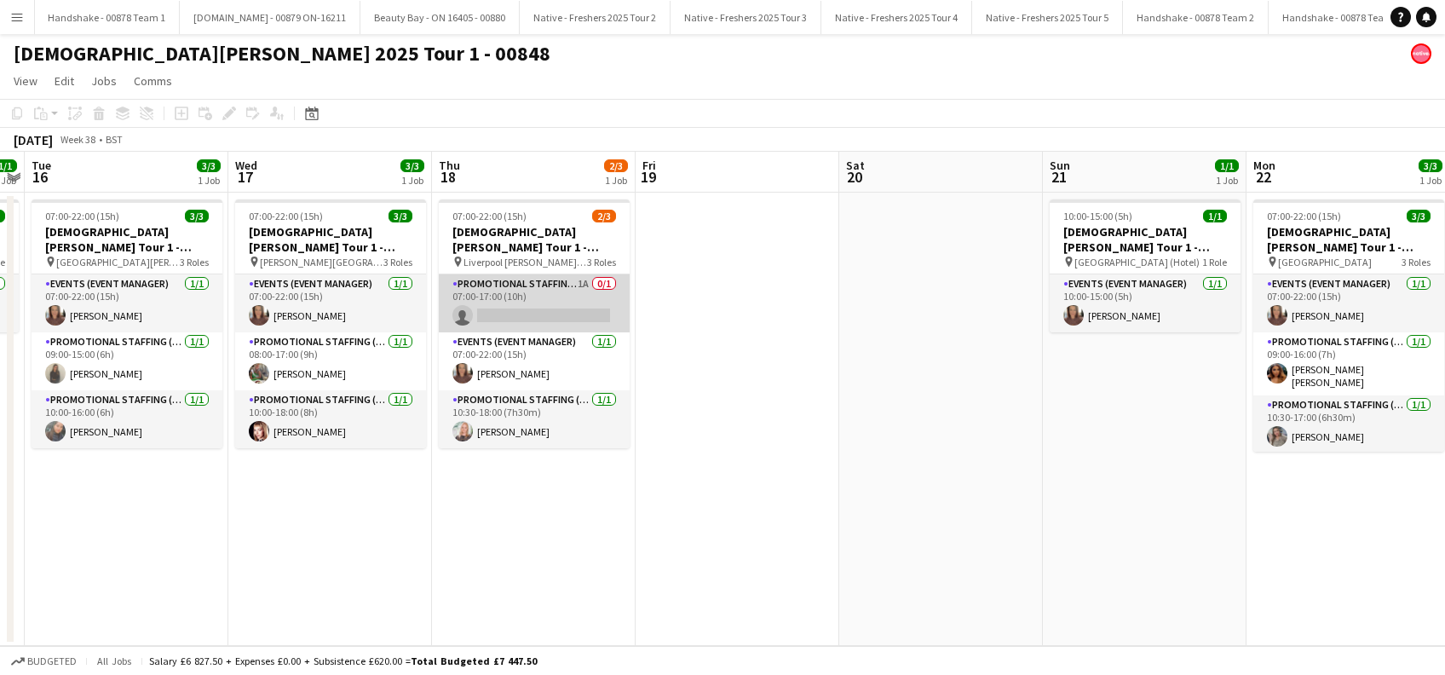
click at [561, 302] on app-card-role "Promotional Staffing (Brand Ambassadors) 1A 0/1 07:00-17:00 (10h) single-neutra…" at bounding box center [534, 303] width 191 height 58
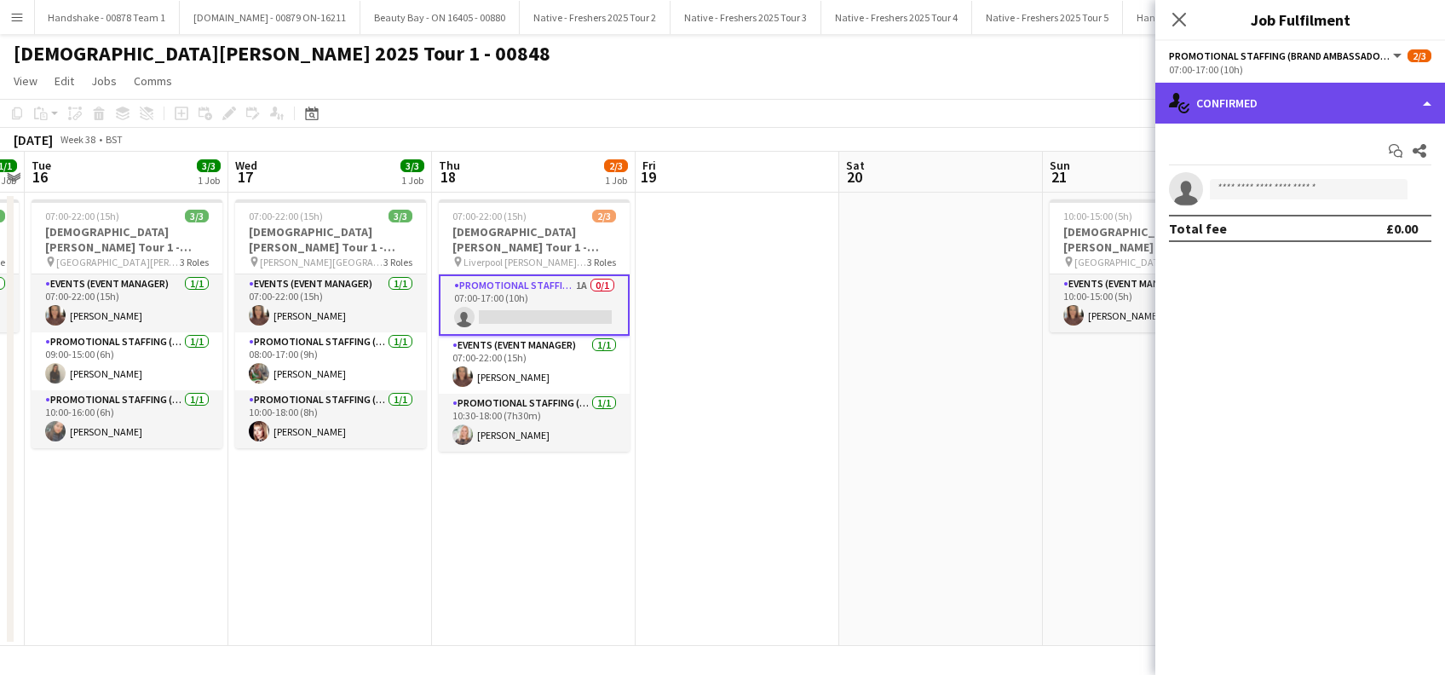
click at [1295, 104] on div "single-neutral-actions-check-2 Confirmed" at bounding box center [1301, 103] width 290 height 41
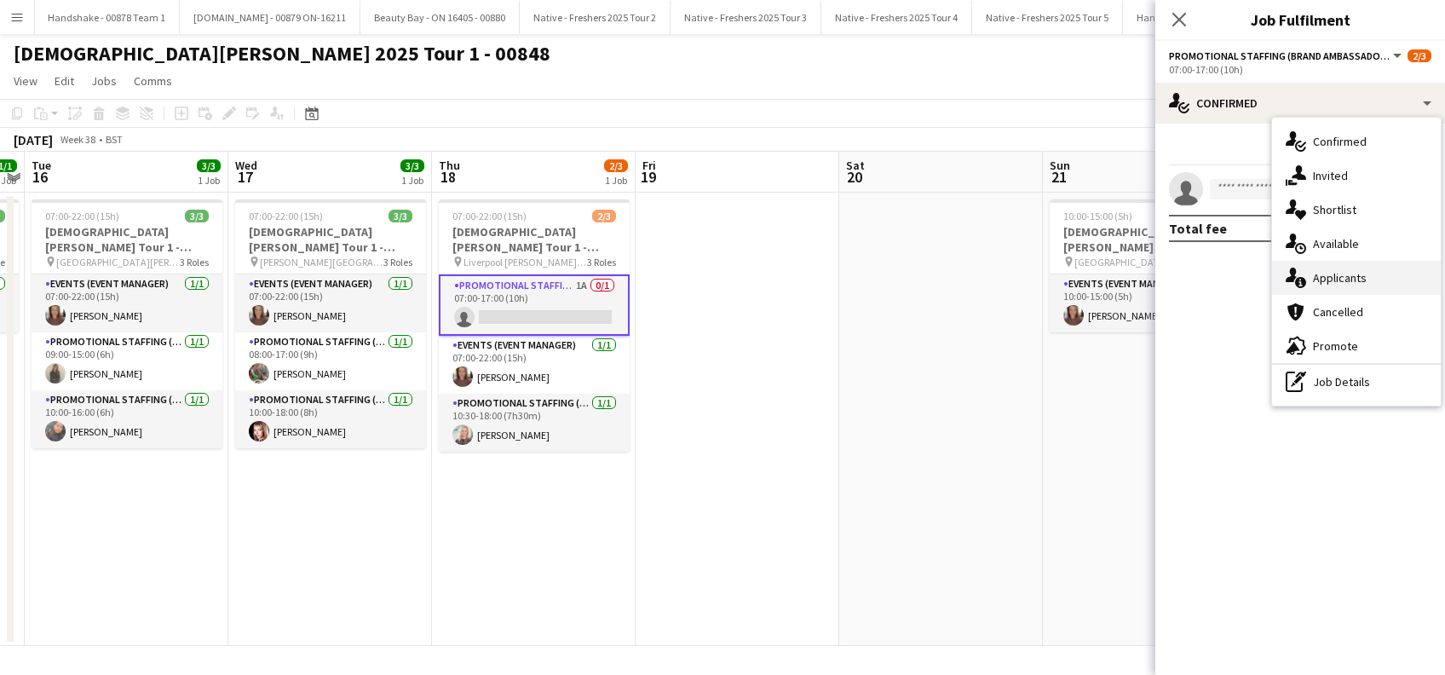
click at [1335, 274] on span "Applicants" at bounding box center [1340, 277] width 54 height 15
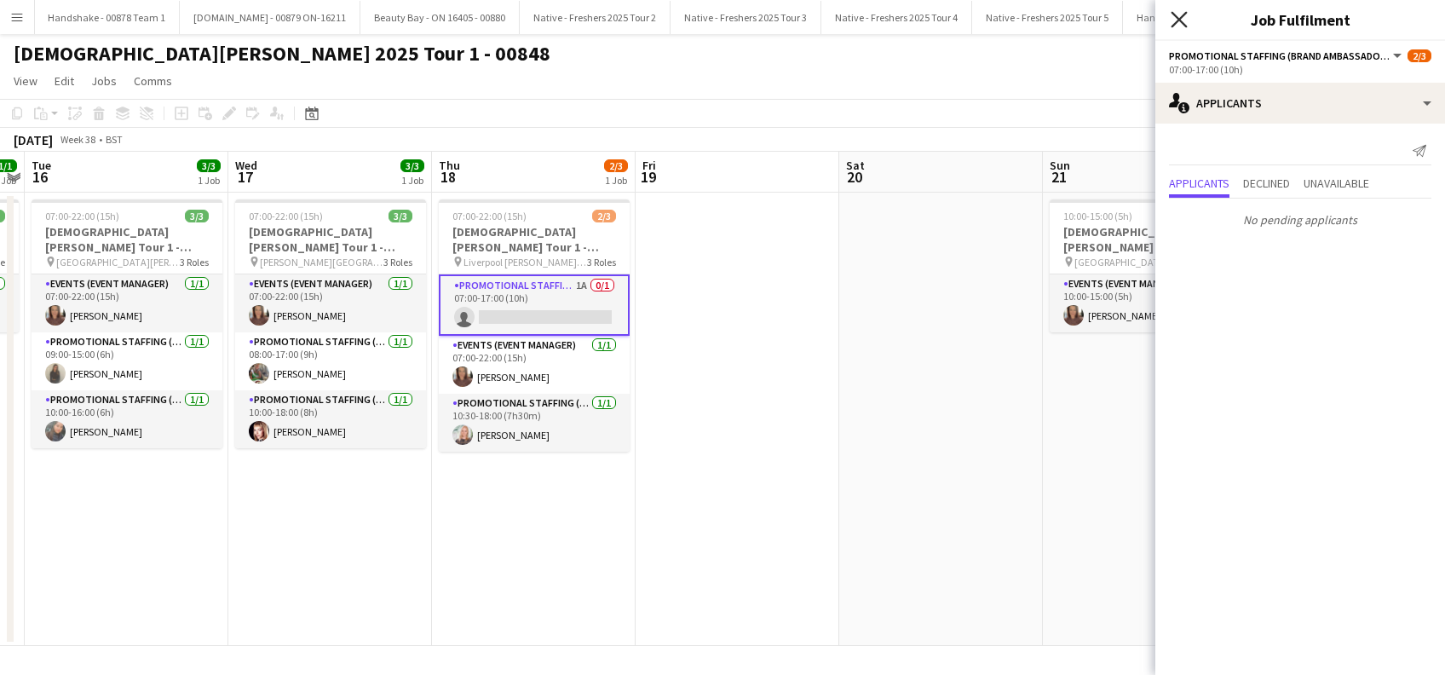
click at [1186, 26] on icon at bounding box center [1179, 19] width 16 height 16
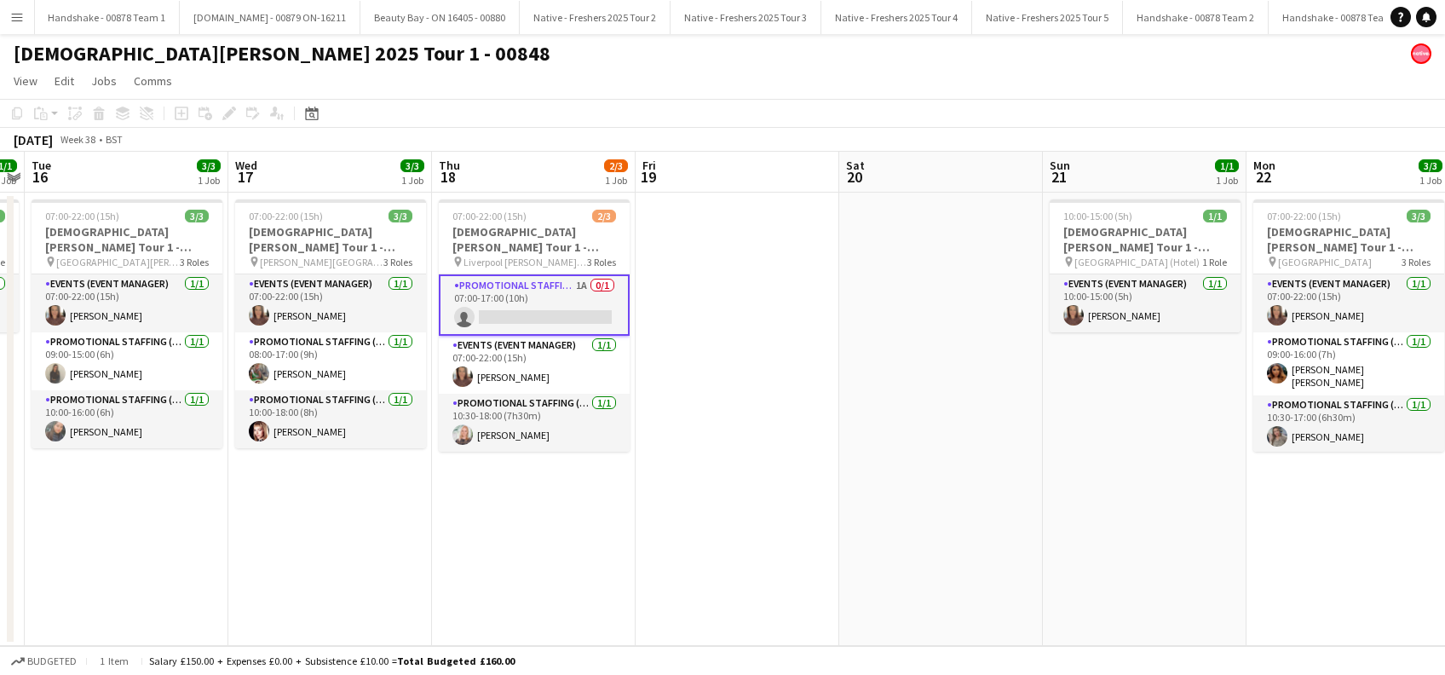
click at [875, 459] on app-date-cell at bounding box center [941, 419] width 204 height 453
